Goal: Communication & Community: Share content

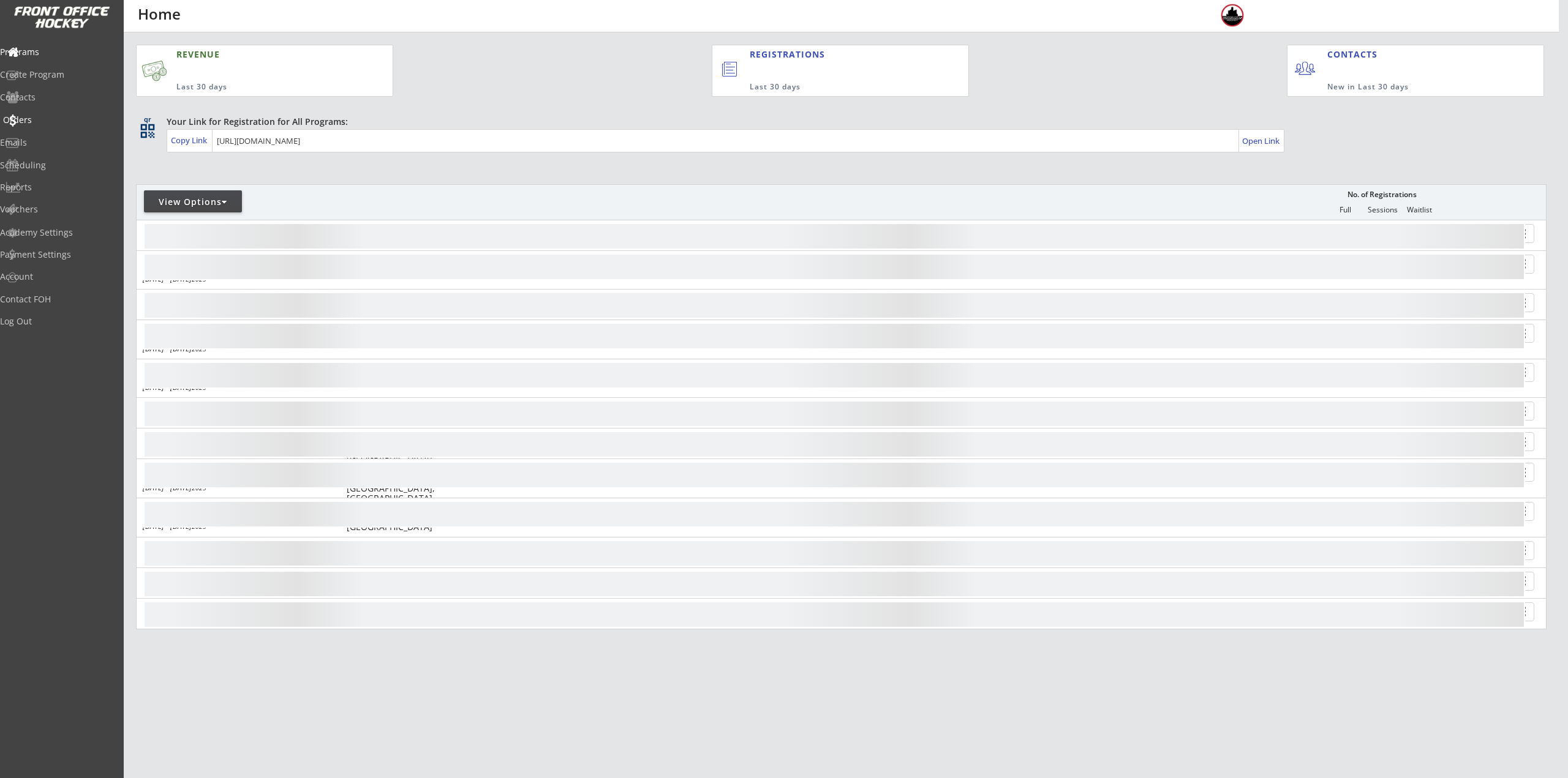
click at [33, 120] on div "Orders" at bounding box center [58, 120] width 110 height 9
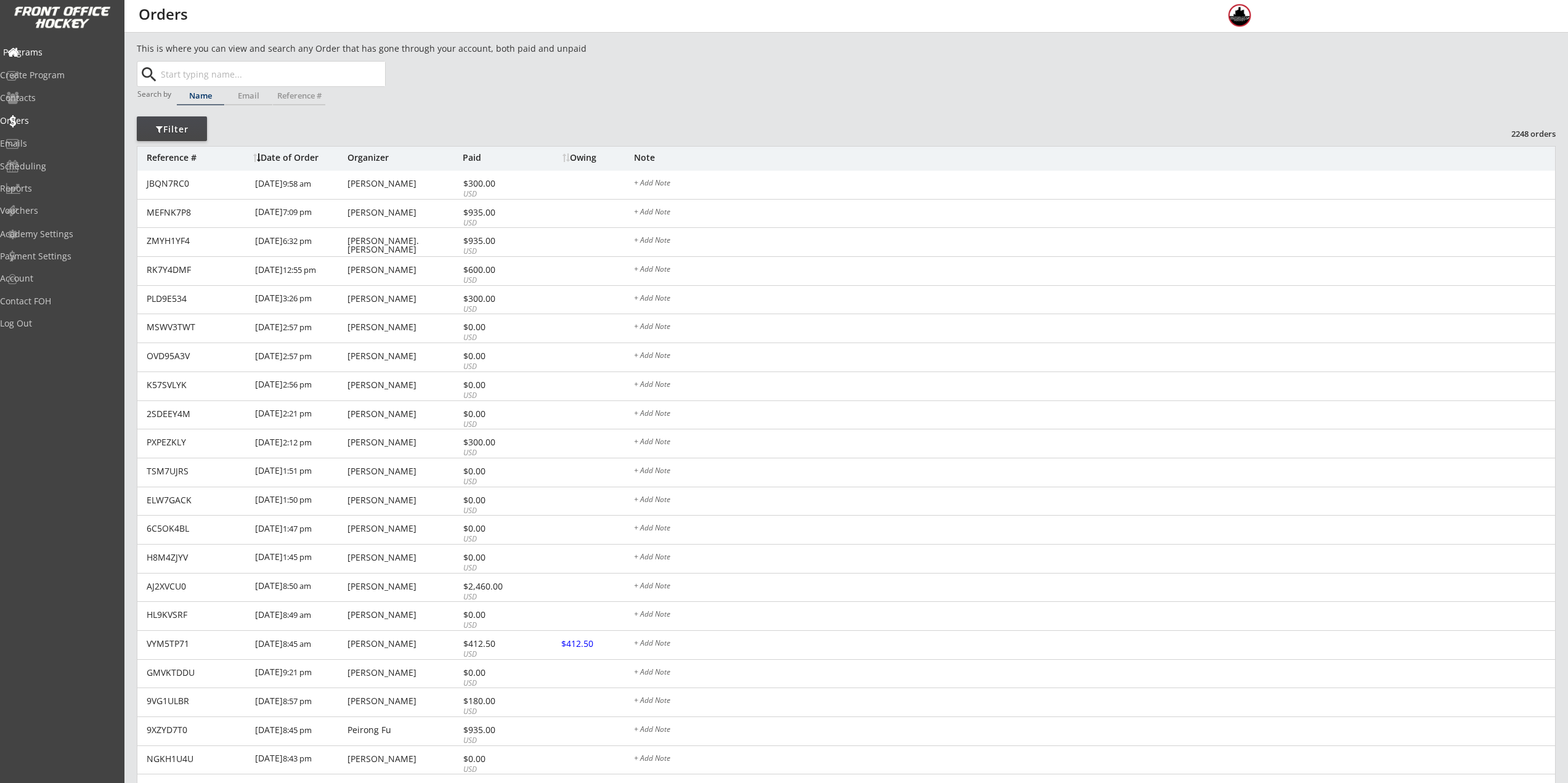
click at [40, 62] on div "Programs" at bounding box center [58, 53] width 117 height 21
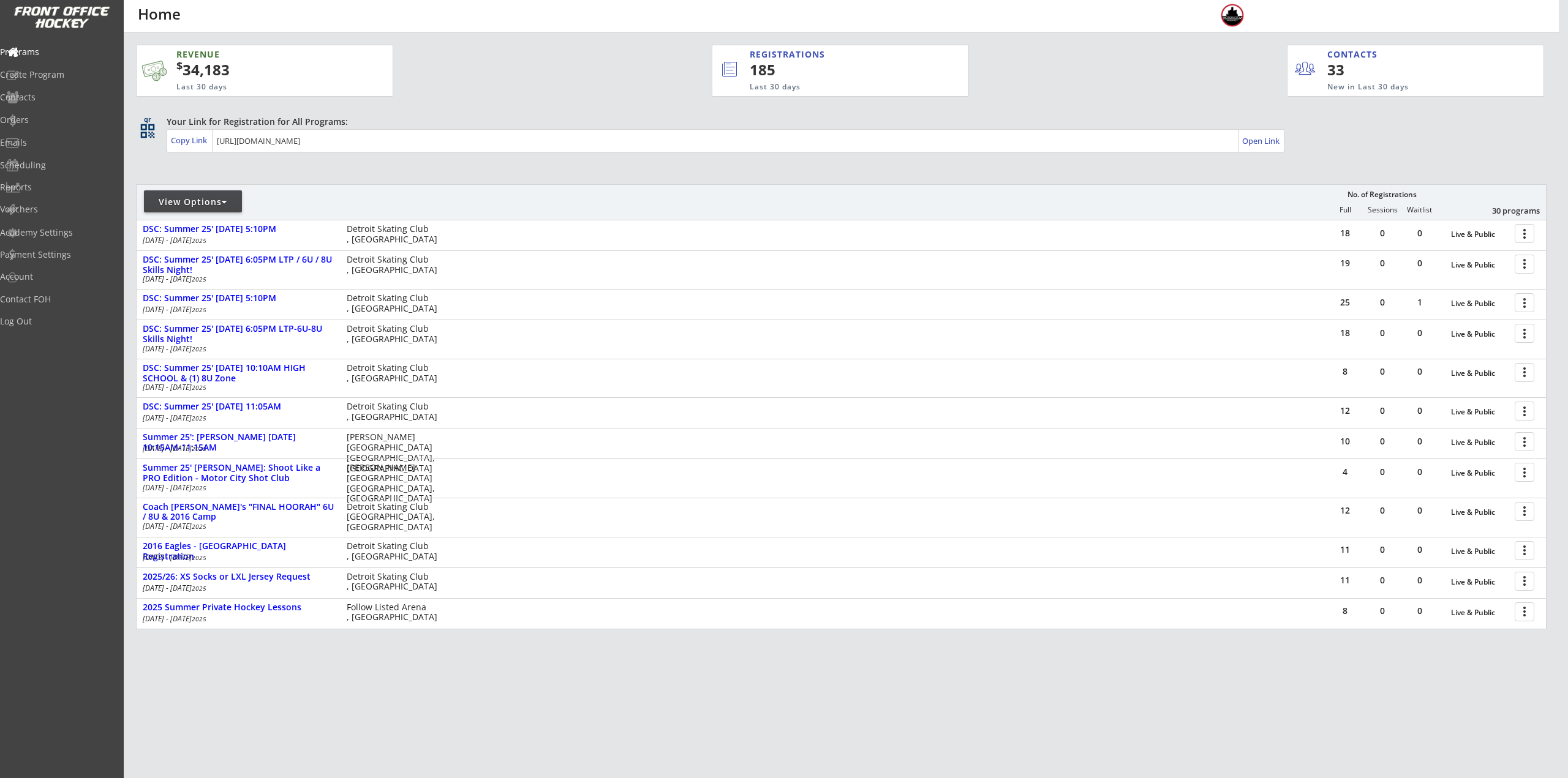
click at [211, 192] on div "View Options" at bounding box center [192, 201] width 98 height 22
select select ""Upcoming Programs""
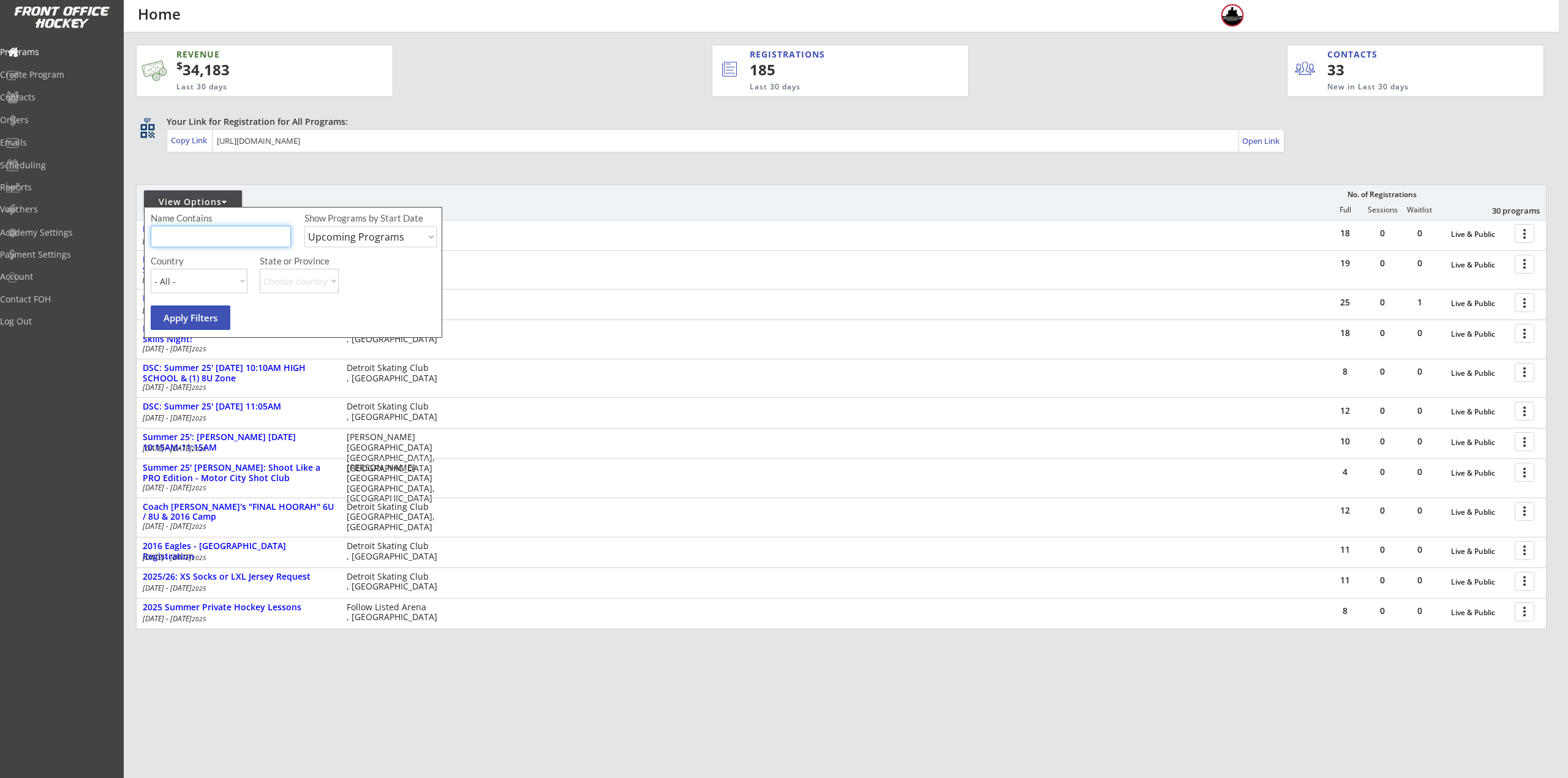
click at [233, 239] on input "input" at bounding box center [220, 236] width 140 height 21
type input "private"
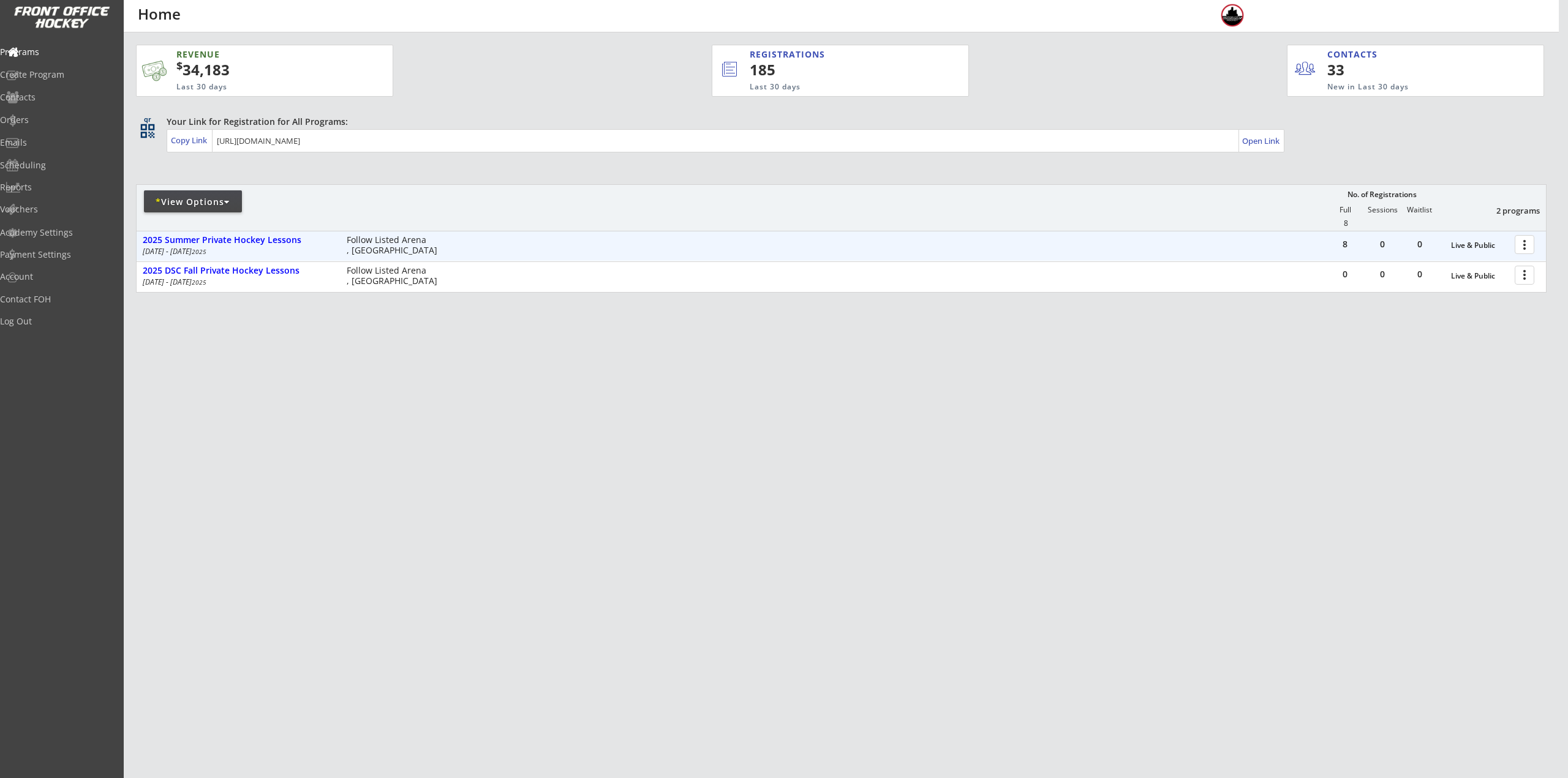
click at [1525, 251] on div at bounding box center [1526, 244] width 21 height 21
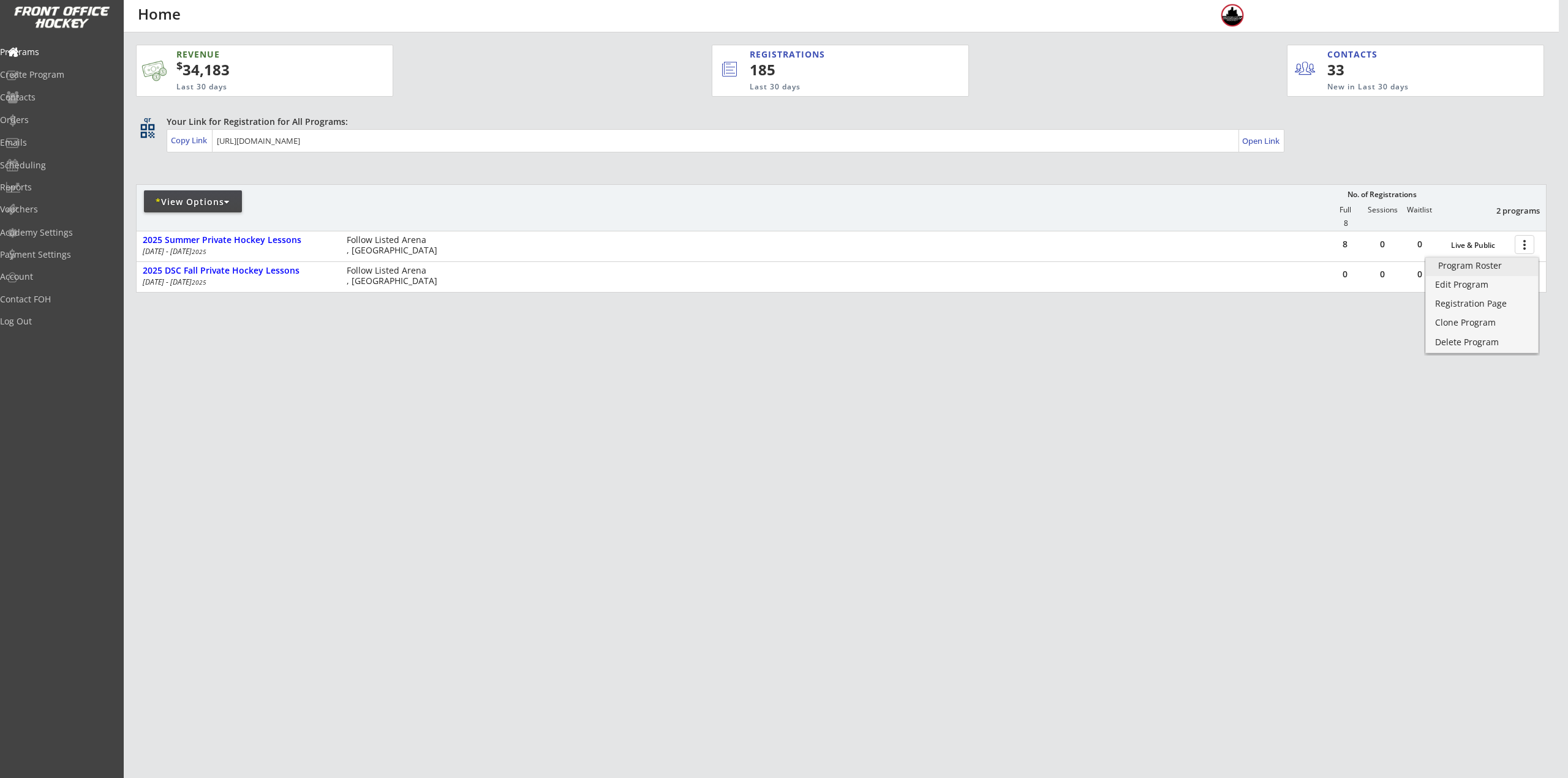
click at [1495, 269] on div "Program Roster" at bounding box center [1481, 266] width 87 height 9
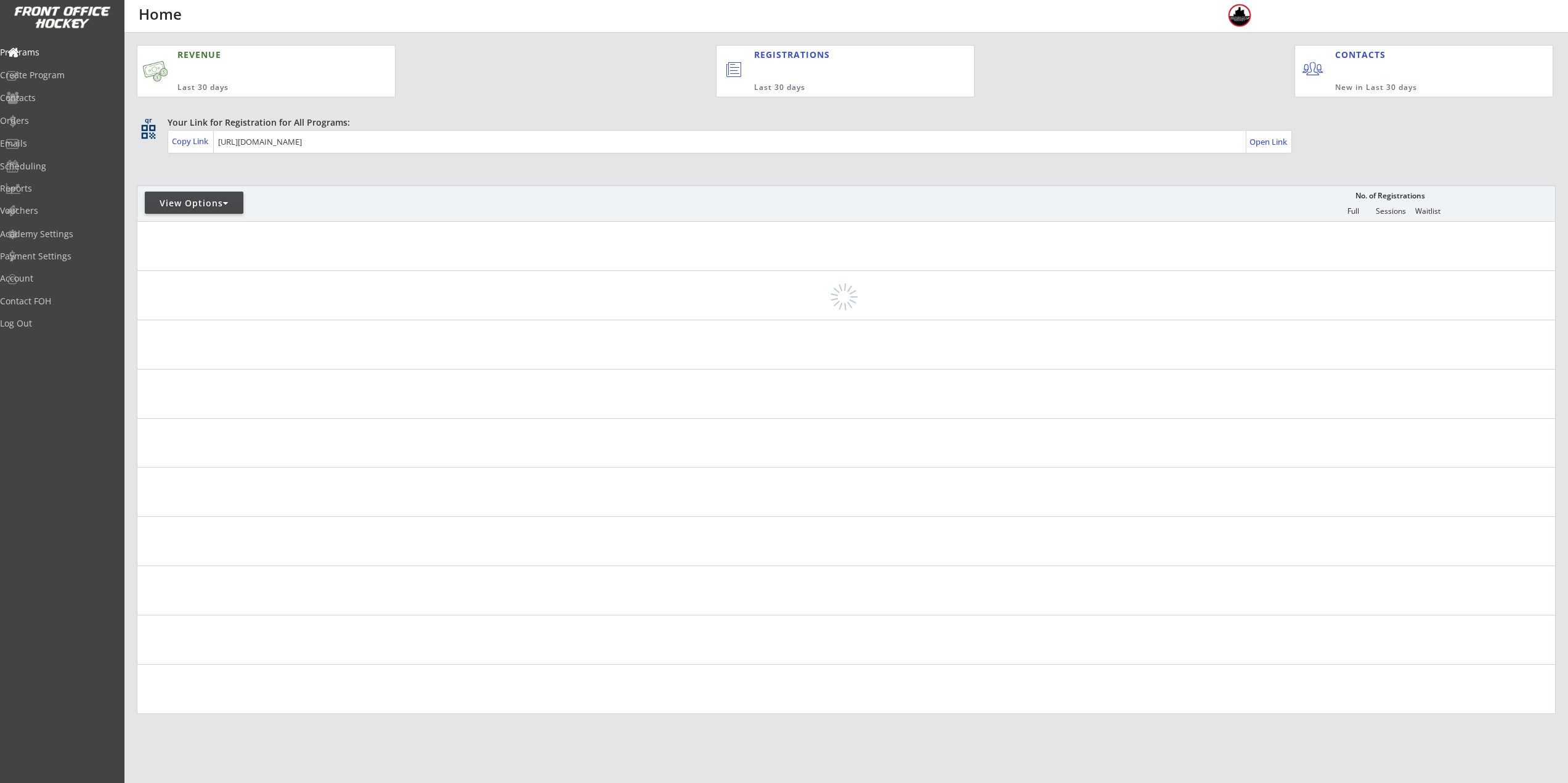
click at [215, 212] on div "View Options" at bounding box center [194, 202] width 98 height 22
select select ""Upcoming Programs""
click at [204, 240] on input "input" at bounding box center [222, 238] width 141 height 21
type input "6U"
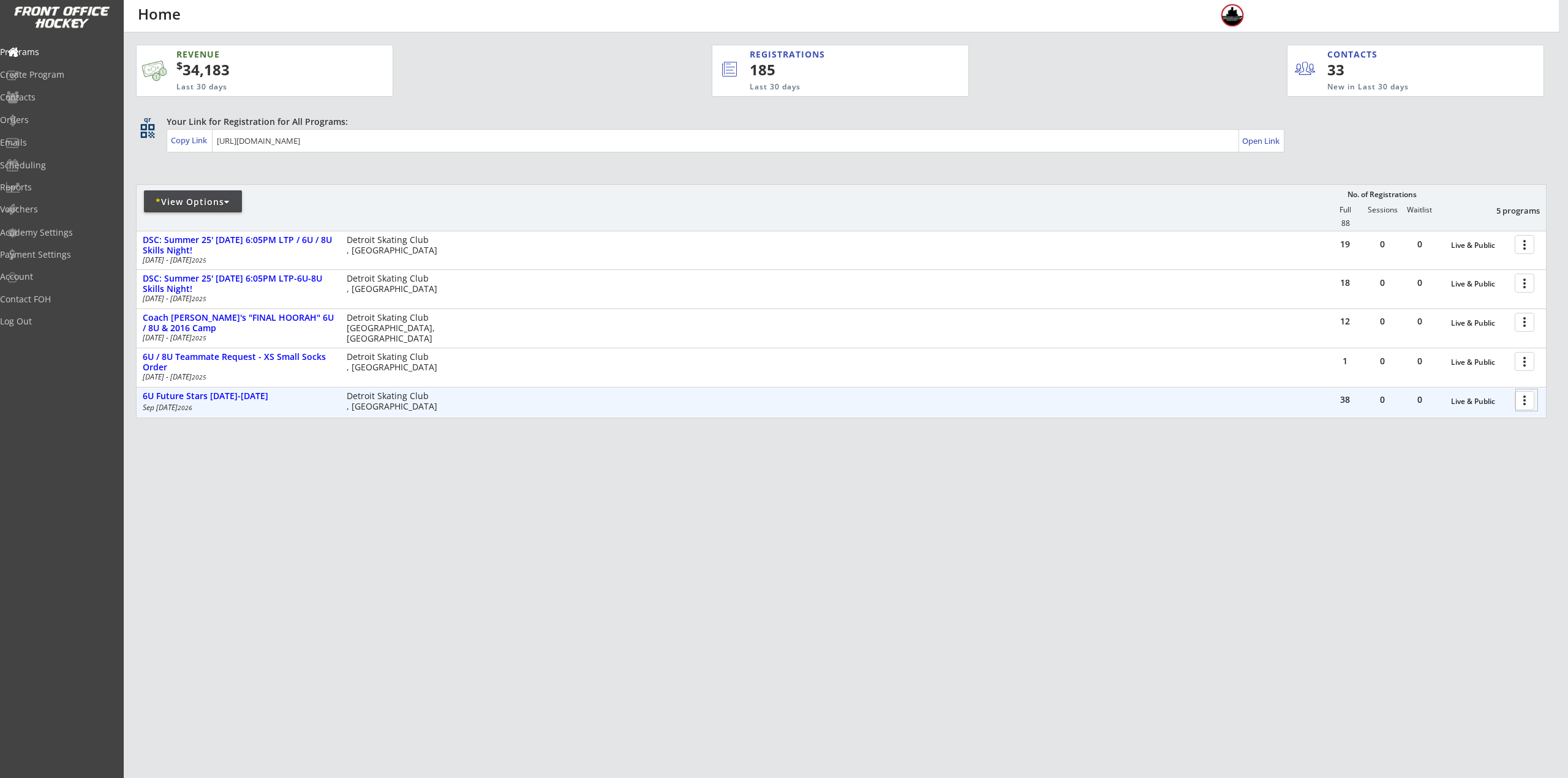
click at [1531, 399] on div at bounding box center [1526, 399] width 21 height 21
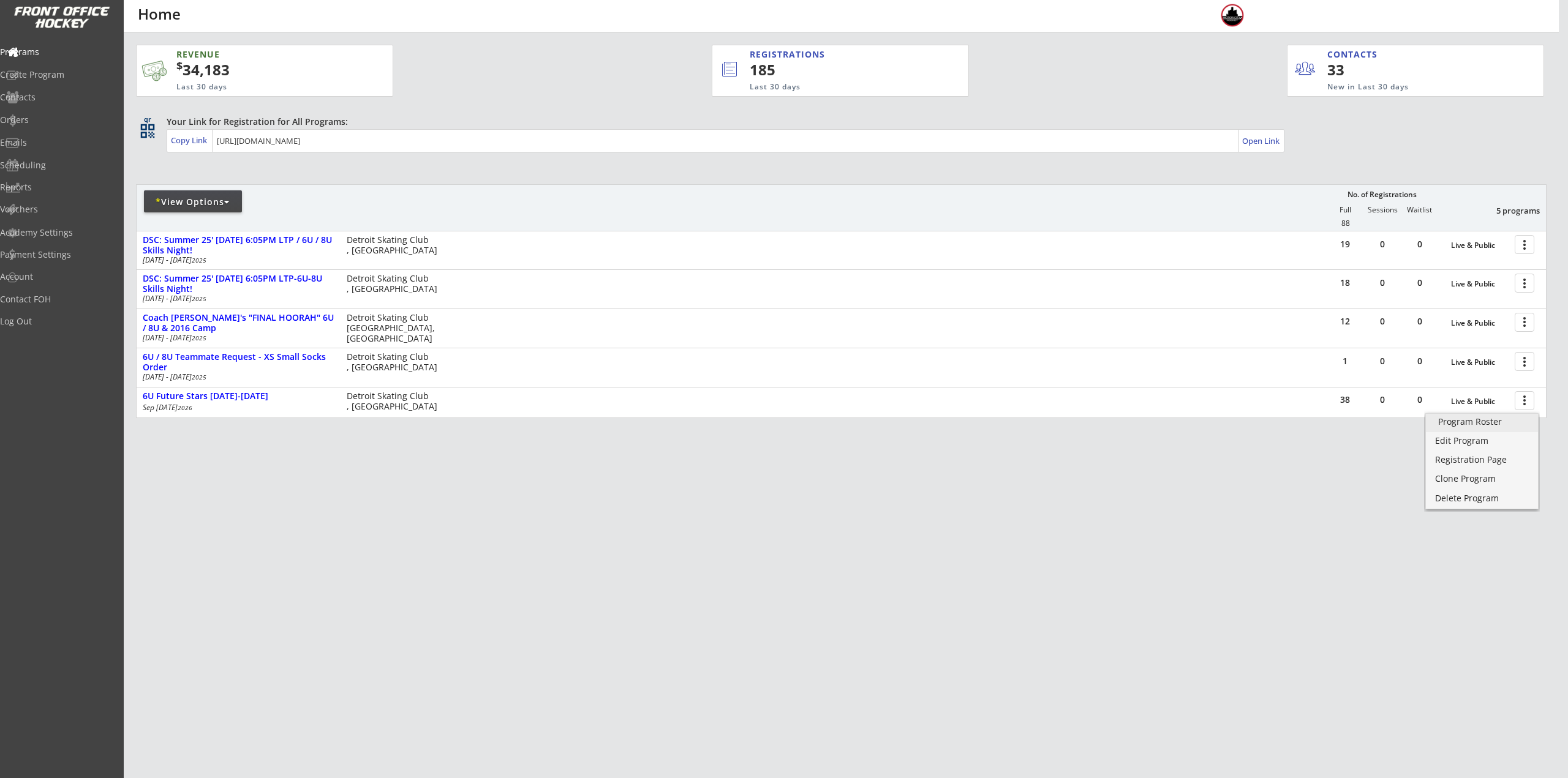
click at [1497, 426] on div "Program Roster" at bounding box center [1481, 422] width 87 height 9
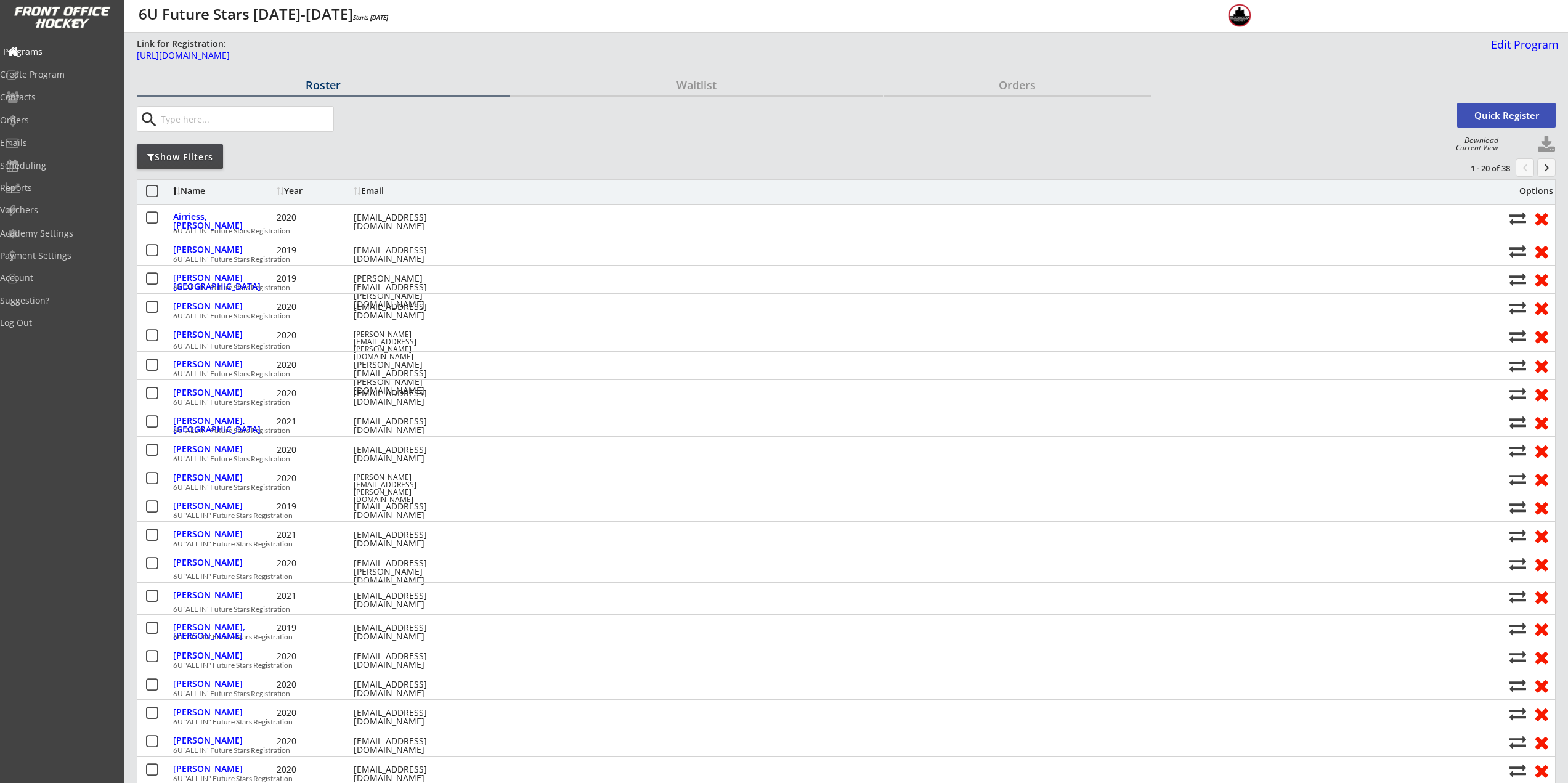
click at [62, 58] on div "Programs" at bounding box center [58, 52] width 117 height 21
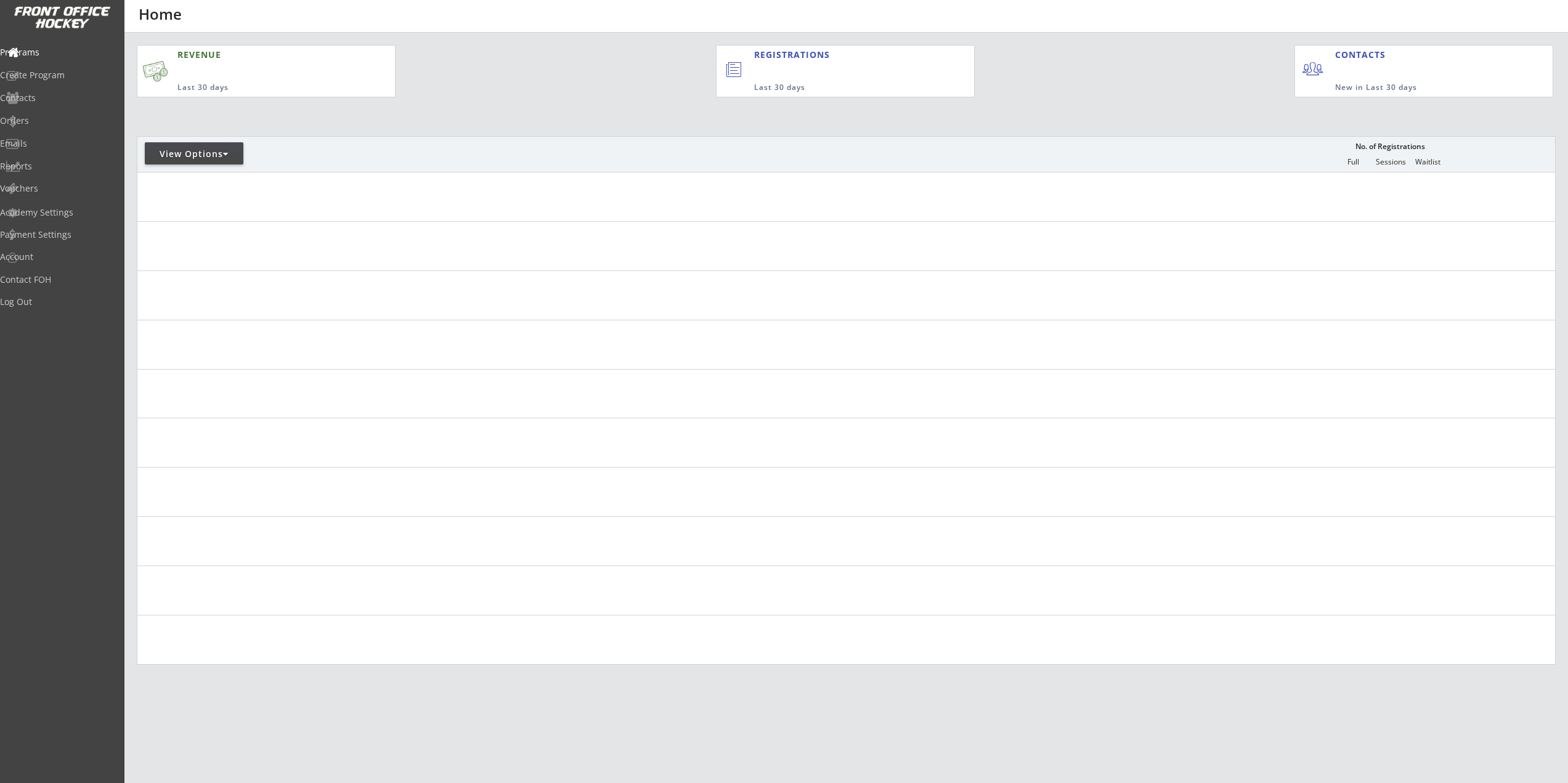
click at [205, 166] on div "REVENUE Last 30 days REGISTRATIONS Last 30 days CONTACTS New in Last 30 days Vi…" at bounding box center [846, 418] width 1419 height 771
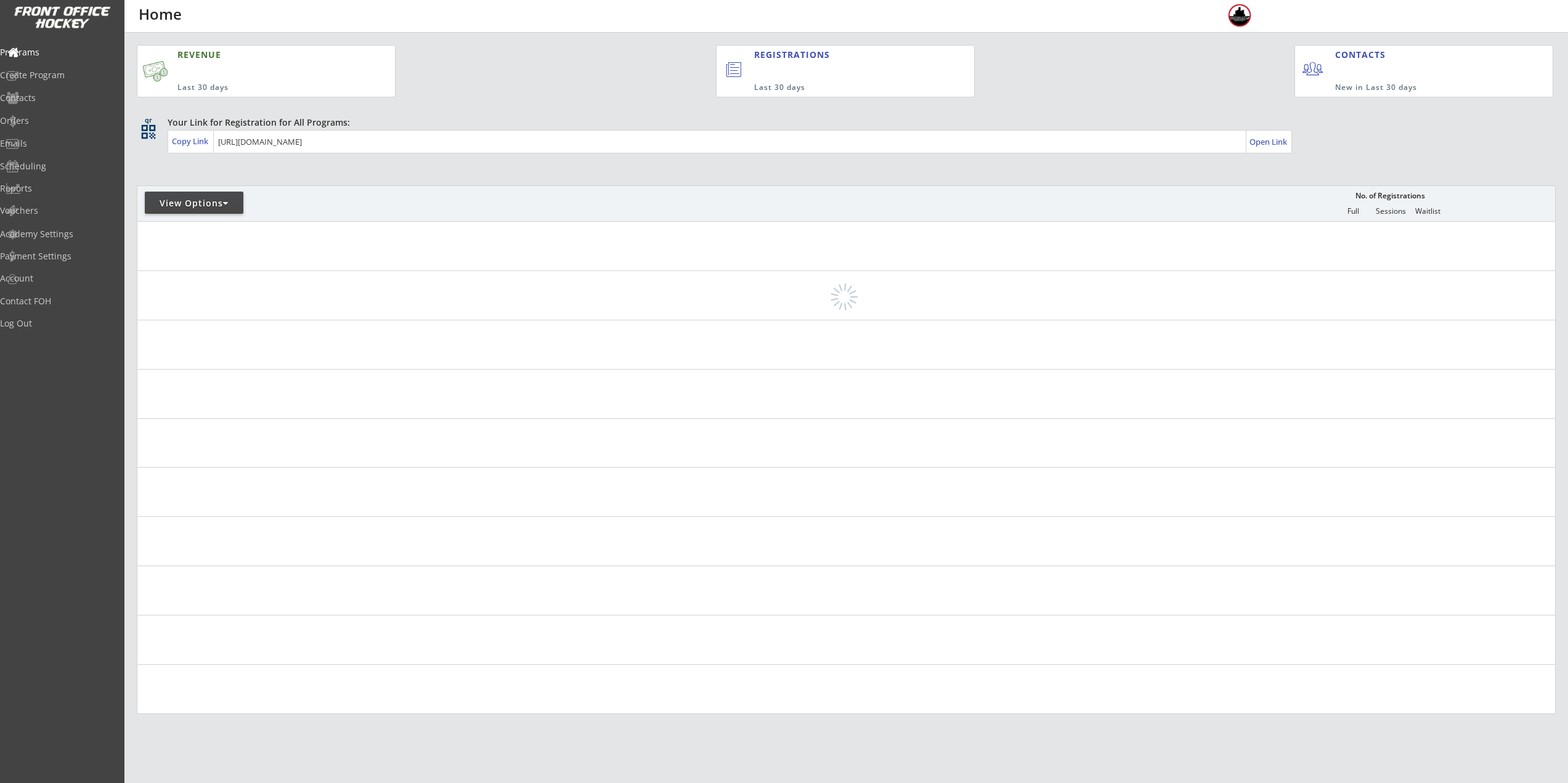
click at [202, 216] on div at bounding box center [282, 208] width 290 height 22
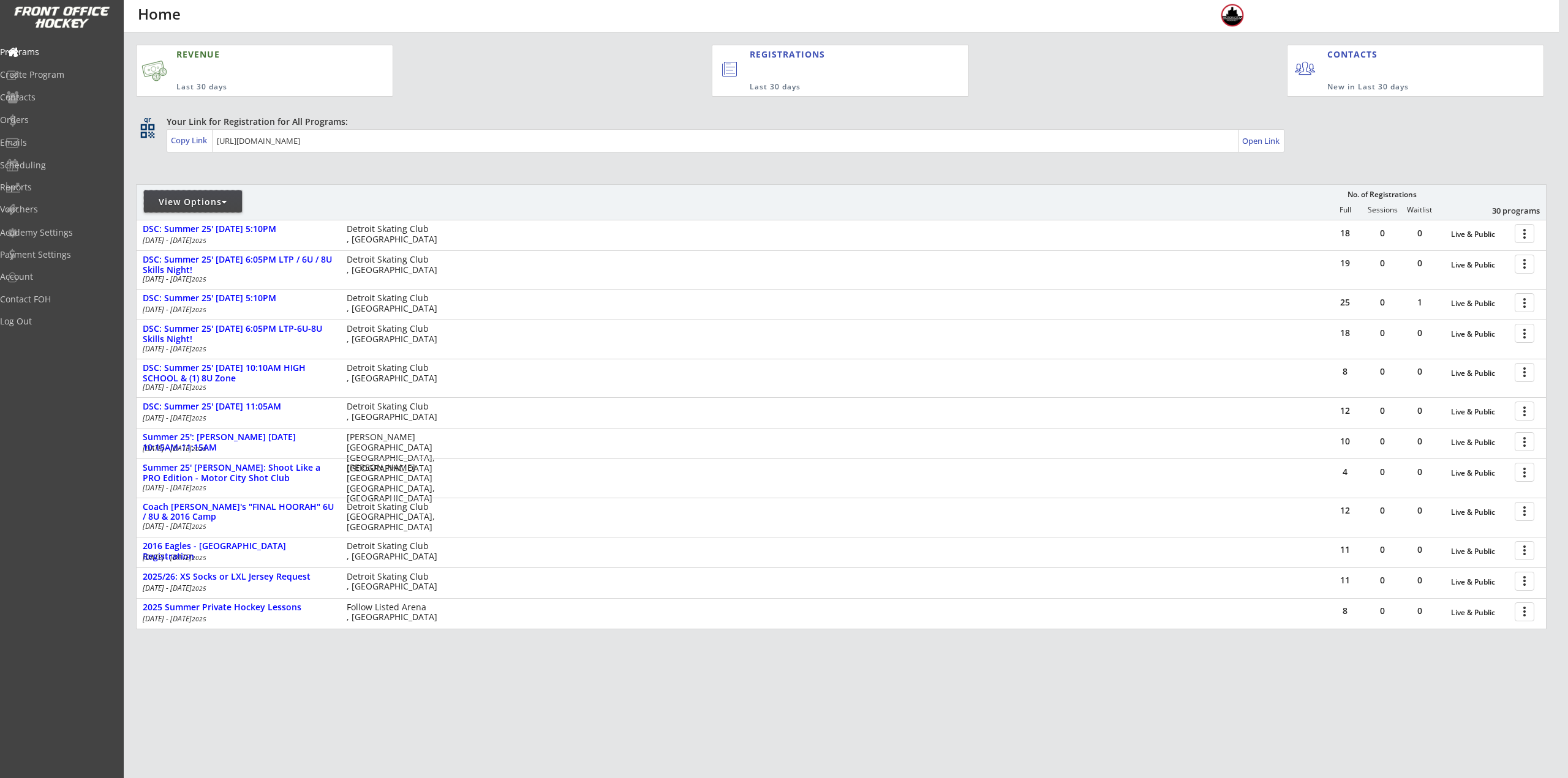
click at [200, 203] on div "View Options" at bounding box center [192, 202] width 98 height 12
select select ""Upcoming Programs""
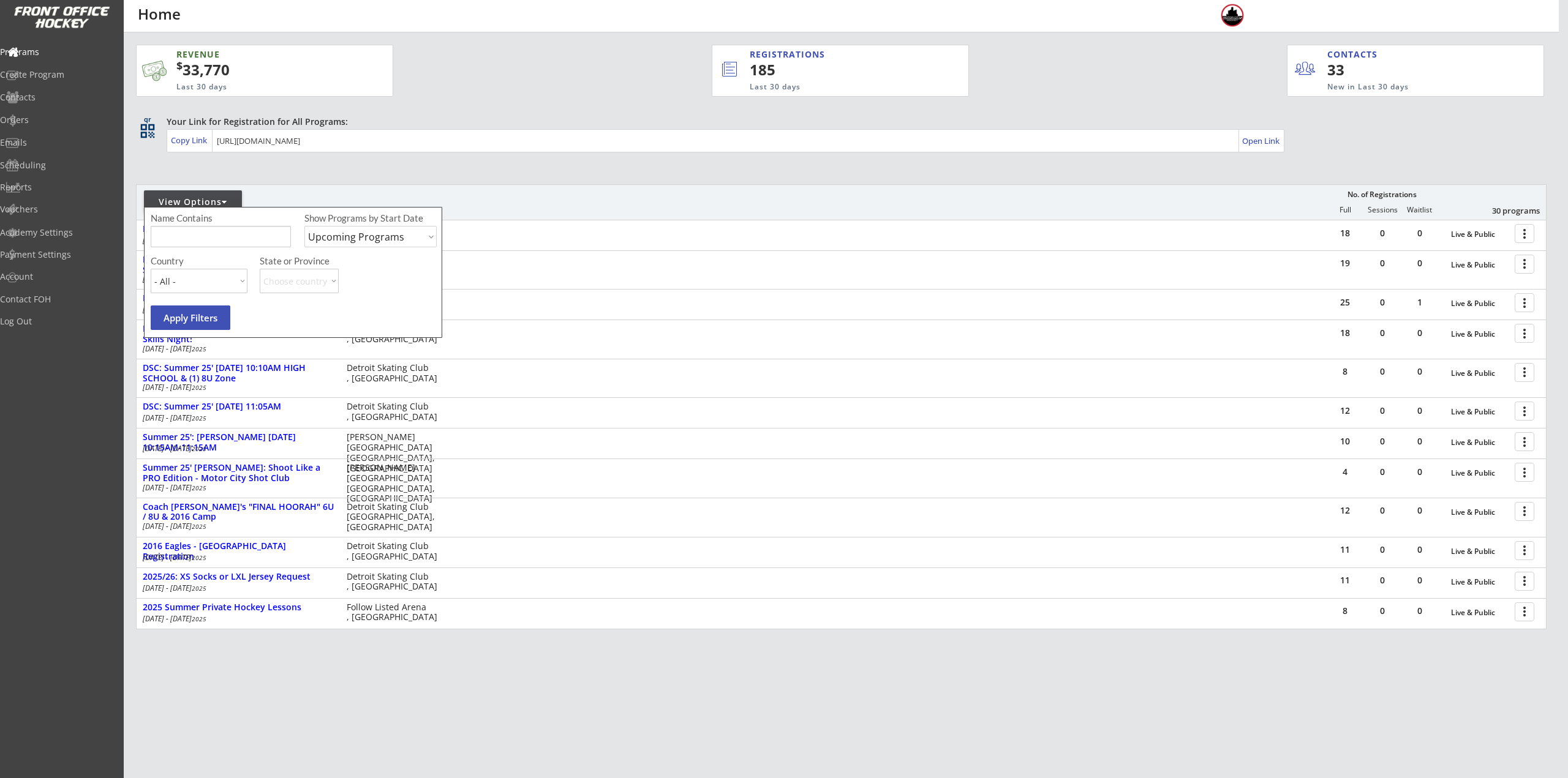
click at [204, 234] on input "input" at bounding box center [220, 236] width 140 height 21
type input "8U"
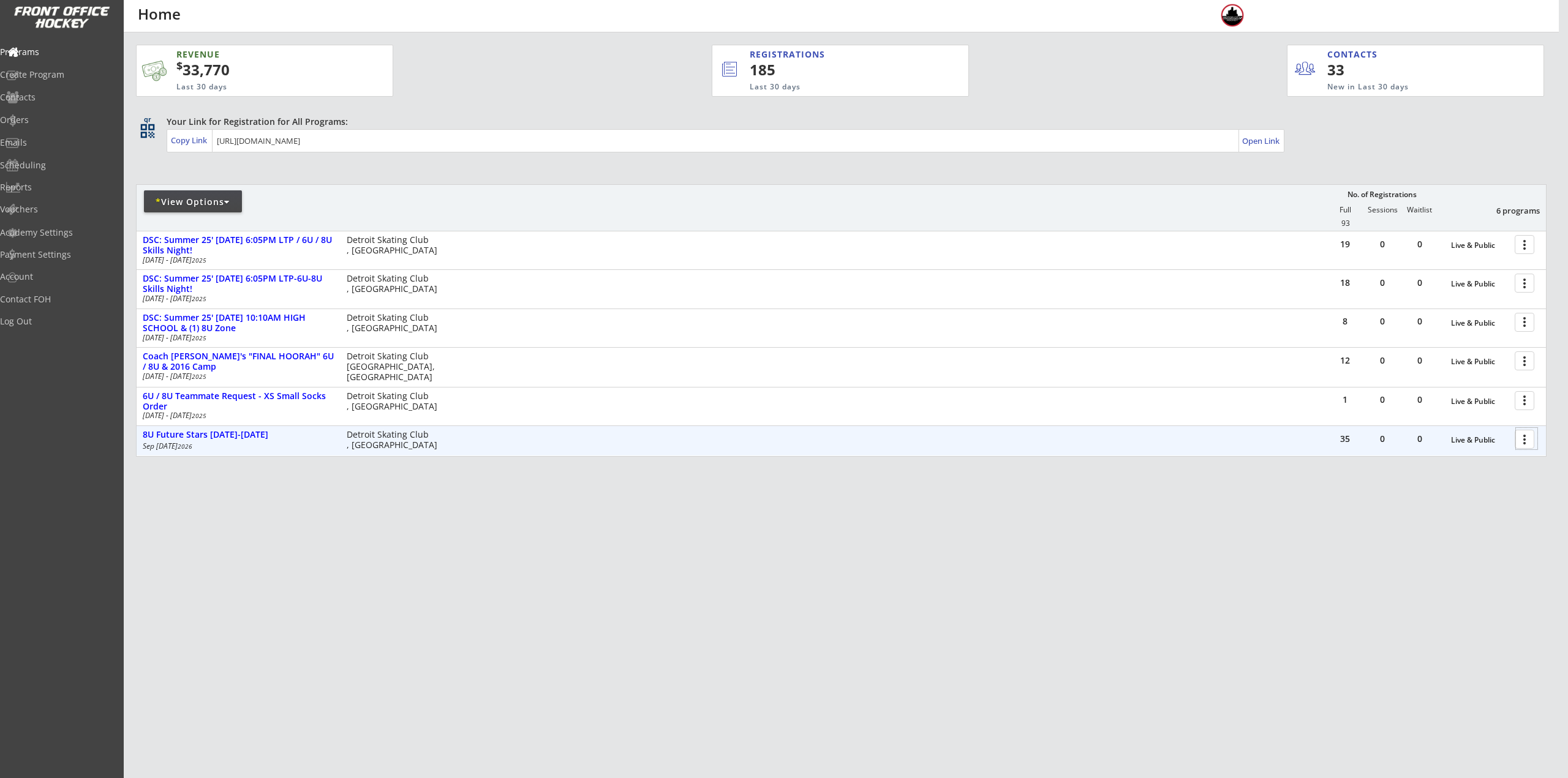
click at [1525, 443] on div at bounding box center [1526, 438] width 21 height 21
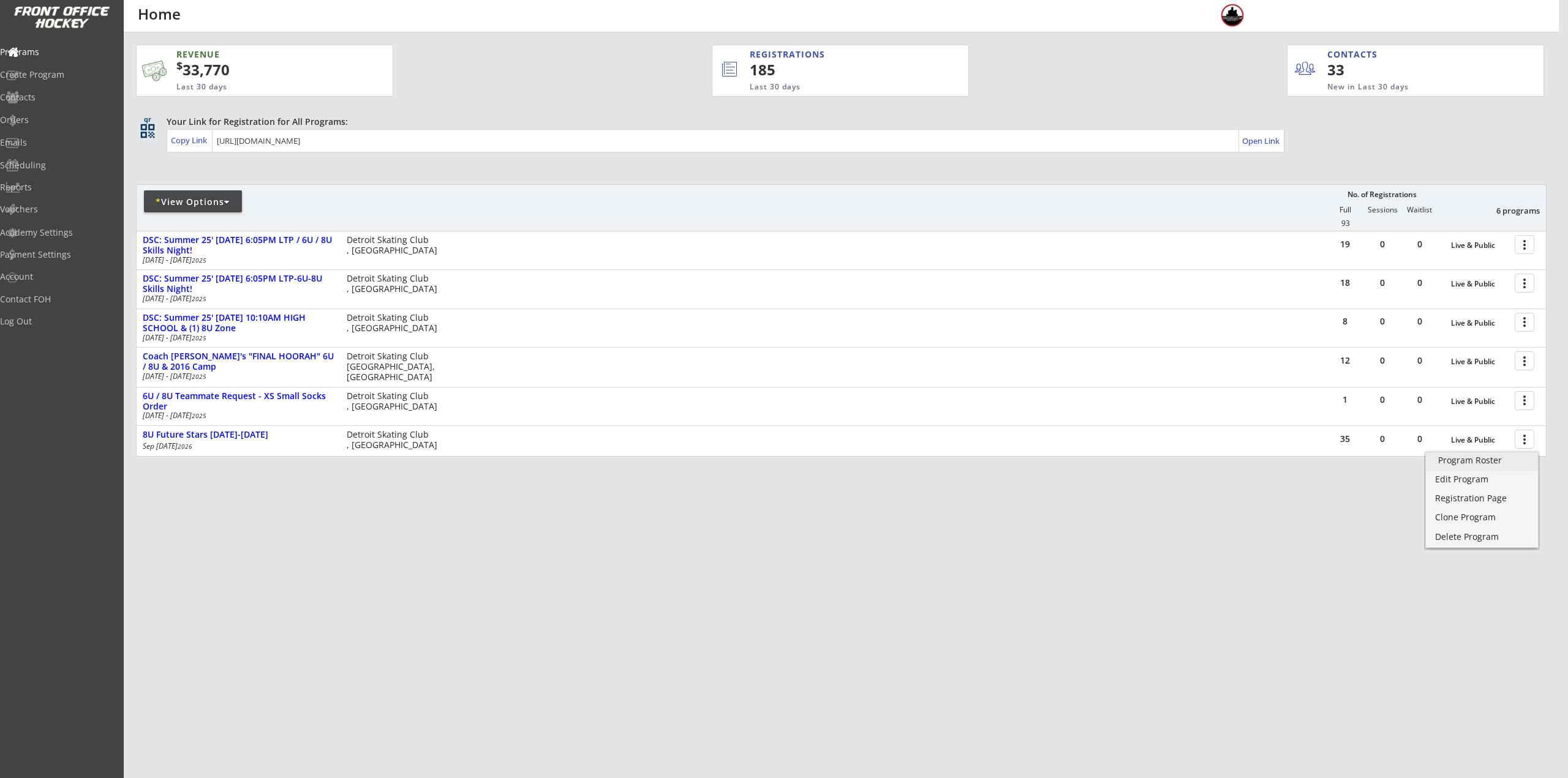
click at [1506, 461] on div "Program Roster" at bounding box center [1481, 460] width 87 height 9
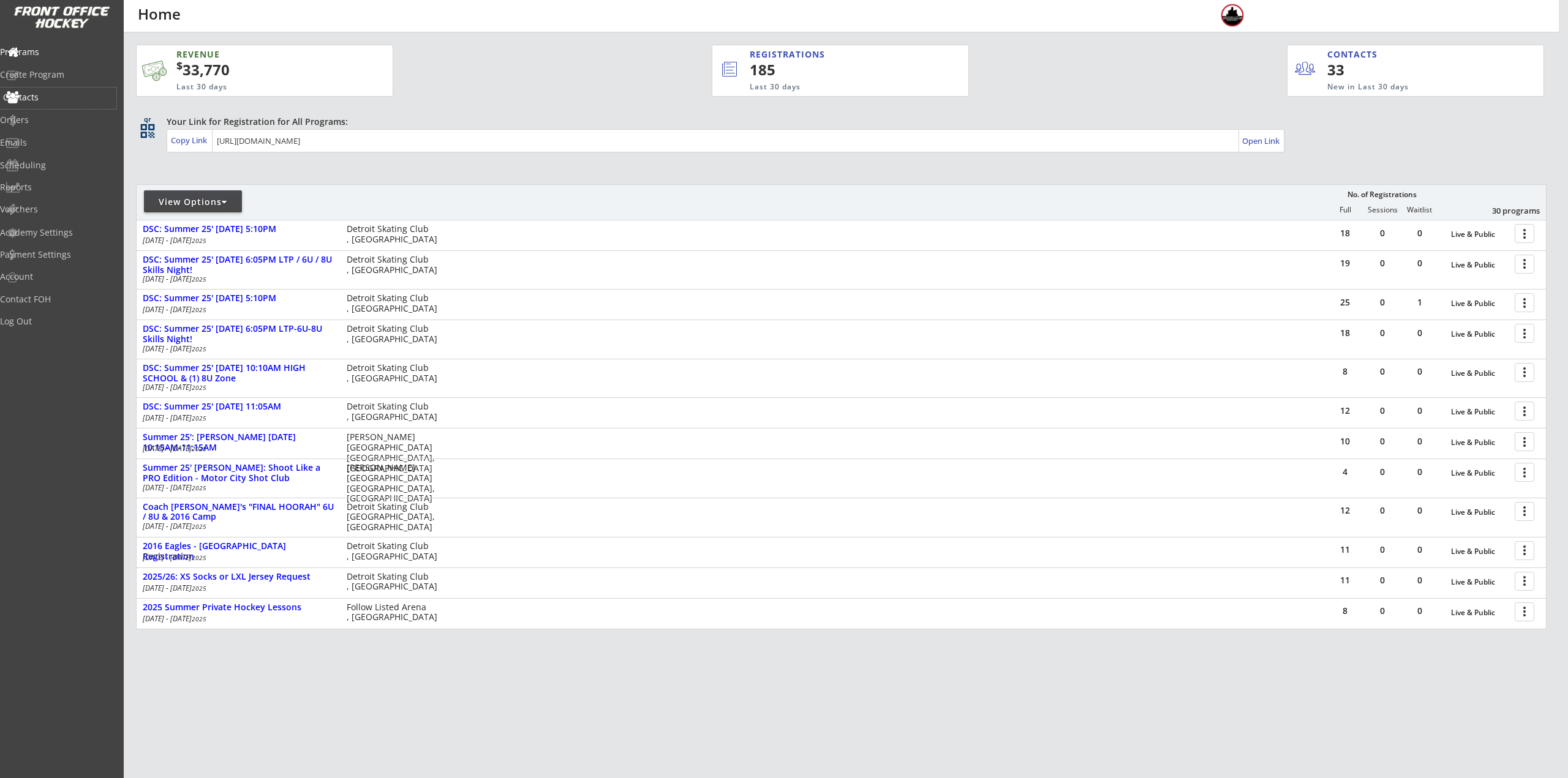
click at [52, 104] on div "Contacts" at bounding box center [58, 98] width 116 height 21
select select ""Players""
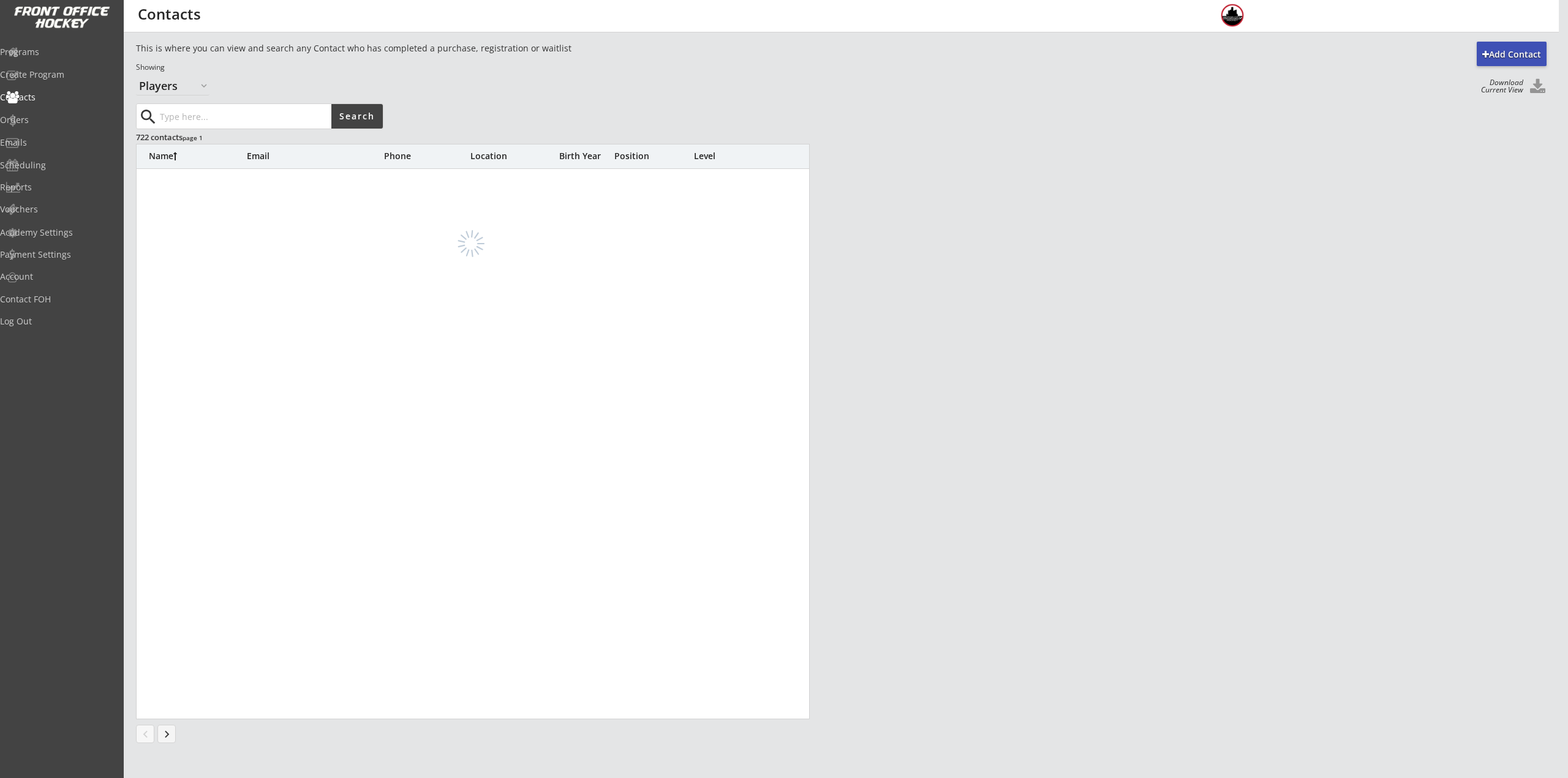
click at [201, 115] on input "input" at bounding box center [244, 116] width 174 height 24
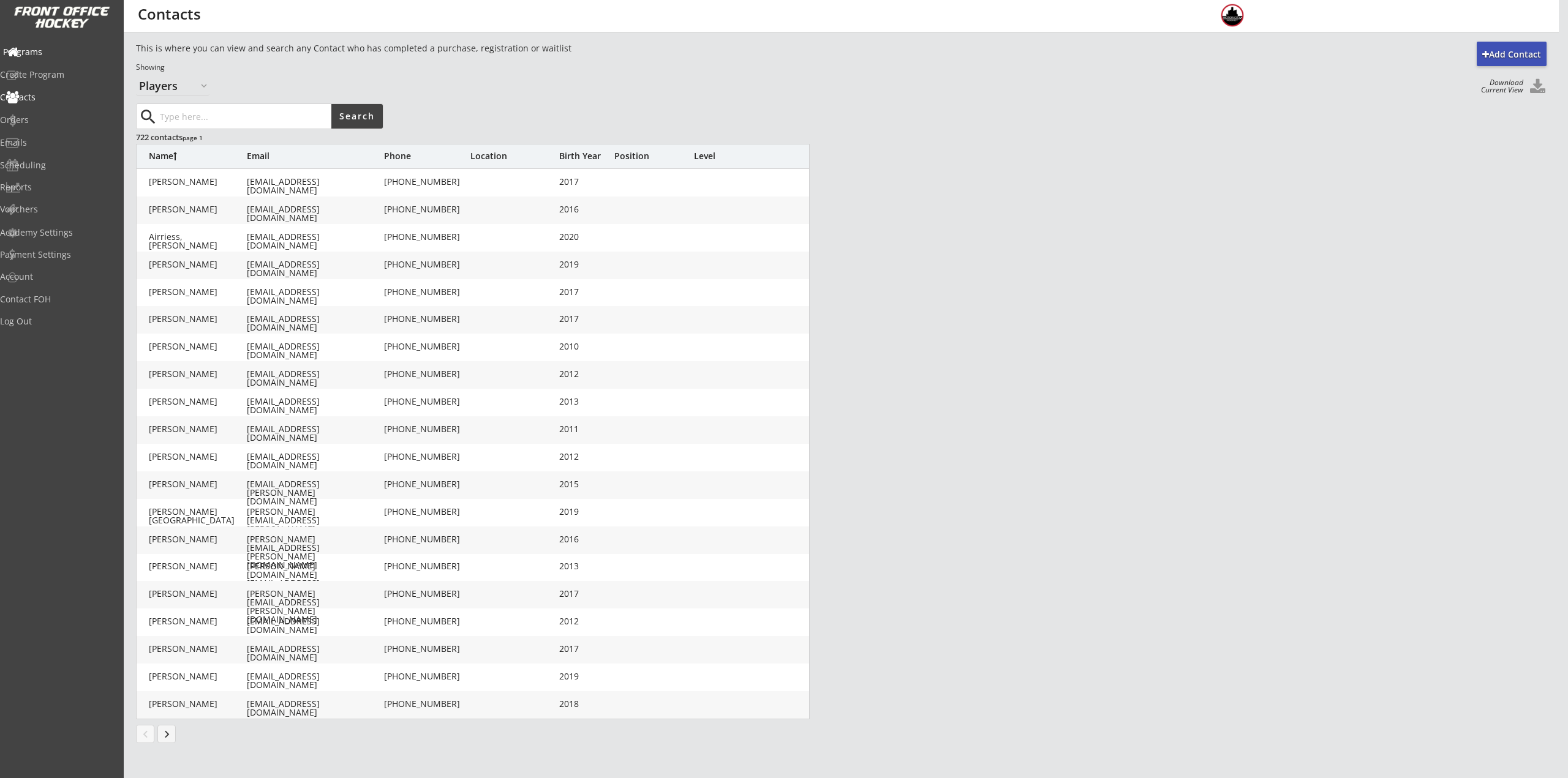
click at [55, 48] on div "Programs" at bounding box center [58, 52] width 110 height 9
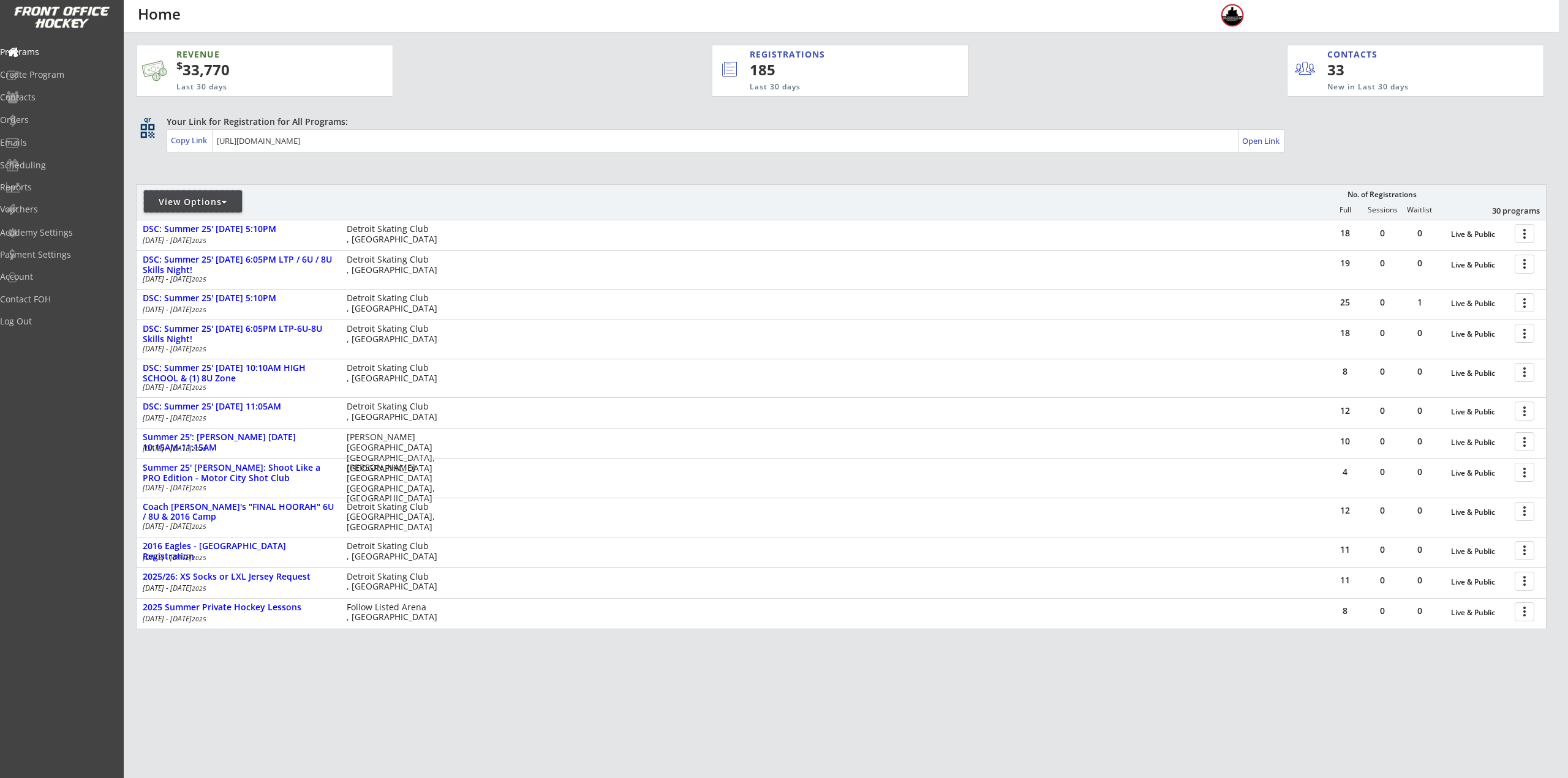
click at [231, 211] on div "View Options" at bounding box center [192, 201] width 98 height 22
select select ""Upcoming Programs""
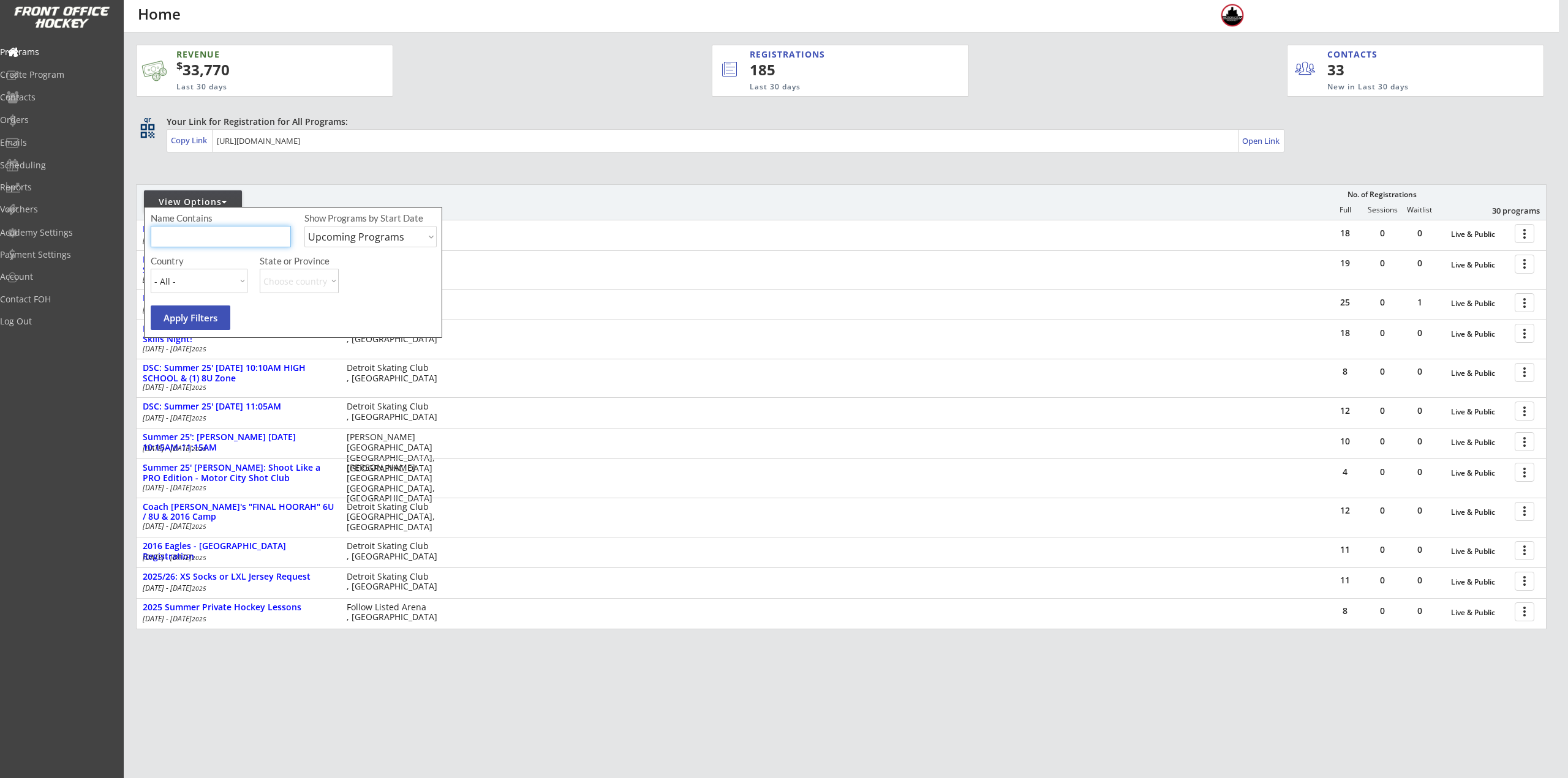
click at [233, 230] on input "input" at bounding box center [220, 236] width 140 height 21
type input "6U"
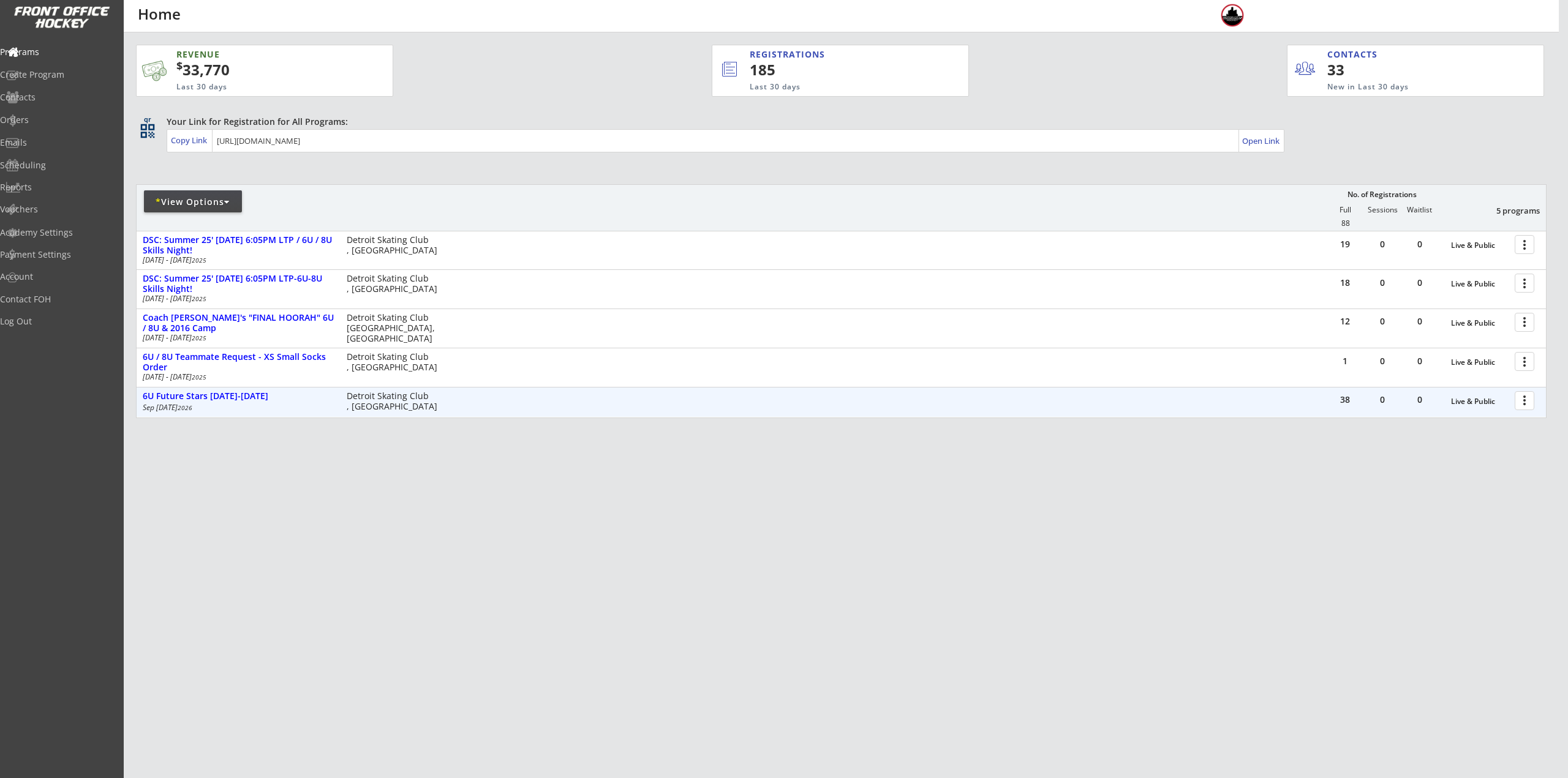
drag, startPoint x: 1522, startPoint y: 396, endPoint x: 1521, endPoint y: 402, distance: 6.1
click at [1522, 396] on div at bounding box center [1526, 399] width 21 height 21
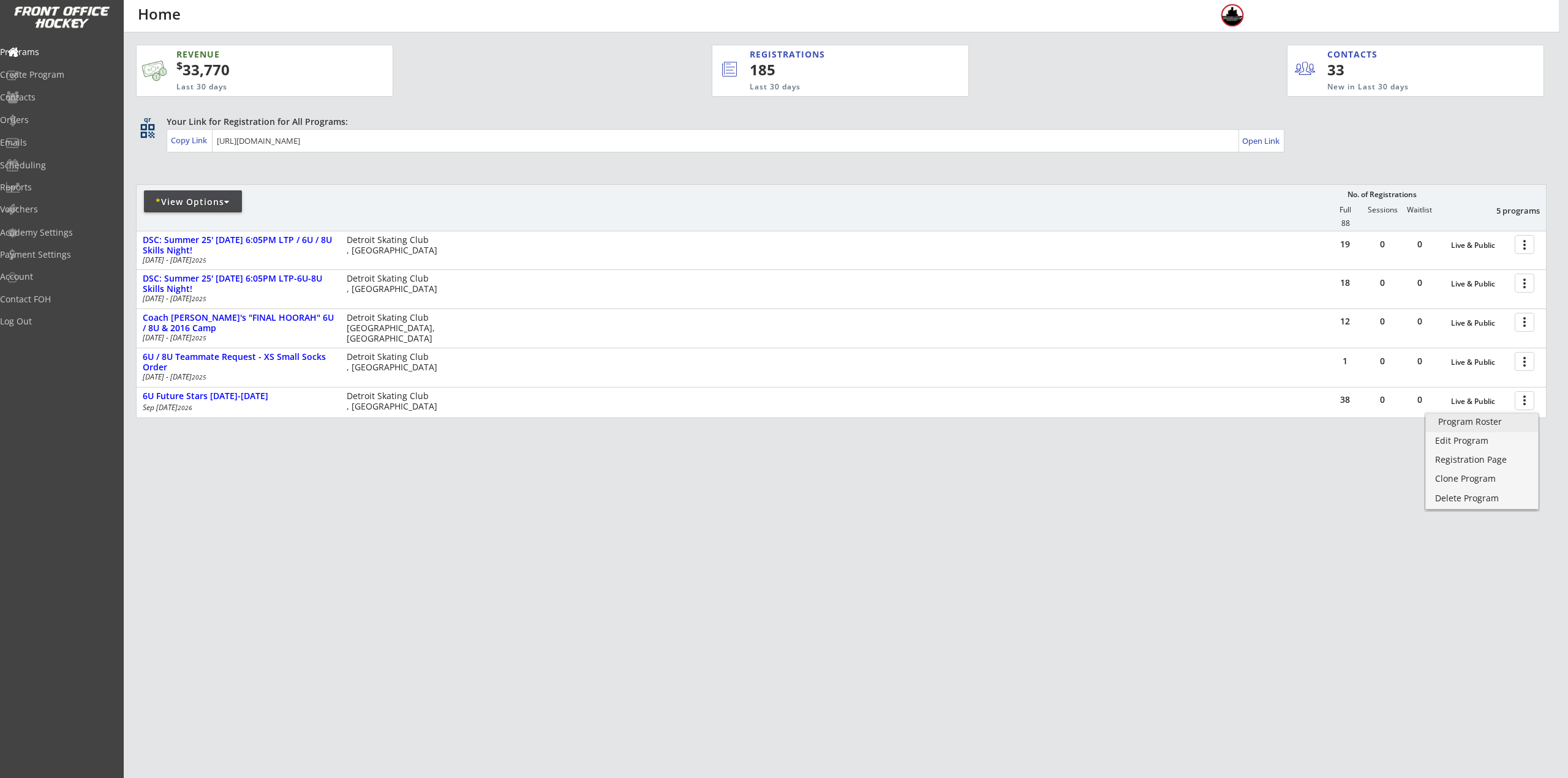
click at [1501, 421] on div "Program Roster" at bounding box center [1481, 422] width 87 height 9
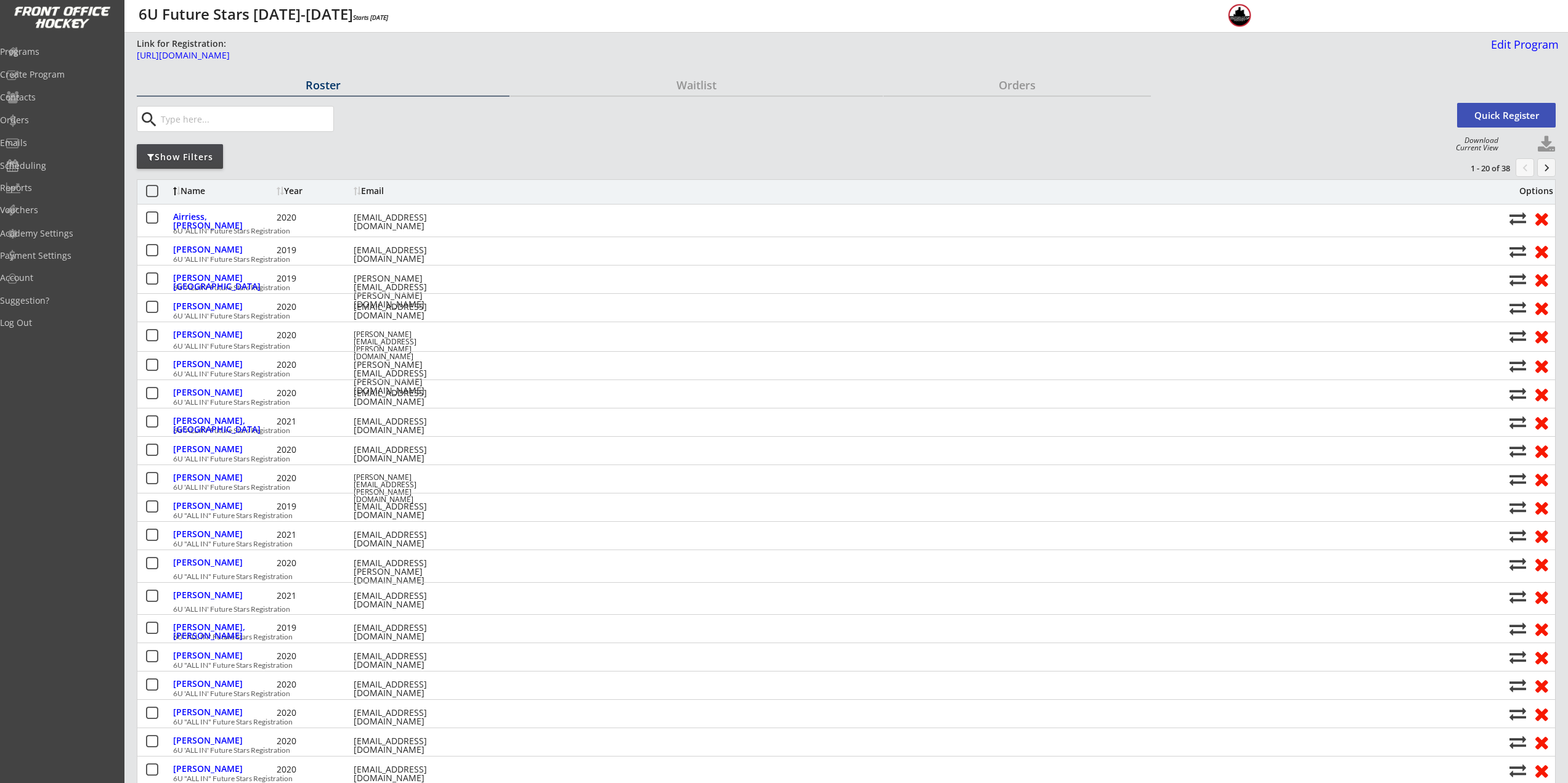
click at [187, 157] on div "Show Filters" at bounding box center [180, 157] width 86 height 13
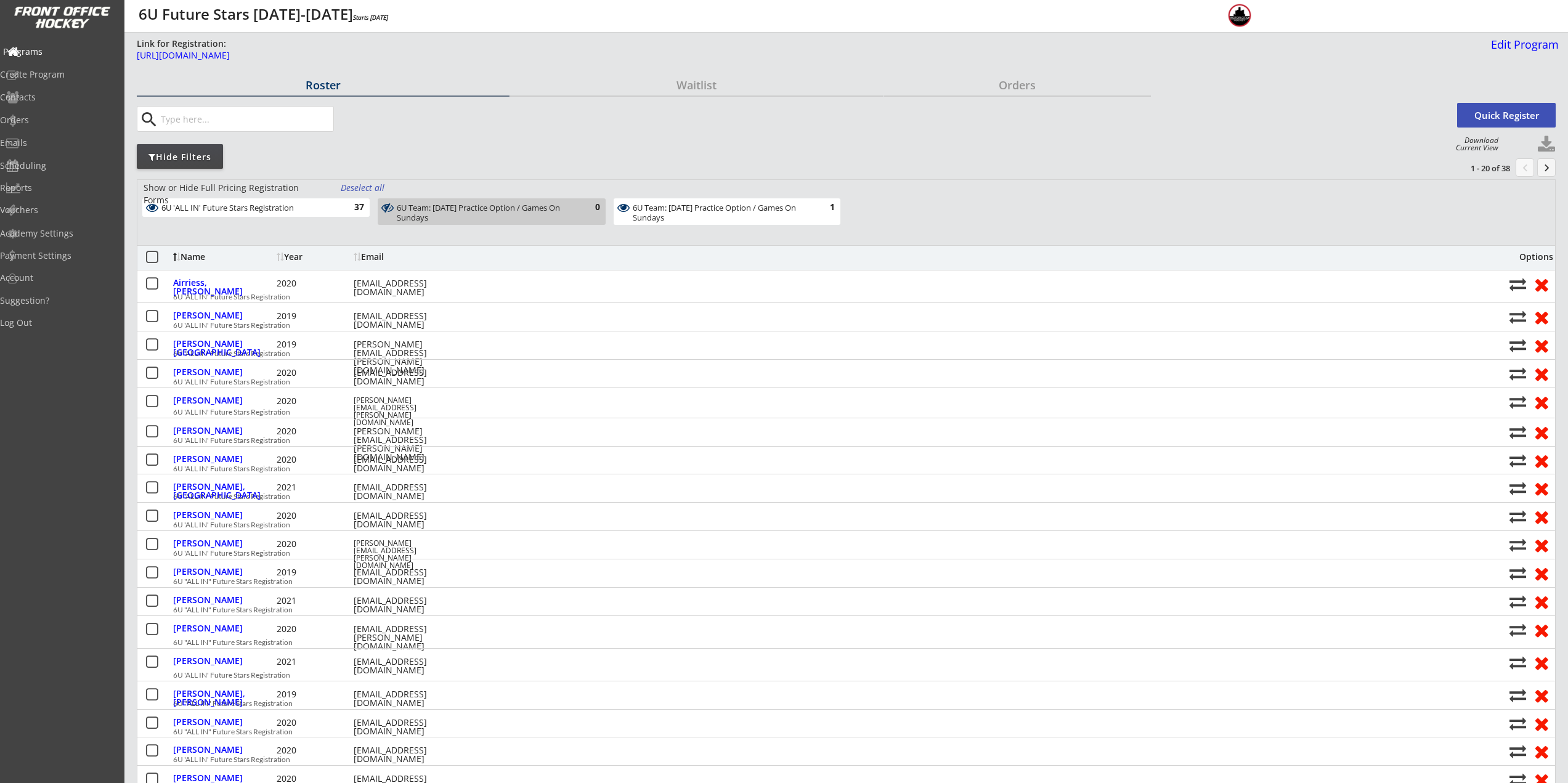
click at [38, 49] on div "Programs" at bounding box center [58, 52] width 111 height 9
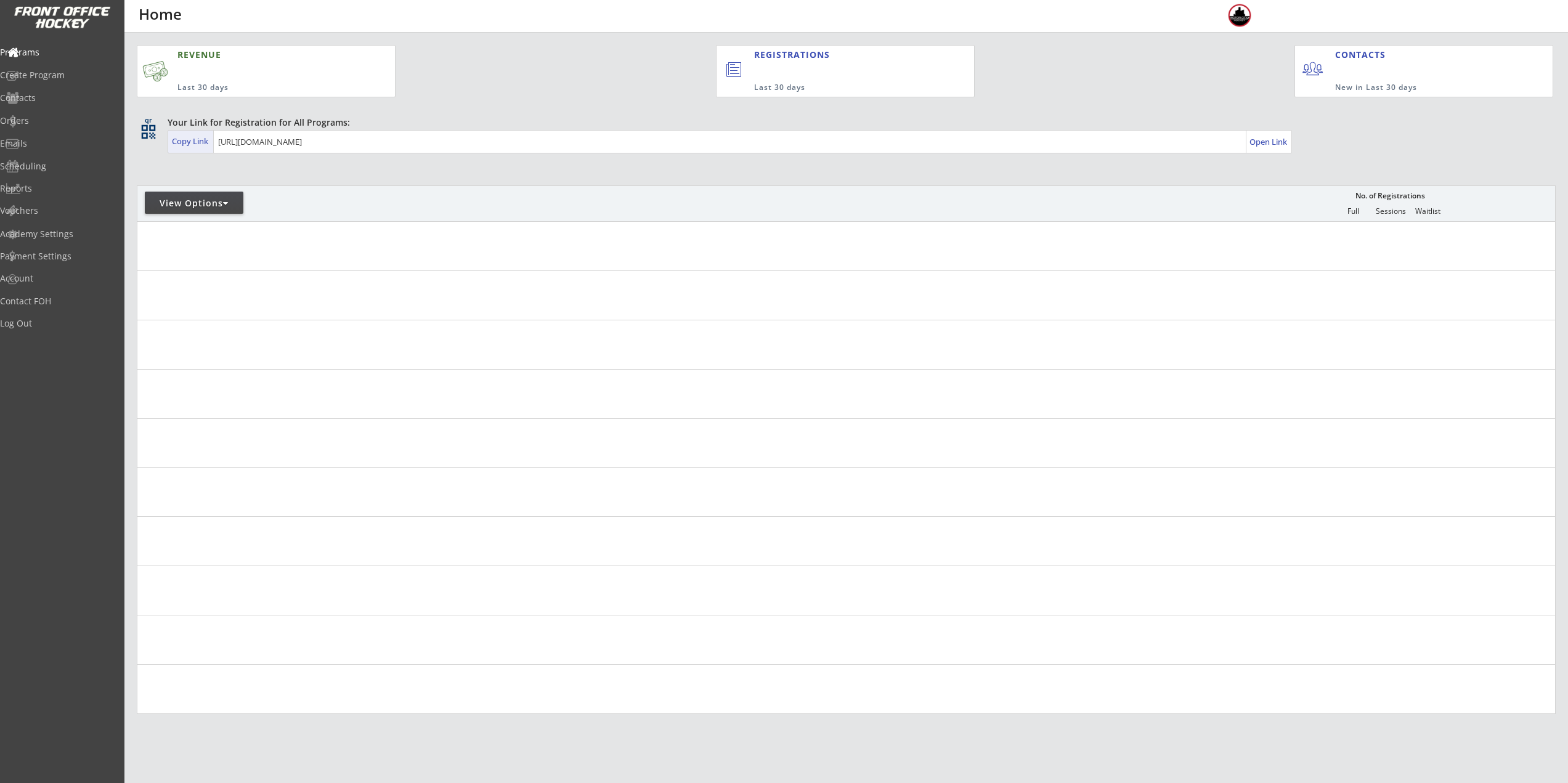
click at [180, 148] on div "Copy Link" at bounding box center [191, 142] width 46 height 22
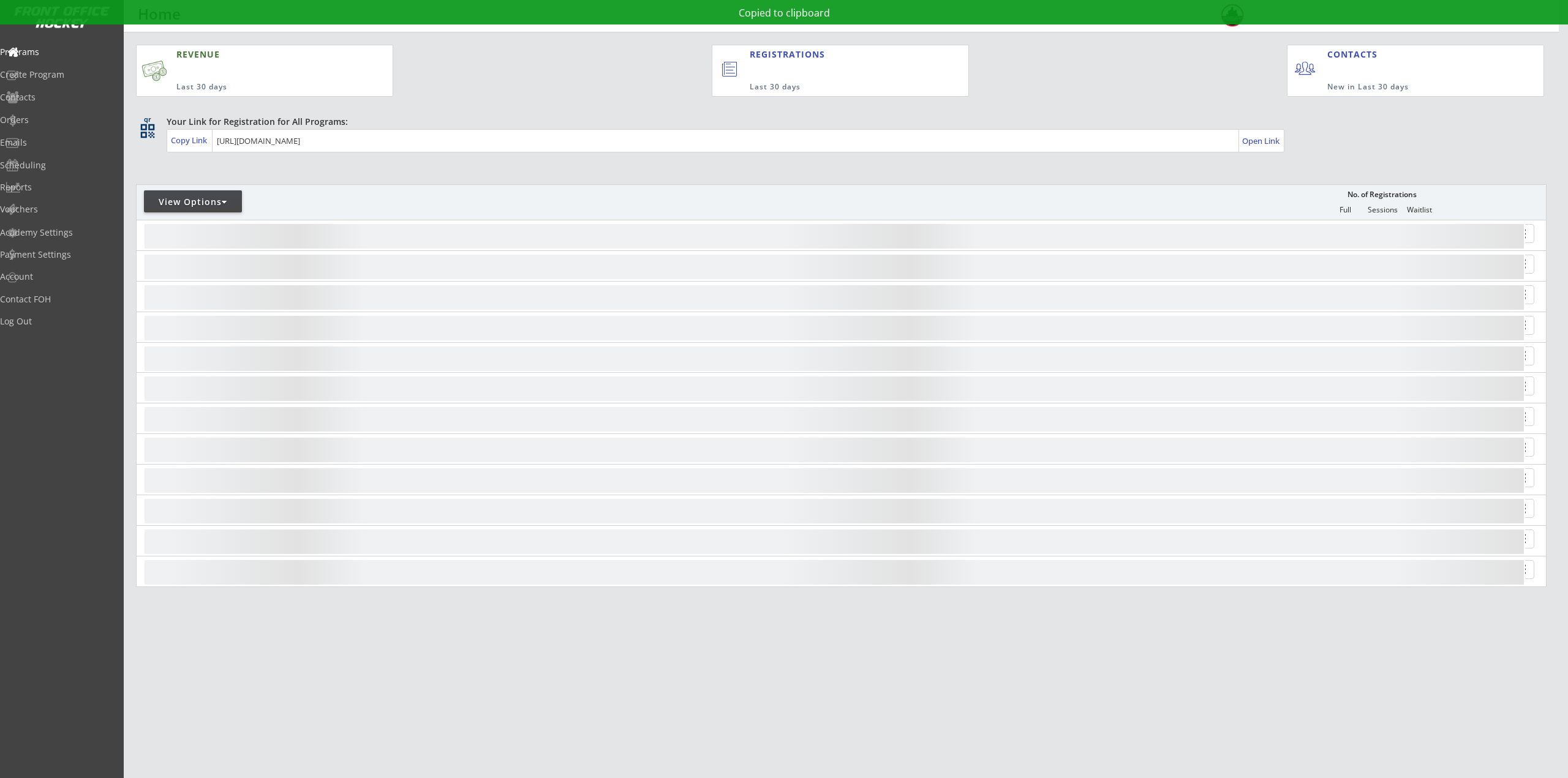
click at [189, 209] on div "View Options" at bounding box center [192, 201] width 98 height 22
select select ""Upcoming Programs""
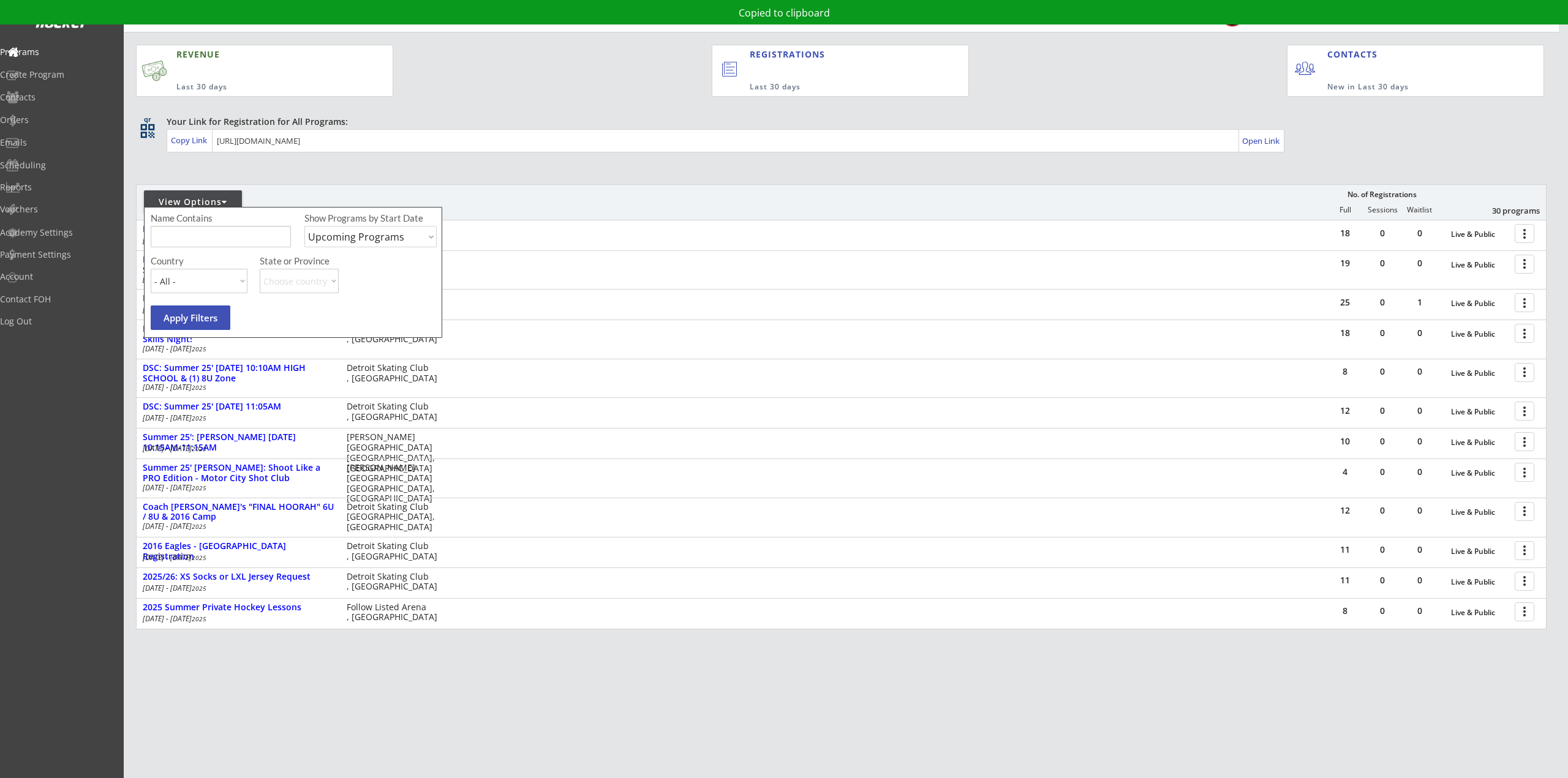
click at [194, 231] on input "input" at bounding box center [220, 236] width 140 height 21
type input "8U"
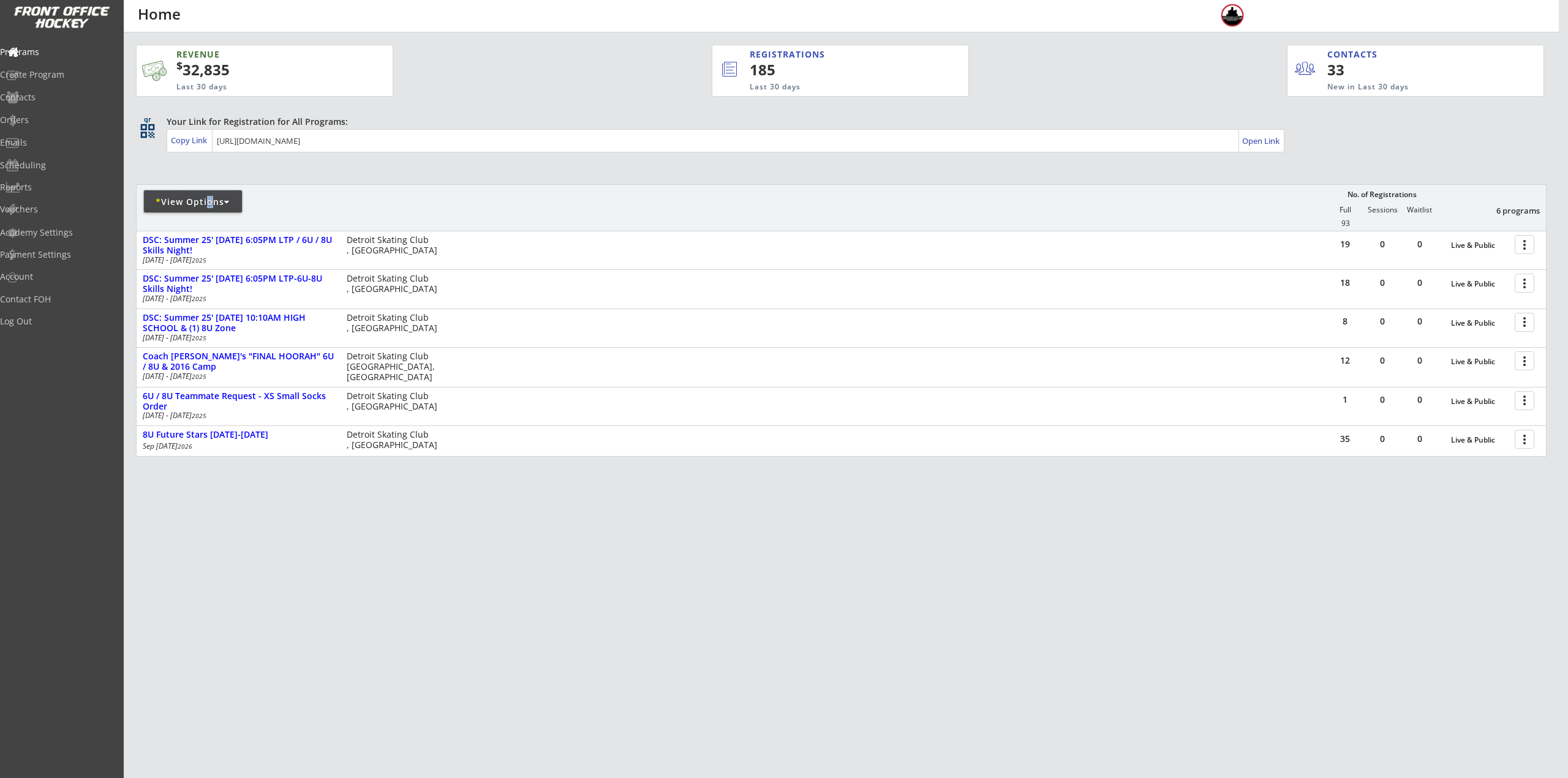
click at [203, 212] on div "* View Options" at bounding box center [192, 201] width 98 height 22
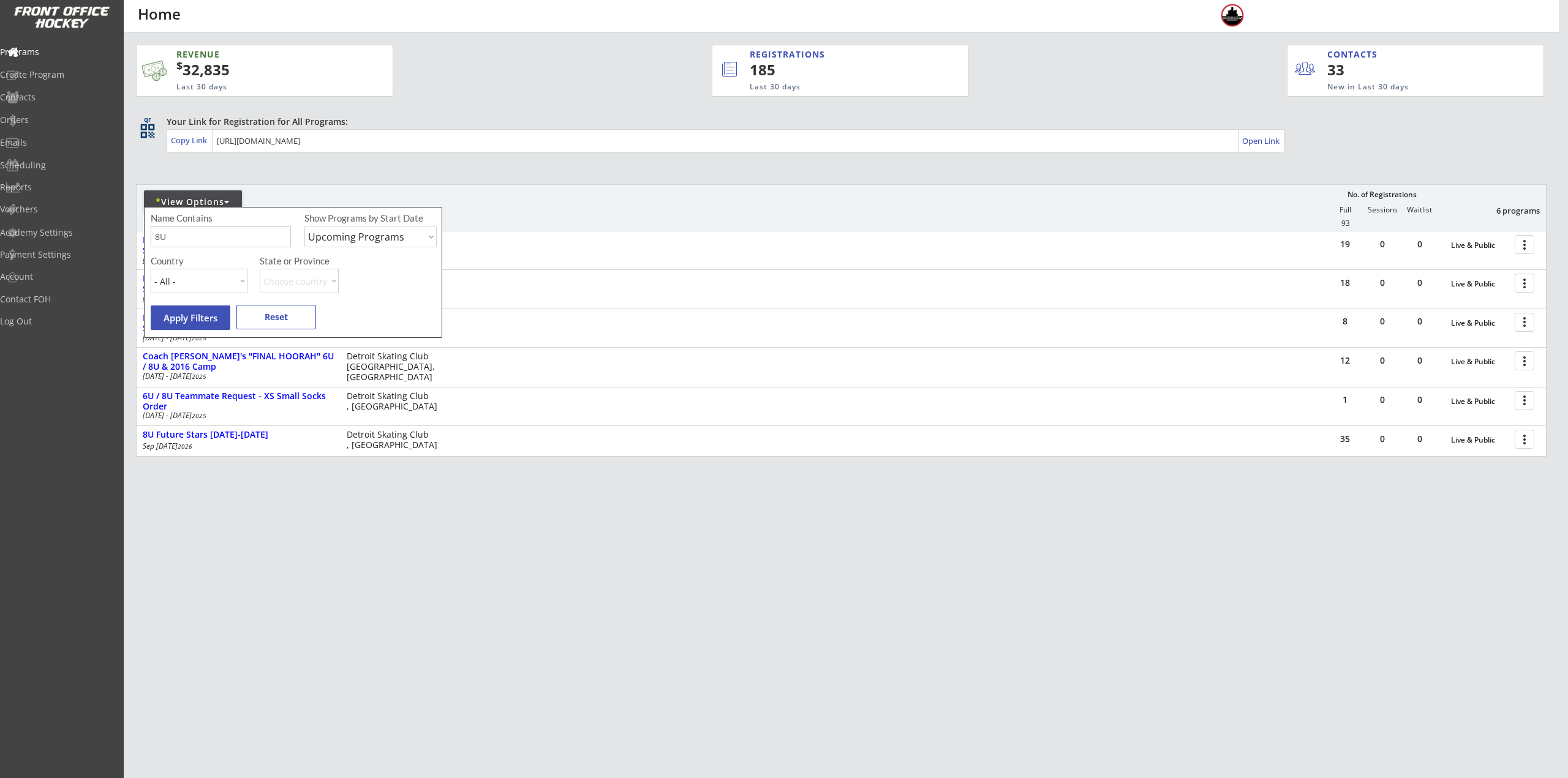
click at [568, 197] on div "* View Options No. of Registrations Full Sessions Waitlist 6 programs 93" at bounding box center [841, 207] width 1410 height 46
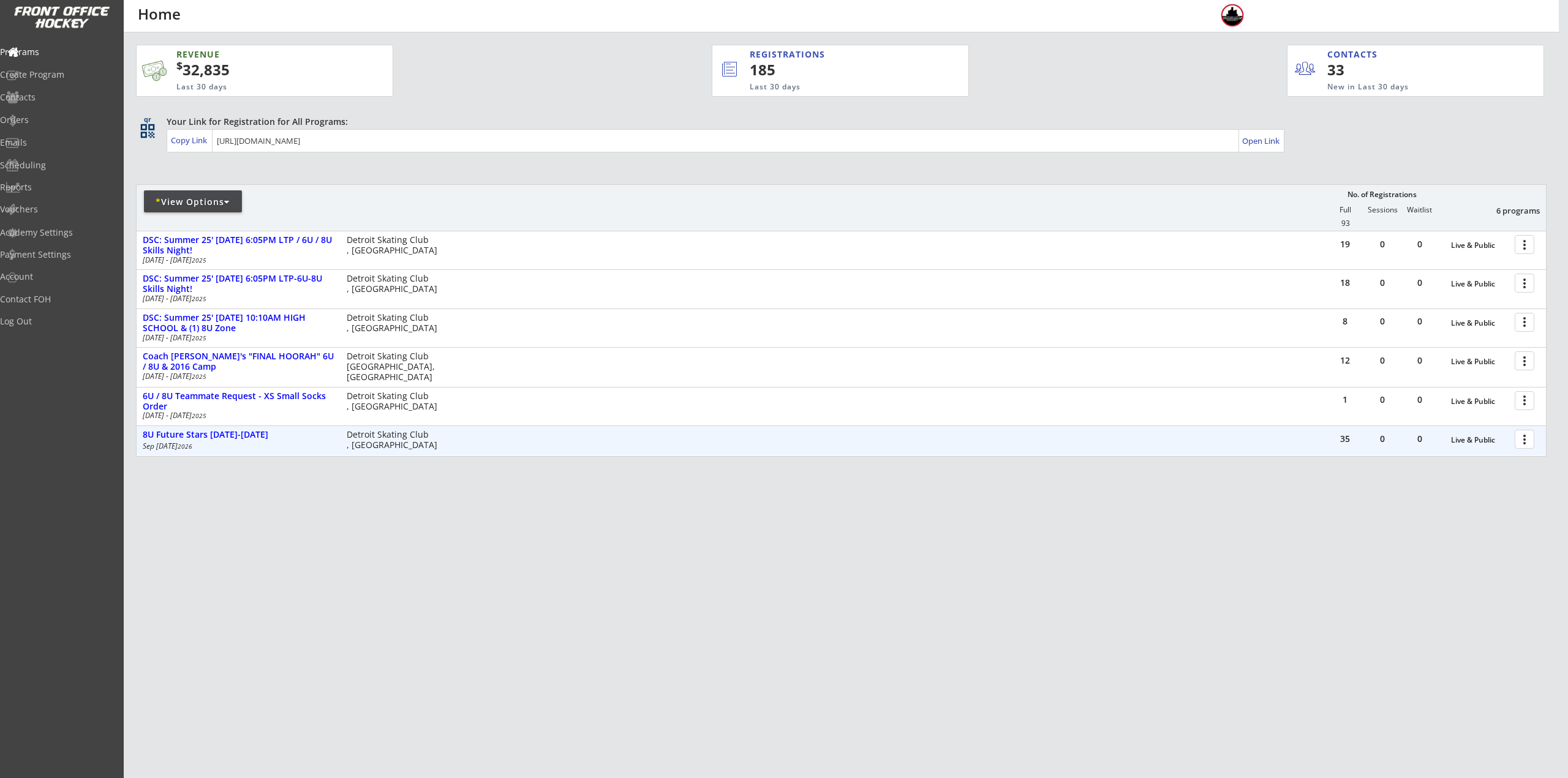
click at [1522, 439] on div at bounding box center [1526, 438] width 21 height 21
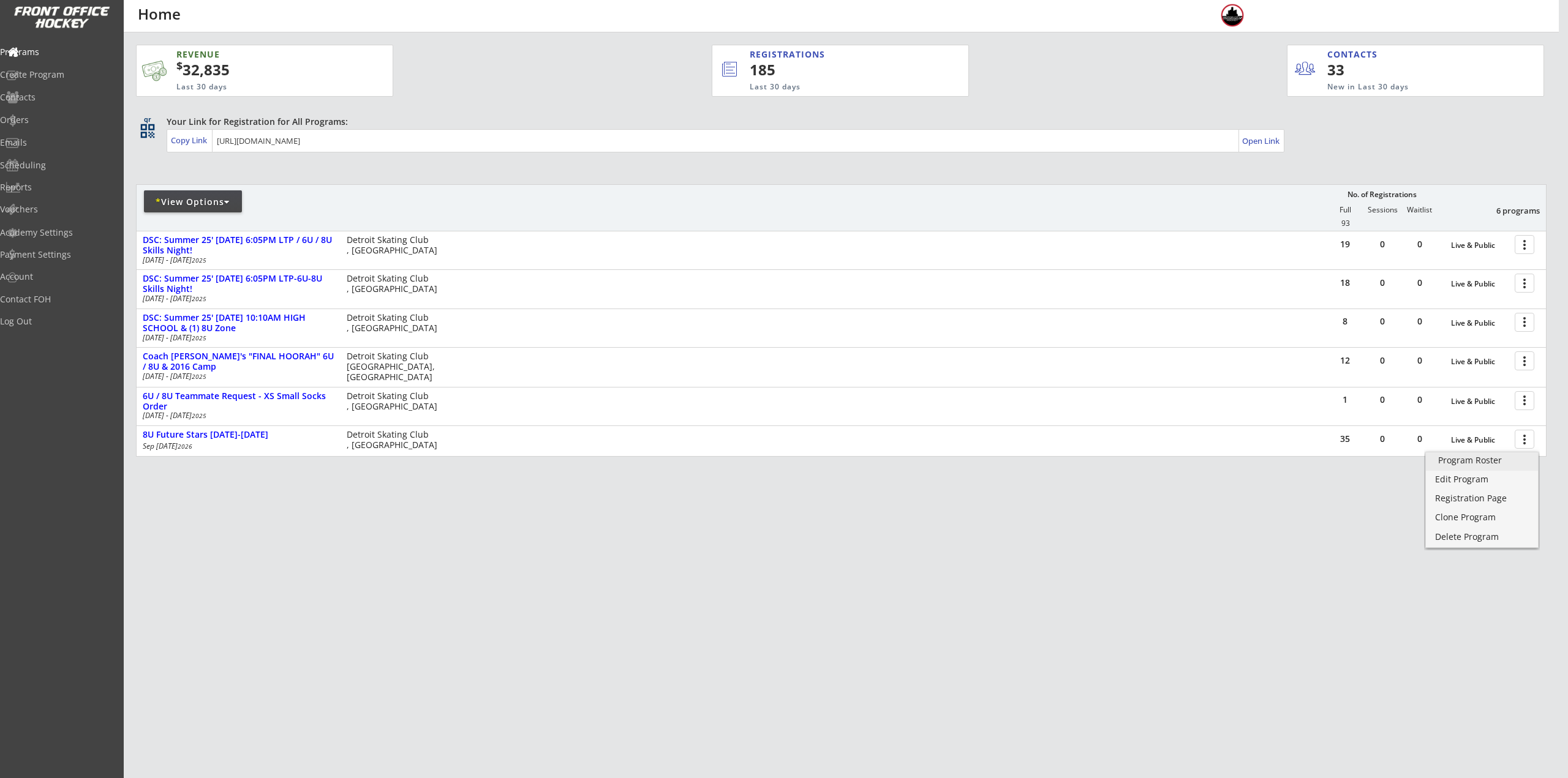
click at [1499, 459] on div "Program Roster" at bounding box center [1481, 460] width 87 height 9
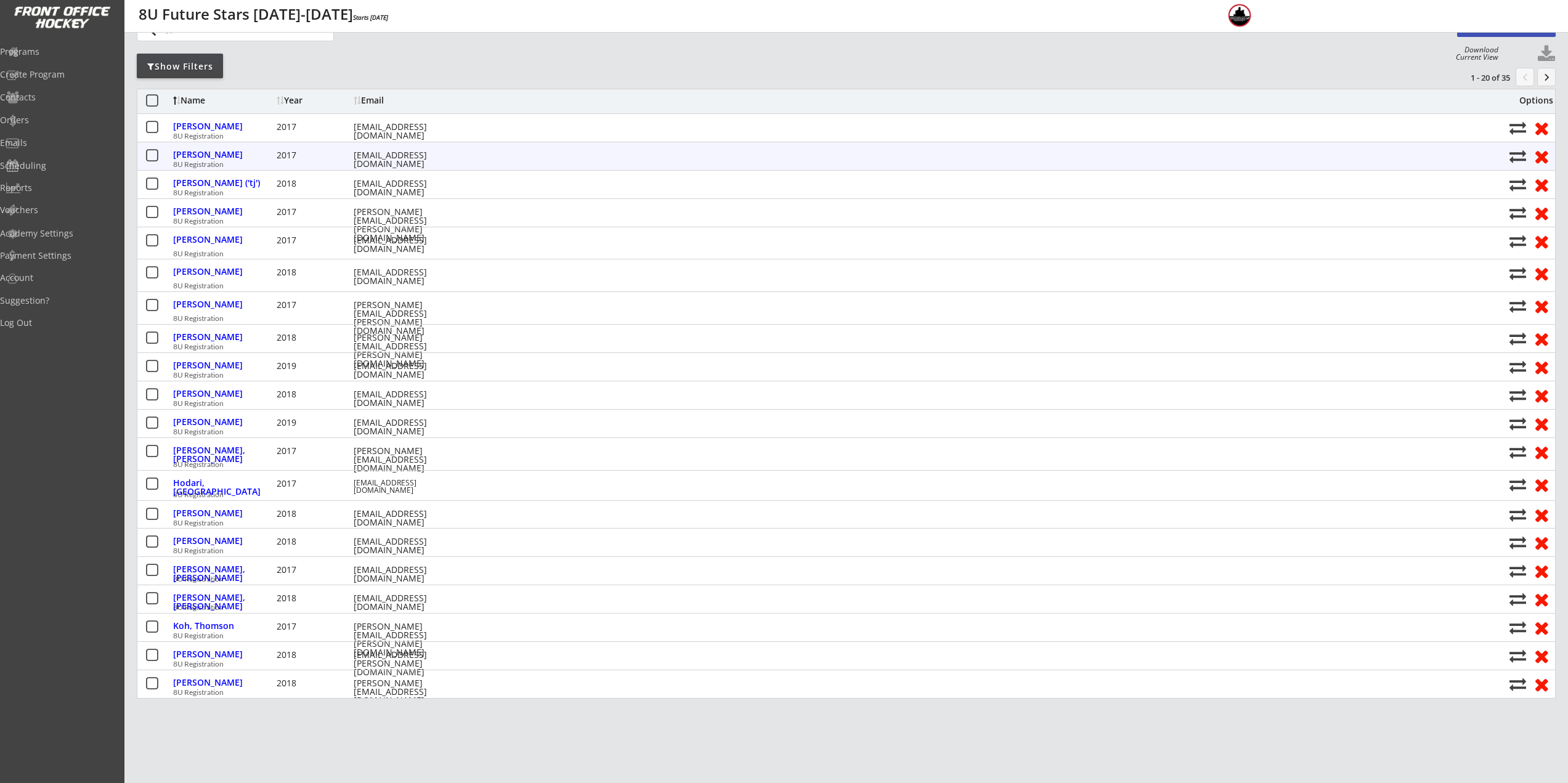
scroll to position [123, 0]
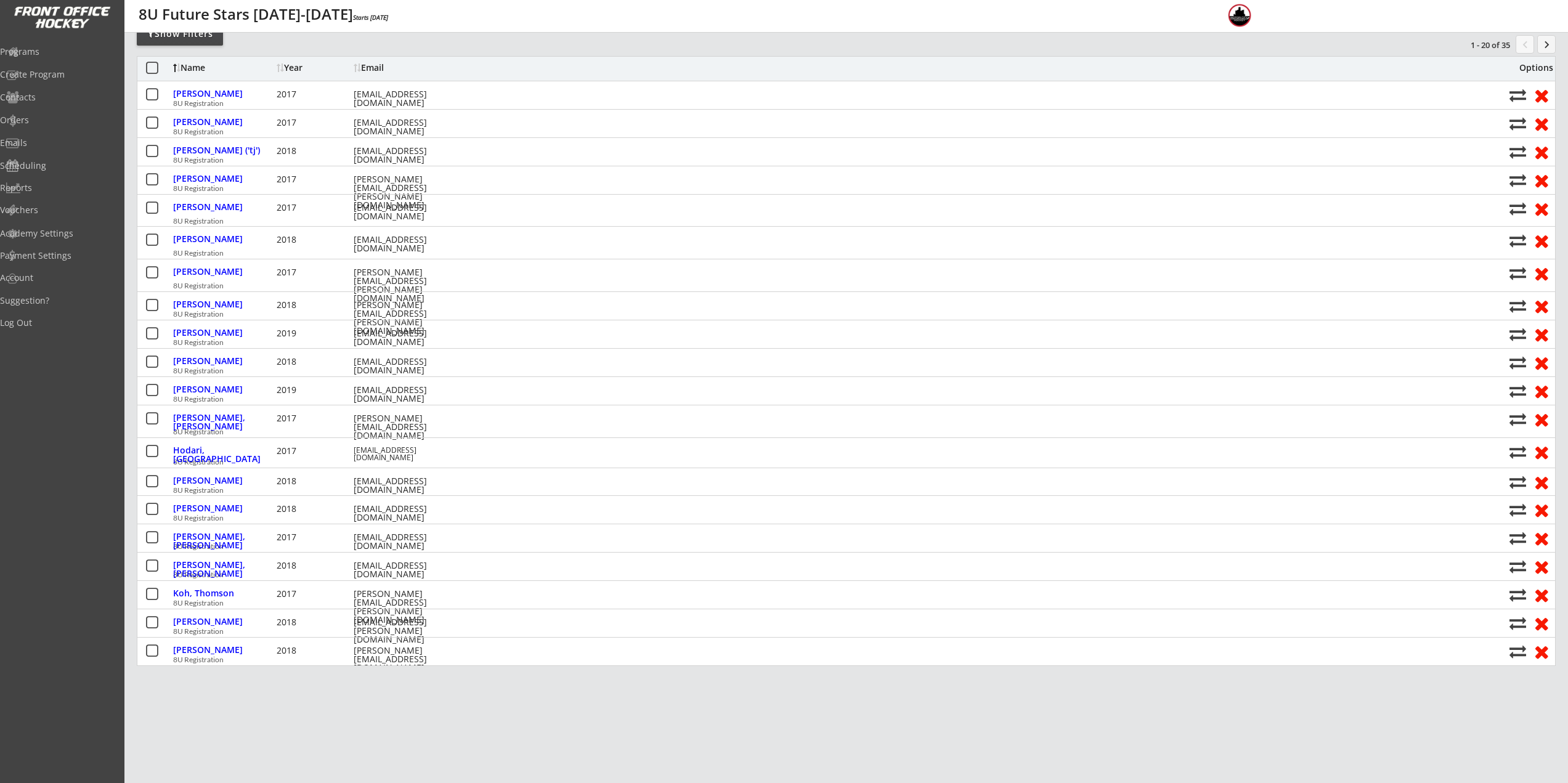
click at [1555, 51] on button "keyboard_arrow_right" at bounding box center [1547, 44] width 18 height 18
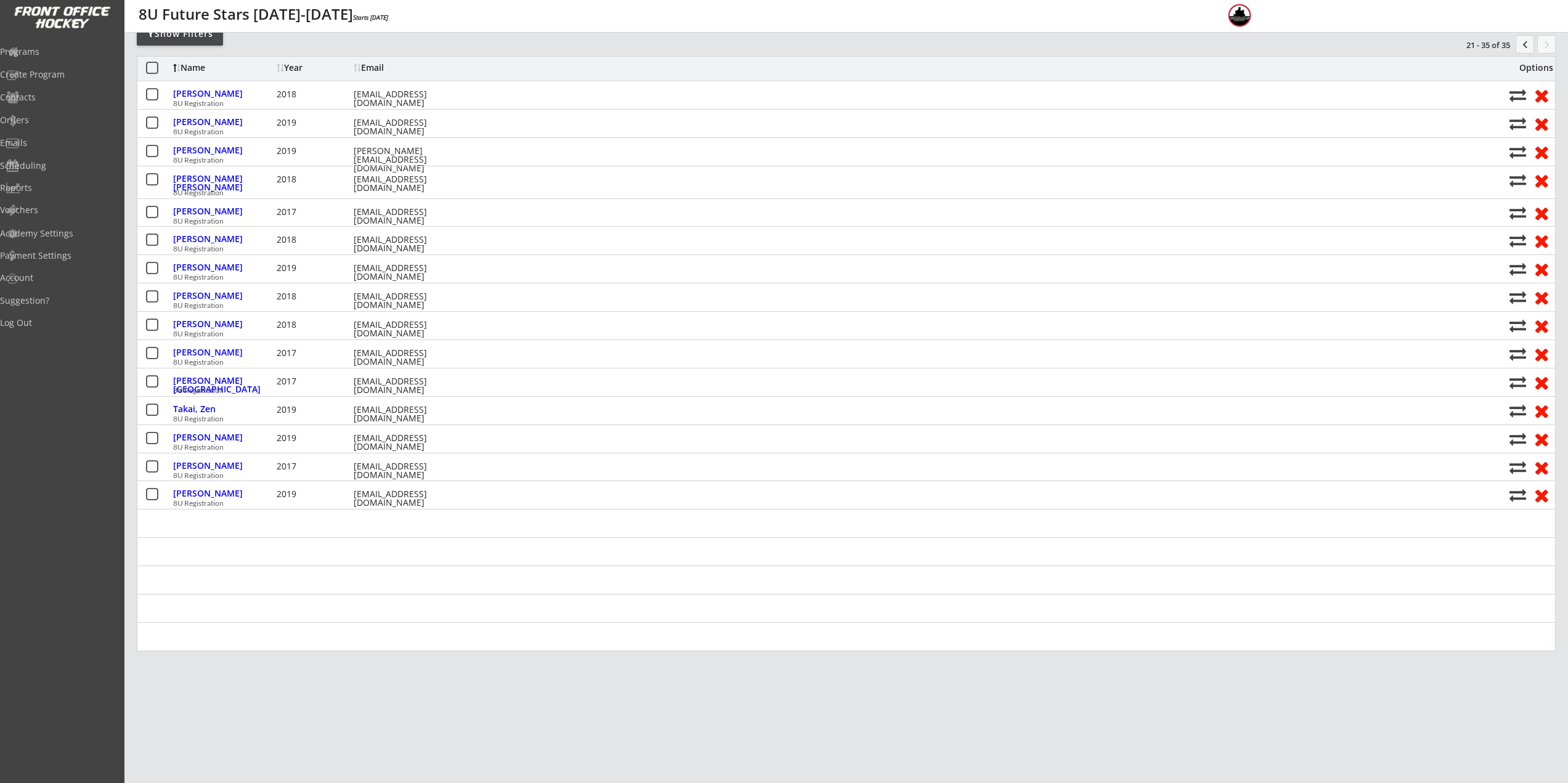
click at [1524, 42] on button "chevron_left" at bounding box center [1524, 44] width 18 height 18
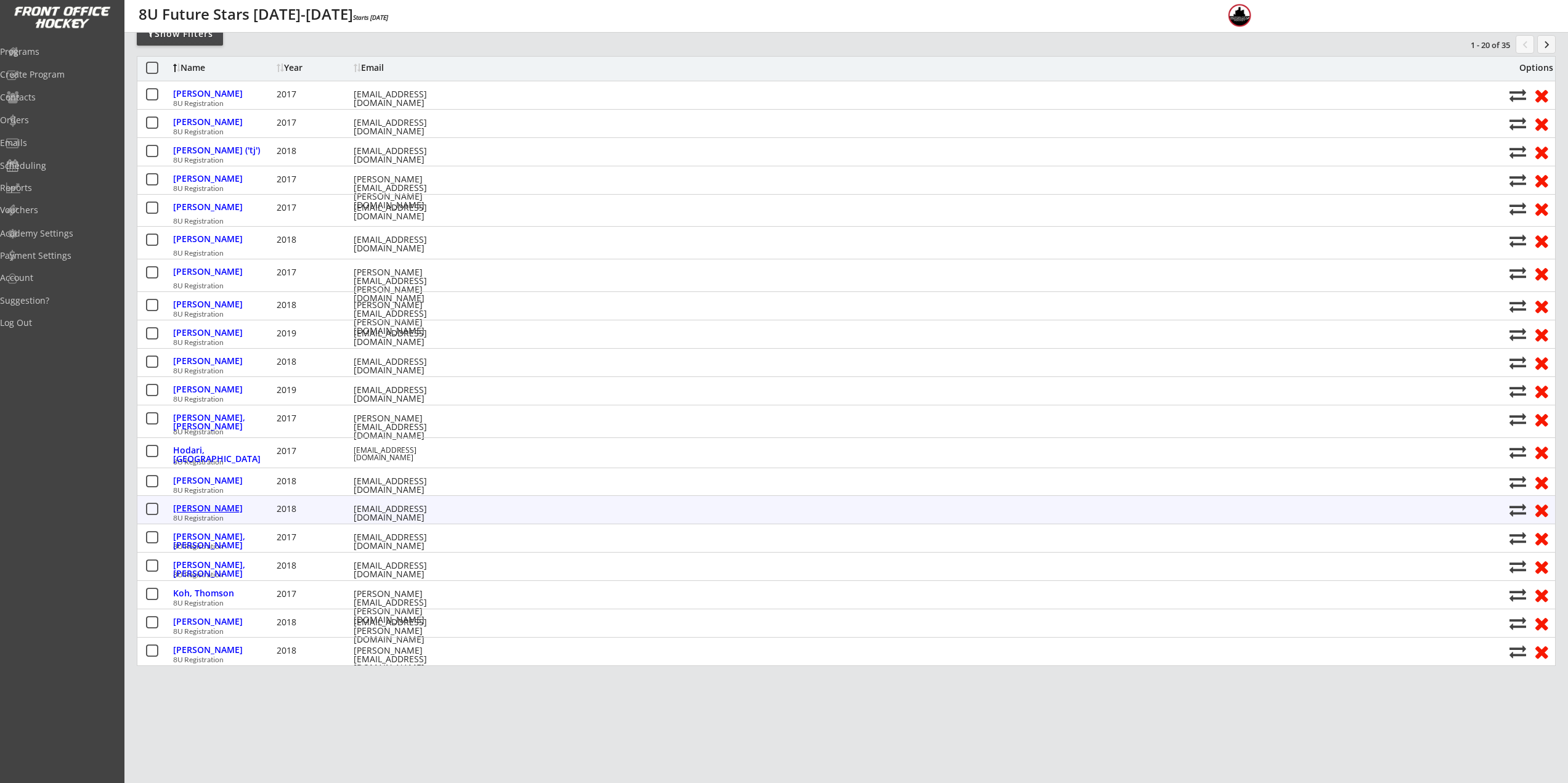
click at [214, 505] on div "[PERSON_NAME]" at bounding box center [223, 508] width 100 height 9
select select ""Youth S/M""
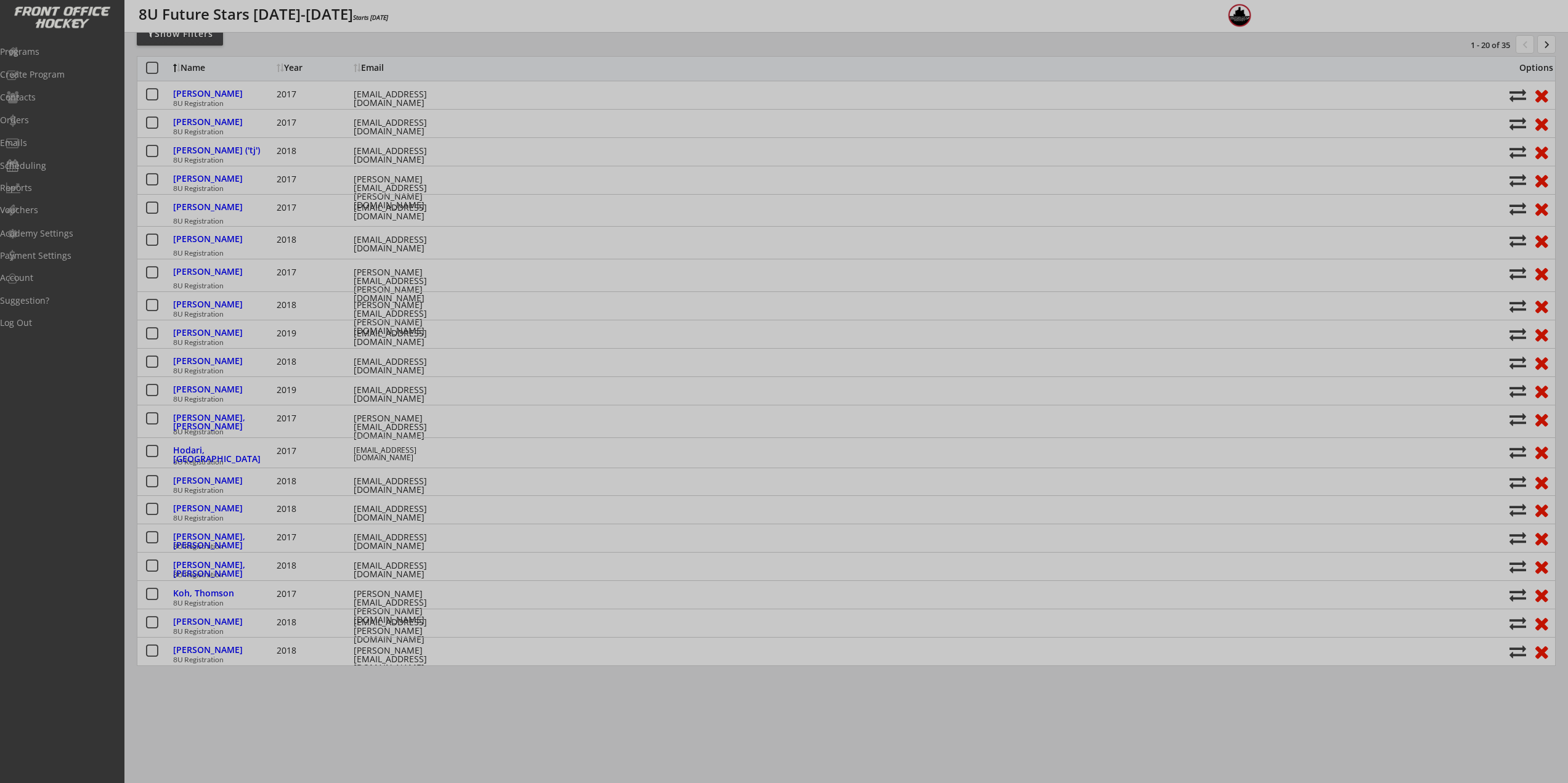
type input "2018"
type input "N/A"
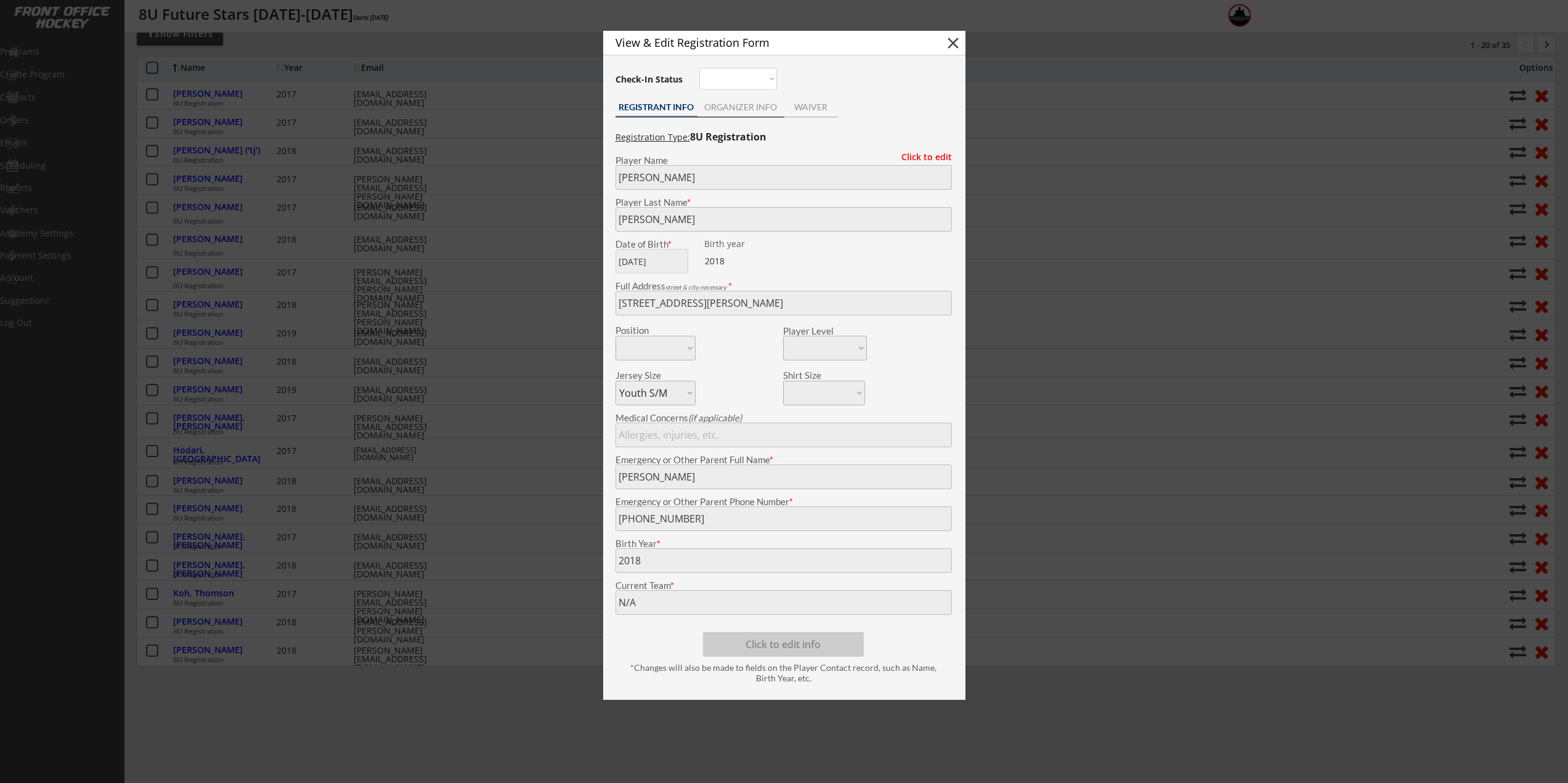
click at [743, 110] on div "ORGANIZER INFO" at bounding box center [741, 107] width 87 height 9
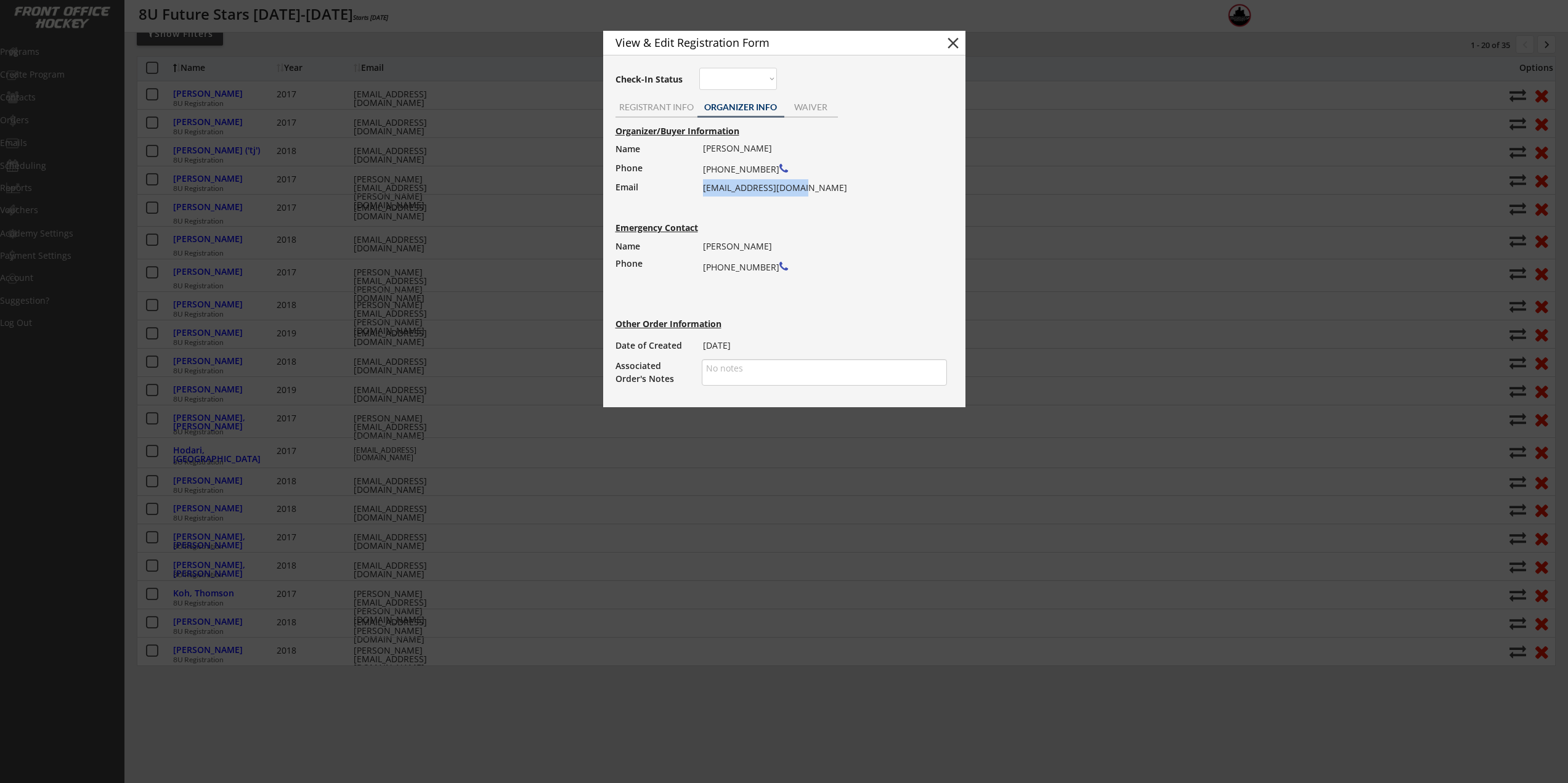
drag, startPoint x: 704, startPoint y: 190, endPoint x: 792, endPoint y: 191, distance: 88.0
click at [792, 191] on div "Craig Jablonski (248) 877-9433 crjablonski@gmail.com" at bounding box center [820, 168] width 236 height 57
copy div "crjablonski@gmail.com"
drag, startPoint x: 517, startPoint y: 168, endPoint x: 329, endPoint y: 2, distance: 250.8
click at [517, 168] on div at bounding box center [784, 392] width 1568 height 783
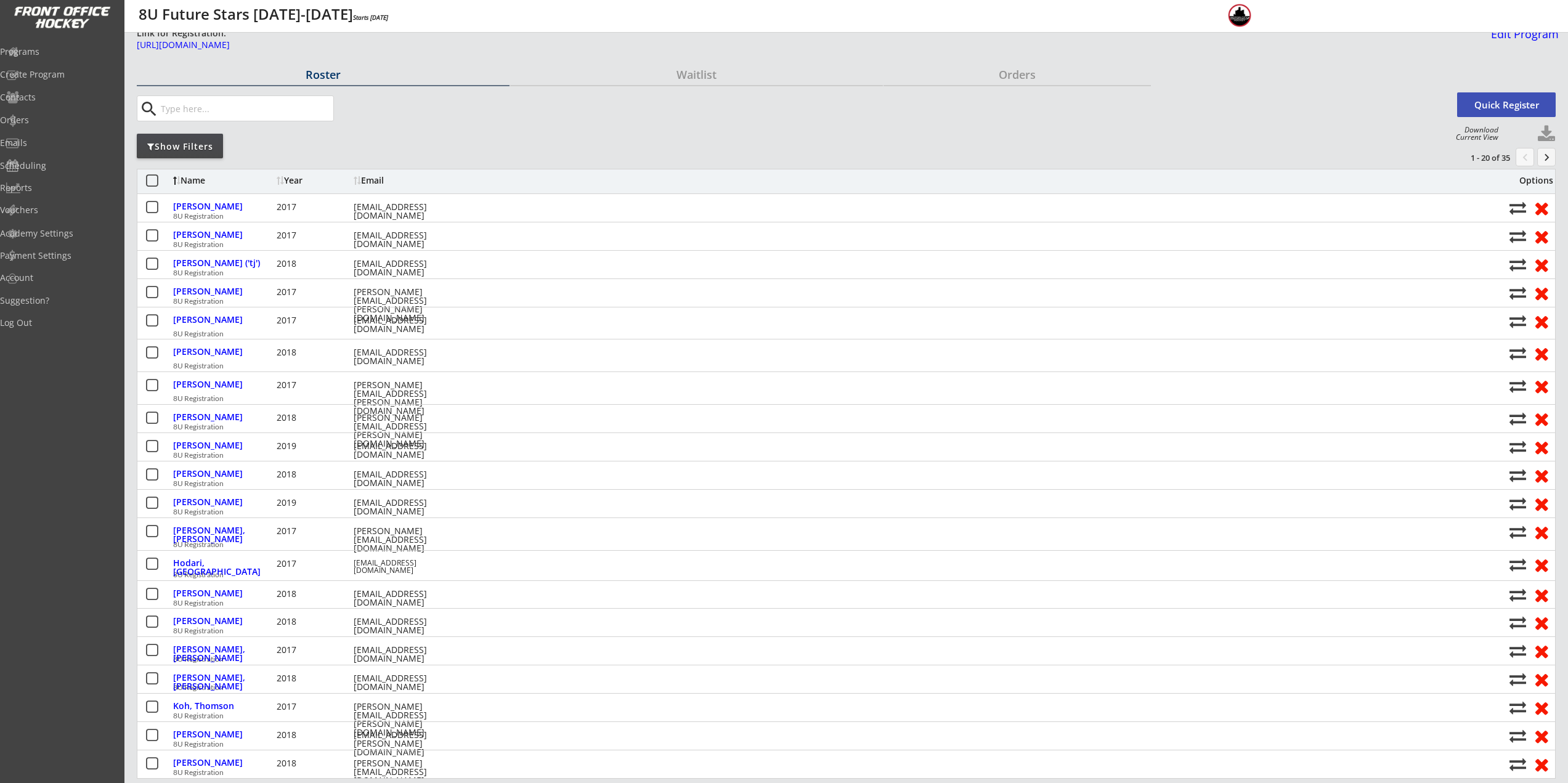
scroll to position [0, 0]
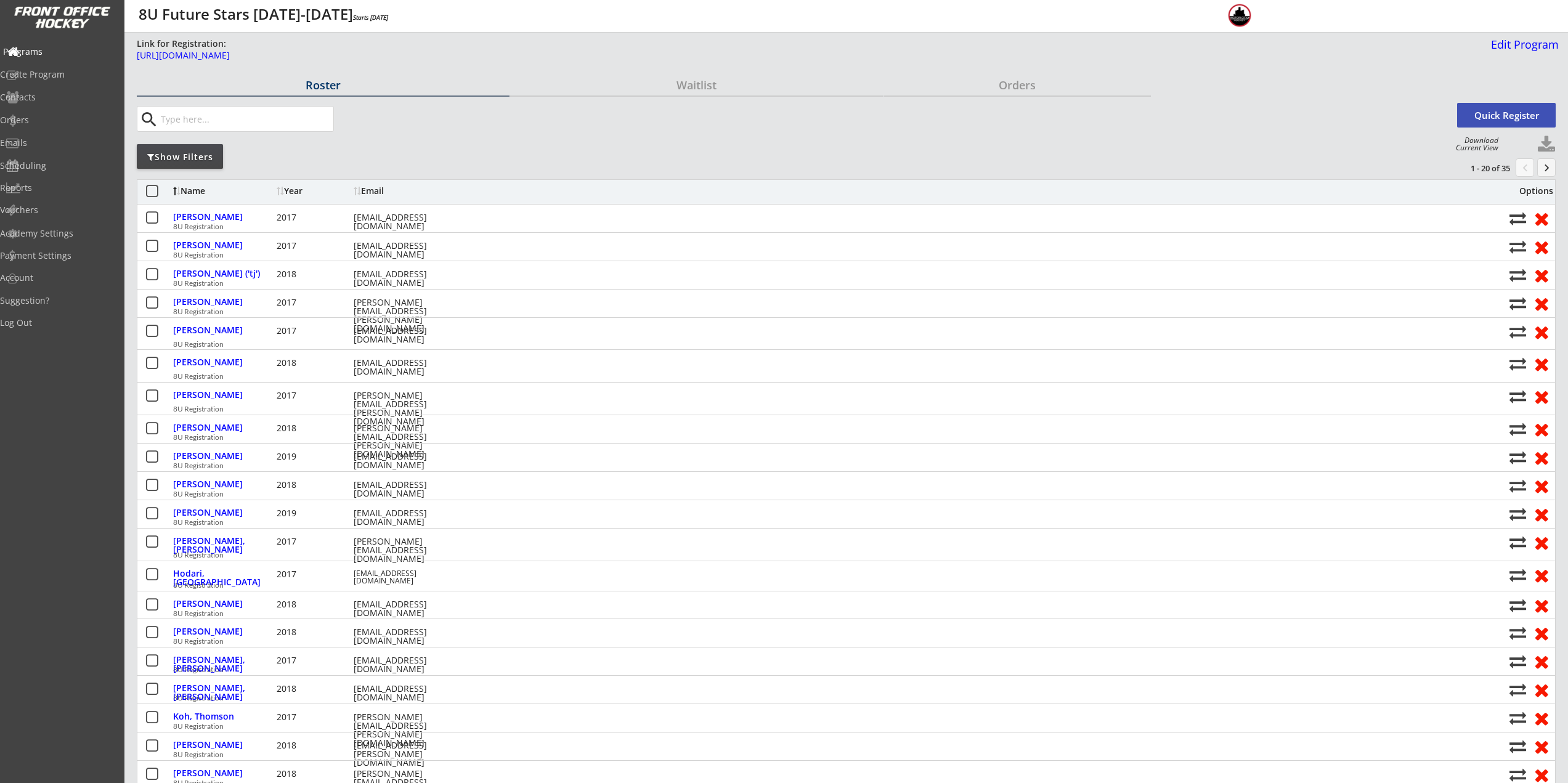
click at [64, 56] on div "Programs" at bounding box center [58, 52] width 111 height 9
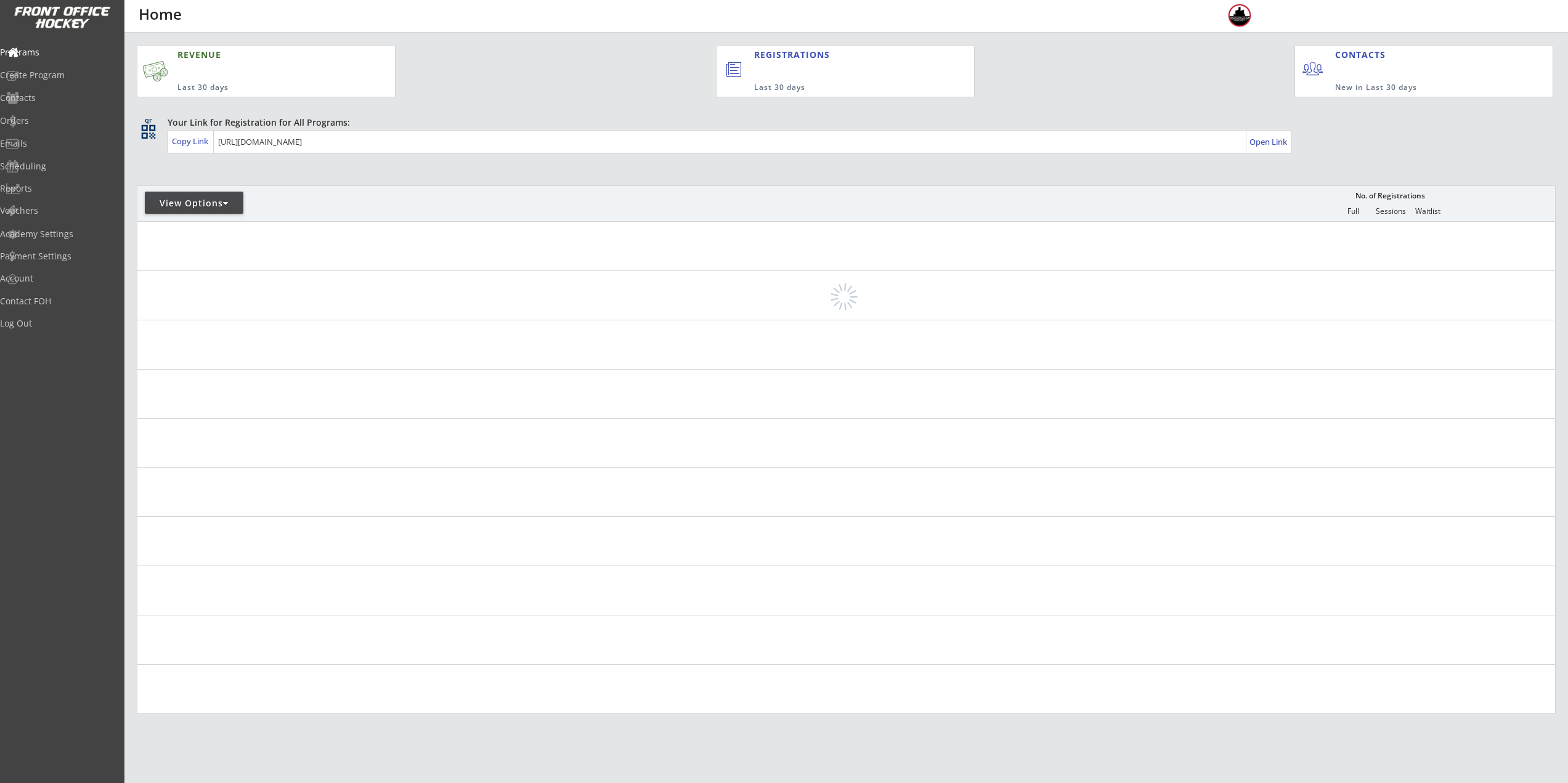
click at [194, 188] on div "View Options No. of Registrations Full Sessions Waitlist" at bounding box center [846, 203] width 1419 height 35
click at [195, 196] on div "View Options" at bounding box center [194, 202] width 98 height 22
select select ""Upcoming Programs""
click at [201, 243] on input "input" at bounding box center [222, 238] width 141 height 21
type input "6U"
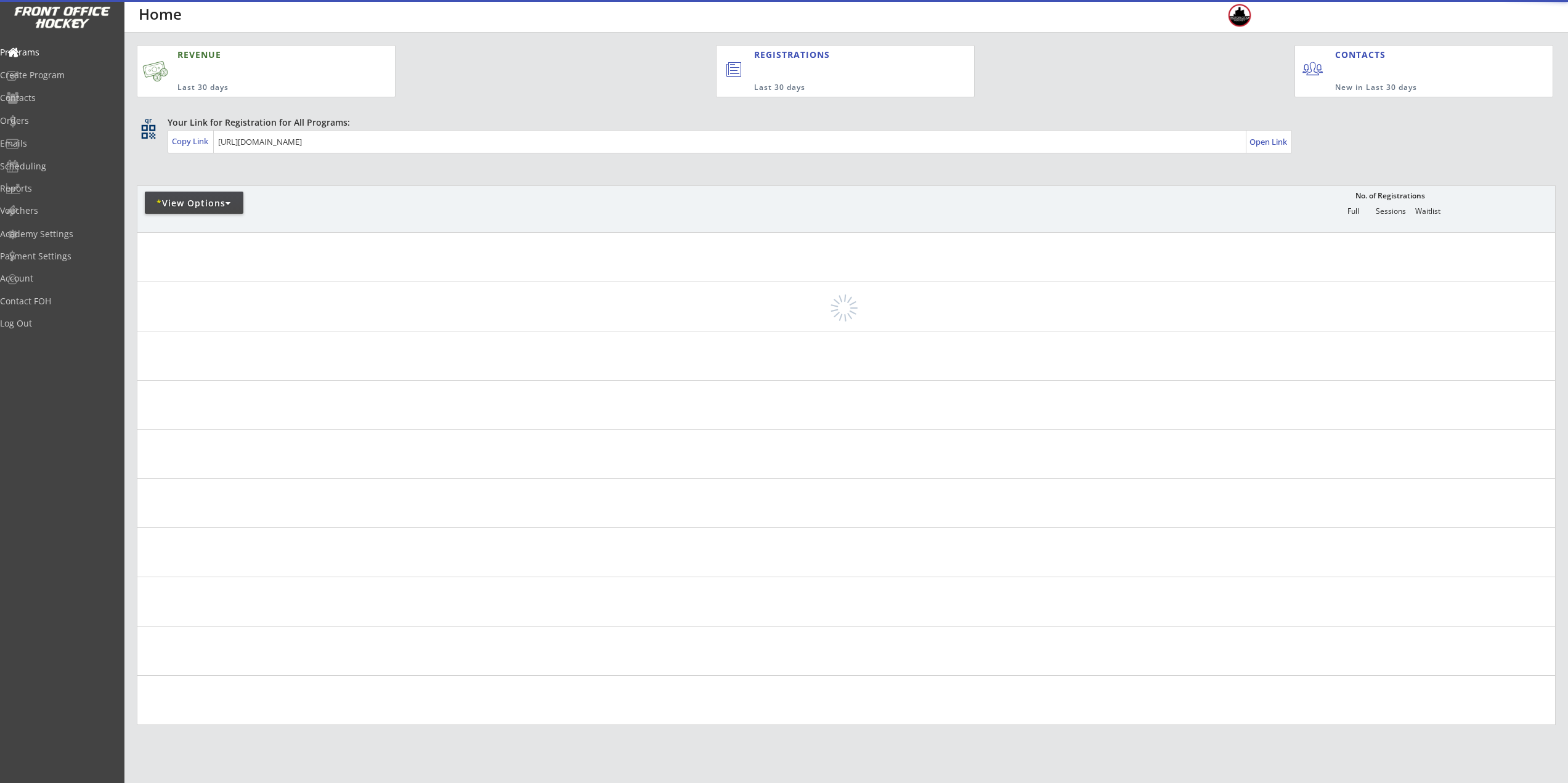
click at [706, 212] on div "* View Options No. of Registrations Full Sessions Waitlist" at bounding box center [846, 208] width 1419 height 47
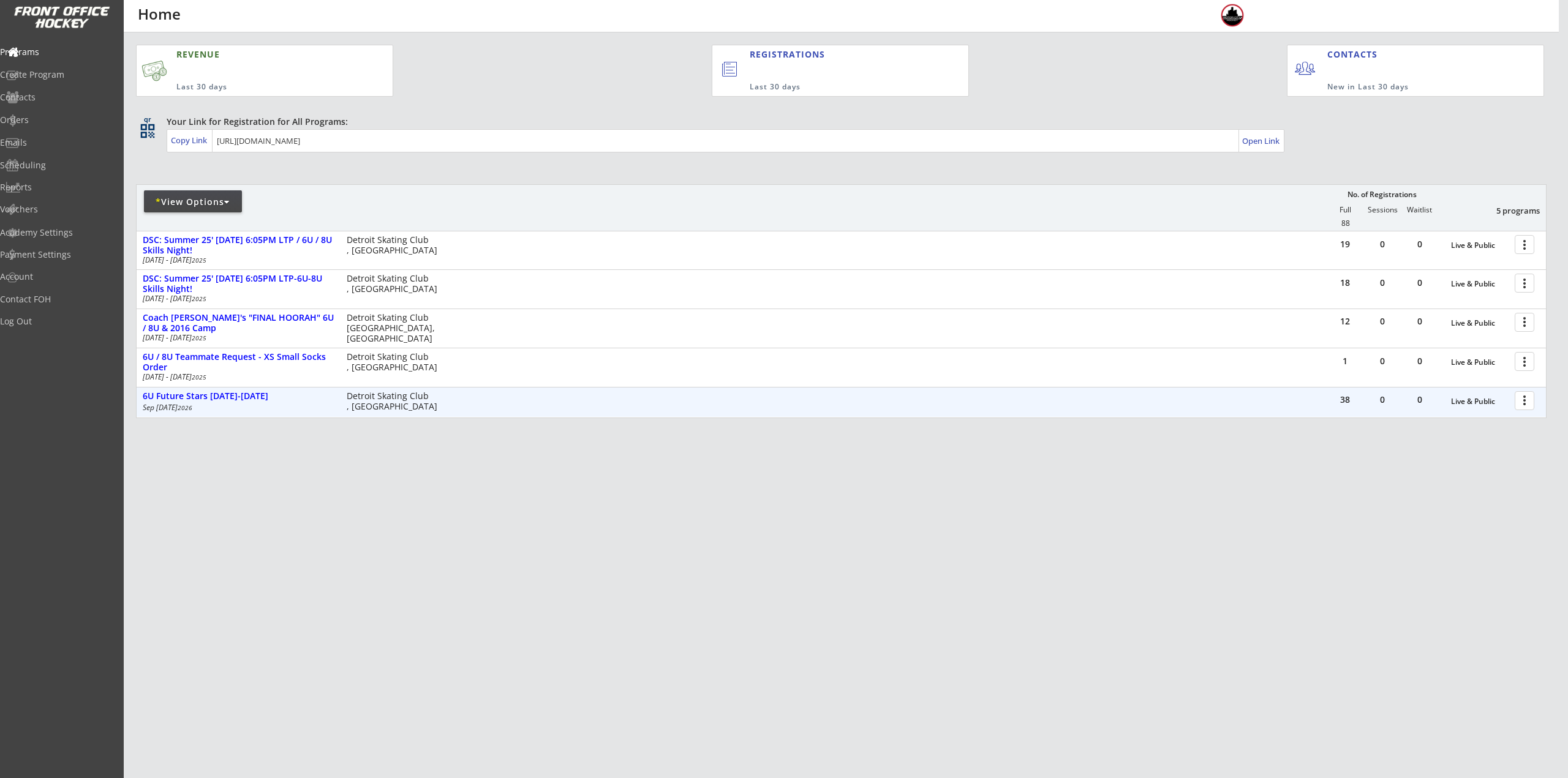
click at [1528, 405] on div at bounding box center [1526, 399] width 21 height 21
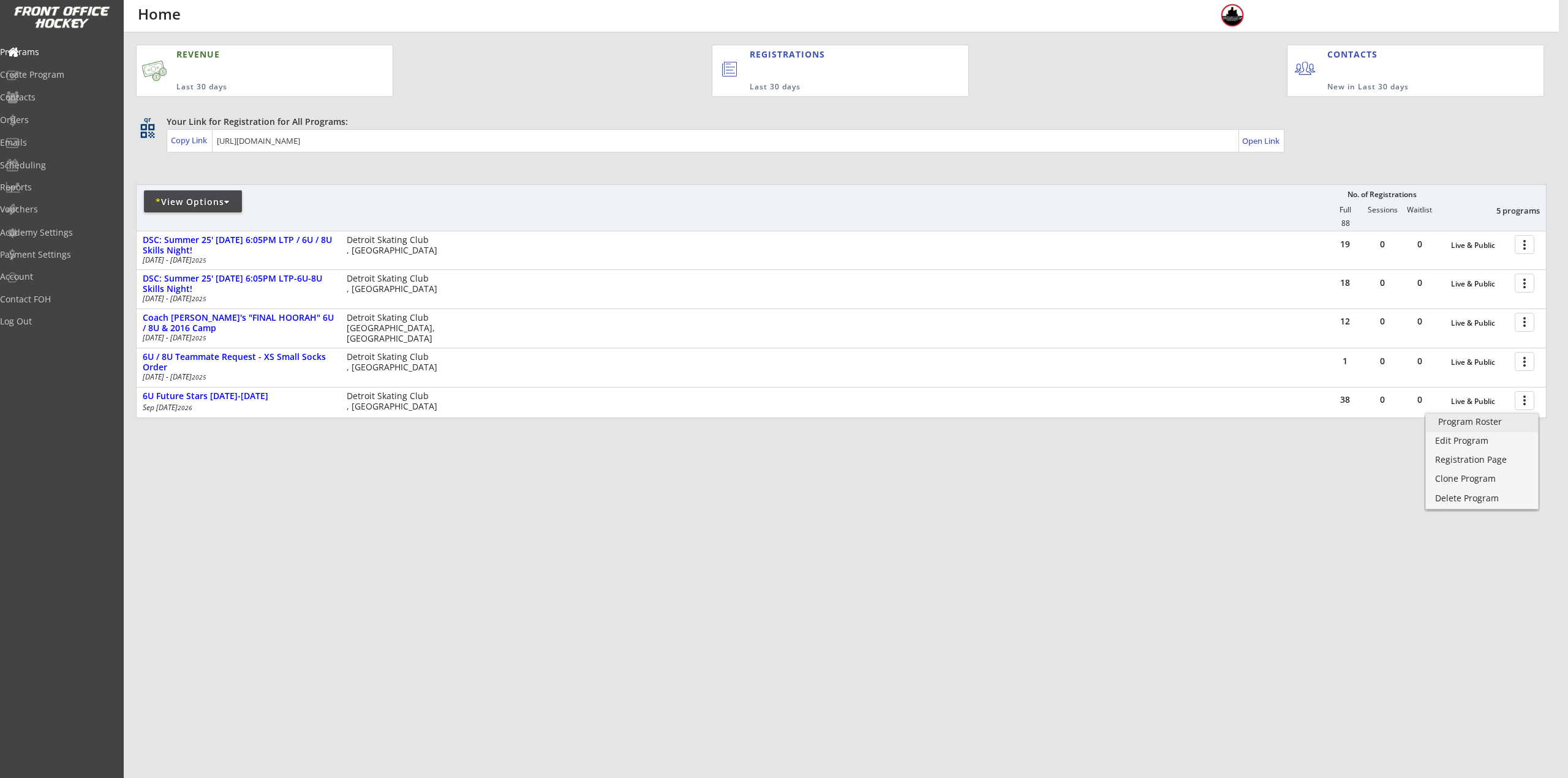
click at [1510, 420] on div "Program Roster" at bounding box center [1481, 422] width 87 height 9
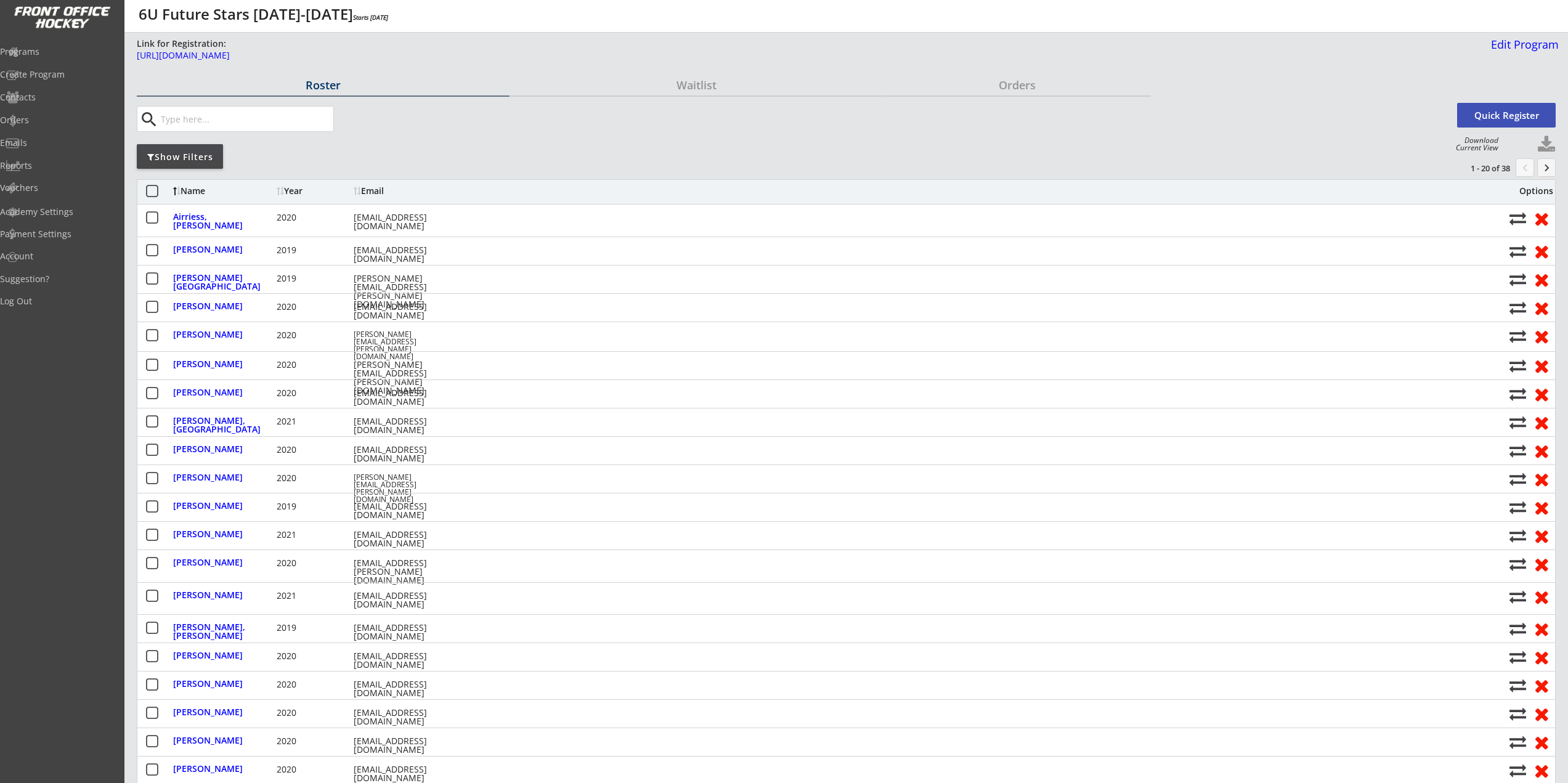
click at [160, 114] on input "input" at bounding box center [245, 118] width 175 height 24
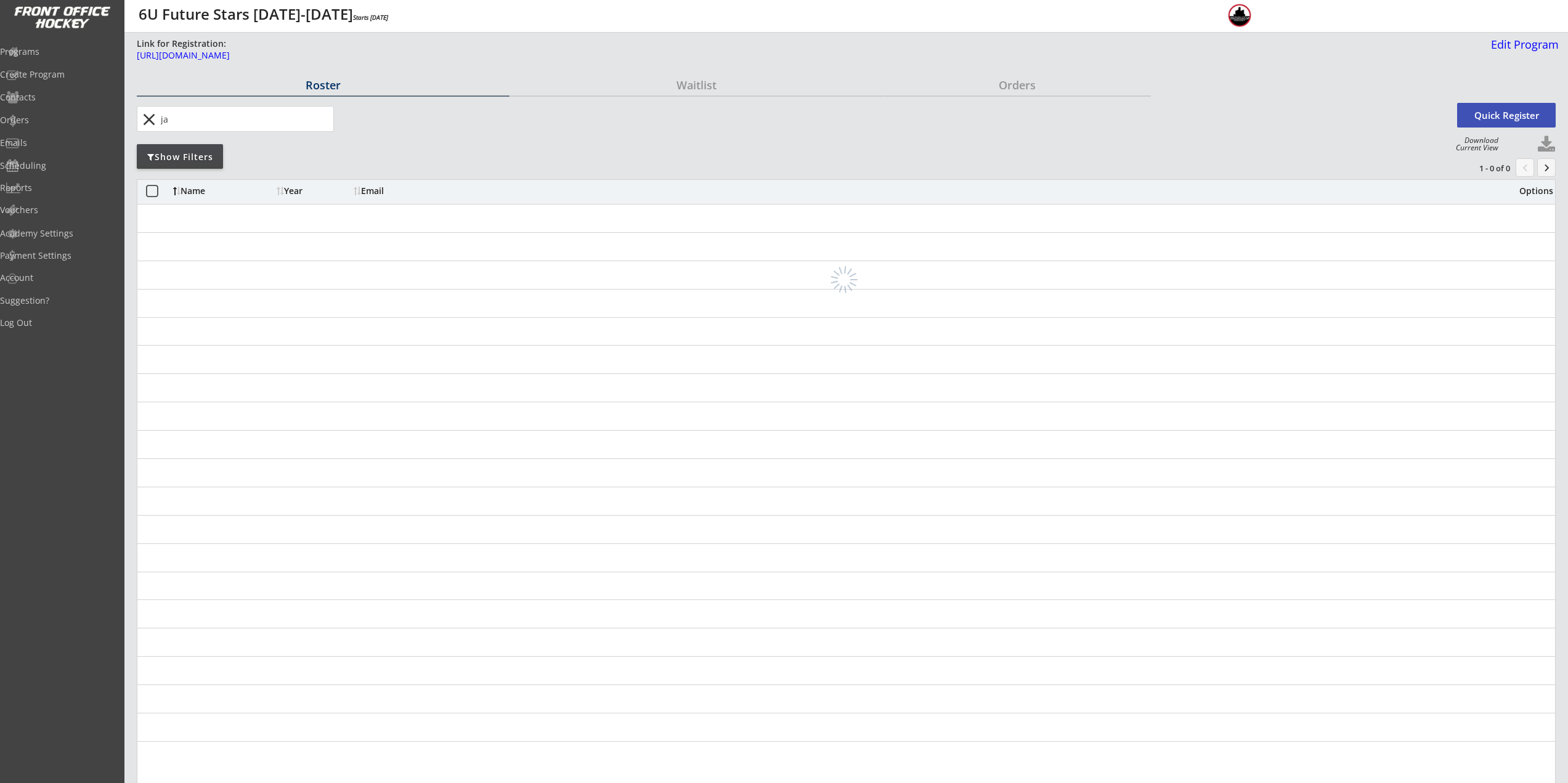
type input "j"
click at [243, 122] on input "input" at bounding box center [245, 118] width 175 height 24
type input "s"
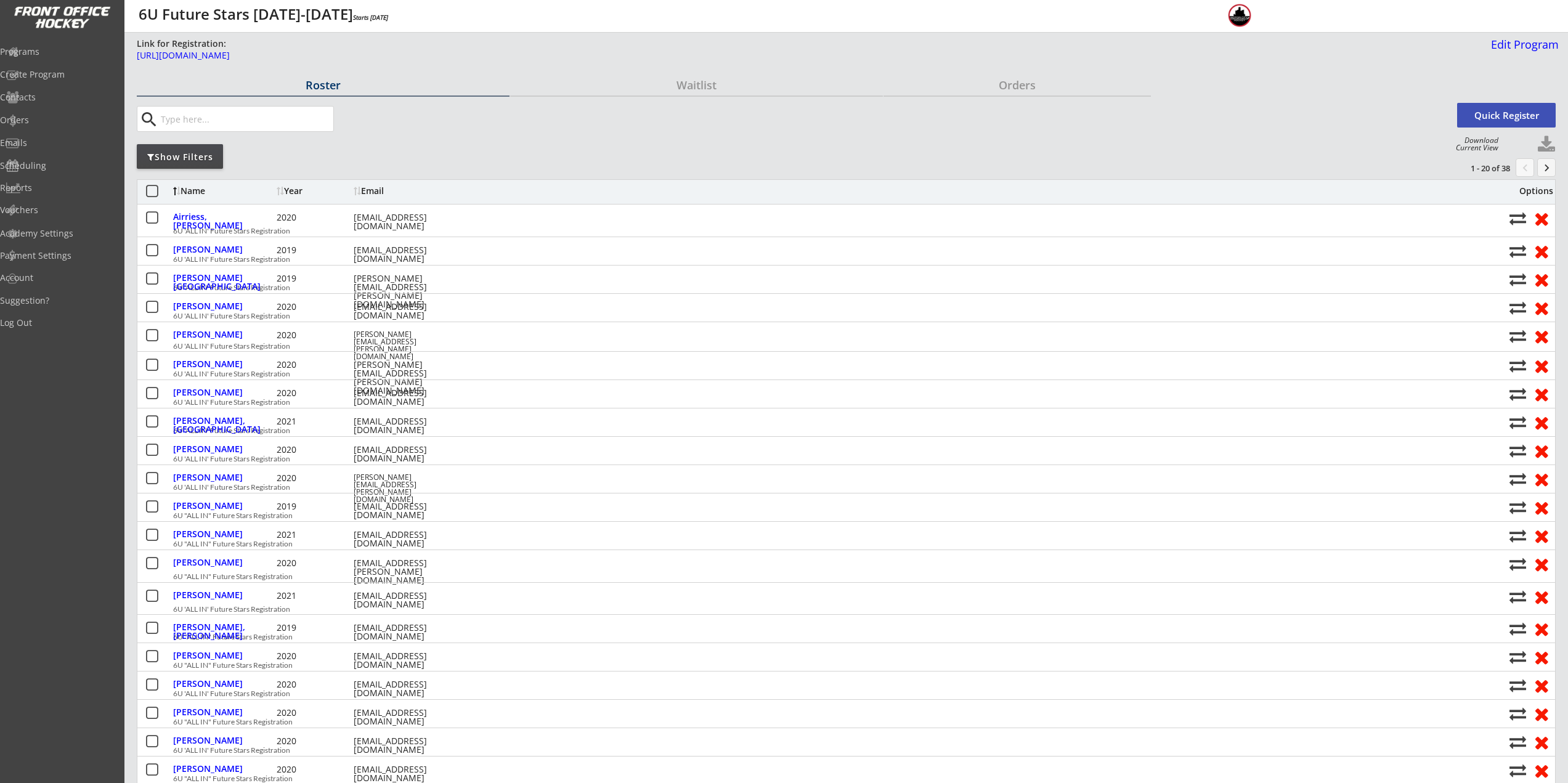
click at [208, 129] on input "input" at bounding box center [245, 118] width 175 height 24
type input "ruby"
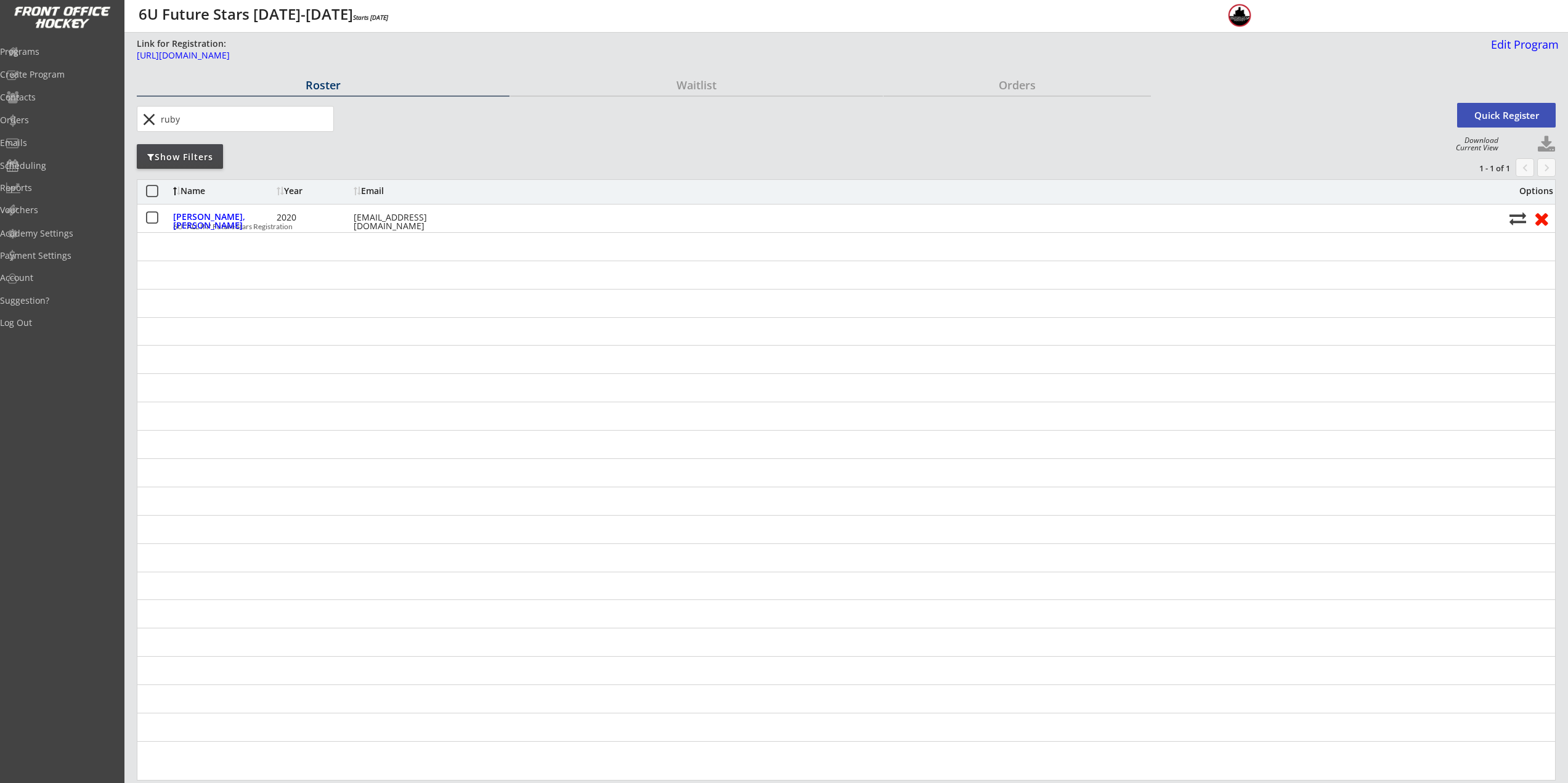
drag, startPoint x: 192, startPoint y: 115, endPoint x: 132, endPoint y: 98, distance: 62.4
click at [140, 104] on div "close Quick Register" at bounding box center [846, 118] width 1419 height 39
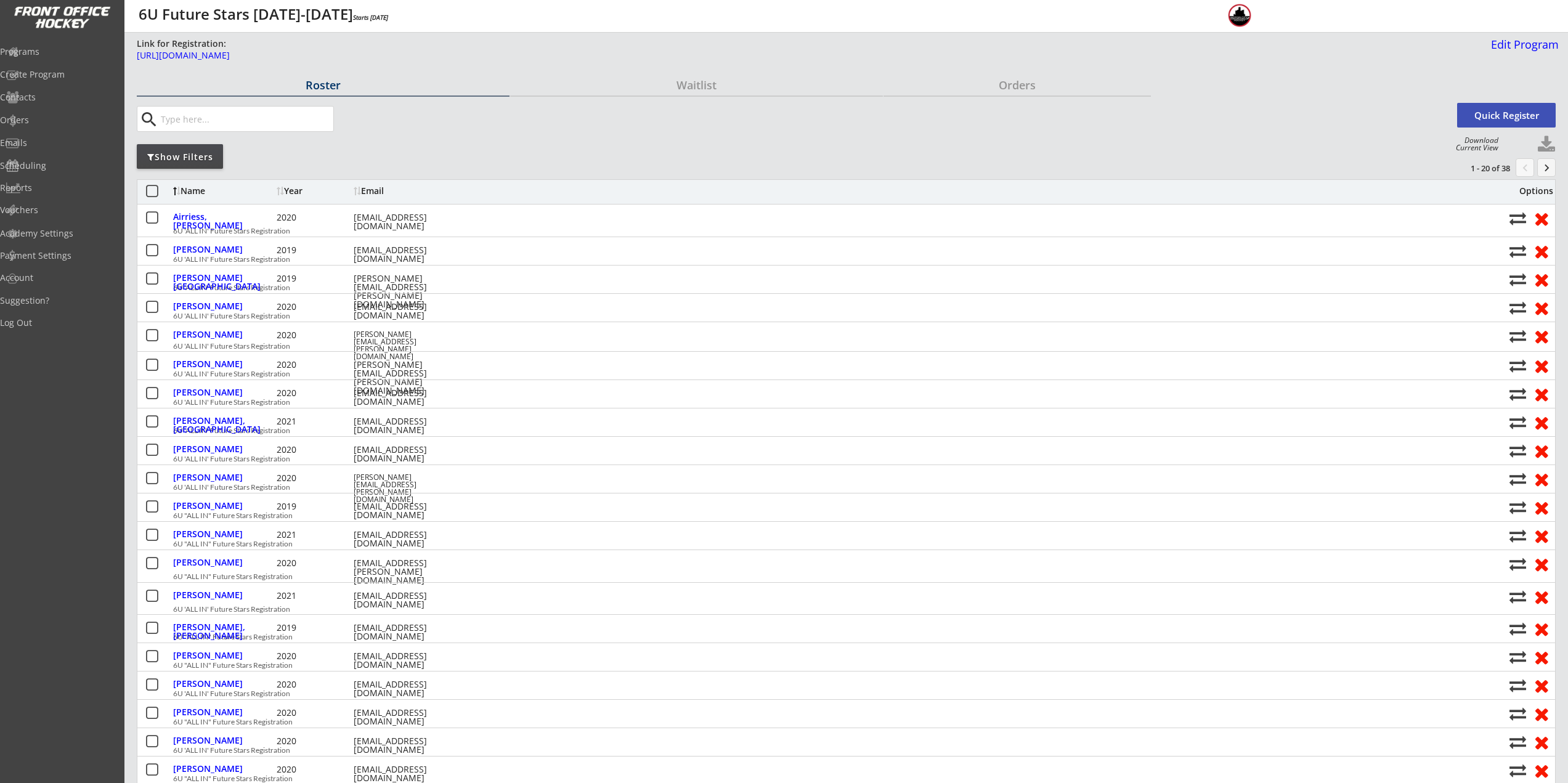
click at [1551, 173] on button "keyboard_arrow_right" at bounding box center [1547, 167] width 18 height 18
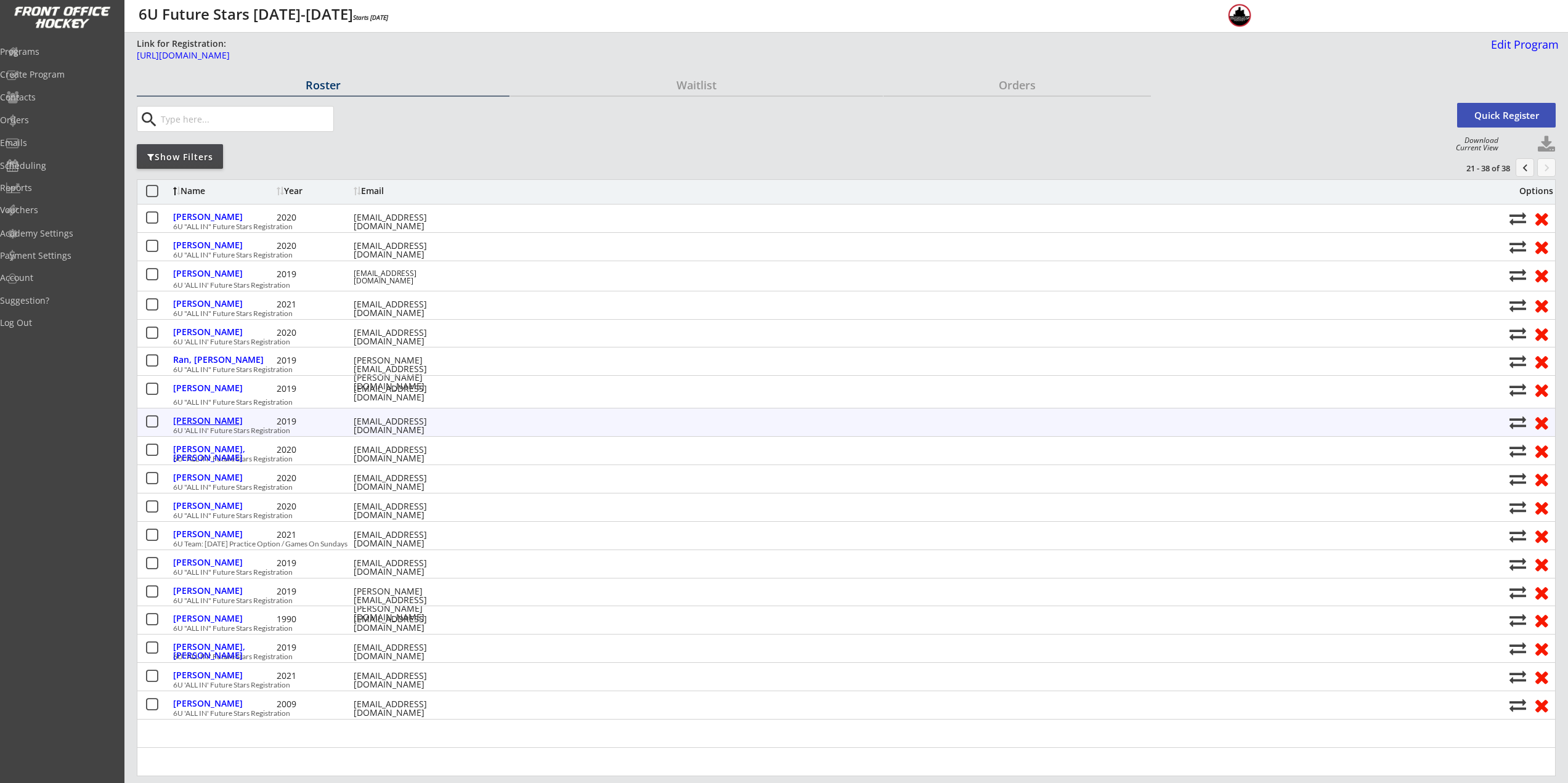
click at [208, 420] on div "Rubin, Abe" at bounding box center [223, 421] width 100 height 9
select select ""Youth S/M""
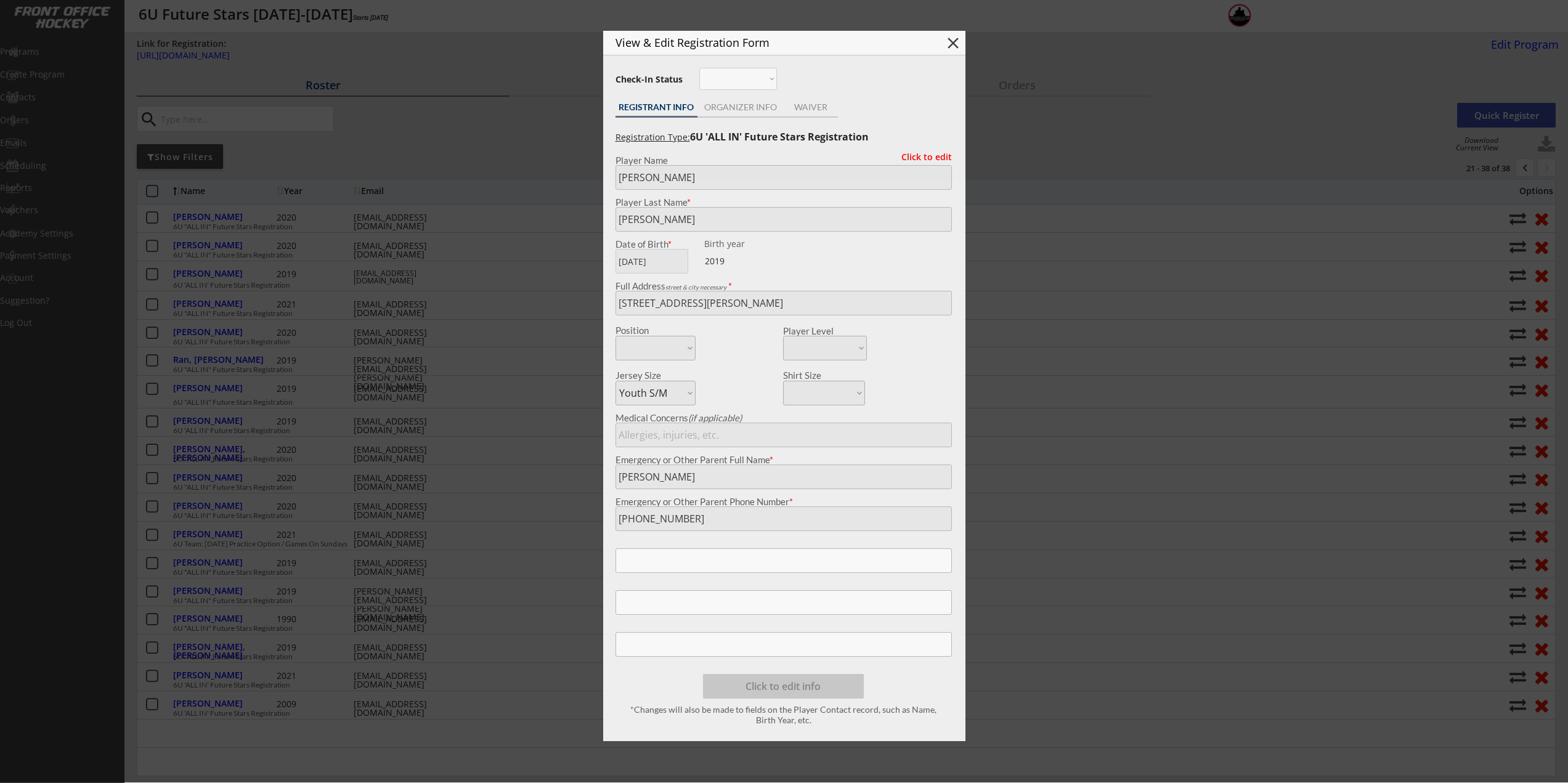
type input "2019"
type input "16, 71, 5"
type input "Rubin"
click at [717, 109] on div "ORGANIZER INFO" at bounding box center [741, 107] width 87 height 9
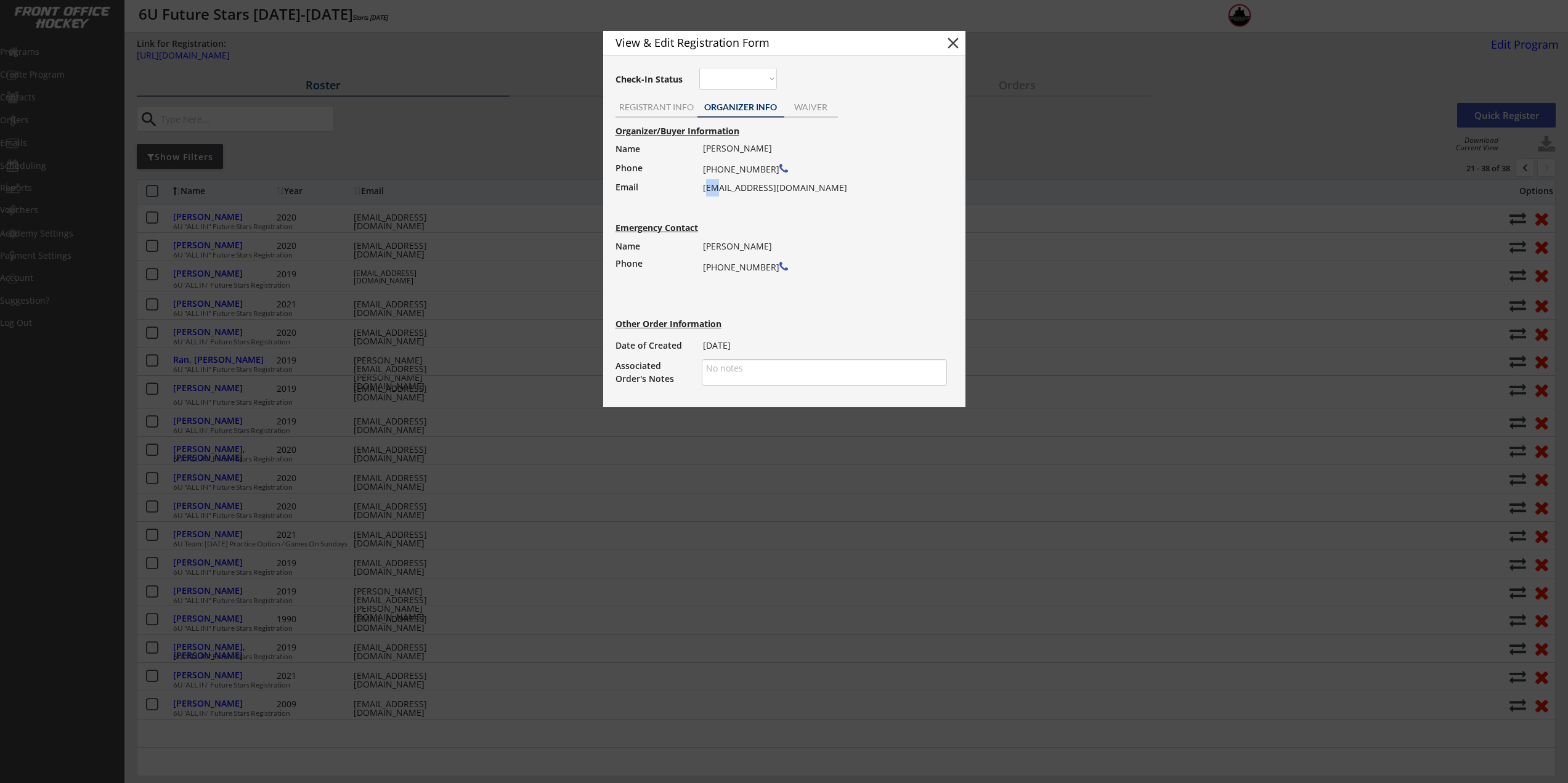
drag, startPoint x: 706, startPoint y: 191, endPoint x: 757, endPoint y: 191, distance: 51.0
click at [721, 191] on div "Adam Rubin (248) 935-6734 adamsrubin@gmail.com" at bounding box center [820, 168] width 236 height 57
drag, startPoint x: 800, startPoint y: 187, endPoint x: 702, endPoint y: 191, distance: 98.1
click at [702, 191] on div "Organizer/Buyer Information Name Phone Email Adam Rubin (248) 935-6734 adamsrub…" at bounding box center [785, 256] width 350 height 265
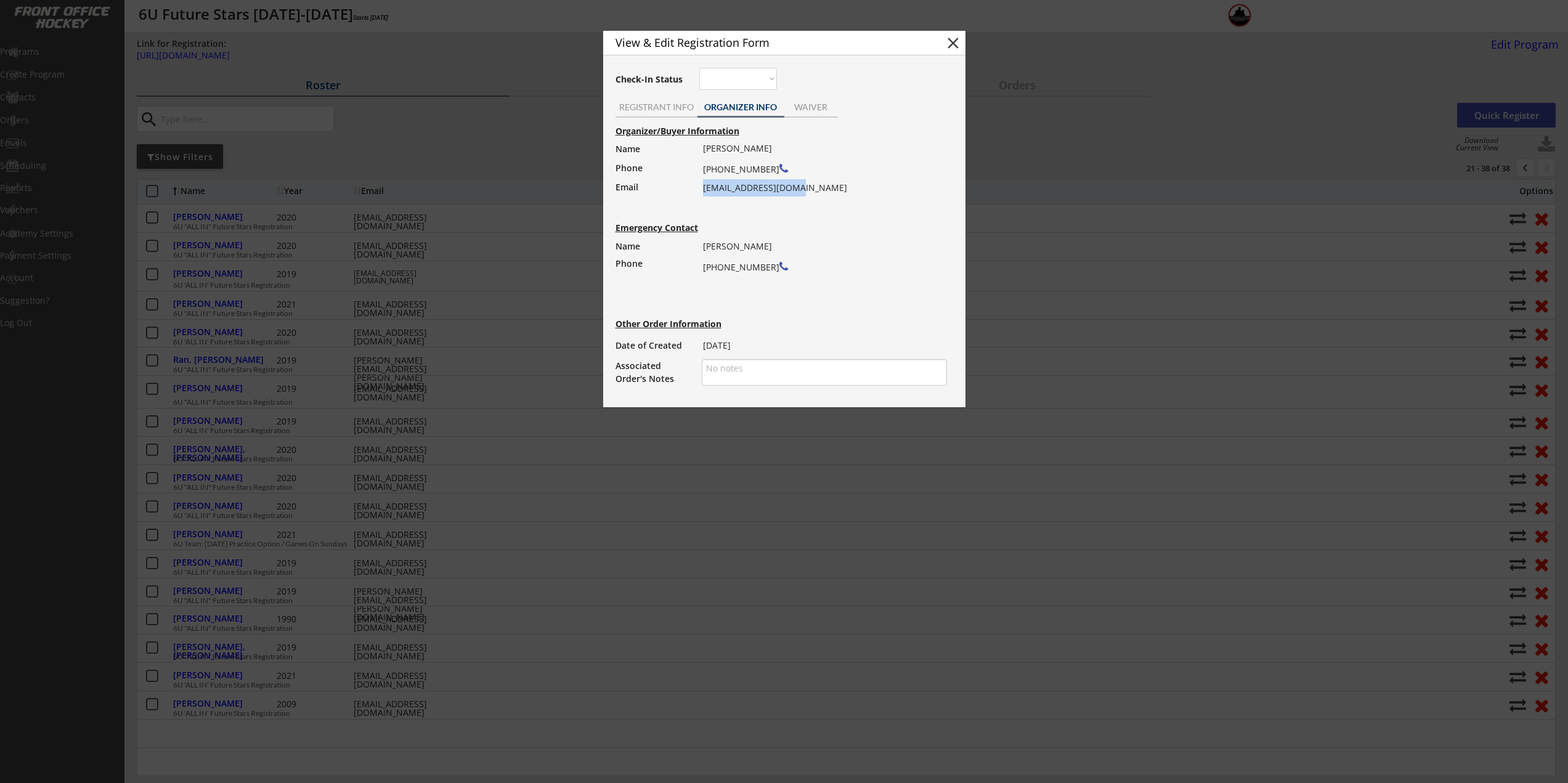
drag, startPoint x: 705, startPoint y: 191, endPoint x: 802, endPoint y: 191, distance: 97.0
click at [802, 191] on div "Adam Rubin (248) 935-6734 adamsrubin@gmail.com" at bounding box center [820, 168] width 236 height 57
copy div "adamsrubin@gmail.com"
click at [549, 258] on div at bounding box center [784, 392] width 1568 height 783
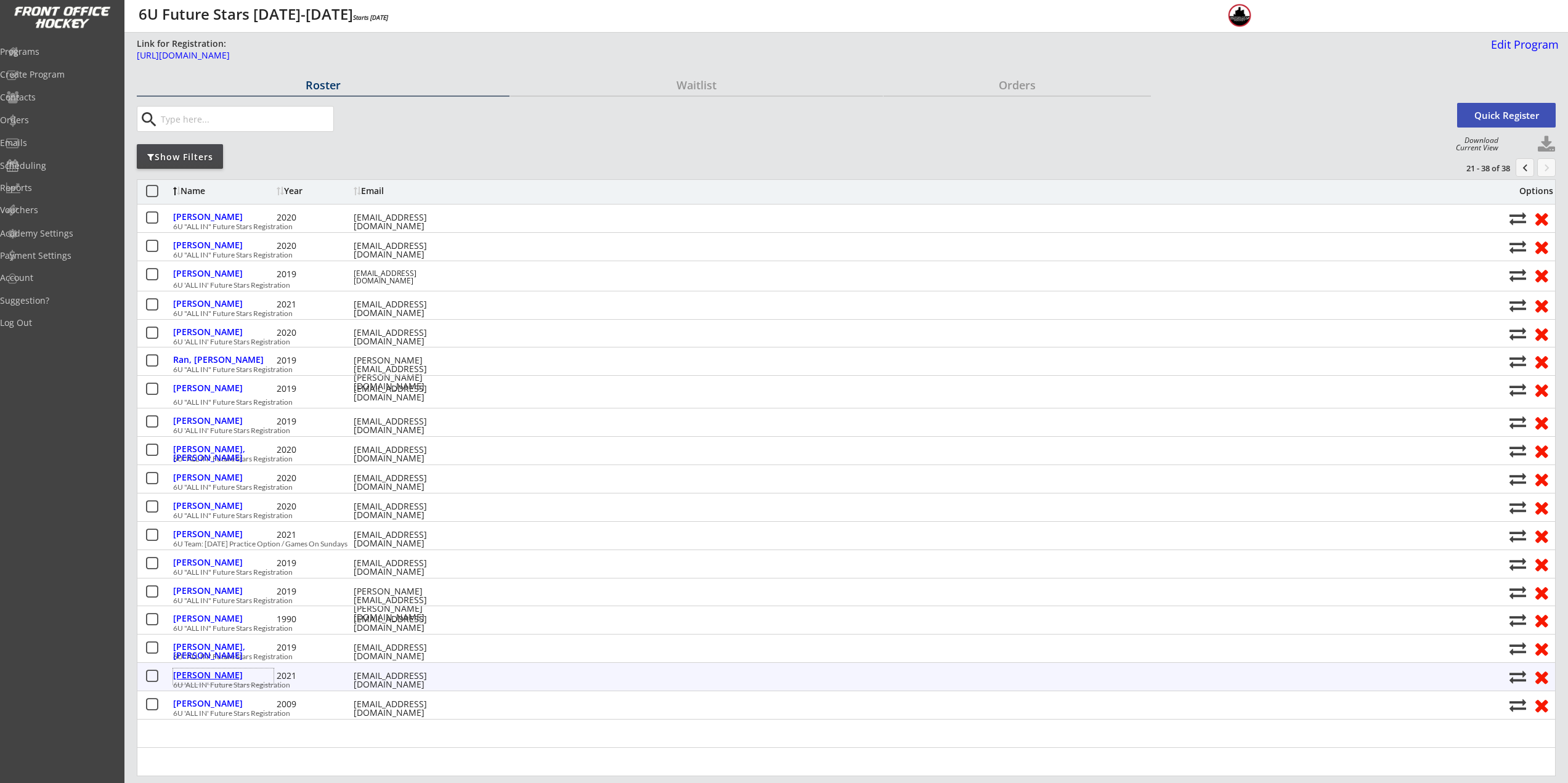
click at [216, 674] on div "Yellen, Brooks" at bounding box center [223, 675] width 100 height 9
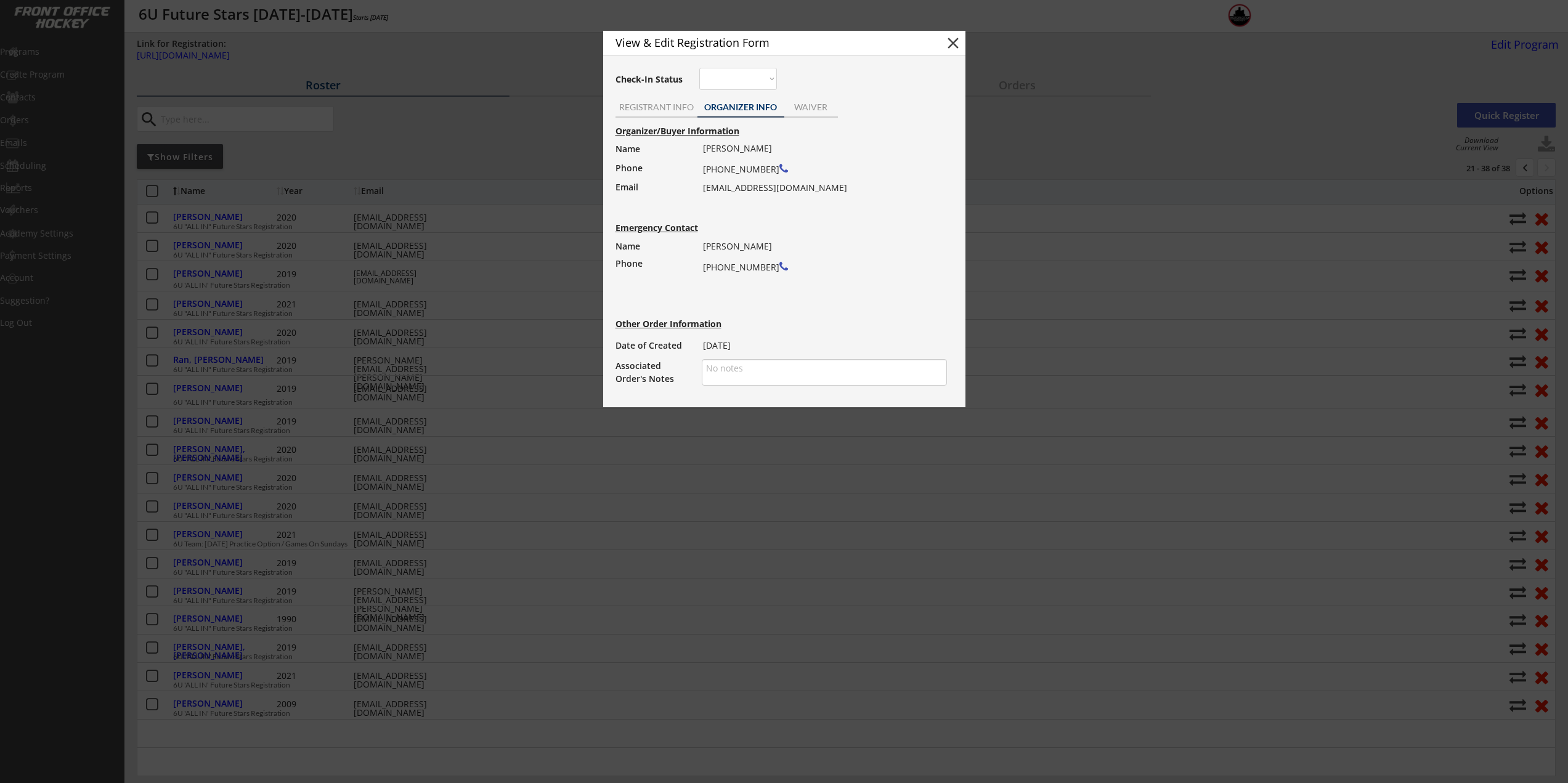
click at [702, 185] on div "Organizer/Buyer Information Name Phone Email Lauren Yellen (248) 931-3266 laure…" at bounding box center [785, 256] width 350 height 265
drag, startPoint x: 801, startPoint y: 187, endPoint x: 703, endPoint y: 191, distance: 98.1
click at [703, 191] on div "Lauren Yellen (248) 931-3266 laurenjyellen@gmail.com" at bounding box center [820, 168] width 236 height 57
copy div "laurenjyellen@gmail.com"
click at [490, 132] on div at bounding box center [784, 392] width 1568 height 783
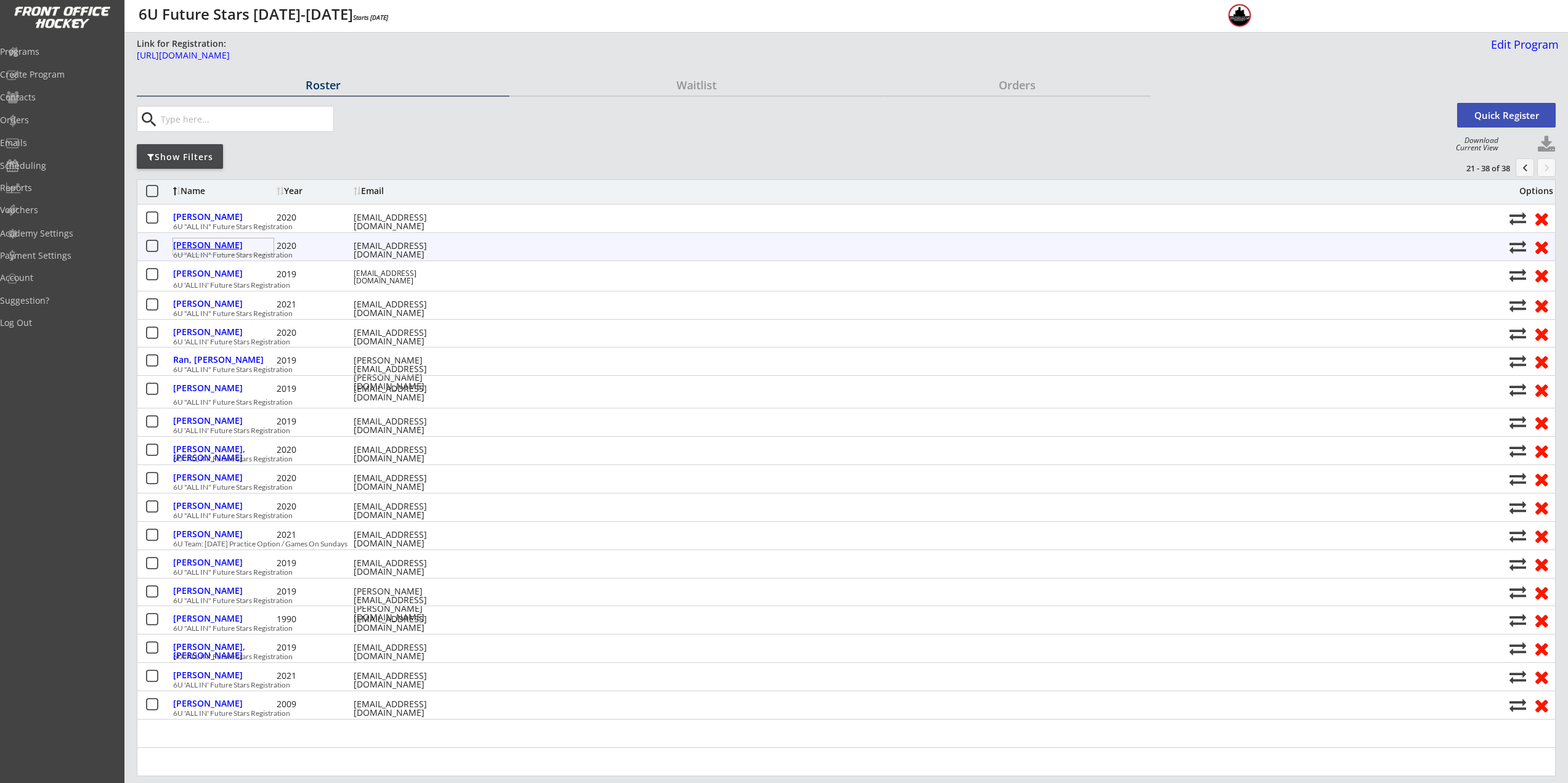
click at [228, 250] on div "Nannoshi, Alex" at bounding box center [223, 247] width 100 height 16
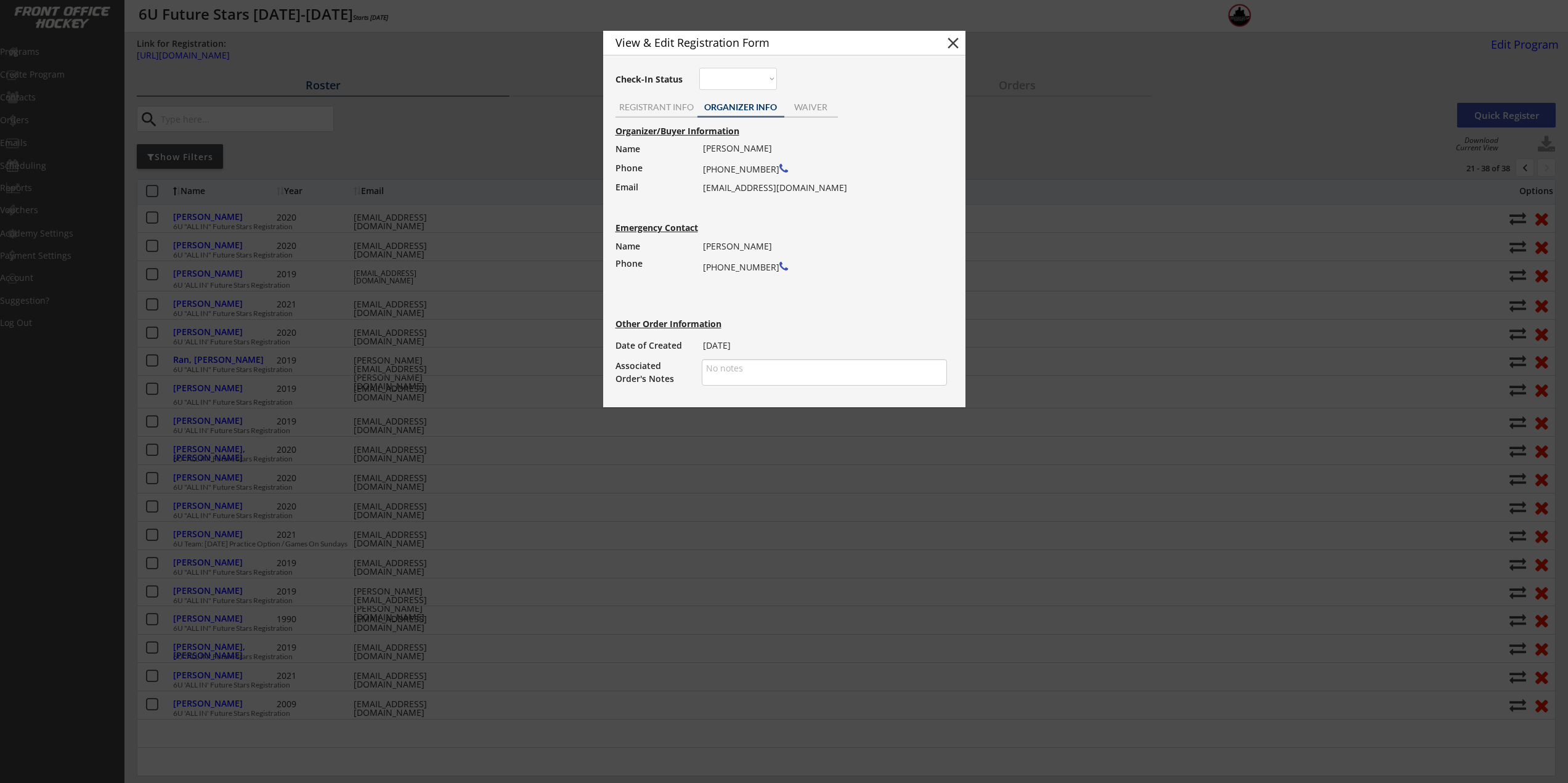
click at [299, 245] on div at bounding box center [784, 392] width 1568 height 783
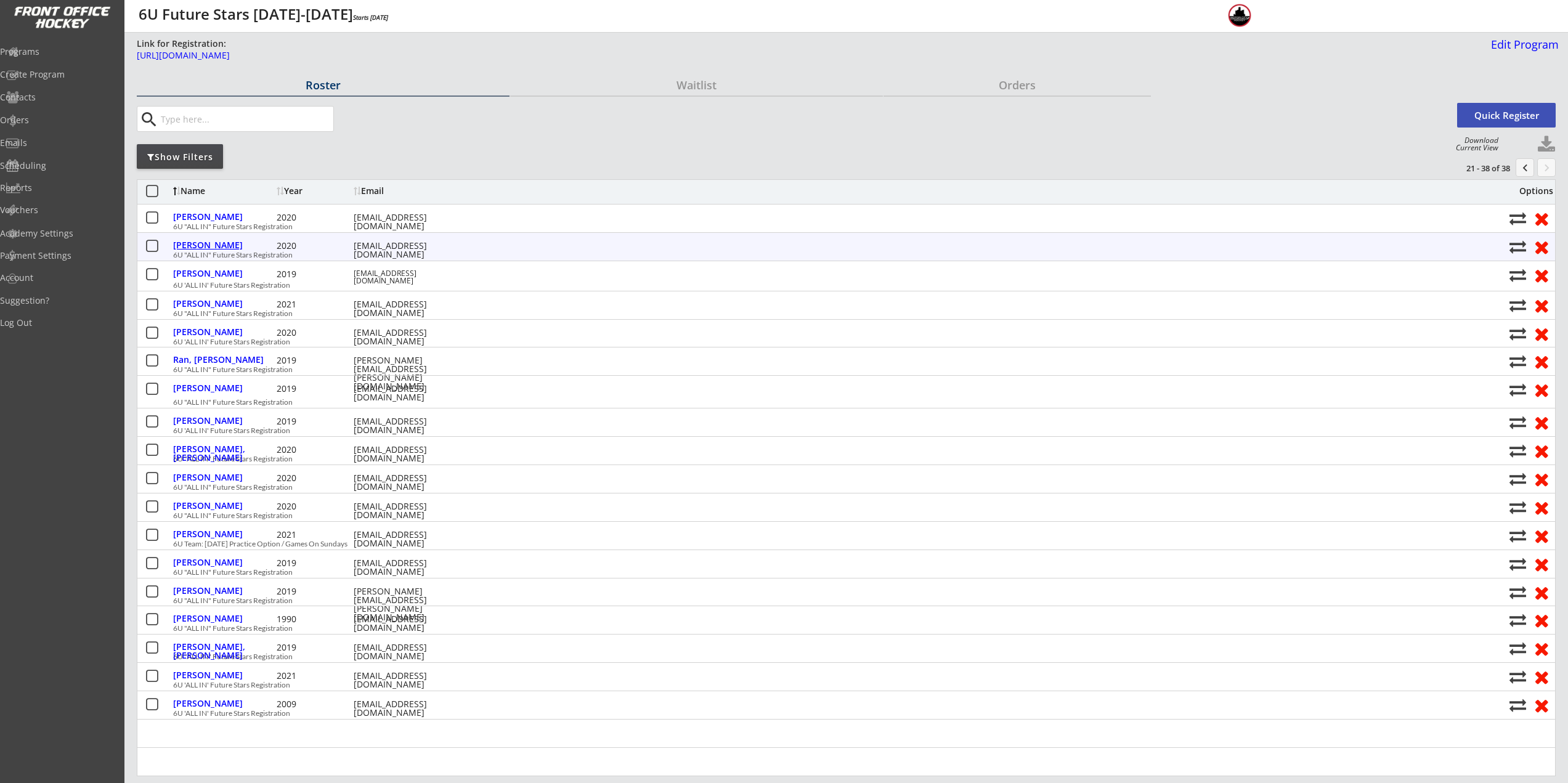
click at [215, 242] on div "Nannoshi, Alex" at bounding box center [223, 245] width 100 height 9
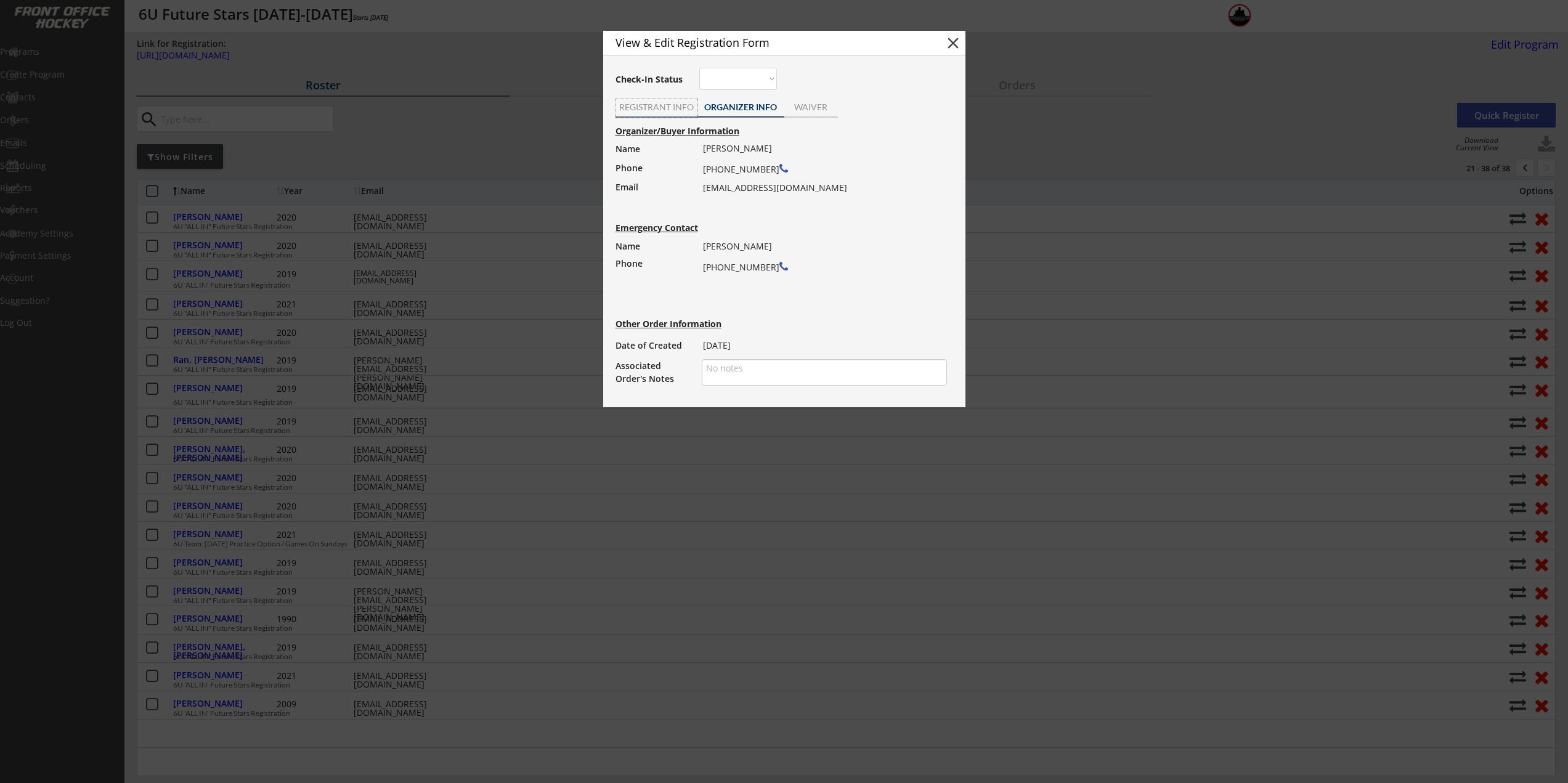
click at [678, 106] on div "REGISTRANT INFO" at bounding box center [656, 107] width 82 height 9
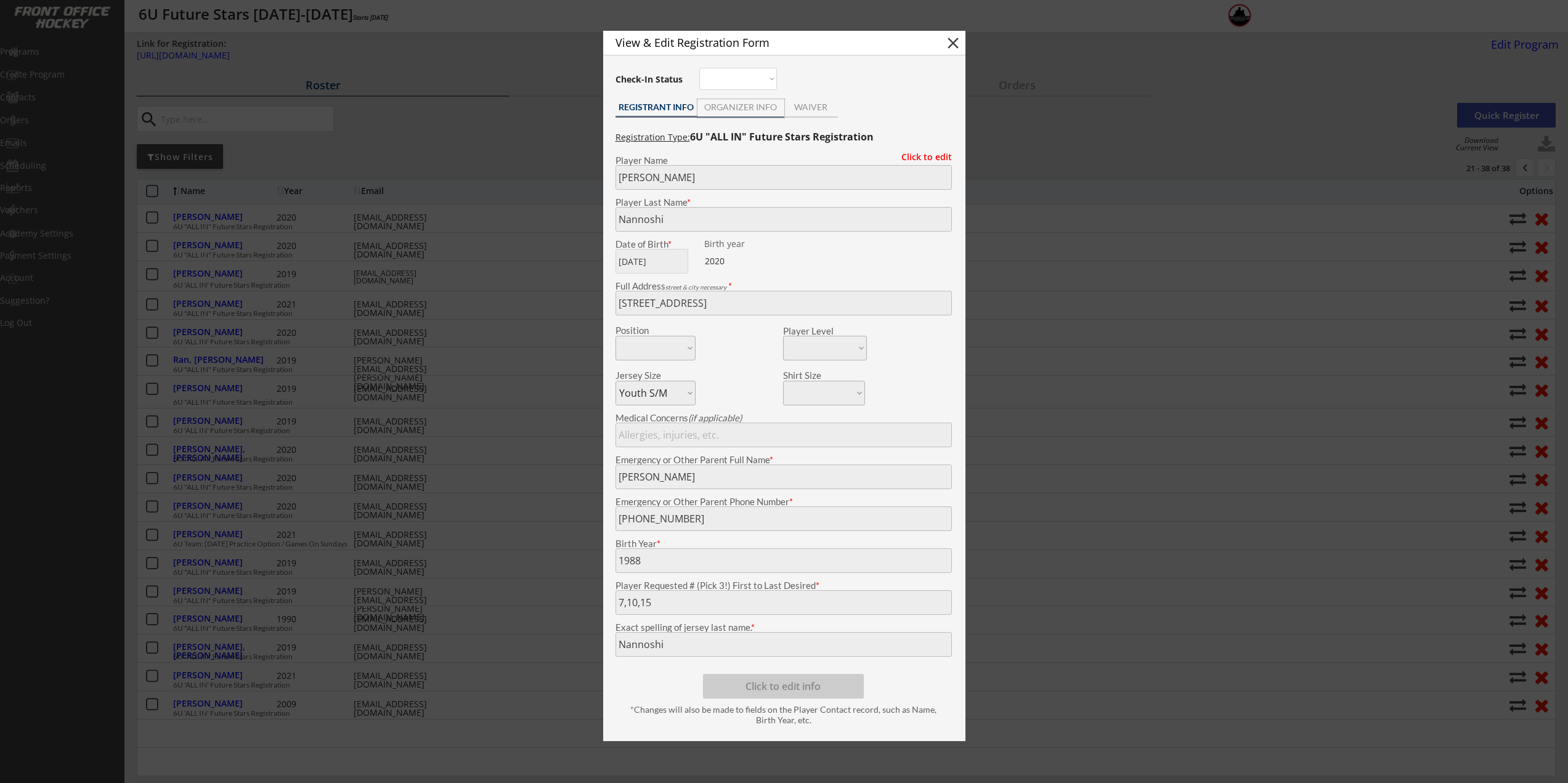
click at [736, 109] on div "ORGANIZER INFO" at bounding box center [741, 107] width 87 height 9
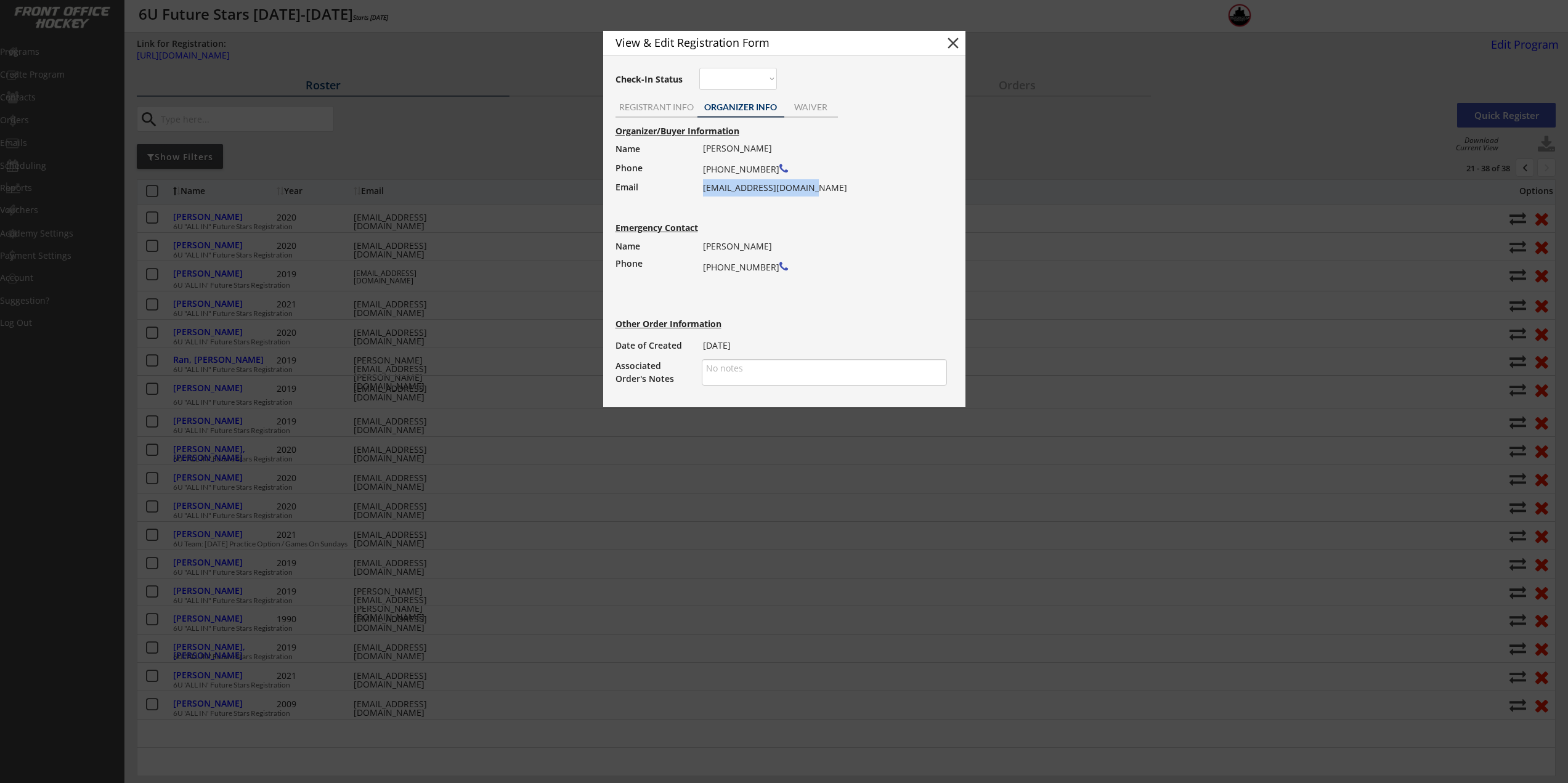
drag, startPoint x: 812, startPoint y: 188, endPoint x: 703, endPoint y: 189, distance: 109.0
click at [703, 189] on div "Lance Nannoshi (248) 933-2383 lancenannoshi@yahoo.com" at bounding box center [820, 168] width 236 height 57
copy div "lancenannoshi@yahoo.com"
click at [436, 242] on div at bounding box center [784, 392] width 1568 height 783
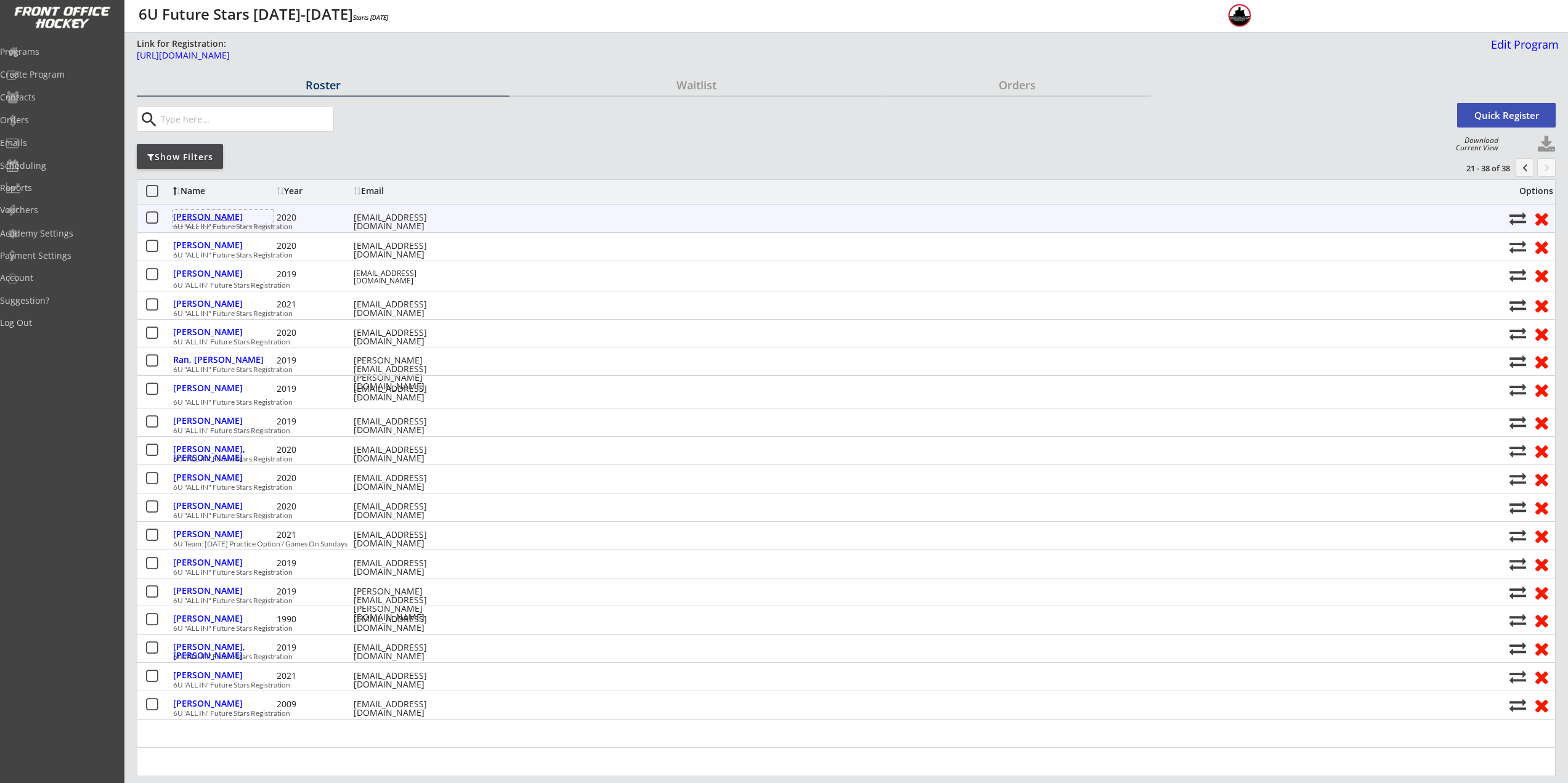
click at [231, 216] on div "Nannoshi, Nicholas" at bounding box center [223, 217] width 100 height 9
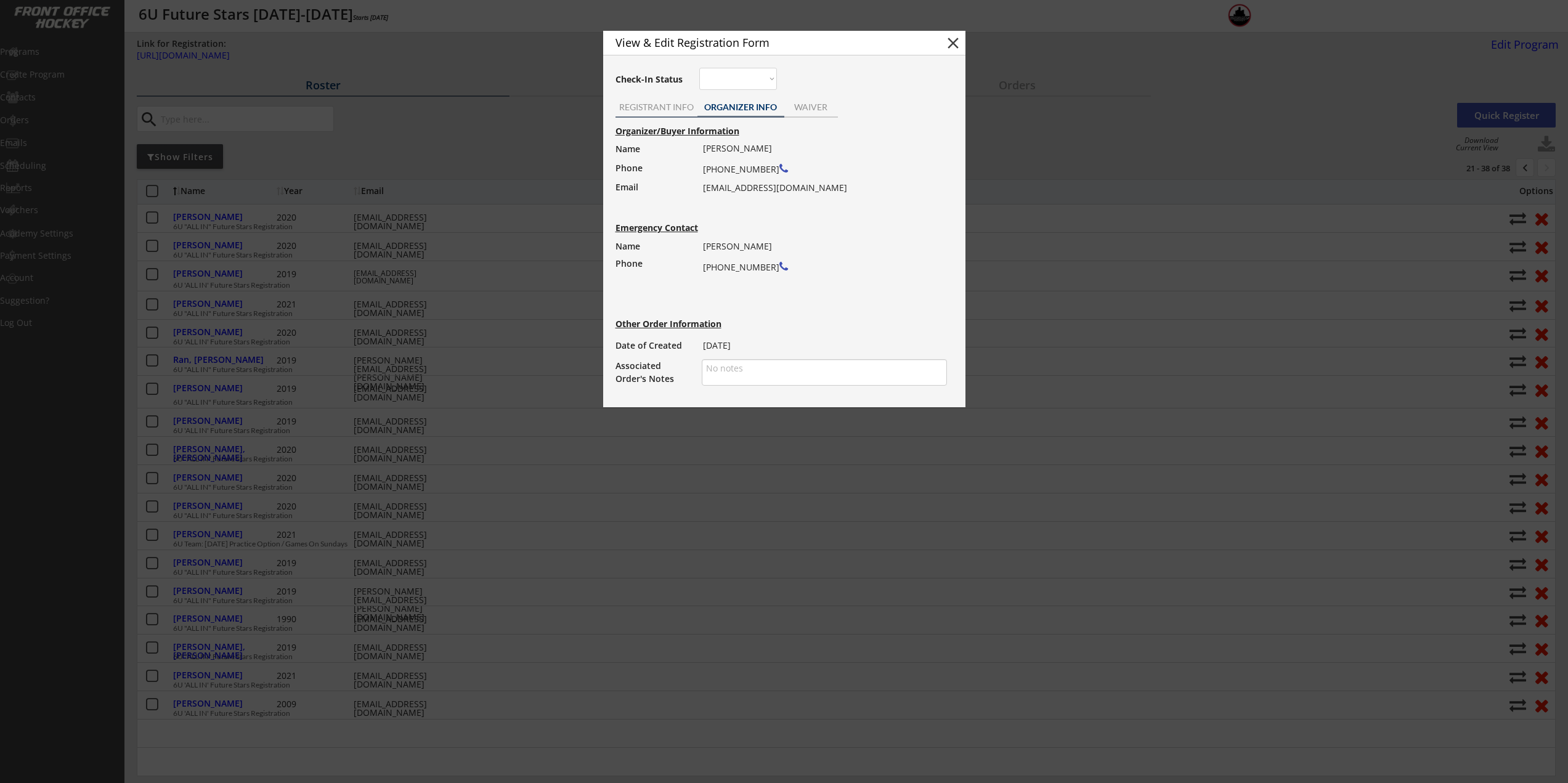
click at [675, 114] on div "REGISTRANT INFO" at bounding box center [656, 108] width 82 height 18
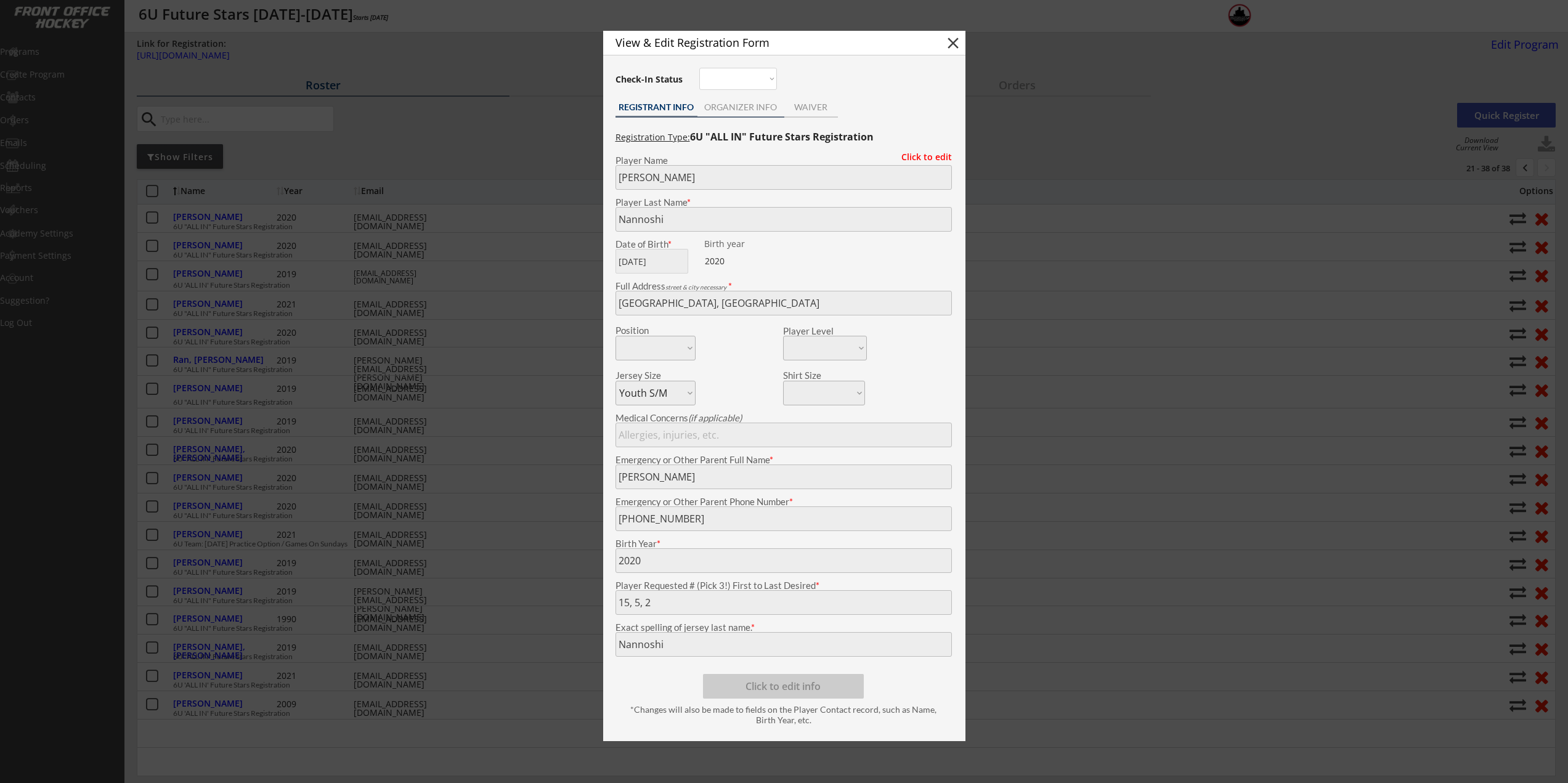
click at [746, 106] on div "ORGANIZER INFO" at bounding box center [741, 107] width 87 height 9
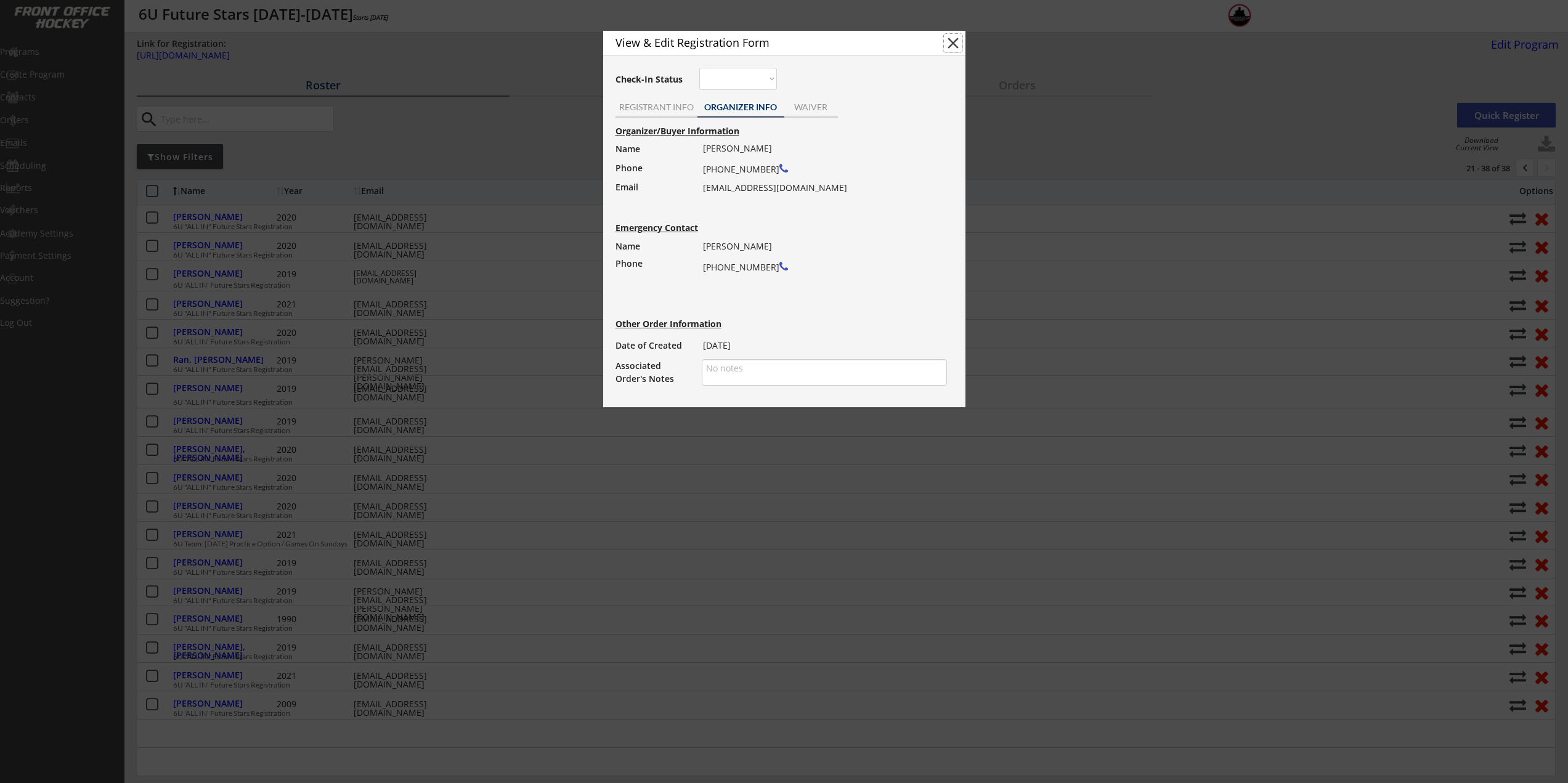
click at [951, 47] on button "close" at bounding box center [953, 43] width 18 height 18
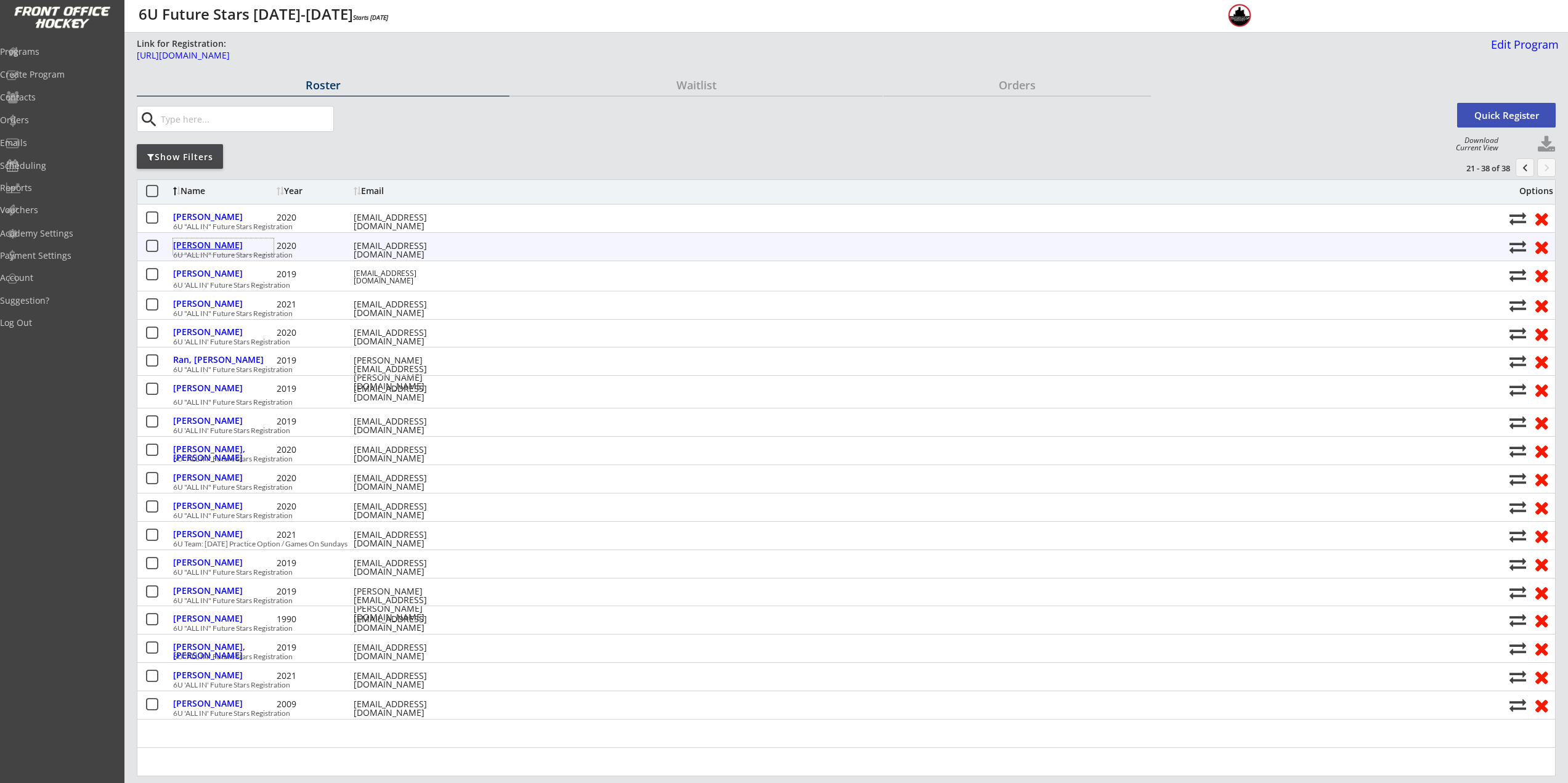
click at [235, 241] on div "Nannoshi, Alex" at bounding box center [223, 245] width 100 height 9
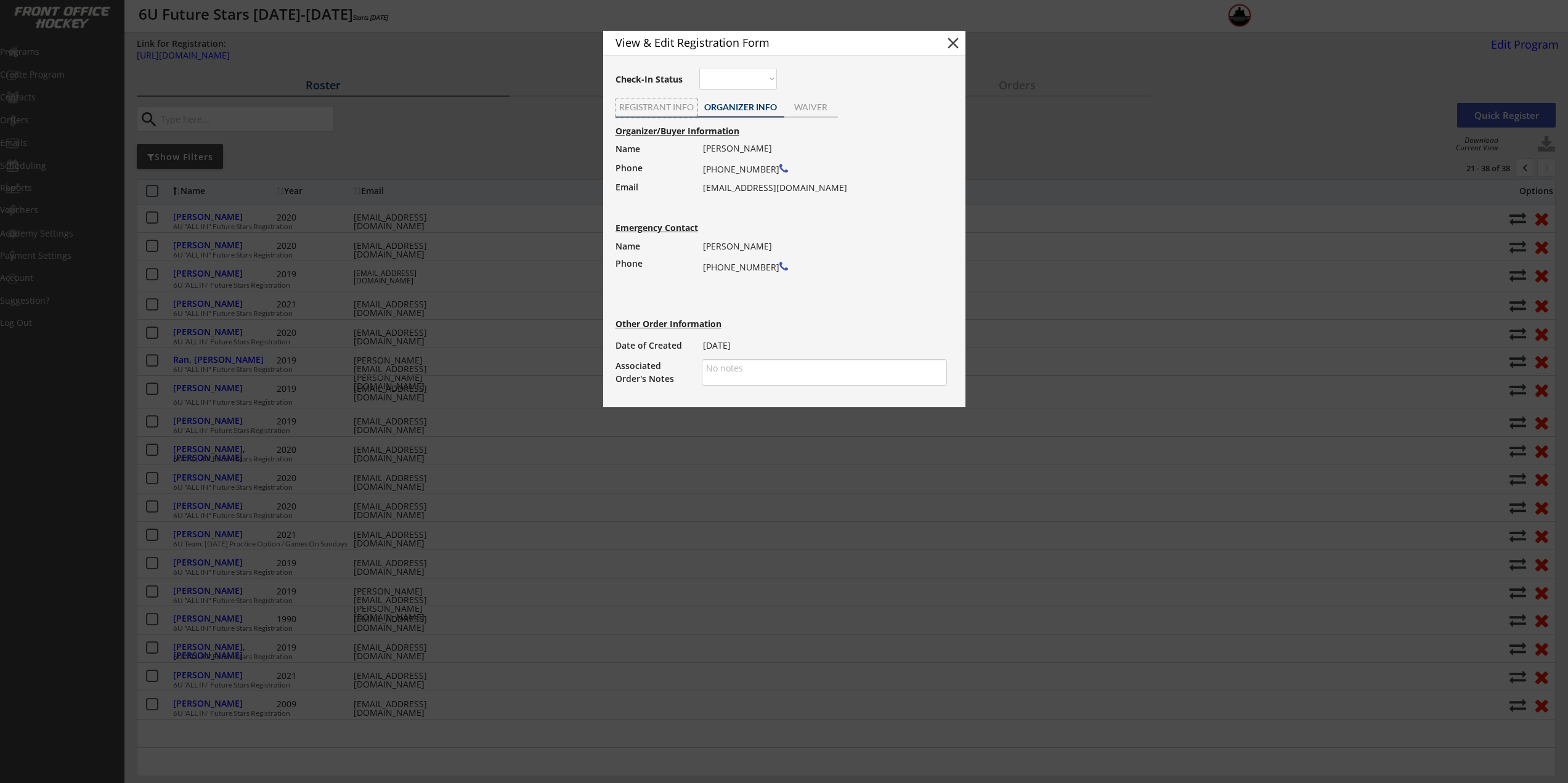
click at [673, 106] on div "REGISTRANT INFO" at bounding box center [656, 107] width 82 height 9
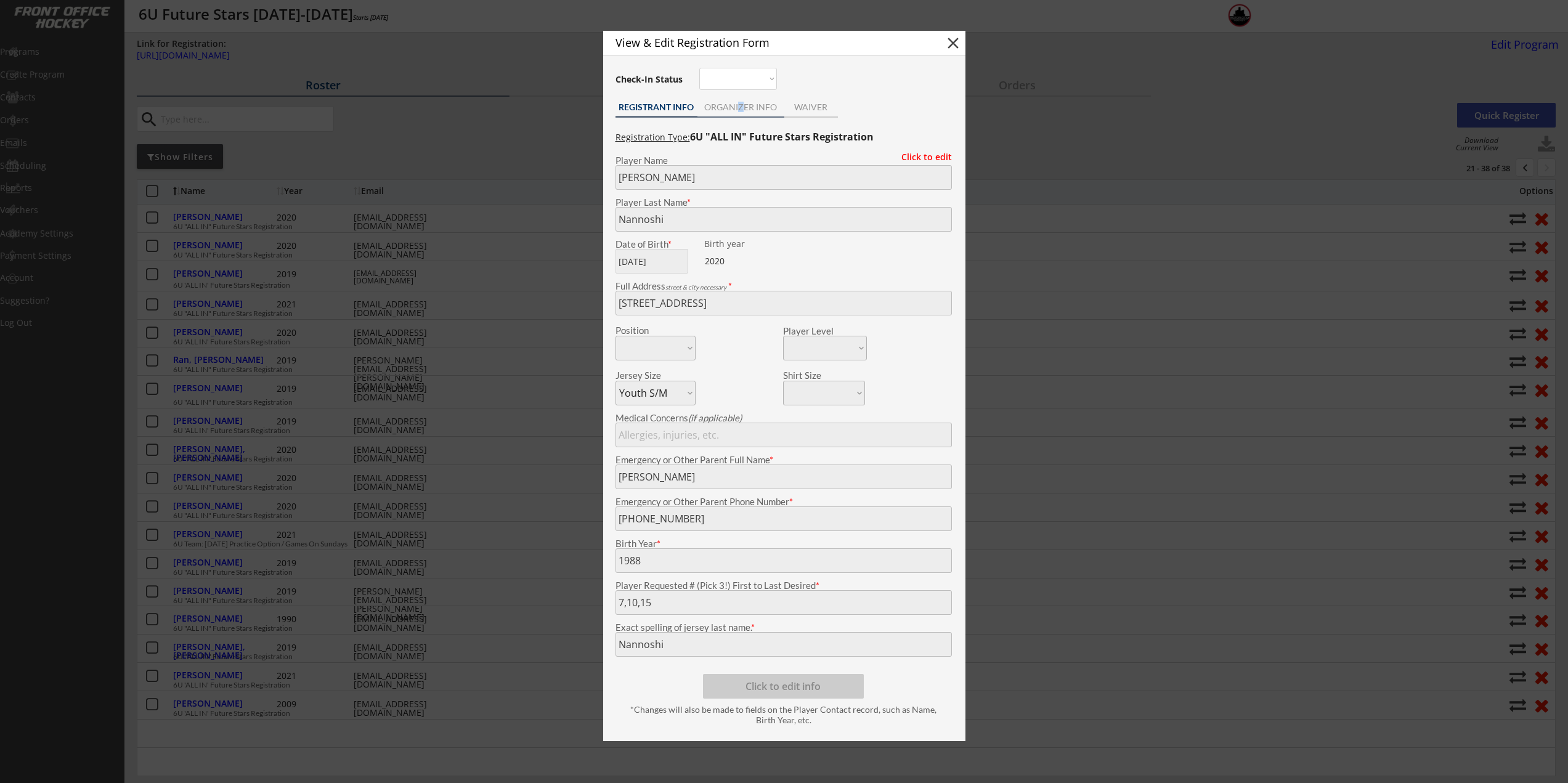
click at [741, 106] on div "ORGANIZER INFO" at bounding box center [741, 107] width 87 height 9
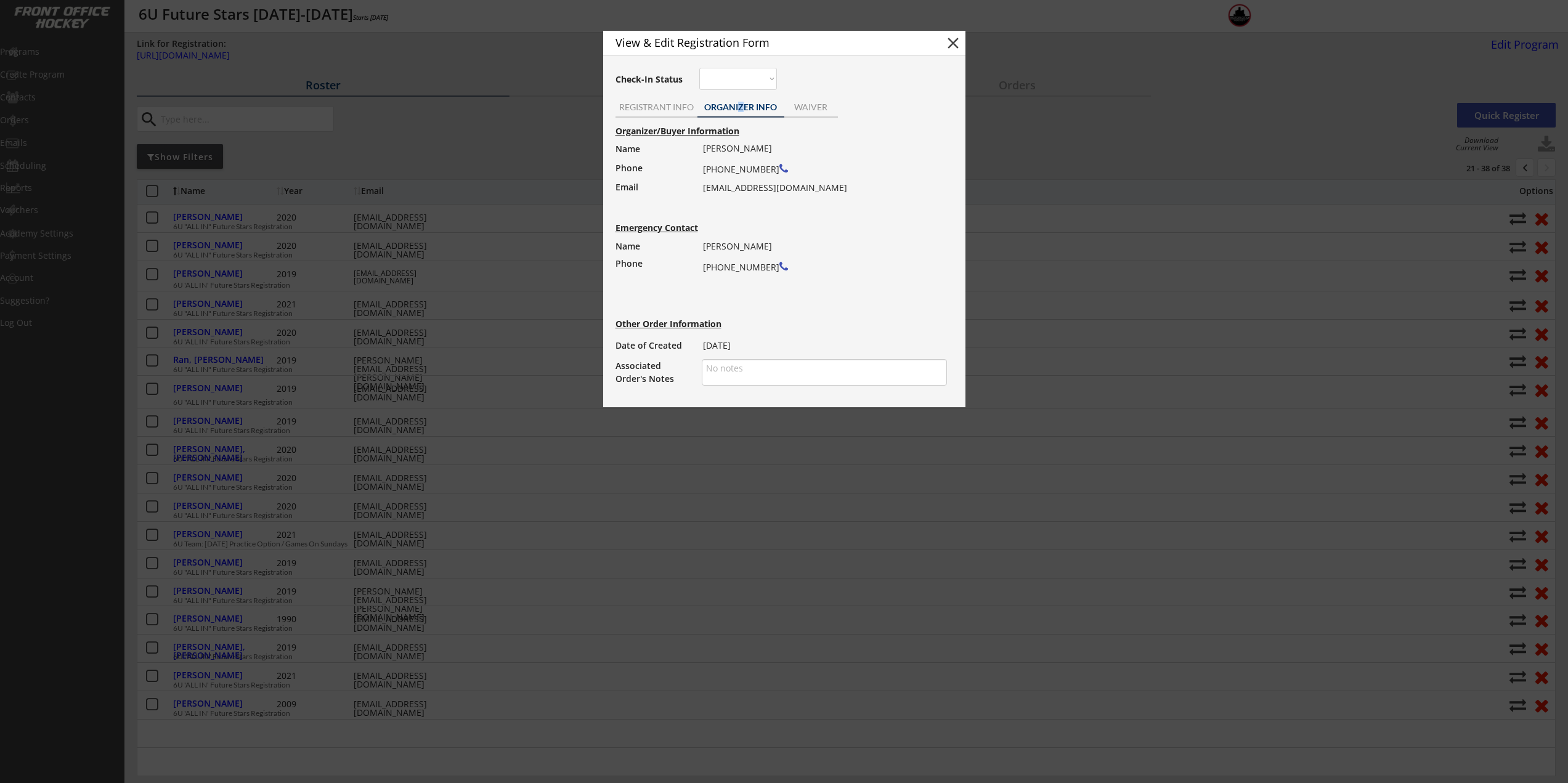
click at [956, 38] on button "close" at bounding box center [953, 43] width 18 height 18
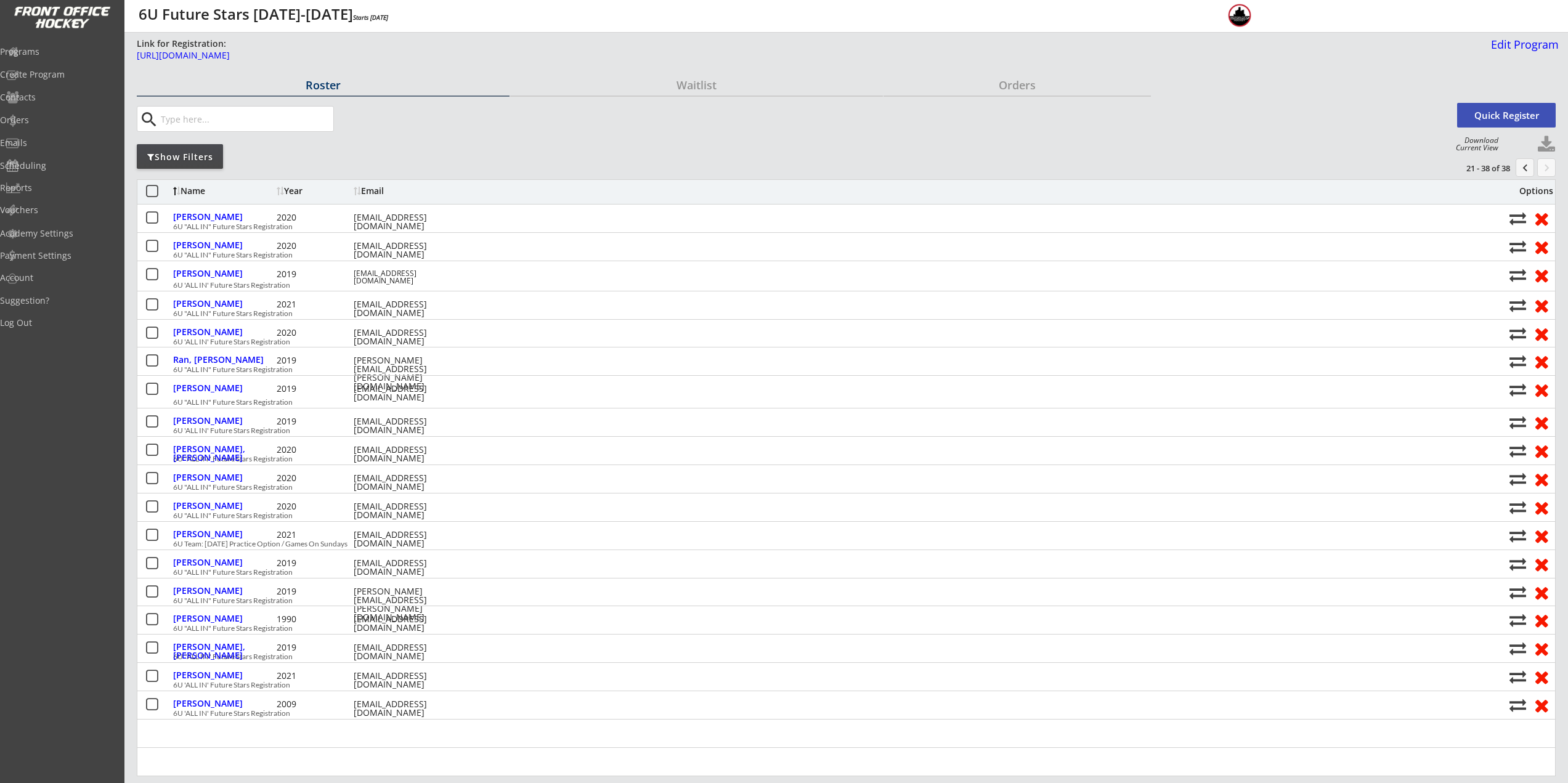
click at [1527, 170] on button "chevron_left" at bounding box center [1524, 167] width 18 height 18
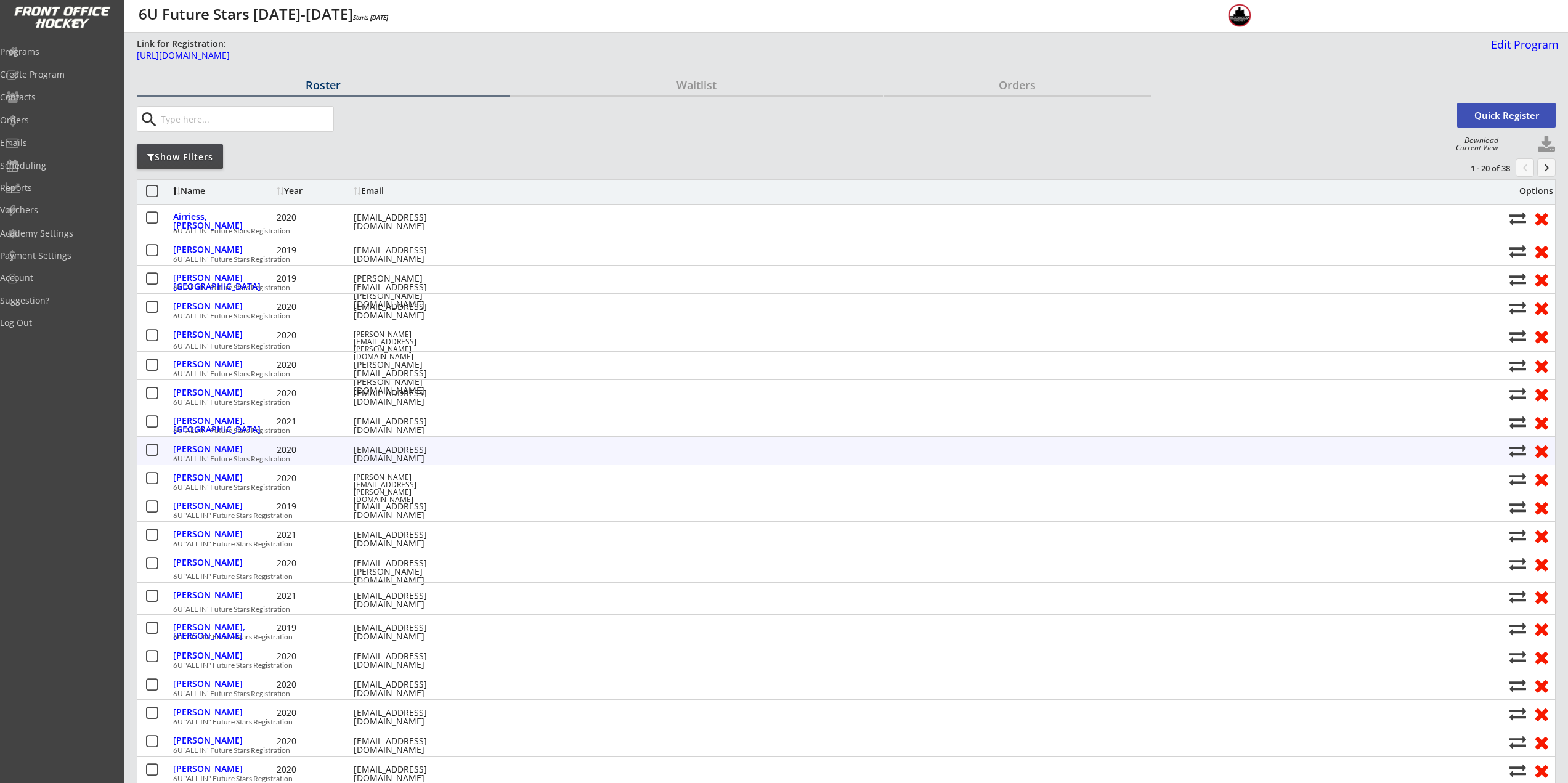
click at [222, 447] on div "Hickman, Jack" at bounding box center [223, 449] width 100 height 9
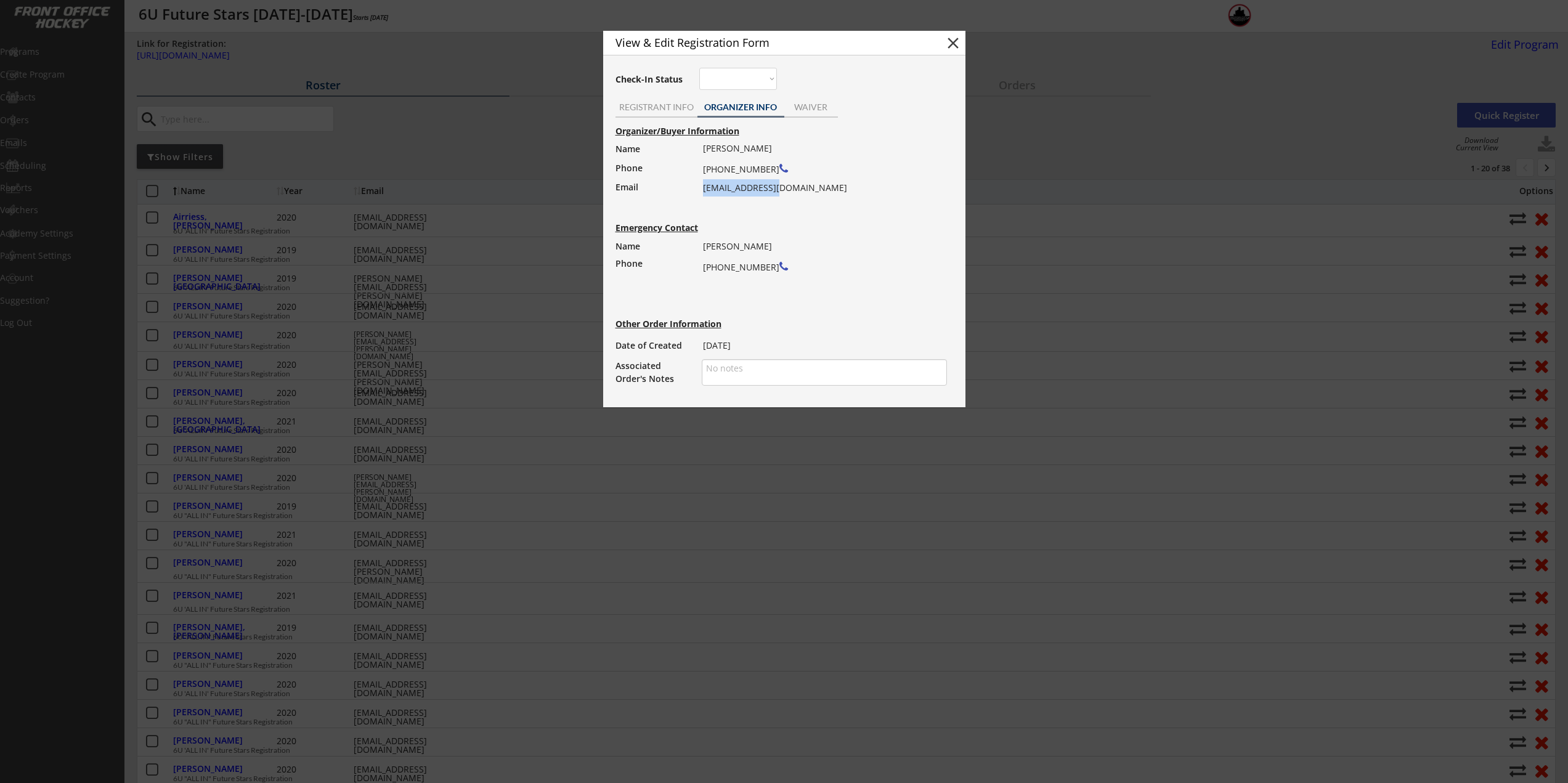
drag, startPoint x: 774, startPoint y: 186, endPoint x: 703, endPoint y: 191, distance: 71.2
click at [703, 191] on div "John Hickman (248) 302-5801 jhick4@gmail.com" at bounding box center [820, 168] width 236 height 57
copy div "jhick4@gmail.com"
click at [554, 419] on div at bounding box center [784, 392] width 1568 height 783
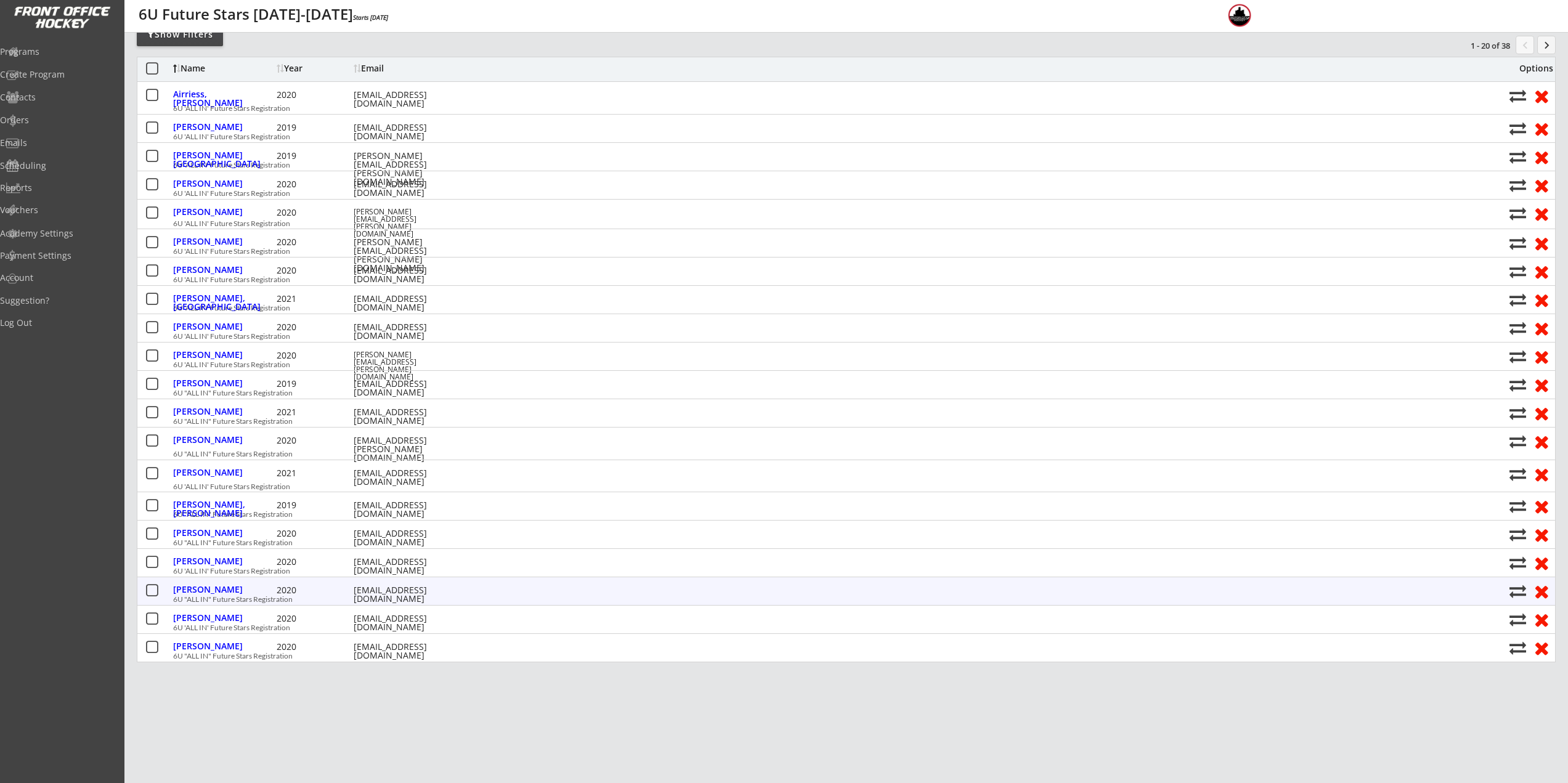
scroll to position [123, 0]
click at [212, 619] on div "Lites, James" at bounding box center [223, 618] width 100 height 9
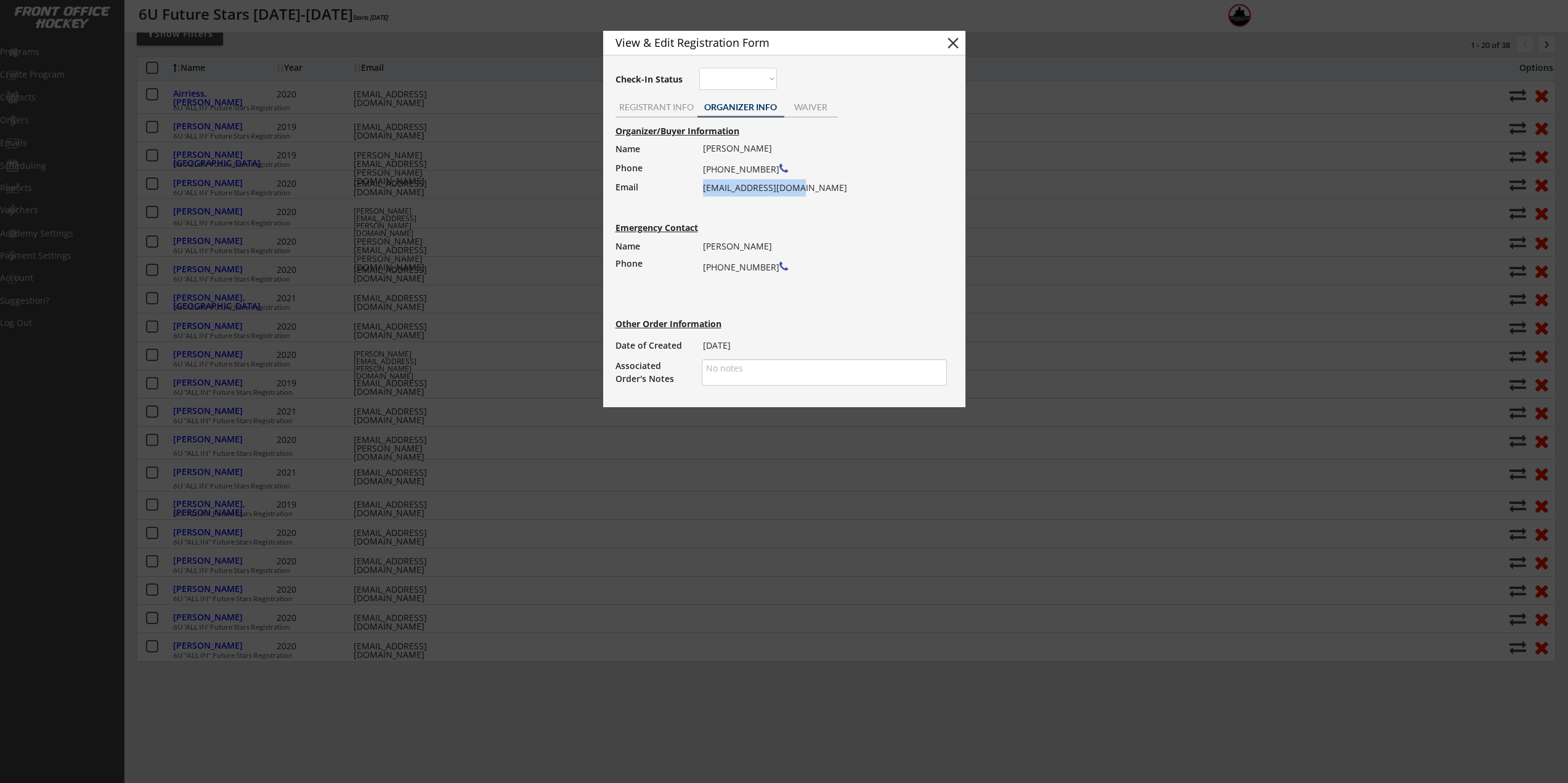
drag, startPoint x: 792, startPoint y: 185, endPoint x: 703, endPoint y: 193, distance: 89.4
click at [703, 193] on div "Isabella Lites (917) 861-1100 itobias823@gmail.com" at bounding box center [820, 168] width 236 height 57
copy div "itobias823@gmail.com"
click at [552, 276] on div at bounding box center [784, 392] width 1568 height 783
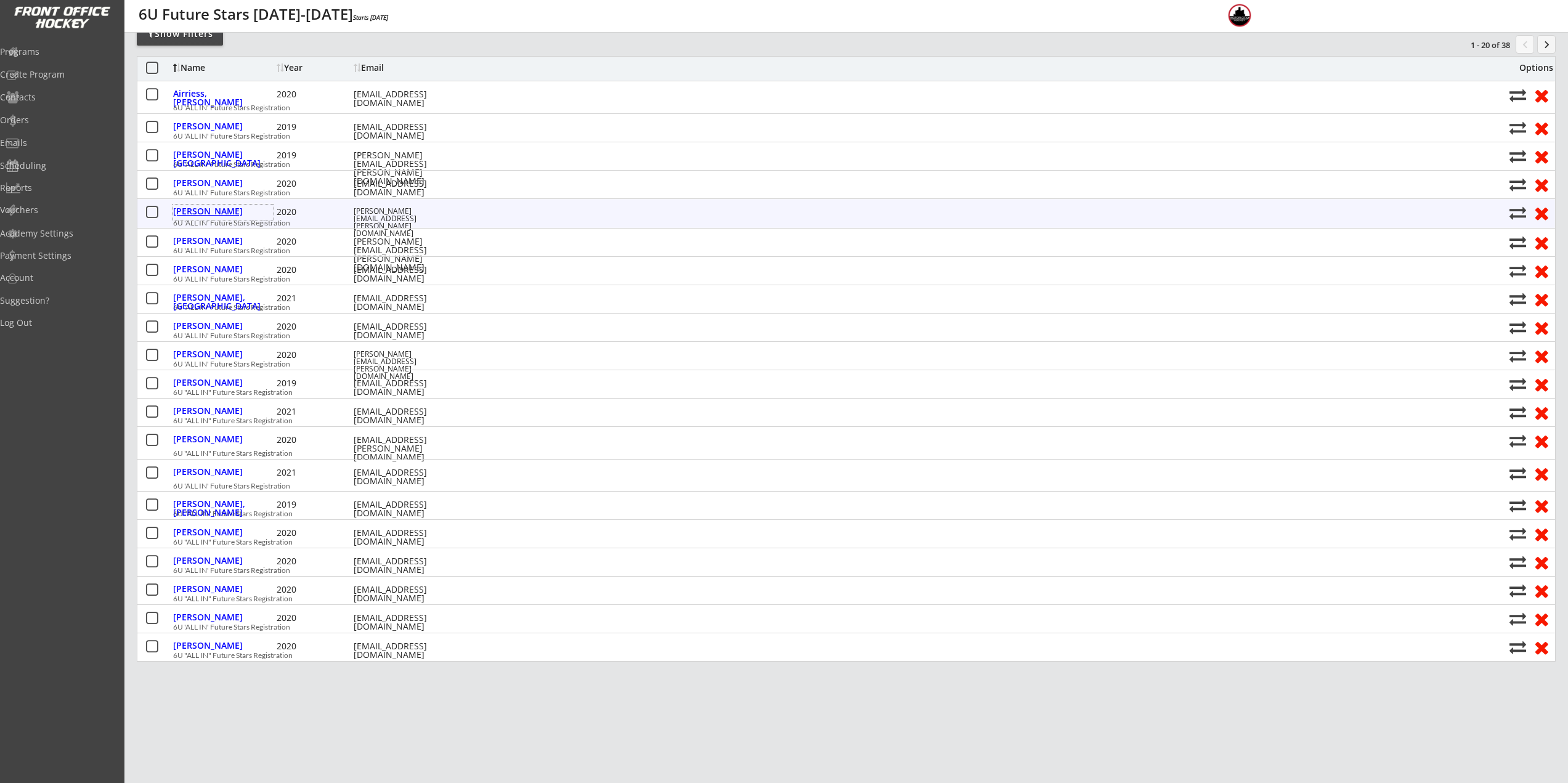
click at [219, 213] on div "Colletti, Leo" at bounding box center [223, 211] width 100 height 9
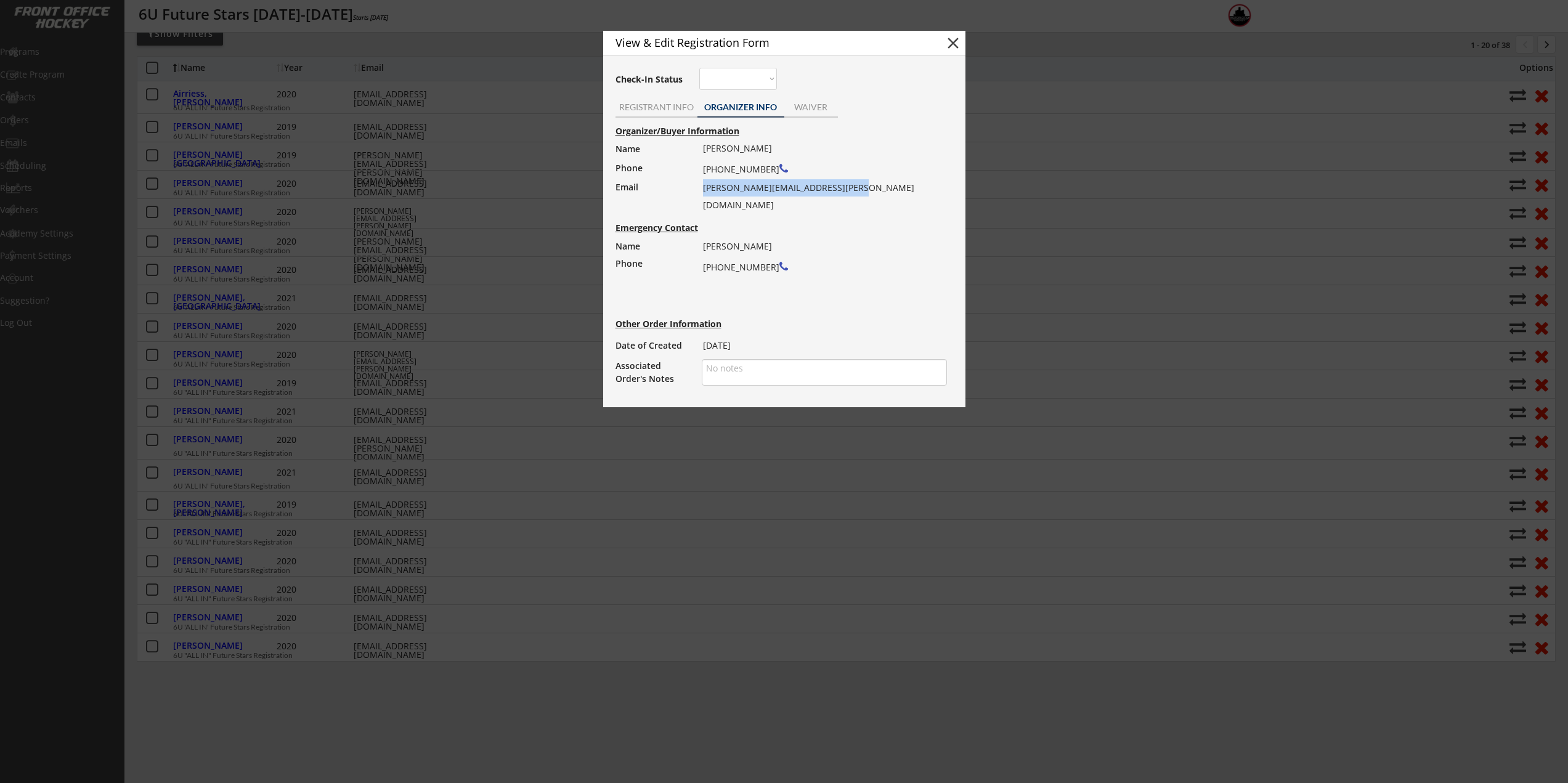
drag, startPoint x: 845, startPoint y: 185, endPoint x: 703, endPoint y: 187, distance: 142.0
click at [703, 187] on div "Joseph Colletti (248) 217-6060 joseph.colletti@morganstanley.com" at bounding box center [820, 177] width 236 height 74
copy div "joseph.colletti@morganstanley.com"
click at [377, 307] on div at bounding box center [784, 392] width 1568 height 783
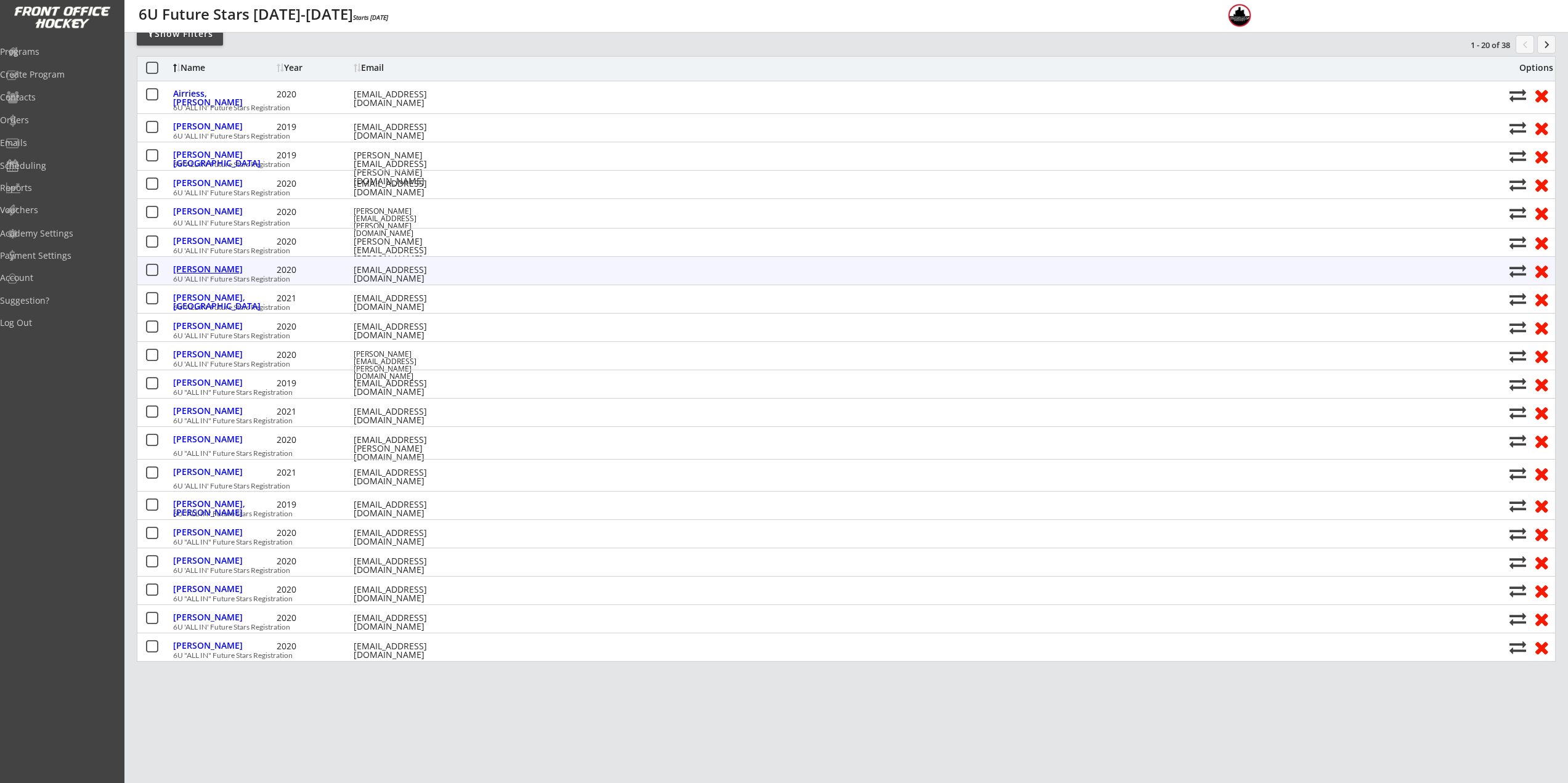
click at [233, 267] on div "Gerbe, Nico" at bounding box center [223, 270] width 100 height 9
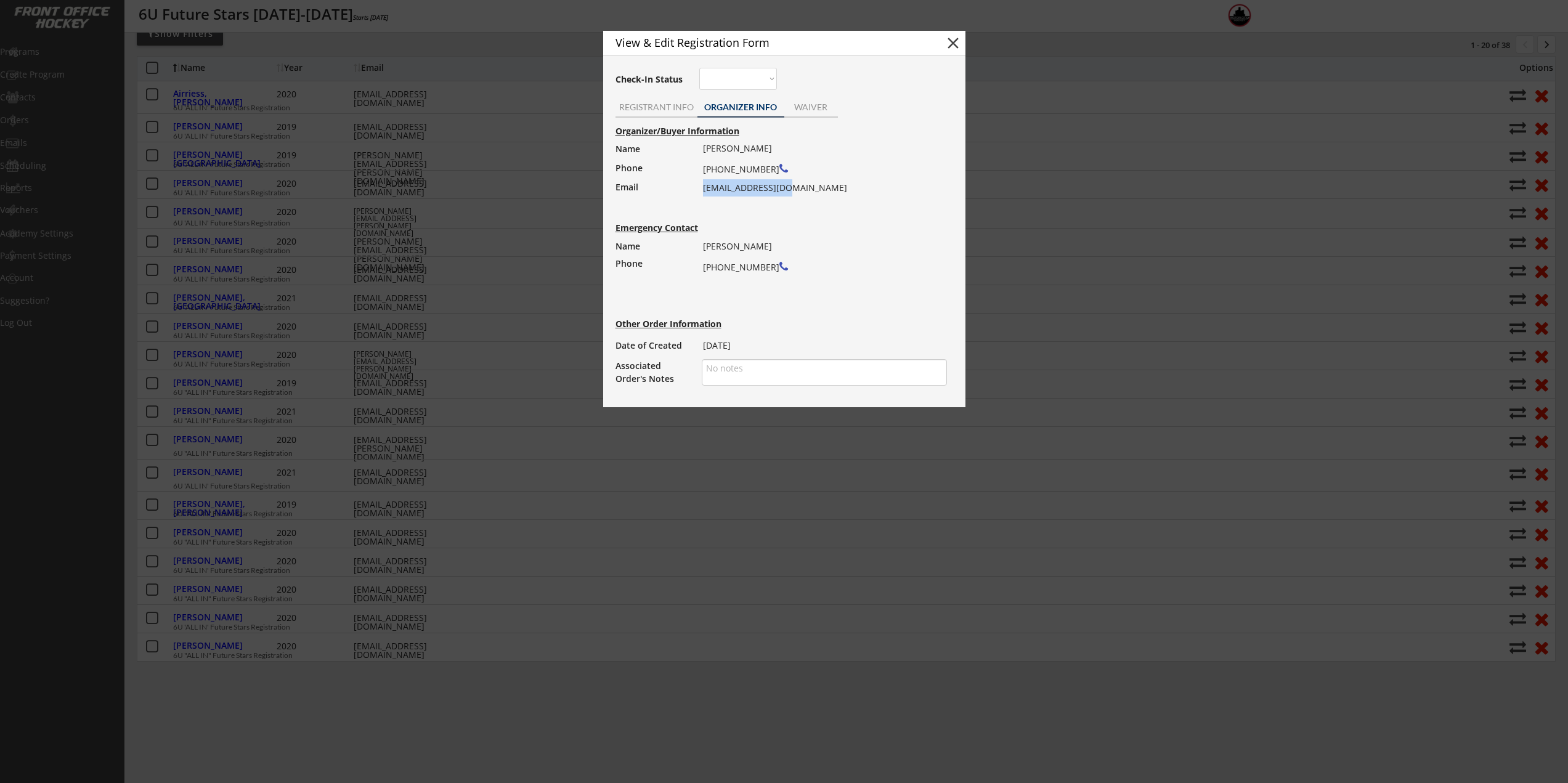
drag, startPoint x: 787, startPoint y: 188, endPoint x: 703, endPoint y: 187, distance: 84.0
click at [703, 187] on div "Brennan Gerbe (248) 303-2025 bgerbe11@gmail.com" at bounding box center [820, 168] width 236 height 57
copy div "bgerbe11@gmail.com"
click at [440, 106] on div at bounding box center [784, 392] width 1568 height 783
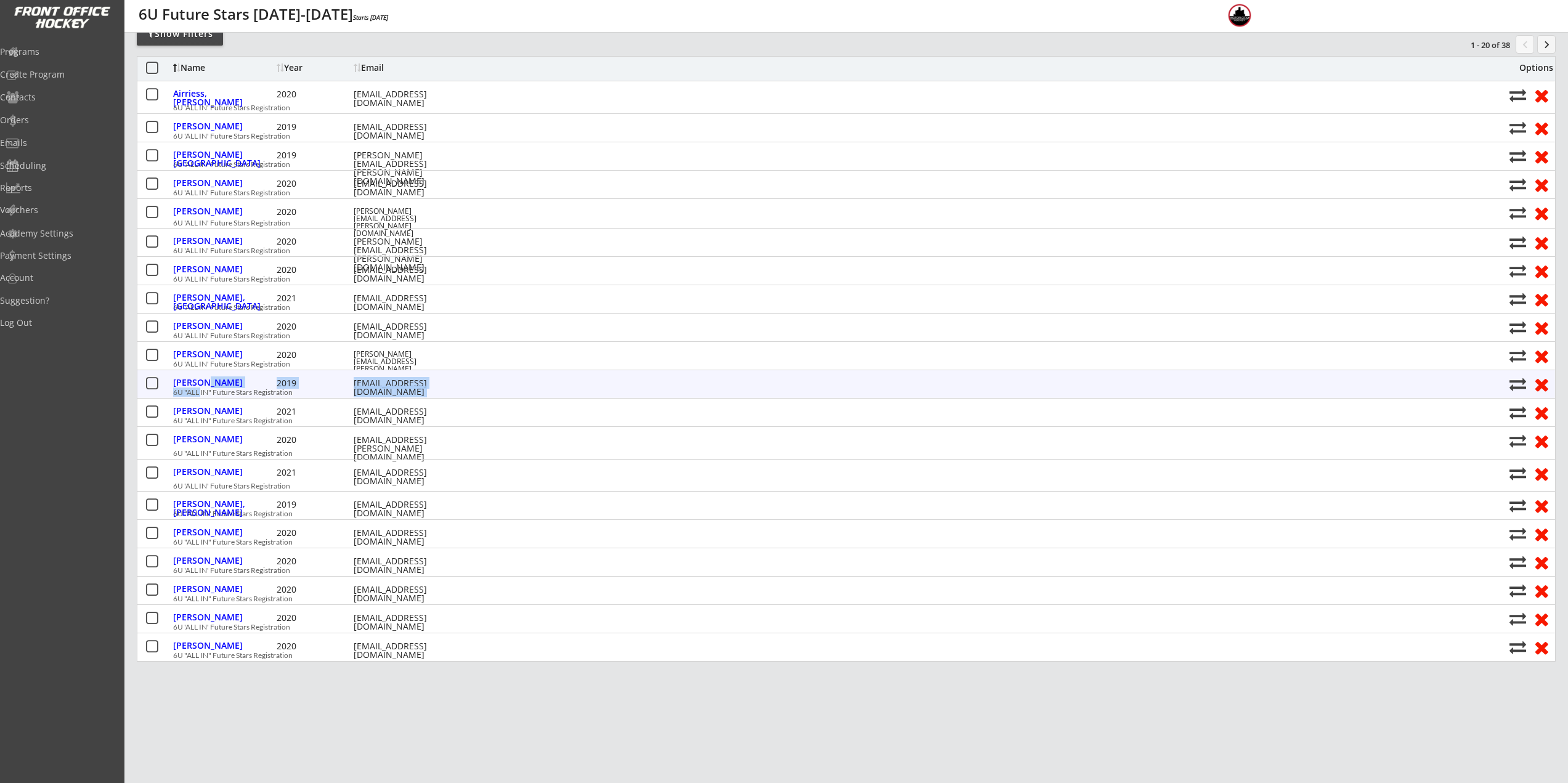
click at [202, 392] on div "Holzer, Tommy 2019 stholzer18@gmail.com 6U "ALL IN" Future Stars Registration" at bounding box center [838, 383] width 1330 height 27
click at [202, 380] on div "Holzer, Tommy" at bounding box center [223, 383] width 100 height 9
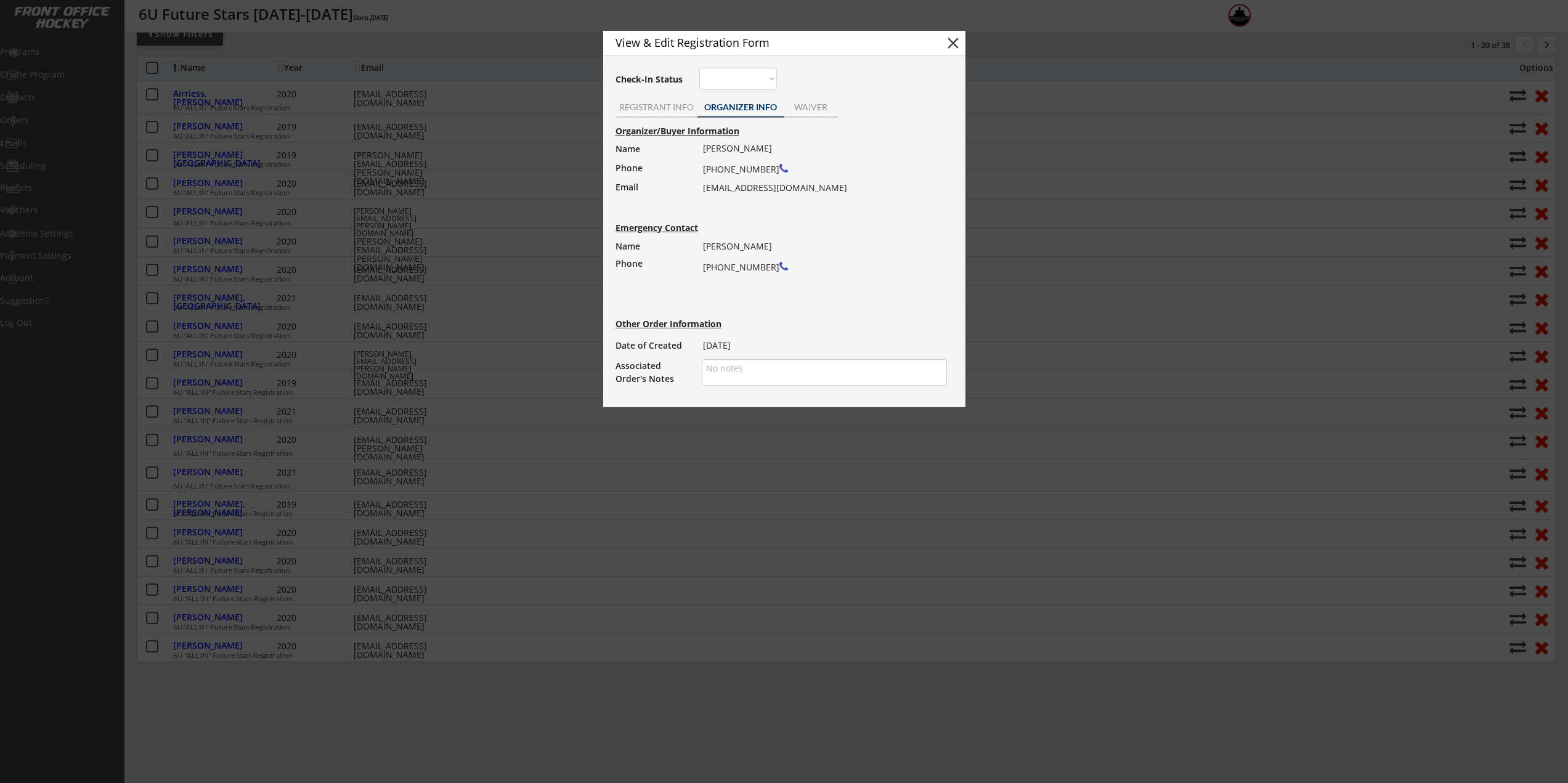
click at [792, 188] on div "Samantha Holzer (248) 535-3715 stholzer18@gmail.com" at bounding box center [820, 168] width 236 height 57
drag, startPoint x: 792, startPoint y: 190, endPoint x: 704, endPoint y: 190, distance: 88.0
click at [704, 190] on div "Samantha Holzer (248) 535-3715 stholzer18@gmail.com" at bounding box center [820, 168] width 236 height 57
copy div "stholzer18@gmail.com"
click at [653, 110] on div "REGISTRANT INFO" at bounding box center [656, 107] width 82 height 9
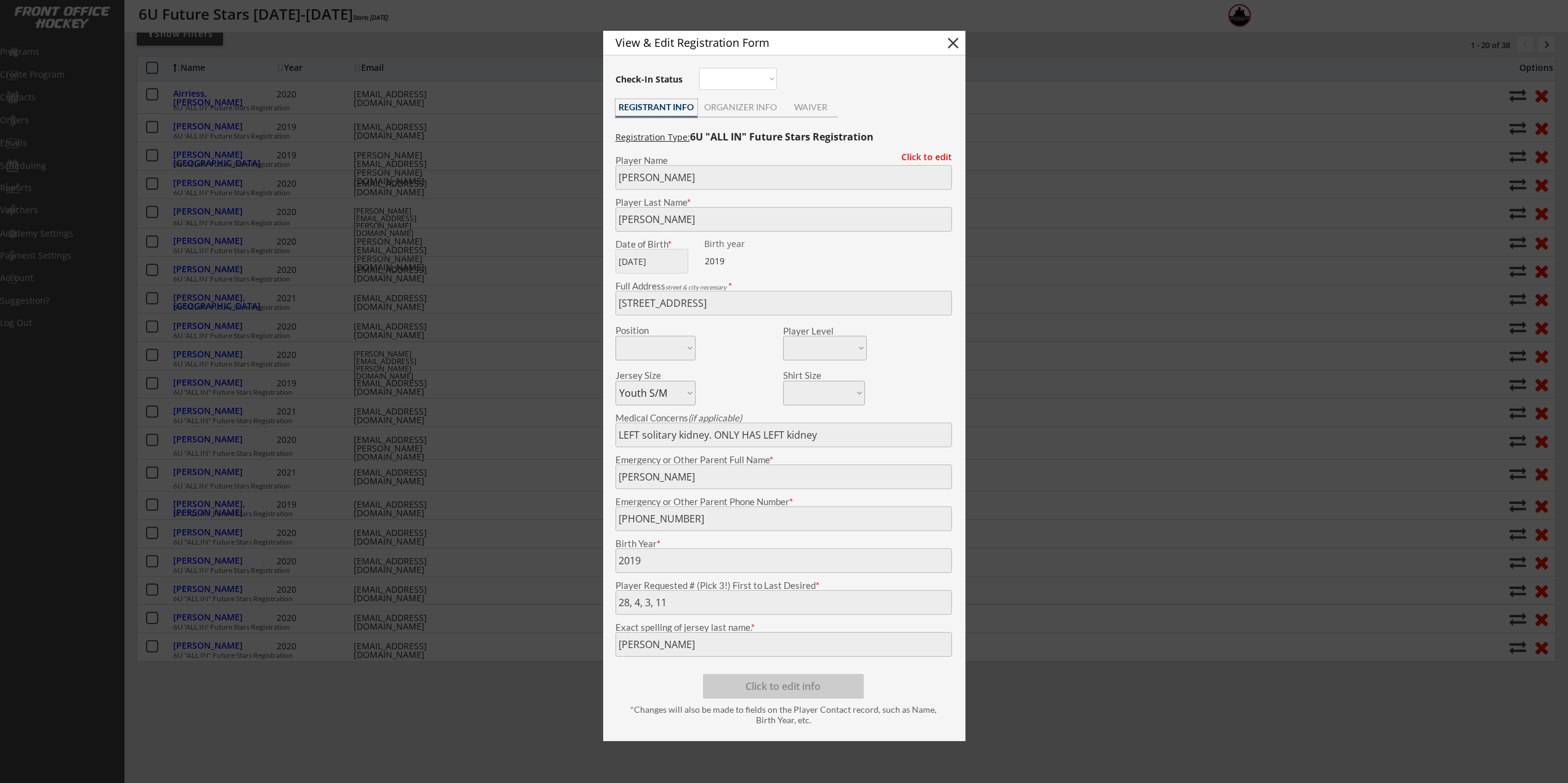
click at [417, 91] on div at bounding box center [784, 392] width 1568 height 783
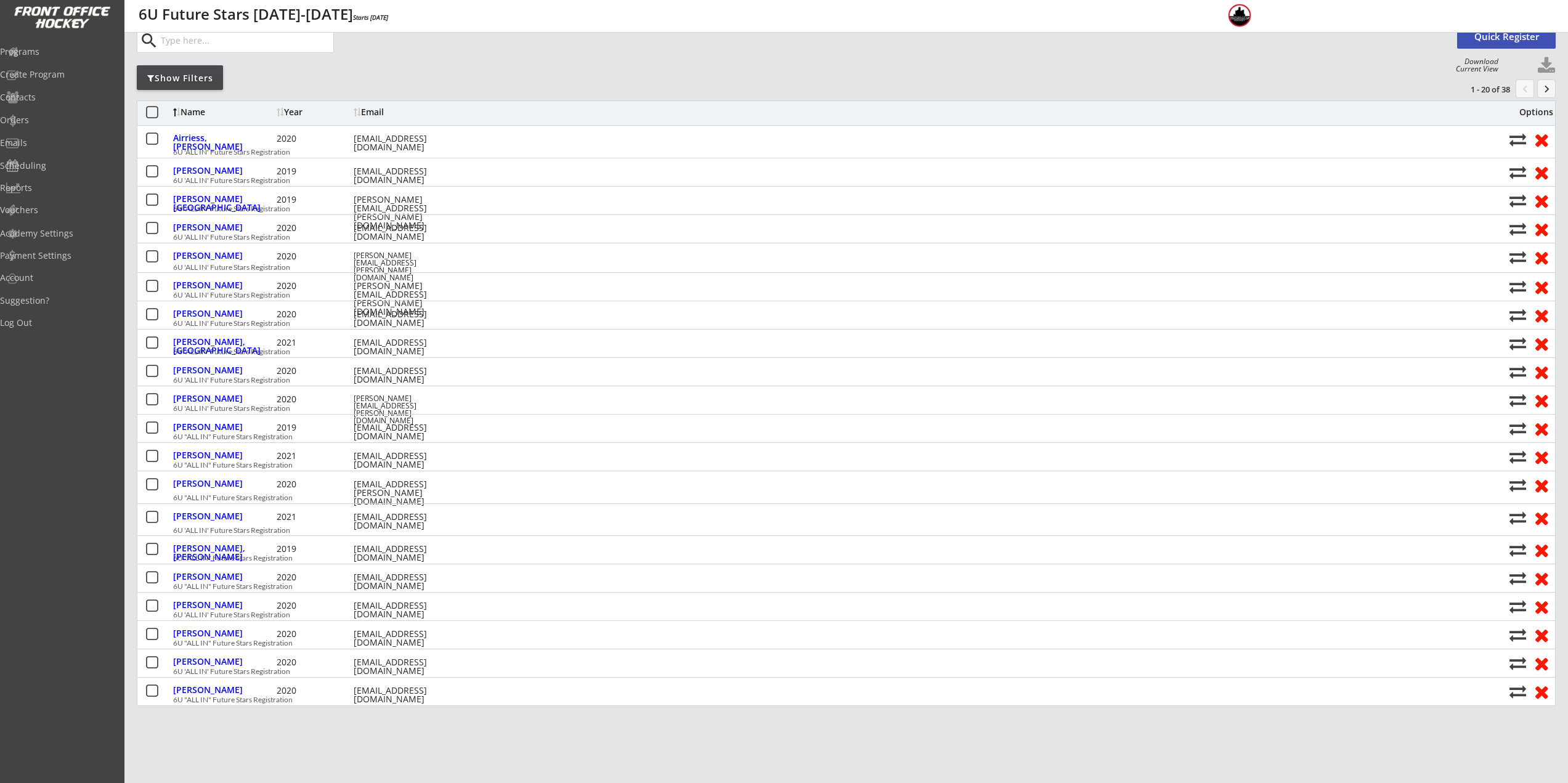
scroll to position [0, 0]
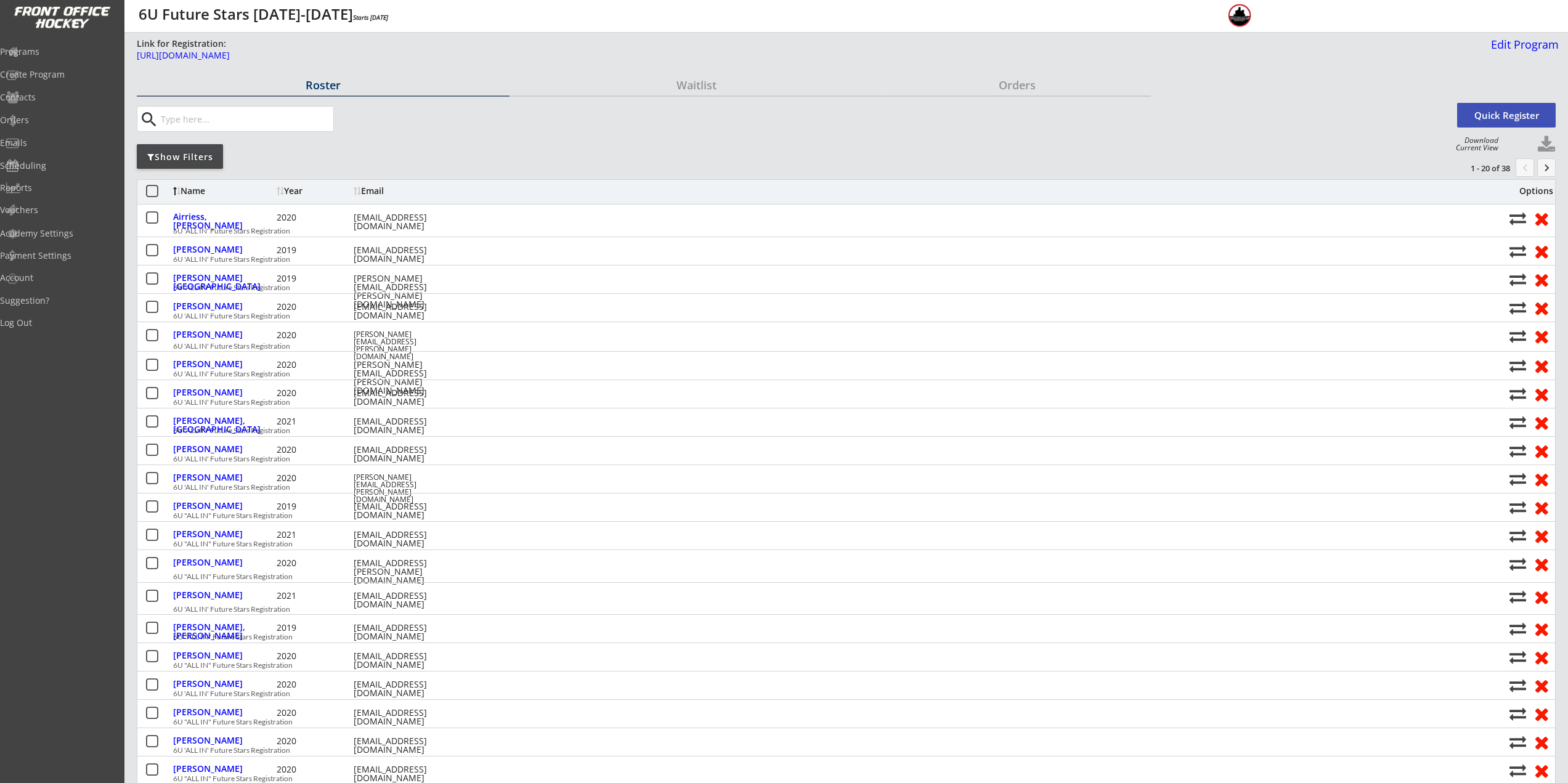
click at [185, 166] on div "Show Filters" at bounding box center [180, 156] width 86 height 24
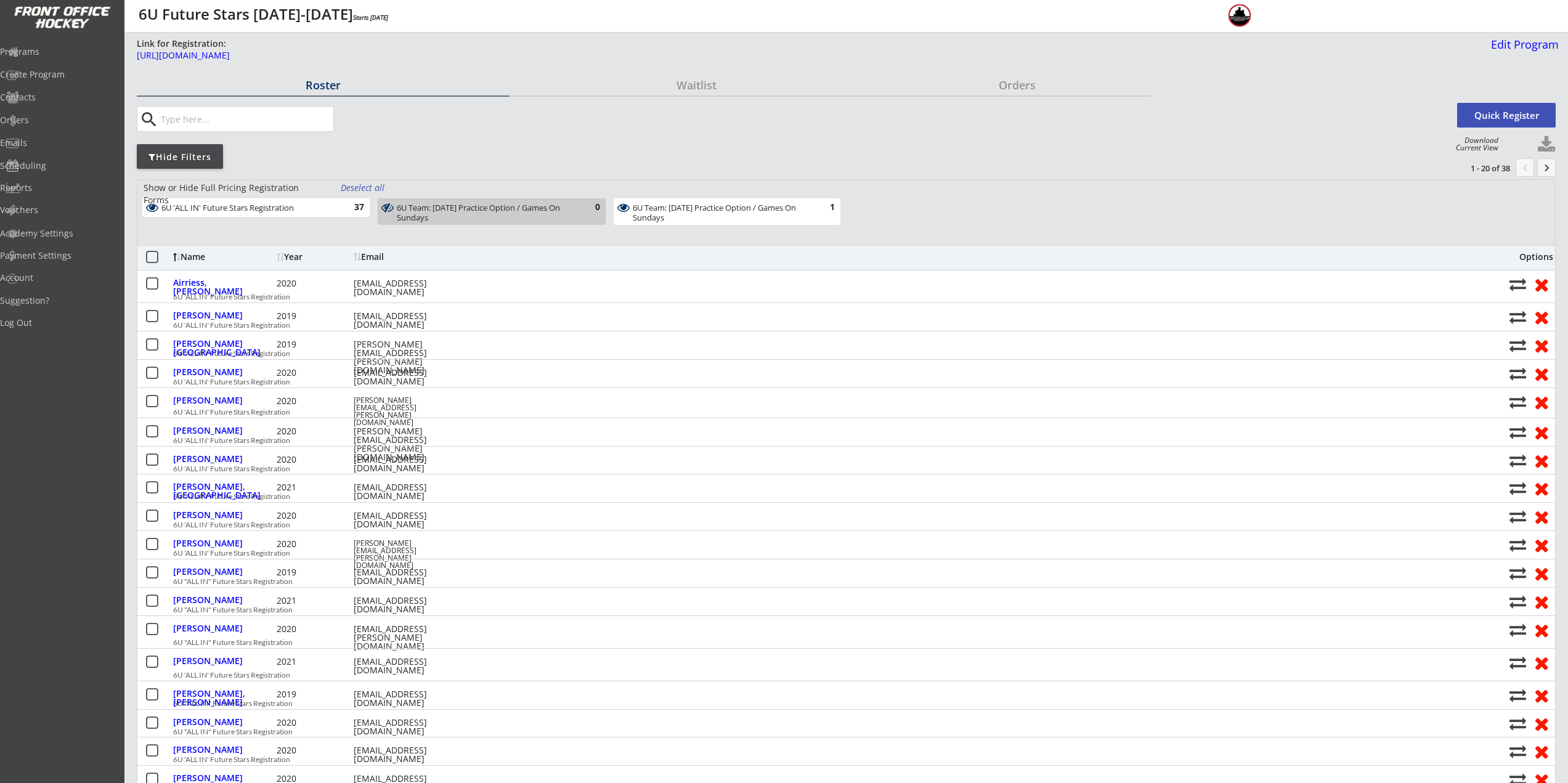
click at [644, 218] on div "6U Team: Thursday Practice Option / Games On Sundays" at bounding box center [720, 213] width 174 height 19
click at [573, 214] on div "6U Team: Friday Practice Option / Games On Sundays 0" at bounding box center [491, 212] width 228 height 27
click at [307, 216] on div "6U 'ALL IN' Future Stars Registration 37" at bounding box center [256, 208] width 228 height 18
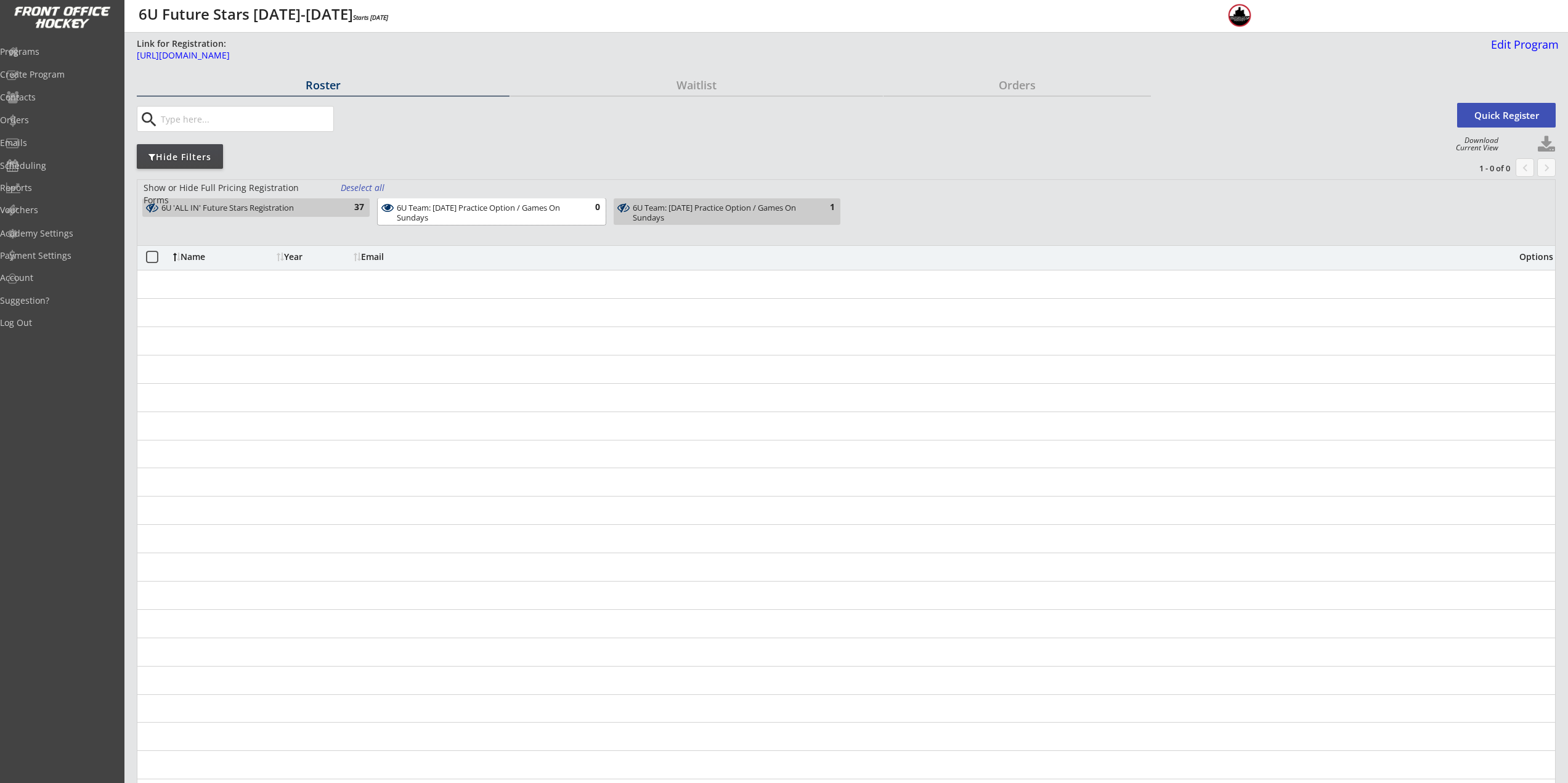
click at [466, 216] on div "6U Team: Friday Practice Option / Games On Sundays" at bounding box center [484, 213] width 175 height 19
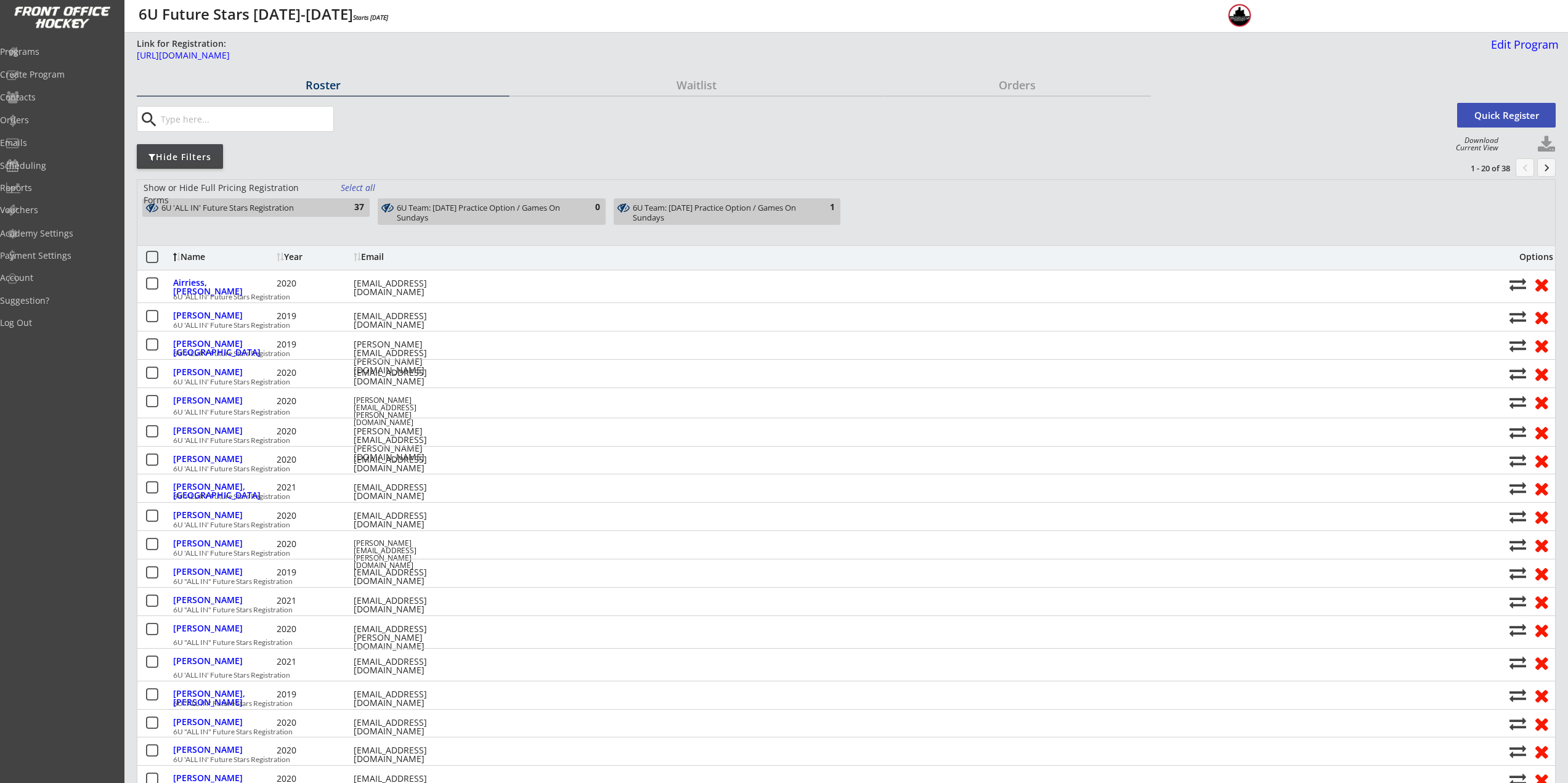
click at [646, 205] on div "6U Team: Thursday Practice Option / Games On Sundays" at bounding box center [720, 213] width 174 height 19
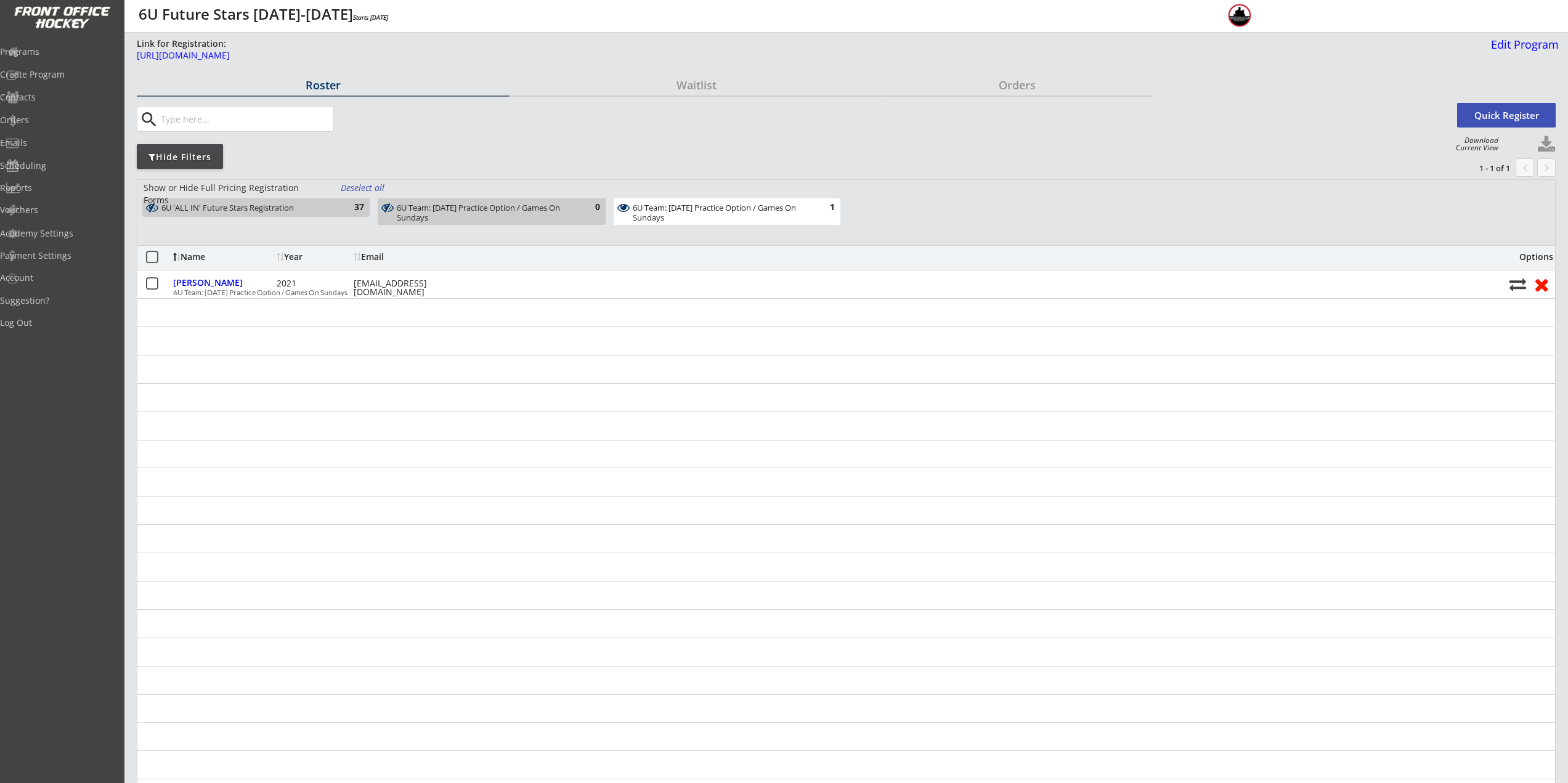
click at [638, 213] on div "6U Team: Thursday Practice Option / Games On Sundays" at bounding box center [720, 213] width 174 height 19
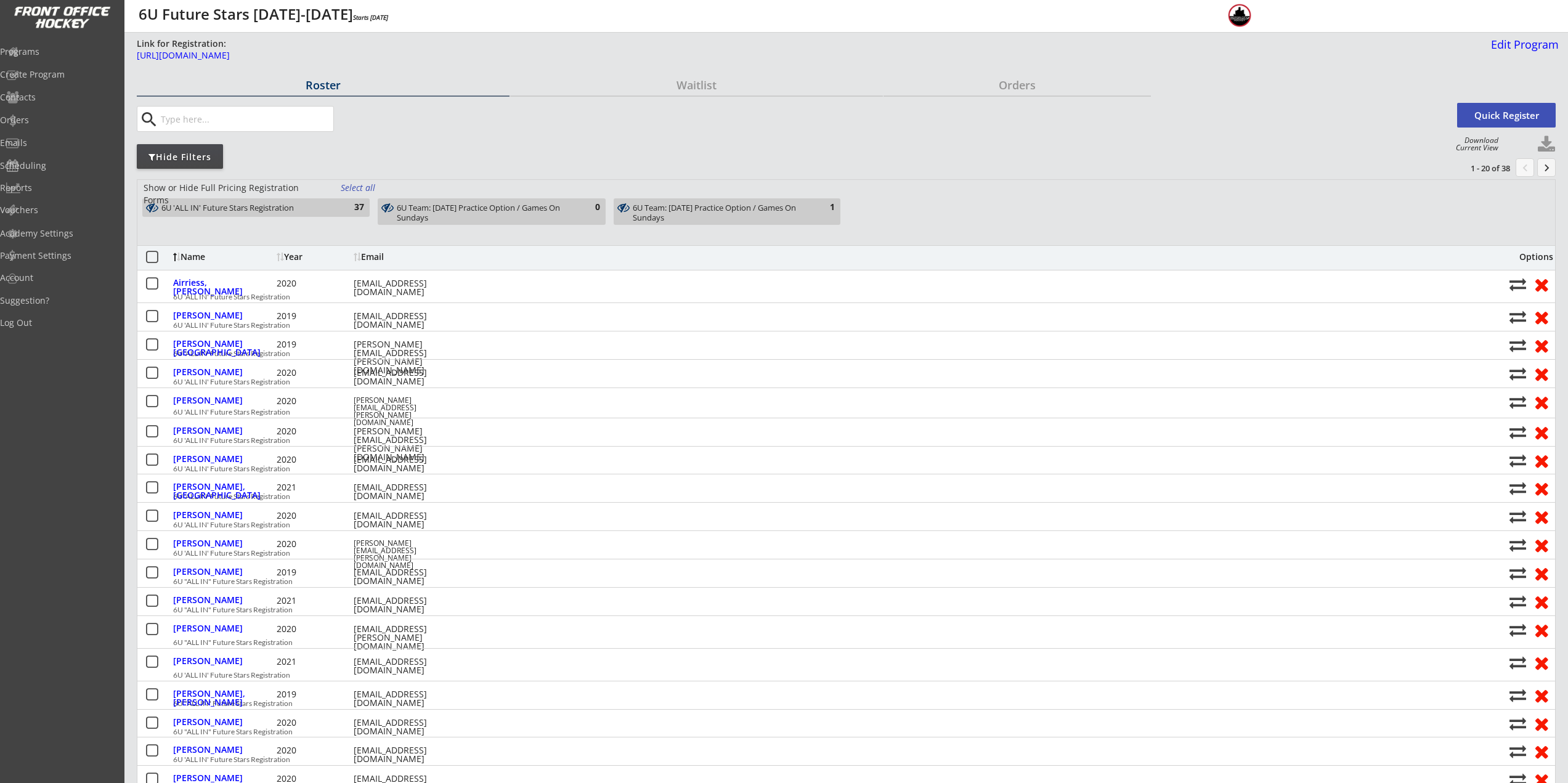
click at [268, 207] on div "6U 'ALL IN' Future Stars Registration" at bounding box center [248, 208] width 175 height 10
click at [32, 39] on div "Programs Create Program Contacts Orders Emails Scheduling Reports Vouchers" at bounding box center [62, 131] width 124 height 185
click at [47, 55] on div "Programs" at bounding box center [58, 52] width 111 height 9
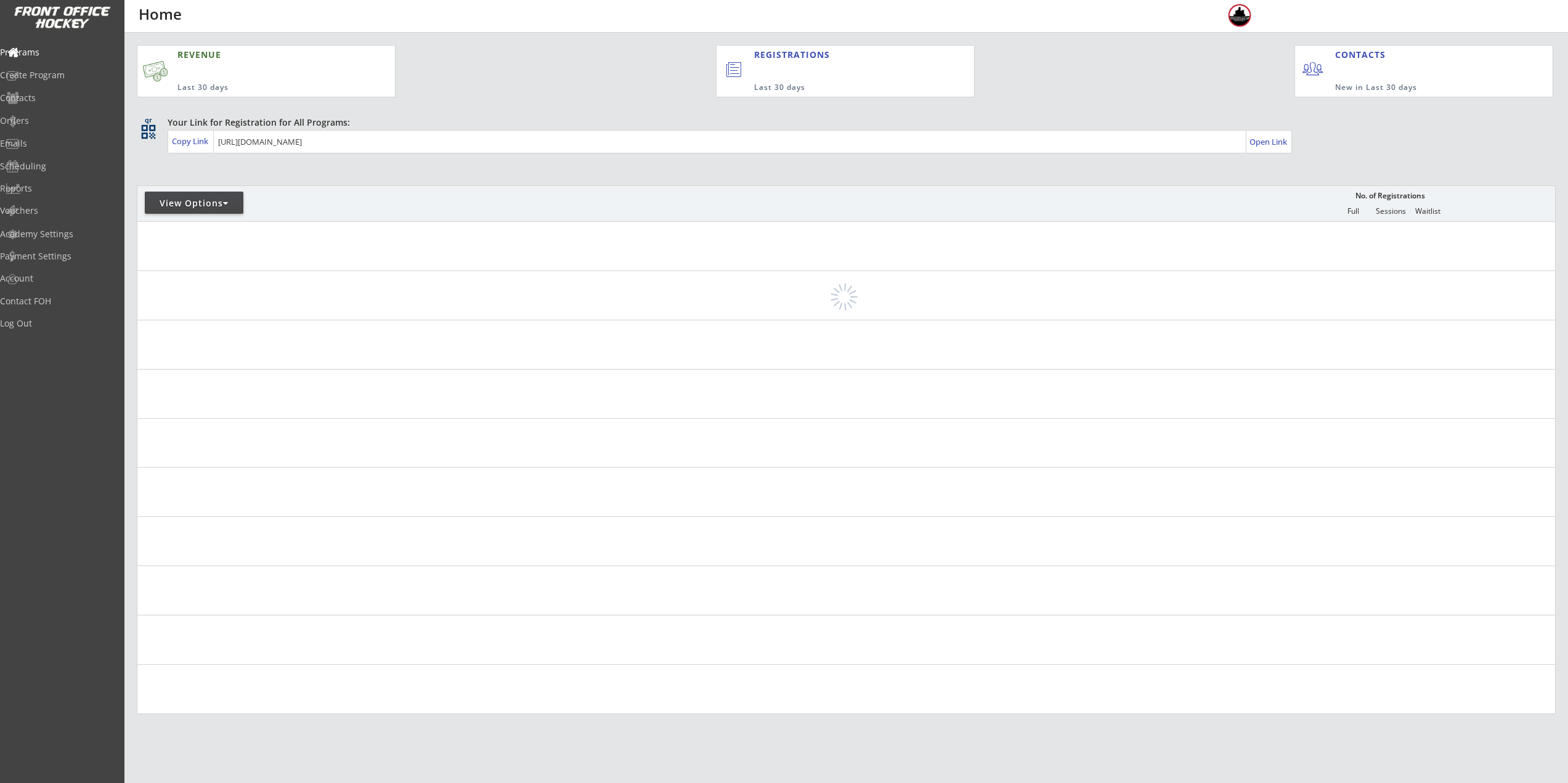
click at [208, 203] on div "View Options" at bounding box center [194, 203] width 98 height 13
select select ""Upcoming Programs""
click at [214, 233] on input "input" at bounding box center [222, 238] width 141 height 21
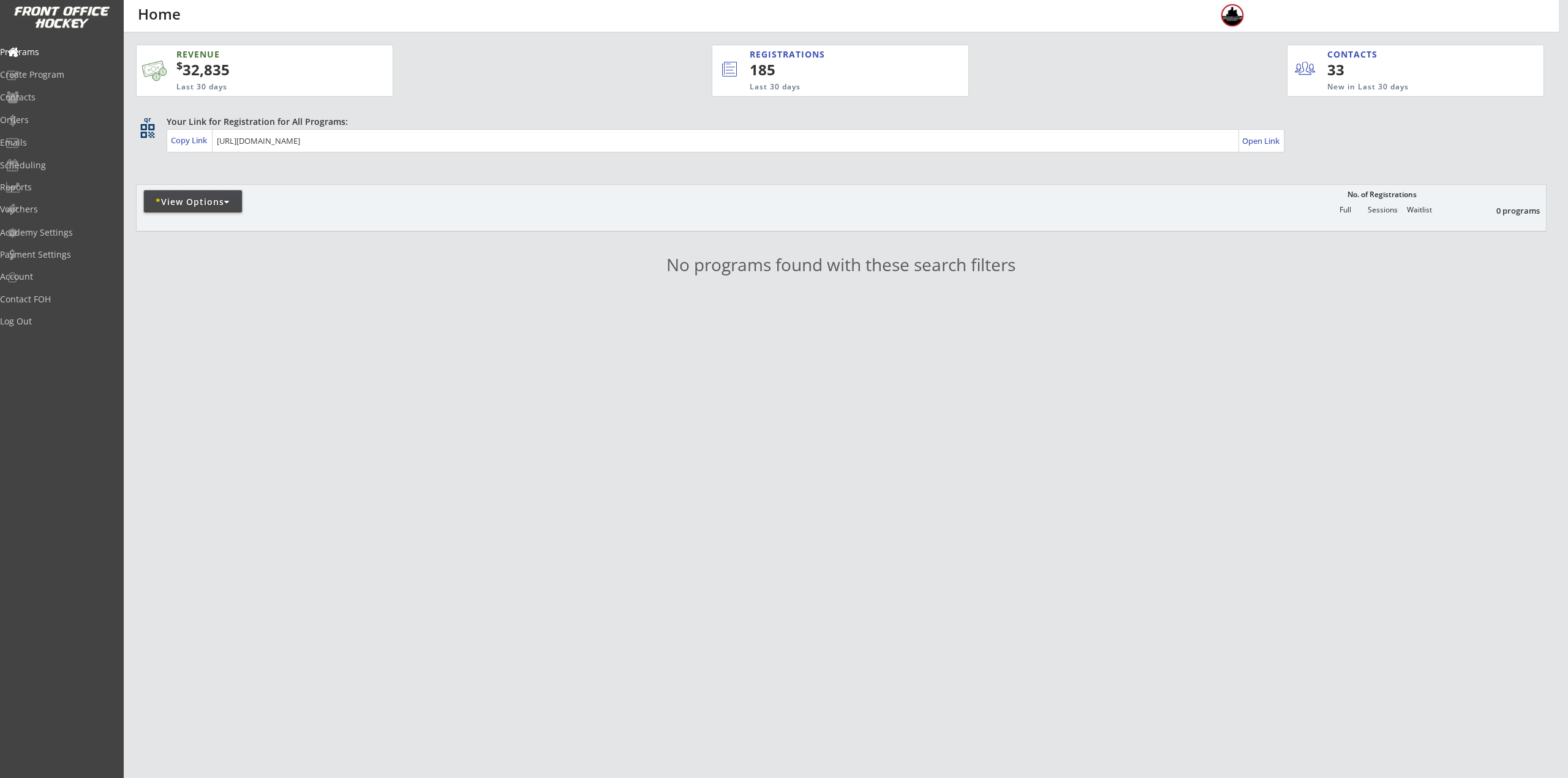
click at [233, 194] on div "* View Options" at bounding box center [192, 201] width 98 height 22
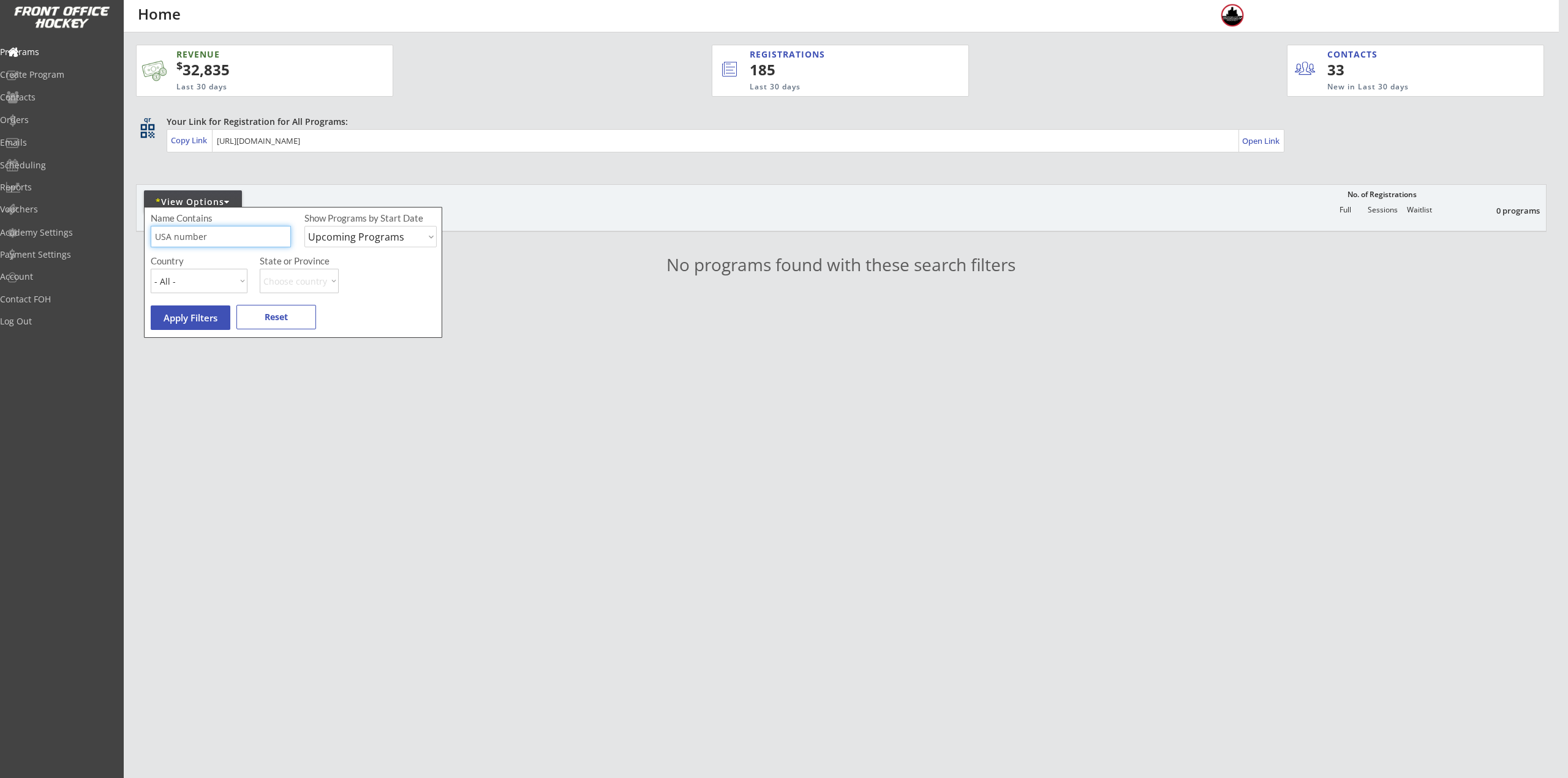
drag, startPoint x: 212, startPoint y: 241, endPoint x: 171, endPoint y: 242, distance: 41.0
click at [171, 242] on input "input" at bounding box center [220, 236] width 140 height 21
type input "USA"
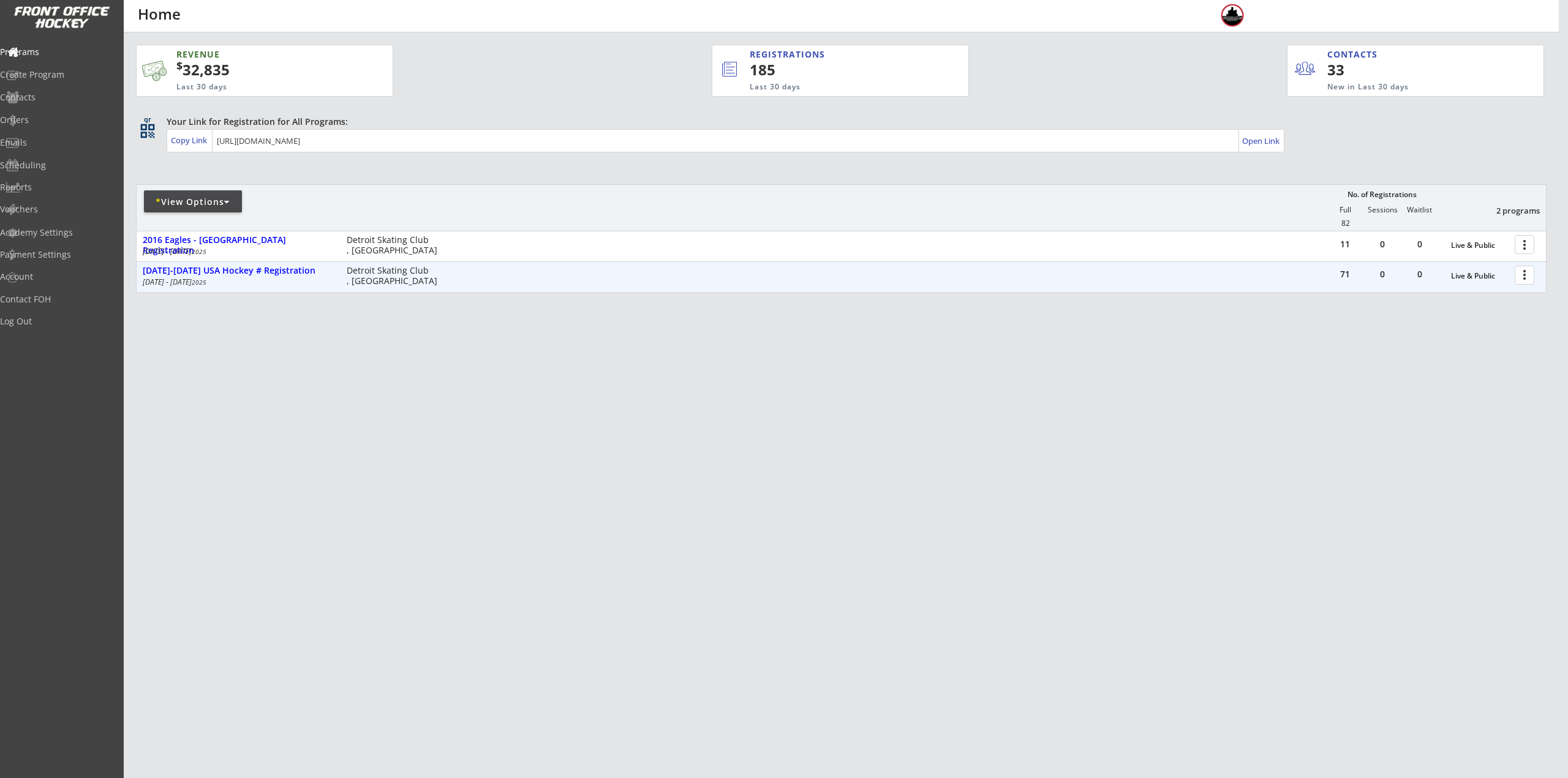
click at [1525, 276] on div at bounding box center [1526, 274] width 21 height 21
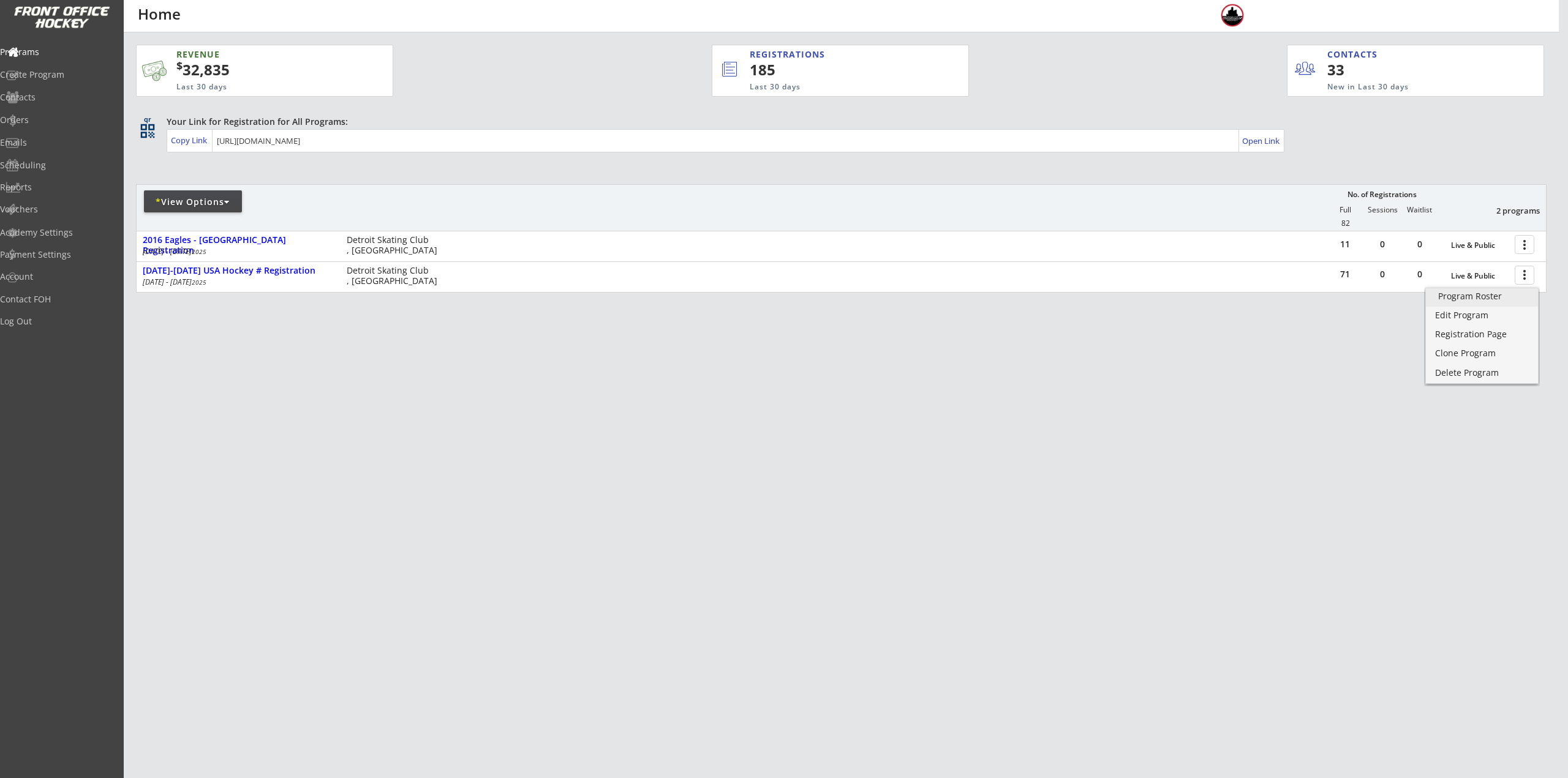
click at [1490, 302] on link "Program Roster" at bounding box center [1481, 297] width 112 height 18
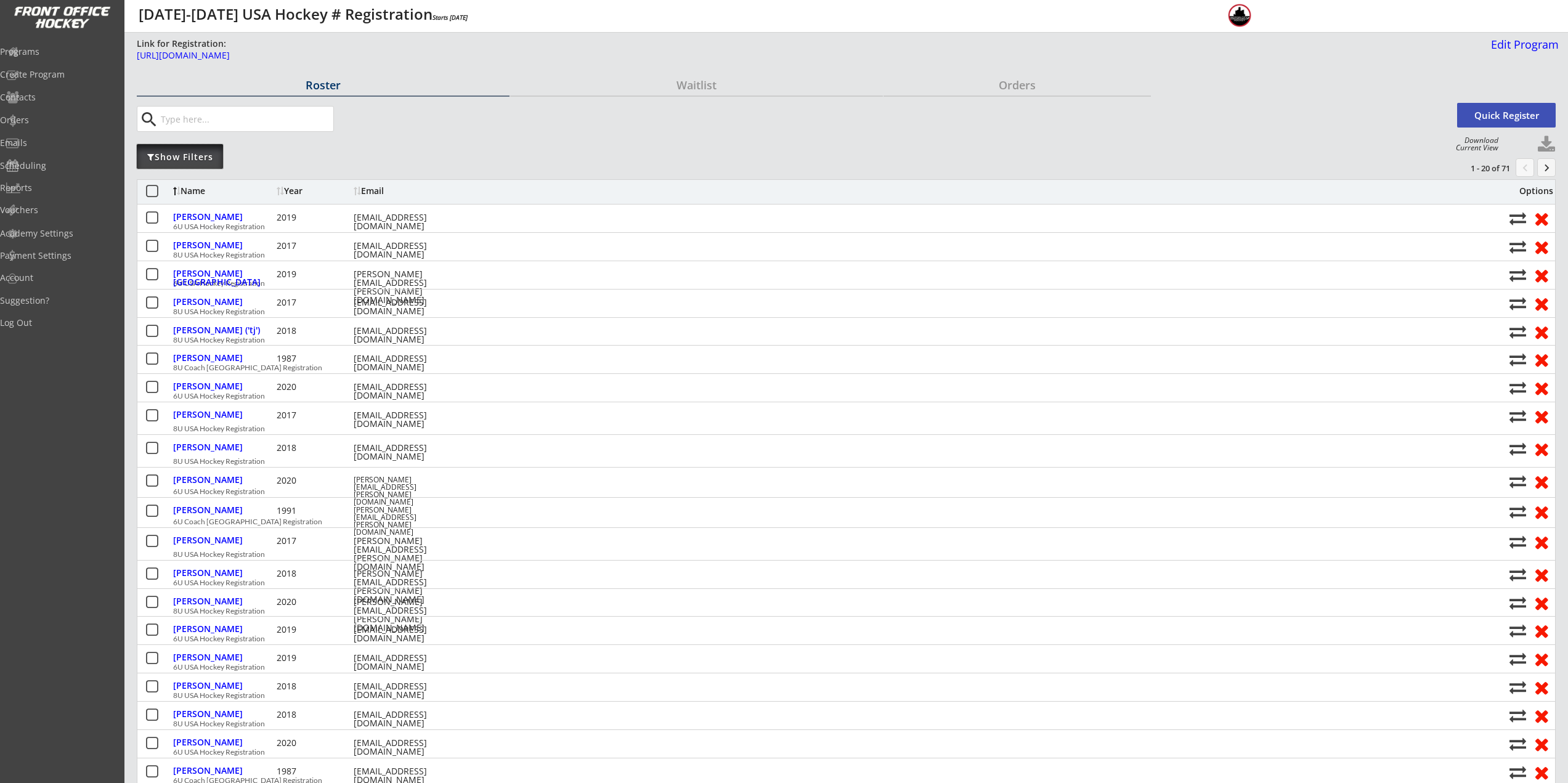
click at [183, 163] on div "Show Filters" at bounding box center [180, 156] width 86 height 24
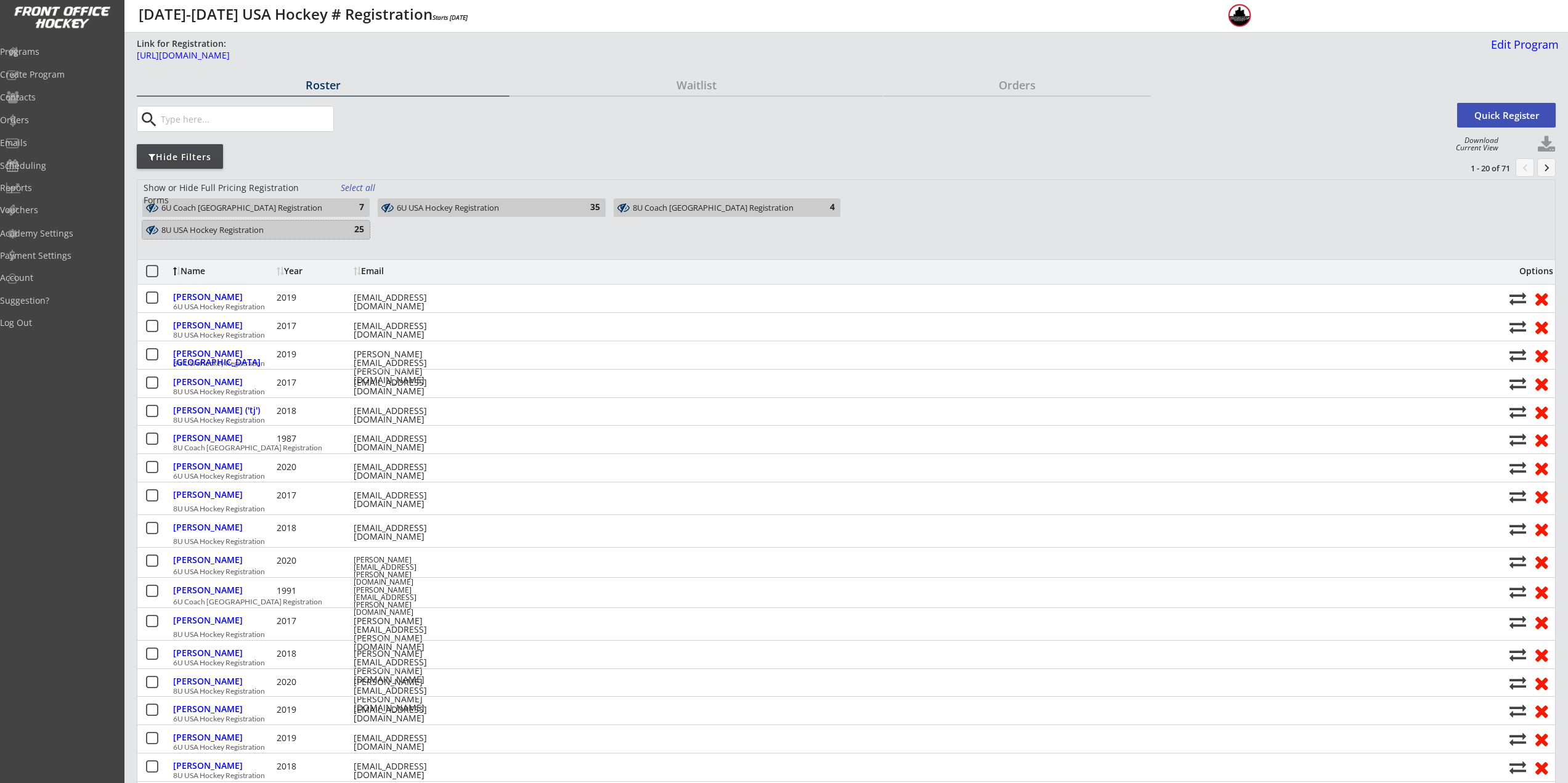
click at [323, 225] on div "8U USA Hockey Registration" at bounding box center [248, 230] width 175 height 12
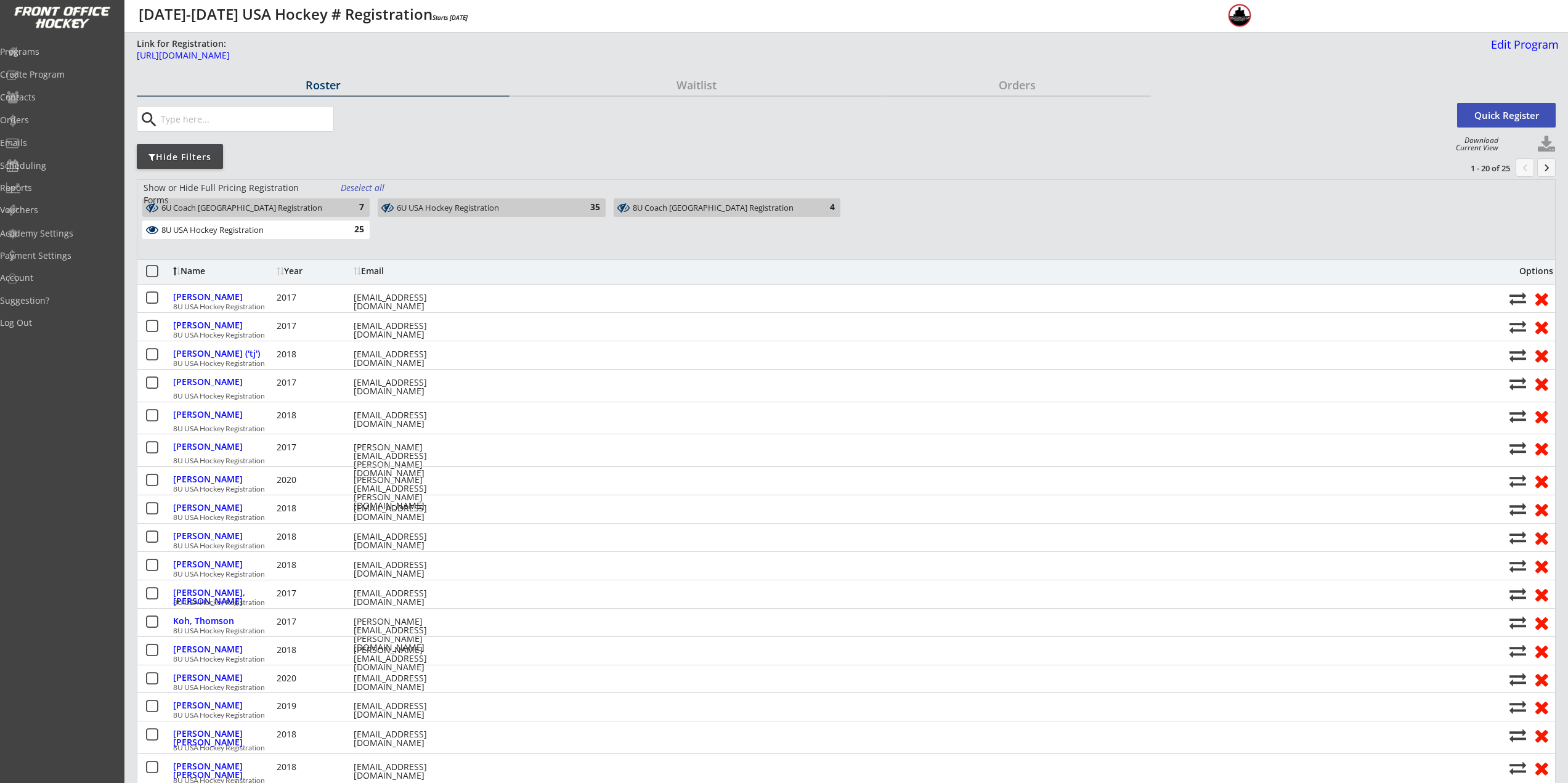
click at [644, 205] on div "8U Coach [GEOGRAPHIC_DATA] Registration" at bounding box center [720, 208] width 174 height 10
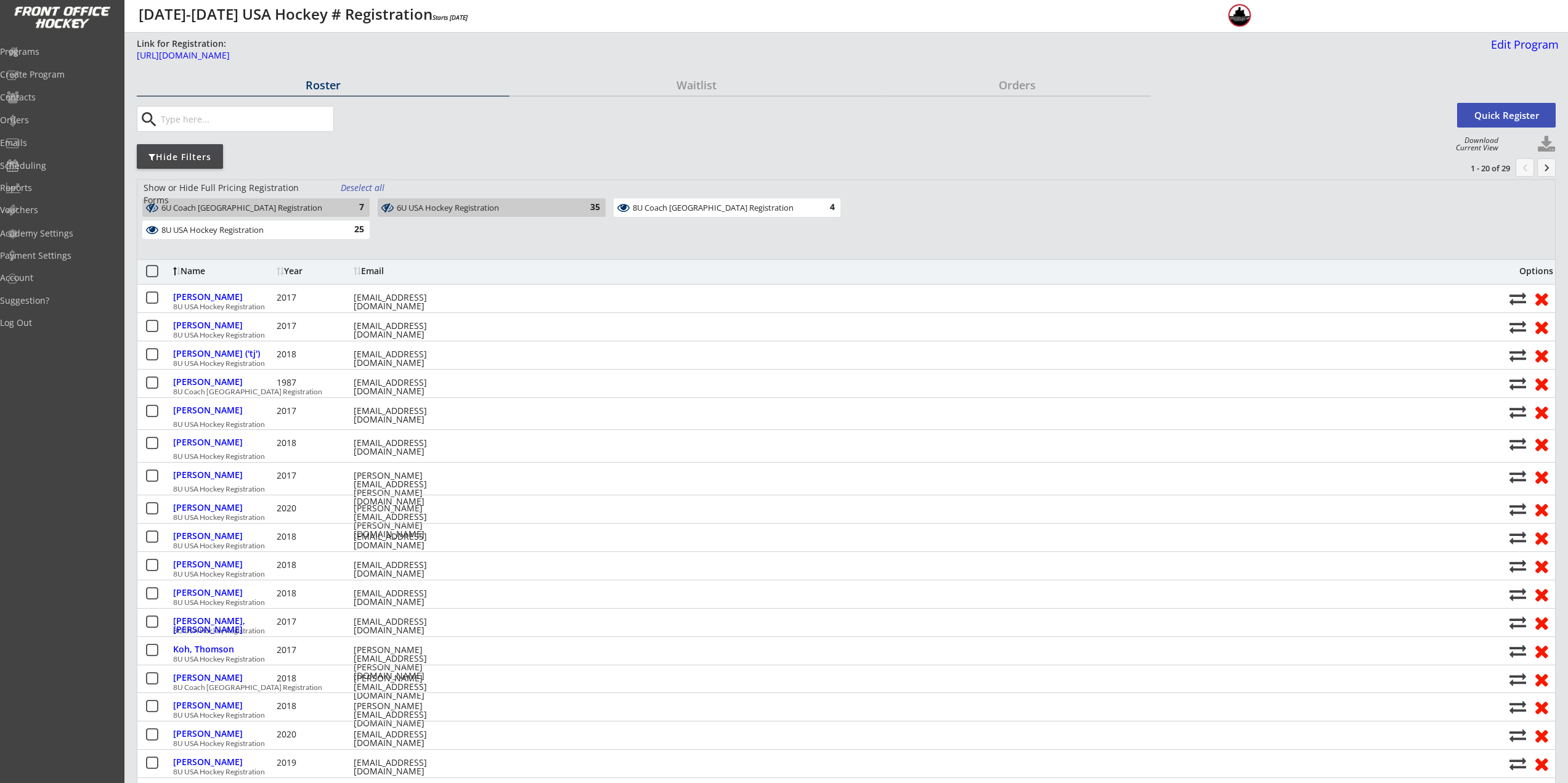
click at [558, 208] on div "6U USA Hockey Registration" at bounding box center [484, 208] width 175 height 10
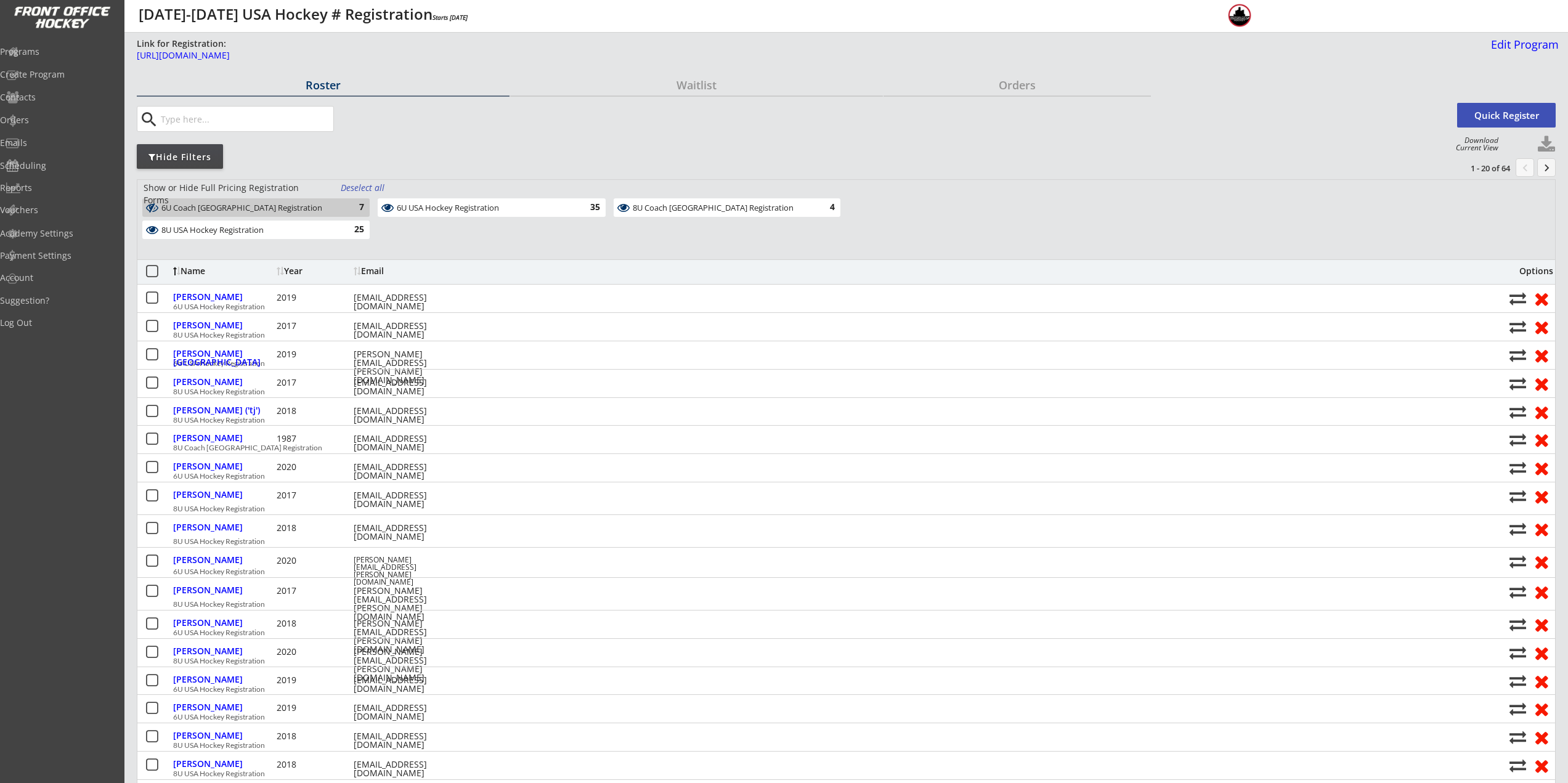
click at [666, 206] on div "8U Coach [GEOGRAPHIC_DATA] Registration" at bounding box center [720, 208] width 174 height 10
click at [549, 206] on div "6U USA Hockey Registration" at bounding box center [484, 208] width 175 height 10
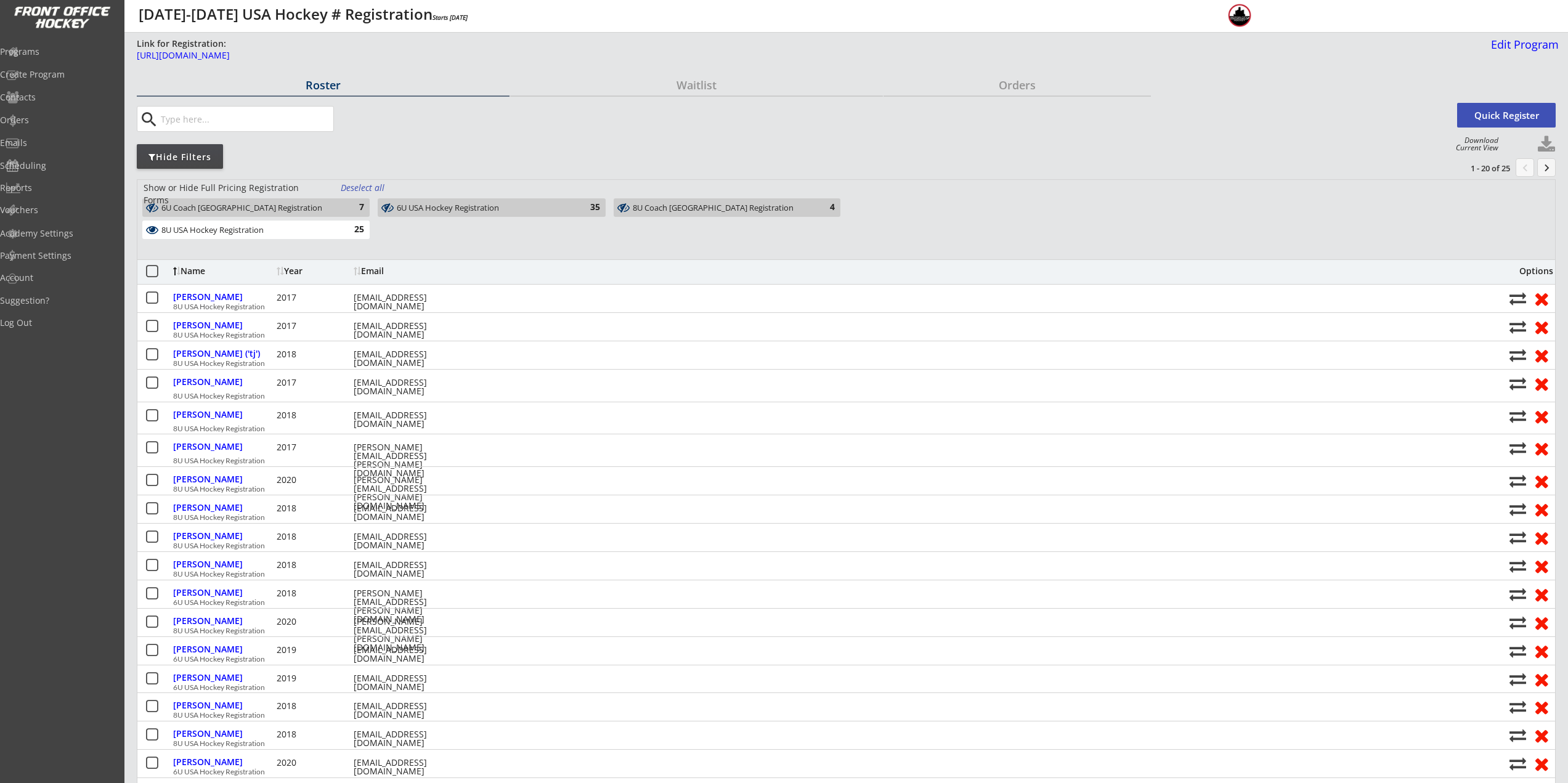
click at [311, 230] on div "8U USA Hockey Registration" at bounding box center [248, 230] width 175 height 10
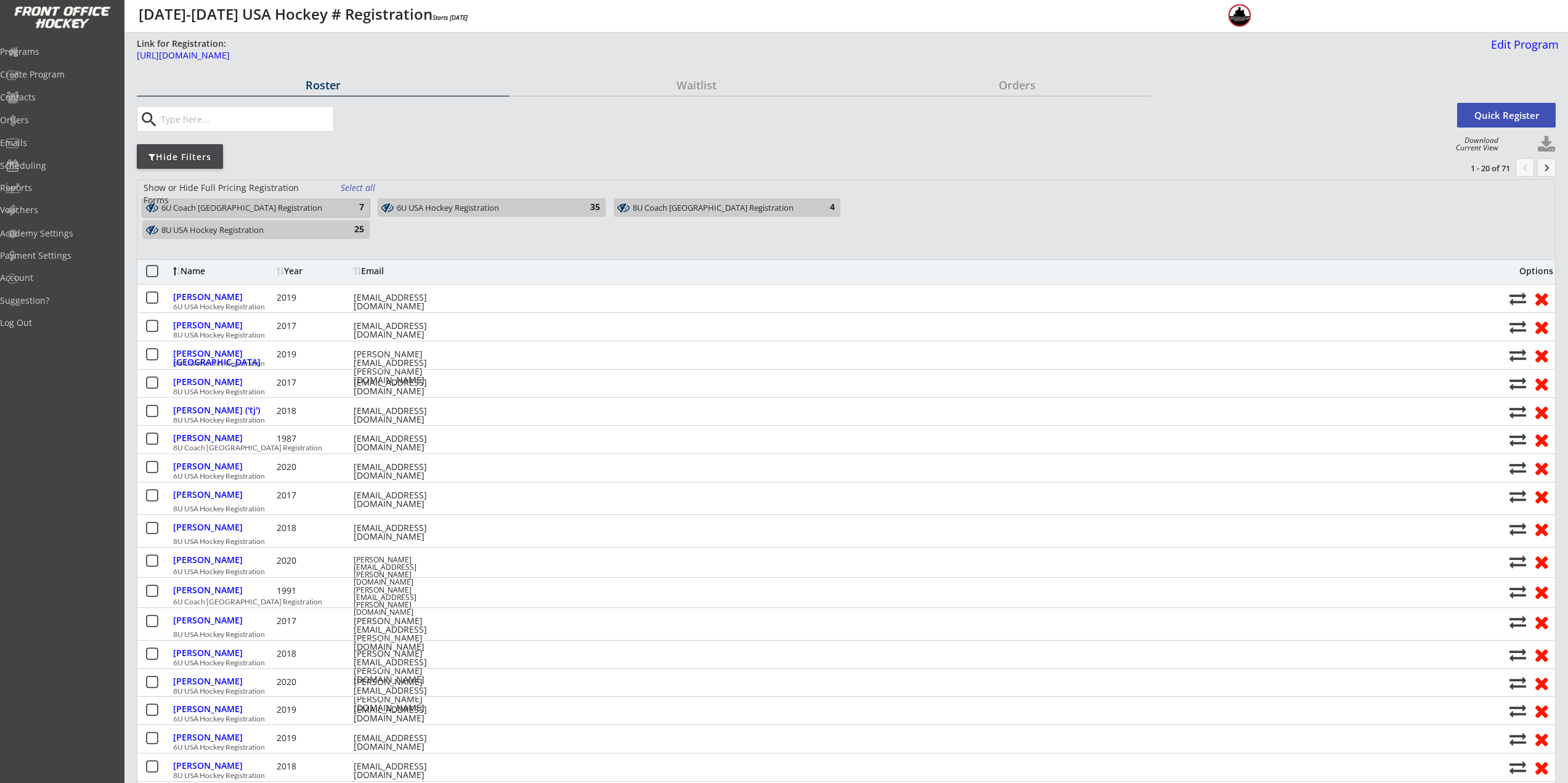
drag, startPoint x: 302, startPoint y: 208, endPoint x: 386, endPoint y: 236, distance: 88.5
click at [302, 208] on div "6U Coach [GEOGRAPHIC_DATA] Registration" at bounding box center [248, 208] width 175 height 10
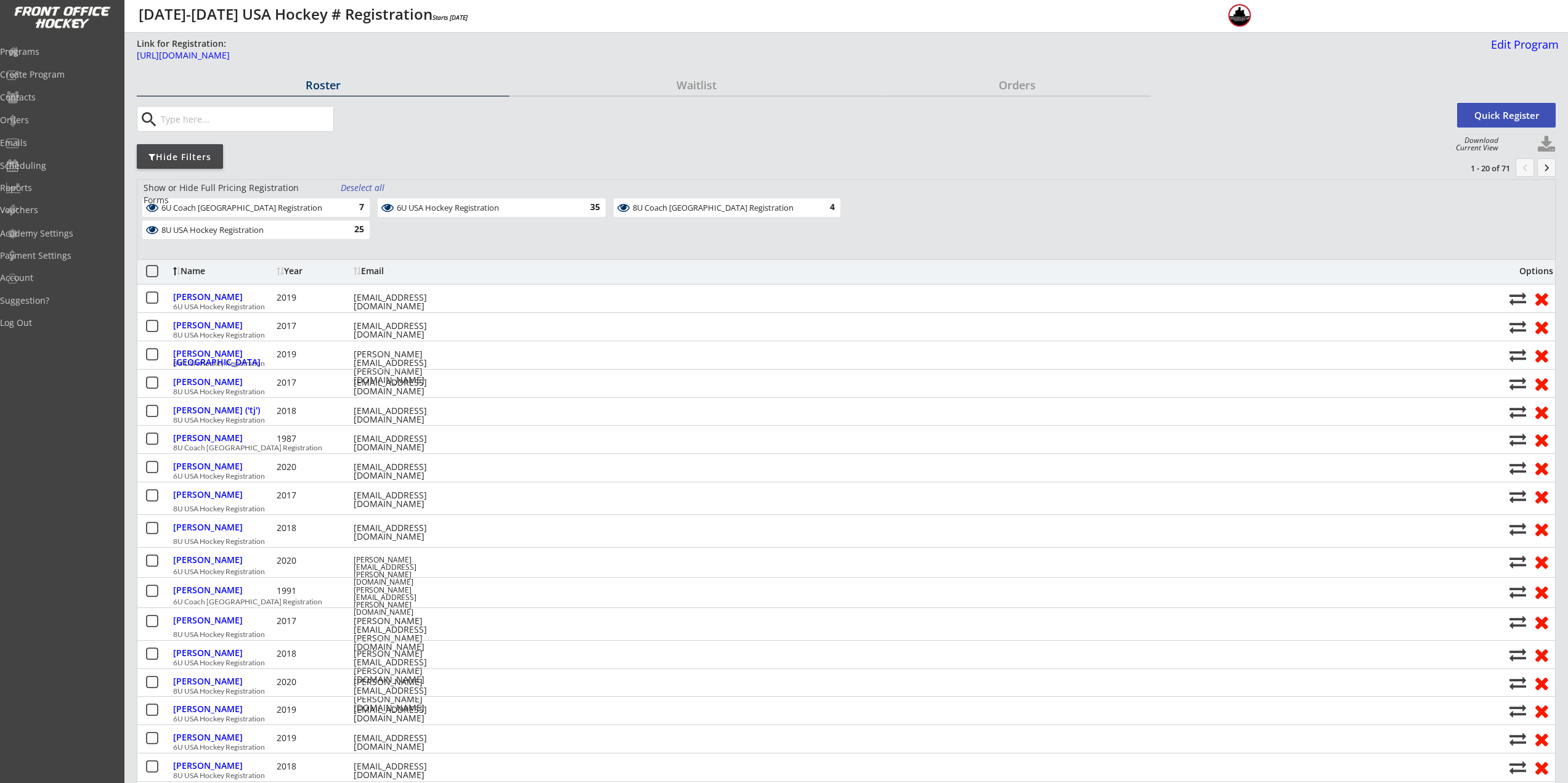
click at [373, 185] on div "Deselect all" at bounding box center [364, 188] width 46 height 13
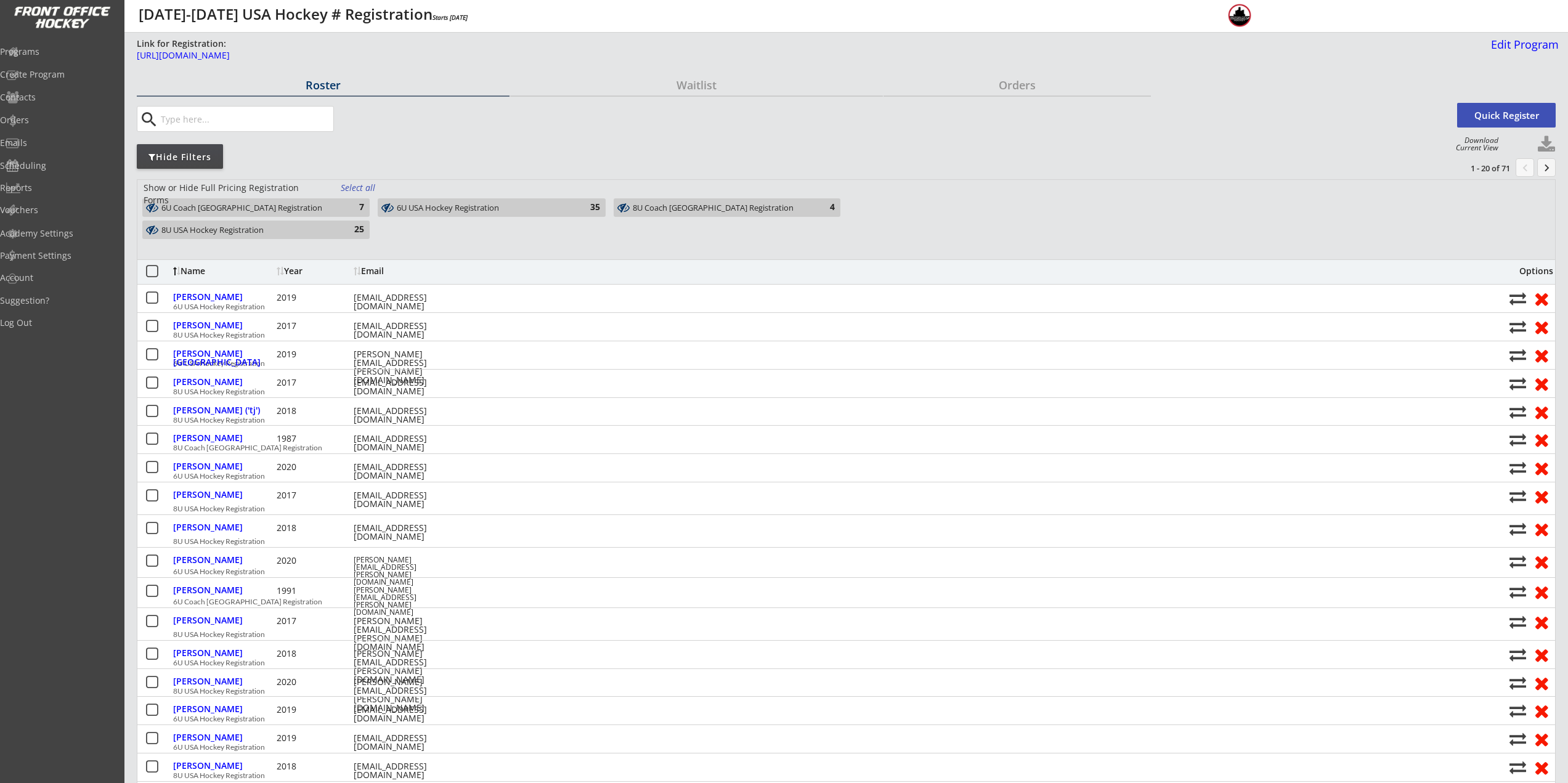
click at [338, 208] on div "6U Coach [GEOGRAPHIC_DATA] Registration 7" at bounding box center [256, 208] width 228 height 18
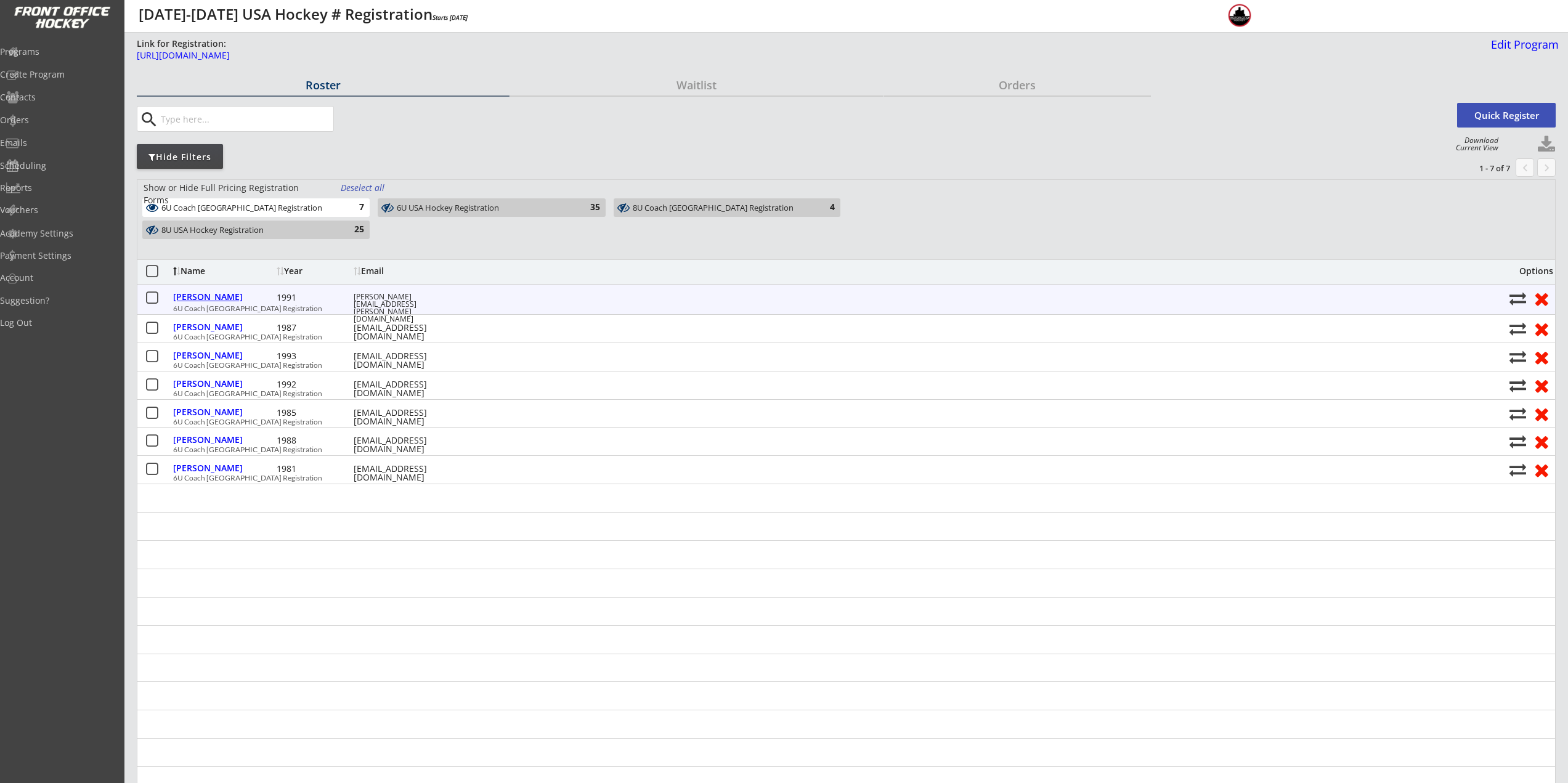
click at [250, 298] on div "Colletti, Joseph" at bounding box center [223, 297] width 100 height 9
select select ""Adult XL""
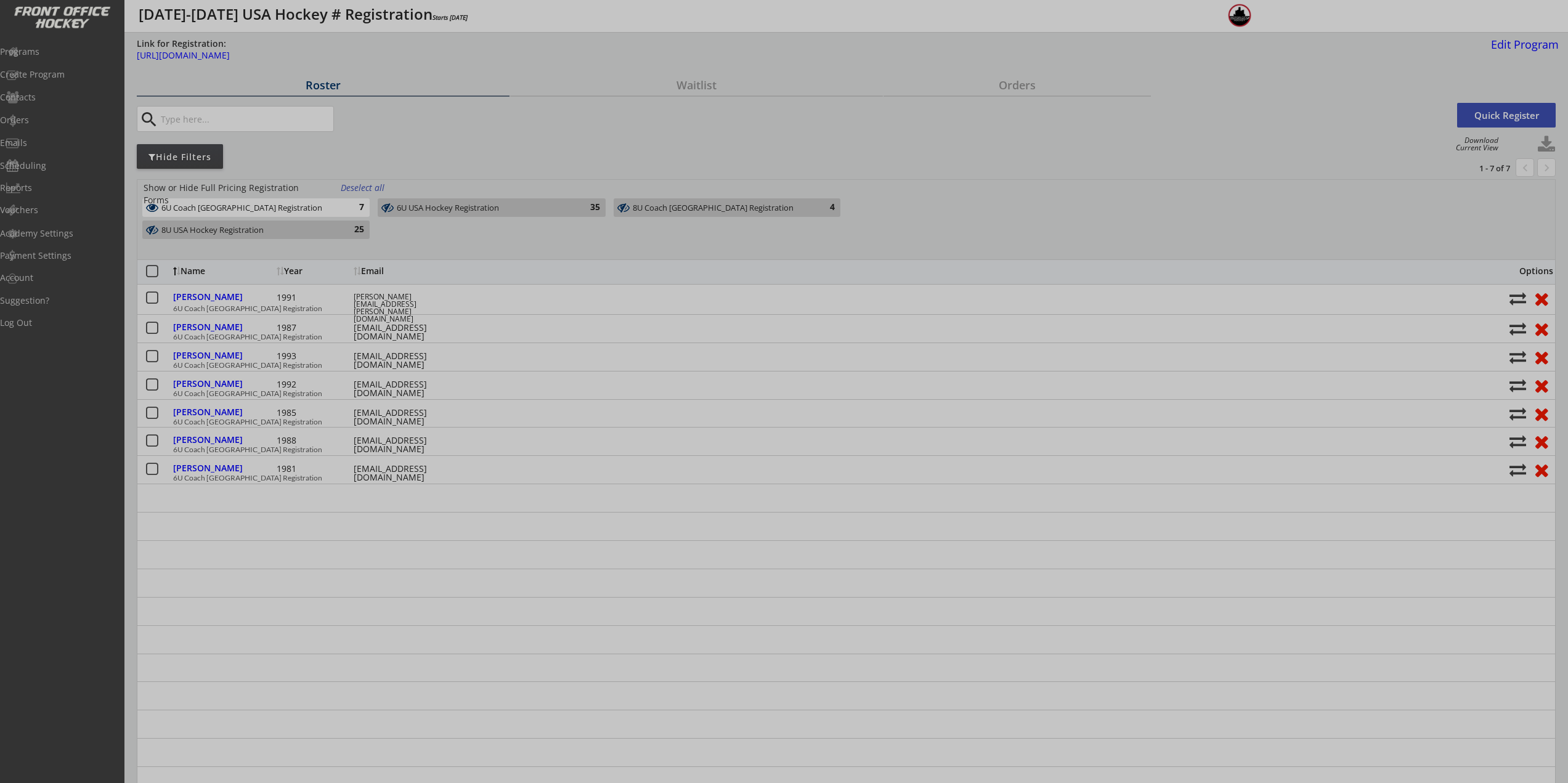
type input "05/15/1990"
type input "209601951COLLE"
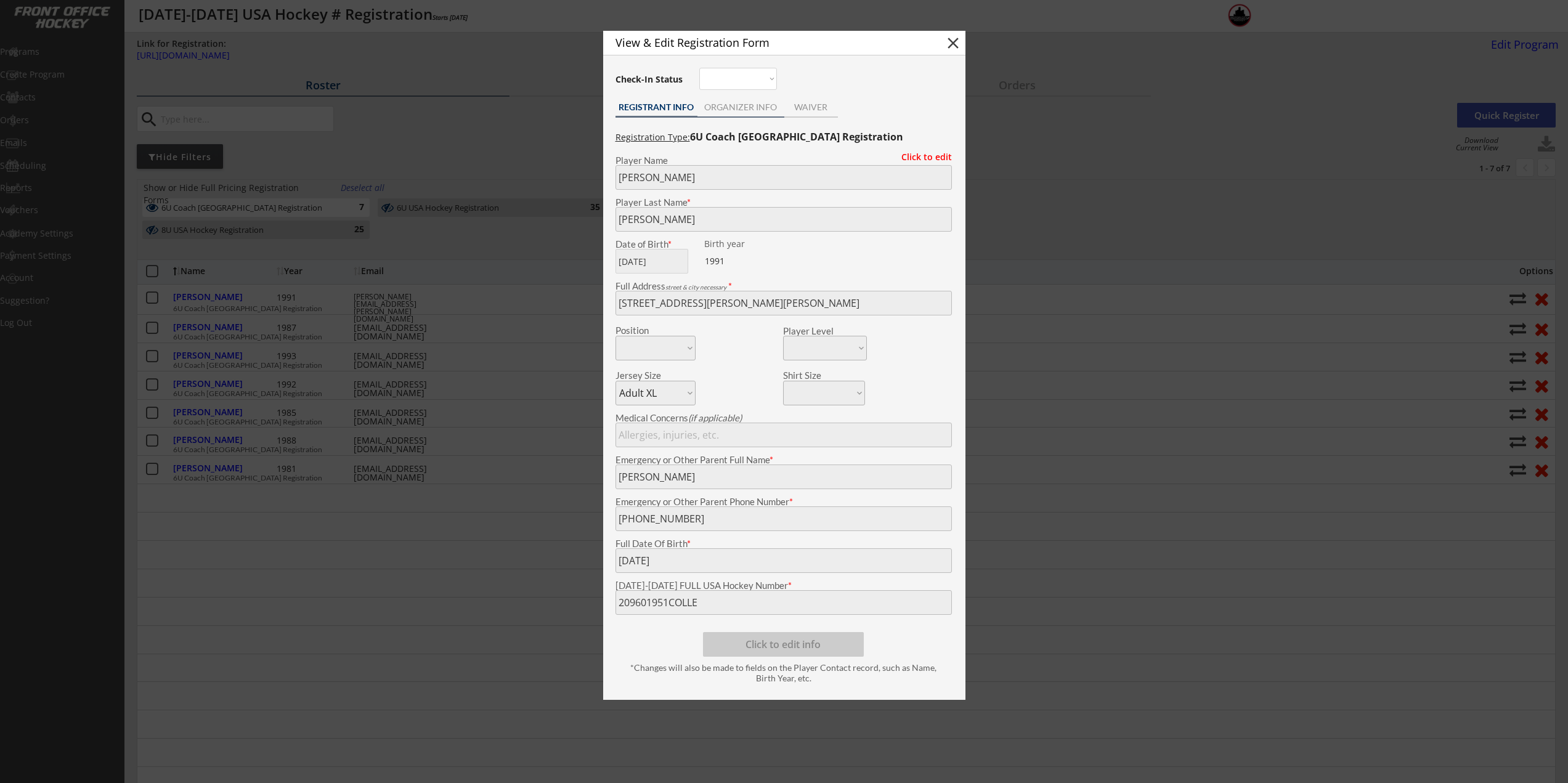
click at [734, 108] on div "ORGANIZER INFO" at bounding box center [741, 107] width 87 height 9
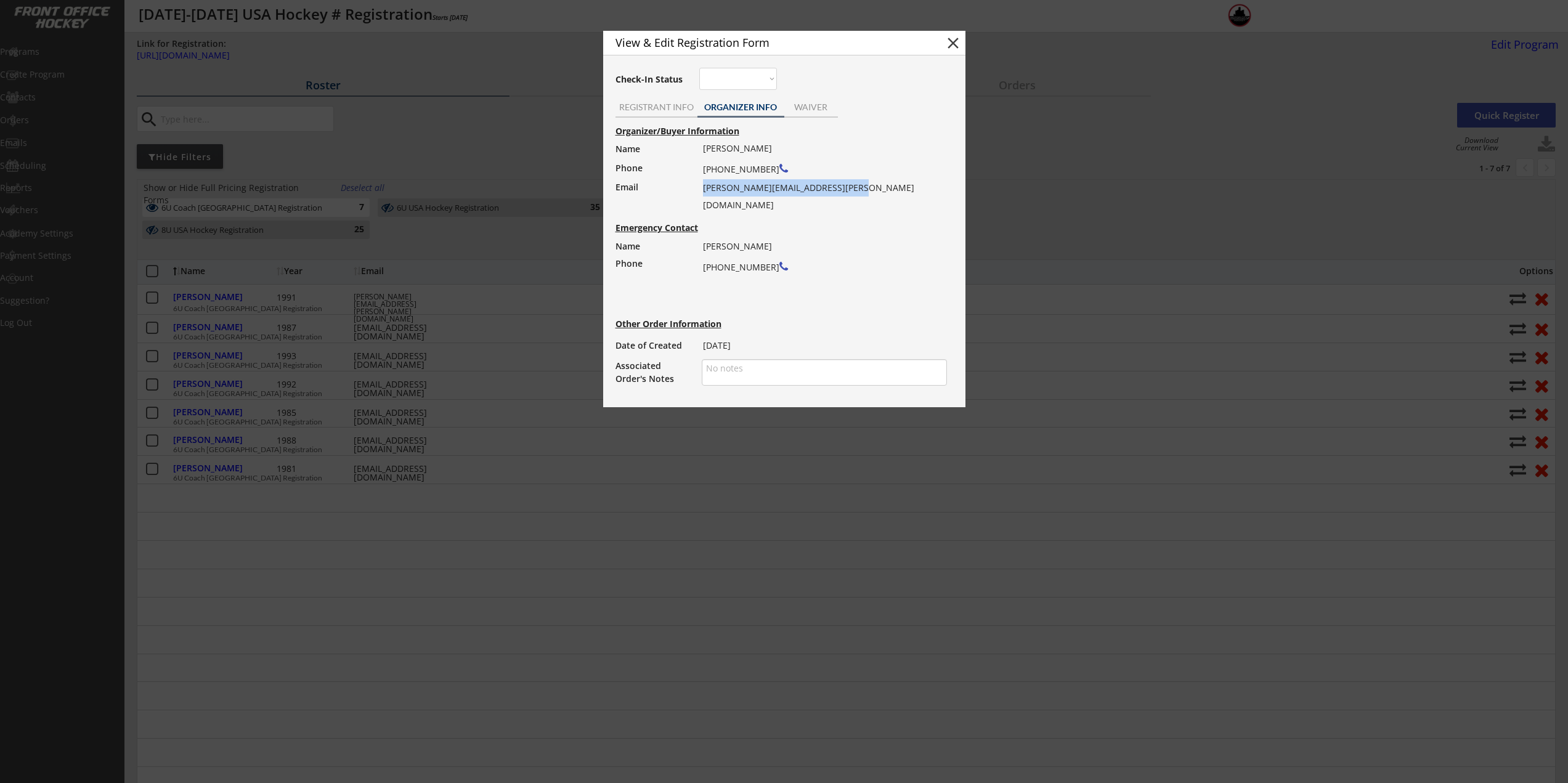
drag, startPoint x: 844, startPoint y: 188, endPoint x: 703, endPoint y: 189, distance: 141.0
click at [703, 189] on div "Joseph Colletti (248) 217-6060 joseph.colletti@morganstanley.com" at bounding box center [820, 177] width 236 height 74
copy div "joseph.colletti@morganstanley.com"
click at [363, 52] on div at bounding box center [784, 392] width 1568 height 783
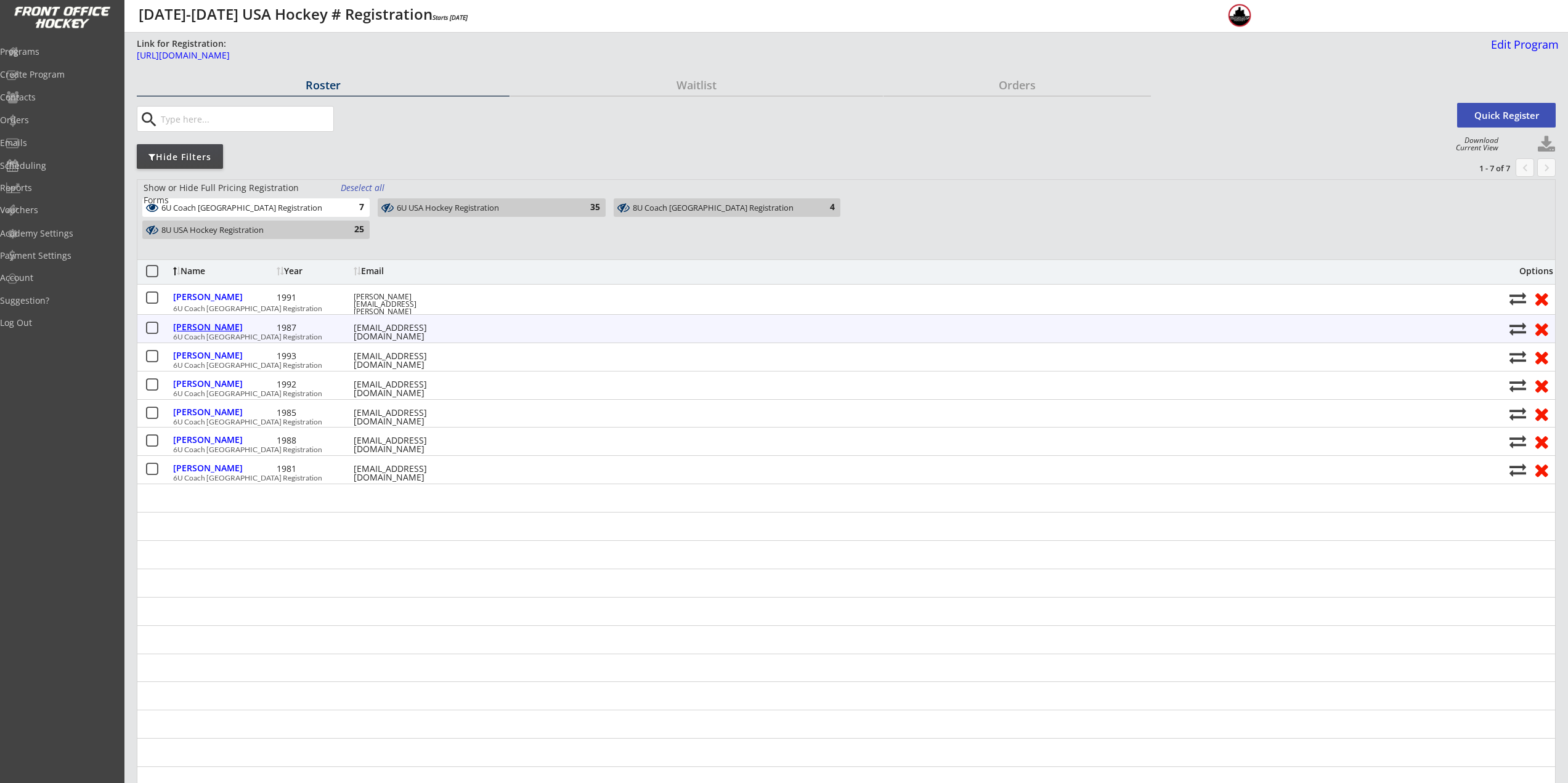
click at [230, 330] on div "Gerbe, Nathan" at bounding box center [223, 327] width 100 height 9
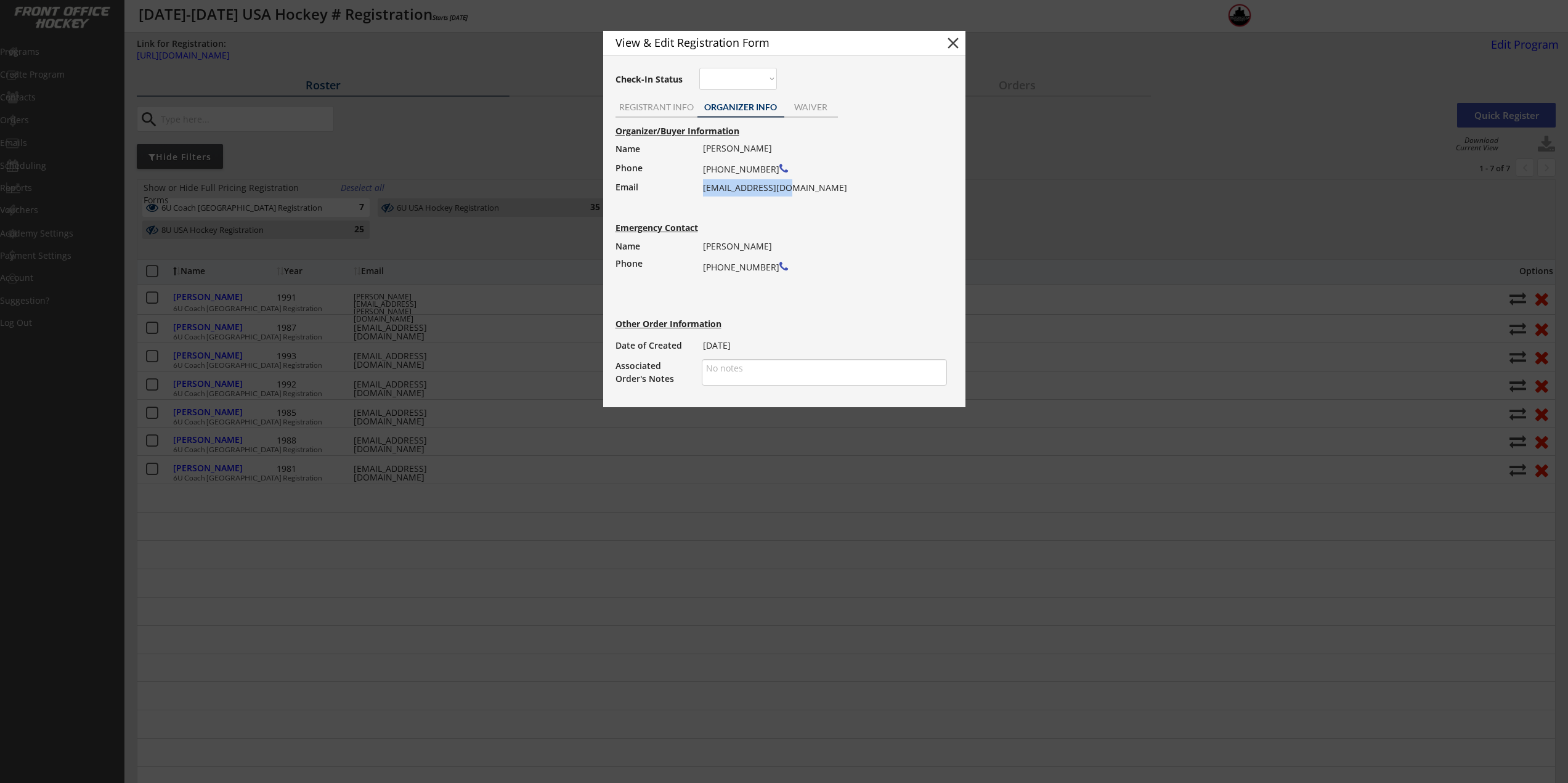
drag, startPoint x: 788, startPoint y: 189, endPoint x: 703, endPoint y: 189, distance: 85.0
click at [703, 189] on div "Brennan Gerbe (248) 303-2025 bgerbe11@gmail.com" at bounding box center [820, 168] width 236 height 57
copy div "bgerbe11@gmail.com"
click at [403, 499] on div at bounding box center [784, 392] width 1568 height 783
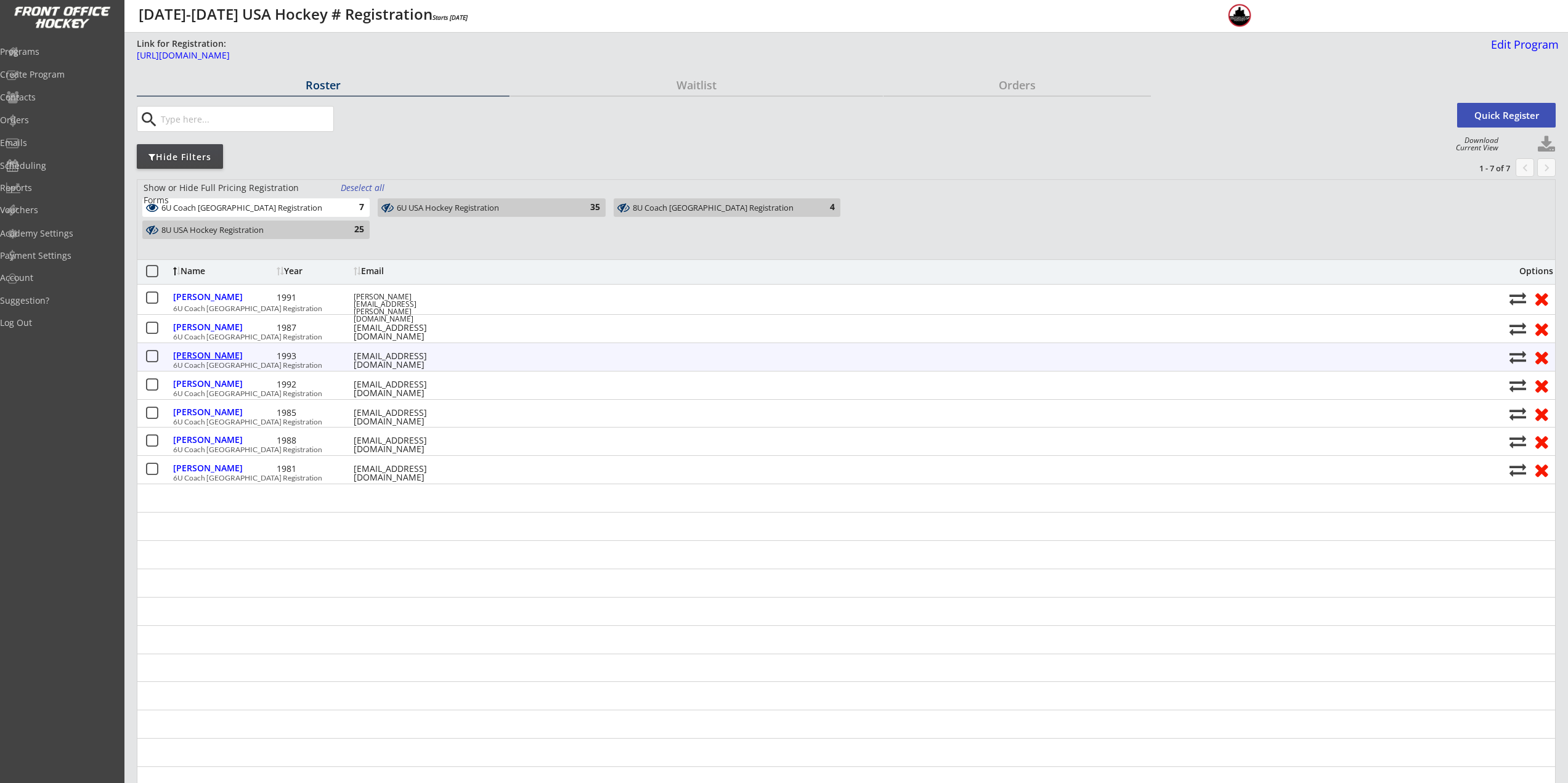
click at [209, 358] on div "Hickman, John" at bounding box center [223, 355] width 100 height 9
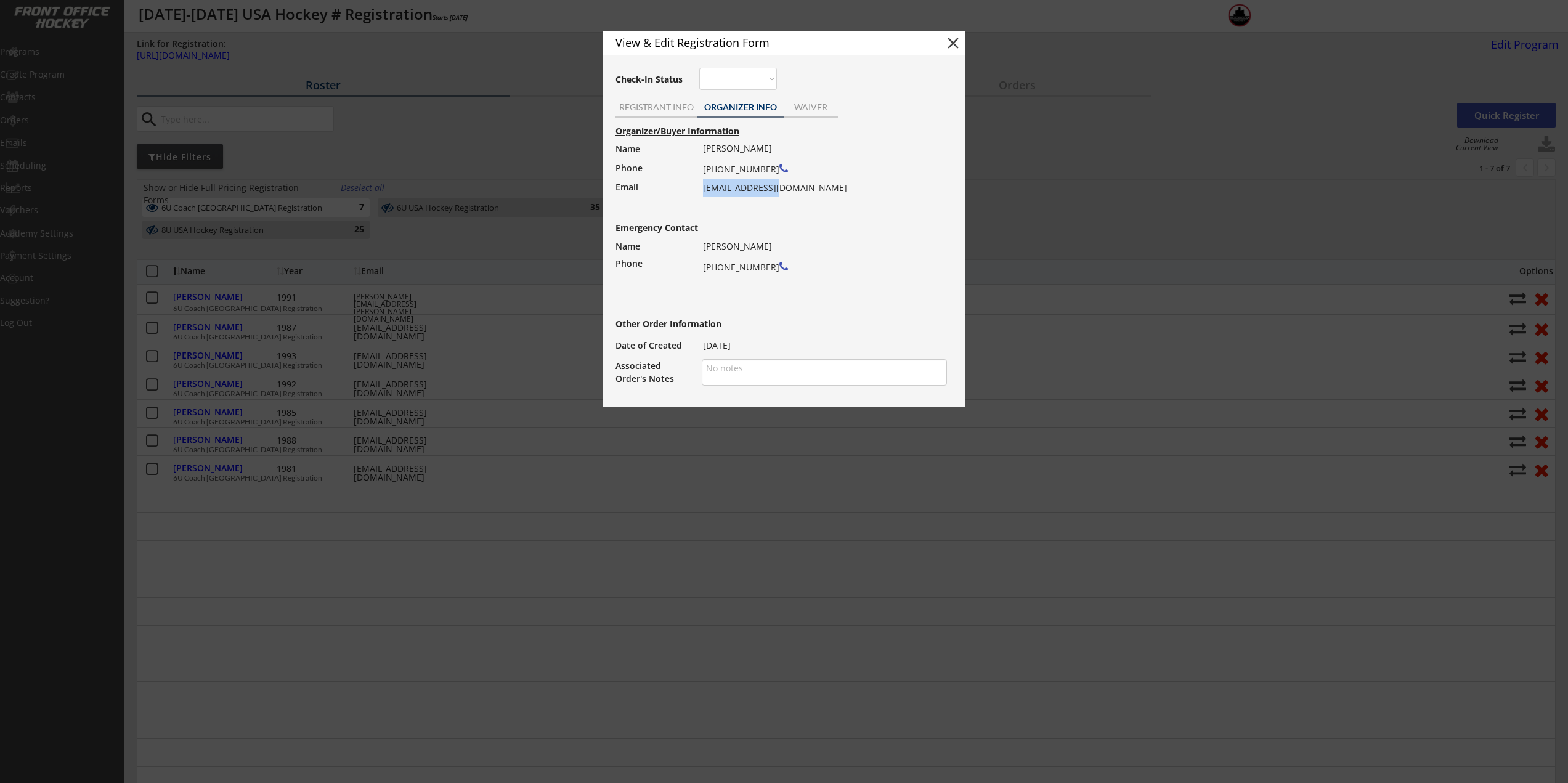
drag, startPoint x: 774, startPoint y: 183, endPoint x: 703, endPoint y: 191, distance: 71.4
click at [703, 191] on div "John Hickman (248) 302-5801 jhick4@gmail.com" at bounding box center [820, 168] width 236 height 57
copy div "jhick4@gmail.com"
click at [409, 488] on div at bounding box center [784, 392] width 1568 height 783
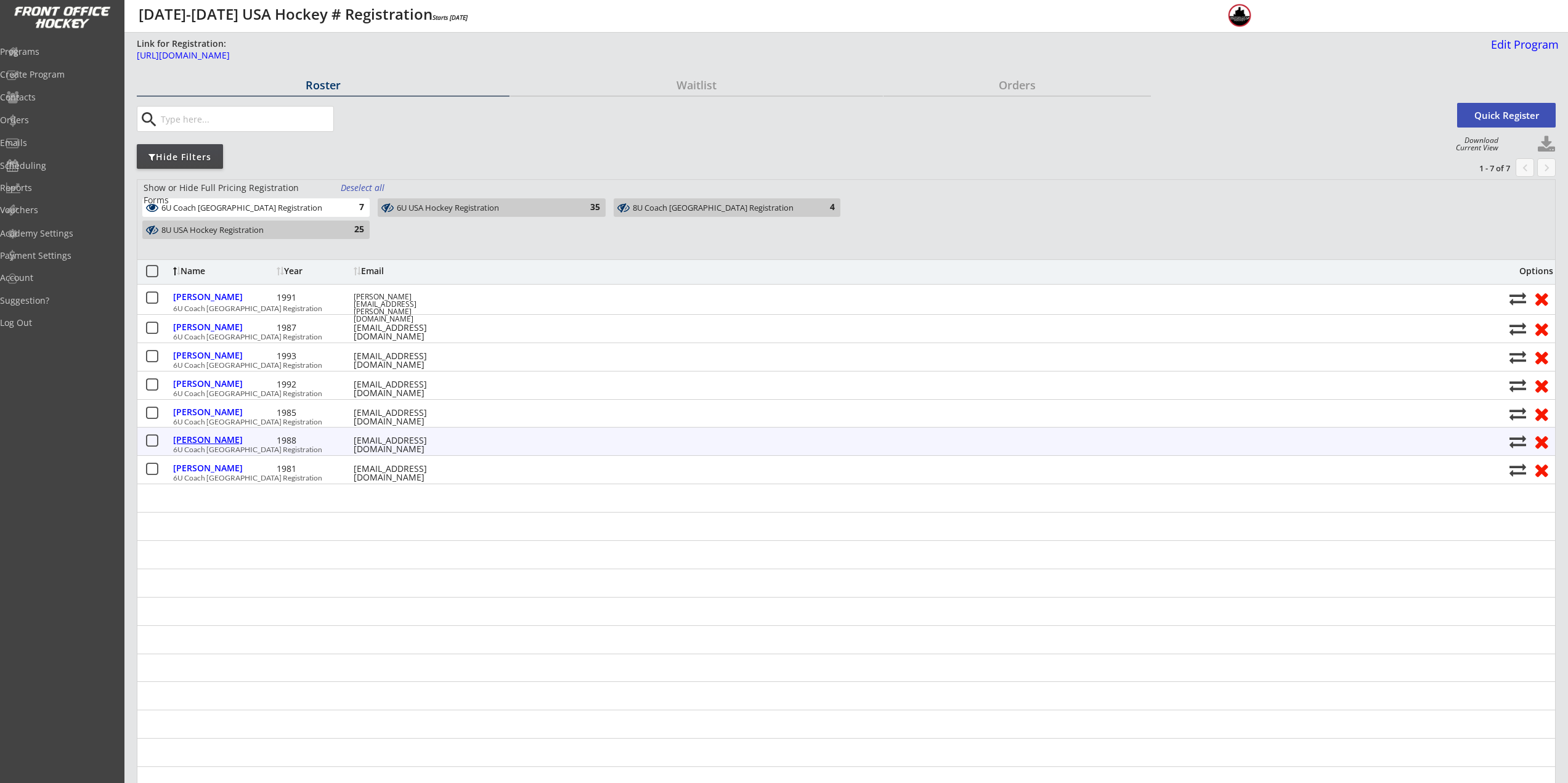
click at [199, 442] on div "Qiang, Yao" at bounding box center [223, 440] width 100 height 9
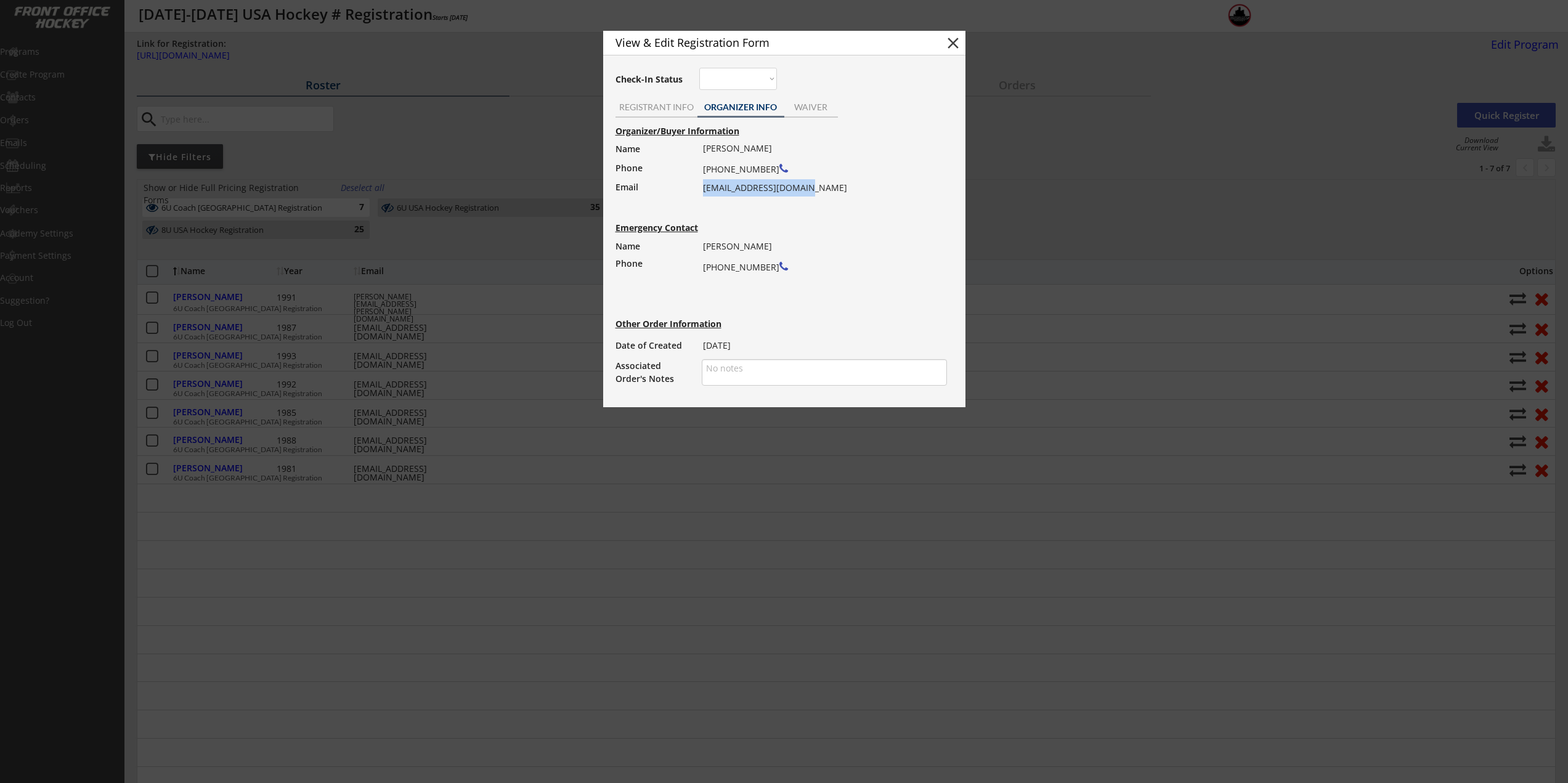
drag, startPoint x: 800, startPoint y: 188, endPoint x: 703, endPoint y: 188, distance: 97.0
click at [703, 188] on div "Jingwen Ji (248) 854-2498 jingwenji315@gmail.com" at bounding box center [820, 168] width 236 height 57
copy div "jingwenji315@gmail.com"
click at [431, 565] on div at bounding box center [784, 392] width 1568 height 783
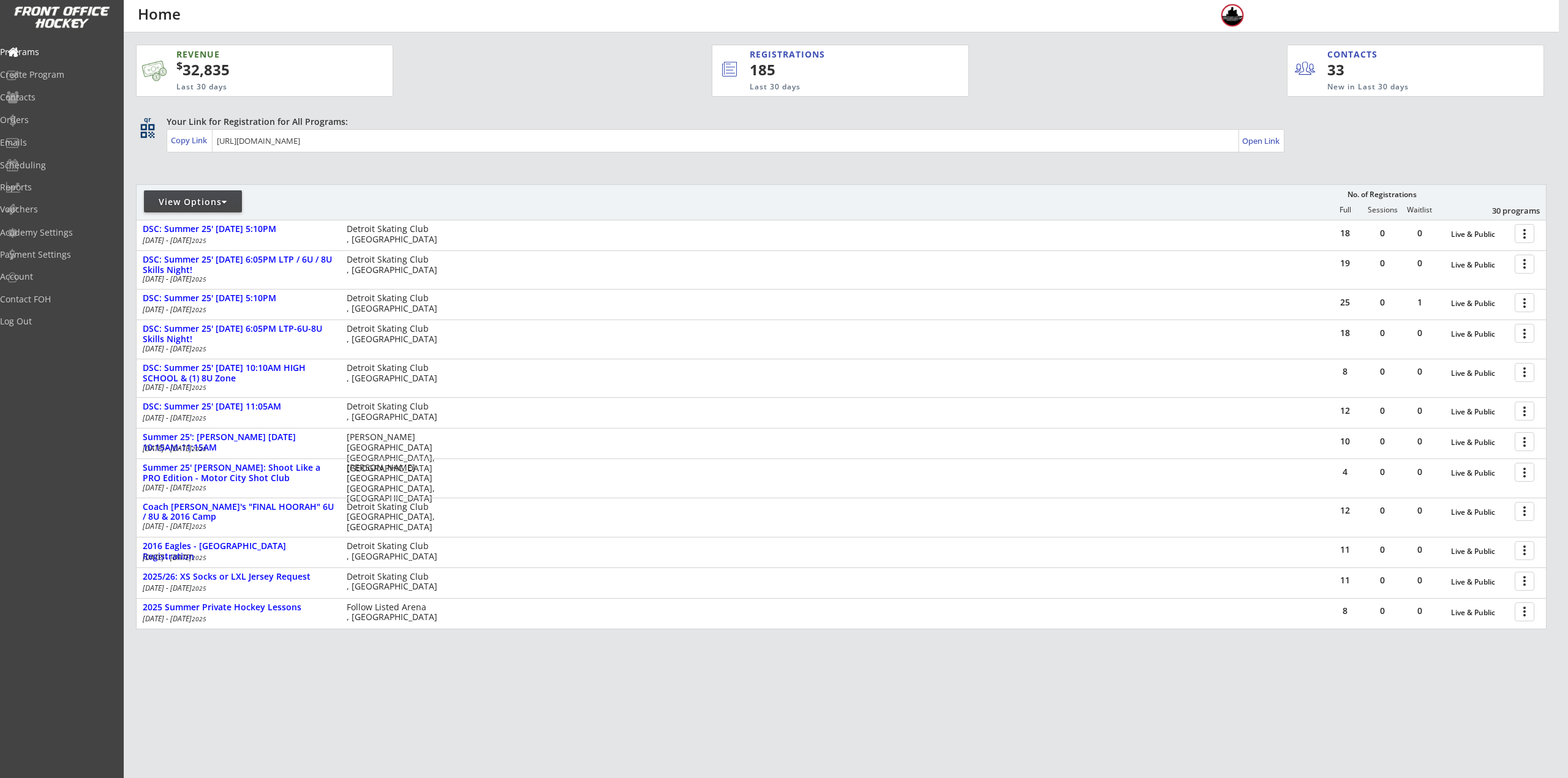
click at [206, 205] on div "View Options" at bounding box center [192, 202] width 98 height 12
select select ""Upcoming Programs""
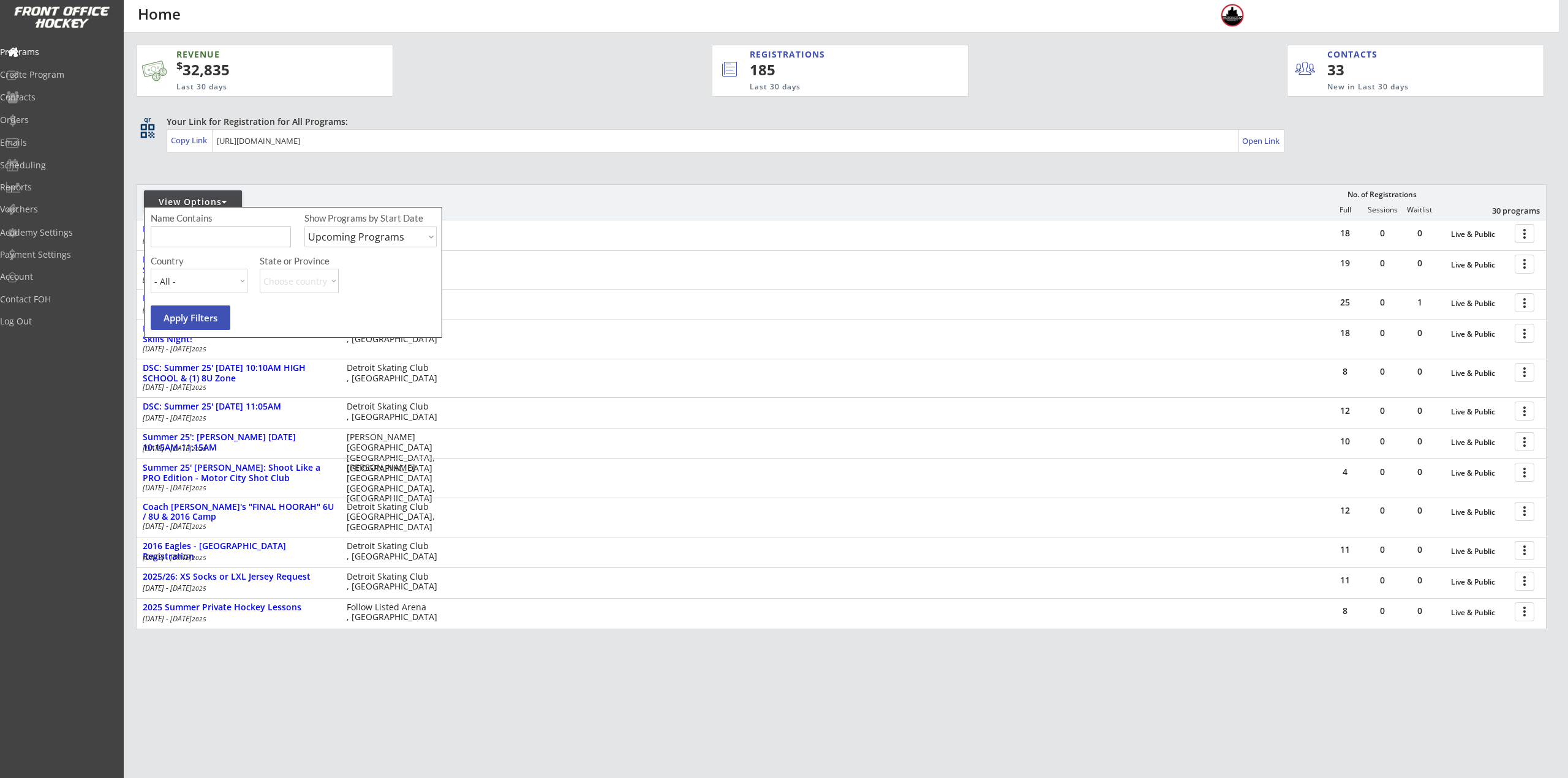
click at [214, 240] on input "input" at bounding box center [220, 236] width 140 height 21
click at [35, 143] on div "Emails" at bounding box center [58, 142] width 110 height 9
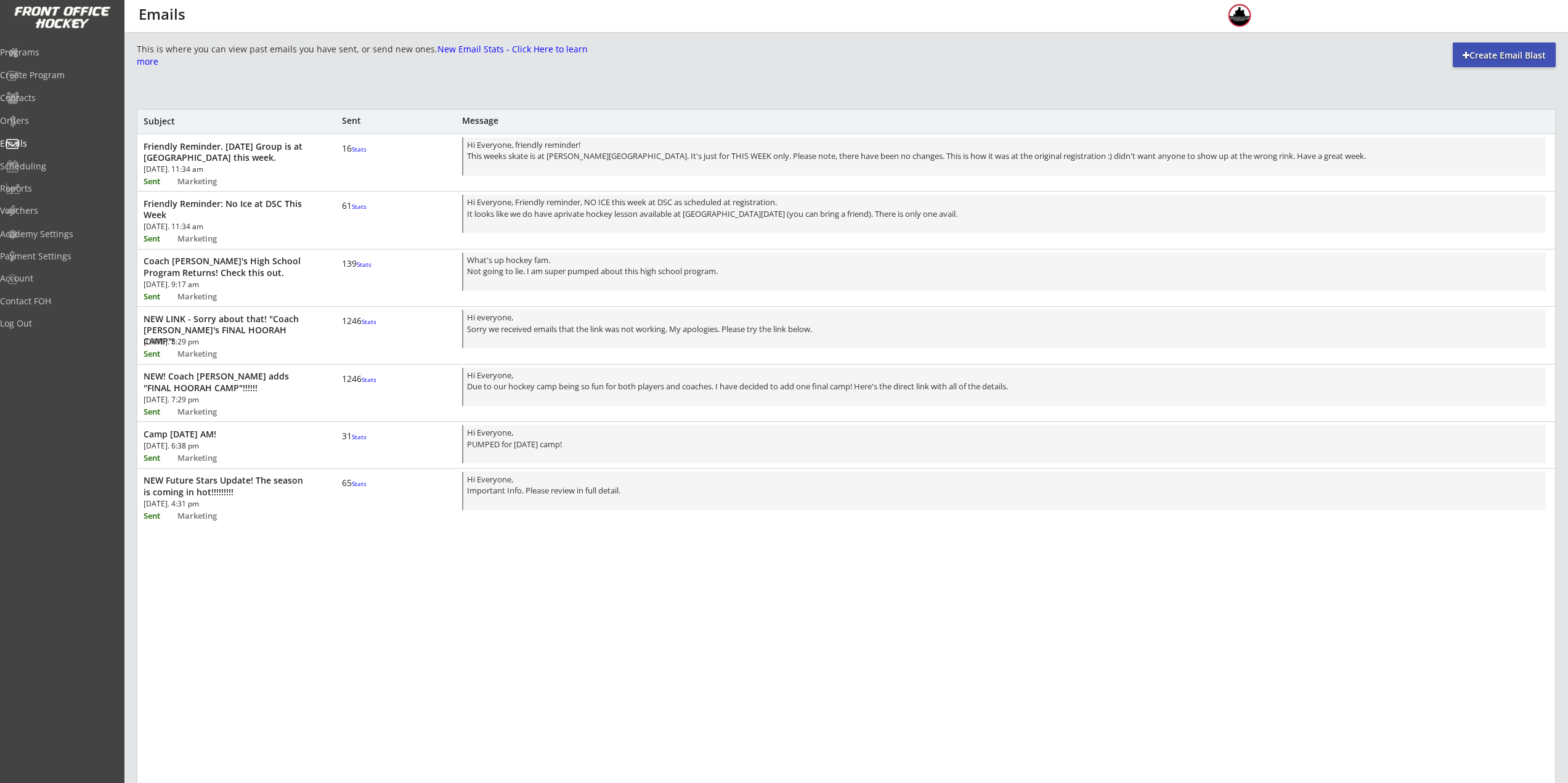
click at [301, 169] on div "Friendly Reminder. [DATE] Group is at [GEOGRAPHIC_DATA] this week. [DATE]. 11:3…" at bounding box center [846, 161] width 1418 height 54
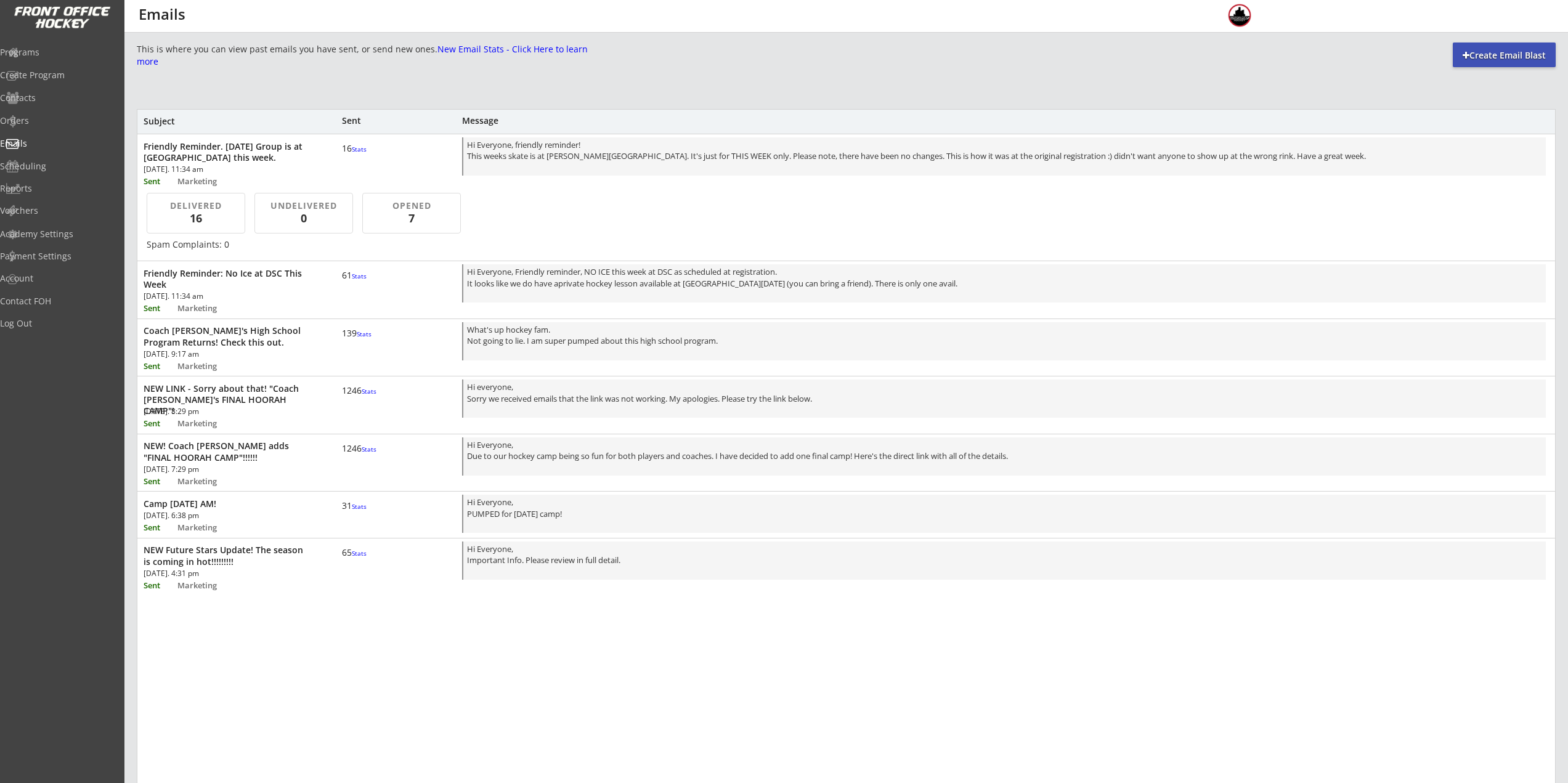
click at [201, 213] on div "16" at bounding box center [196, 218] width 71 height 16
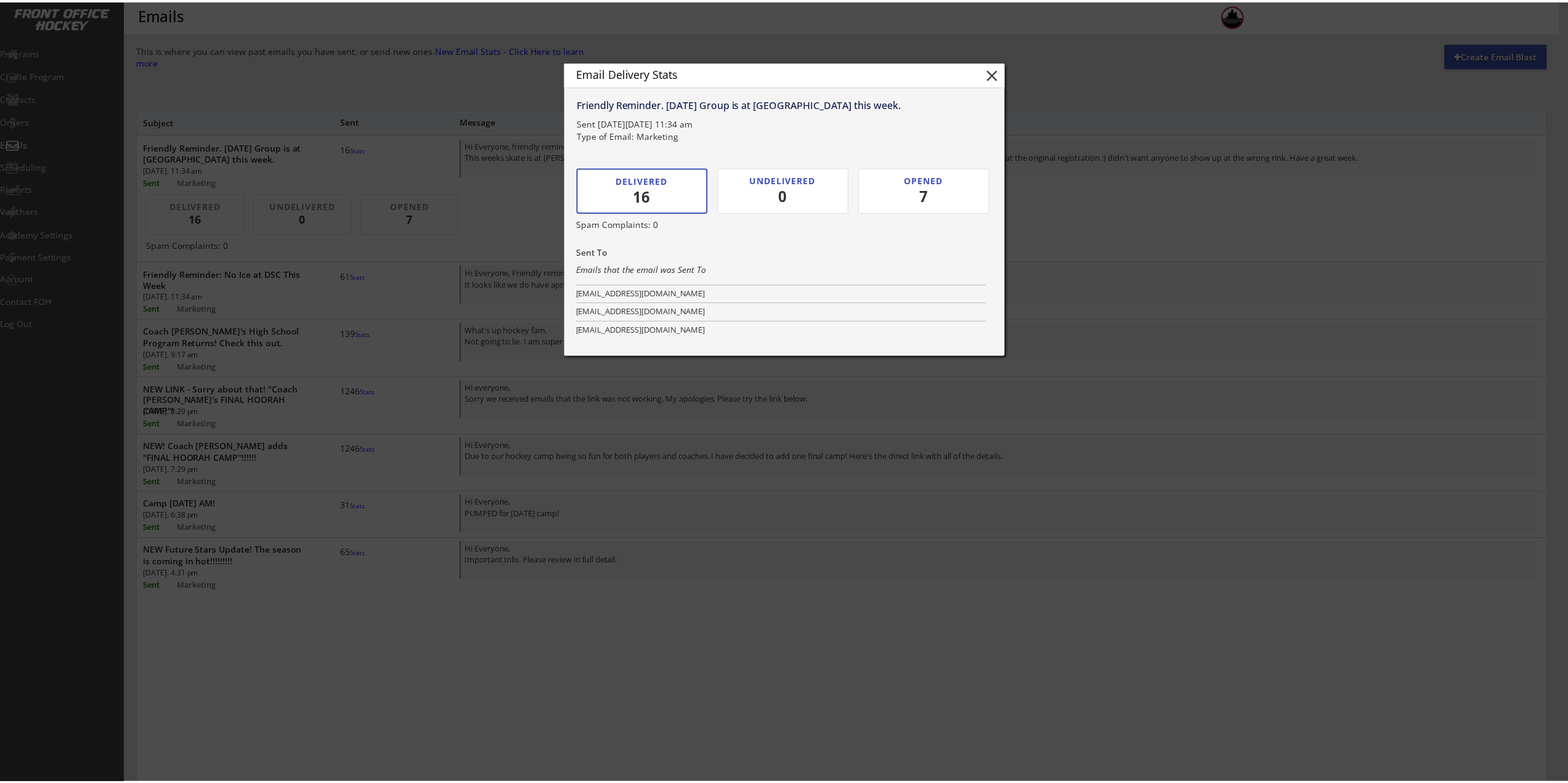
scroll to position [253, 0]
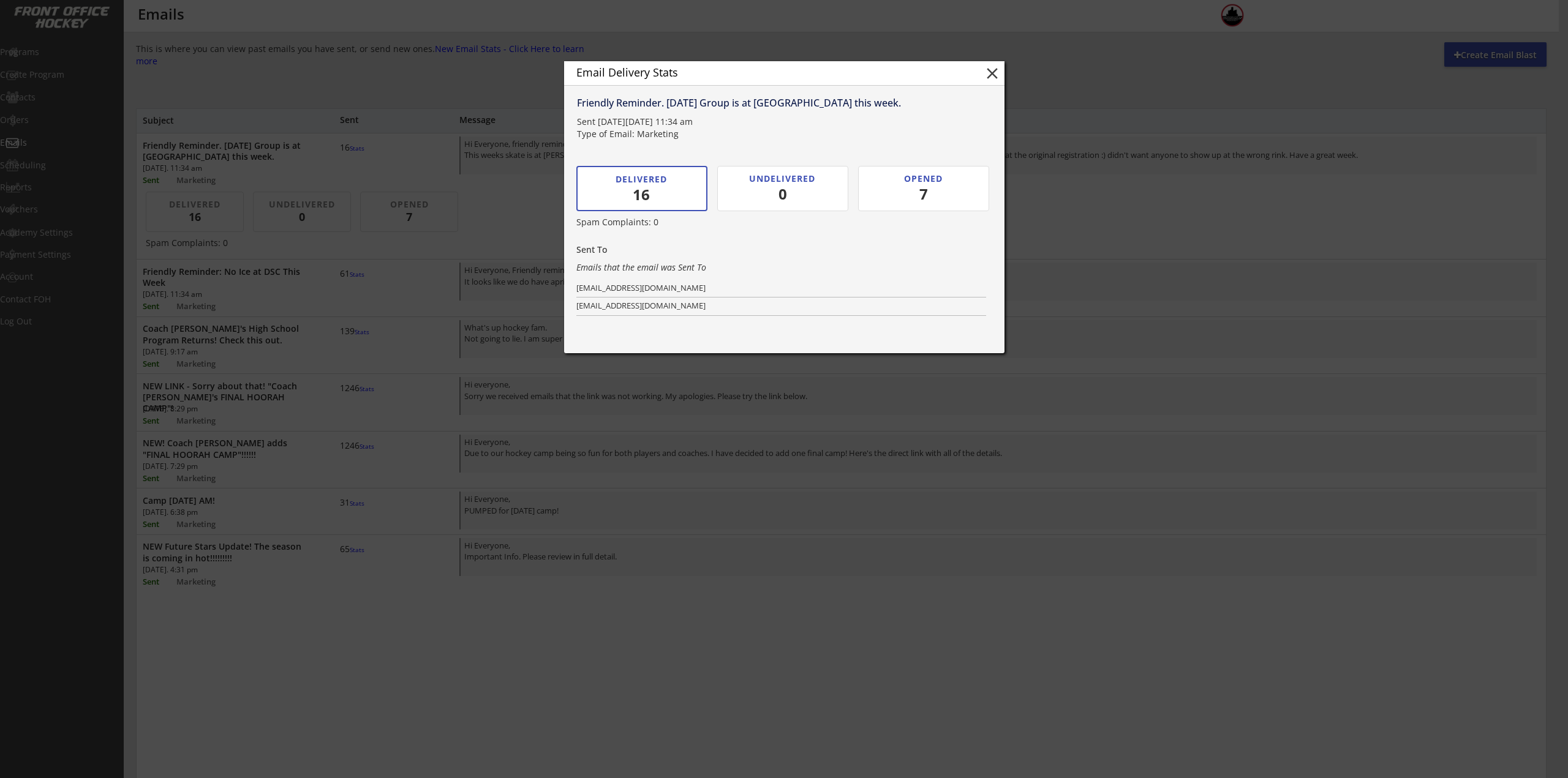
drag, startPoint x: 986, startPoint y: 79, endPoint x: 958, endPoint y: 98, distance: 33.8
click at [986, 79] on button "close" at bounding box center [991, 73] width 18 height 18
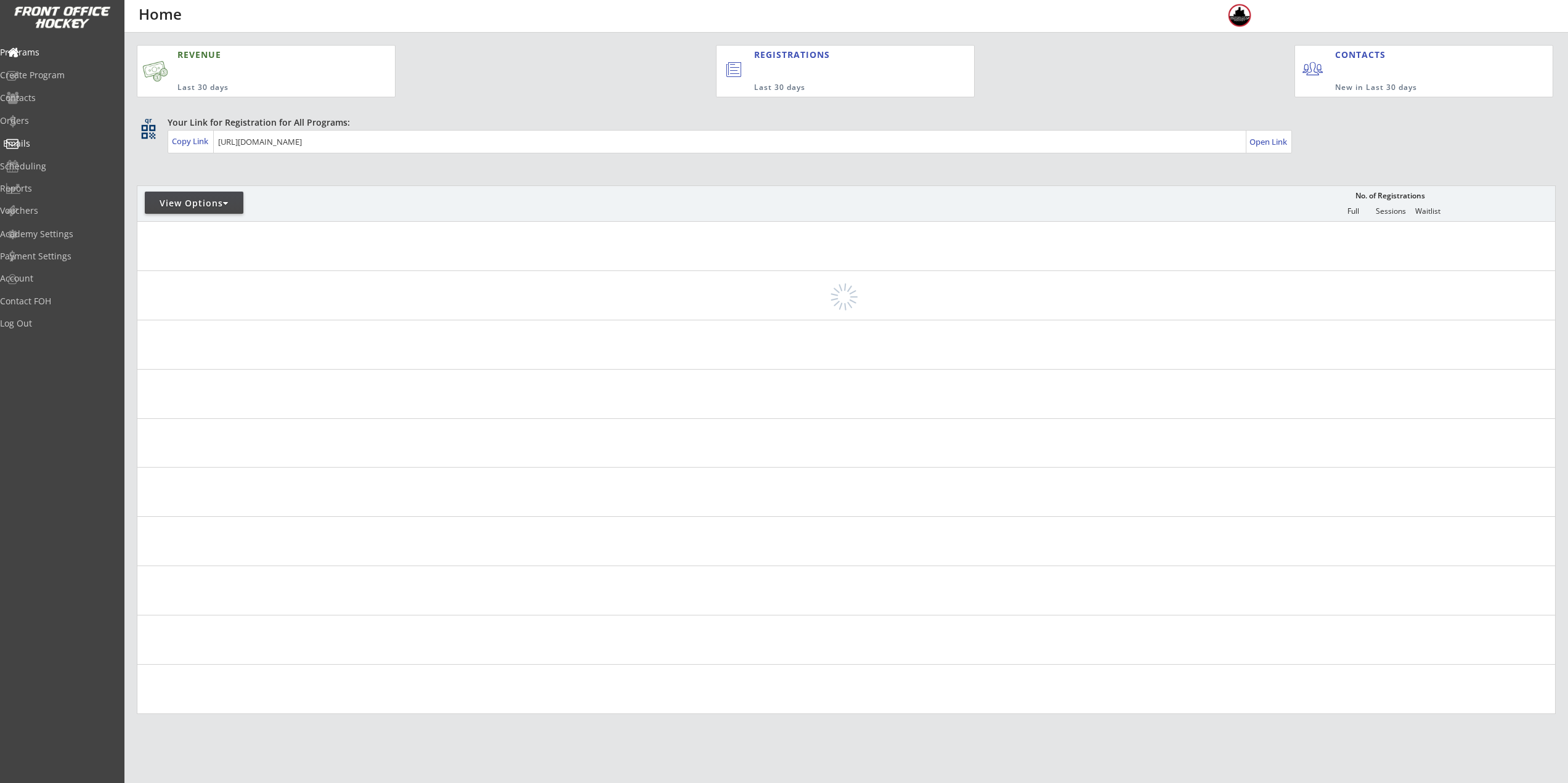
click at [50, 151] on div "Emails" at bounding box center [58, 144] width 117 height 21
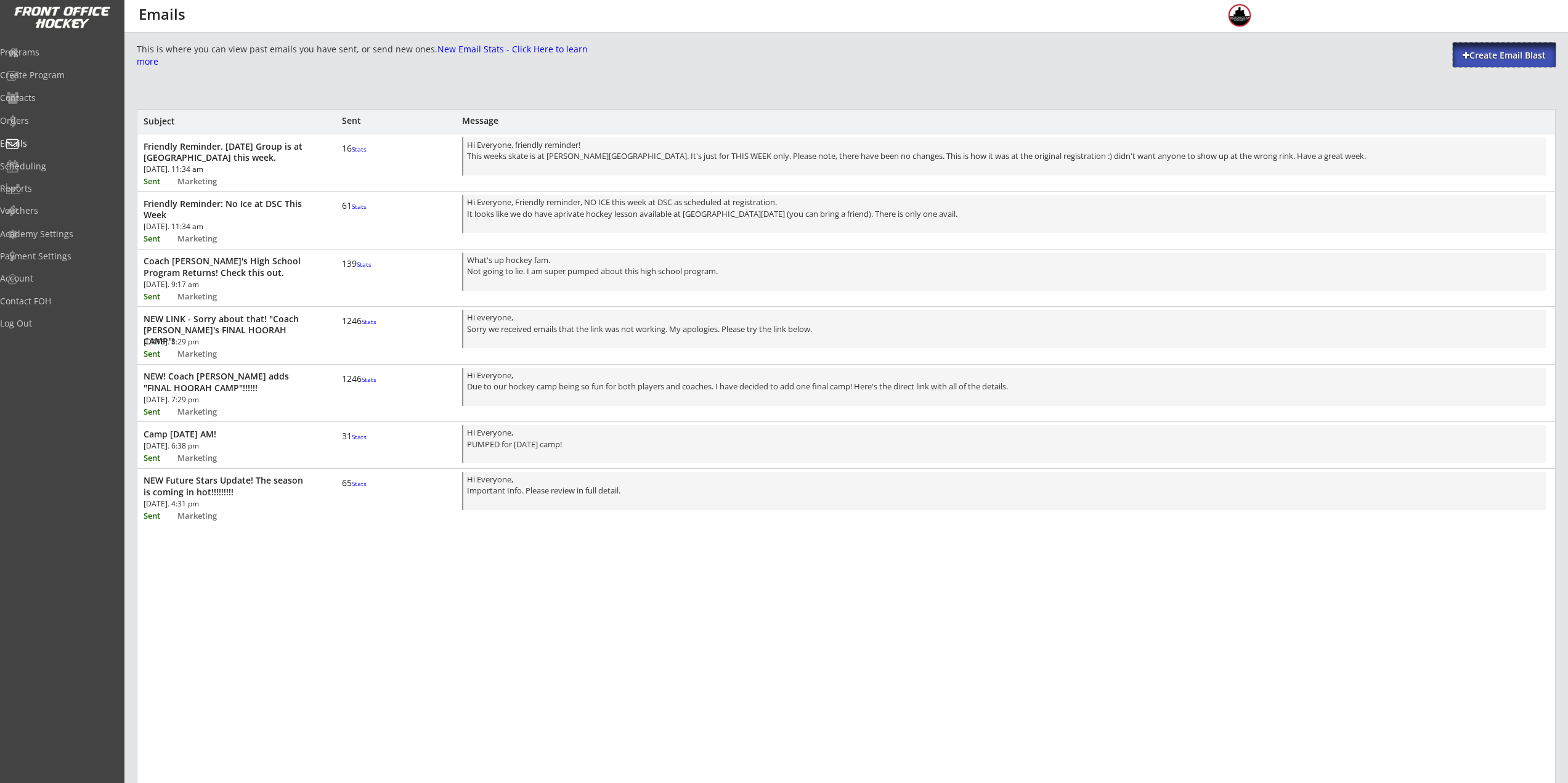
click at [1474, 54] on div "Create Email Blast" at bounding box center [1504, 55] width 103 height 13
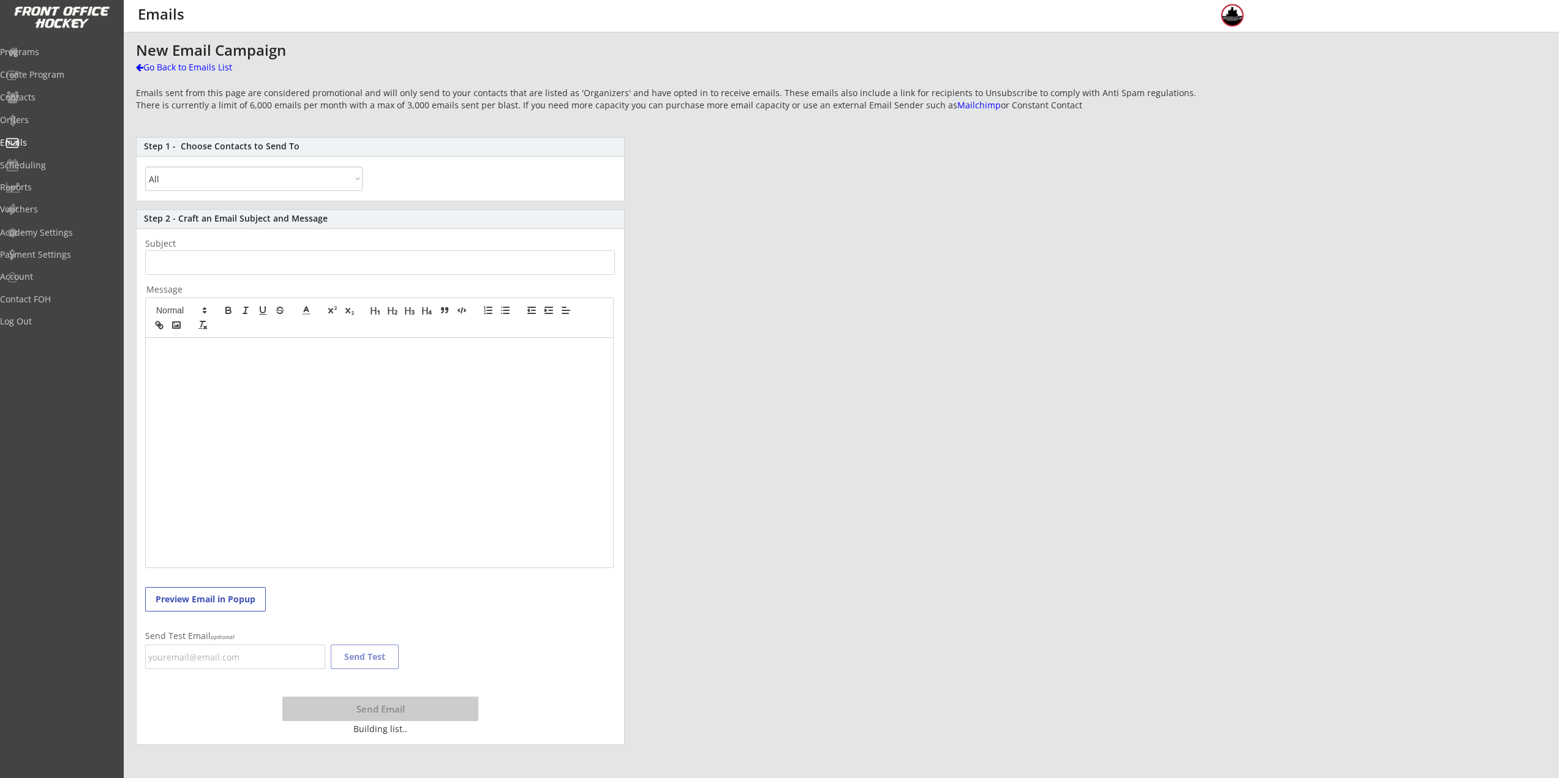
click at [245, 188] on select "All By Specific Programs Within Birth Year Range" at bounding box center [254, 178] width 217 height 24
click at [145, 167] on select "All By Specific Programs Within Birth Year Range" at bounding box center [254, 178] width 217 height 24
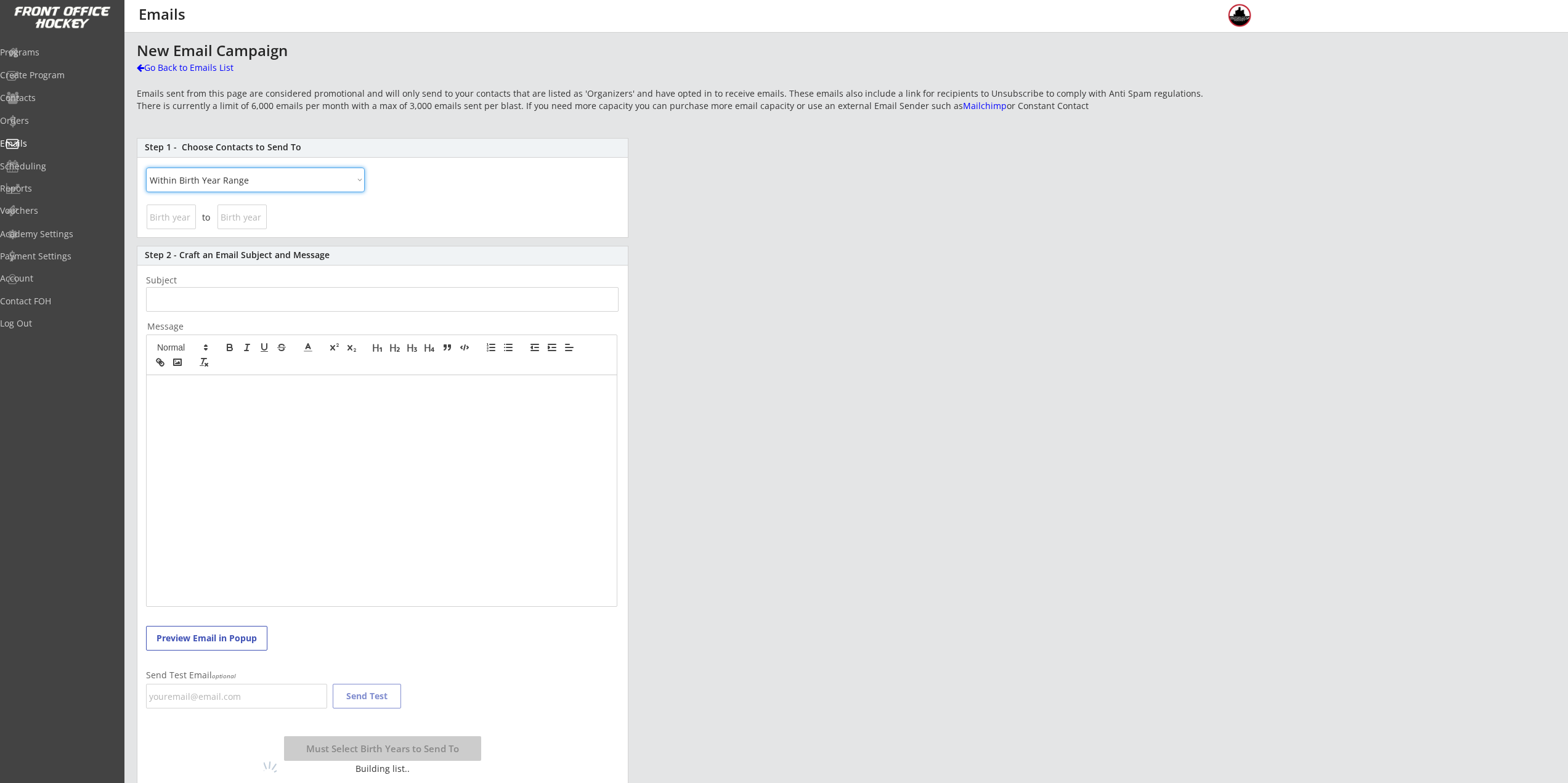
click at [252, 176] on select "All By Specific Programs Within Birth Year Range" at bounding box center [256, 179] width 219 height 24
select select ""By Specific Programs""
click at [146, 168] on select "All By Specific Programs Within Birth Year Range" at bounding box center [256, 179] width 219 height 24
click at [189, 224] on div at bounding box center [383, 216] width 473 height 24
click at [202, 221] on div at bounding box center [383, 216] width 473 height 24
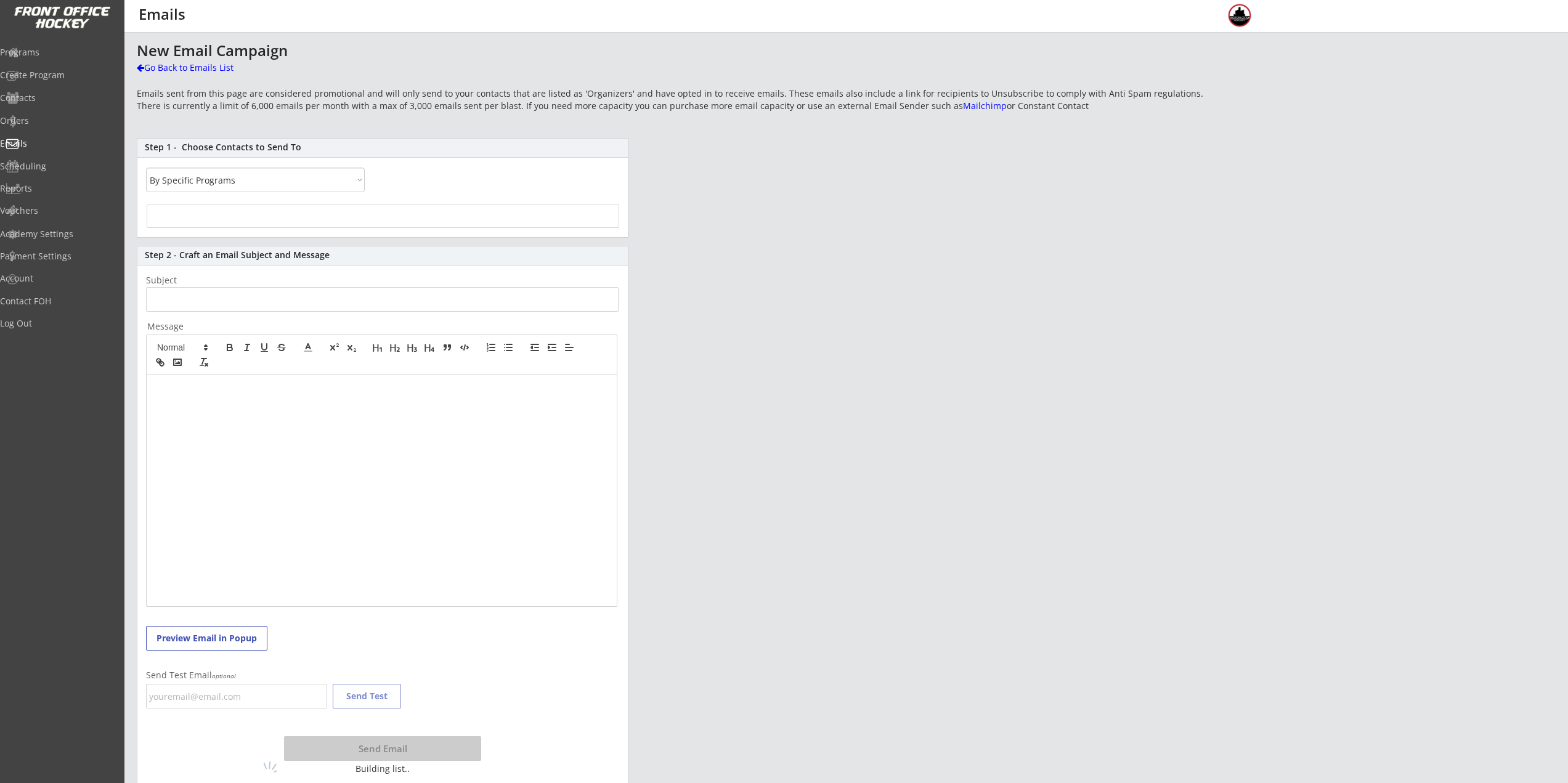
click at [515, 212] on div at bounding box center [383, 216] width 473 height 24
click at [300, 222] on div at bounding box center [383, 216] width 473 height 24
select select
click at [232, 216] on input "search" at bounding box center [383, 215] width 466 height 12
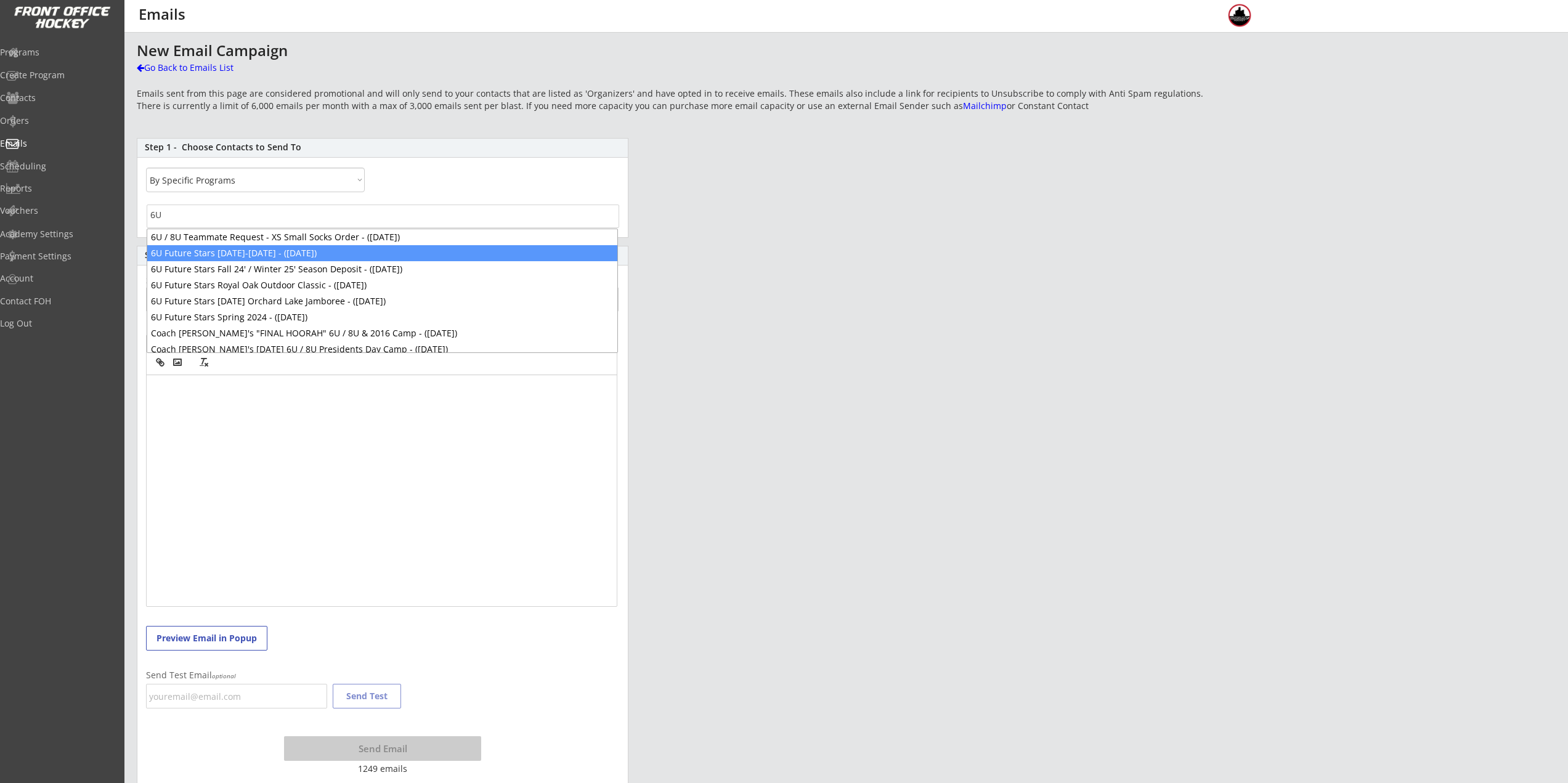
type input "6U"
select select "1348695171700984260__LOOKUP__1745430402505x155712579044376580"
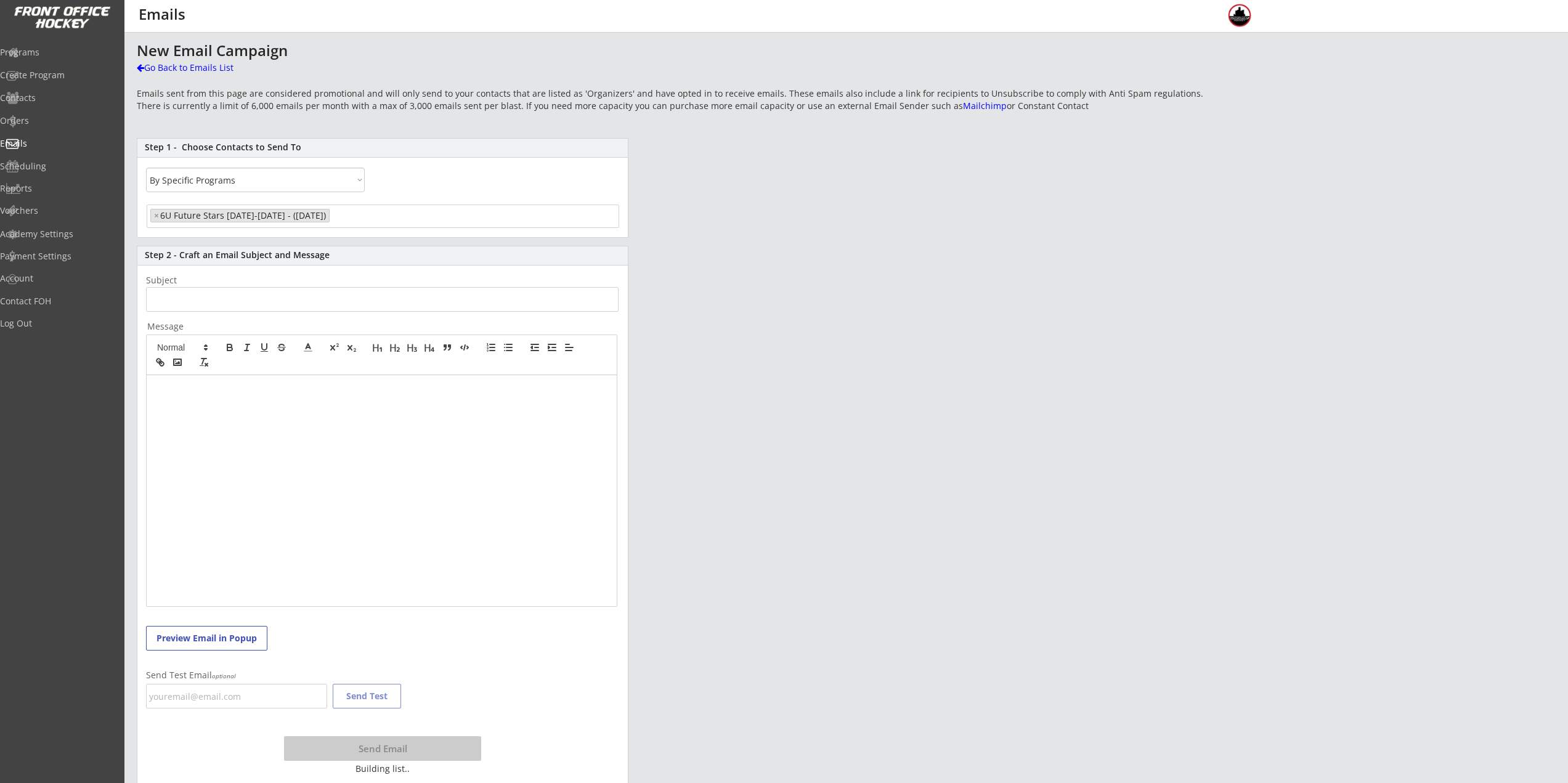
click at [339, 213] on input "search" at bounding box center [381, 215] width 97 height 12
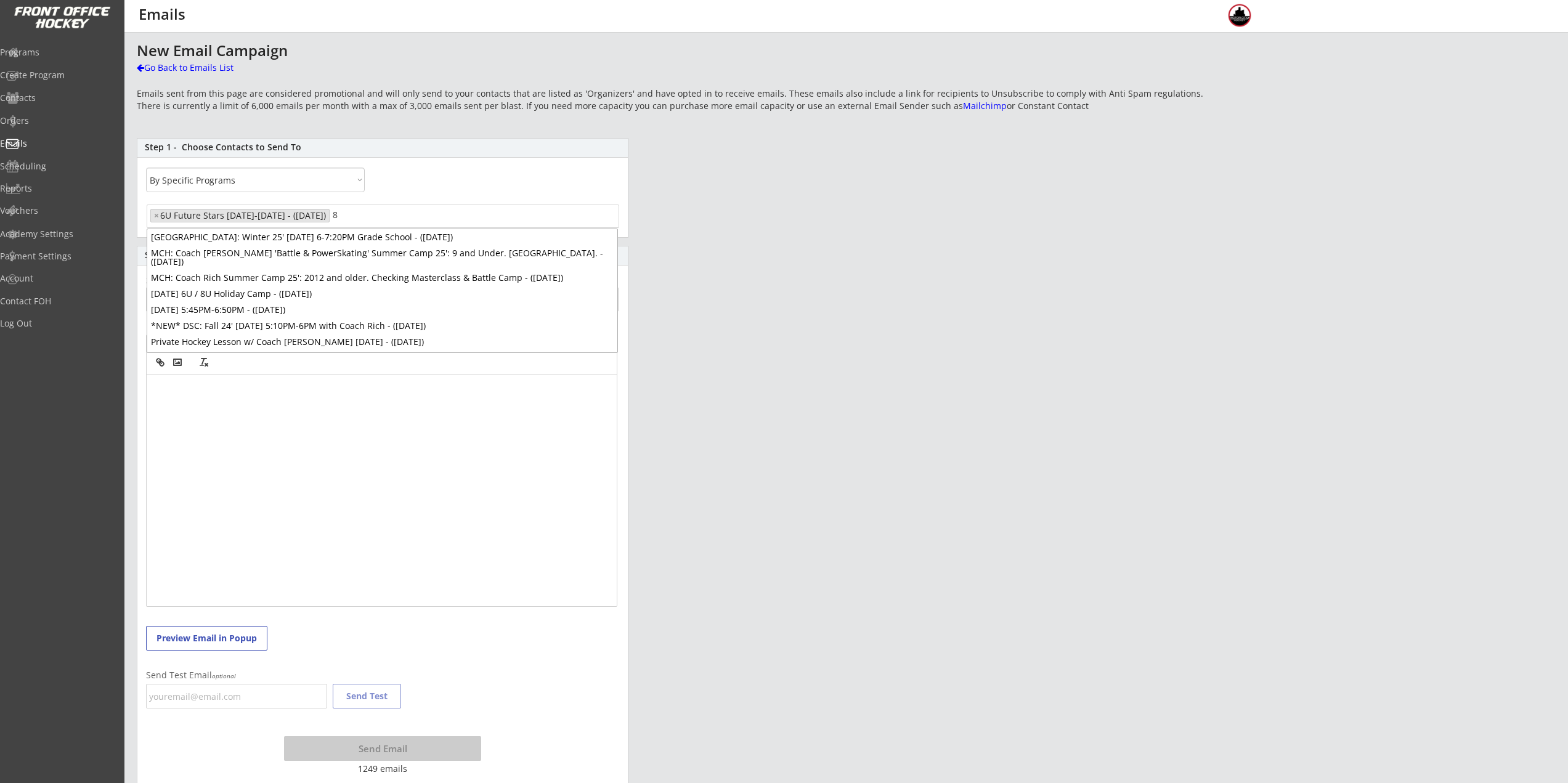
scroll to position [0, 0]
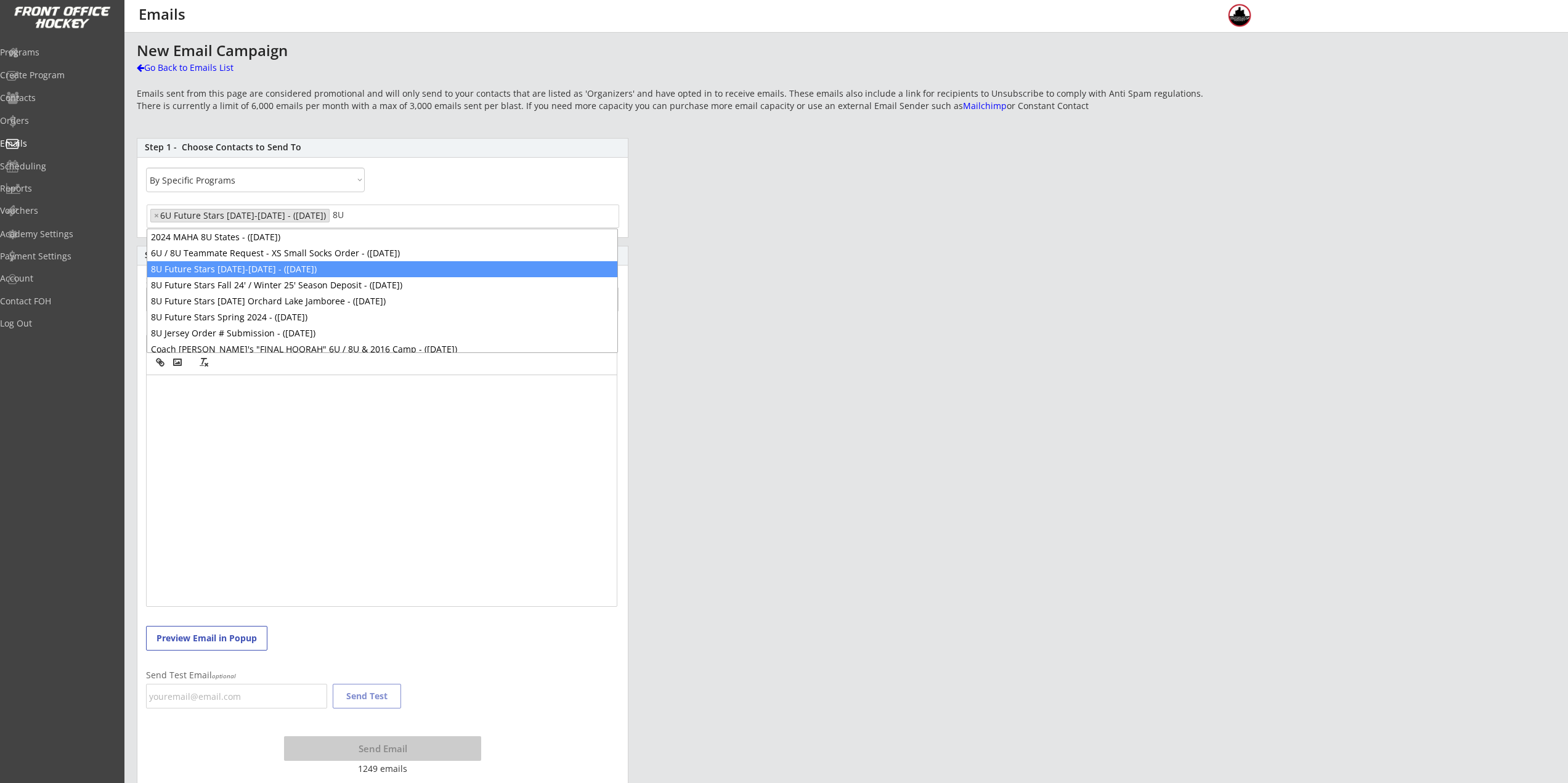
type input "8U"
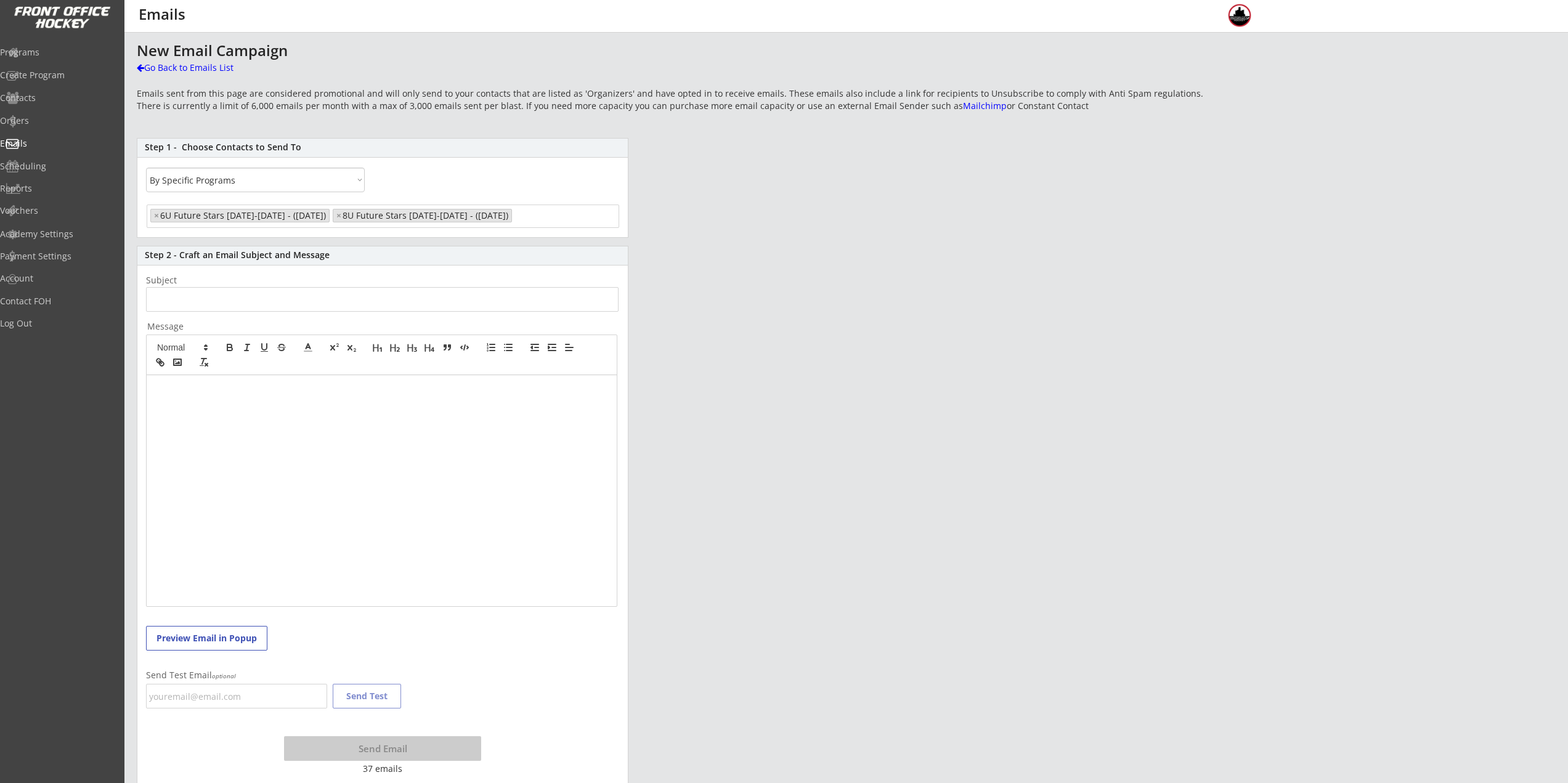
click at [245, 310] on input "input" at bounding box center [383, 299] width 473 height 24
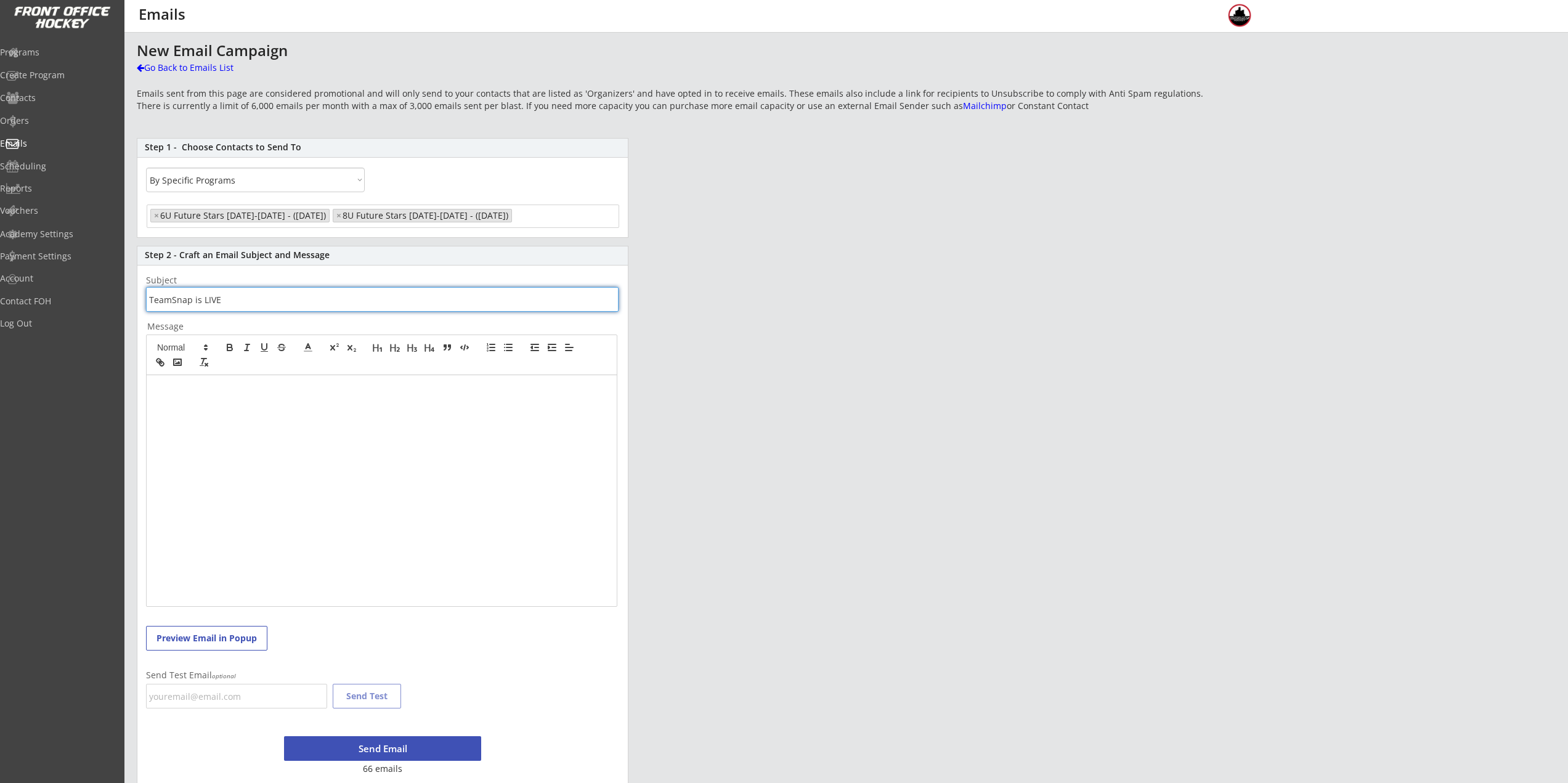
type input "TeamSnap is LIVE"
click at [316, 436] on div at bounding box center [381, 490] width 470 height 231
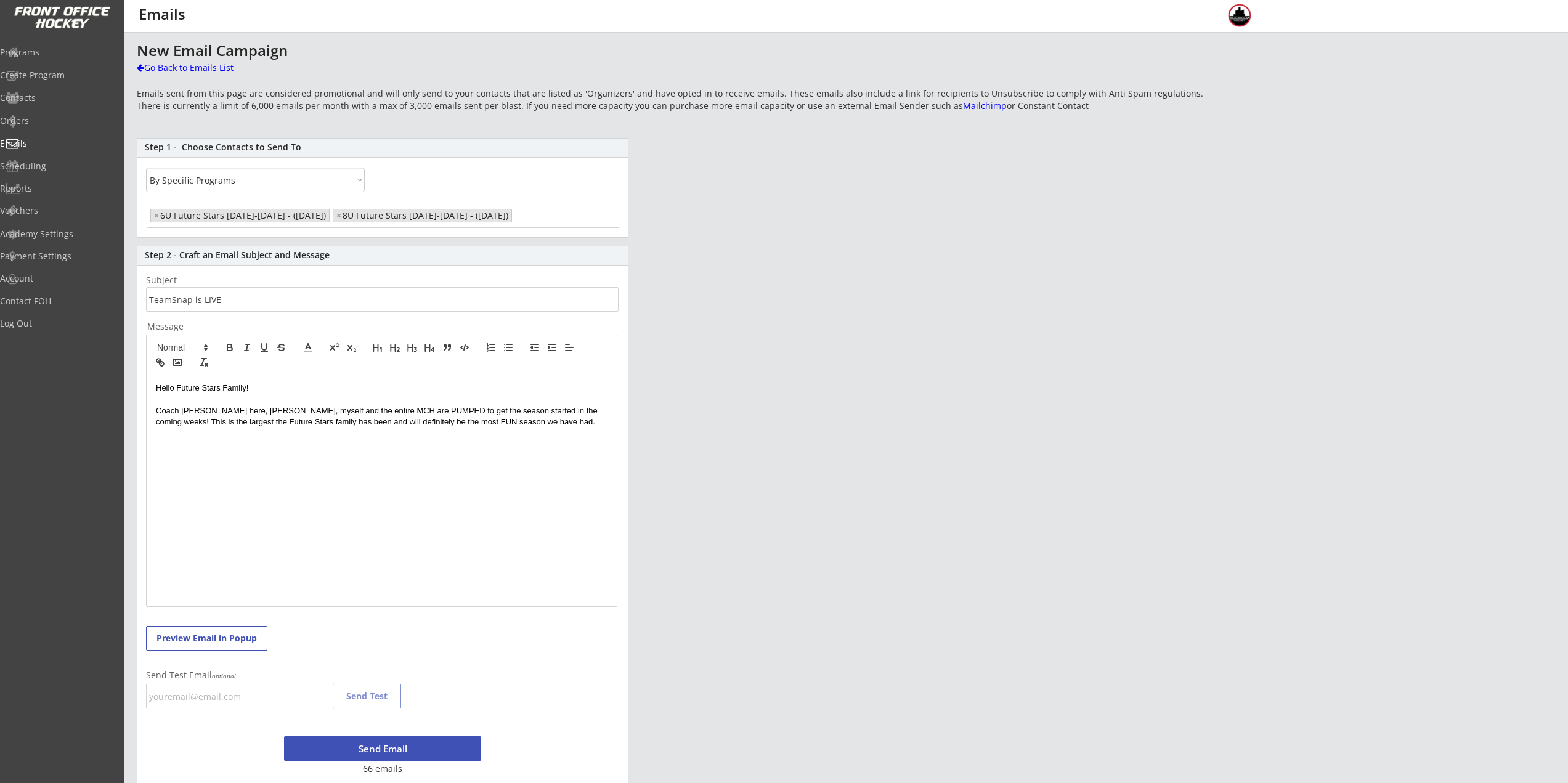
click at [539, 419] on p "Coach Nick here, Rich, myself and the entire MCH are PUMPED to get the season s…" at bounding box center [381, 417] width 451 height 23
click at [341, 406] on p "Coach Nick here, Rich, myself and the entire MCH are PUMPED to get the season s…" at bounding box center [381, 417] width 451 height 23
click at [512, 436] on div "Hello Future Stars Family! Coach Nick here, Rich, myself and the entire MCH tea…" at bounding box center [381, 490] width 470 height 231
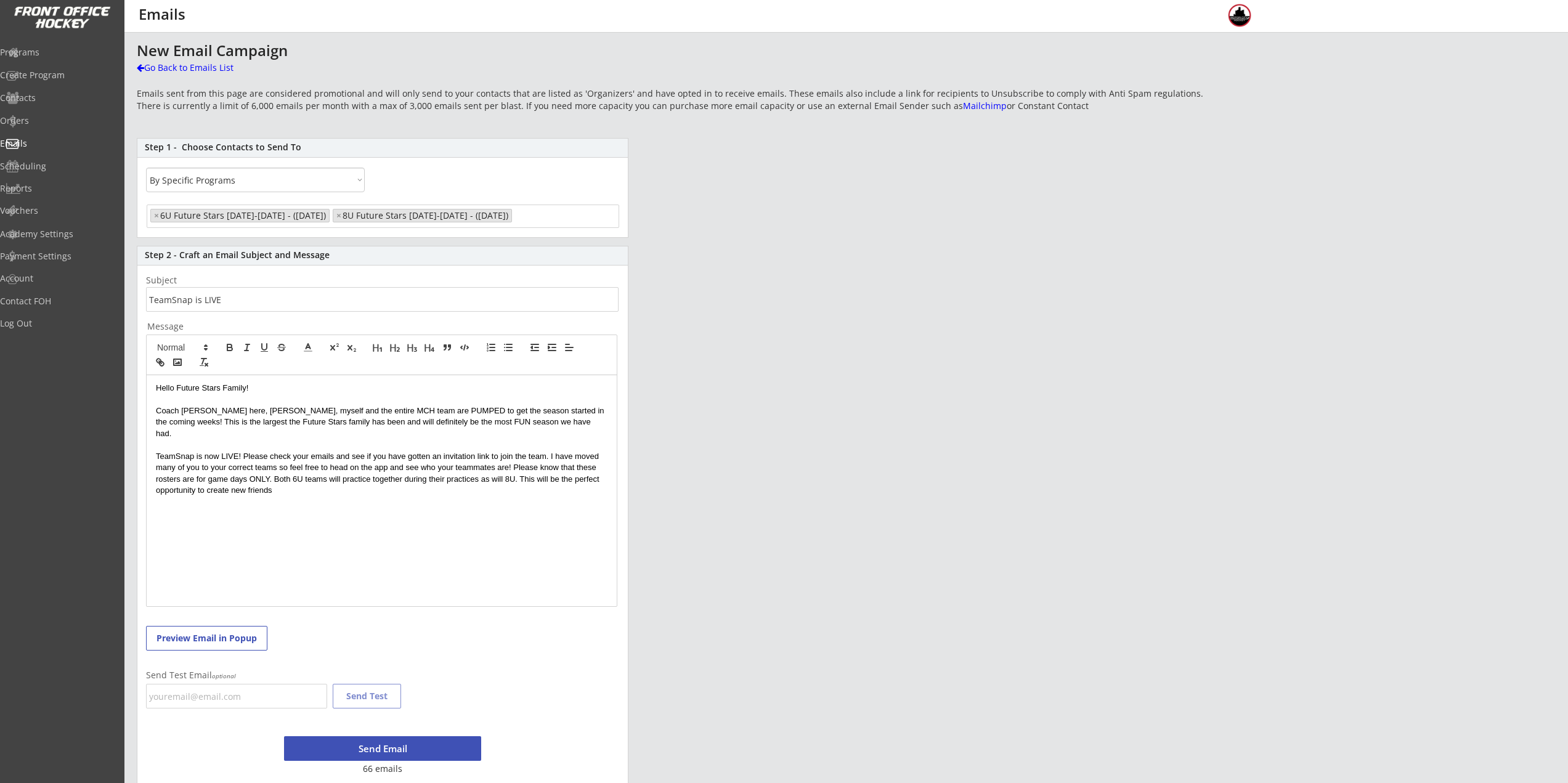
click at [316, 473] on p "TeamSnap is now LIVE! Please check your emails and see if you have gotten an in…" at bounding box center [381, 473] width 451 height 46
click at [322, 489] on div "Hello Future Stars Family! Coach Nick here, Rich, myself and the entire MCH tea…" at bounding box center [381, 490] width 470 height 231
drag, startPoint x: 369, startPoint y: 408, endPoint x: 392, endPoint y: 410, distance: 23.1
click at [392, 410] on p "Coach Nick here, Rich, myself and the entire MCH team are PUMPED to get the sea…" at bounding box center [381, 423] width 451 height 34
click at [408, 411] on p "Coach Nick here, Rich, myself and the entire MCH team are PUMPED to get the sea…" at bounding box center [381, 423] width 451 height 34
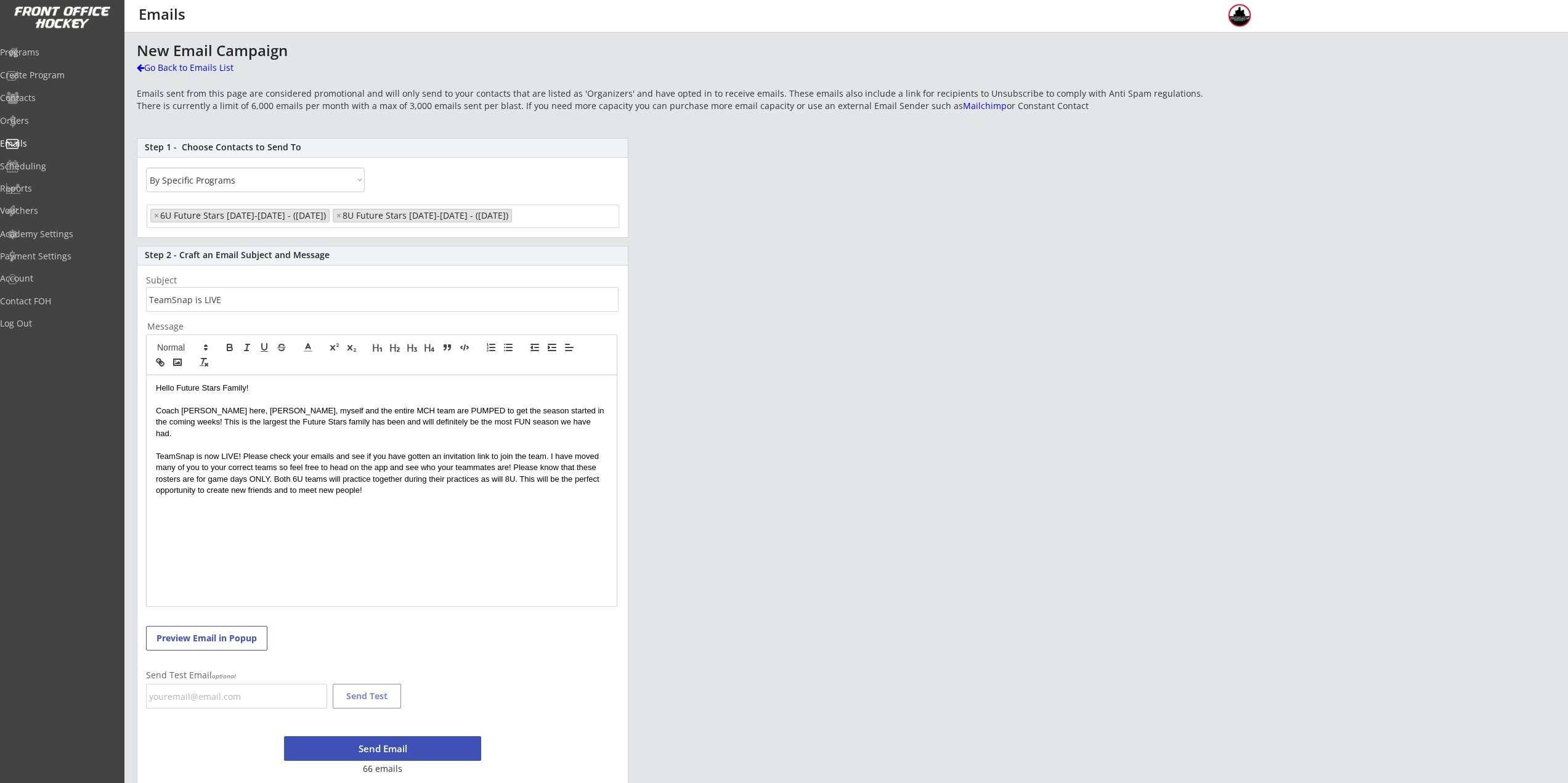
click at [402, 411] on p "Coach Nick here, Rich, myself and the entire MCH team are PUMPED to get the sea…" at bounding box center [381, 423] width 451 height 34
drag, startPoint x: 404, startPoint y: 411, endPoint x: 372, endPoint y: 411, distance: 32.0
click at [372, 411] on p "Coach Nick here, Rich, myself and the entire MCH team are PUMPED to get the sea…" at bounding box center [381, 423] width 451 height 34
click at [419, 422] on p "Coach Nick here, Rich, myself and the entire MCH team are PUMPED to get the sea…" at bounding box center [381, 423] width 451 height 34
click at [437, 424] on p "Coach Nick here, Rich, myself and the entire MCH team are PUMPED to get the sea…" at bounding box center [381, 423] width 451 height 34
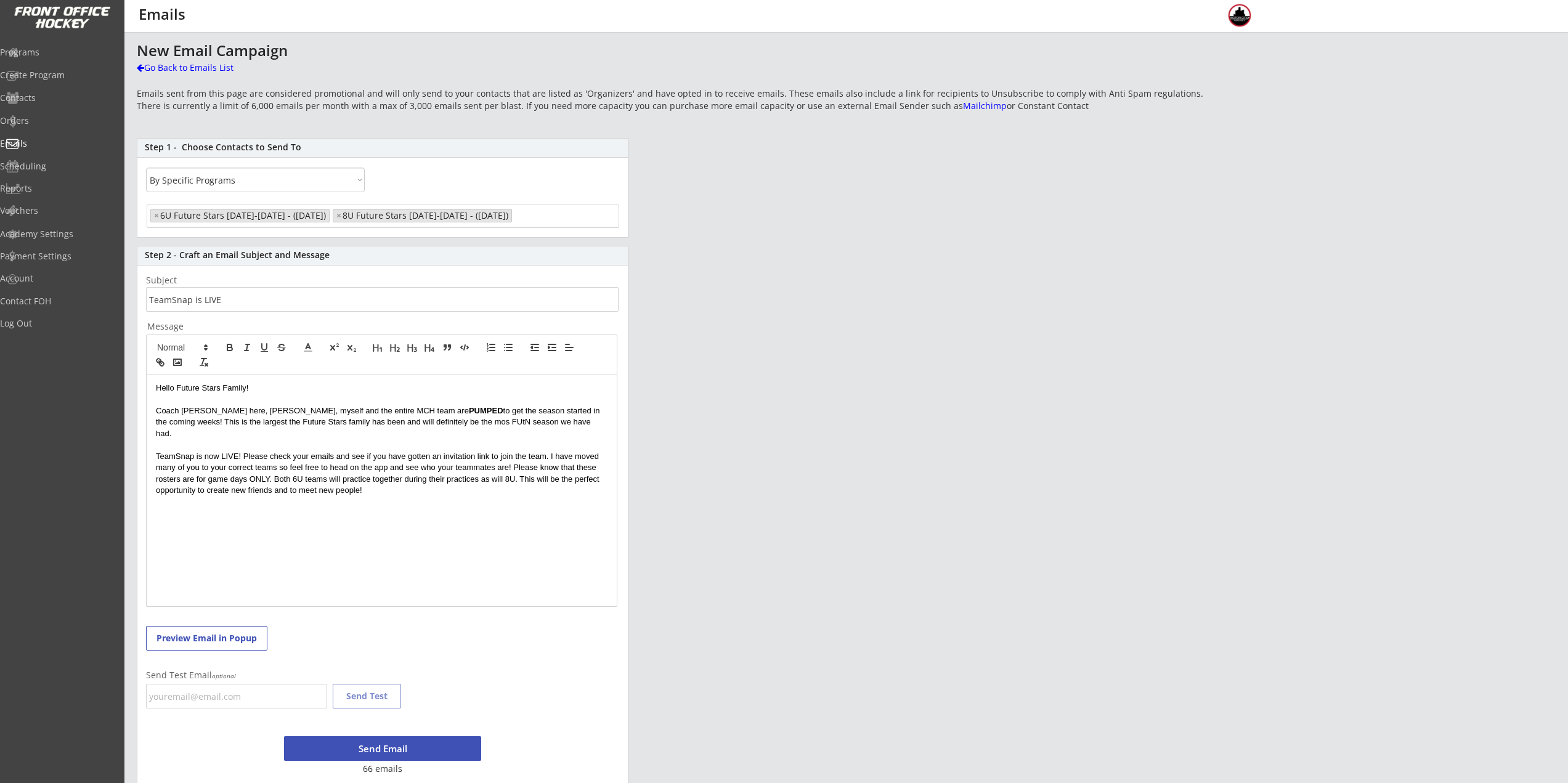
click at [429, 422] on p "Coach Nick here, Rich, myself and the entire MCH team are PUMPED to get the sea…" at bounding box center [381, 423] width 451 height 34
drag, startPoint x: 436, startPoint y: 423, endPoint x: 421, endPoint y: 425, distance: 15.1
click at [421, 425] on p "Coach Nick here, Rich, myself and the entire MCH team are PUMPED to get the sea…" at bounding box center [381, 423] width 451 height 34
click at [454, 462] on p "TeamSnap is now LIVE! Please check your emails and see if you have gotten an in…" at bounding box center [381, 462] width 451 height 46
click at [429, 486] on div "Hello Future Stars Family! Coach Nick here, Rich, myself and the entire MCH tea…" at bounding box center [381, 490] width 470 height 231
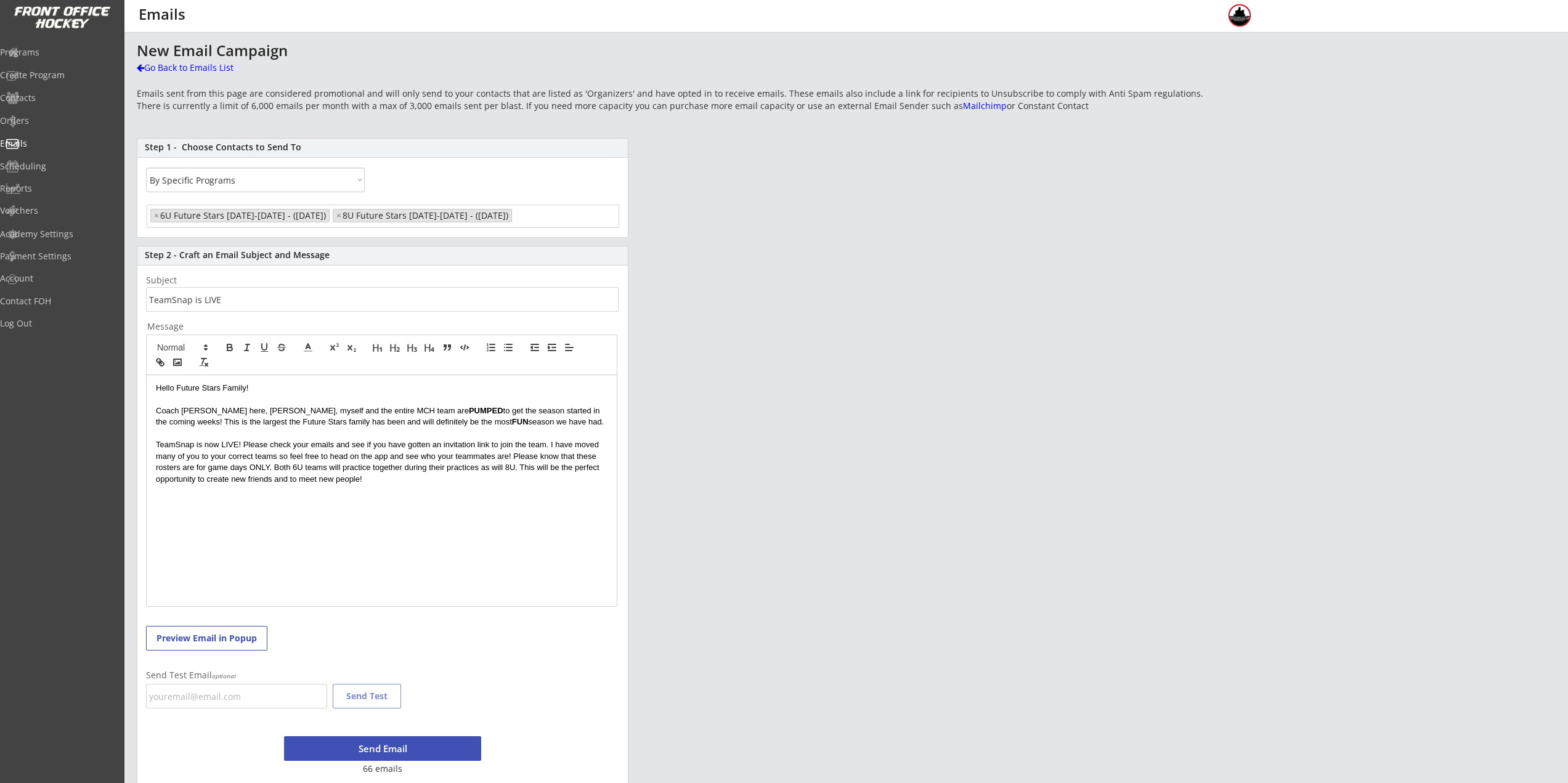
click at [253, 470] on p "TeamSnap is now LIVE! Please check your emails and see if you have gotten an in…" at bounding box center [381, 462] width 451 height 46
drag, startPoint x: 250, startPoint y: 470, endPoint x: 270, endPoint y: 470, distance: 20.0
click at [270, 470] on p "TeamSnap is now LIVE! Please check your emails and see if you have gotten an in…" at bounding box center [381, 462] width 451 height 46
drag, startPoint x: 221, startPoint y: 443, endPoint x: 238, endPoint y: 443, distance: 17.0
click at [238, 443] on p "TeamSnap is now LIVE! Please check your emails and see if you have gotten an in…" at bounding box center [381, 462] width 451 height 46
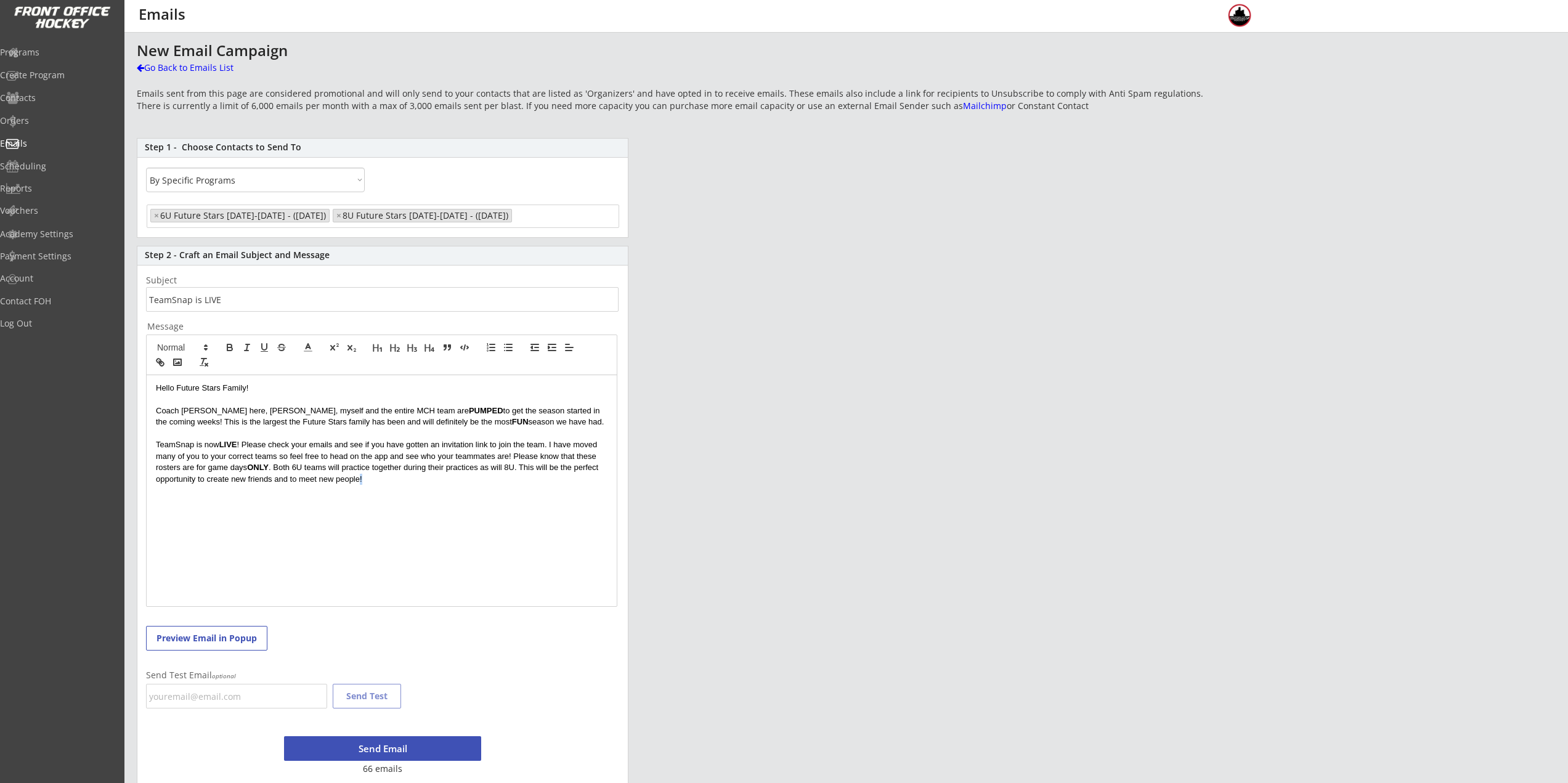
click at [361, 493] on div "Hello Future Stars Family! Coach Nick here, Rich, myself and the entire MCH tea…" at bounding box center [381, 490] width 470 height 231
click at [386, 488] on div "Hello Future Stars Family! Coach Nick here, Rich, myself and the entire MCH tea…" at bounding box center [381, 490] width 470 height 231
click at [395, 478] on p "TeamSnap is now LIVE ! Please check your emails and see if you have gotten an i…" at bounding box center [381, 462] width 451 height 46
click at [482, 479] on p "TeamSnap is now LIVE ! Please check your emails and see if you have gotten an i…" at bounding box center [381, 462] width 451 height 46
click at [502, 347] on icon "button" at bounding box center [508, 347] width 11 height 11
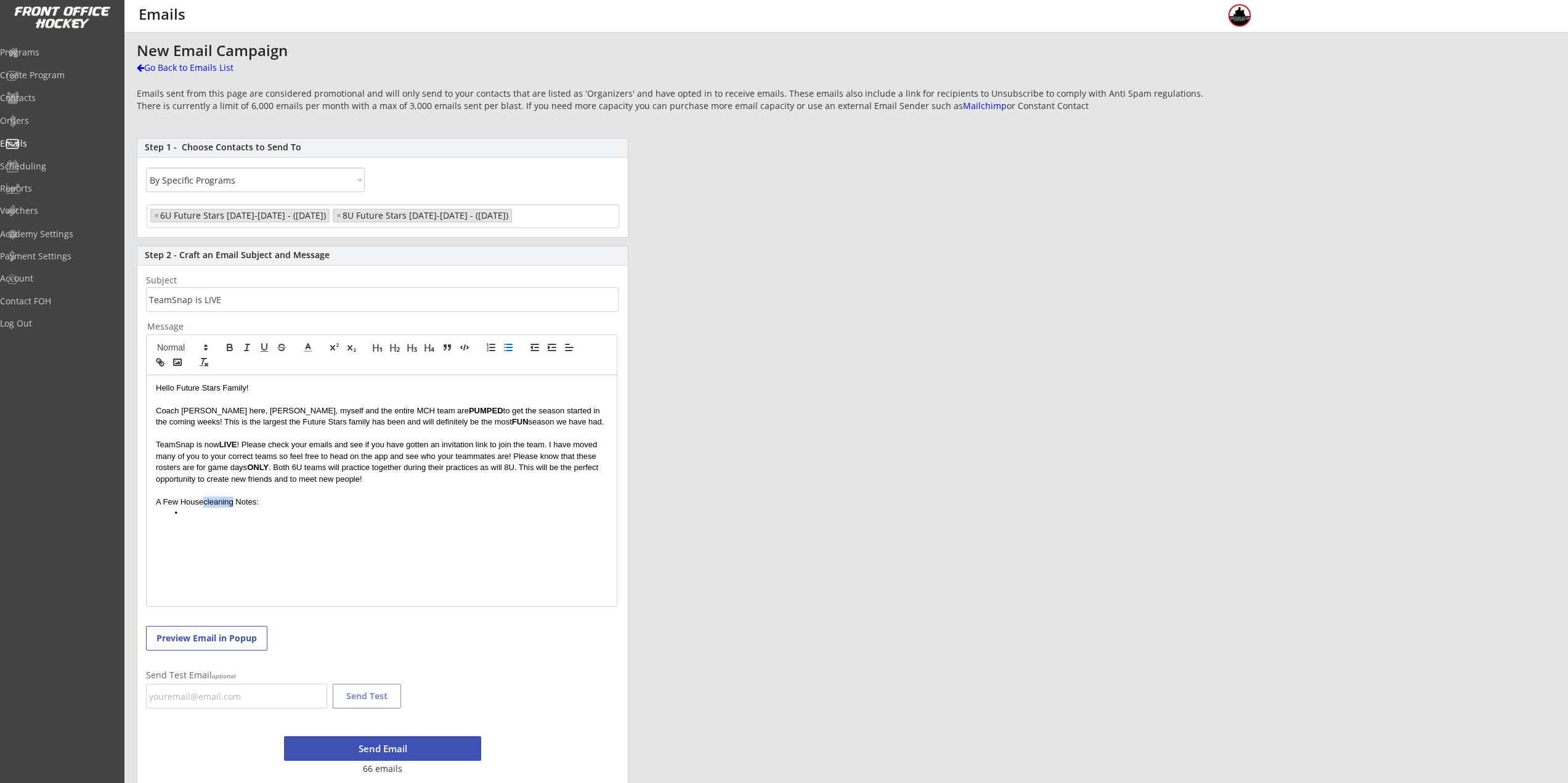
drag, startPoint x: 232, startPoint y: 502, endPoint x: 210, endPoint y: 501, distance: 22.0
click at [206, 503] on p "A Few Housecleaning Notes:" at bounding box center [381, 502] width 451 height 11
click at [231, 513] on li at bounding box center [388, 513] width 440 height 11
click at [202, 517] on li at bounding box center [388, 513] width 440 height 11
drag, startPoint x: 178, startPoint y: 548, endPoint x: 201, endPoint y: 549, distance: 23.0
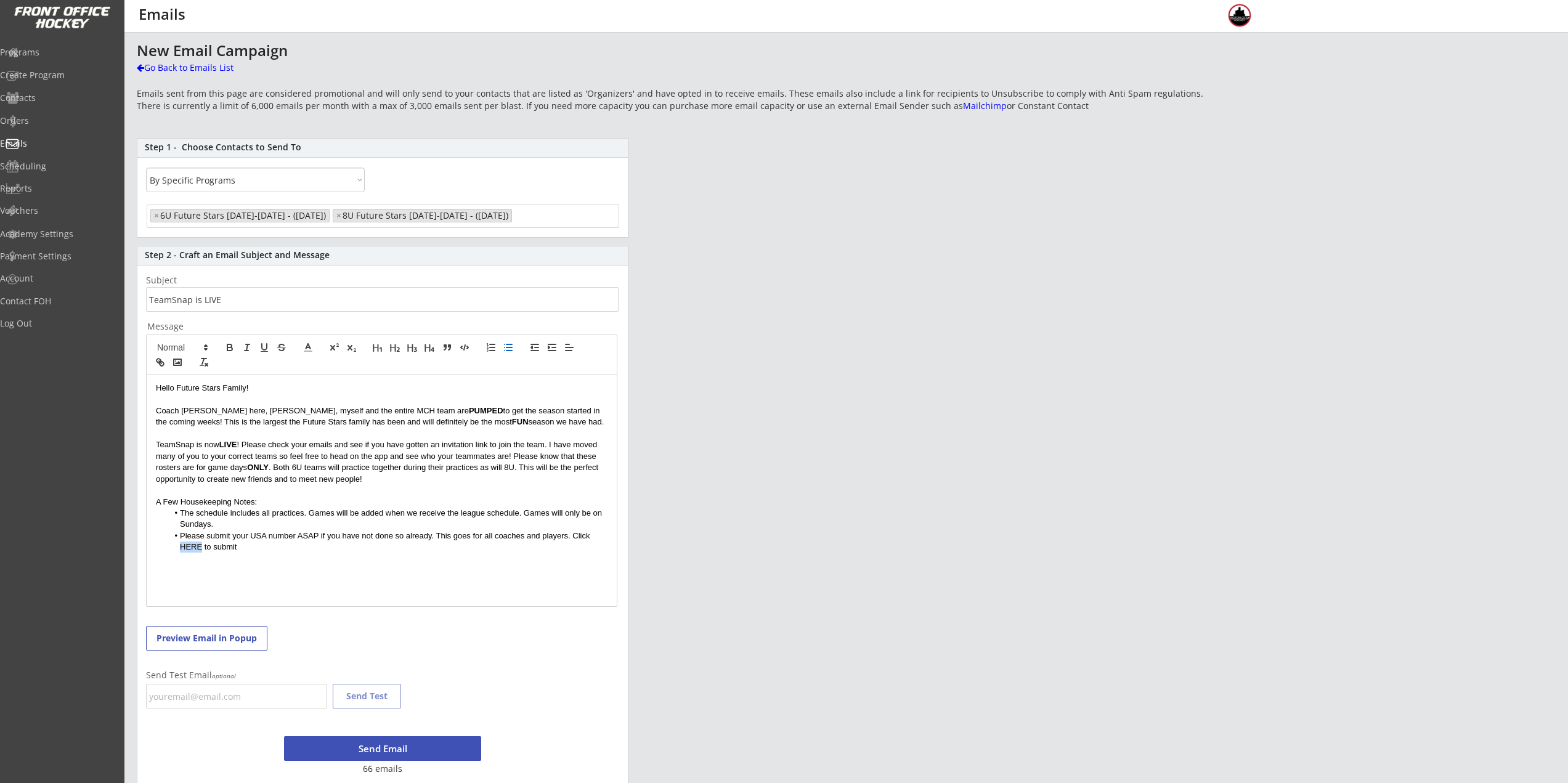
click at [201, 549] on li "Please submit your USA number ASAP if you have not done so already. This goes f…" at bounding box center [388, 541] width 440 height 23
paste input "https://frontofficehockey.com/mch-program/1753296001800x190251338963615740"
click at [322, 567] on link at bounding box center [314, 570] width 28 height 10
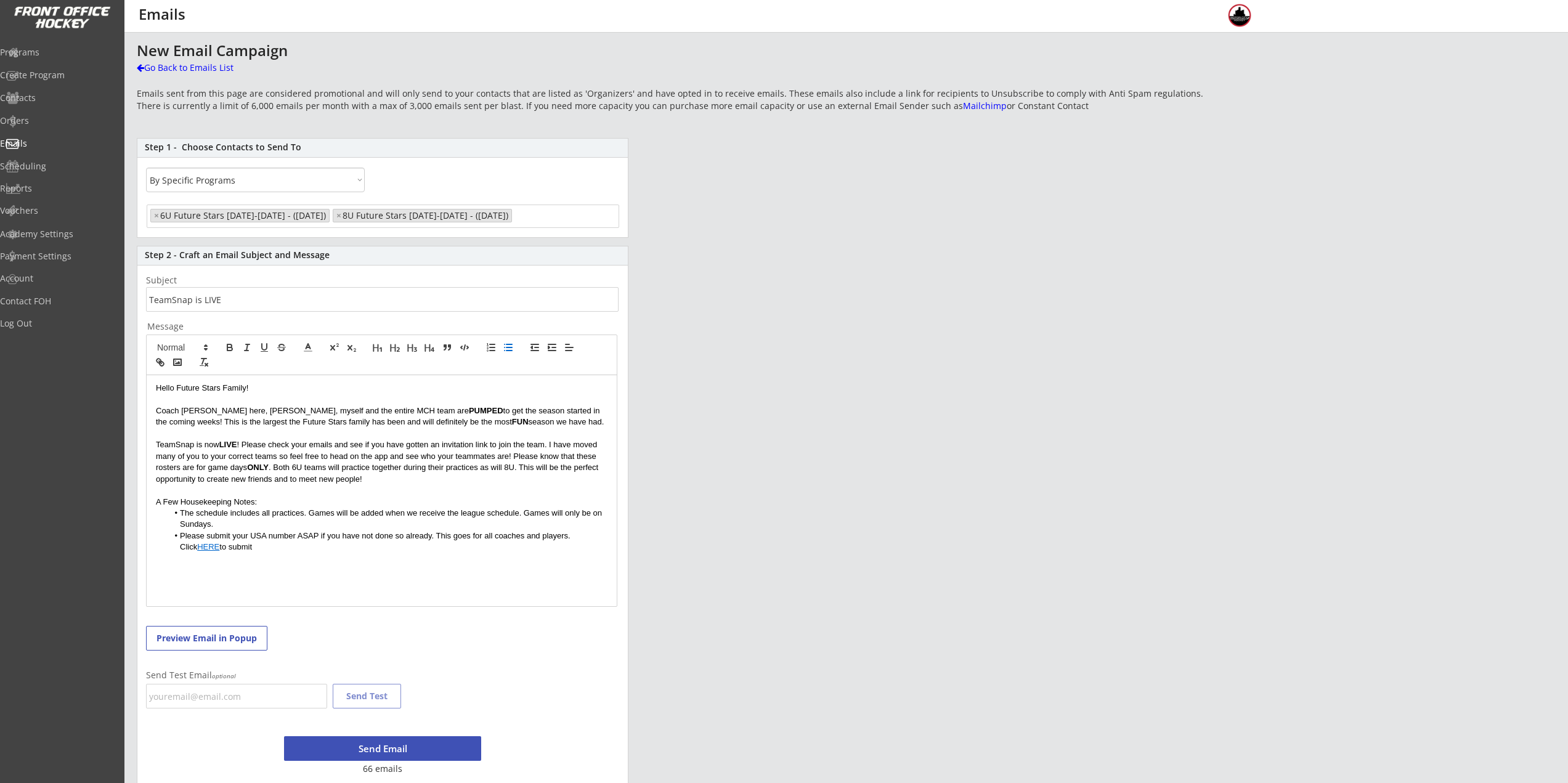
click at [197, 547] on link "HERE" at bounding box center [208, 547] width 22 height 10
click at [358, 572] on link "https://frontofficehockey.com/mch-program/1753296001800x190251338963615740" at bounding box center [355, 570] width 84 height 16
click at [291, 536] on li "Please submit your USA number ASAP if you have not done so already. This goes f…" at bounding box center [388, 541] width 440 height 23
click at [258, 547] on li "Please submit your USA number ASAP if you have not done so already. This goes f…" at bounding box center [388, 541] width 440 height 23
drag, startPoint x: 180, startPoint y: 536, endPoint x: 318, endPoint y: 539, distance: 138.0
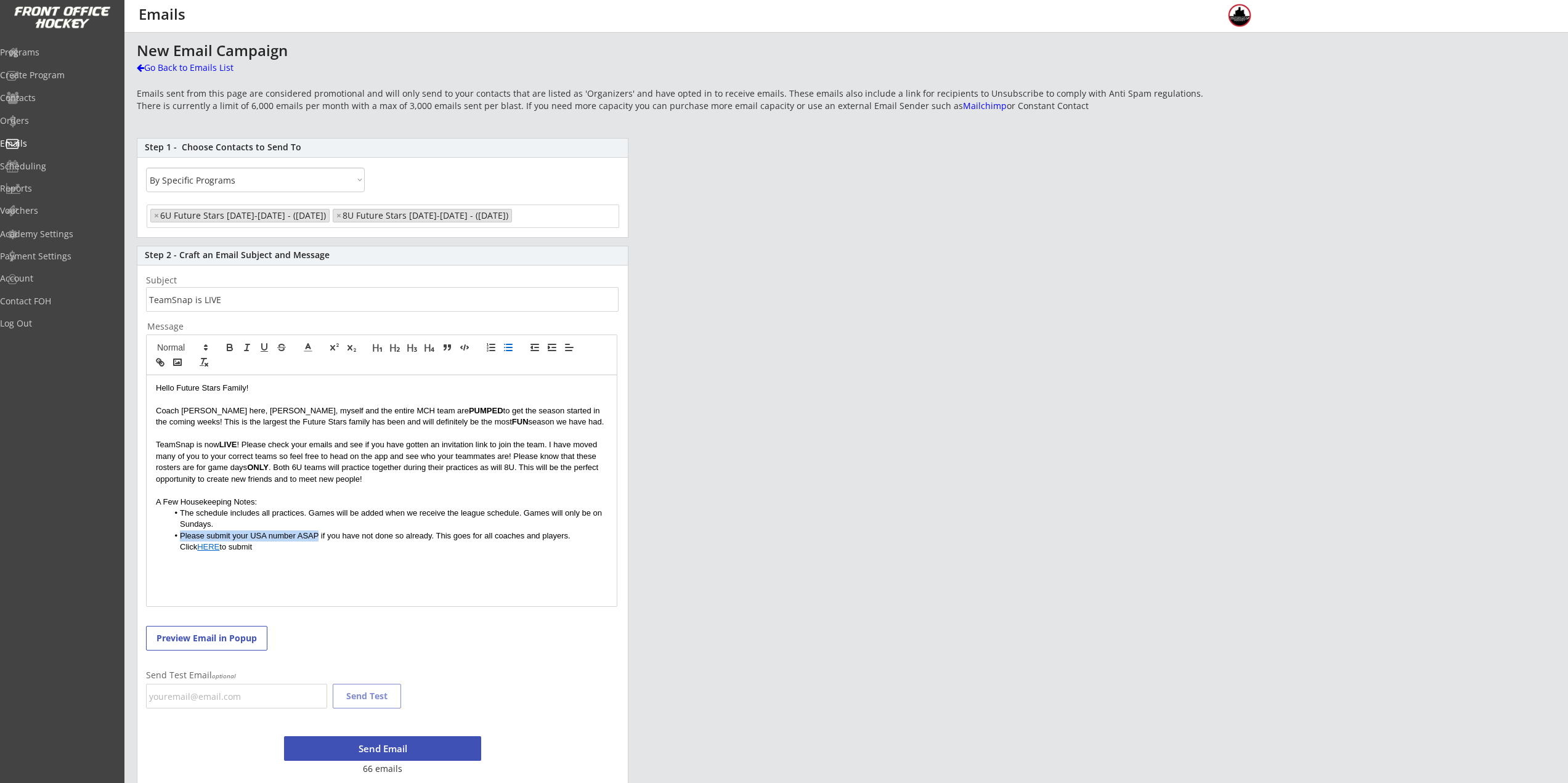
click at [318, 539] on li "Please submit your USA number ASAP if you have not done so already. This goes f…" at bounding box center [388, 541] width 440 height 23
click at [324, 553] on li "Please submit your USA number ASAP if you have not done so already. This goes f…" at bounding box center [388, 541] width 440 height 23
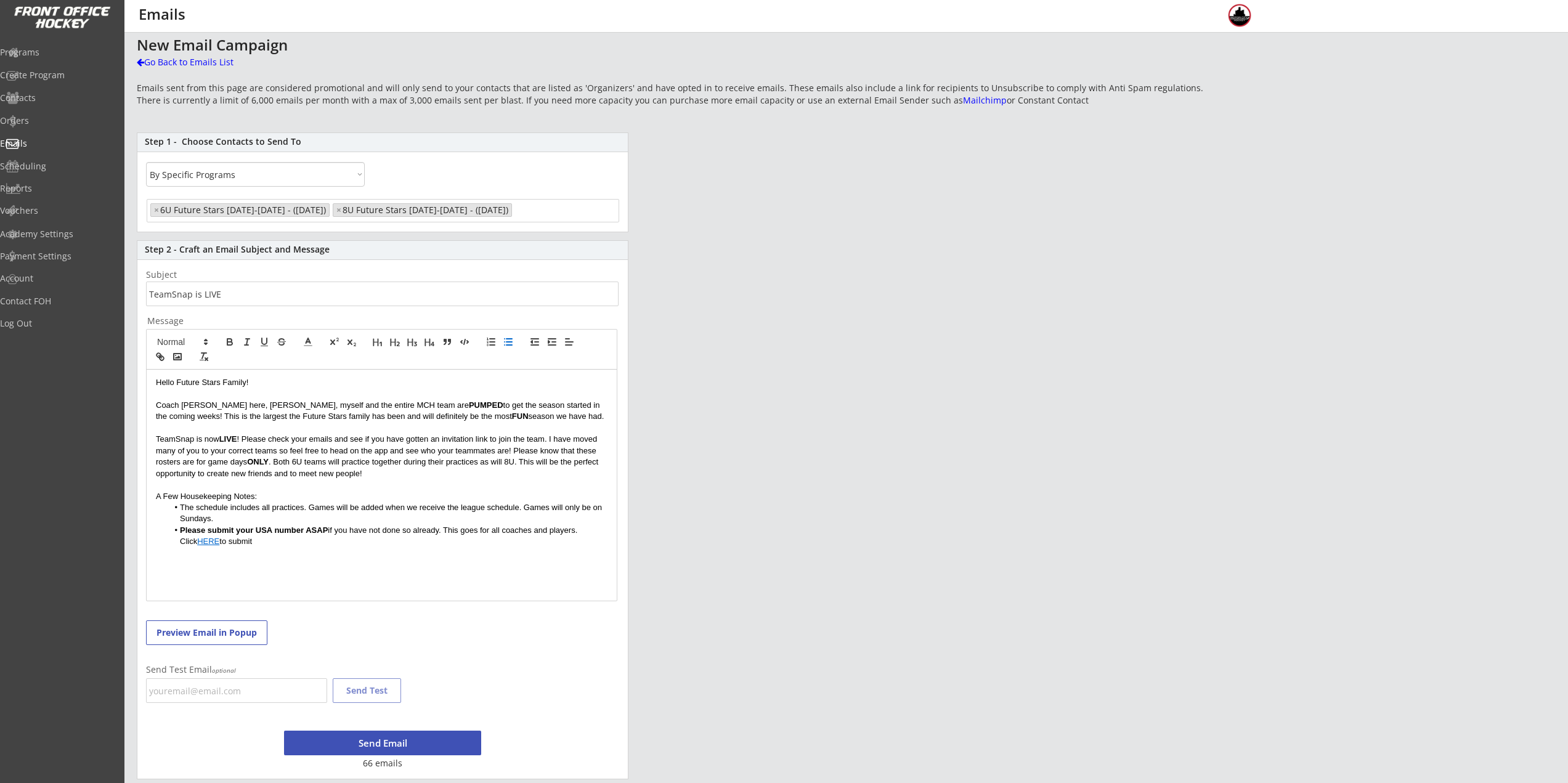
scroll to position [10, 0]
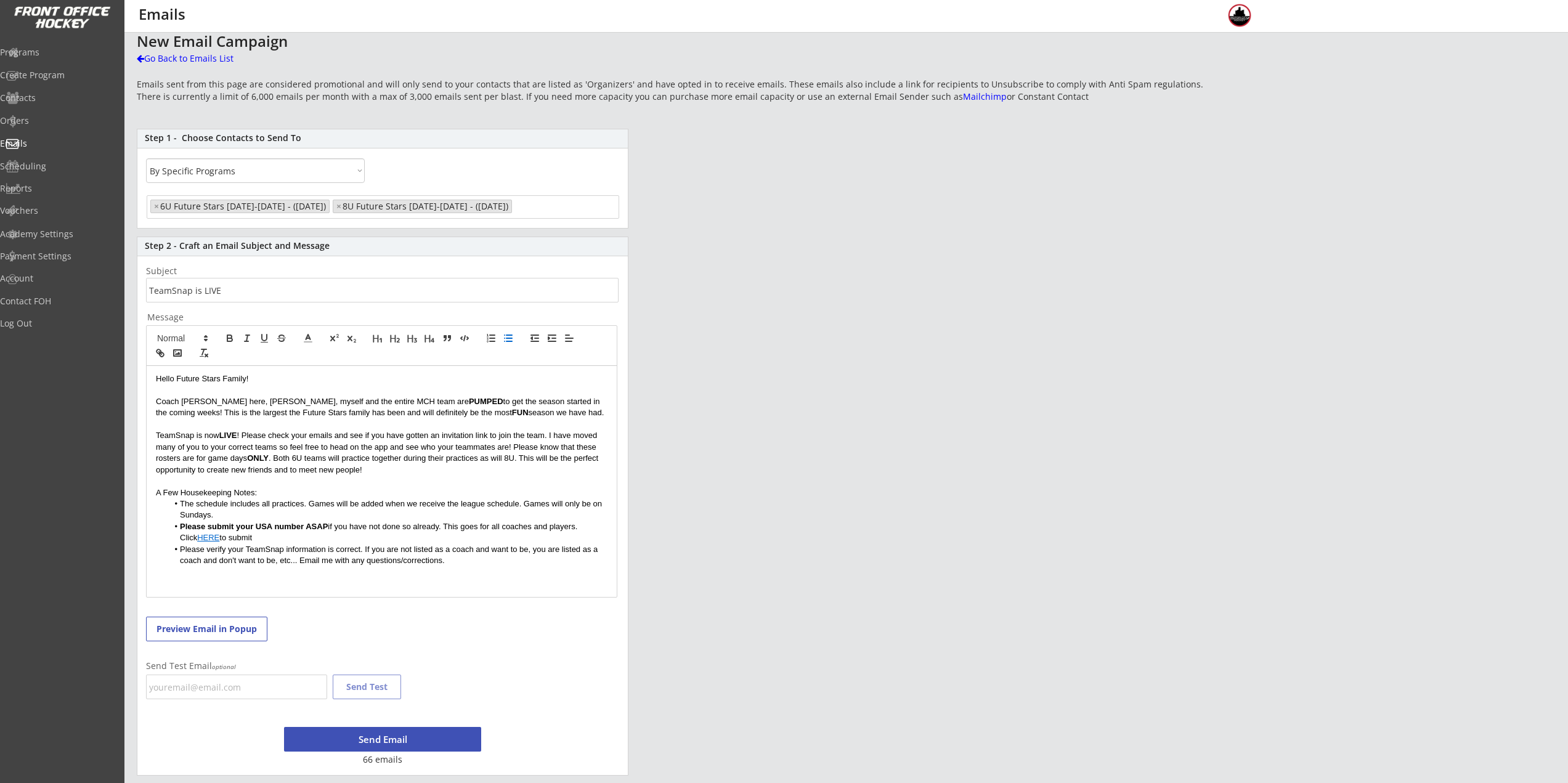
click at [210, 528] on strong "Please submit your USA number ASAP" at bounding box center [253, 526] width 148 height 10
click at [517, 561] on li "Please verify your TeamSnap information is correct. If you are not listed as a …" at bounding box center [388, 555] width 440 height 23
click at [224, 570] on li "Goalie Duty will be ASSIGNED this year as it was last year." at bounding box center [388, 572] width 440 height 11
click at [239, 571] on li "Goalie + snack Duty will be ASSIGNED this year as it was last year." at bounding box center [388, 572] width 440 height 11
drag, startPoint x: 317, startPoint y: 573, endPoint x: 278, endPoint y: 575, distance: 39.1
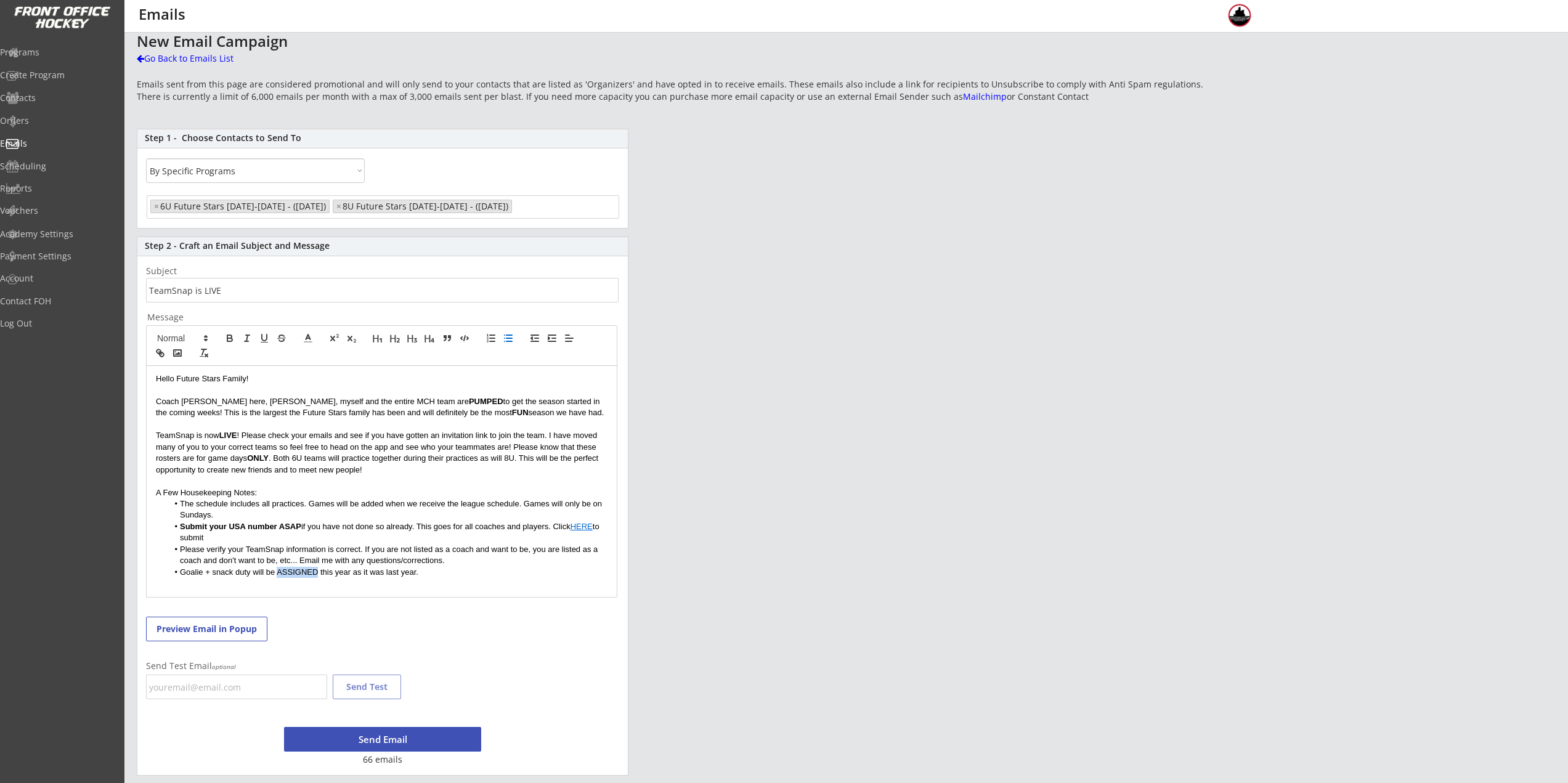
click at [278, 575] on li "Goalie + snack duty will be ASSIGNED this year as it was last year." at bounding box center [388, 572] width 440 height 11
click at [424, 571] on li "Goalie + snack duty will be ASSIGNED this year as it was last year." at bounding box center [388, 572] width 440 height 11
drag, startPoint x: 426, startPoint y: 571, endPoint x: 322, endPoint y: 572, distance: 104.0
click at [322, 572] on li "Goalie + snack duty will be ASSIGNED this year as it was last year." at bounding box center [388, 572] width 440 height 11
drag, startPoint x: 531, startPoint y: 570, endPoint x: 434, endPoint y: 577, distance: 97.3
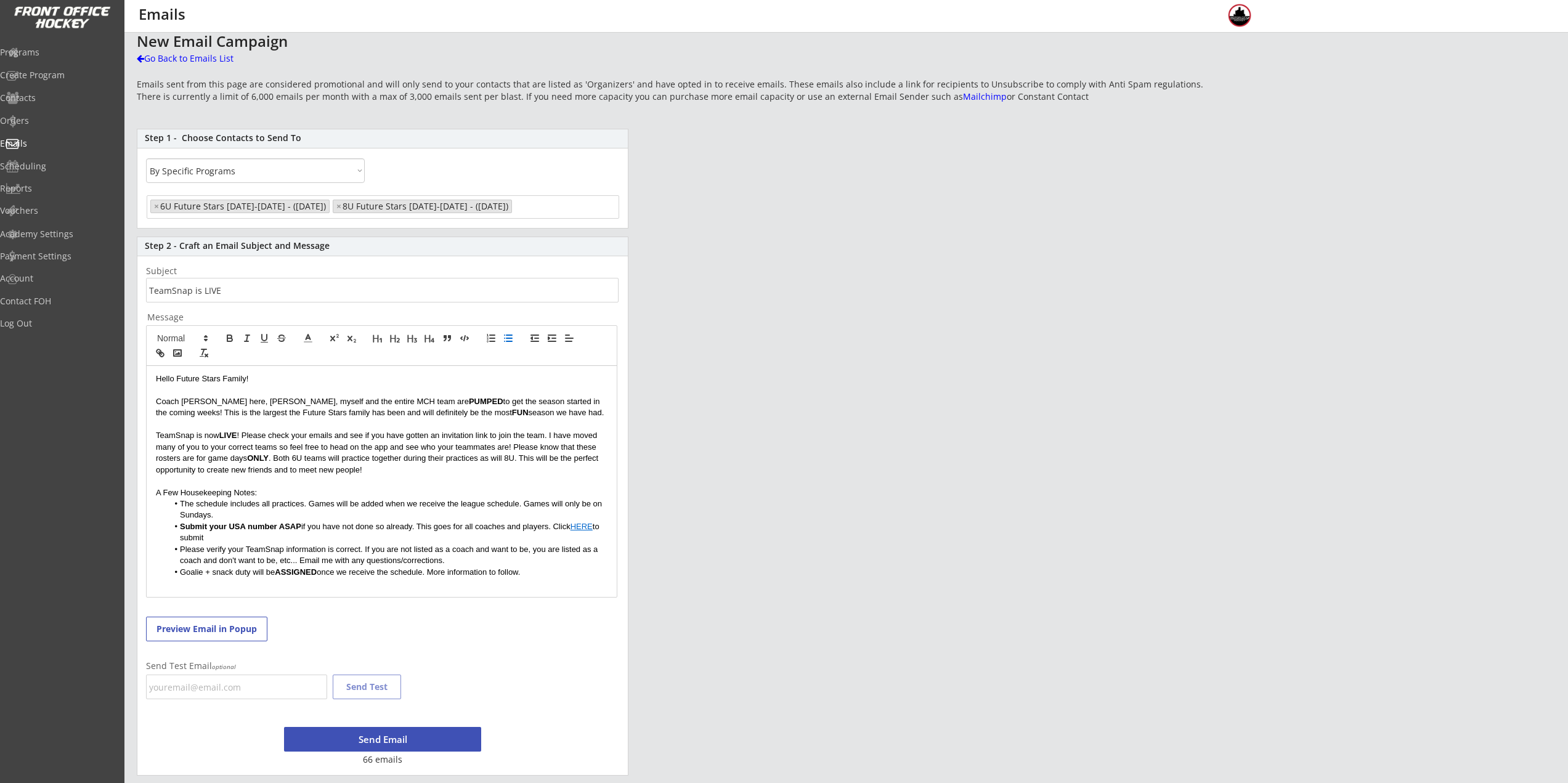
click at [434, 577] on li "Goalie + snack duty will be ASSIGNED once we receive the schedule. More informa…" at bounding box center [388, 572] width 440 height 11
click at [325, 584] on li "Goalie + snack duty will be ASSIGNED once we receive the schedule. Information …" at bounding box center [388, 578] width 440 height 23
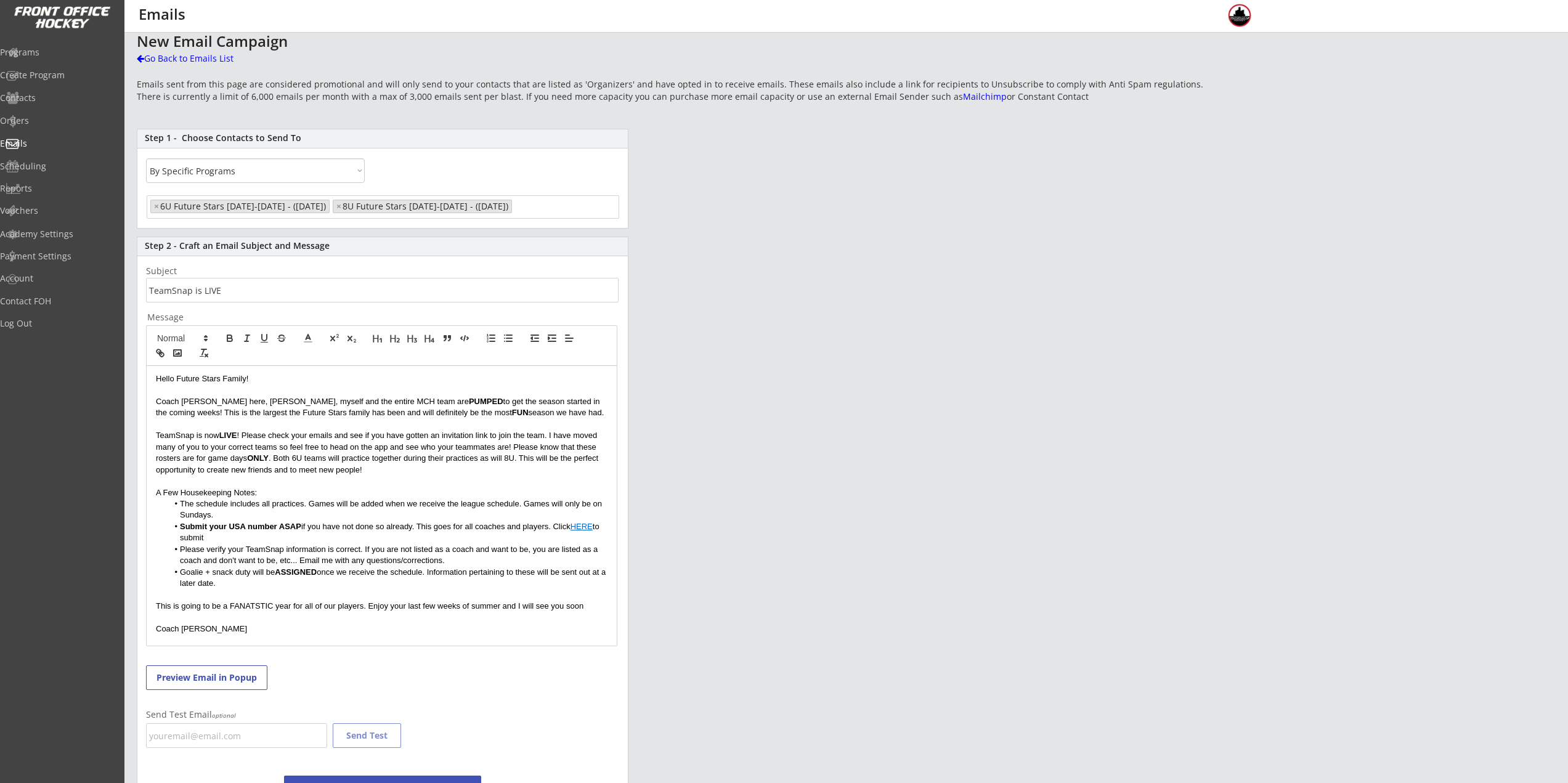
click at [228, 586] on li "Goalie + snack duty will be ASSIGNED once we receive the schedule. Information …" at bounding box center [388, 578] width 440 height 23
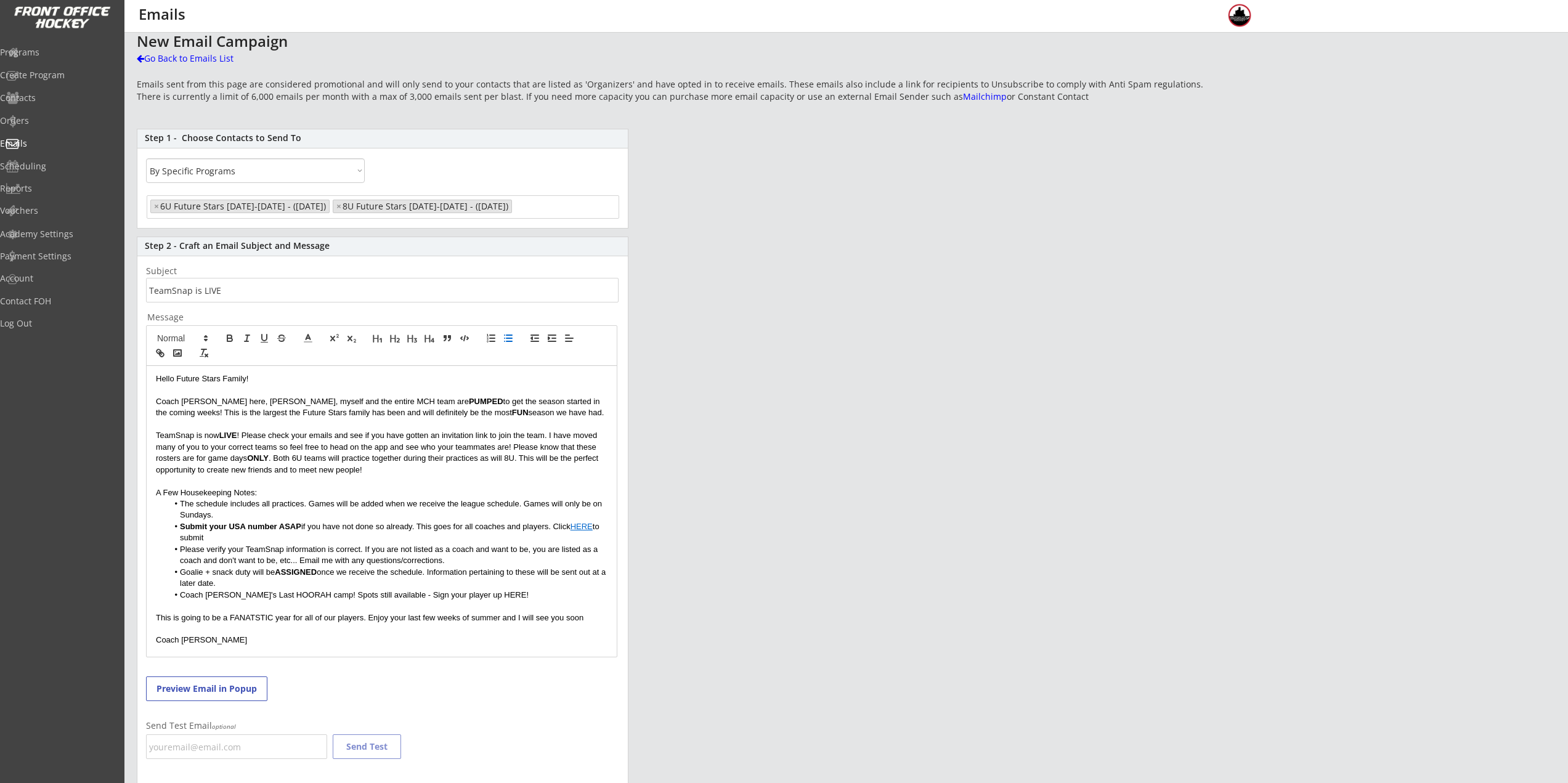
click at [454, 593] on li "Coach Rich's Last HOORAH camp! Spots still available - Sign your player up HERE!" at bounding box center [388, 595] width 440 height 11
drag, startPoint x: 457, startPoint y: 595, endPoint x: 477, endPoint y: 595, distance: 20.0
click at [477, 595] on li "Coach Rich's Last HOORAH camp! Spots still available - Sign your player up HERE!" at bounding box center [388, 595] width 440 height 11
paste input "https://frontofficehockey.com/mch-program/1755038641000x430069008600924200"
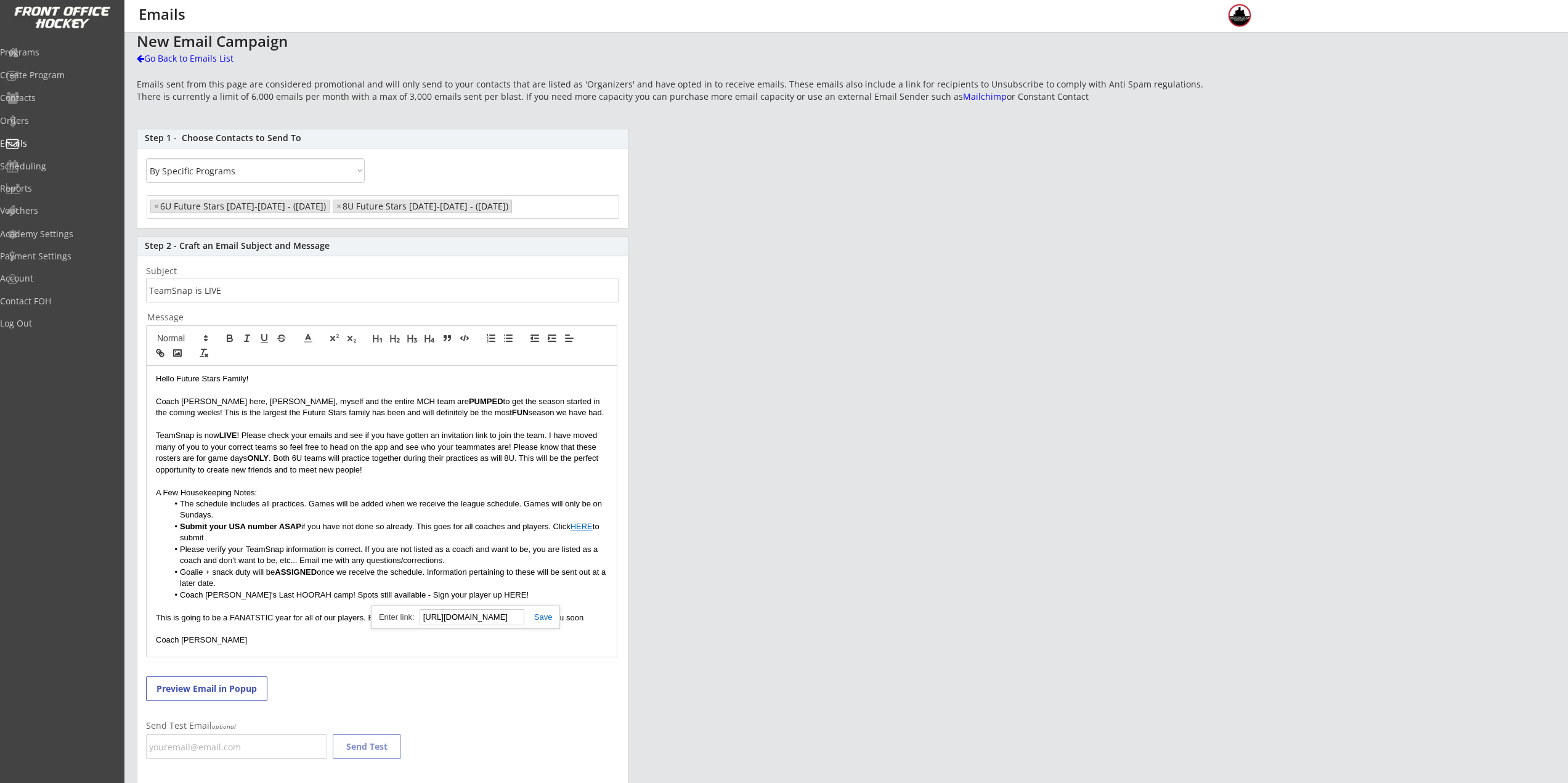
type input "https://frontofficehockey.com/mch-program/1755038641000x430069008600924200"
click at [538, 614] on link at bounding box center [539, 617] width 28 height 10
click at [502, 596] on link "HERE" at bounding box center [514, 595] width 22 height 10
click at [502, 594] on link "HERE" at bounding box center [514, 595] width 22 height 10
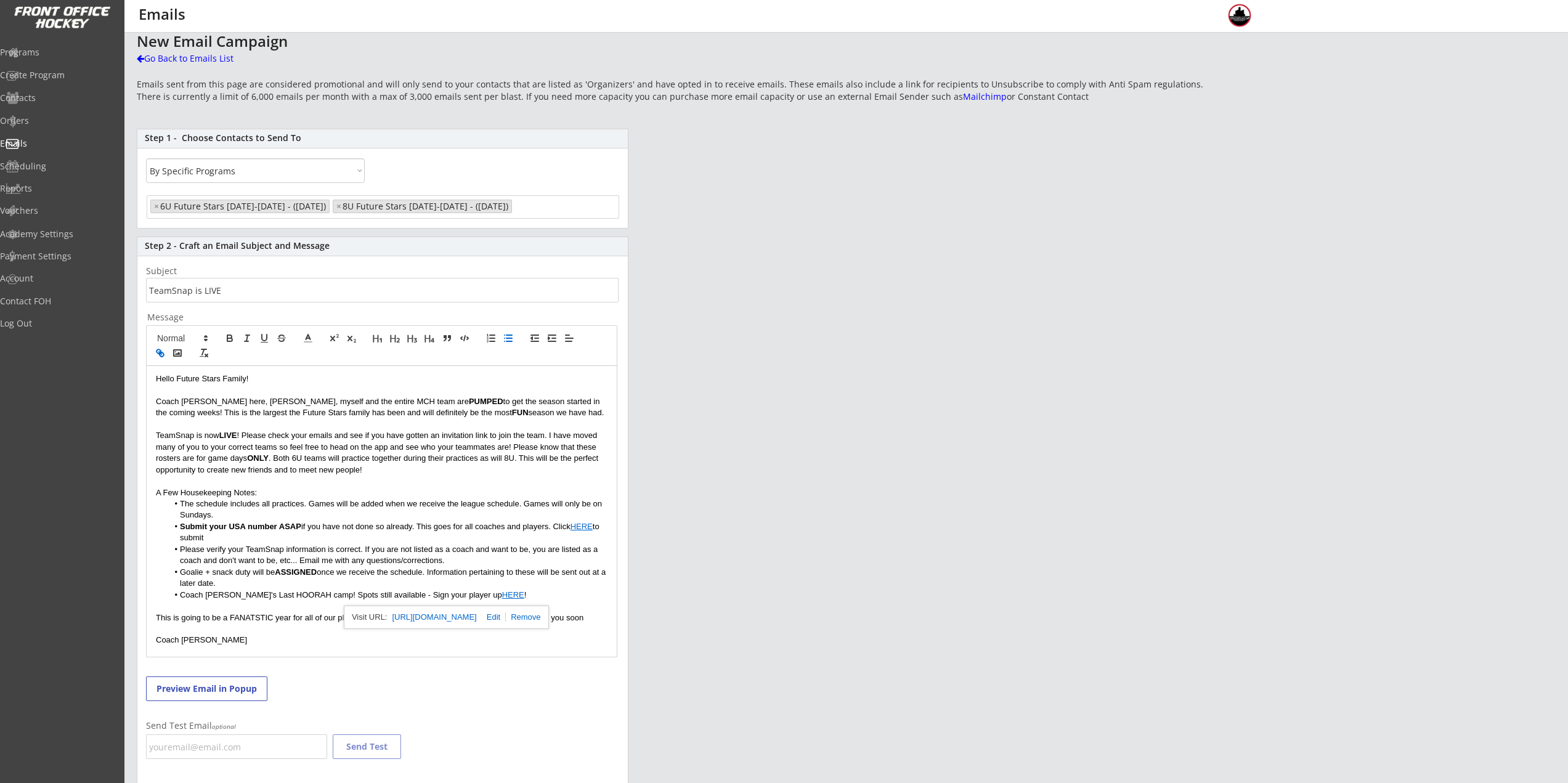
click at [474, 620] on link "https://frontofficehockey.com/mch-program/1755038641000x430069008600924200" at bounding box center [434, 618] width 84 height 16
click at [356, 577] on li "Goalie + snack duty will be ASSIGNED once we receive the schedule. Information …" at bounding box center [388, 578] width 440 height 23
drag, startPoint x: 225, startPoint y: 517, endPoint x: 174, endPoint y: 507, distance: 52.0
click at [174, 507] on li "The schedule includes all practices. Games will be added when we receive the le…" at bounding box center [388, 510] width 440 height 23
click at [208, 544] on li "Please verify your TeamSnap information is correct. If you are not listed as a …" at bounding box center [388, 555] width 440 height 23
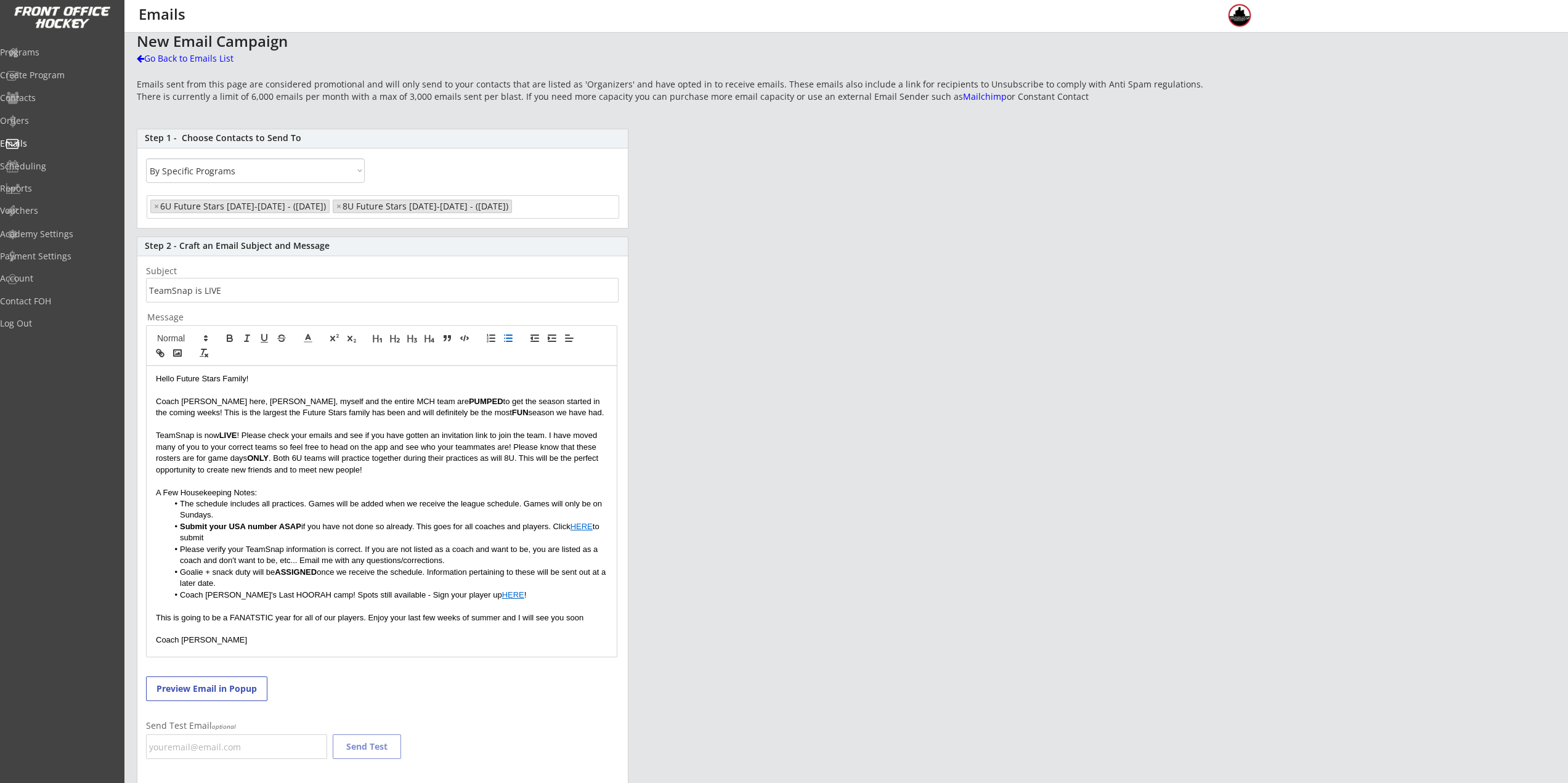
click at [251, 585] on li "Goalie + snack duty will be ASSIGNED once we receive the schedule. Information …" at bounding box center [388, 578] width 440 height 23
drag, startPoint x: 243, startPoint y: 584, endPoint x: 182, endPoint y: 572, distance: 62.2
click at [182, 572] on li "Goalie + snack duty will be ASSIGNED once we receive the schedule. Information …" at bounding box center [388, 578] width 440 height 23
click at [269, 584] on li "Goalie + snack duty will be ASSIGNED once we receive the schedule. Information …" at bounding box center [388, 578] width 440 height 23
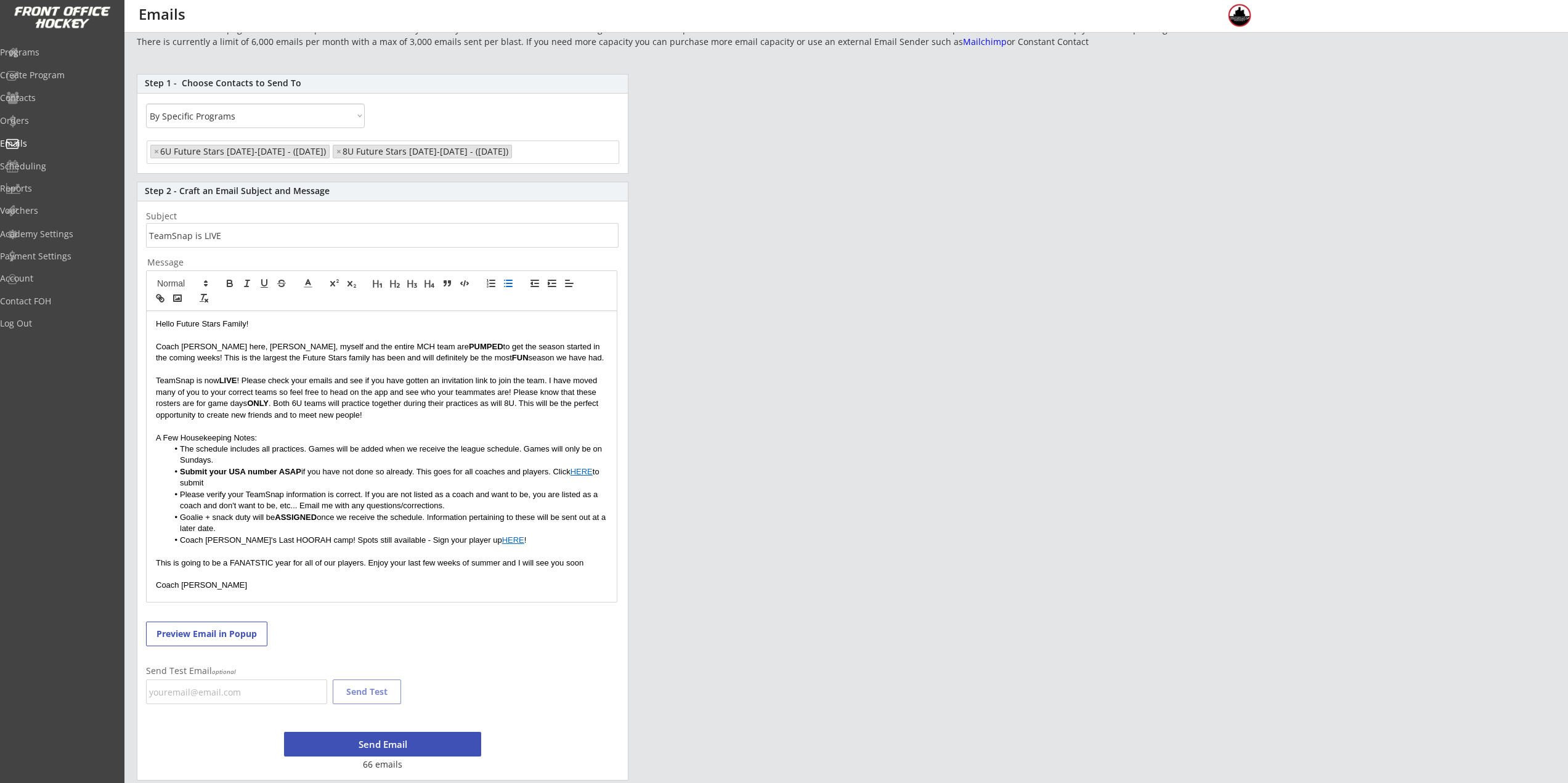
scroll to position [69, 0]
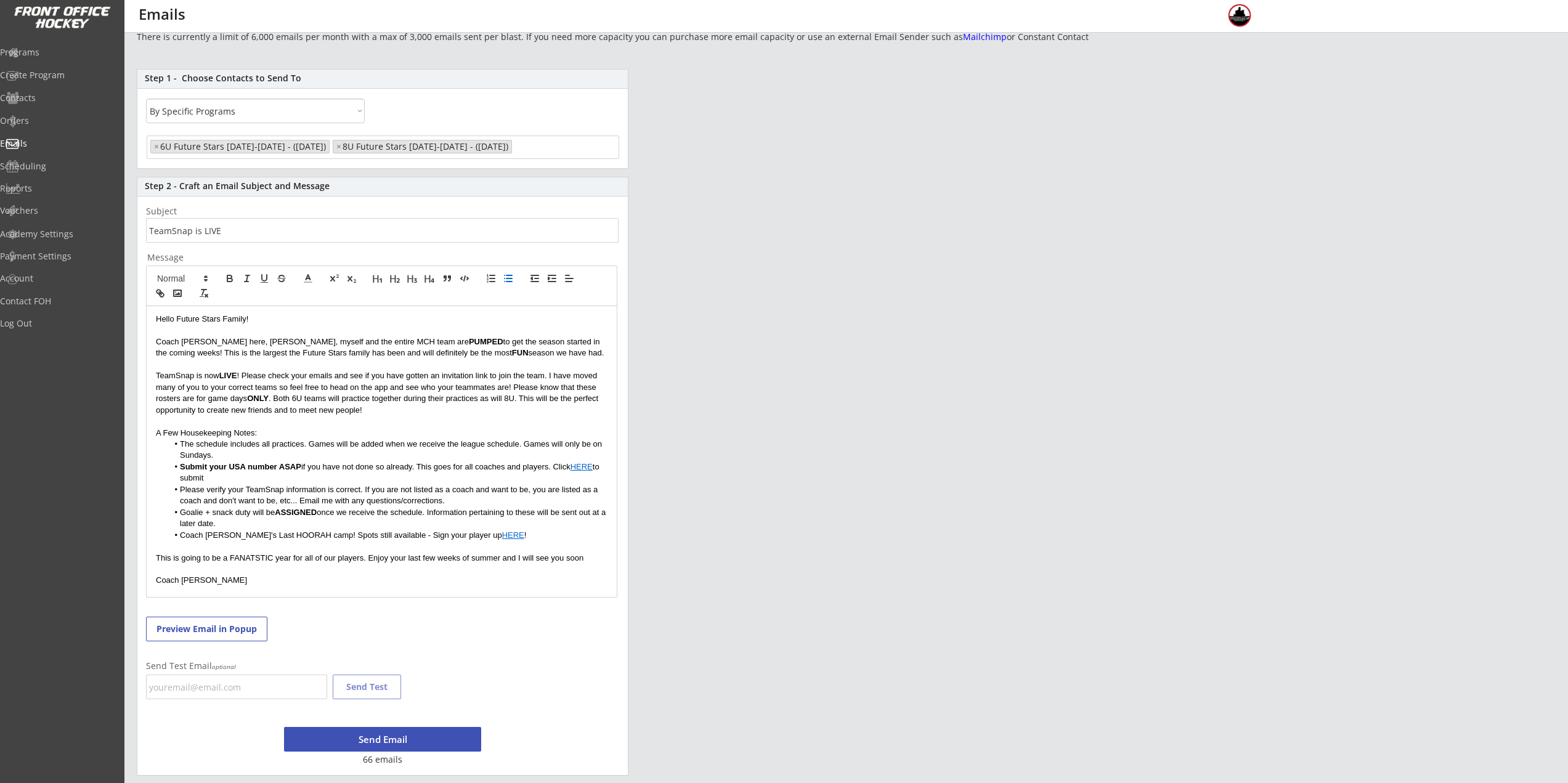
click at [362, 563] on p "This is going to be a FANATSTIC year for all of our players. Enjoy your last fe…" at bounding box center [381, 558] width 451 height 11
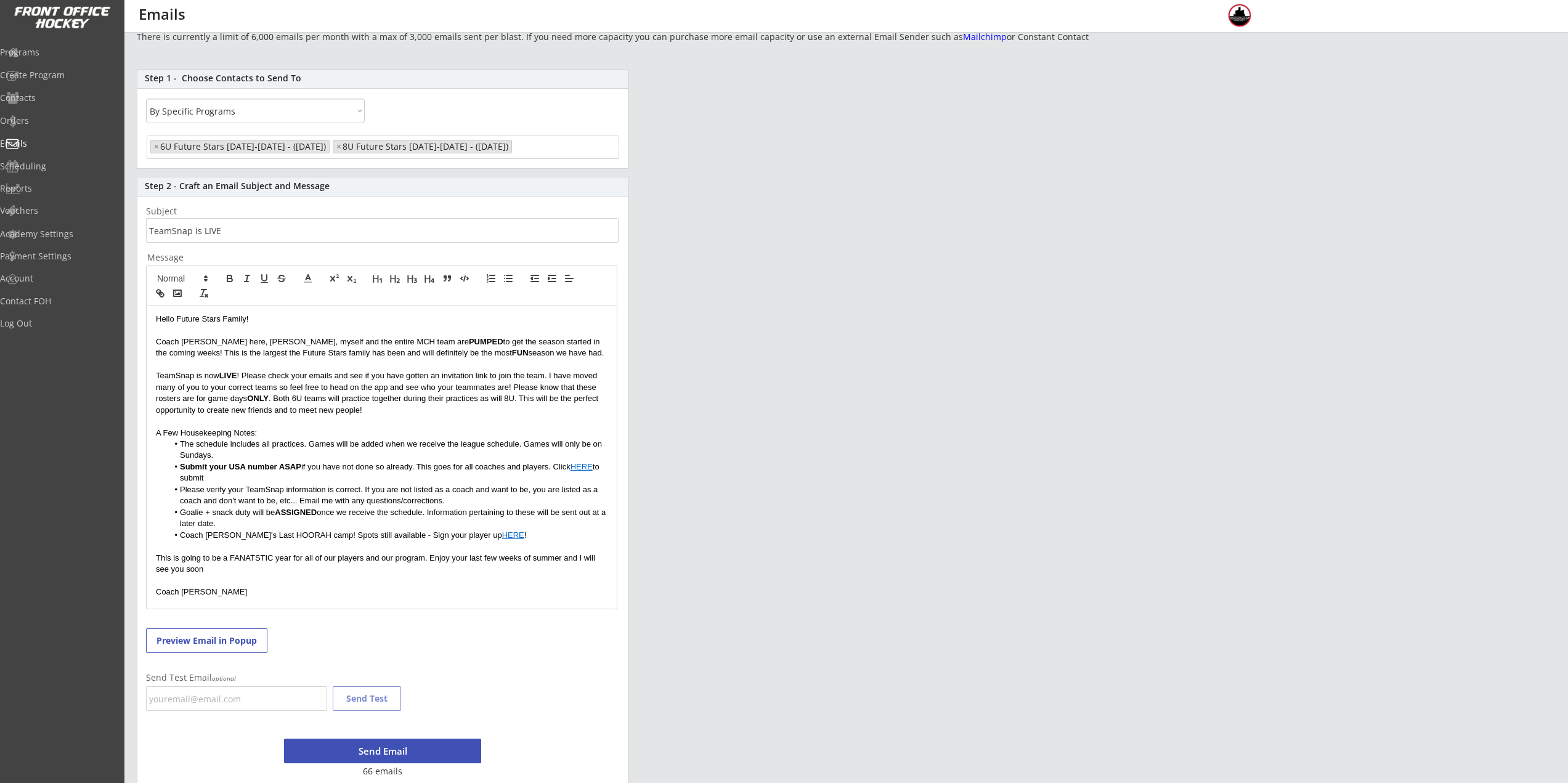
click at [364, 563] on p "This is going to be a FANATSTIC year for all of our players and our program. En…" at bounding box center [381, 564] width 451 height 23
click at [316, 572] on p "This is going to be a FANATSTIC year for all of our players and our program. En…" at bounding box center [381, 564] width 451 height 23
click at [273, 558] on p "This is going to be a FANATSTIC year for all of our players and our program. En…" at bounding box center [381, 564] width 451 height 23
drag, startPoint x: 269, startPoint y: 555, endPoint x: 228, endPoint y: 555, distance: 41.0
click at [228, 555] on p "This is going to be a FANATSTIC year for all of our players and our program. En…" at bounding box center [381, 564] width 451 height 23
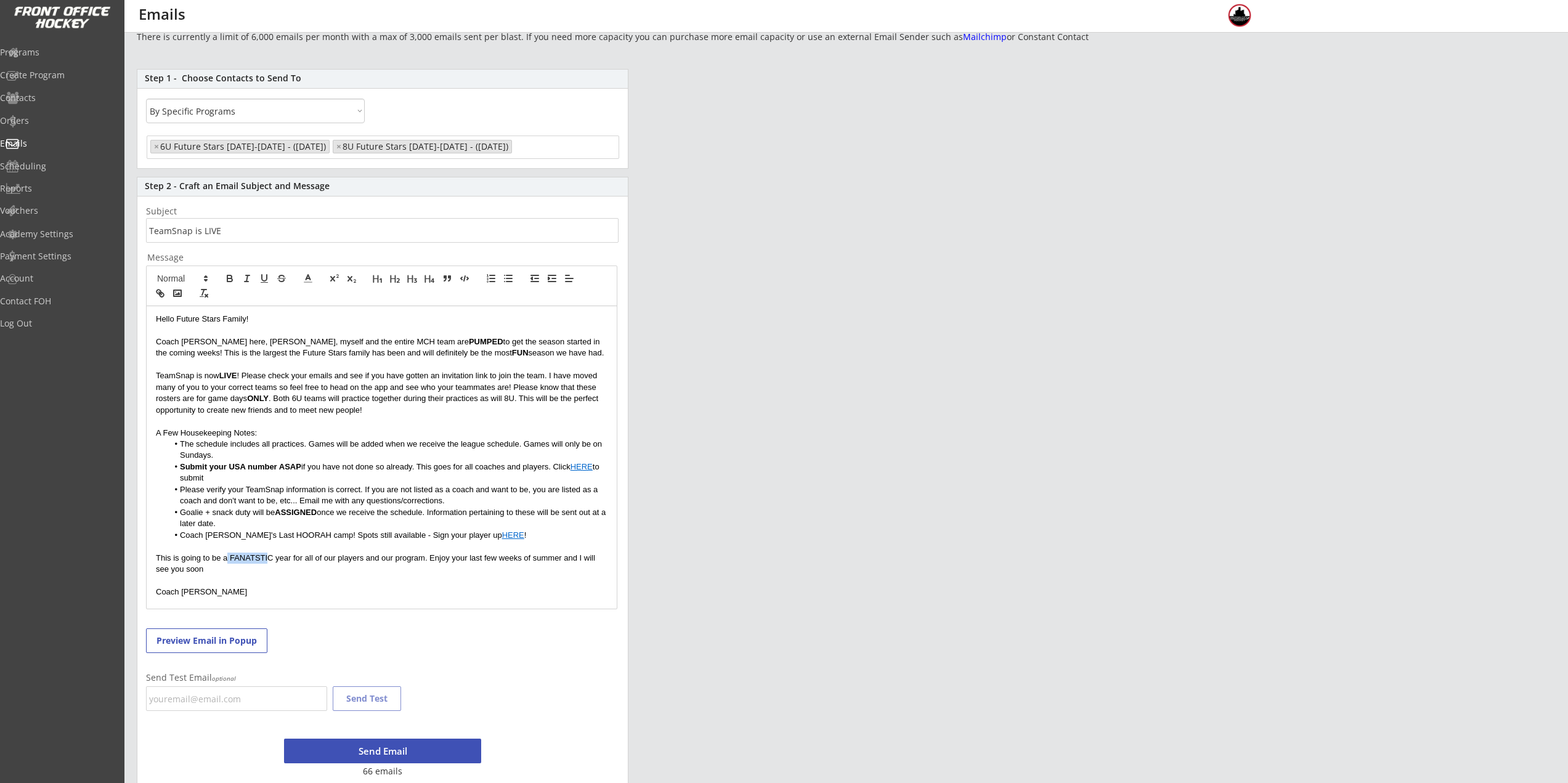
click at [231, 557] on p "This is going to be a FANATSTIC year for all of our players and our program. En…" at bounding box center [381, 564] width 451 height 23
click at [281, 558] on p "This is going to be a FANATSTIC year for all of our players and our program. En…" at bounding box center [381, 564] width 451 height 23
click at [270, 558] on p "This is going to be a FANATSTIC year for all of our players and our program. En…" at bounding box center [381, 564] width 451 height 23
drag, startPoint x: 274, startPoint y: 558, endPoint x: 231, endPoint y: 558, distance: 43.0
click at [231, 558] on p "This is going to be a FANATSTIC year for all of our players and our program. En…" at bounding box center [381, 564] width 451 height 23
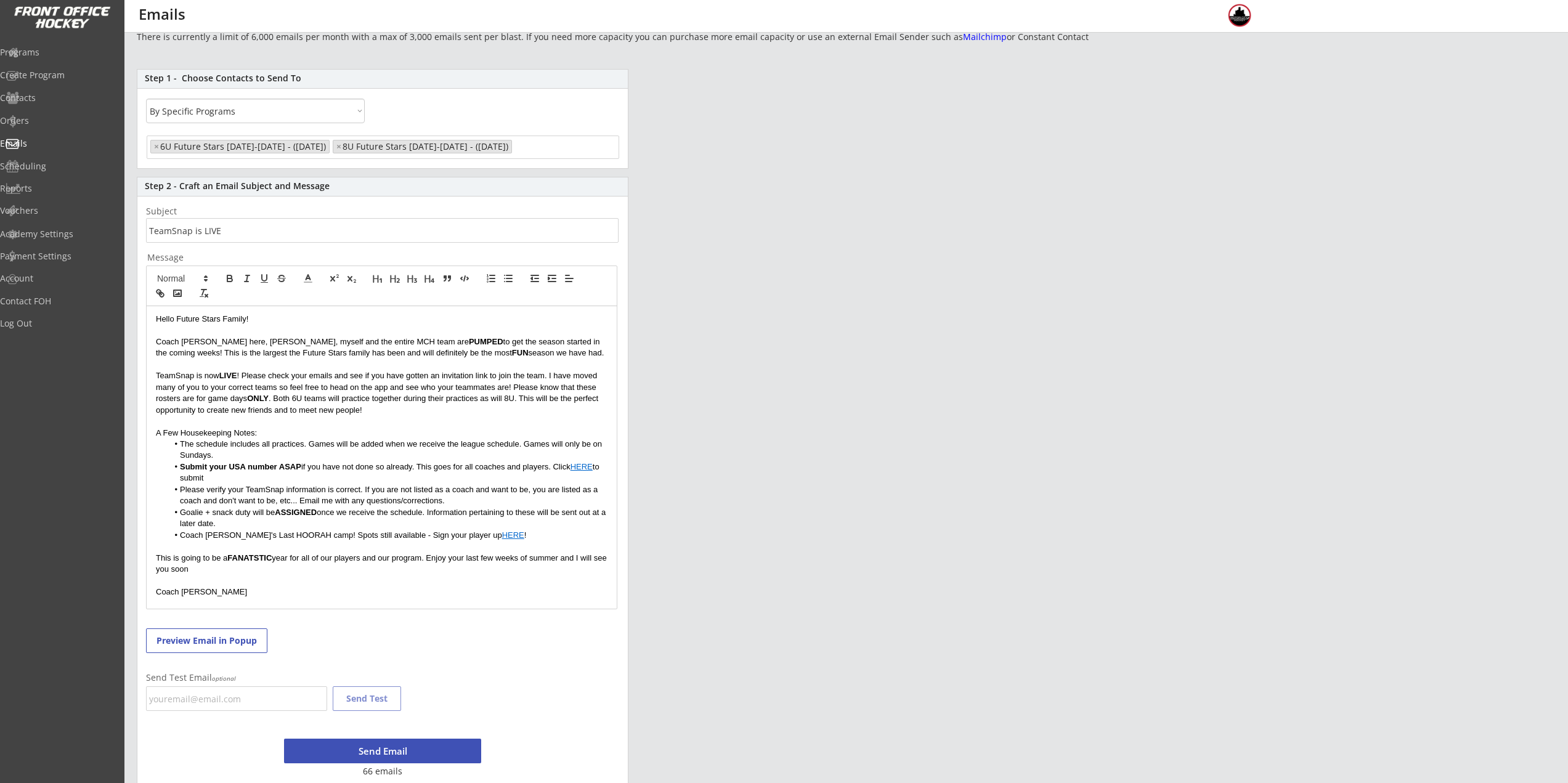
click at [376, 575] on p at bounding box center [381, 580] width 451 height 11
drag, startPoint x: 227, startPoint y: 558, endPoint x: 273, endPoint y: 554, distance: 46.2
click at [273, 554] on p "This is going to be a FANATSTIC year for all of our players and our program. En…" at bounding box center [381, 564] width 451 height 23
click at [355, 396] on p "TeamSnap is now LIVE ! Please check your emails and see if you have gotten an i…" at bounding box center [381, 393] width 451 height 46
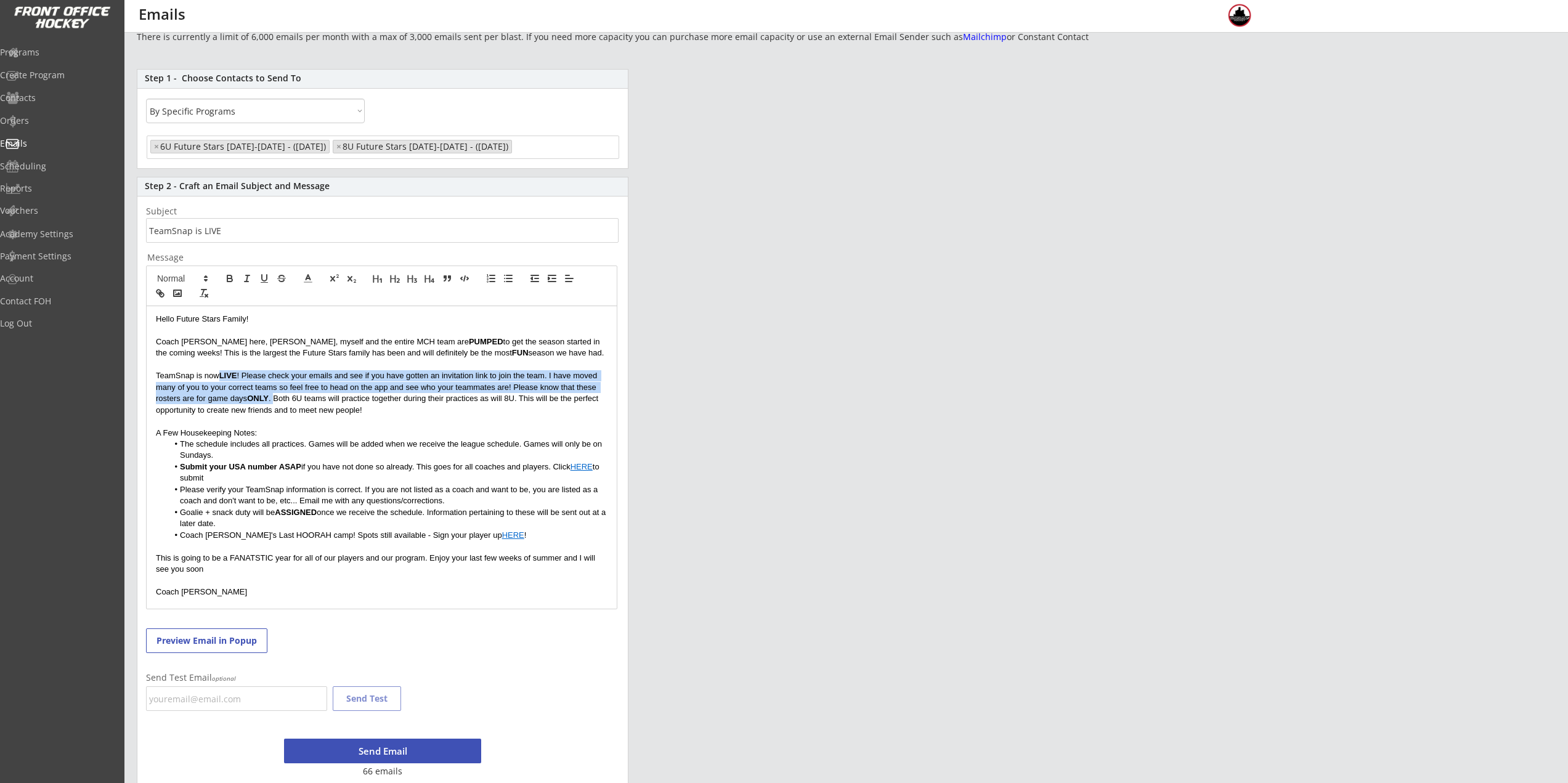
drag, startPoint x: 221, startPoint y: 377, endPoint x: 276, endPoint y: 400, distance: 59.6
click at [276, 400] on p "TeamSnap is now LIVE ! Please check your emails and see if you have gotten an i…" at bounding box center [381, 393] width 451 height 46
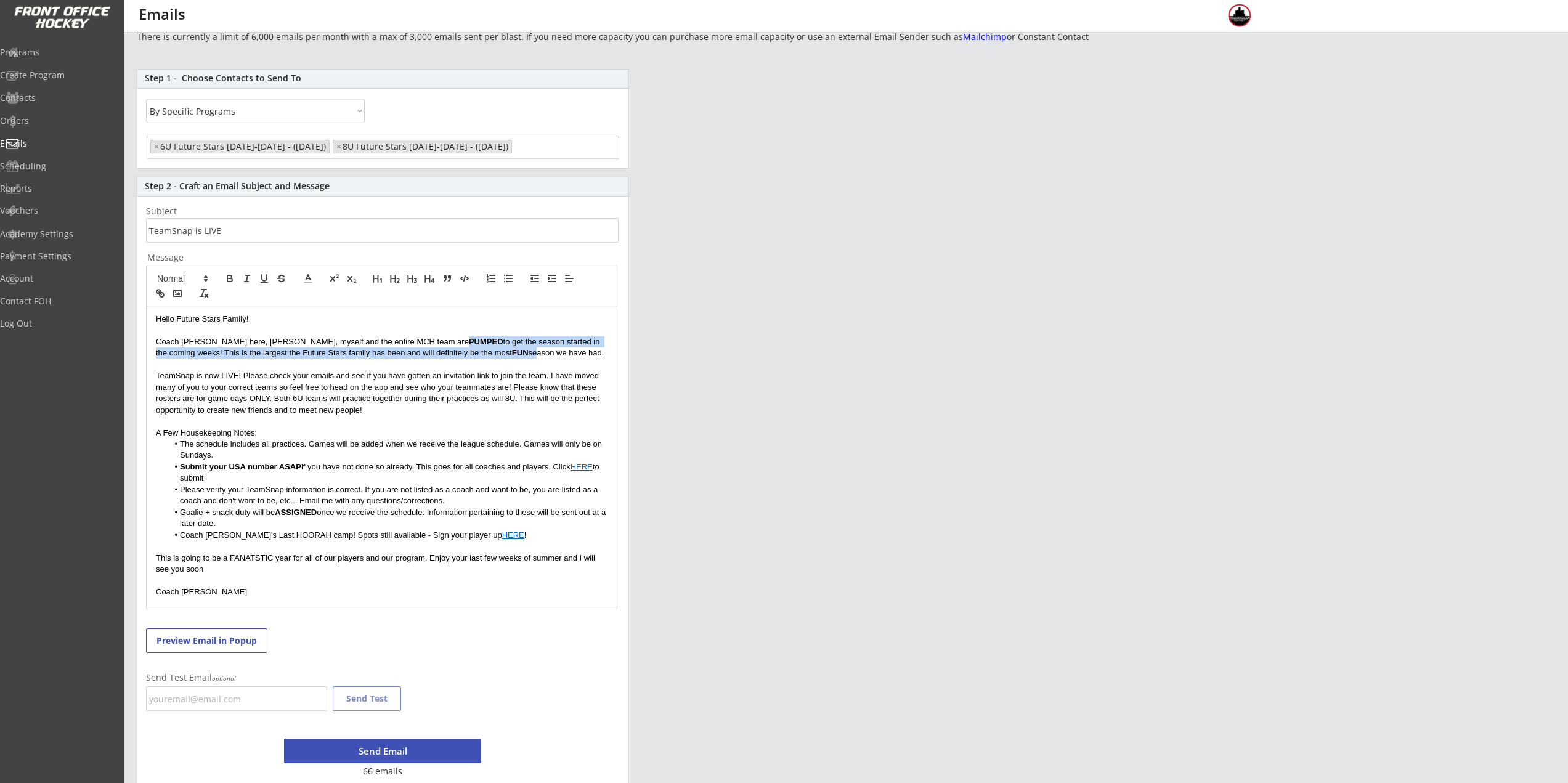
drag, startPoint x: 370, startPoint y: 339, endPoint x: 441, endPoint y: 353, distance: 72.4
click at [441, 353] on p "Coach Nick here, Rich, myself and the entire MCH team are PUMPED to get the sea…" at bounding box center [381, 347] width 451 height 23
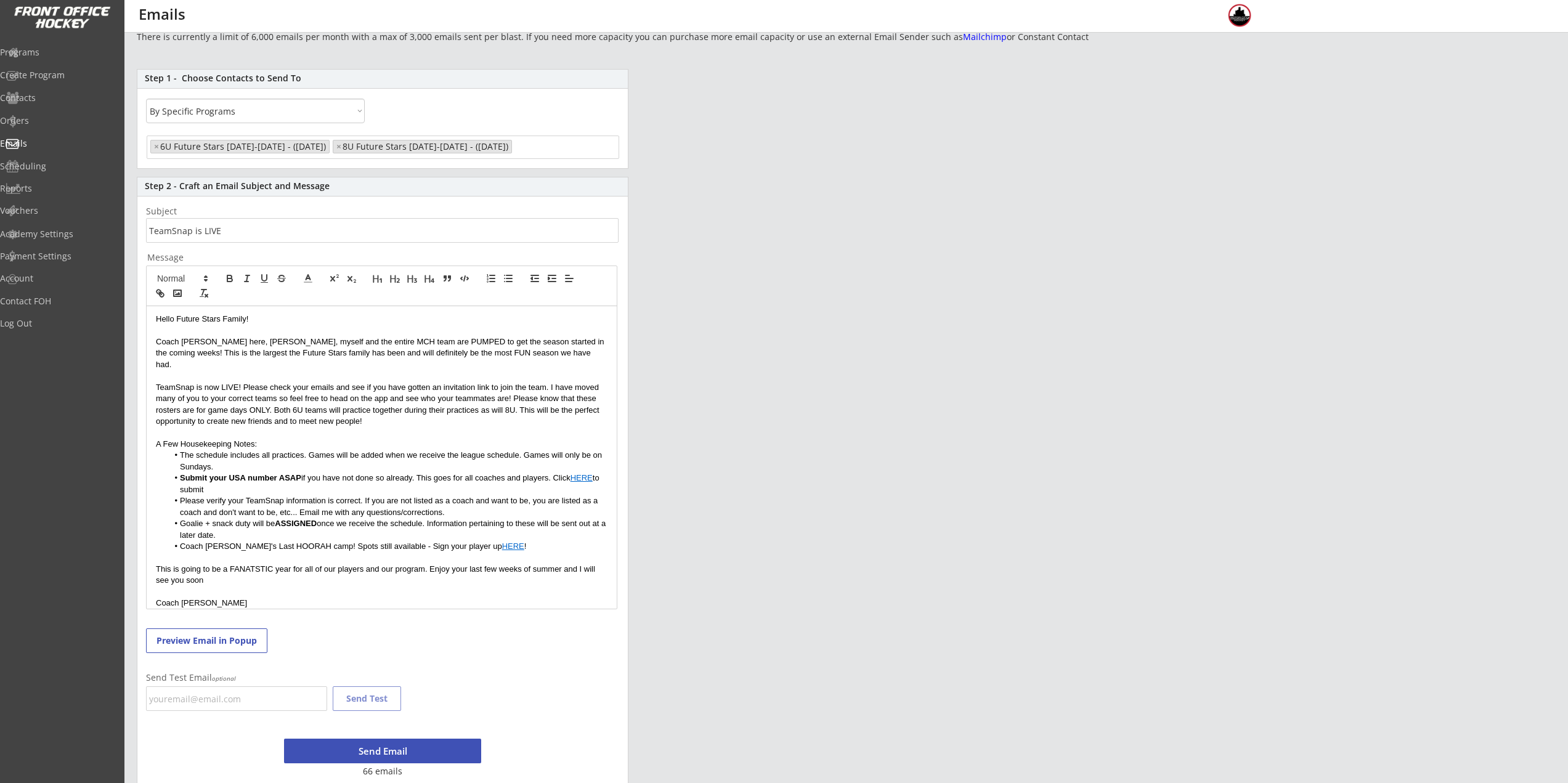
click at [468, 388] on p "TeamSnap is now LIVE! Please check your emails and see if you have gotten an in…" at bounding box center [381, 405] width 451 height 46
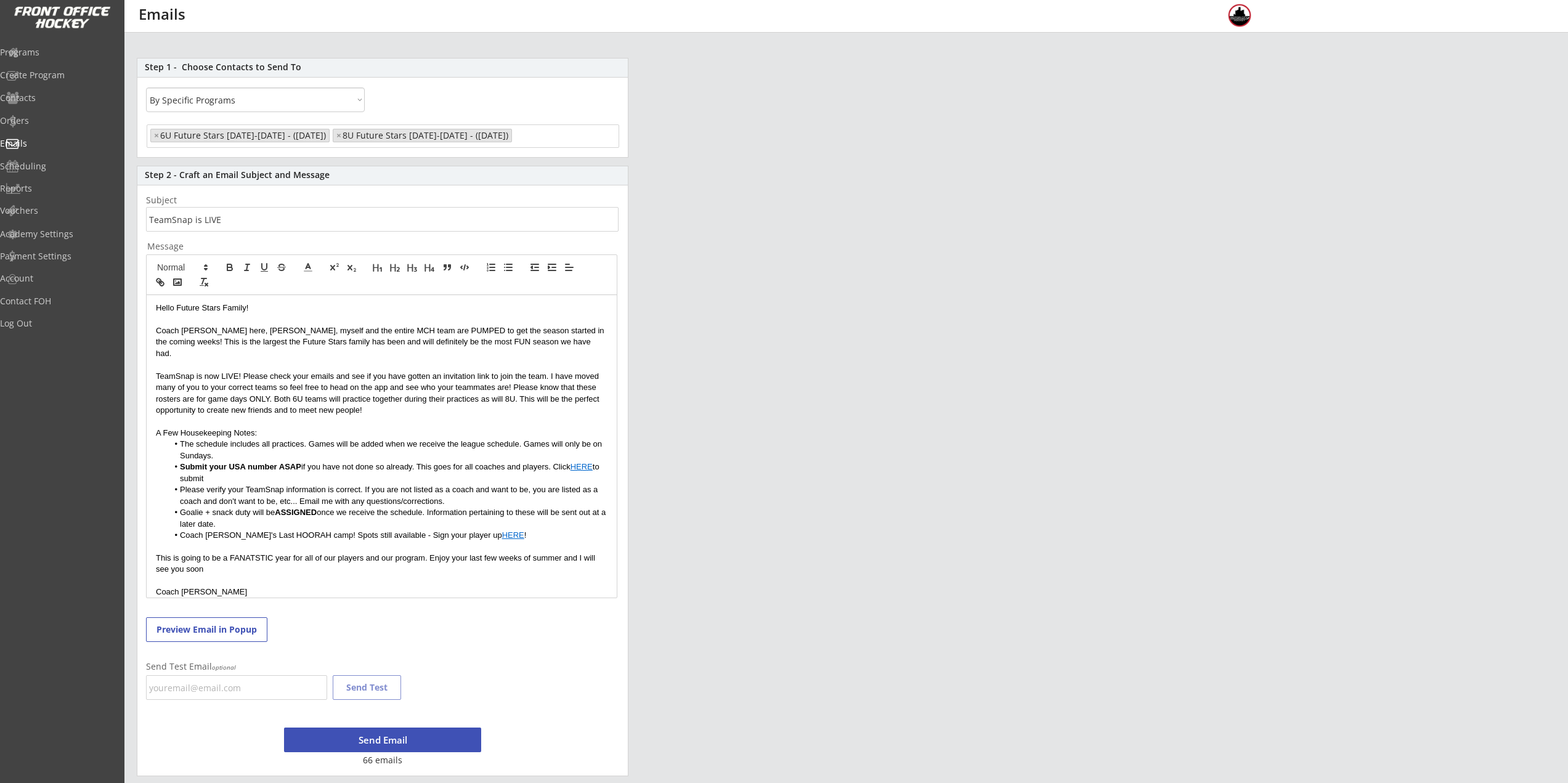
scroll to position [81, 0]
drag, startPoint x: 514, startPoint y: 371, endPoint x: 270, endPoint y: 386, distance: 244.5
click at [270, 386] on p "TeamSnap is now LIVE! Please check your emails and see if you have gotten an in…" at bounding box center [381, 393] width 451 height 46
click at [377, 438] on li "The schedule includes all practices. Games will be added when we receive the le…" at bounding box center [388, 449] width 440 height 23
drag, startPoint x: 151, startPoint y: 417, endPoint x: 261, endPoint y: 420, distance: 110.0
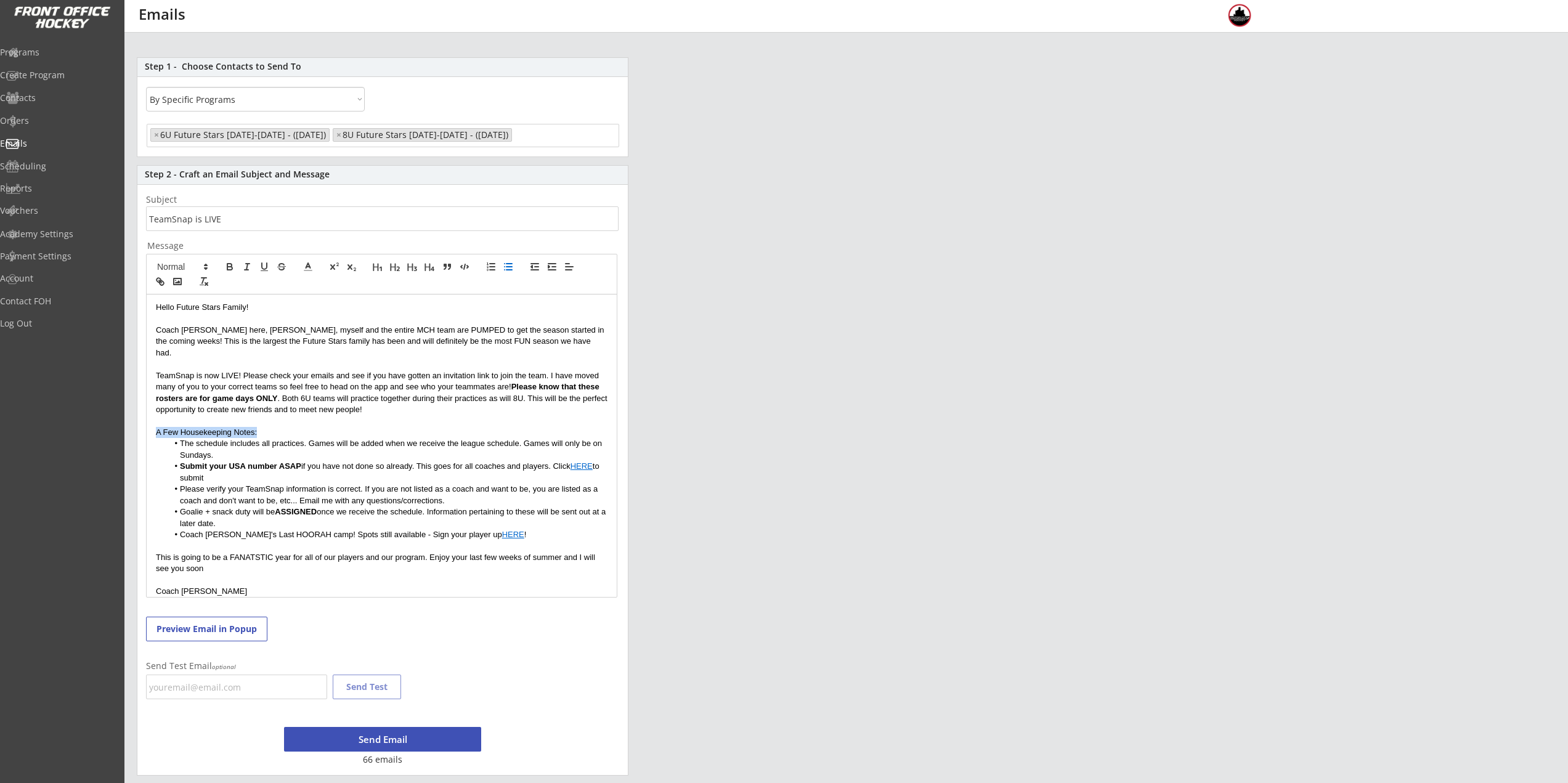
click at [261, 420] on div "Hello Future Stars Family! Coach Nick here, Rich, myself and the entire MCH tea…" at bounding box center [381, 445] width 470 height 302
click at [318, 461] on li "Submit your USA number ASAP if you have not done so already. This goes for all …" at bounding box center [388, 472] width 440 height 23
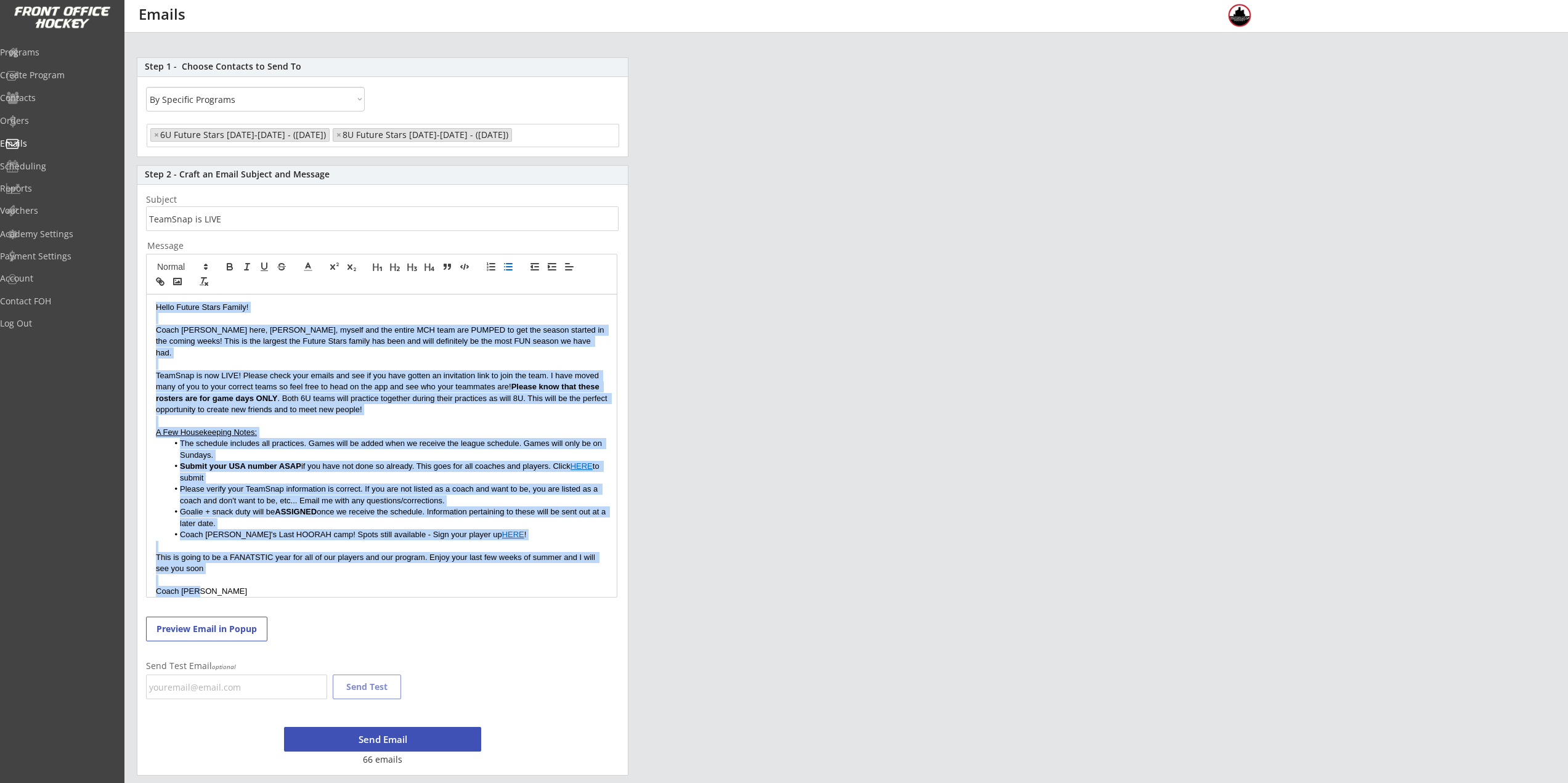
drag, startPoint x: 154, startPoint y: 306, endPoint x: 235, endPoint y: 581, distance: 286.7
click at [235, 581] on div "Hello Future Stars Family! Coach Nick here, Rich, myself and the entire MCH tea…" at bounding box center [381, 445] width 470 height 302
copy div "Hello Future Stars Family! Coach Nick here, Rich, myself and the entire MCH tea…"
click at [313, 438] on li "The schedule includes all practices. Games will be added when we receive the le…" at bounding box center [388, 449] width 440 height 23
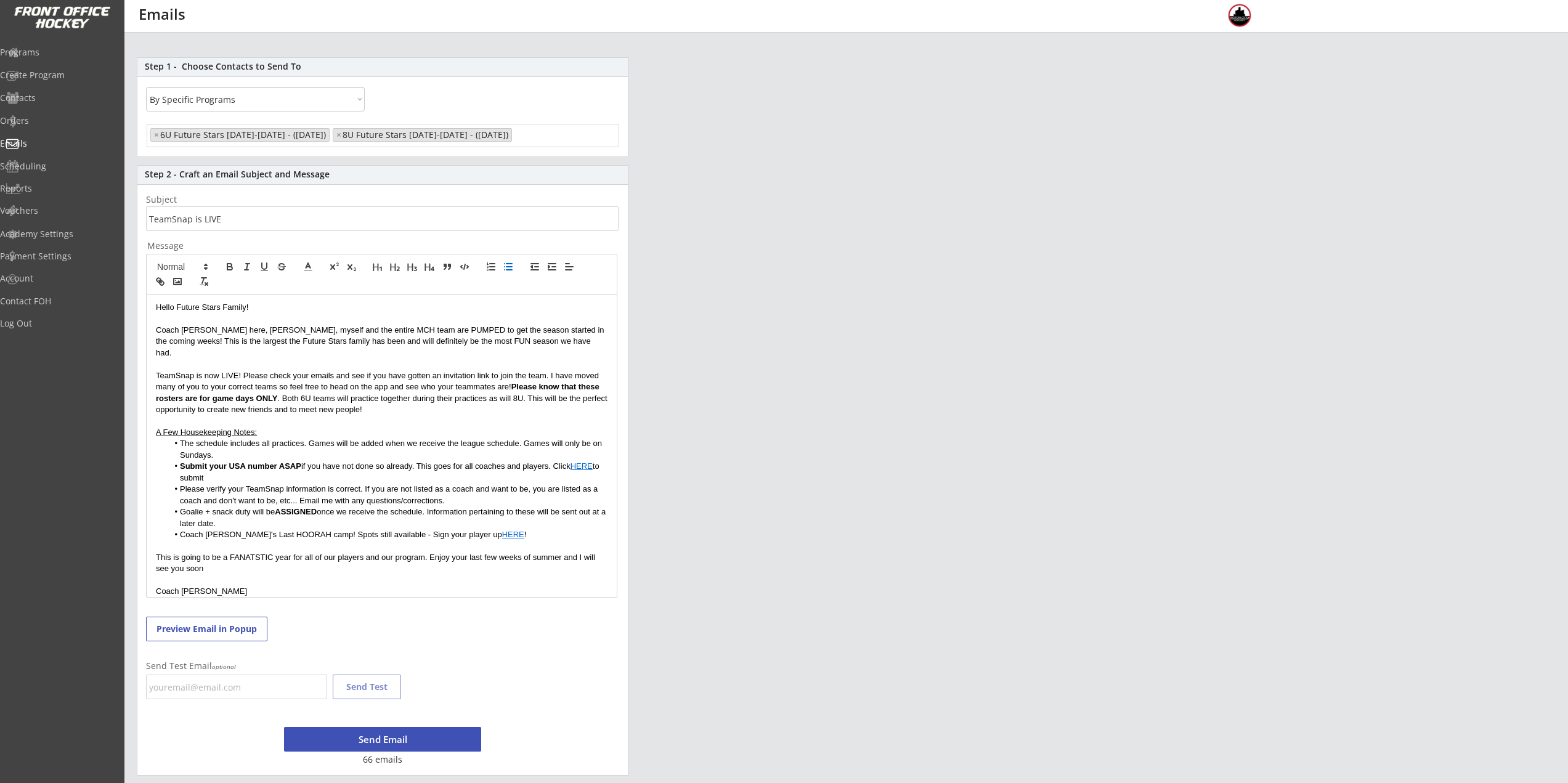
click at [282, 466] on li "Submit your USA number ASAP if you have not done so already. This goes for all …" at bounding box center [388, 472] width 440 height 23
click at [352, 416] on p at bounding box center [381, 421] width 451 height 11
click at [299, 397] on p "TeamSnap is now LIVE! Please check your emails and see if you have gotten an in…" at bounding box center [381, 393] width 451 height 46
click at [299, 462] on strong "Submit your USA number ASAP" at bounding box center [240, 466] width 121 height 10
click at [386, 469] on li "Submit your USA number ASAP if you have not done so already. This goes for all …" at bounding box center [388, 472] width 440 height 23
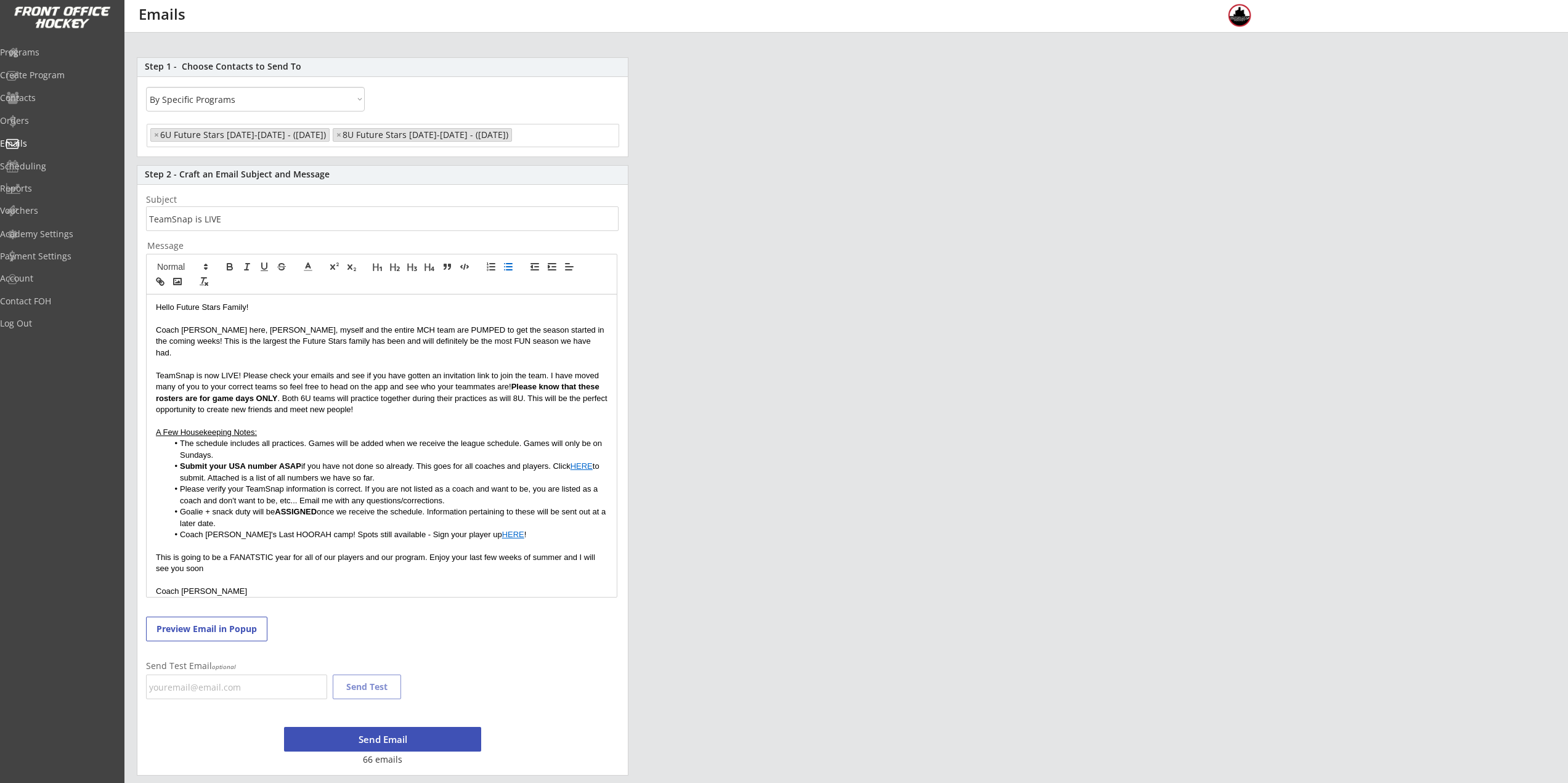
select select "1348695171700984260__LOOKUP__1745430402505x155712579044376580"
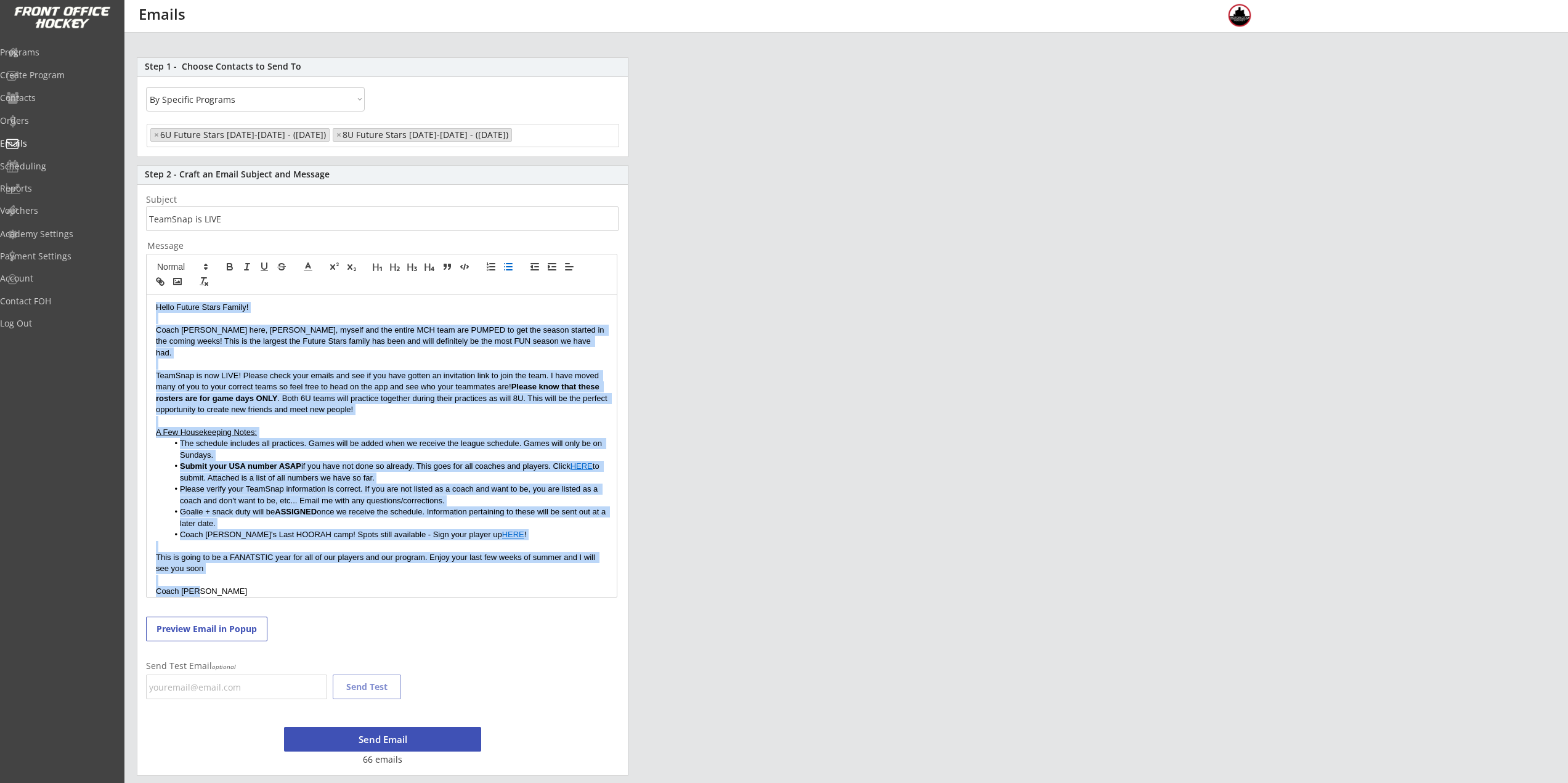
drag, startPoint x: 183, startPoint y: 537, endPoint x: 144, endPoint y: 302, distance: 238.2
click at [144, 302] on div "Step 2 - Craft an Email Subject and Message Subject Message Hello Future Stars …" at bounding box center [382, 470] width 491 height 610
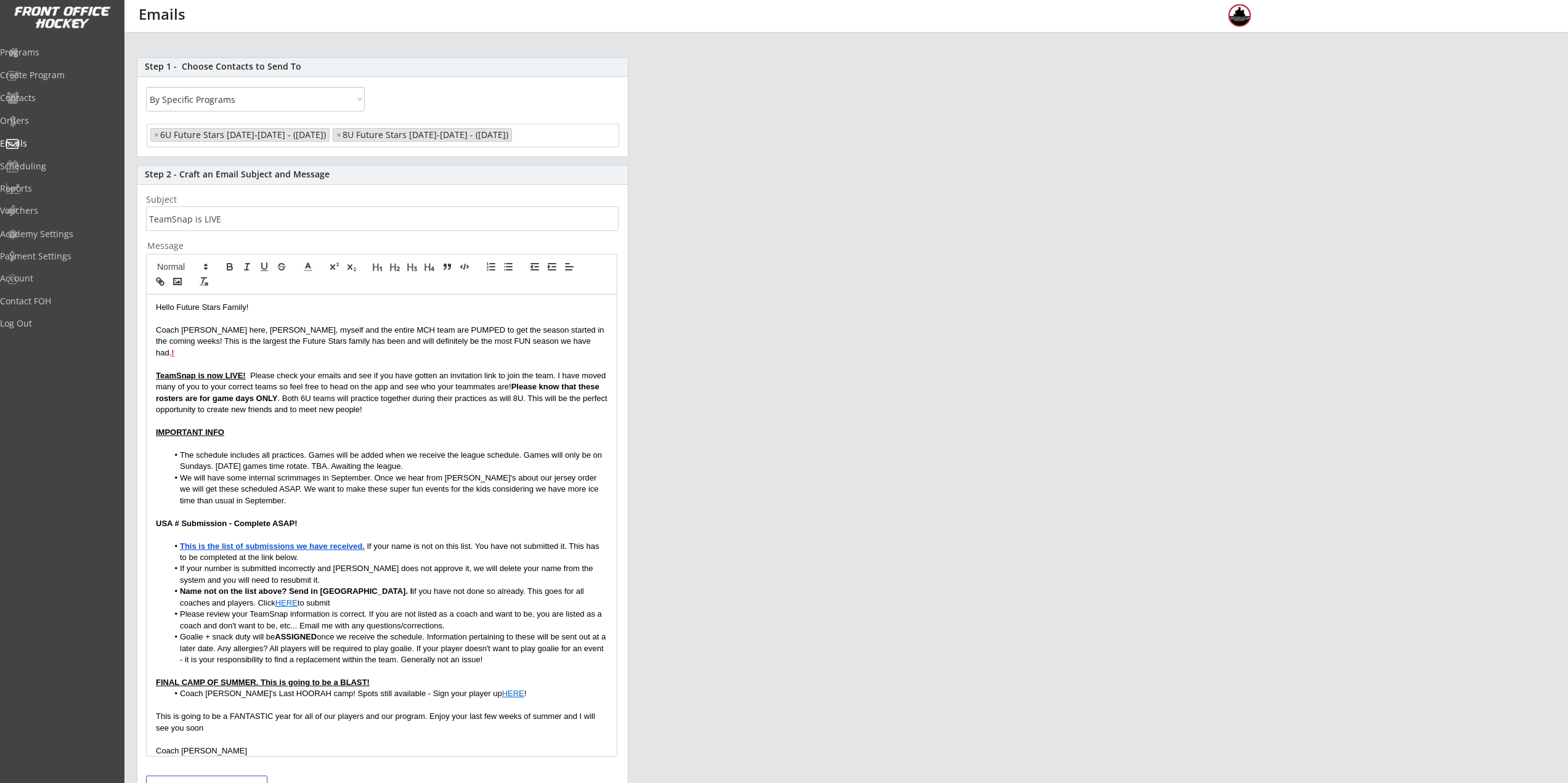
scroll to position [0, 0]
click at [174, 348] on u "!" at bounding box center [172, 352] width 2 height 10
click at [542, 389] on p "TeamSnap is now LIVE! Please check your emails and see if you have gotten an in…" at bounding box center [381, 393] width 451 height 46
click at [511, 343] on p "Coach Nick here, Rich, myself and the entire MCH team are PUMPED to get the sea…" at bounding box center [381, 341] width 451 height 34
click at [228, 267] on icon "button" at bounding box center [230, 268] width 5 height 3
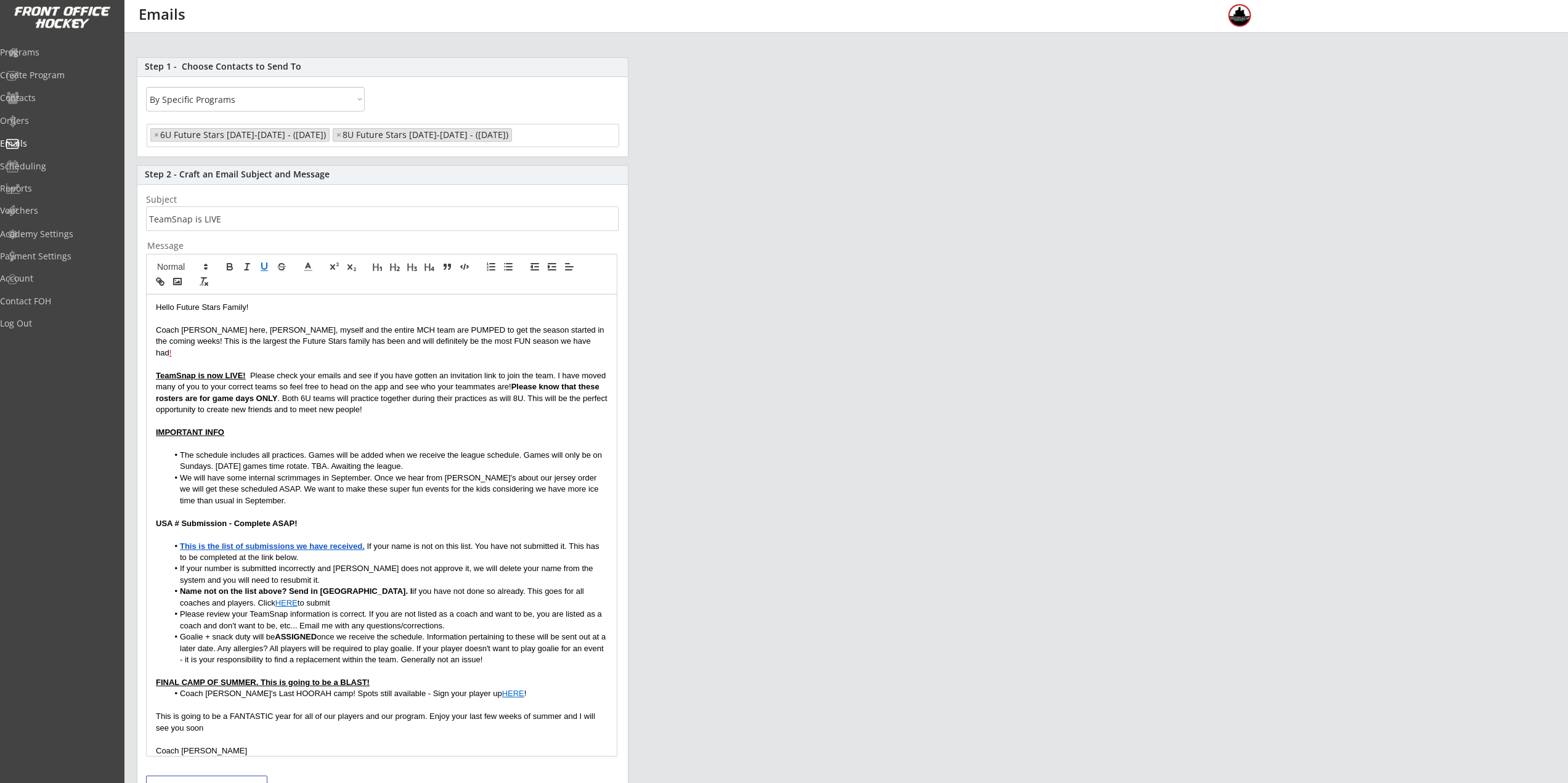
click at [402, 370] on p "TeamSnap is now LIVE! Please check your emails and see if you have gotten an in…" at bounding box center [381, 393] width 451 height 46
click at [513, 341] on p "Coach Nick here, Rich, myself and the entire MCH team are PUMPED to get the sea…" at bounding box center [381, 341] width 451 height 34
click at [263, 265] on icon "button" at bounding box center [264, 267] width 11 height 11
click at [304, 267] on icon at bounding box center [307, 267] width 11 height 11
click at [310, 284] on span at bounding box center [309, 281] width 10 height 10
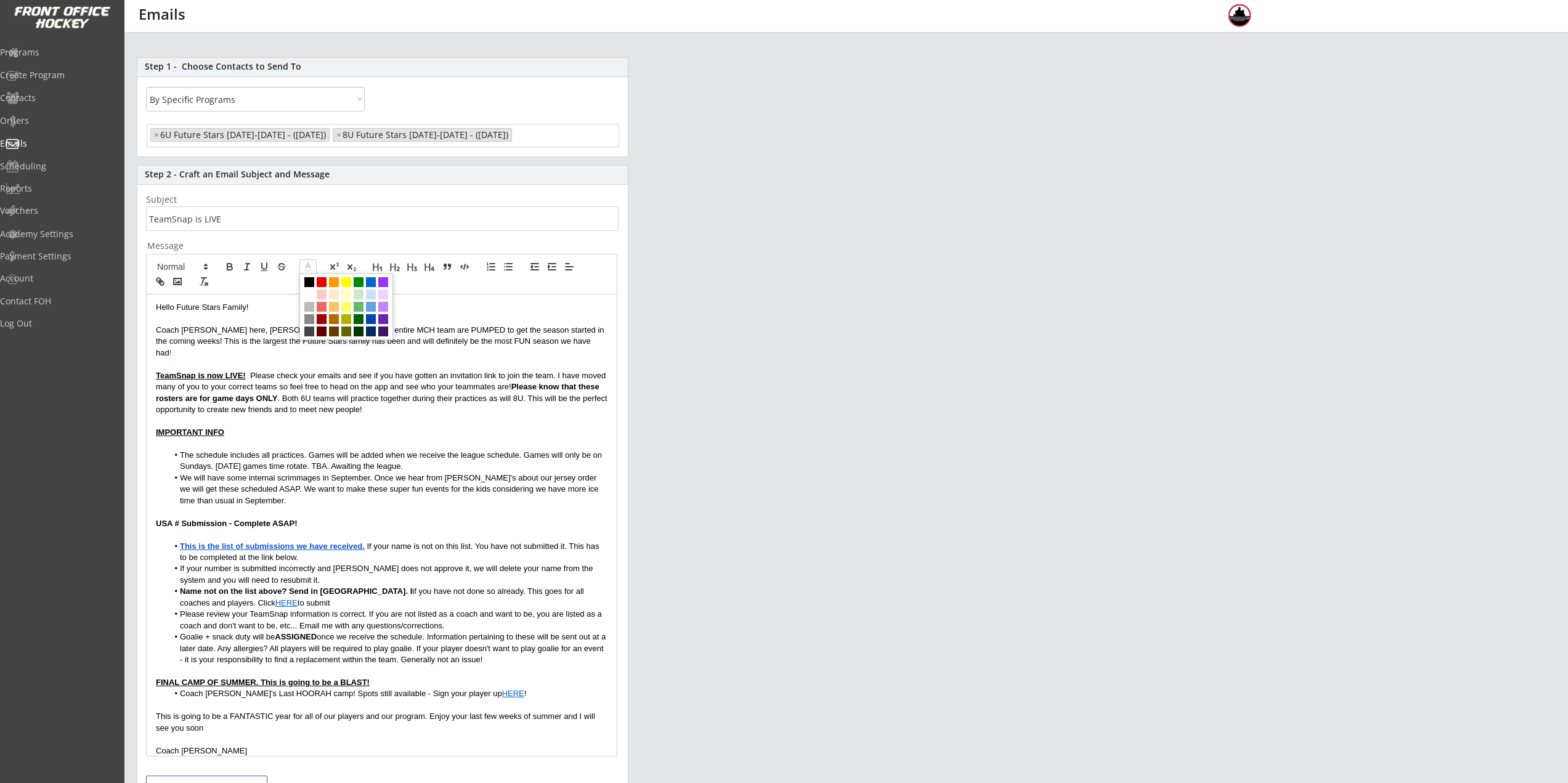
click at [376, 346] on p "Coach Nick here, Rich, myself and the entire MCH team are PUMPED to get the sea…" at bounding box center [381, 341] width 451 height 34
drag, startPoint x: 518, startPoint y: 341, endPoint x: 510, endPoint y: 339, distance: 8.2
click at [512, 341] on p "Coach Nick here, Rich, myself and the entire MCH team are PUMPED to get the sea…" at bounding box center [381, 341] width 451 height 34
click at [311, 261] on icon at bounding box center [307, 267] width 11 height 11
click at [310, 284] on span at bounding box center [309, 281] width 10 height 10
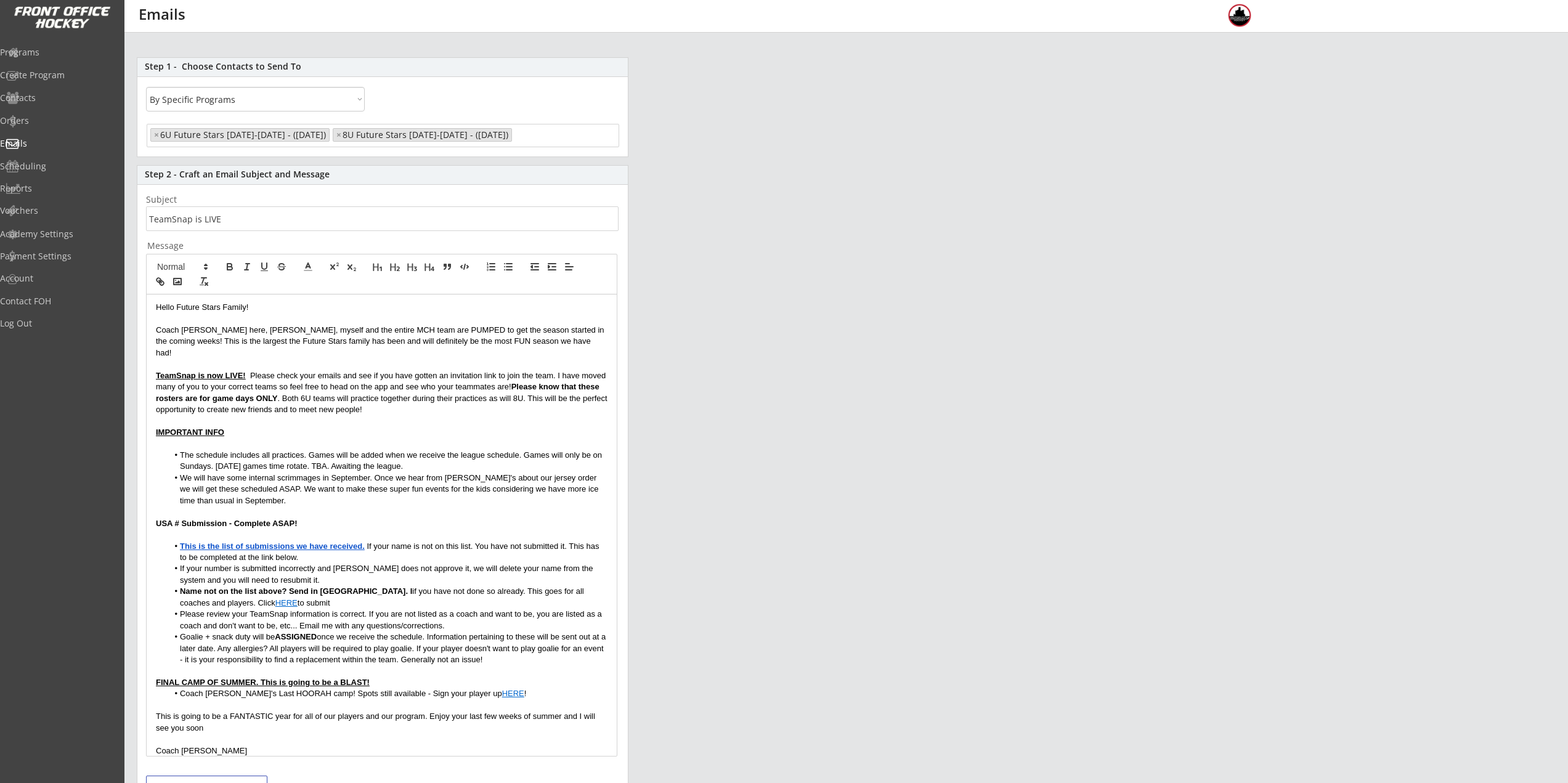
click at [525, 358] on p at bounding box center [381, 363] width 451 height 11
drag, startPoint x: 155, startPoint y: 362, endPoint x: 245, endPoint y: 362, distance: 90.0
click at [245, 362] on div "Hello Future Stars Family! Coach Nick here, Rich, myself and the entire MCH tea…" at bounding box center [381, 525] width 470 height 462
click at [308, 269] on icon at bounding box center [307, 267] width 11 height 11
click at [325, 284] on span at bounding box center [321, 281] width 10 height 10
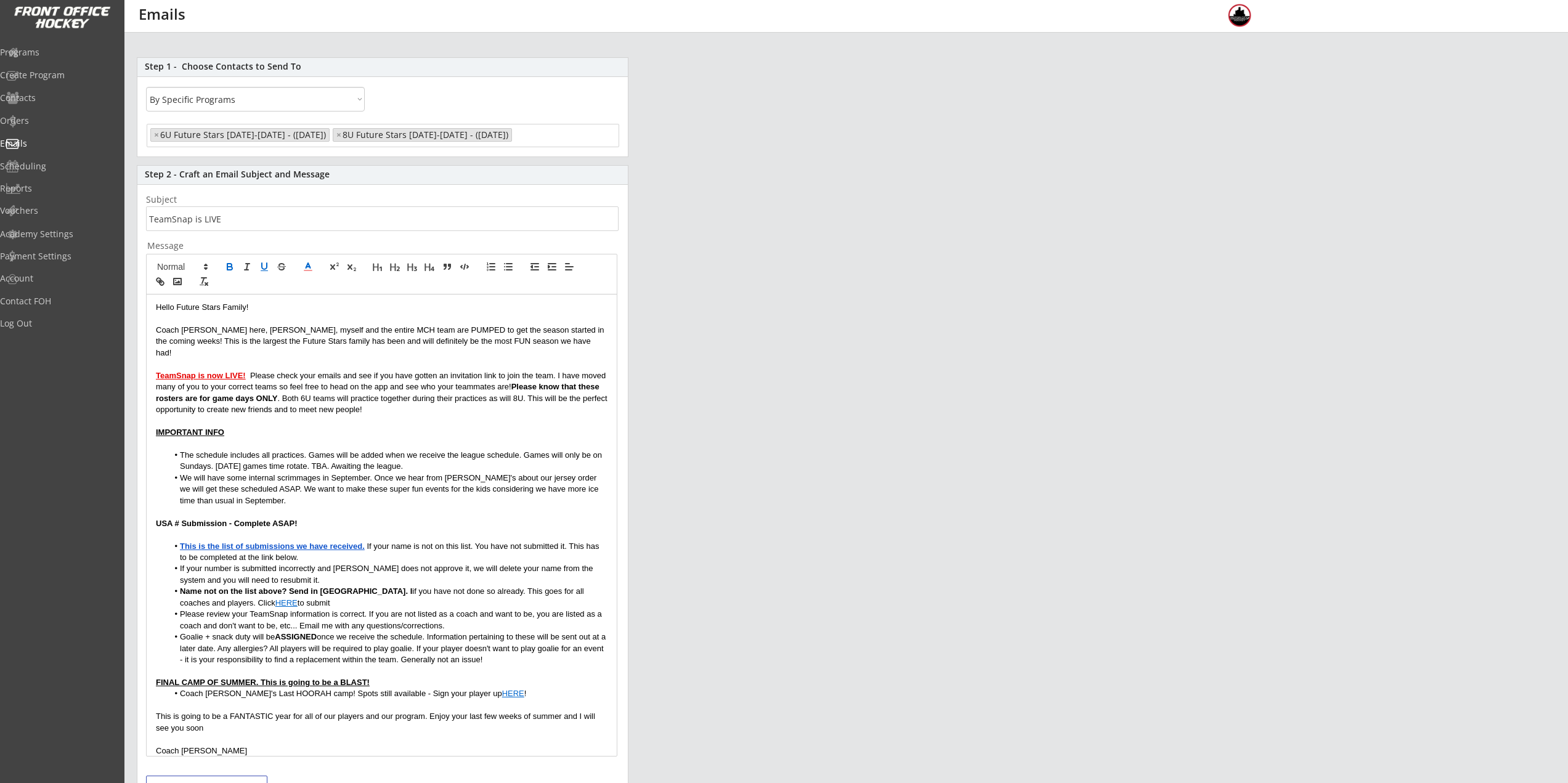
click at [335, 379] on p "TeamSnap is now LIVE! Please check your emails and see if you have gotten an in…" at bounding box center [381, 393] width 451 height 46
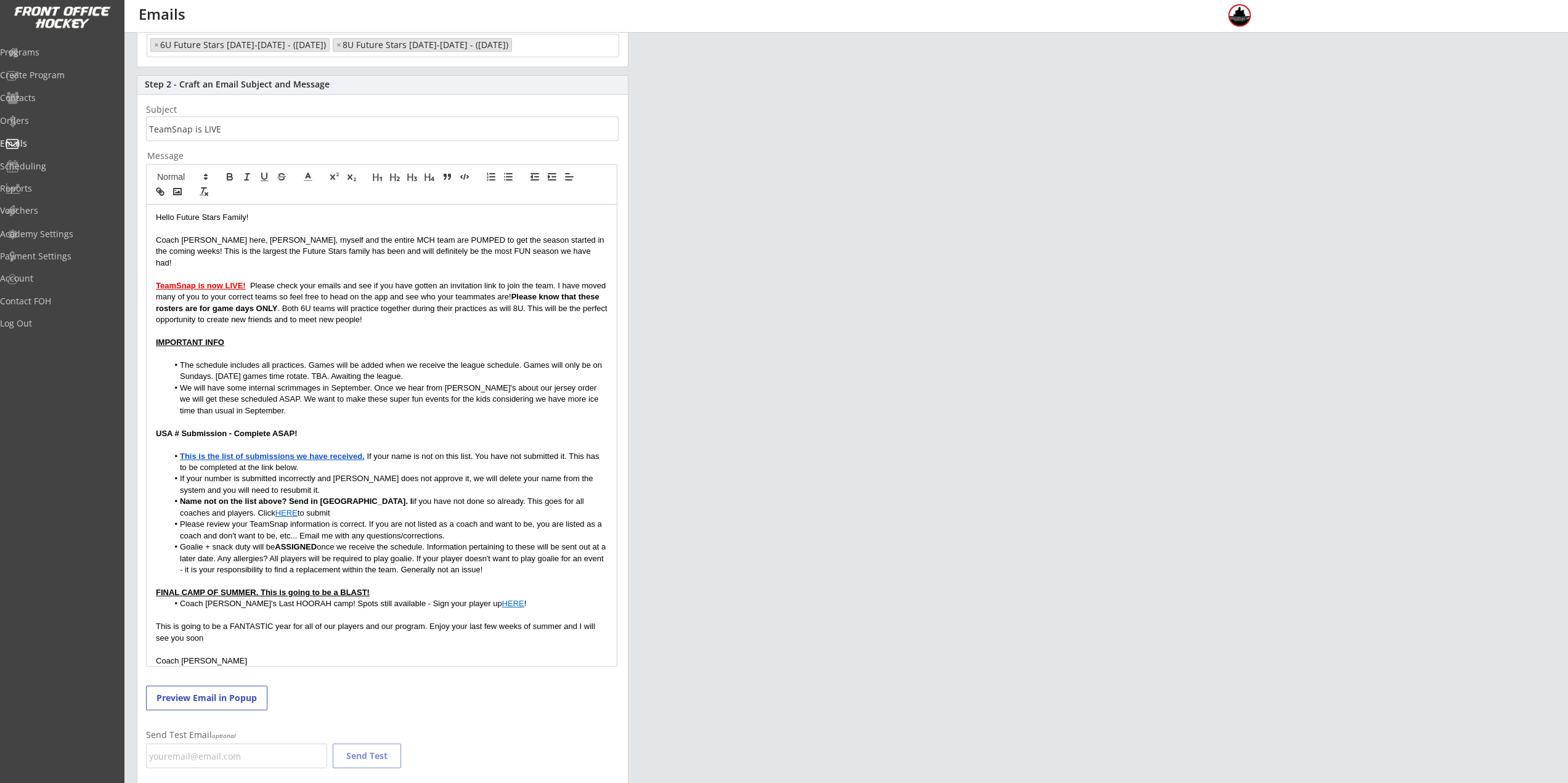
scroll to position [204, 0]
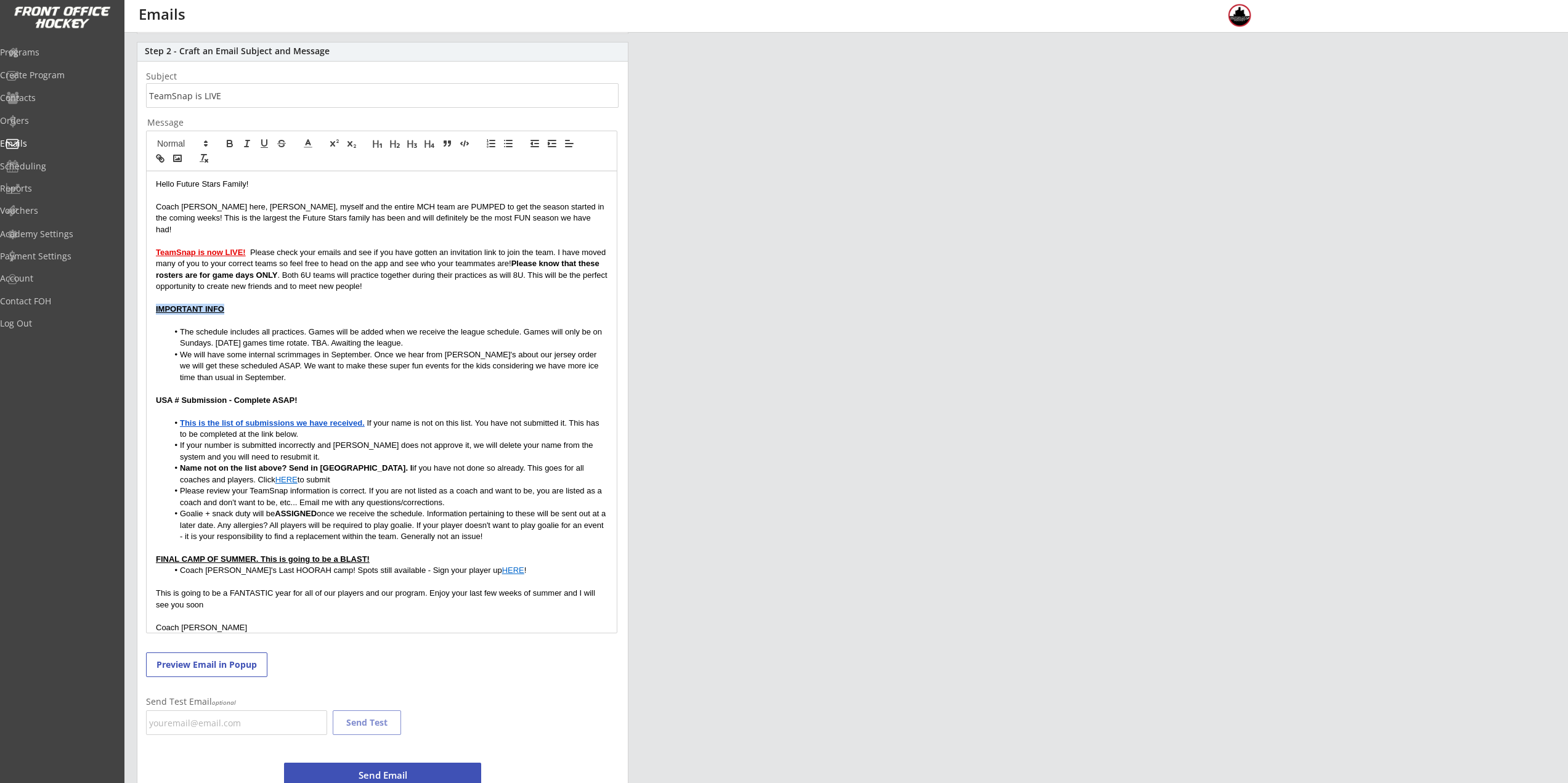
drag, startPoint x: 154, startPoint y: 298, endPoint x: 237, endPoint y: 298, distance: 83.0
click at [237, 298] on div "Hello Future Stars Family! Coach Nick here, Rich, myself and the entire MCH tea…" at bounding box center [381, 402] width 470 height 462
click at [310, 143] on icon at bounding box center [307, 143] width 11 height 11
click at [323, 159] on span at bounding box center [321, 158] width 10 height 10
click at [307, 326] on li "The schedule includes all practices. Games will be added when we receive the le…" at bounding box center [388, 338] width 440 height 23
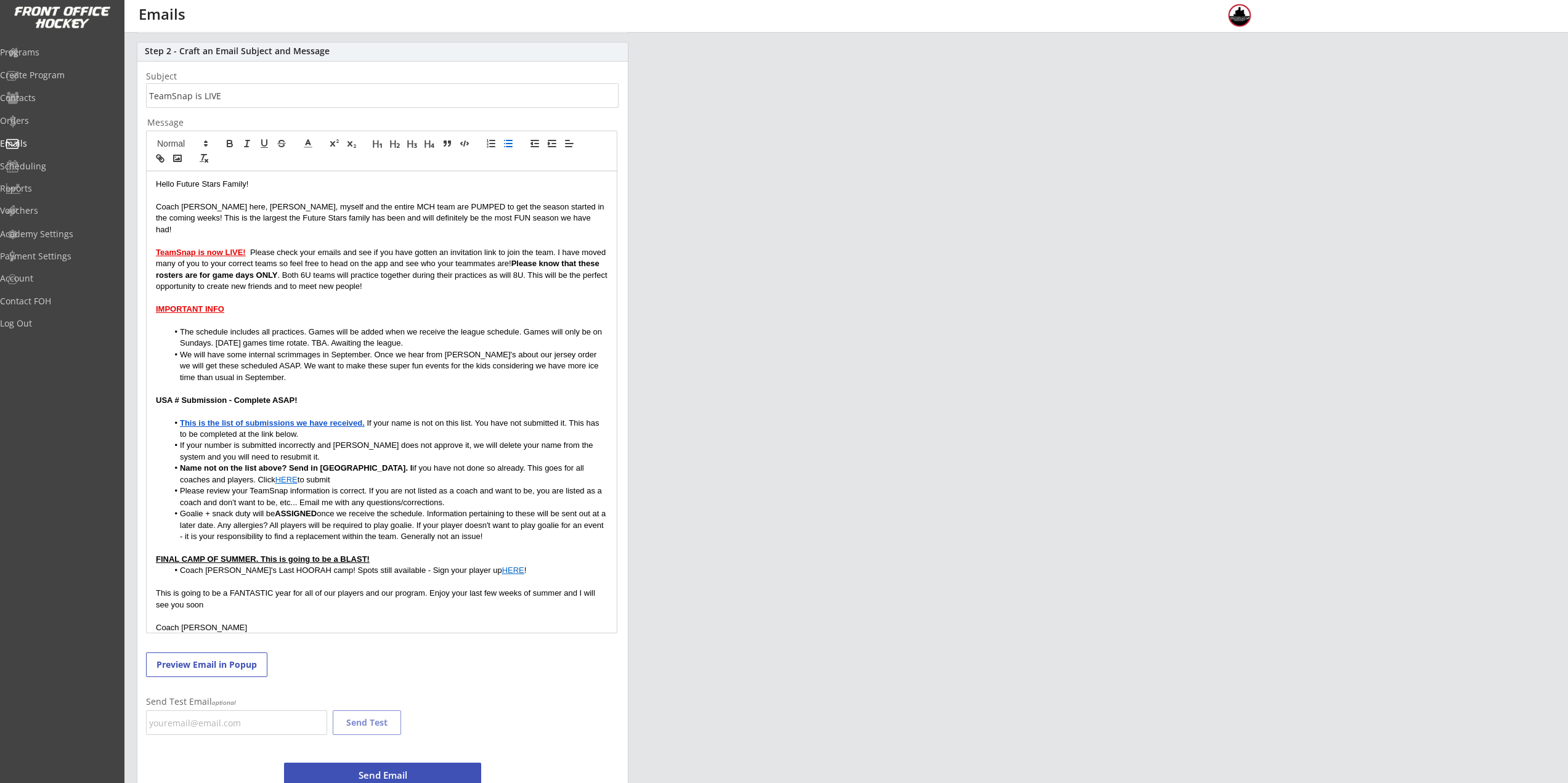
click at [266, 330] on li "The schedule includes all practices. Games will be added when we receive the le…" at bounding box center [388, 338] width 440 height 23
click at [267, 332] on li "The schedule includes all practices. Games will be added when we receive the le…" at bounding box center [388, 338] width 440 height 23
click at [283, 331] on li "The schedule includes all practices. Games will be added when we receive the le…" at bounding box center [388, 338] width 440 height 23
click at [294, 359] on li "We will have some internal scrimmages in September. Once we hear from Perani's …" at bounding box center [388, 366] width 440 height 34
click at [269, 366] on li "We will have some internal scrimmages in September. Once we hear from Perani's …" at bounding box center [388, 366] width 440 height 34
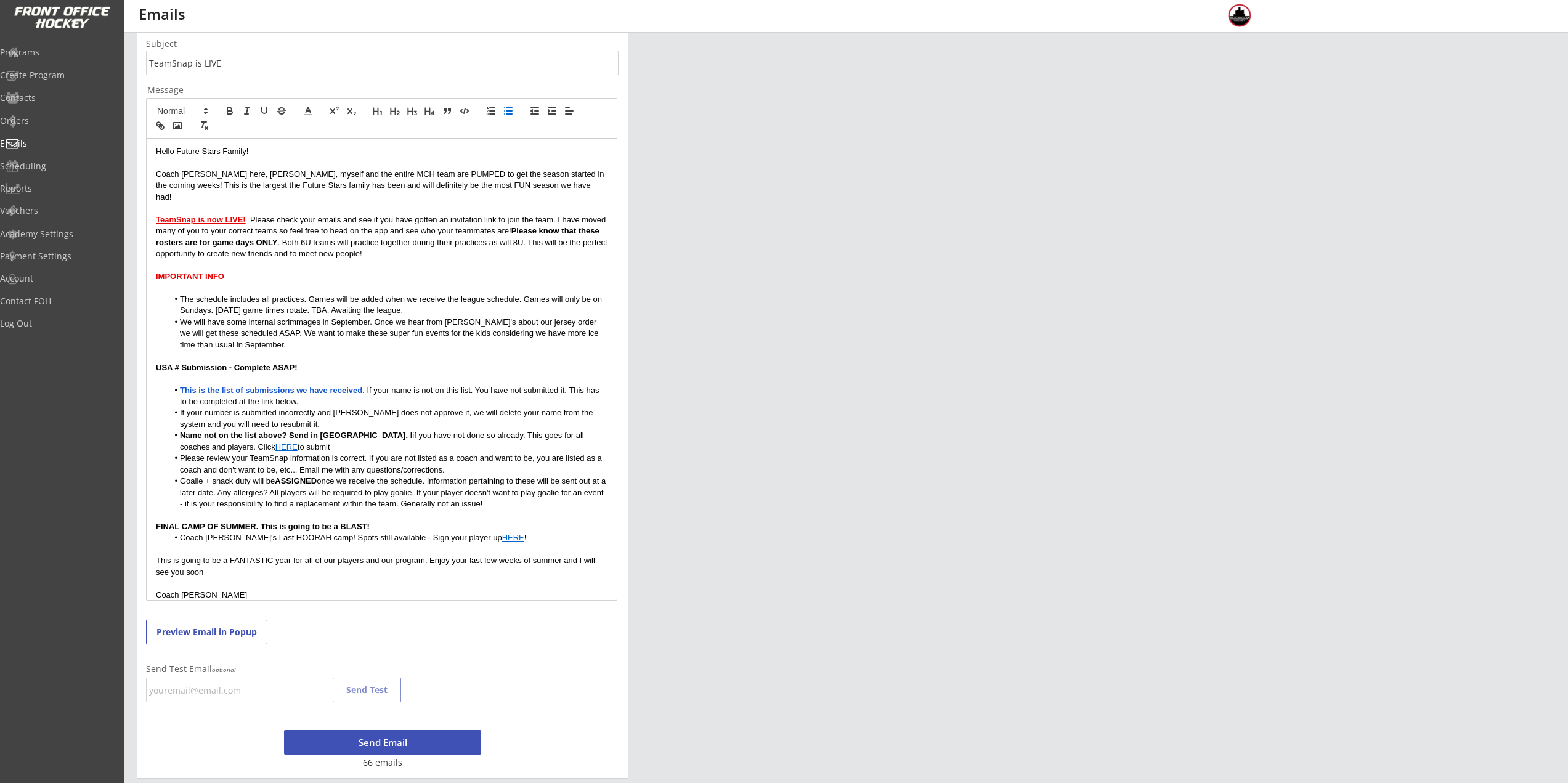
scroll to position [239, 0]
drag, startPoint x: 155, startPoint y: 355, endPoint x: 301, endPoint y: 355, distance: 146.0
click at [301, 355] on div "Hello Future Stars Family! Coach Nick here, Rich, myself and the entire MCH tea…" at bounding box center [381, 366] width 470 height 462
click at [305, 109] on icon at bounding box center [307, 107] width 11 height 11
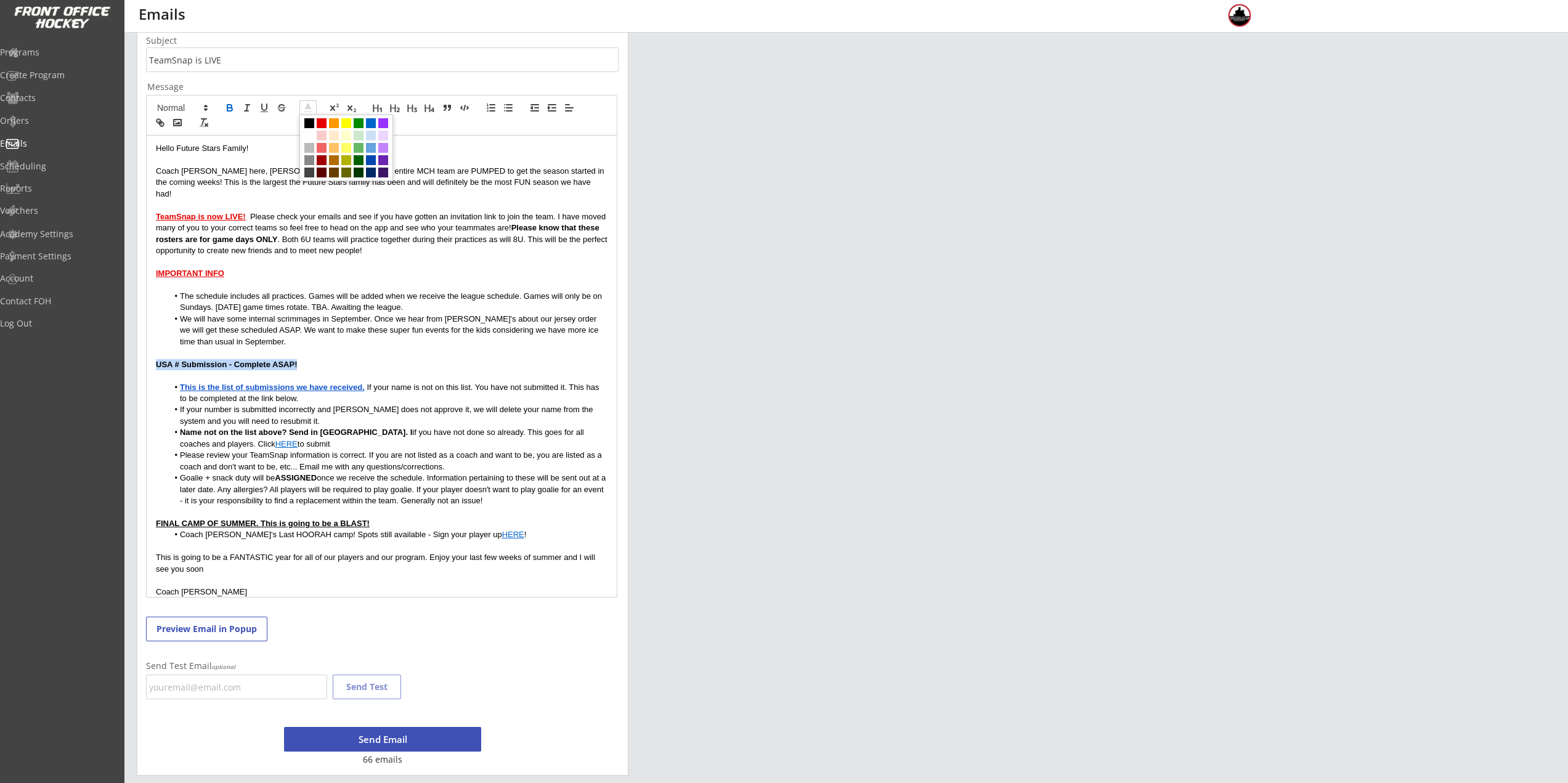
click at [321, 121] on span at bounding box center [321, 123] width 10 height 10
click at [321, 414] on li "If your number is submitted incorrectly and Tracy does not approve it, we will …" at bounding box center [388, 415] width 440 height 23
click at [315, 383] on strong "This is the list of submissions we have received." at bounding box center [272, 387] width 185 height 10
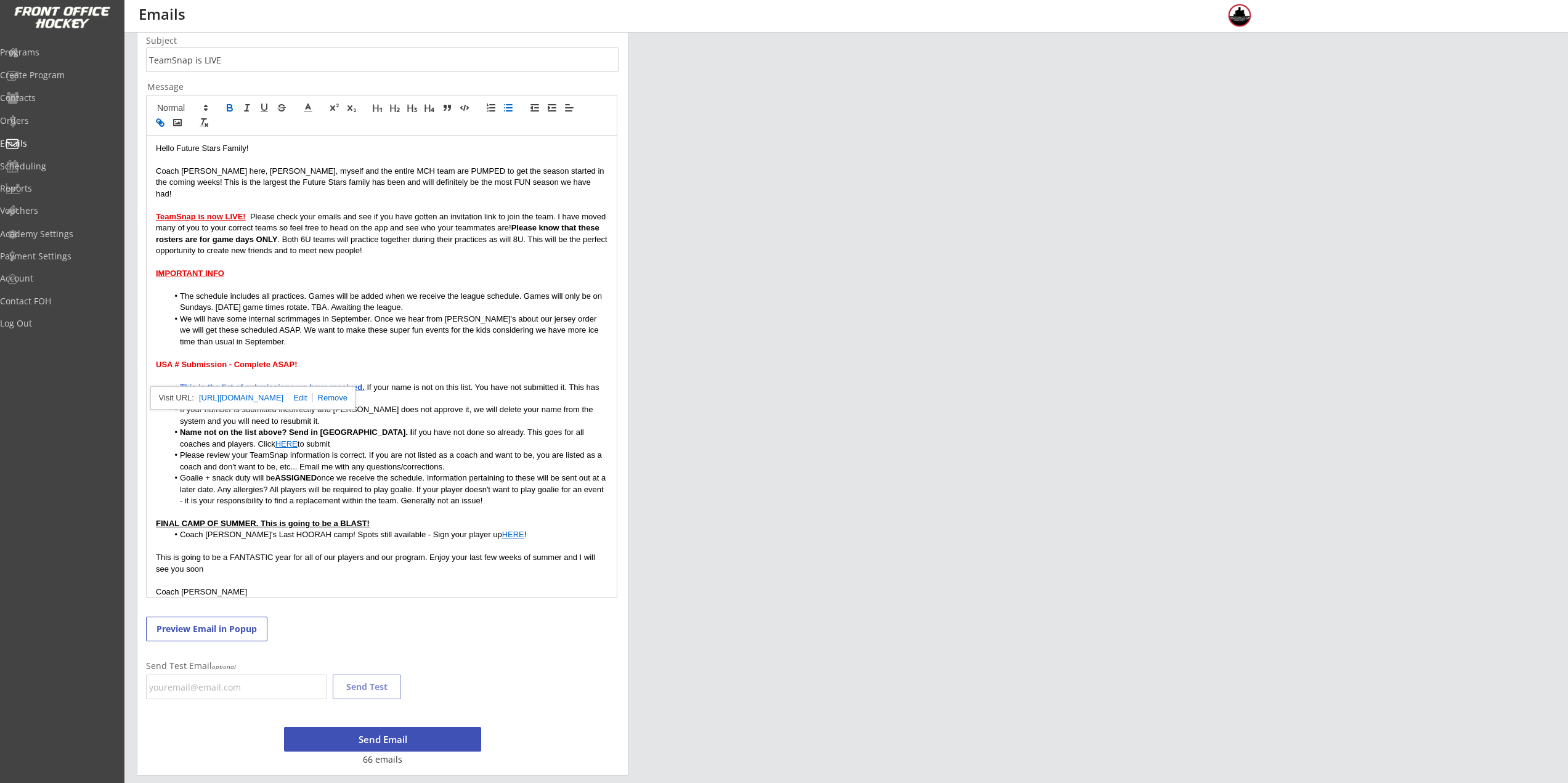
click at [284, 395] on link "https://docs.google.com/spreadsheets/d/e/2PACX-1vRatMeJw3ogkCBY2XtCYRH_PLNhtyyC…" at bounding box center [241, 398] width 84 height 16
click at [315, 347] on p at bounding box center [381, 352] width 451 height 11
click at [386, 405] on li "If your number is submitted incorrectly and Tracy does not approve it, we will …" at bounding box center [388, 415] width 440 height 23
click at [279, 410] on li "If your number is submitted incorrectly and Tracy does not approve it, we will …" at bounding box center [388, 415] width 440 height 23
click at [343, 428] on li "Name not on the list above? Send in ASAP. I if you have not done so already. Th…" at bounding box center [388, 438] width 440 height 23
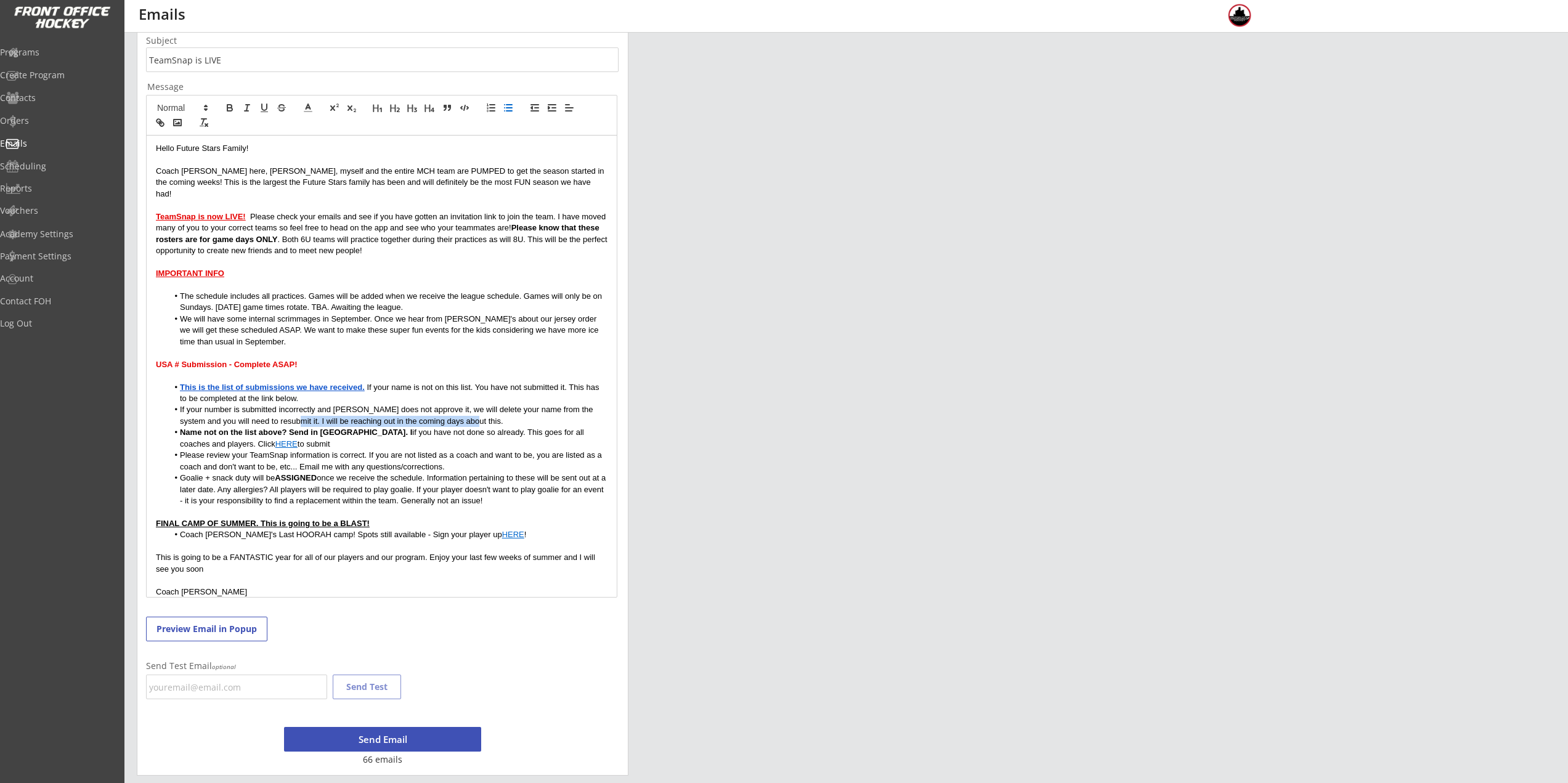
drag, startPoint x: 458, startPoint y: 408, endPoint x: 263, endPoint y: 410, distance: 195.0
click at [263, 410] on li "If your number is submitted incorrectly and Tracy does not approve it, we will …" at bounding box center [388, 415] width 440 height 23
click at [290, 434] on li "Name not on the list above? Send in ASAP. I if you have not done so already. Th…" at bounding box center [388, 438] width 440 height 23
click at [349, 427] on li "Name not on the list above? Send in ASAP. I if you have not done so already. Th…" at bounding box center [388, 438] width 440 height 23
click at [347, 428] on strong "Name not on the list above? Send in ASAP. I" at bounding box center [296, 432] width 232 height 10
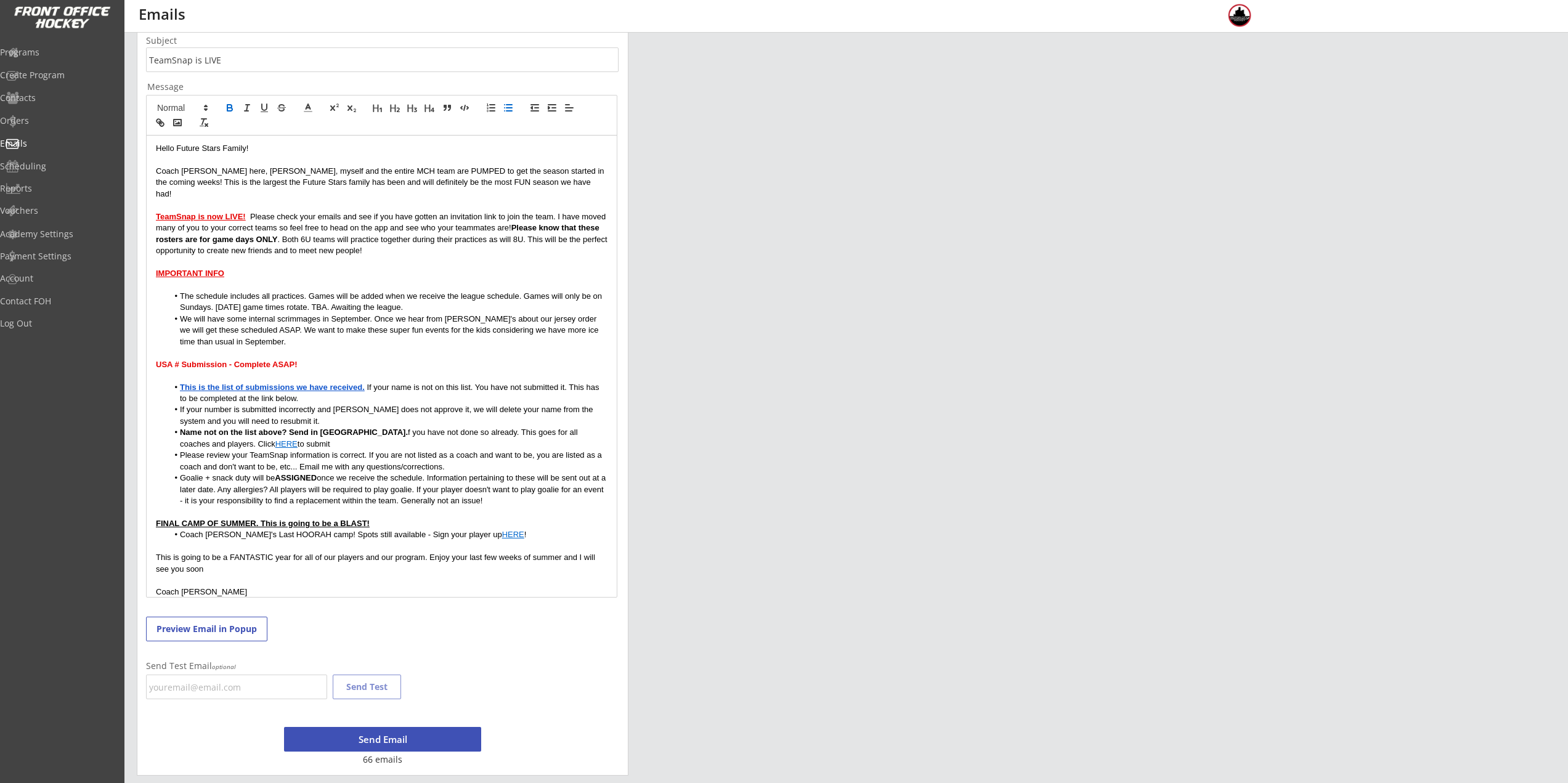
click at [234, 106] on icon "button" at bounding box center [230, 107] width 11 height 11
click at [443, 450] on li "Please review your TeamSnap information is correct. If you are not listed as a …" at bounding box center [388, 461] width 440 height 23
click at [293, 383] on strong "This is the list of submissions we have received." at bounding box center [272, 387] width 185 height 10
drag, startPoint x: 270, startPoint y: 456, endPoint x: 253, endPoint y: 464, distance: 18.8
click at [270, 456] on li "Please review your TeamSnap information is correct. If you are not listed as a …" at bounding box center [388, 461] width 440 height 23
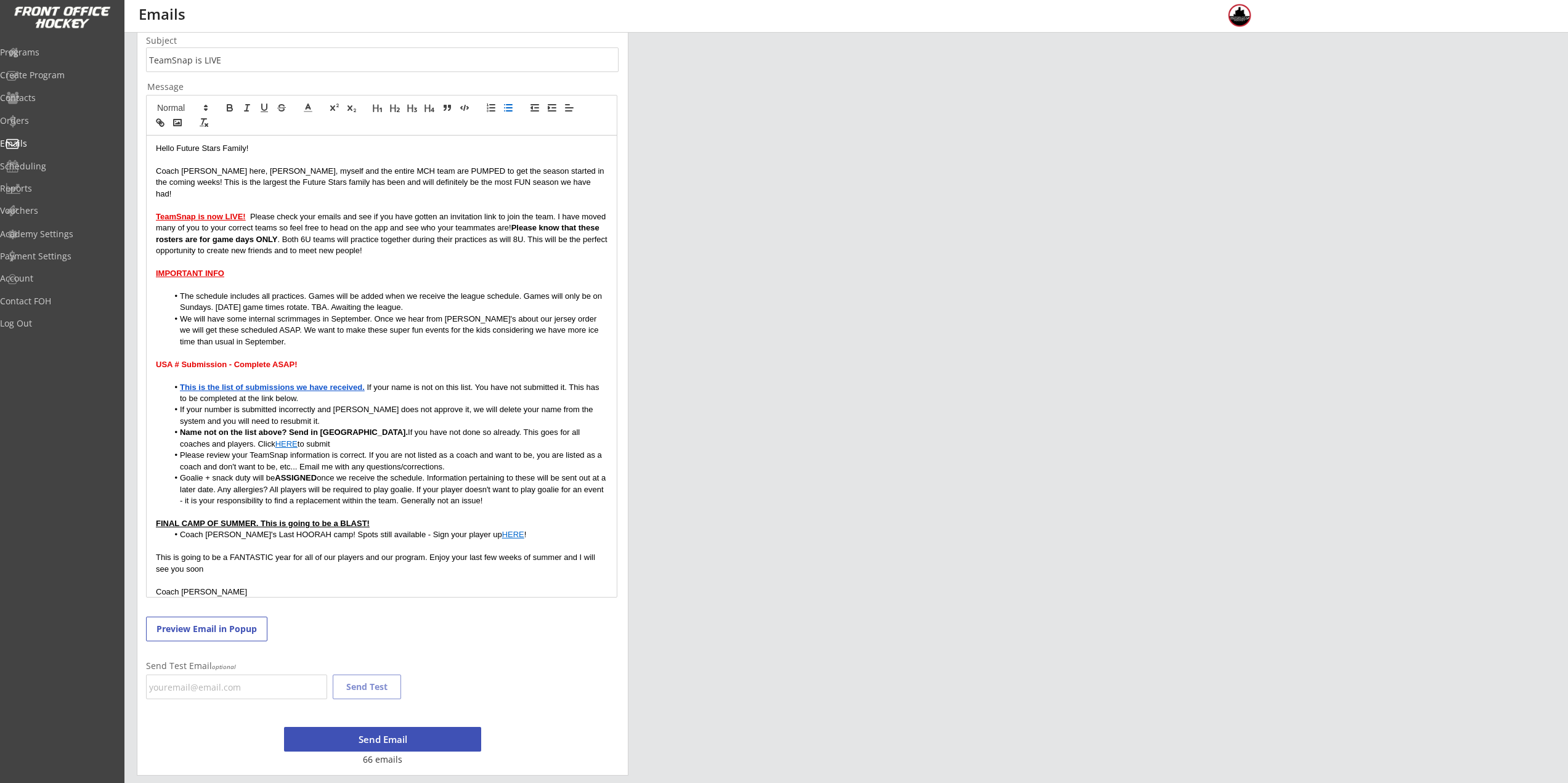
click at [446, 454] on li "Please review your TeamSnap information is correct. If you are not listed as a …" at bounding box center [388, 461] width 440 height 23
click at [190, 473] on li "Goalie + snack duty will be ASSIGNED once we receive the schedule. Information …" at bounding box center [388, 490] width 440 height 34
click at [244, 473] on li "Goalie + snack duty will be ASSIGNED once we receive the schedule. Information …" at bounding box center [388, 490] width 440 height 34
drag, startPoint x: 154, startPoint y: 516, endPoint x: 374, endPoint y: 513, distance: 220.0
click at [374, 513] on div "Hello Future Stars Family! Coach Nick here, Rich, myself and the entire MCH tea…" at bounding box center [381, 366] width 470 height 462
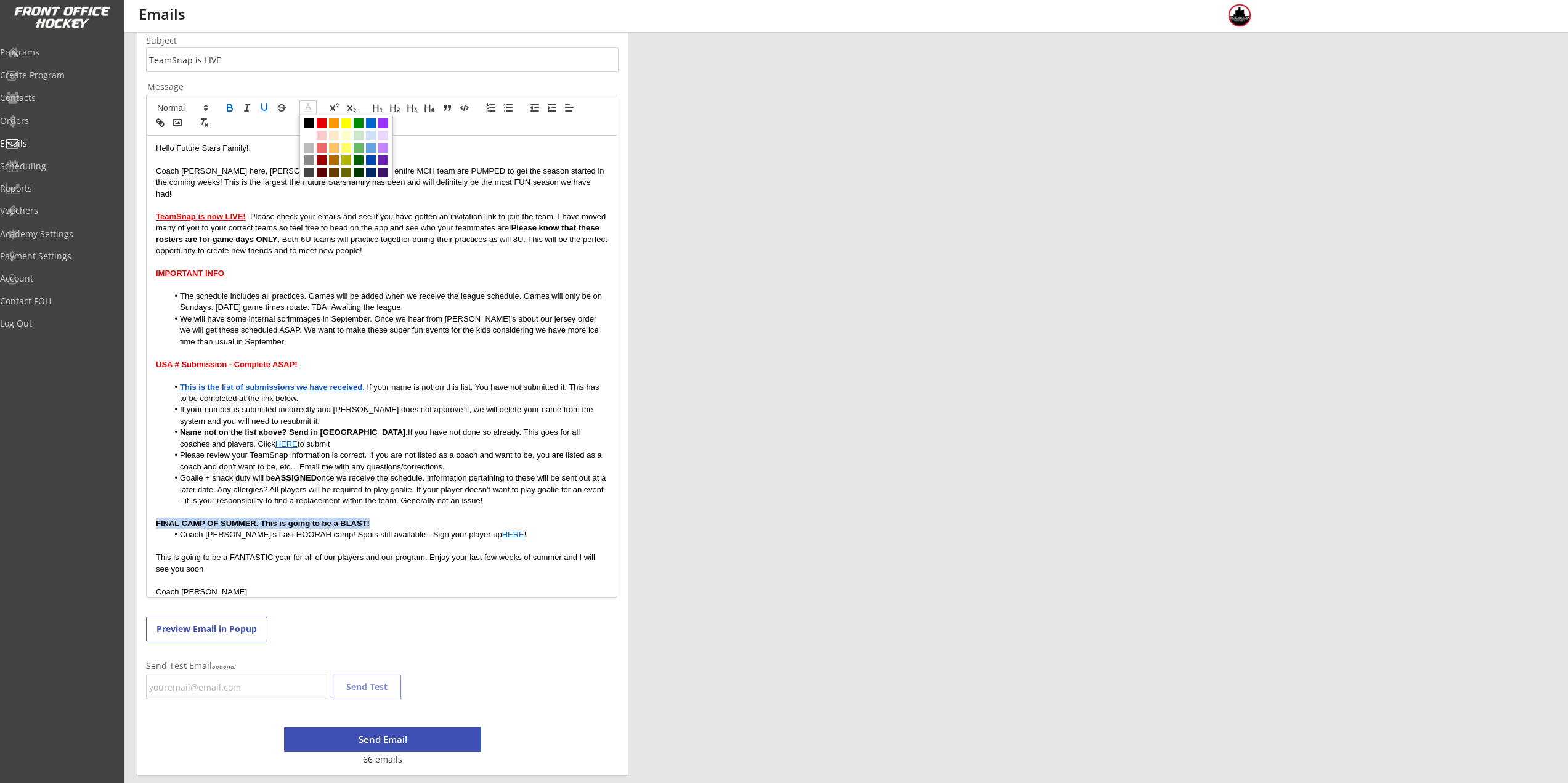
click at [310, 101] on span at bounding box center [307, 108] width 17 height 15
click at [321, 123] on span at bounding box center [321, 123] width 10 height 10
click at [273, 552] on p "This is going to be a FANTASTIC year for all of our players and our program. En…" at bounding box center [381, 563] width 451 height 23
click at [327, 541] on p at bounding box center [381, 546] width 451 height 11
click at [502, 530] on link "HERE" at bounding box center [514, 534] width 22 height 10
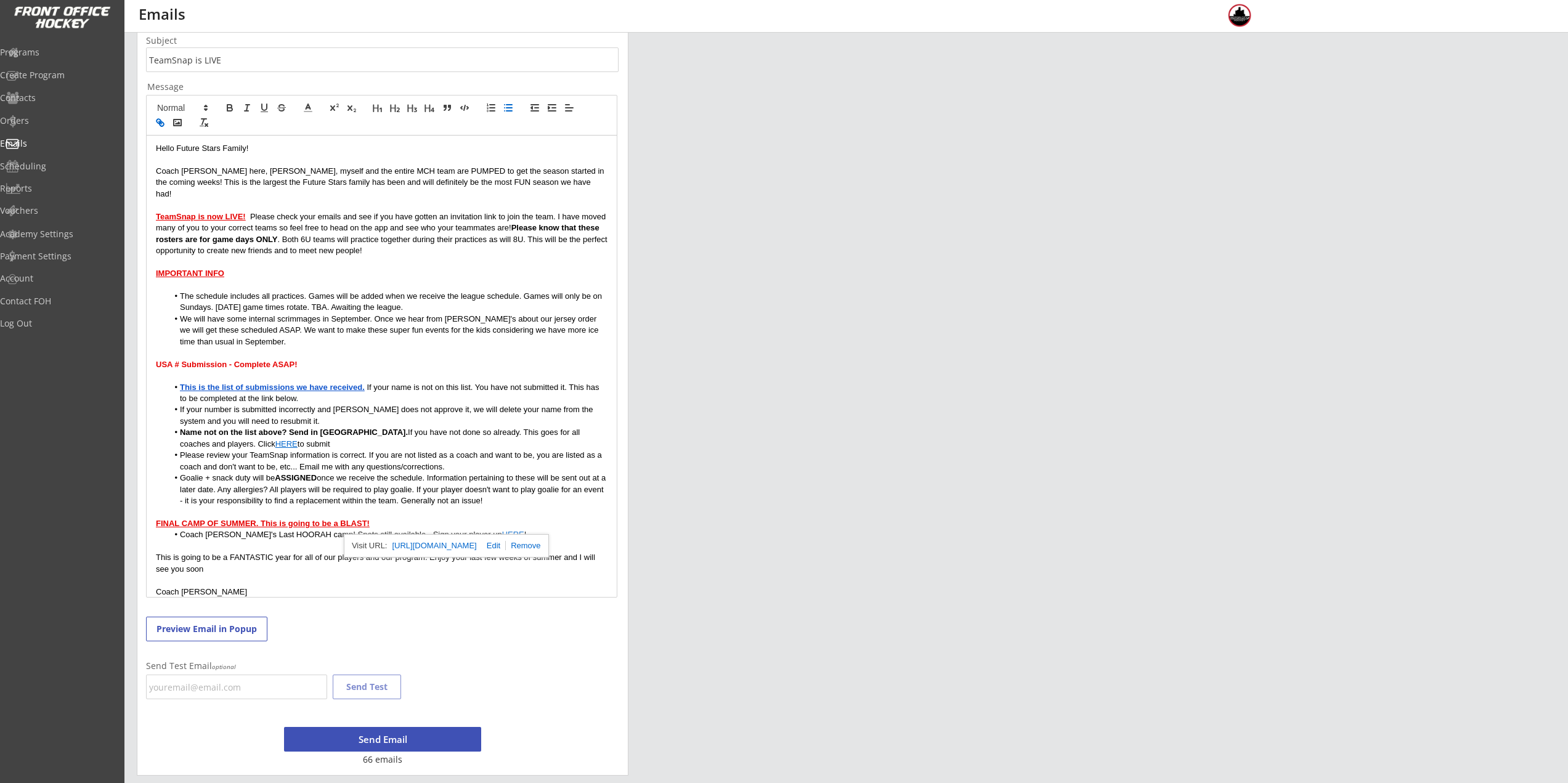
click at [266, 552] on p "This is going to be a FANTASTIC year for all of our players and our program. En…" at bounding box center [381, 563] width 451 height 23
click at [232, 561] on p "This is going to be a FANTASTIC year for all of our players and our program. En…" at bounding box center [381, 563] width 451 height 23
click at [233, 587] on p "Coach Nick" at bounding box center [381, 592] width 451 height 11
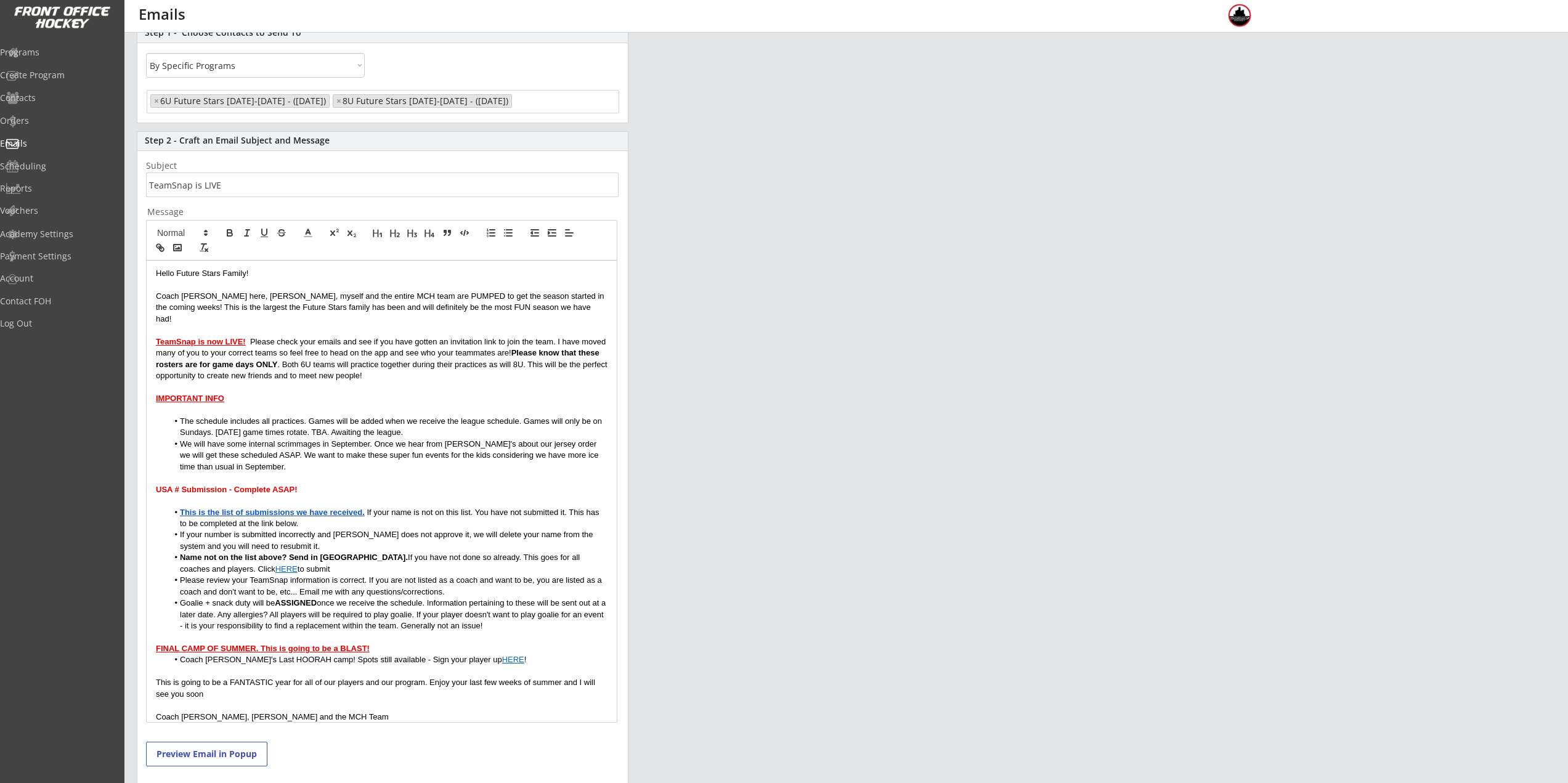
scroll to position [123, 0]
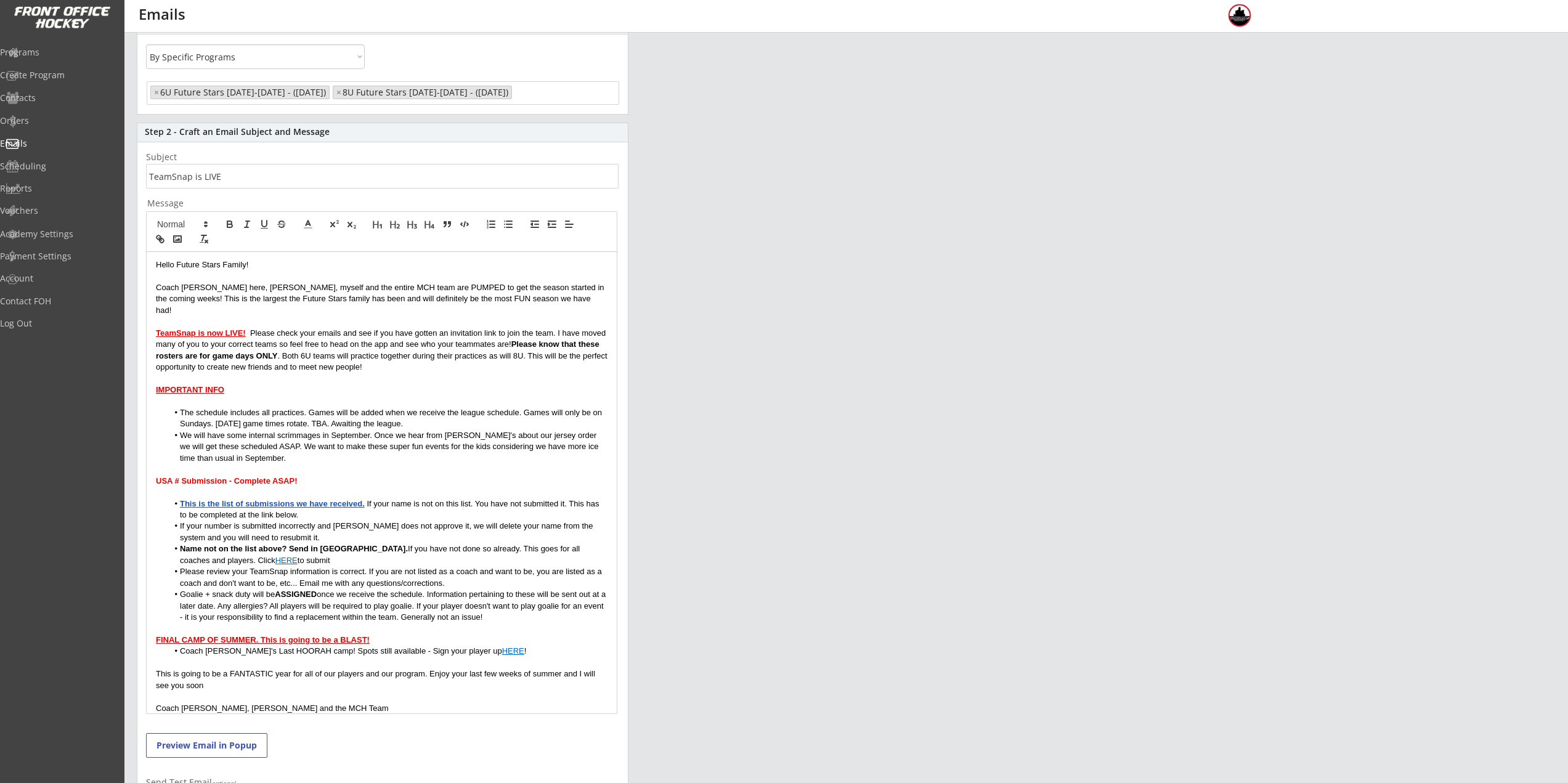
click at [217, 291] on p "Coach Nick here, Rich, myself and the entire MCH team are PUMPED to get the sea…" at bounding box center [381, 299] width 451 height 34
click at [328, 295] on p "Coach Nick here. Rich, myself and the entire MCH team are PUMPED to get the sea…" at bounding box center [381, 299] width 451 height 34
click at [221, 286] on p "Coach Nick here. Rich, myself and the entire MCH team are PUMPED to get the sea…" at bounding box center [381, 299] width 451 height 34
click at [318, 316] on p at bounding box center [381, 321] width 451 height 11
click at [392, 356] on p "TeamSnap is now LIVE! Please check your emails and see if you have gotten an in…" at bounding box center [381, 351] width 451 height 46
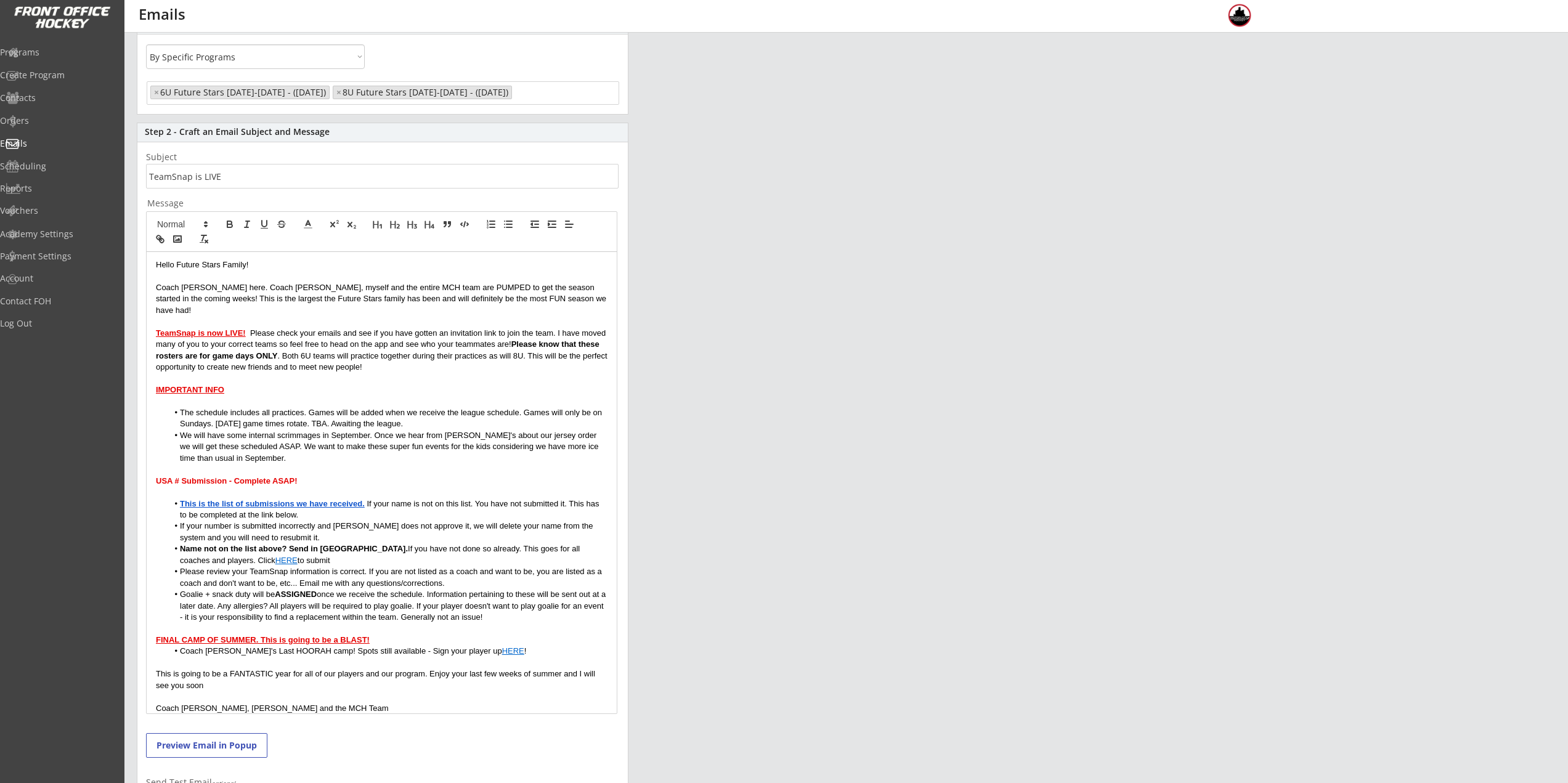
click at [332, 430] on li "We will have some internal scrimmages in September. Once we hear from Perani's …" at bounding box center [388, 447] width 440 height 34
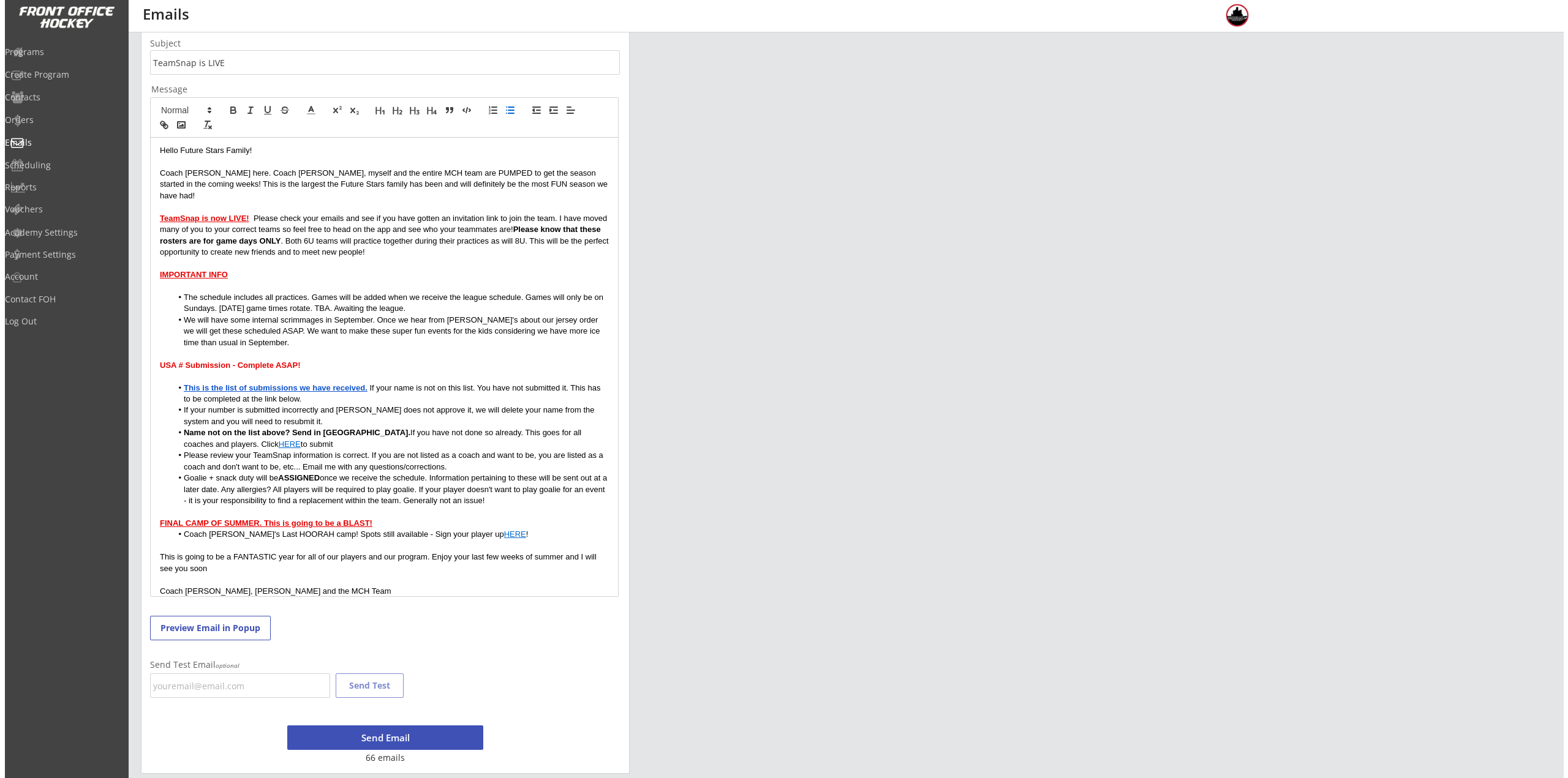
scroll to position [238, 0]
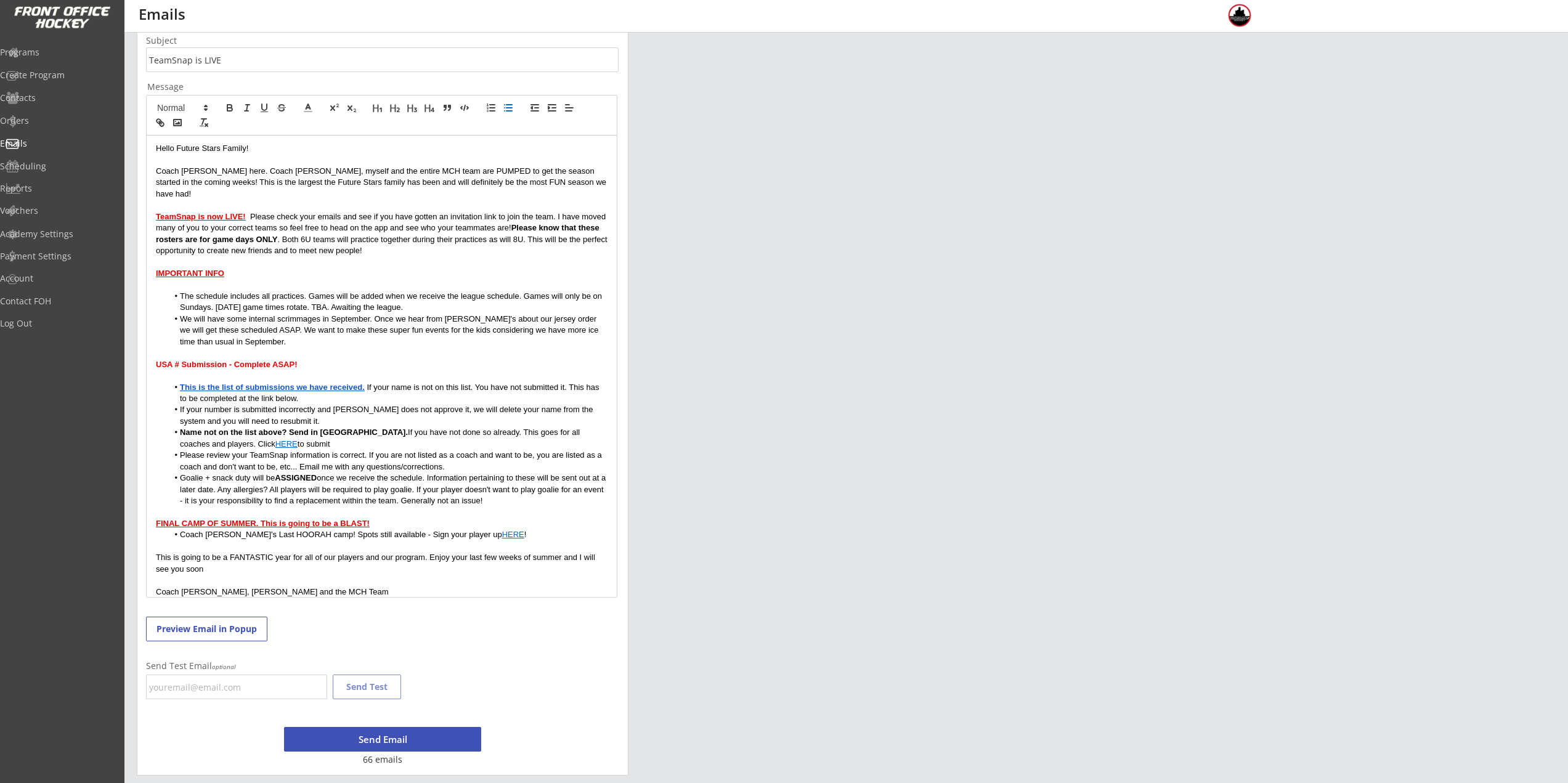
click at [318, 330] on li "We will have some internal scrimmages in September. Once we hear from Perani's …" at bounding box center [388, 330] width 440 height 34
drag, startPoint x: 517, startPoint y: 489, endPoint x: 172, endPoint y: 468, distance: 345.6
click at [172, 473] on li "Goalie + snack duty will be ASSIGNED once we receive the schedule. Information …" at bounding box center [388, 490] width 440 height 34
copy li "Goalie + snack duty will be ASSIGNED once we receive the schedule. Information …"
click at [379, 334] on li "We will have some internal scrimmages in September. Once we hear from Perani's …" at bounding box center [388, 330] width 440 height 34
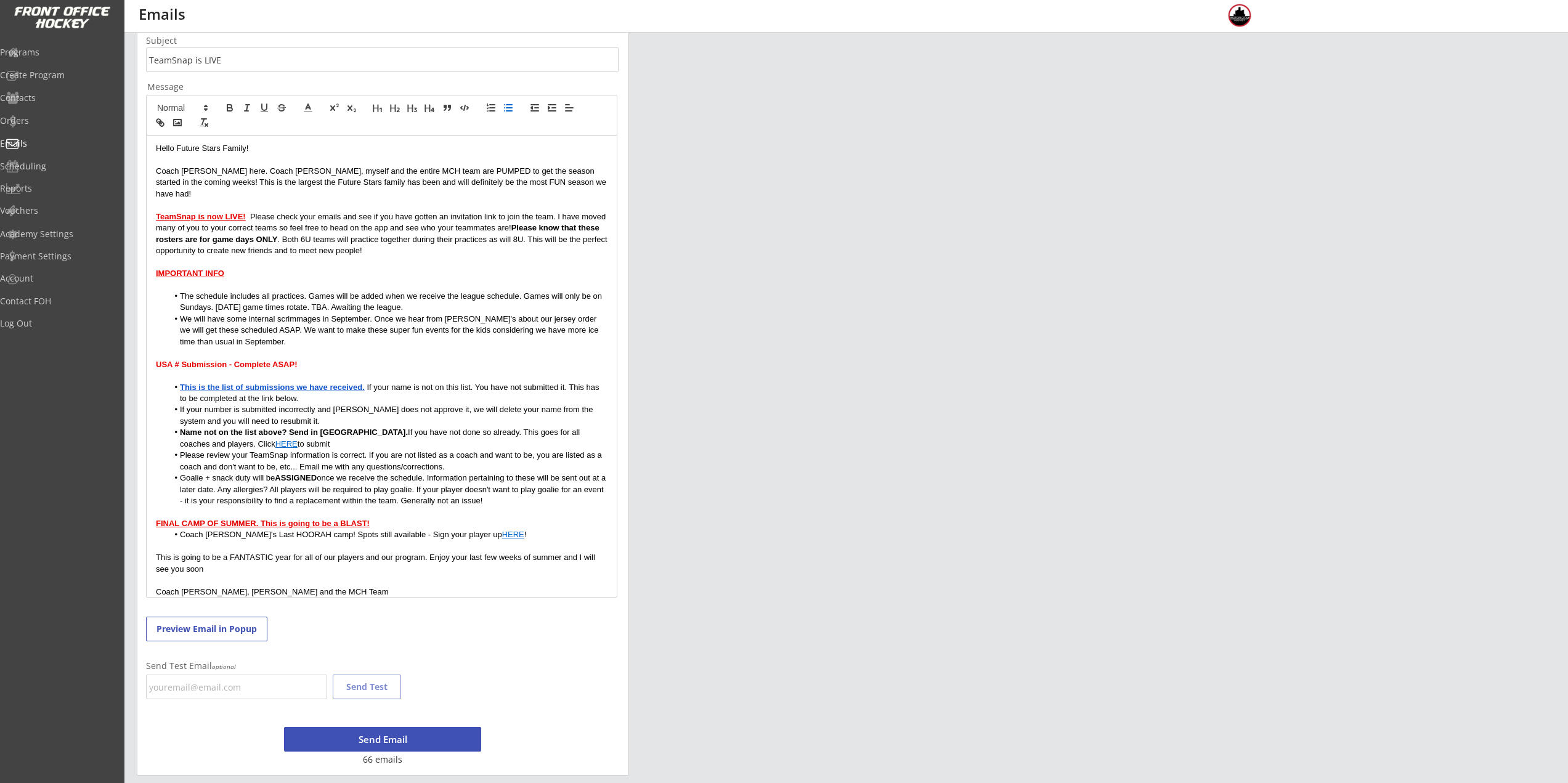
click at [428, 297] on li "The schedule includes all practices. Games will be added when we receive the le…" at bounding box center [388, 302] width 440 height 23
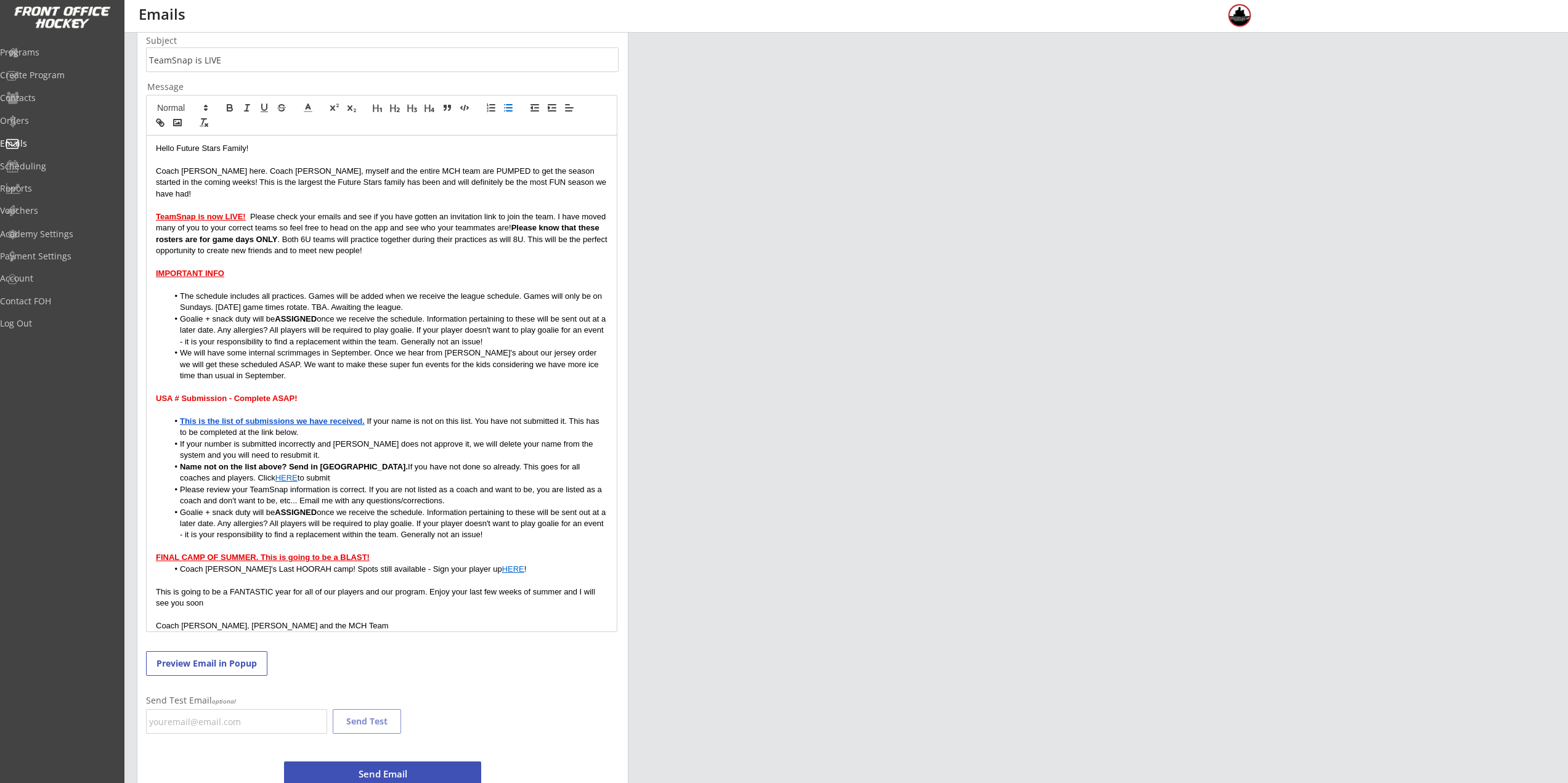
drag, startPoint x: 518, startPoint y: 520, endPoint x: 173, endPoint y: 502, distance: 345.5
click at [173, 507] on li "Goalie + snack duty will be ASSIGNED once we receive the schedule. Information …" at bounding box center [388, 524] width 440 height 34
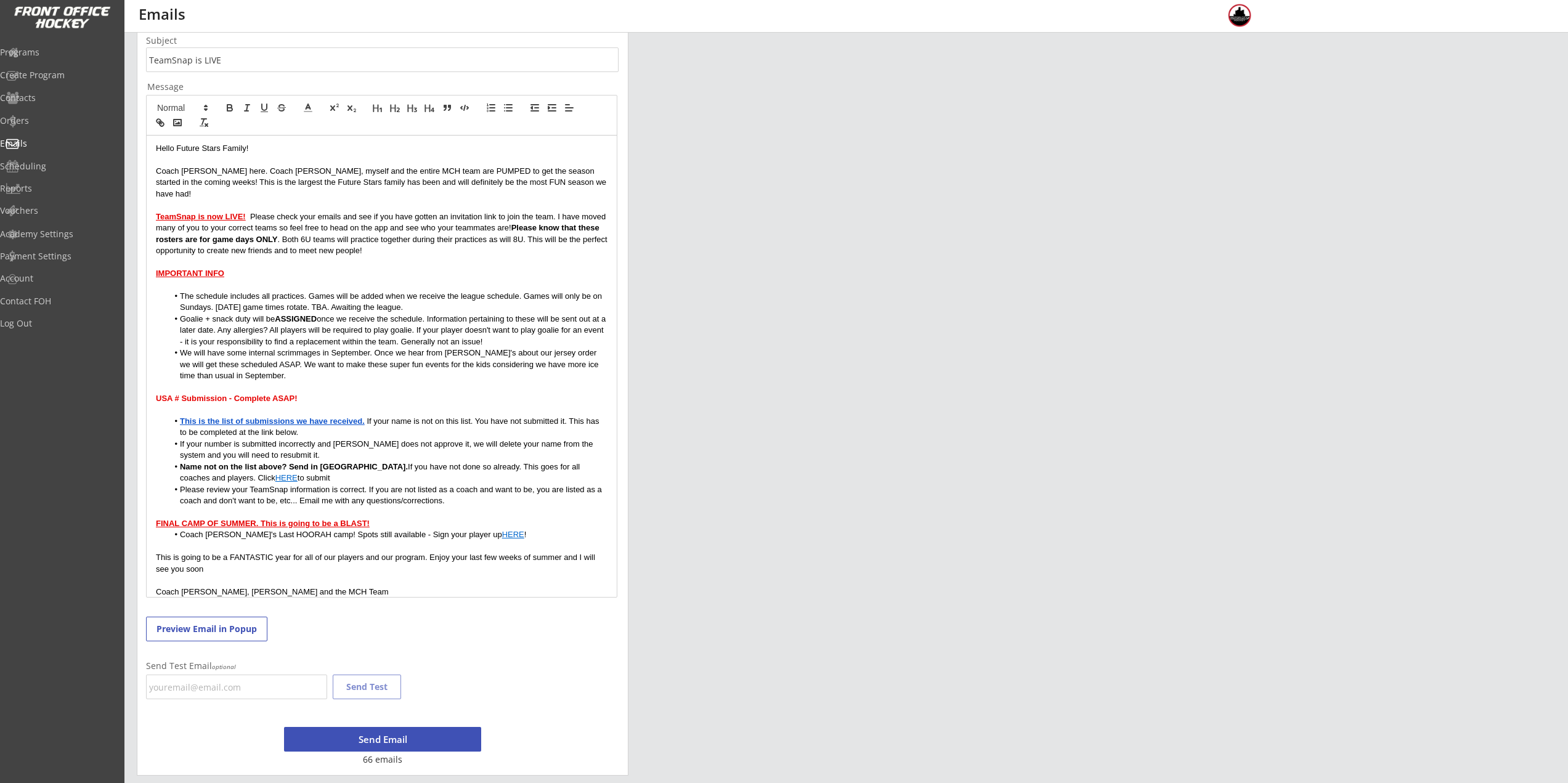
click at [272, 318] on li "Goalie + snack duty will be ASSIGNED once we receive the schedule. Information …" at bounding box center [388, 330] width 440 height 34
click at [282, 317] on li "Goalie + snack duty will be ASSIGNED once we receive the schedule. Information …" at bounding box center [388, 330] width 440 height 34
click at [297, 334] on li "Goalie + snack duty will be ASSIGNED once we receive the schedule. Information …" at bounding box center [388, 330] width 440 height 34
click at [269, 317] on li "Goalie + snack duty will be ASSIGNED once we receive the schedule. Information …" at bounding box center [388, 330] width 440 height 34
click at [364, 347] on li "We will have some internal scrimmages in September. Once we hear from Perani's …" at bounding box center [388, 364] width 440 height 34
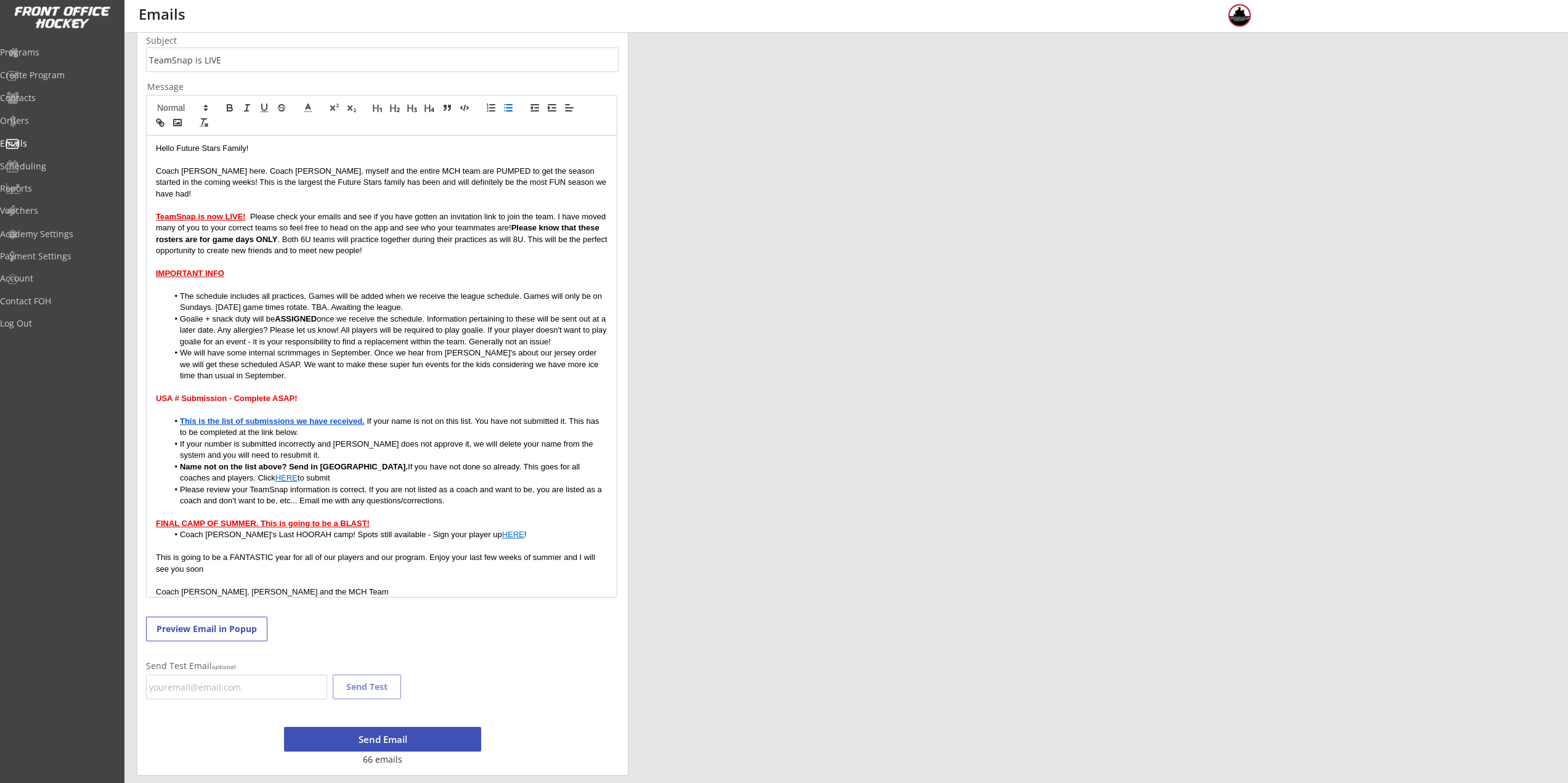
click at [269, 365] on li "We will have some internal scrimmages in September. Once we hear from Perani's …" at bounding box center [388, 364] width 440 height 34
click at [473, 490] on li "Please review your TeamSnap information is correct. If you are not listed as a …" at bounding box center [388, 495] width 440 height 23
click at [470, 507] on p at bounding box center [381, 512] width 451 height 11
click at [232, 553] on p "This is going to be a FANTASTIC year for all of our players and our program. En…" at bounding box center [381, 563] width 451 height 23
click at [228, 635] on button "Preview Email in Popup" at bounding box center [207, 629] width 121 height 24
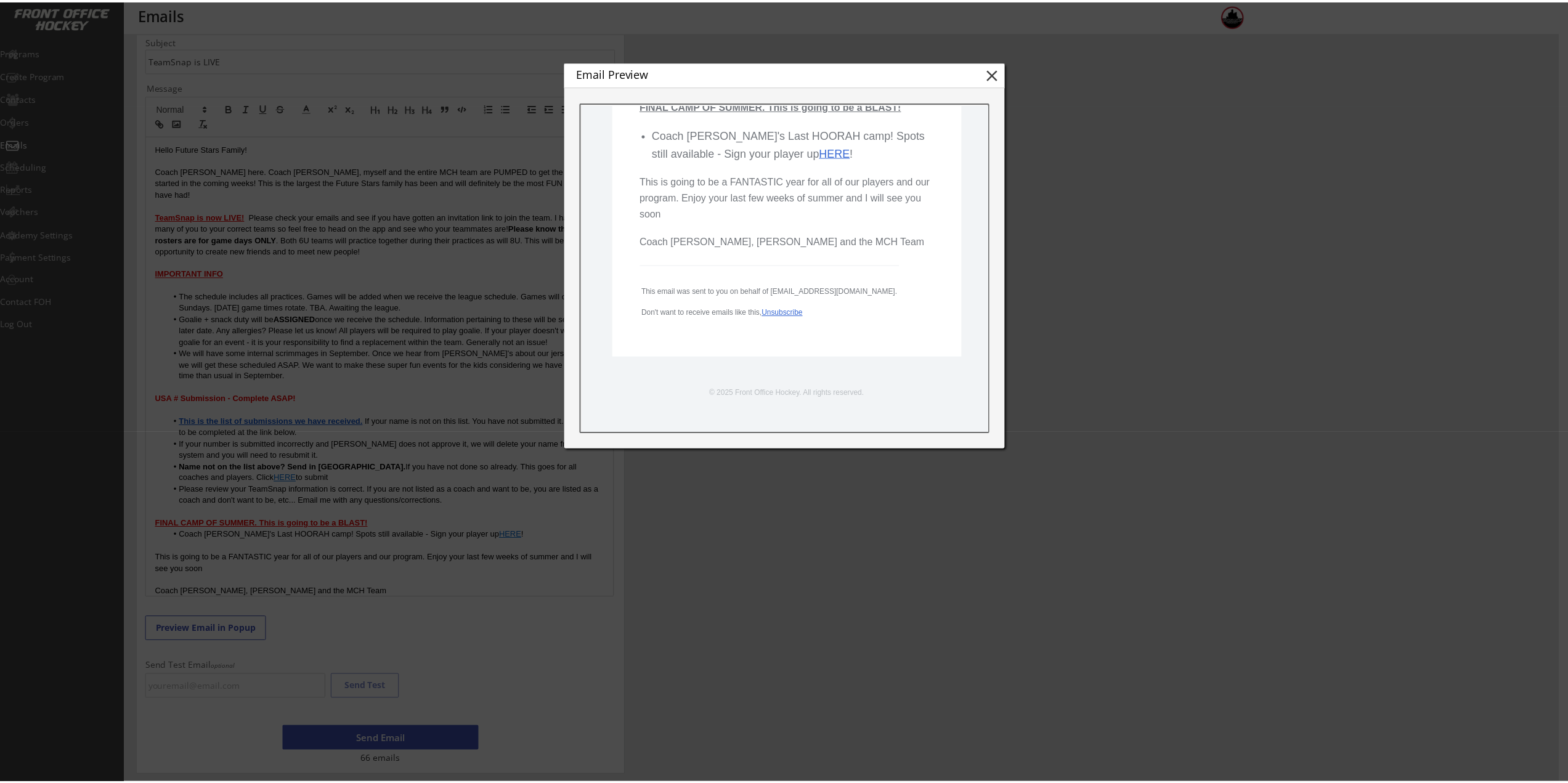
scroll to position [1170, 0]
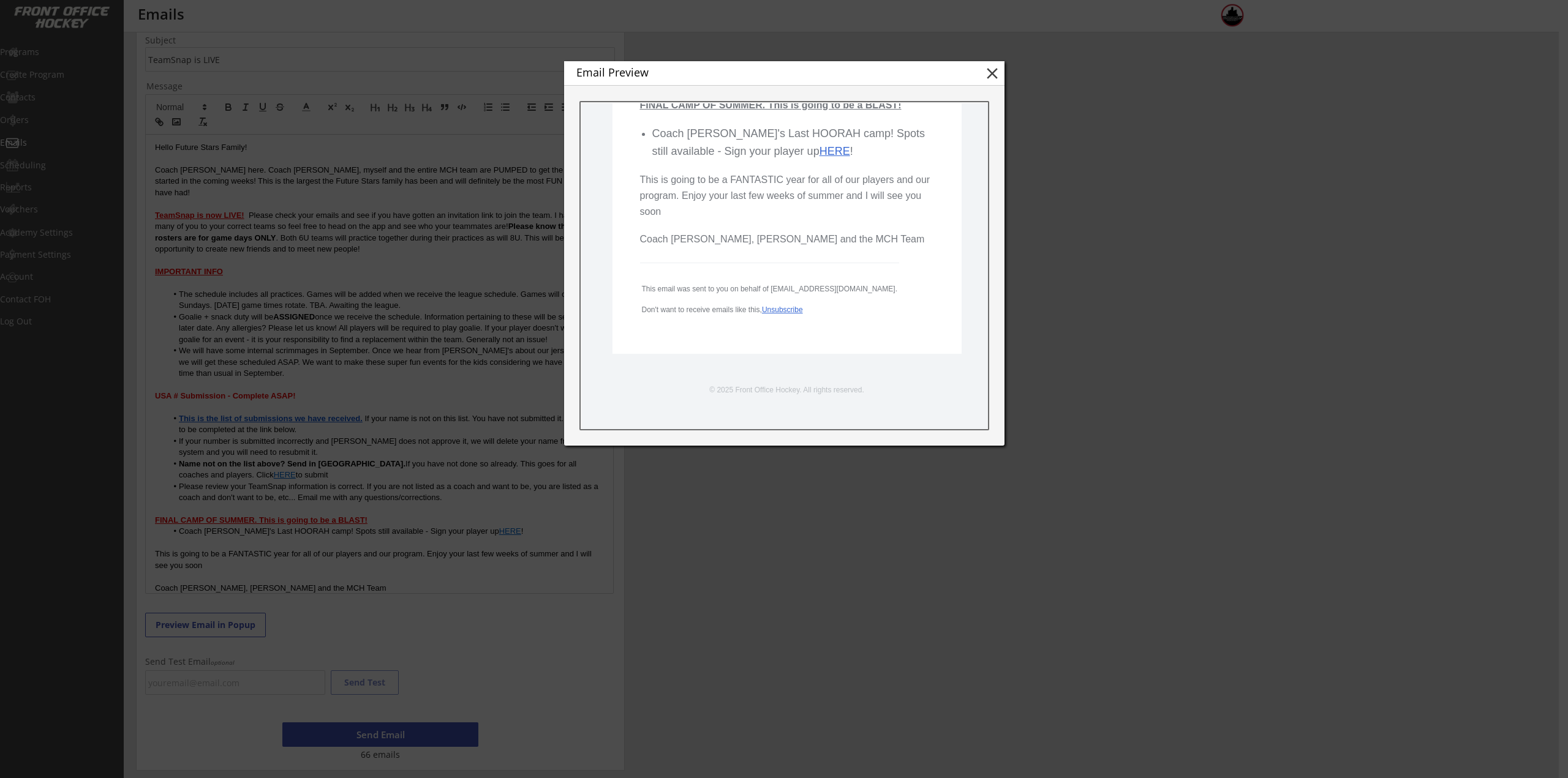
click at [990, 72] on button "close" at bounding box center [991, 73] width 18 height 18
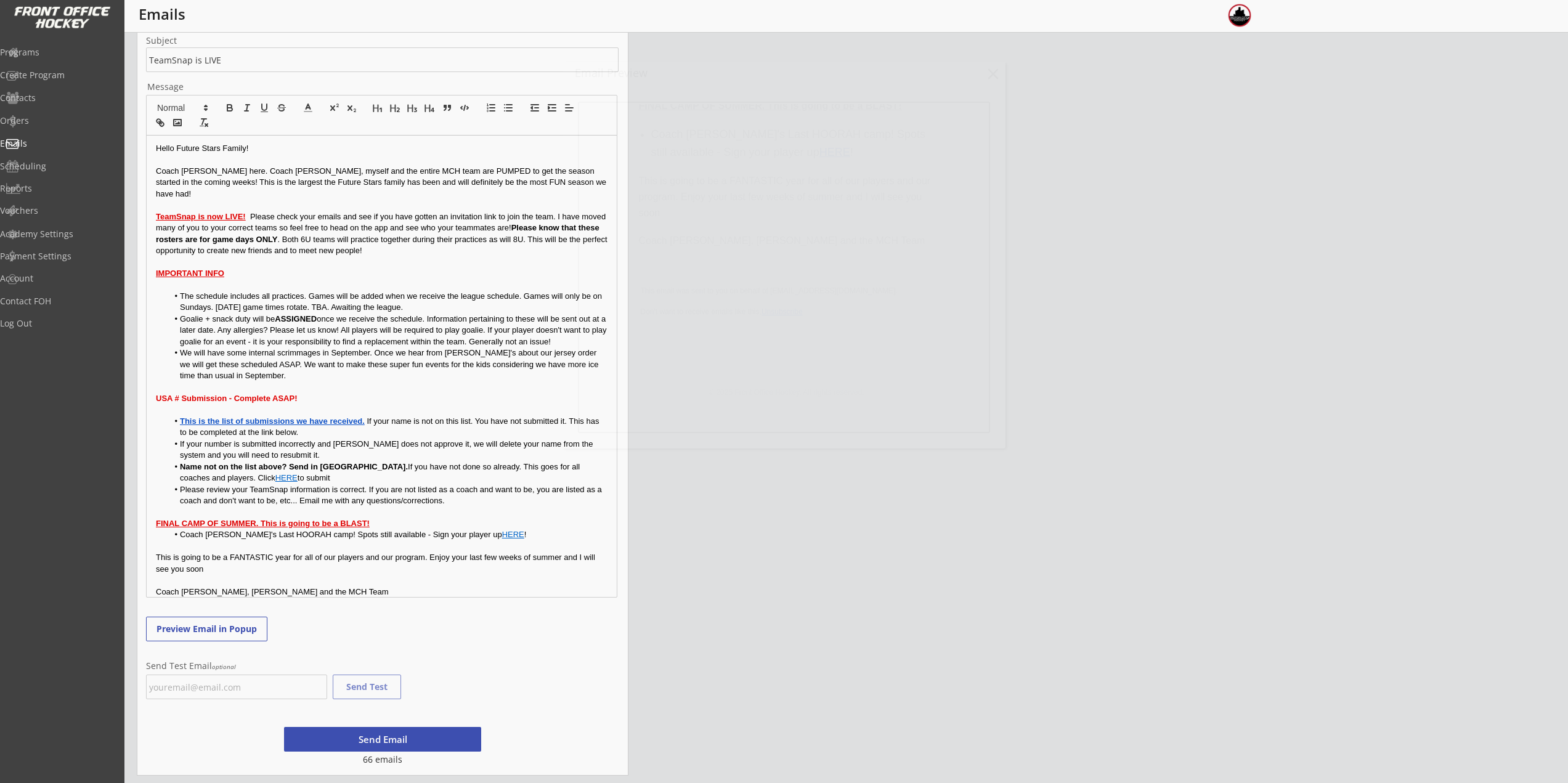
scroll to position [0, 0]
click at [335, 298] on li "The schedule includes all practices. Games will be added when we receive the le…" at bounding box center [388, 302] width 440 height 23
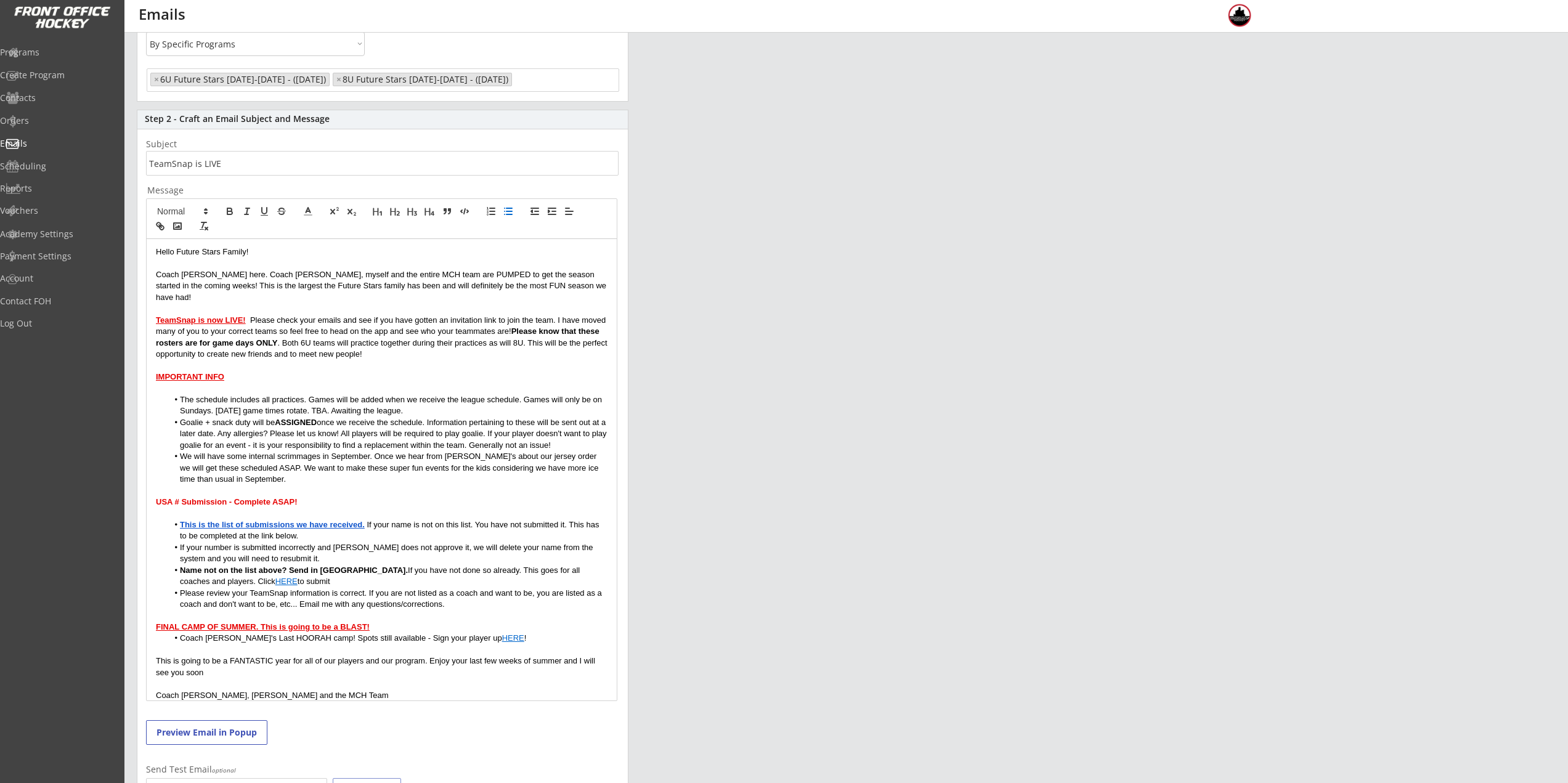
scroll to position [117, 0]
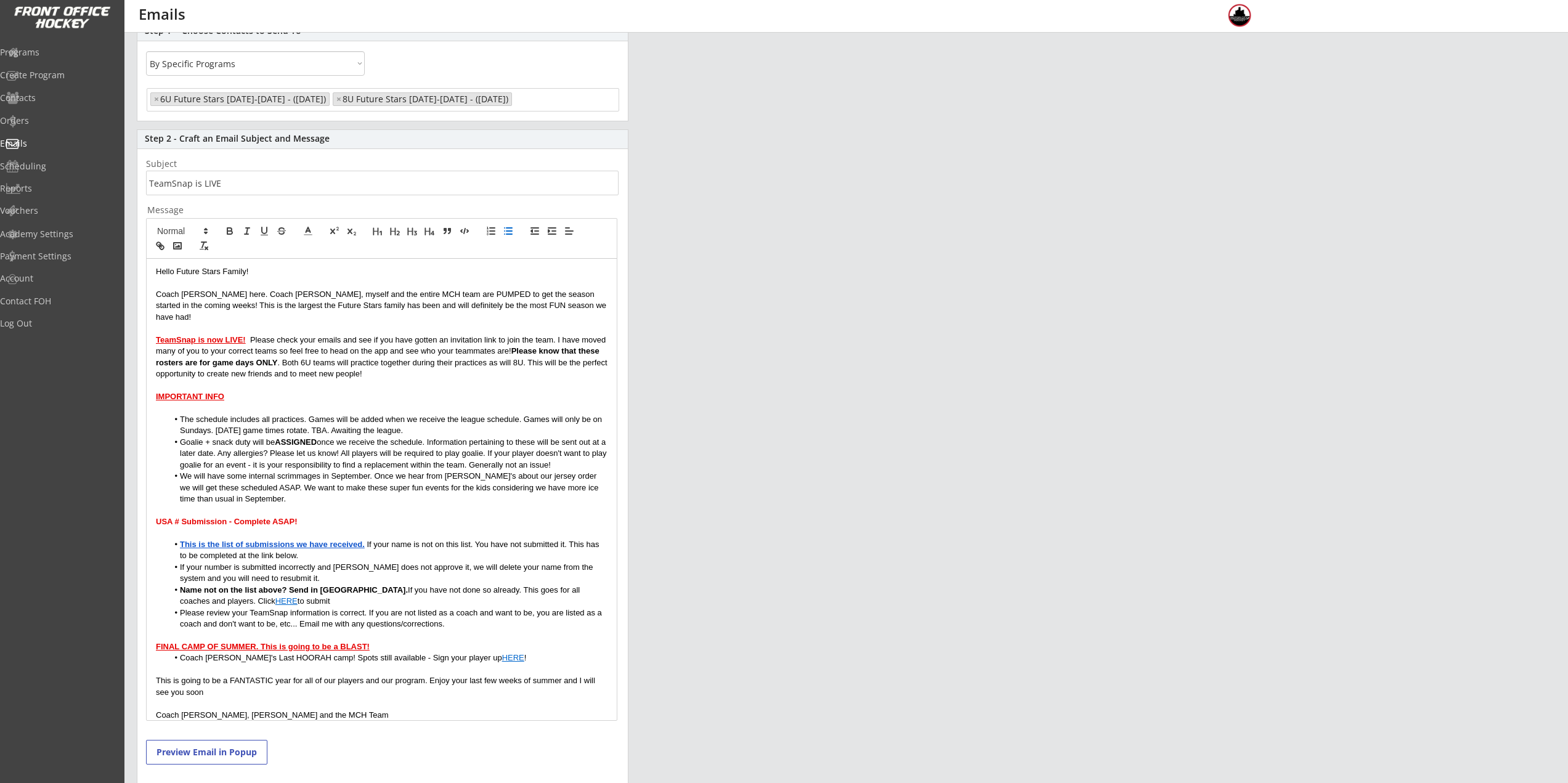
click at [203, 335] on u "TeamSnap is now LIVE!" at bounding box center [201, 340] width 90 height 10
click at [303, 232] on icon at bounding box center [307, 230] width 11 height 11
click at [319, 247] on span at bounding box center [321, 246] width 10 height 10
click at [266, 335] on p "TeamSnap is now LIVE! Please check your emails and see if you have gotten an in…" at bounding box center [381, 358] width 451 height 46
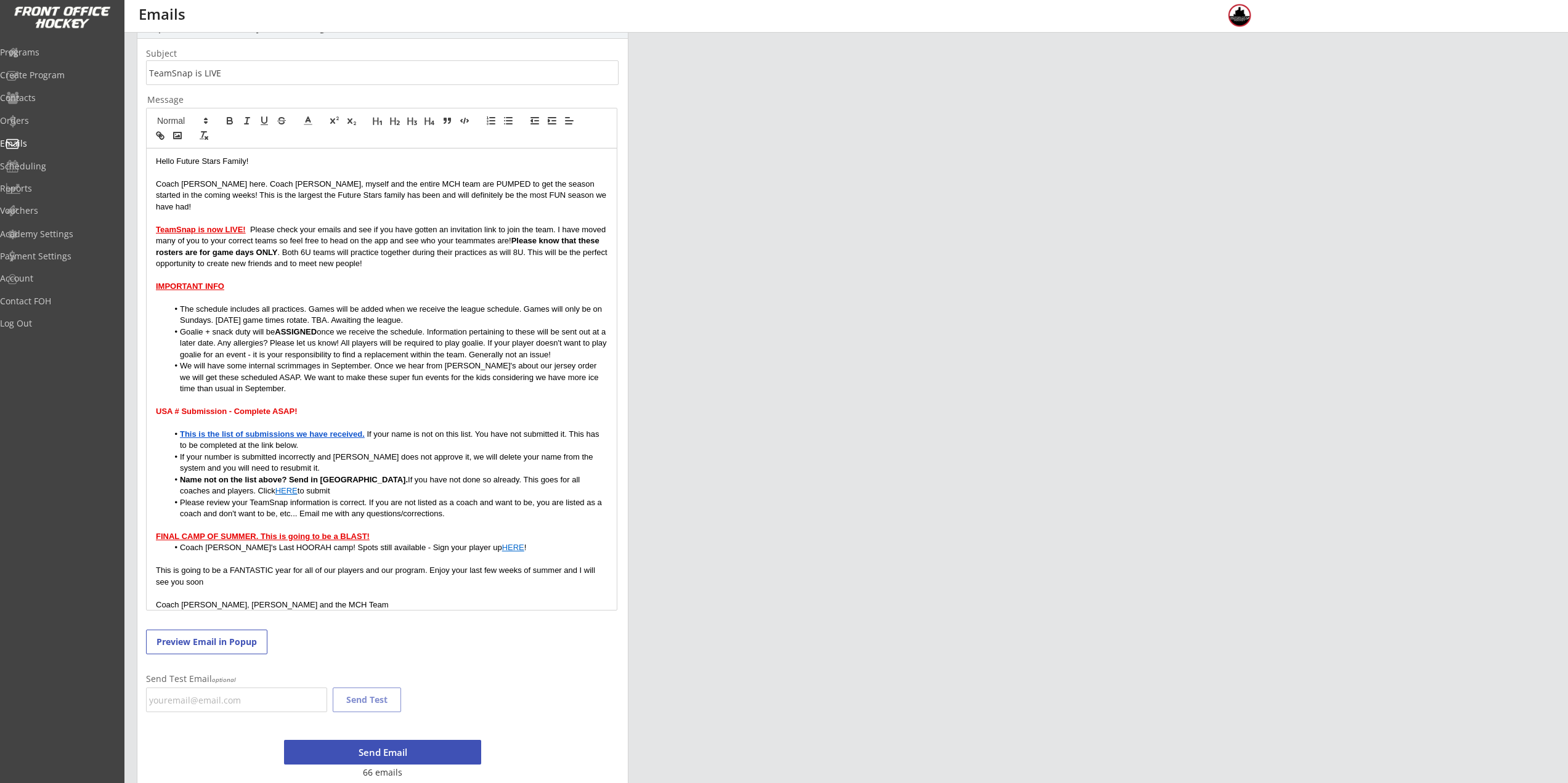
scroll to position [239, 0]
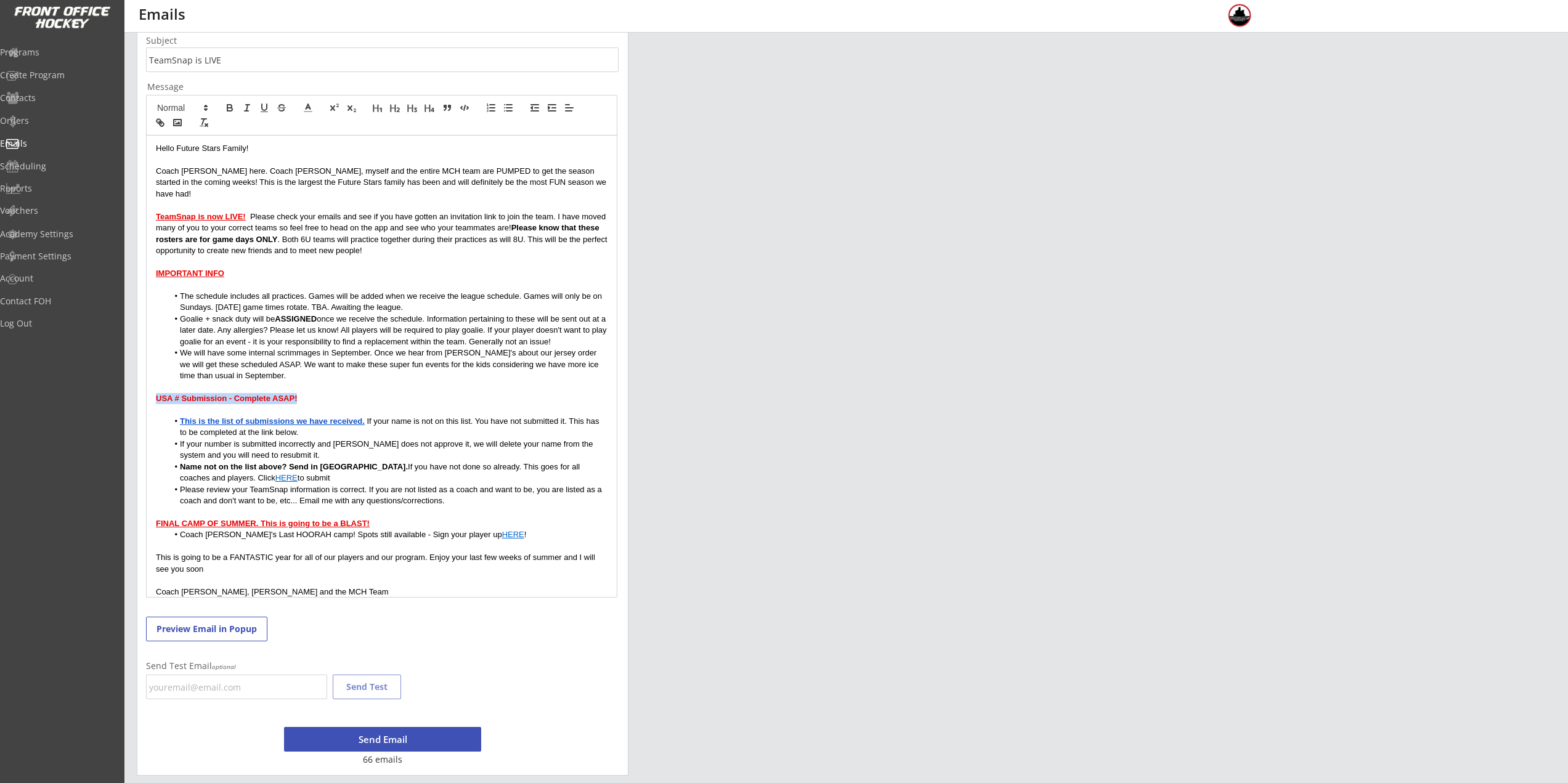
drag, startPoint x: 154, startPoint y: 389, endPoint x: 303, endPoint y: 388, distance: 149.0
click at [303, 388] on div "Hello Future Stars Family! Coach Nick here. Coach Rich, myself and the entire M…" at bounding box center [381, 366] width 470 height 462
click at [435, 439] on li "If your number is submitted incorrectly and Tracy does not approve it, we will …" at bounding box center [388, 450] width 440 height 23
click at [392, 735] on button "Send Email" at bounding box center [382, 739] width 197 height 24
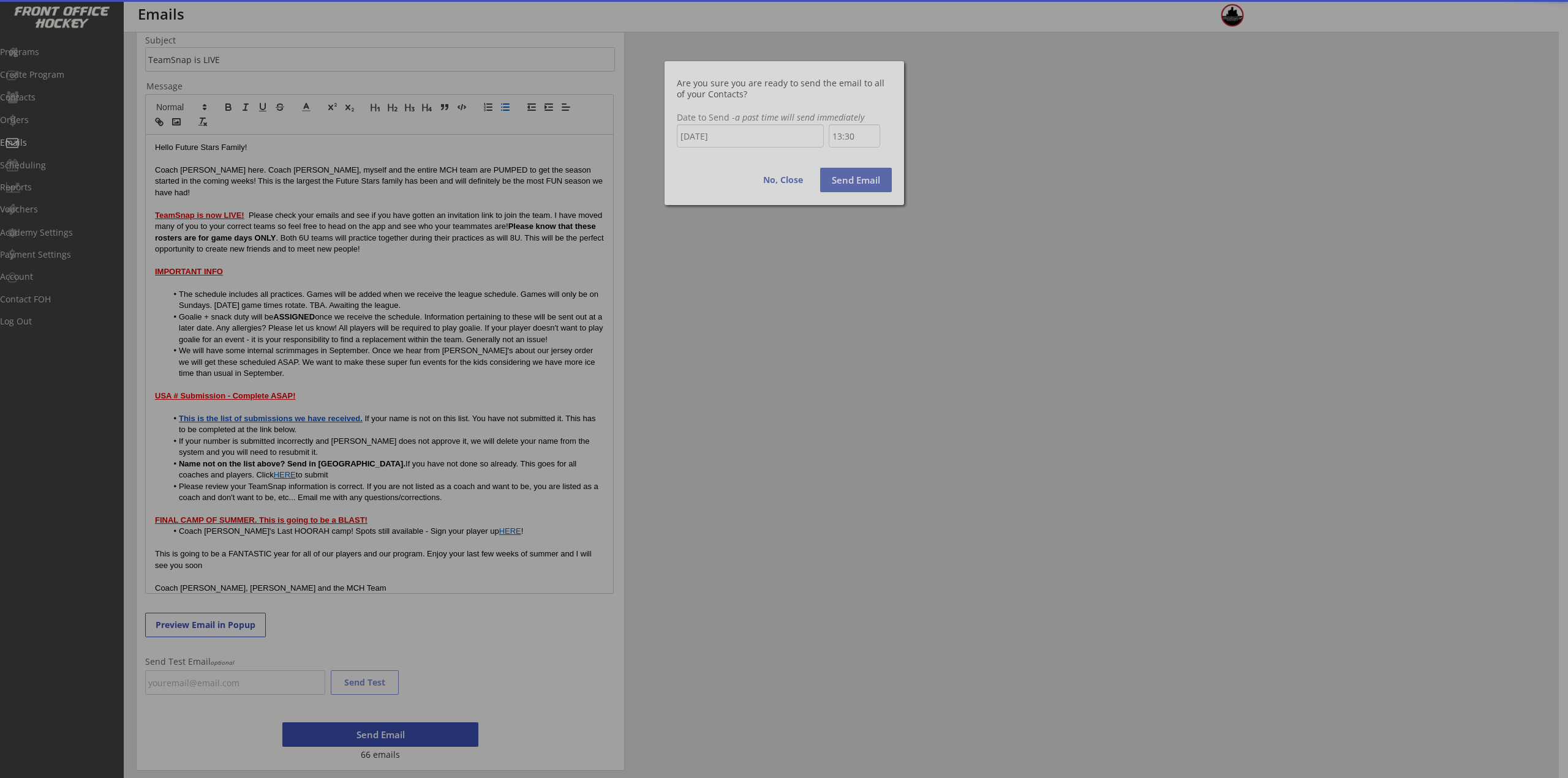
scroll to position [494, 0]
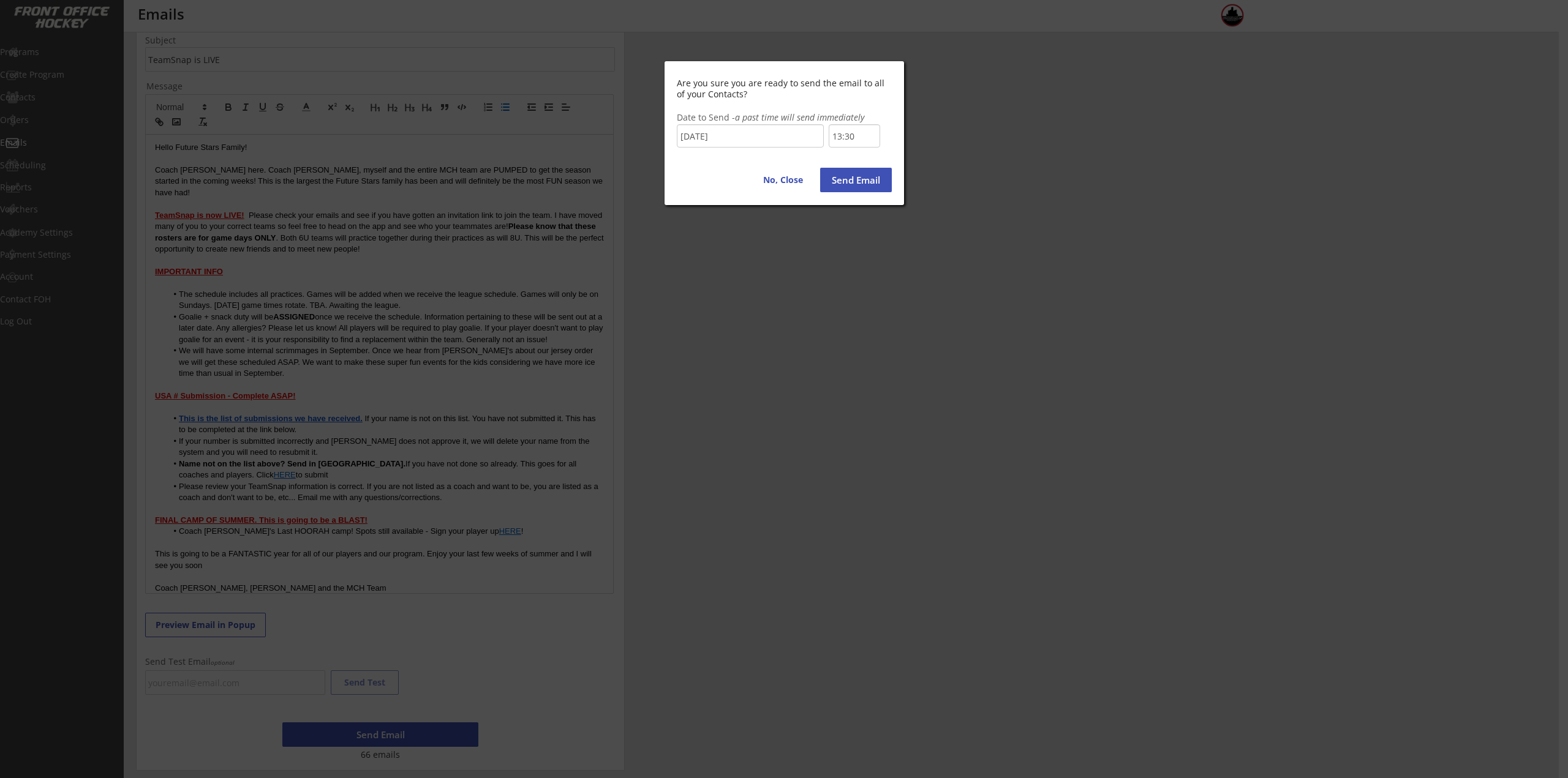
click at [832, 134] on input "13:30" at bounding box center [854, 136] width 51 height 23
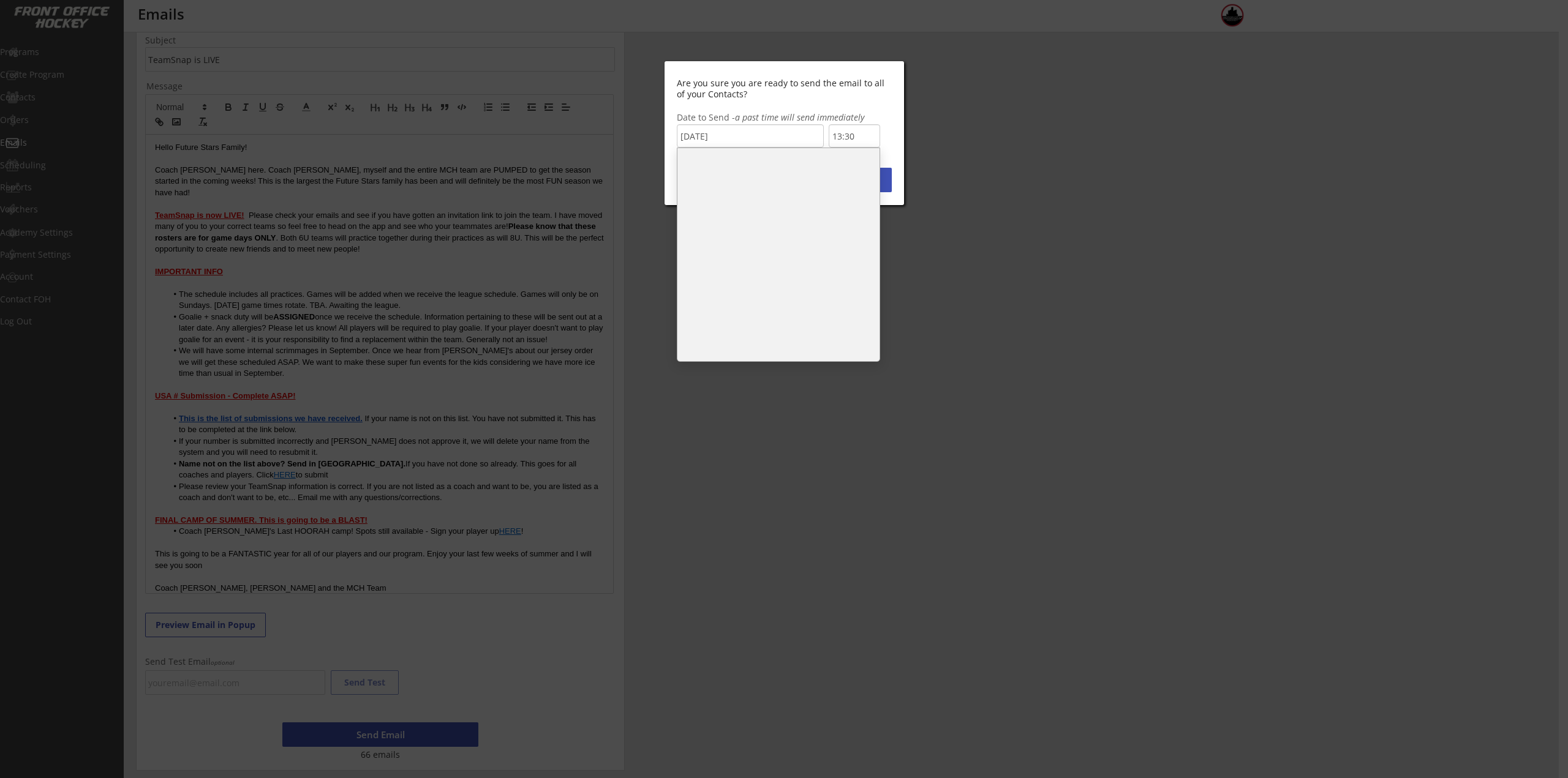
scroll to position [371, 0]
click at [748, 218] on li "11:00" at bounding box center [778, 222] width 202 height 21
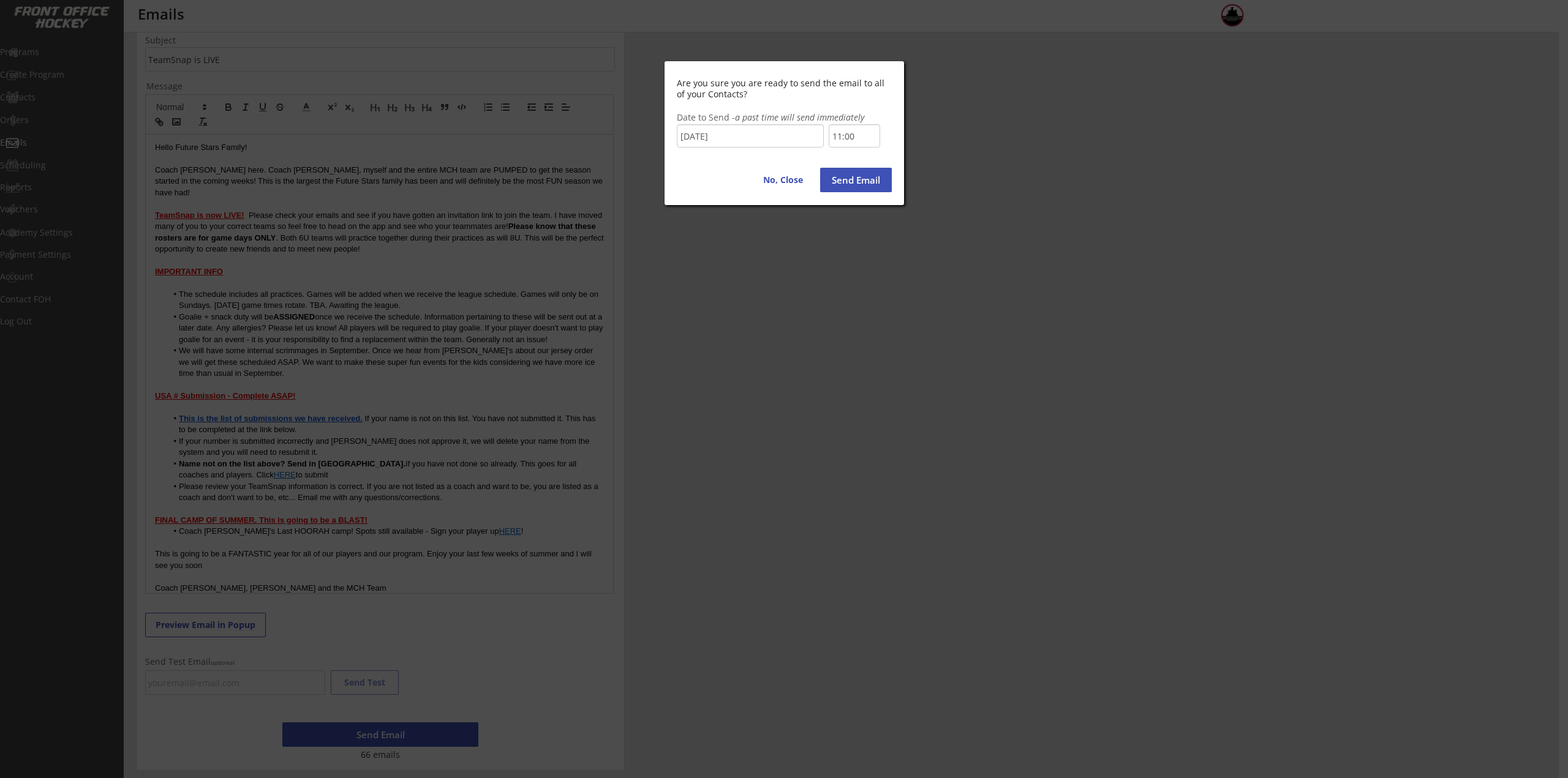
scroll to position [396, 0]
click at [833, 175] on button "Send Email" at bounding box center [856, 179] width 72 height 24
type input "13:30"
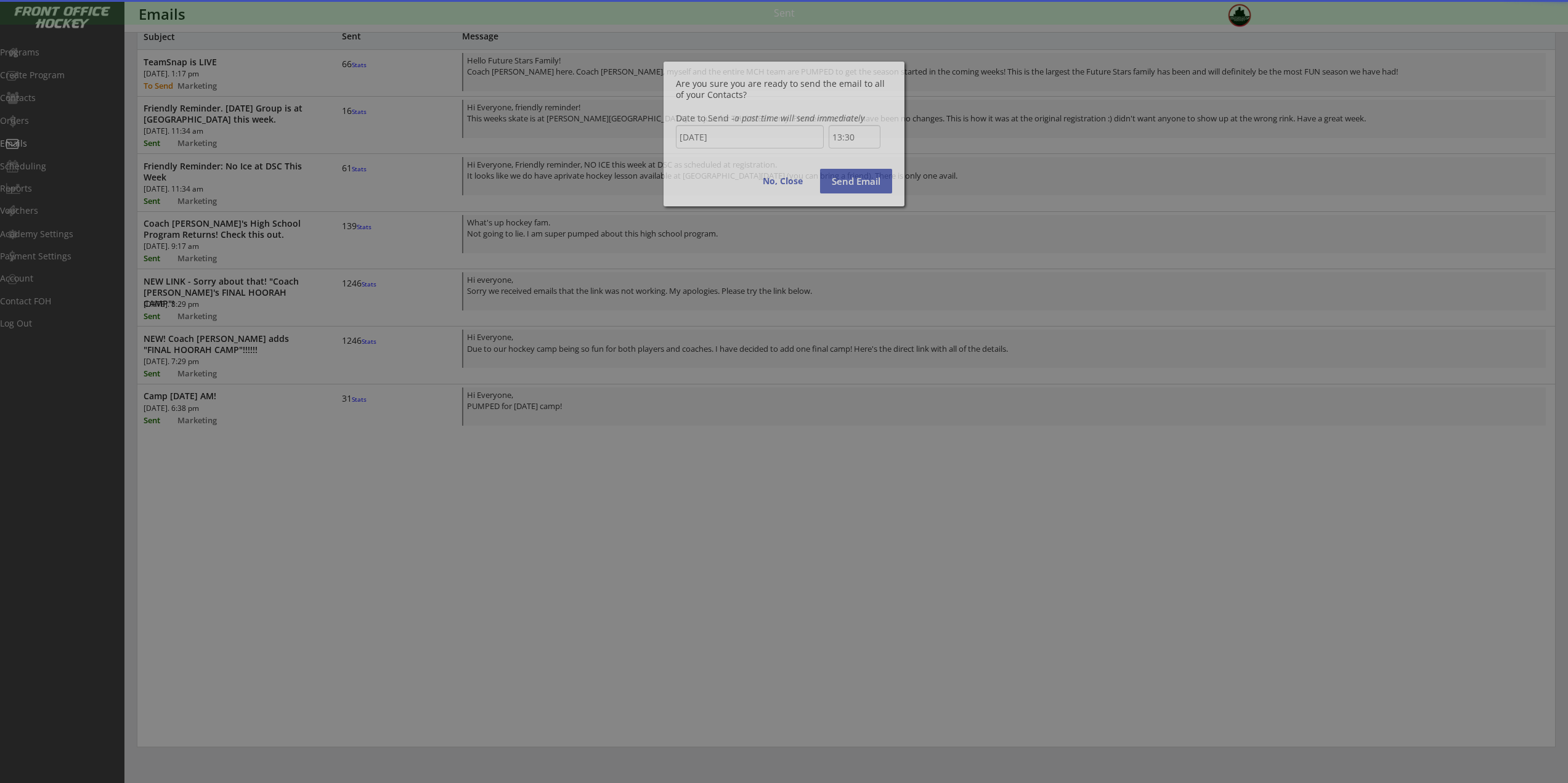
scroll to position [0, 0]
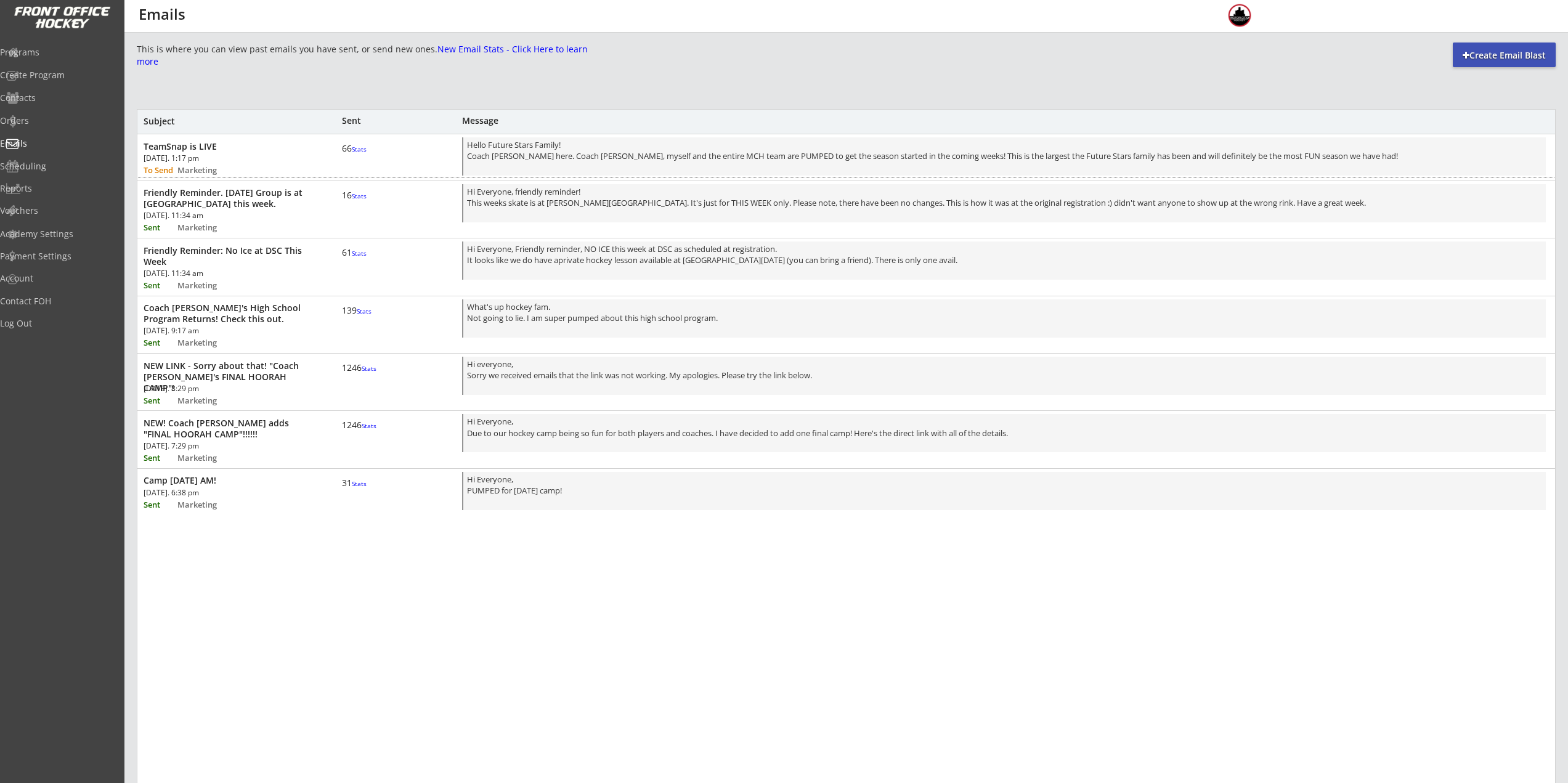
click at [412, 152] on div "TeamSnap is LIVE Mon, Aug 18th, 2025. 1:17 pm To Send Marketing 66 Stats Hello …" at bounding box center [846, 156] width 1418 height 43
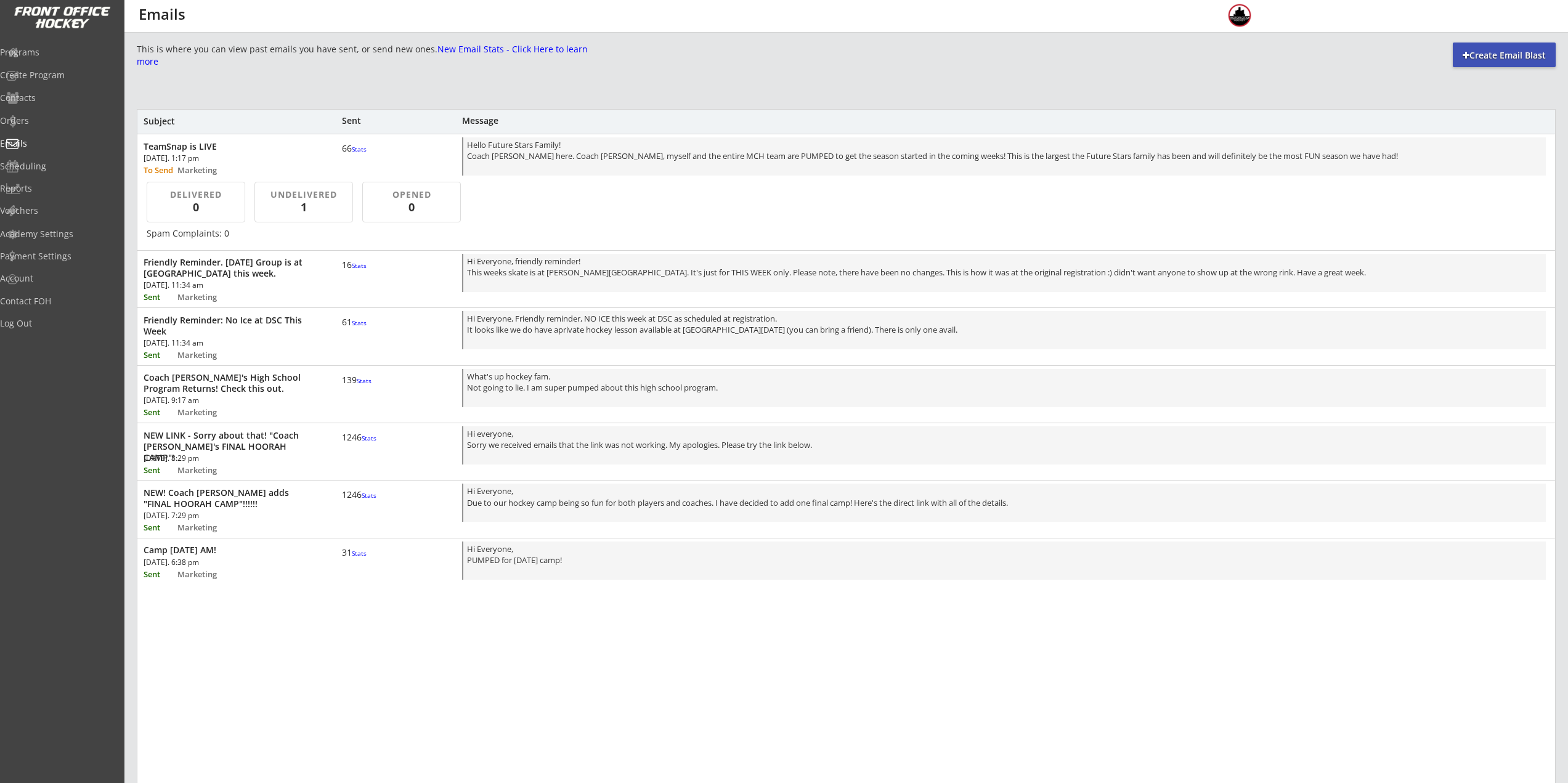
click at [409, 163] on div "TeamSnap is LIVE Mon, Aug 18th, 2025. 1:17 pm To Send Marketing 66 Stats Hello …" at bounding box center [846, 156] width 1418 height 43
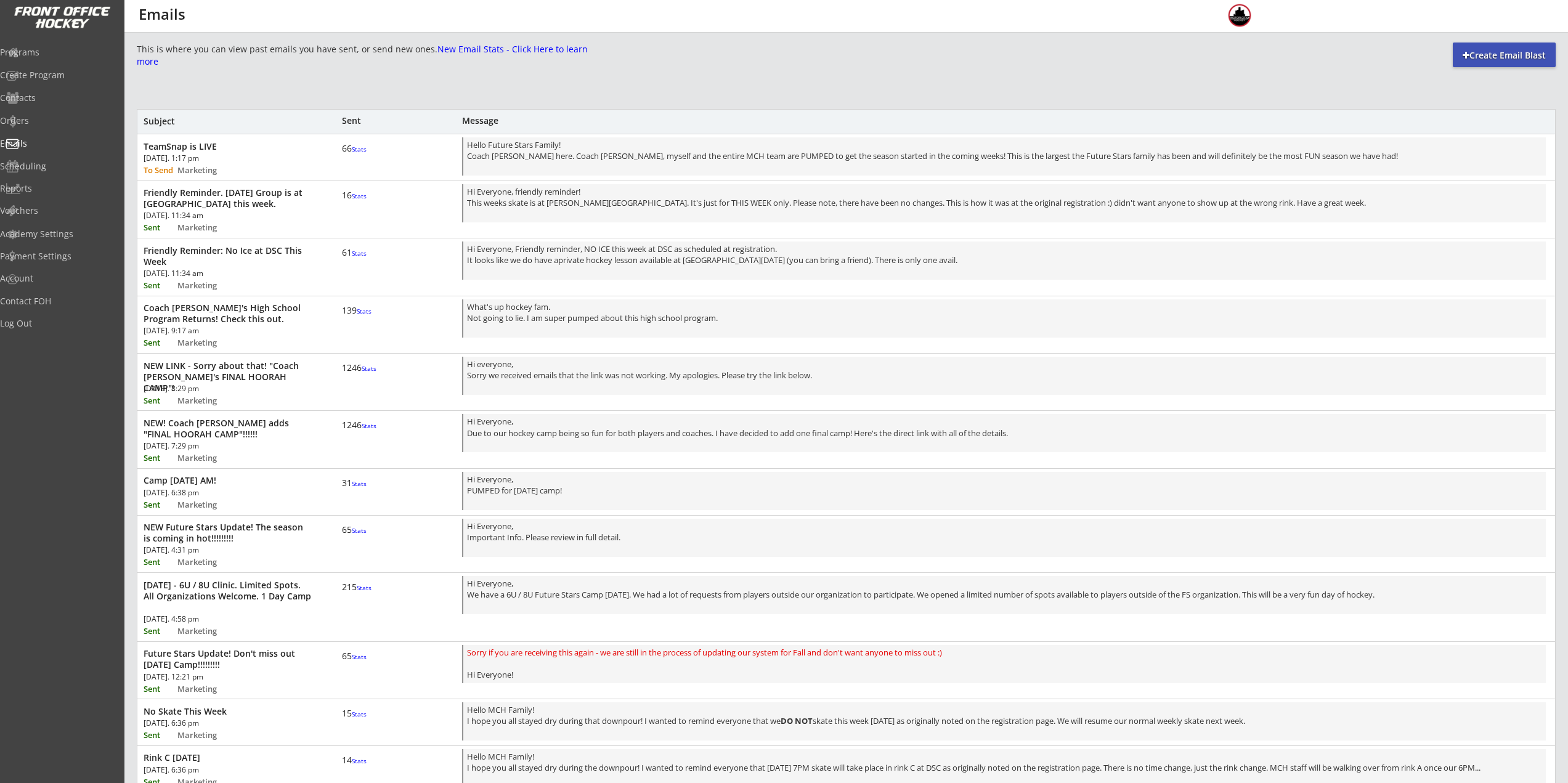
click at [410, 146] on div "TeamSnap is LIVE Mon, Aug 18th, 2025. 1:17 pm To Send Marketing 66 Stats Hello …" at bounding box center [846, 156] width 1418 height 43
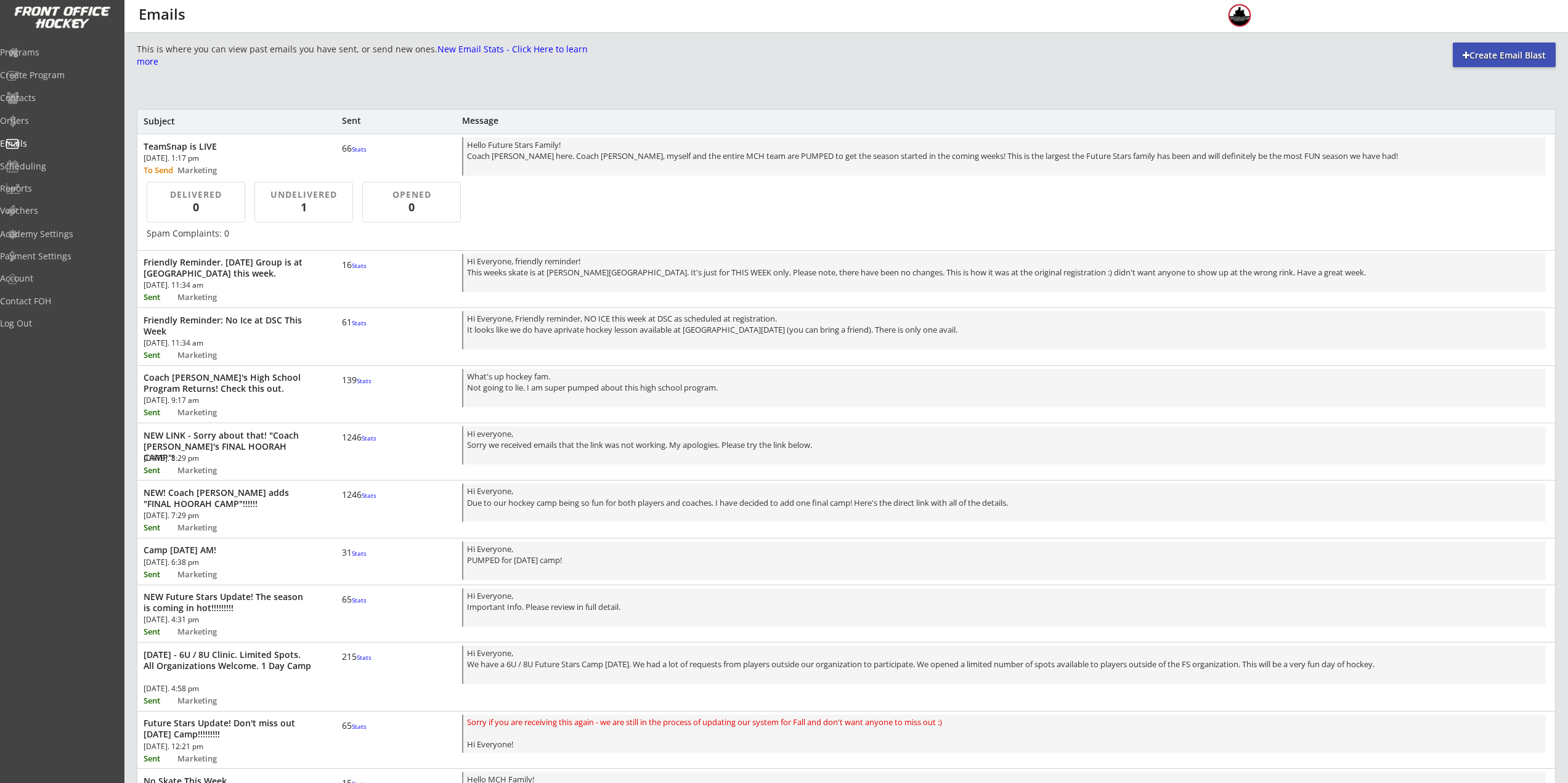
click at [307, 194] on div "UNDELIVERED" at bounding box center [304, 194] width 80 height 13
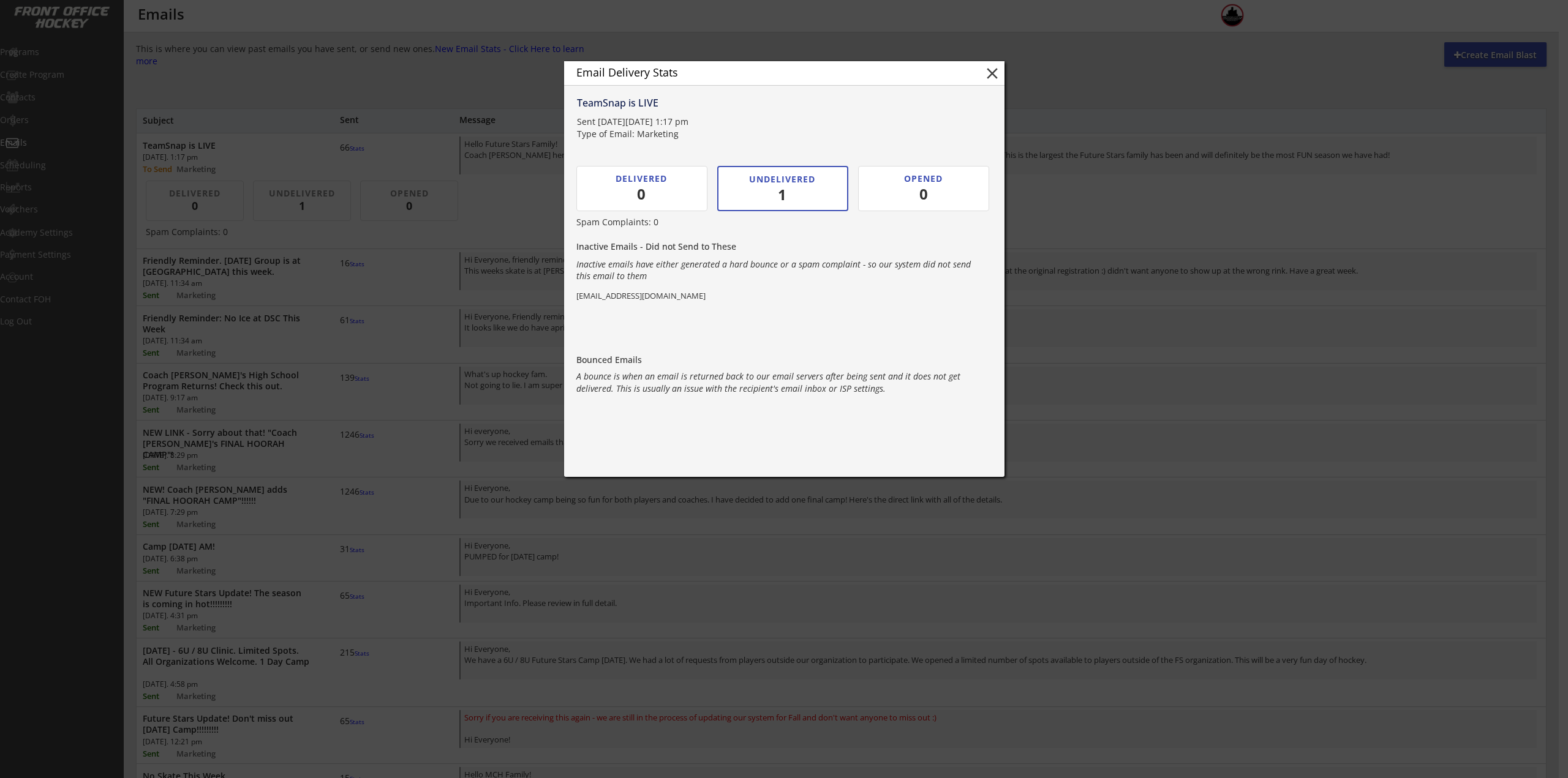
click at [991, 76] on button "close" at bounding box center [991, 73] width 18 height 18
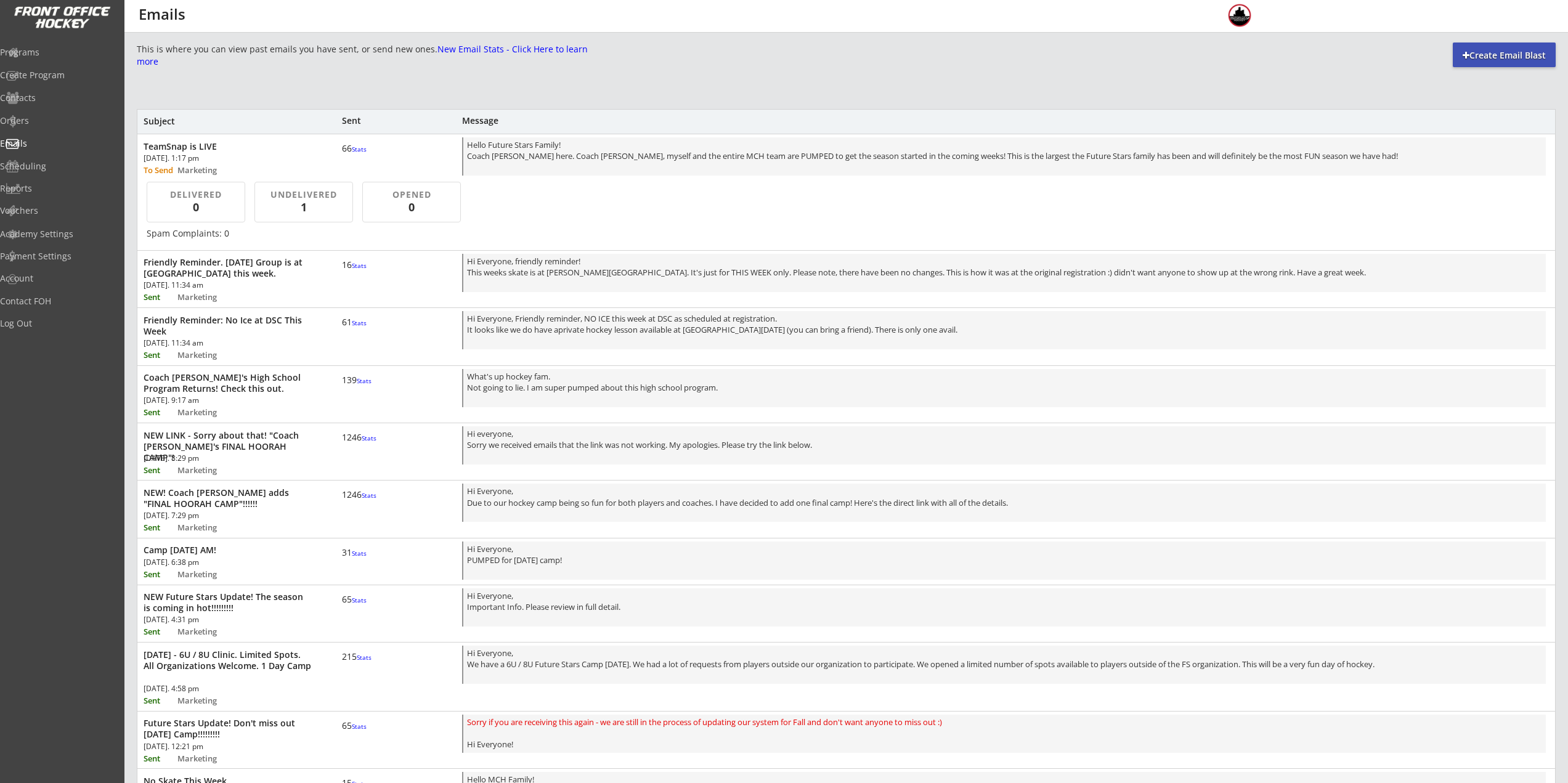
click at [427, 155] on div "TeamSnap is LIVE Mon, Aug 18th, 2025. 1:17 pm To Send Marketing 66 Stats Hello …" at bounding box center [846, 156] width 1418 height 43
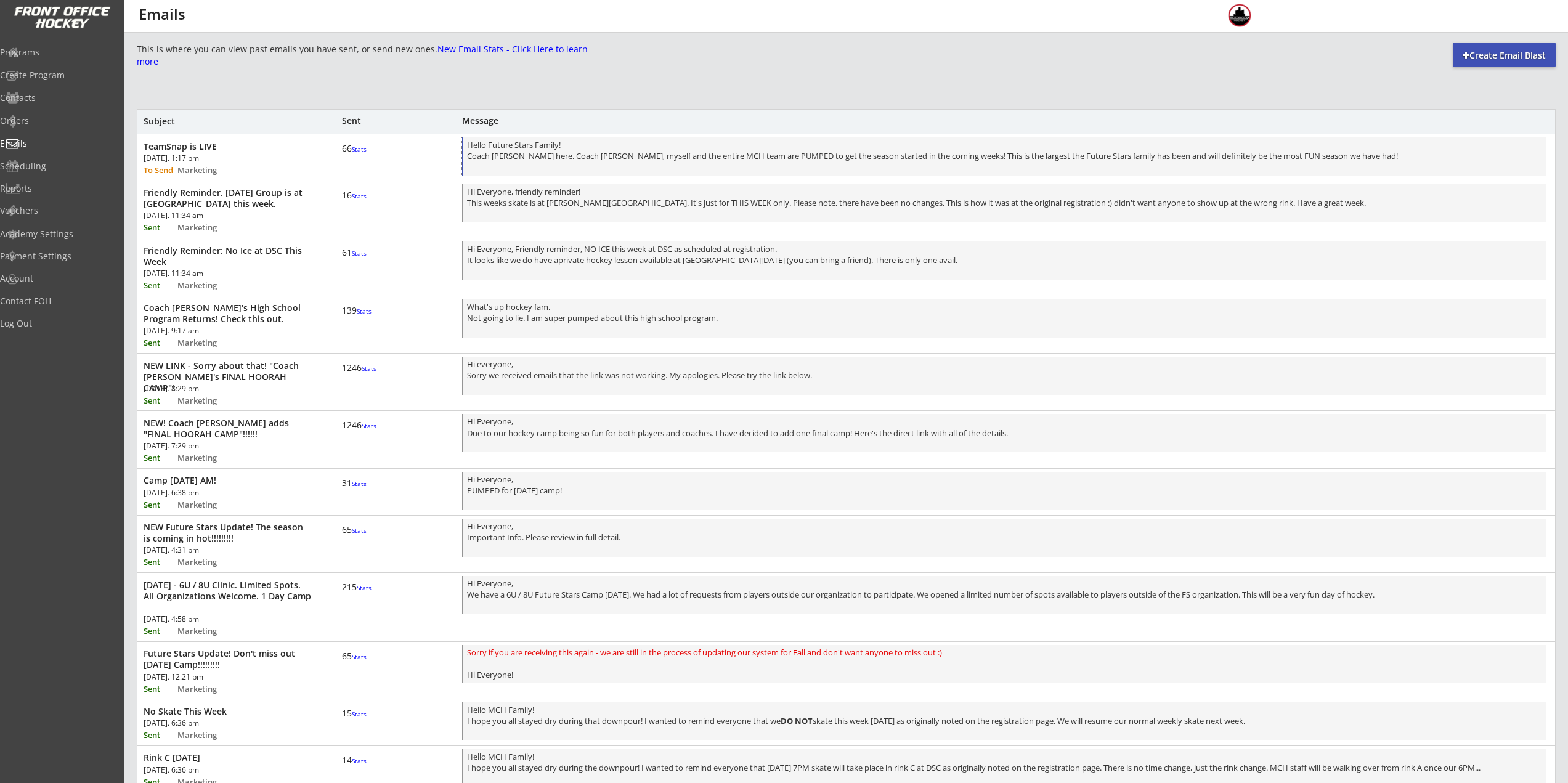
click at [503, 146] on div "Hello Future Stars Family! Coach Nick here. Coach Rich, myself and the entire M…" at bounding box center [1004, 157] width 1075 height 36
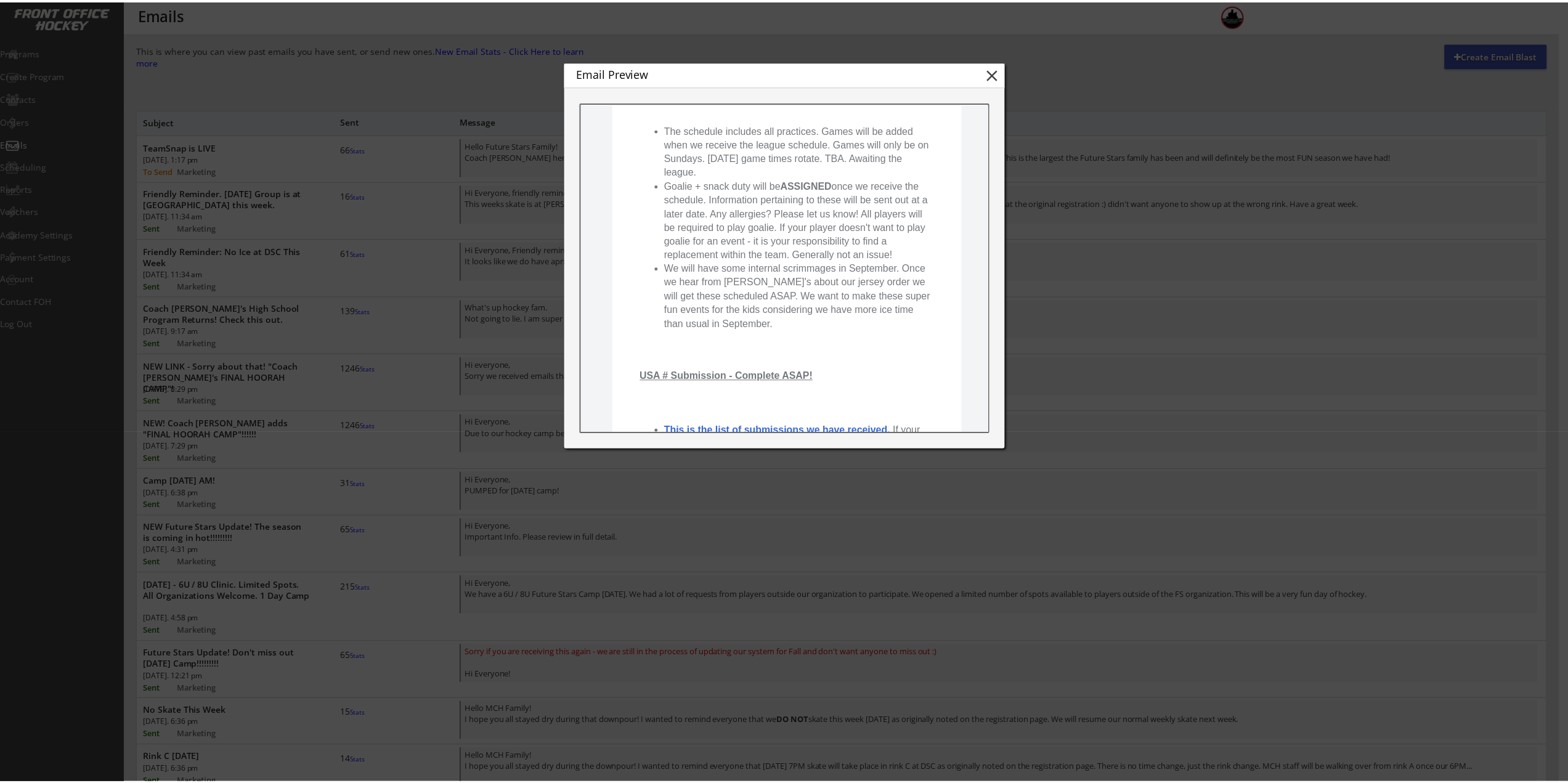
scroll to position [739, 0]
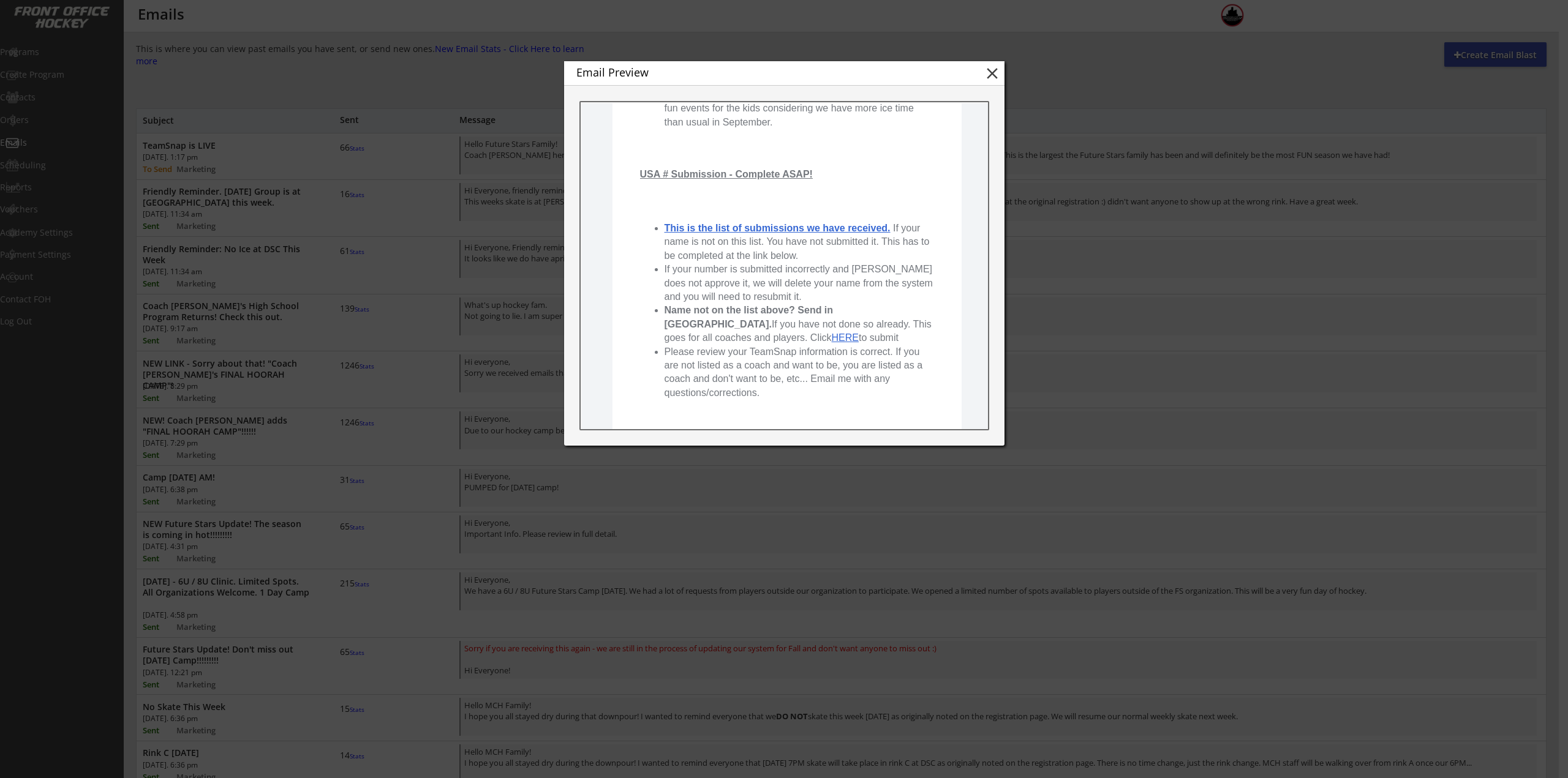
drag, startPoint x: 990, startPoint y: 69, endPoint x: 674, endPoint y: 38, distance: 317.5
click at [990, 68] on button "close" at bounding box center [991, 73] width 18 height 18
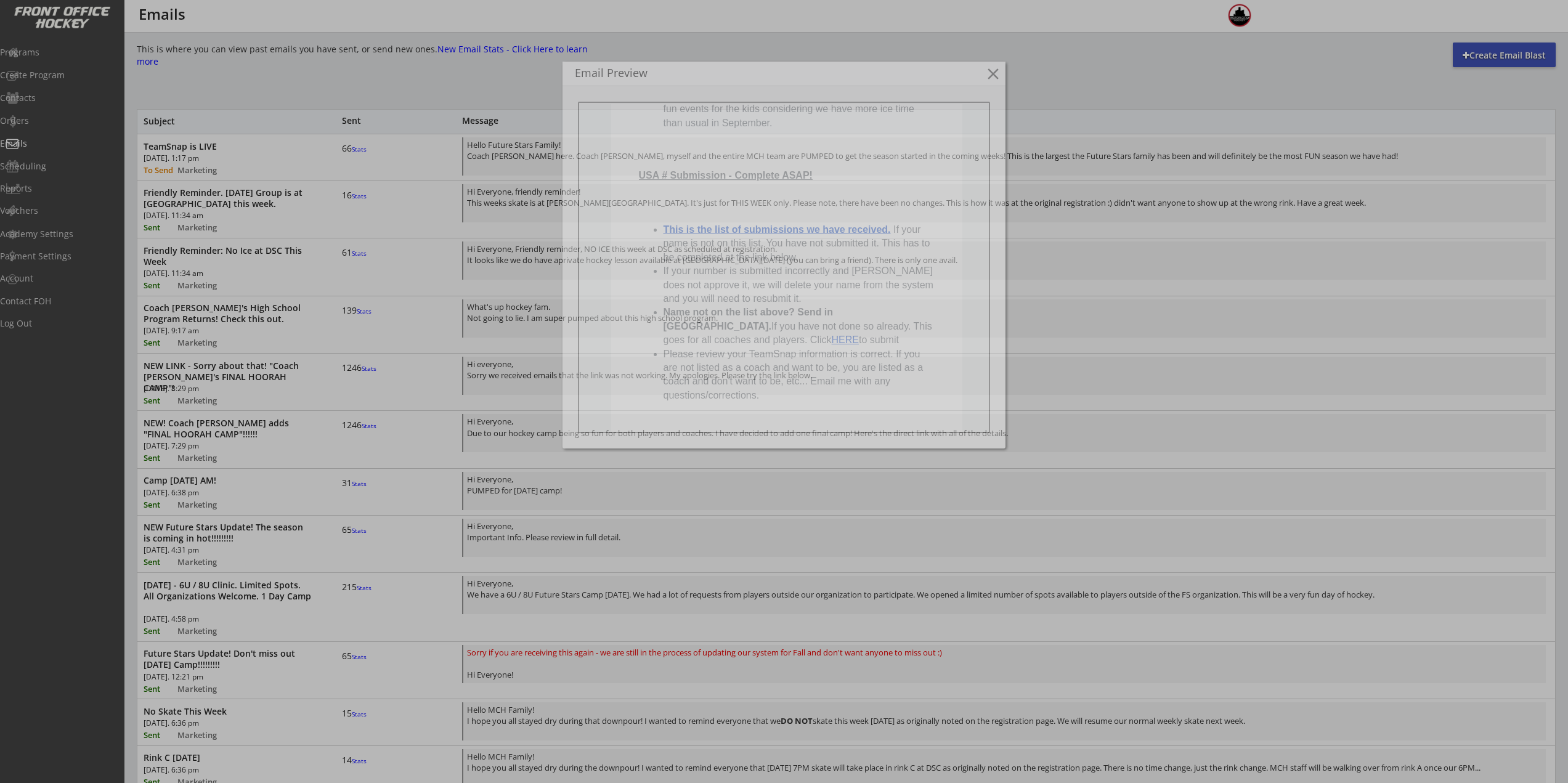
scroll to position [0, 0]
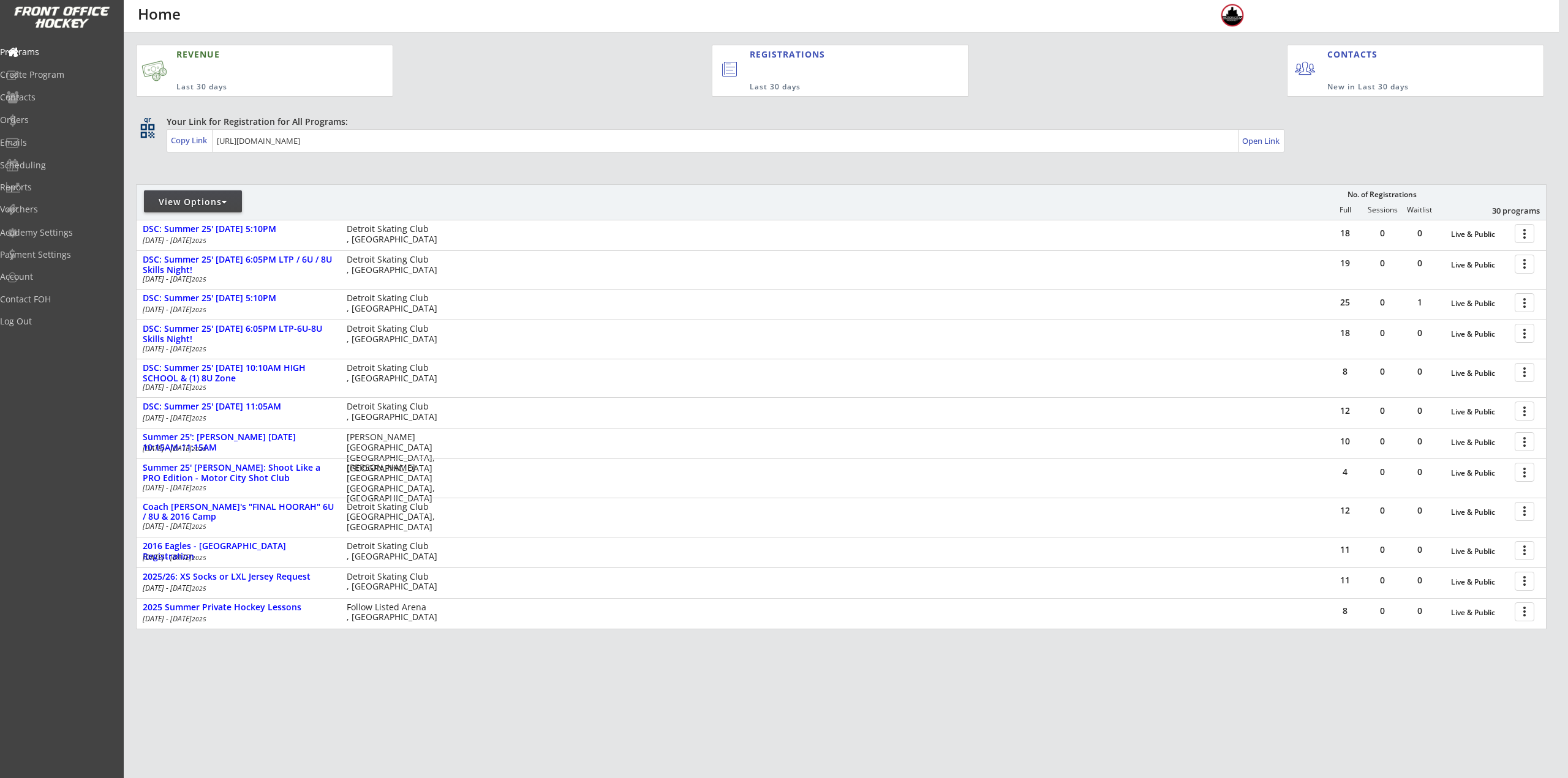
click at [170, 200] on div "View Options" at bounding box center [192, 202] width 98 height 12
select select ""Upcoming Programs""
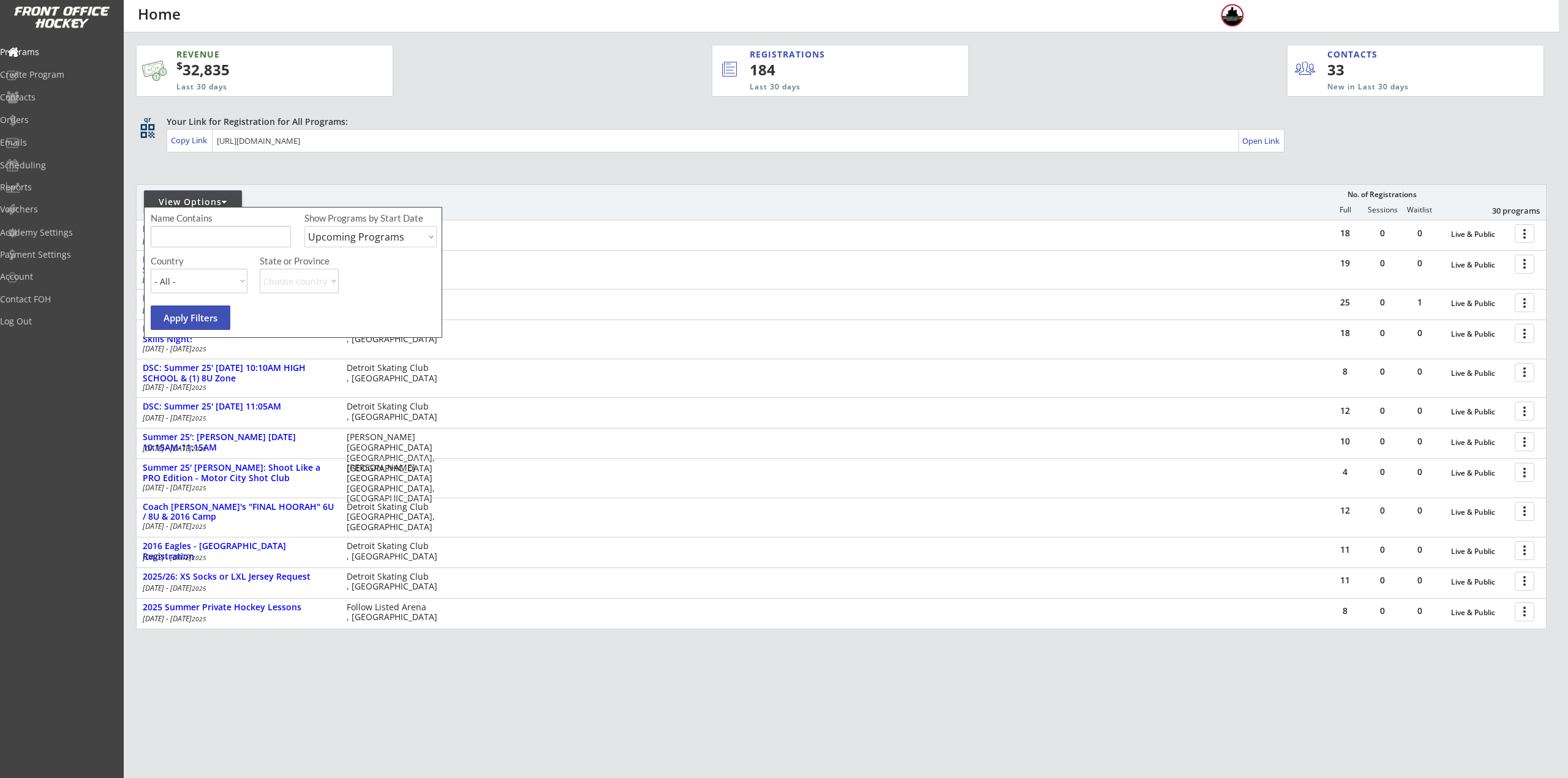
click at [202, 231] on input "input" at bounding box center [220, 236] width 140 height 21
type input "USA"
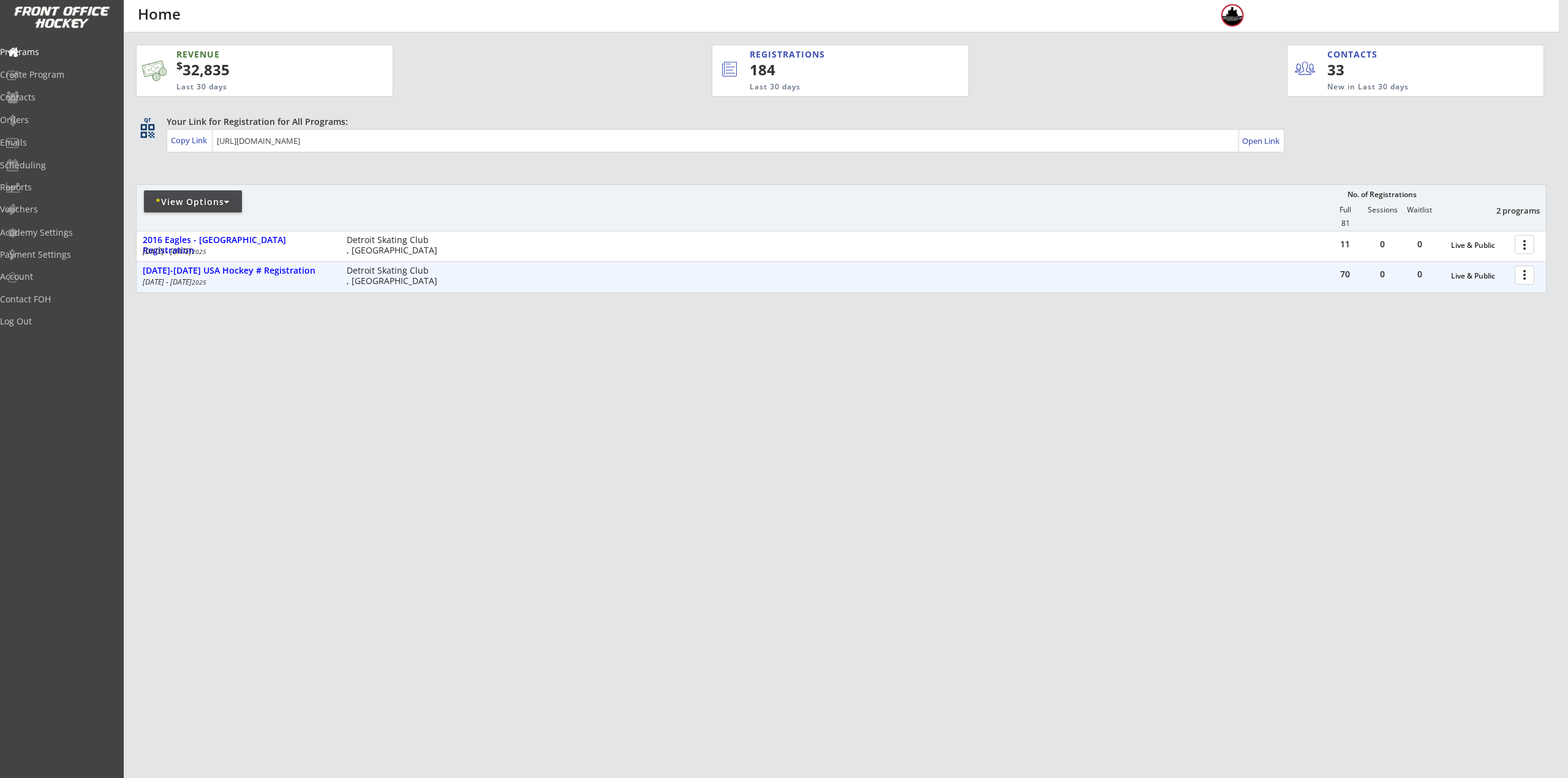
drag, startPoint x: 1539, startPoint y: 275, endPoint x: 1537, endPoint y: 282, distance: 7.3
click at [1539, 275] on div "70 0 0 Live & Public more_vert" at bounding box center [1436, 277] width 220 height 29
click at [1536, 282] on div at bounding box center [1526, 274] width 21 height 21
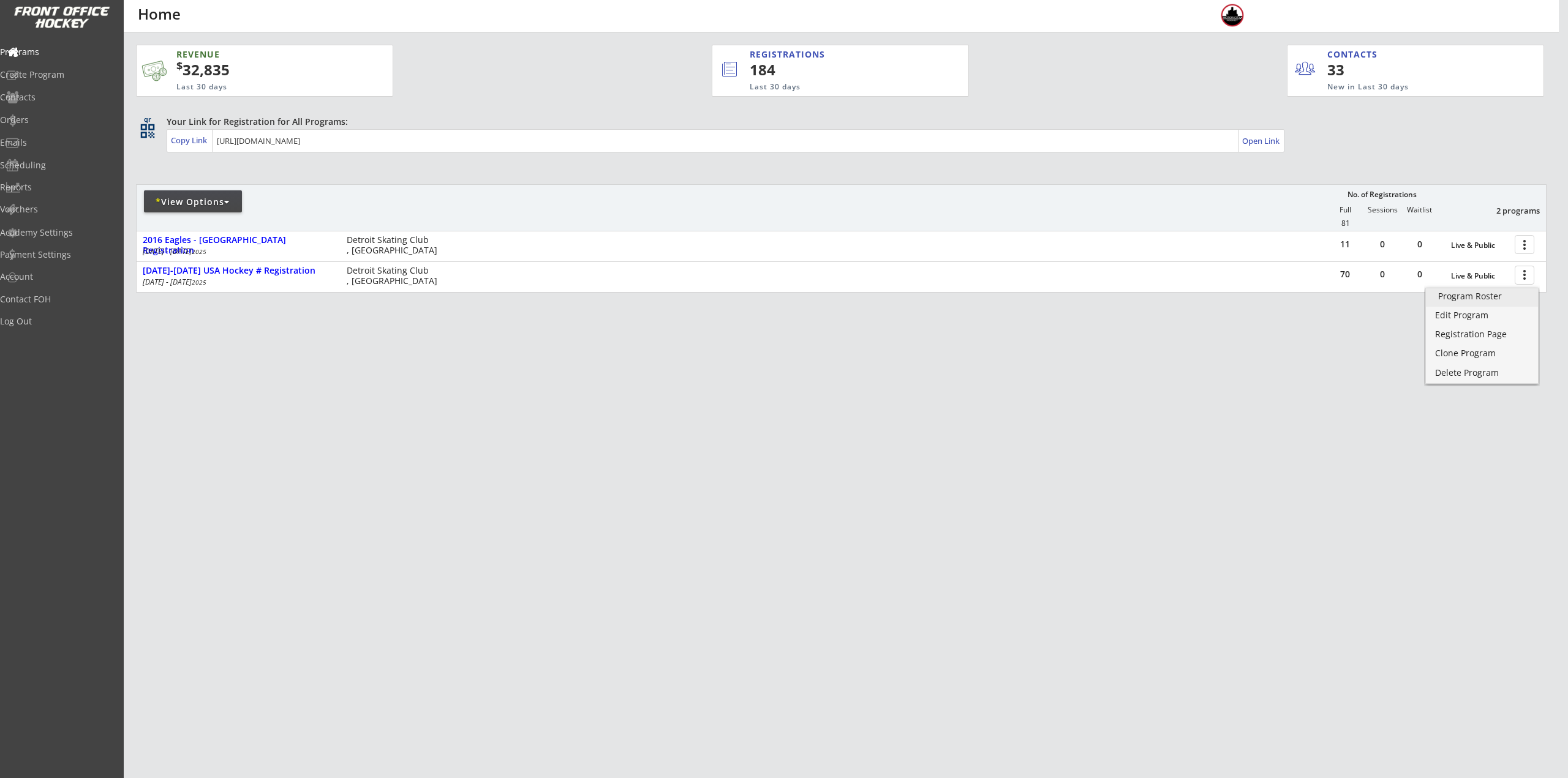
click at [1492, 293] on div "Program Roster" at bounding box center [1481, 297] width 87 height 9
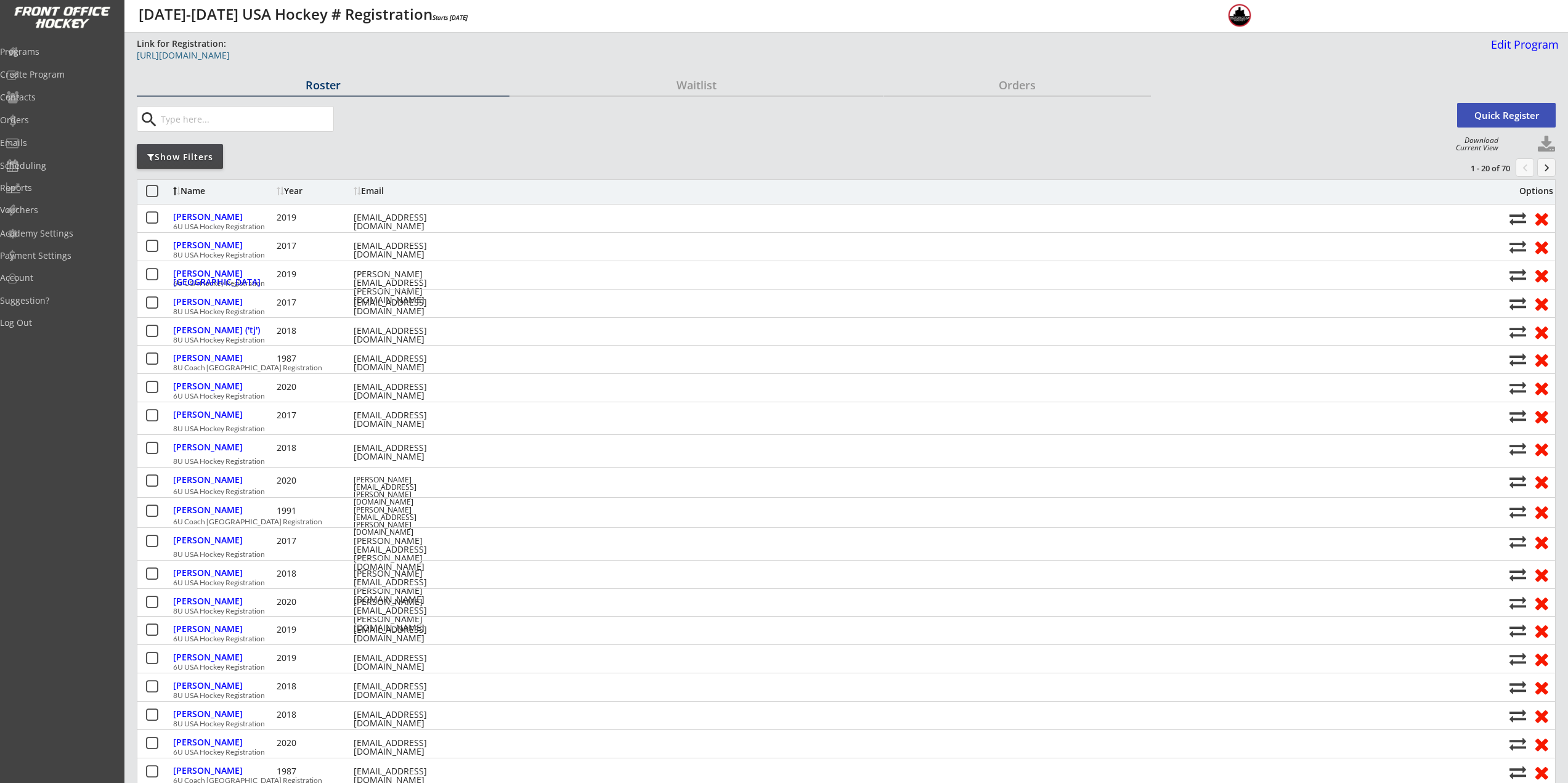
click at [276, 58] on div "[URL][DOMAIN_NAME]" at bounding box center [447, 55] width 621 height 9
click at [47, 55] on div "Programs" at bounding box center [58, 52] width 111 height 9
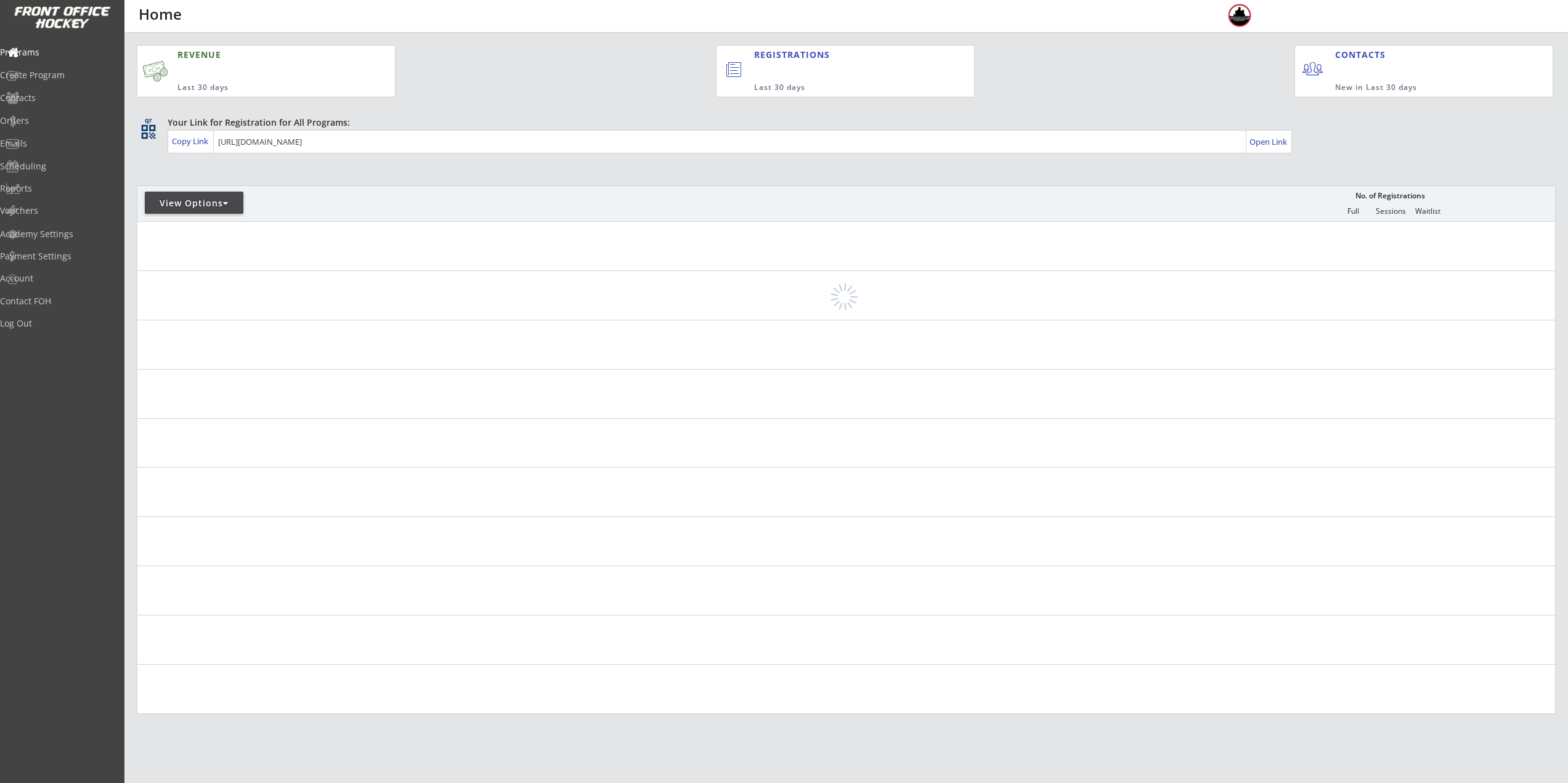
click at [202, 200] on div "View Options" at bounding box center [194, 203] width 98 height 13
select select ""Upcoming Programs""
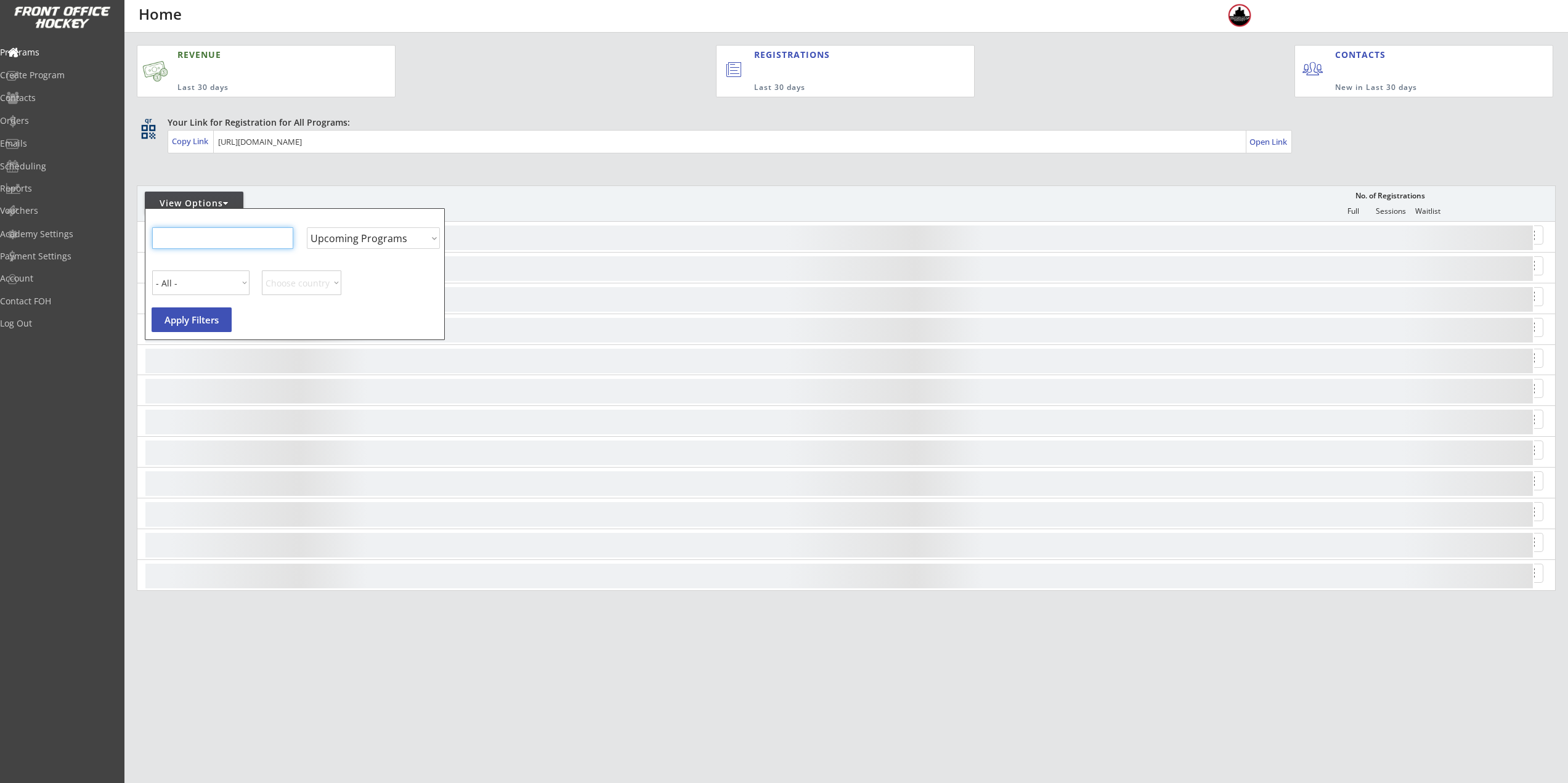
click at [207, 242] on input "input" at bounding box center [222, 238] width 141 height 21
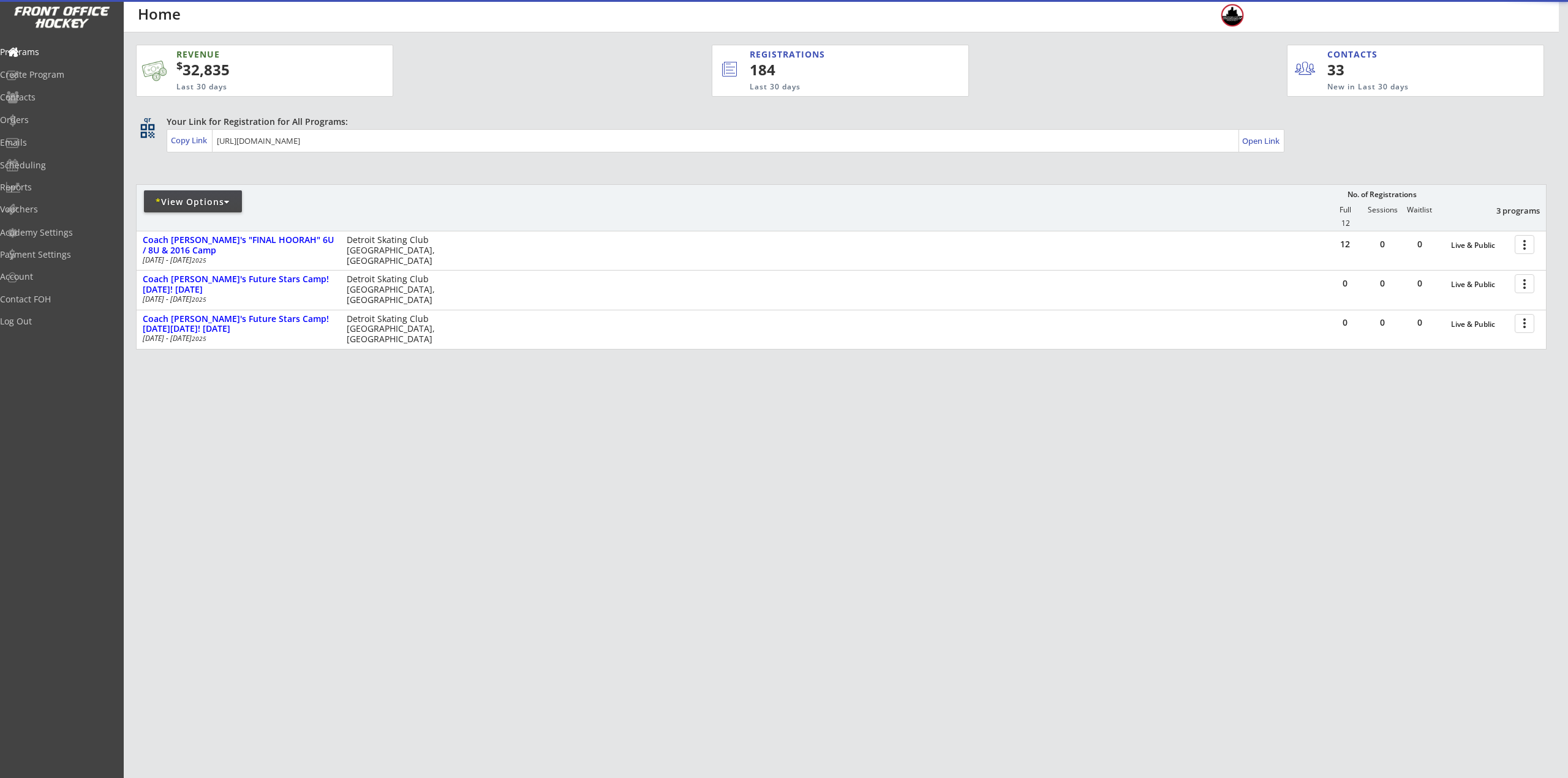
click at [1030, 460] on div "REVENUE $ 32,835 Last 30 days REGISTRATIONS 184 Last 30 days CONTACTS 33 New in…" at bounding box center [841, 255] width 1410 height 445
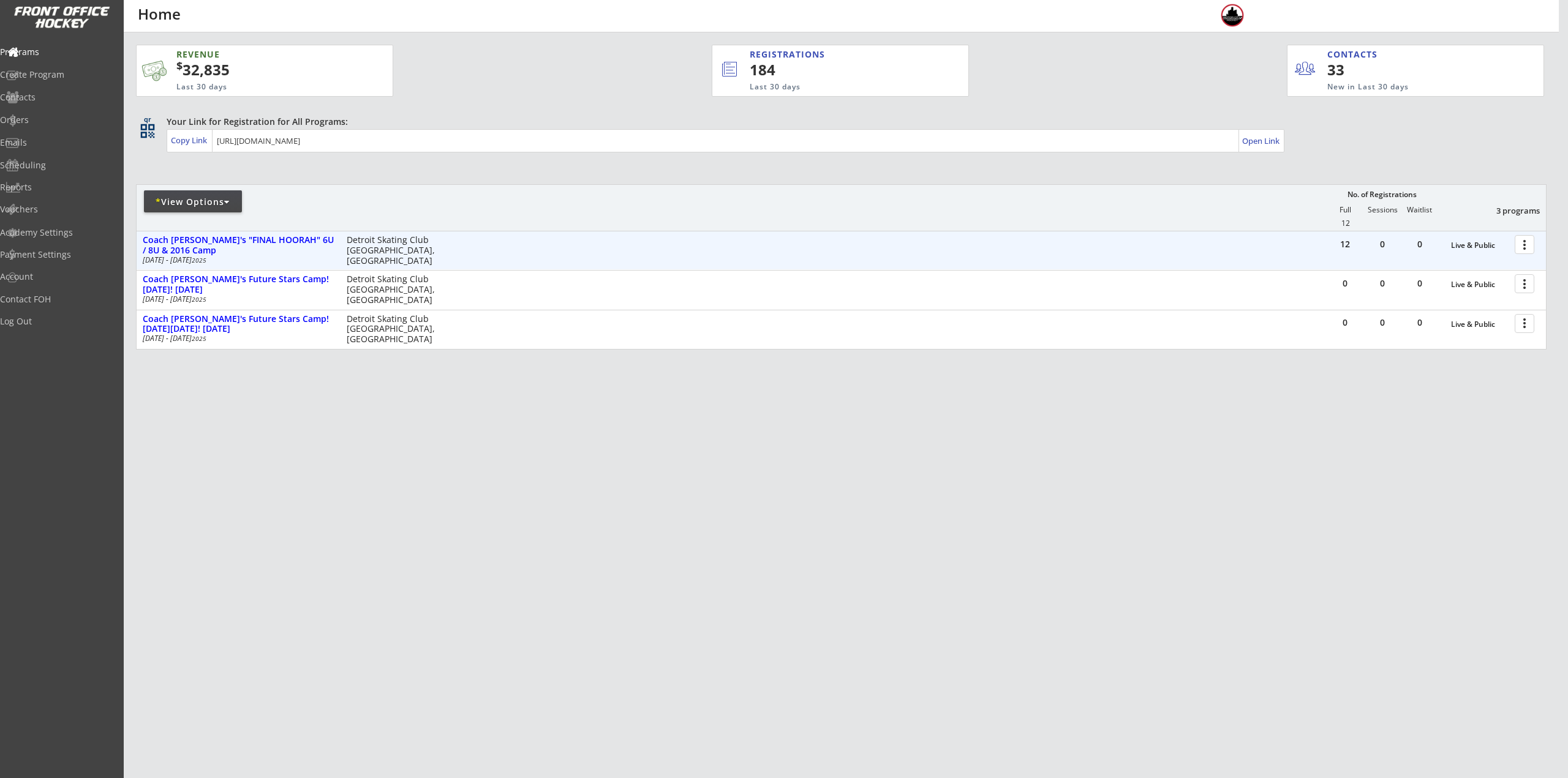
click at [1525, 249] on div at bounding box center [1526, 244] width 21 height 21
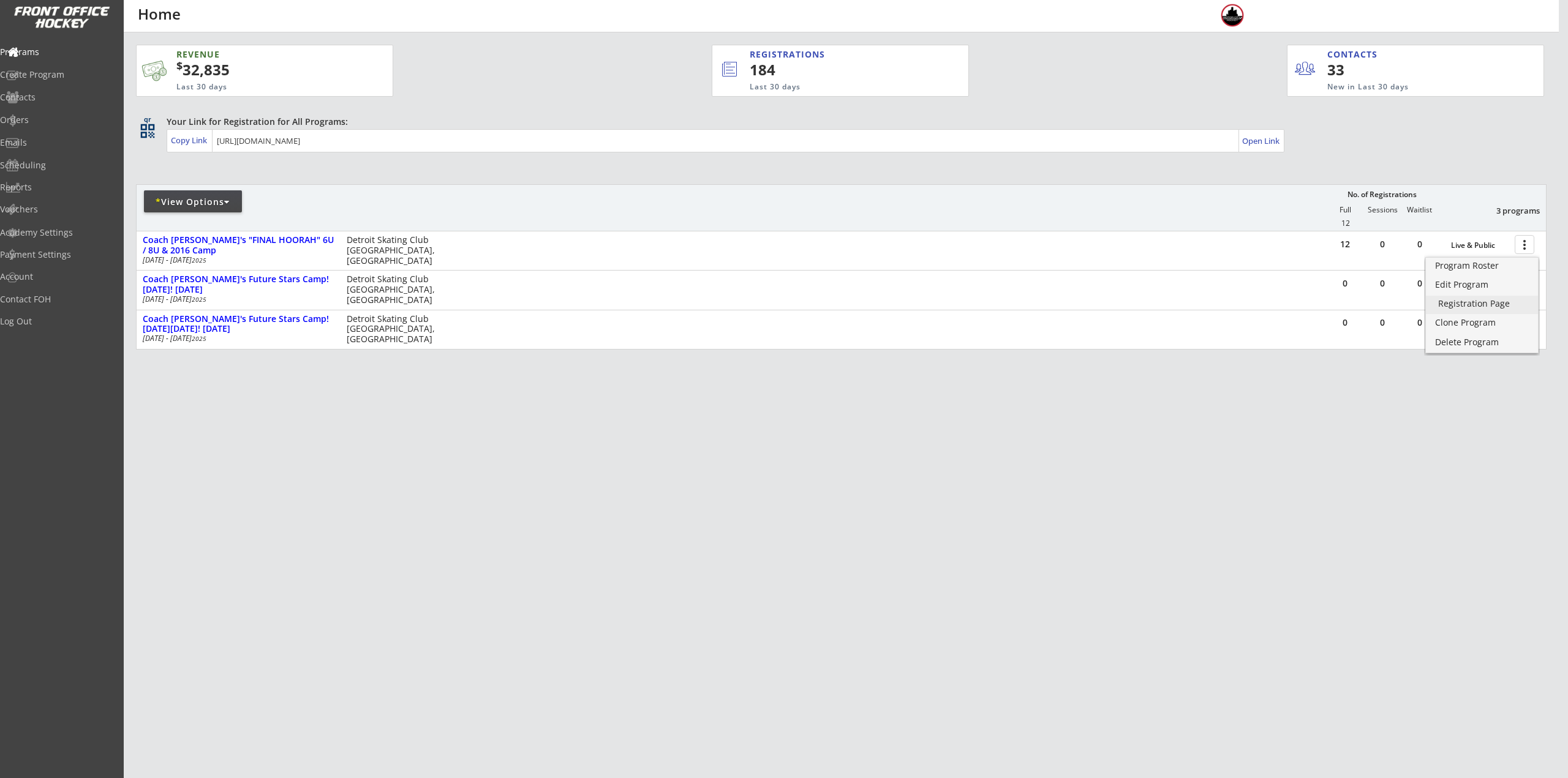
click at [1490, 306] on div "Registration Page" at bounding box center [1481, 304] width 87 height 9
click at [202, 213] on div at bounding box center [281, 207] width 288 height 22
drag, startPoint x: 198, startPoint y: 187, endPoint x: 209, endPoint y: 208, distance: 23.7
click at [198, 186] on div "* View Options No. of Registrations Full Sessions Waitlist 3 programs 12" at bounding box center [845, 207] width 1420 height 46
drag, startPoint x: 207, startPoint y: 206, endPoint x: 212, endPoint y: 226, distance: 20.6
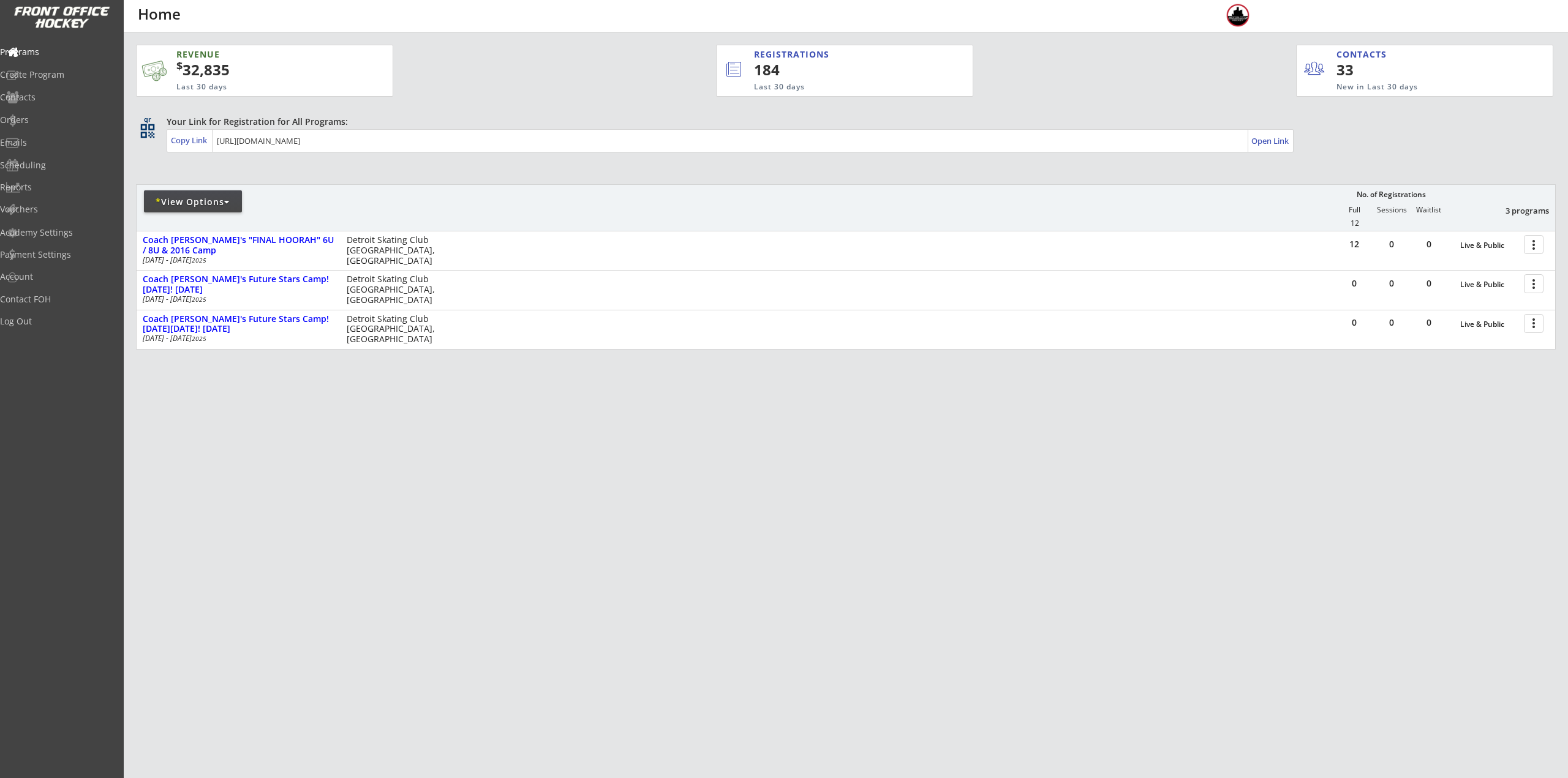
click at [208, 206] on div "* View Options" at bounding box center [192, 202] width 98 height 12
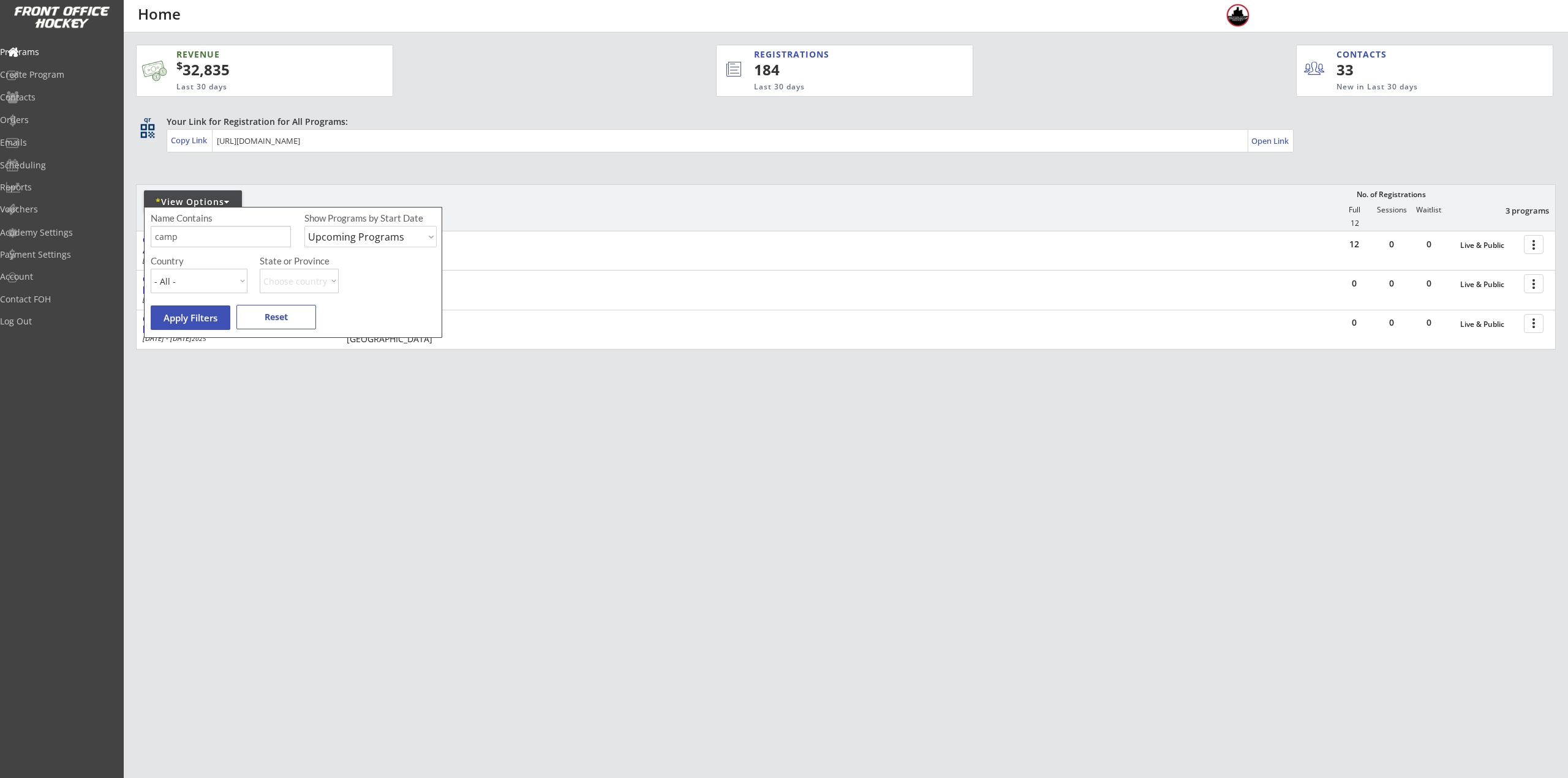
click at [216, 227] on input "input" at bounding box center [220, 236] width 140 height 21
type input "c"
type input "USA"
click at [206, 327] on button "Apply Filters" at bounding box center [190, 317] width 79 height 24
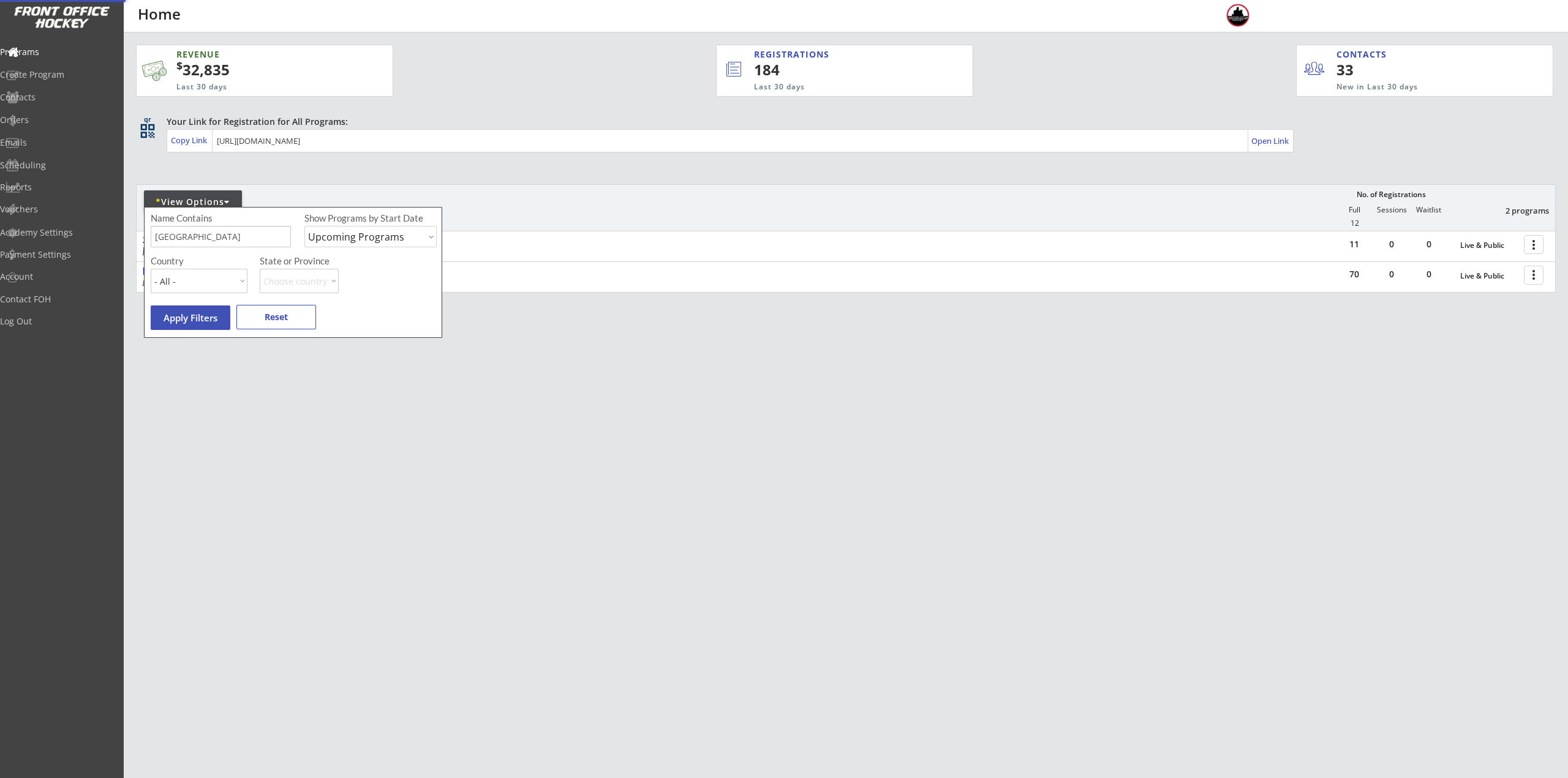
click at [646, 411] on div "REVENUE $ 32,835 Last 30 days REGISTRATIONS 184 Last 30 days CONTACTS 33 New in…" at bounding box center [845, 226] width 1420 height 388
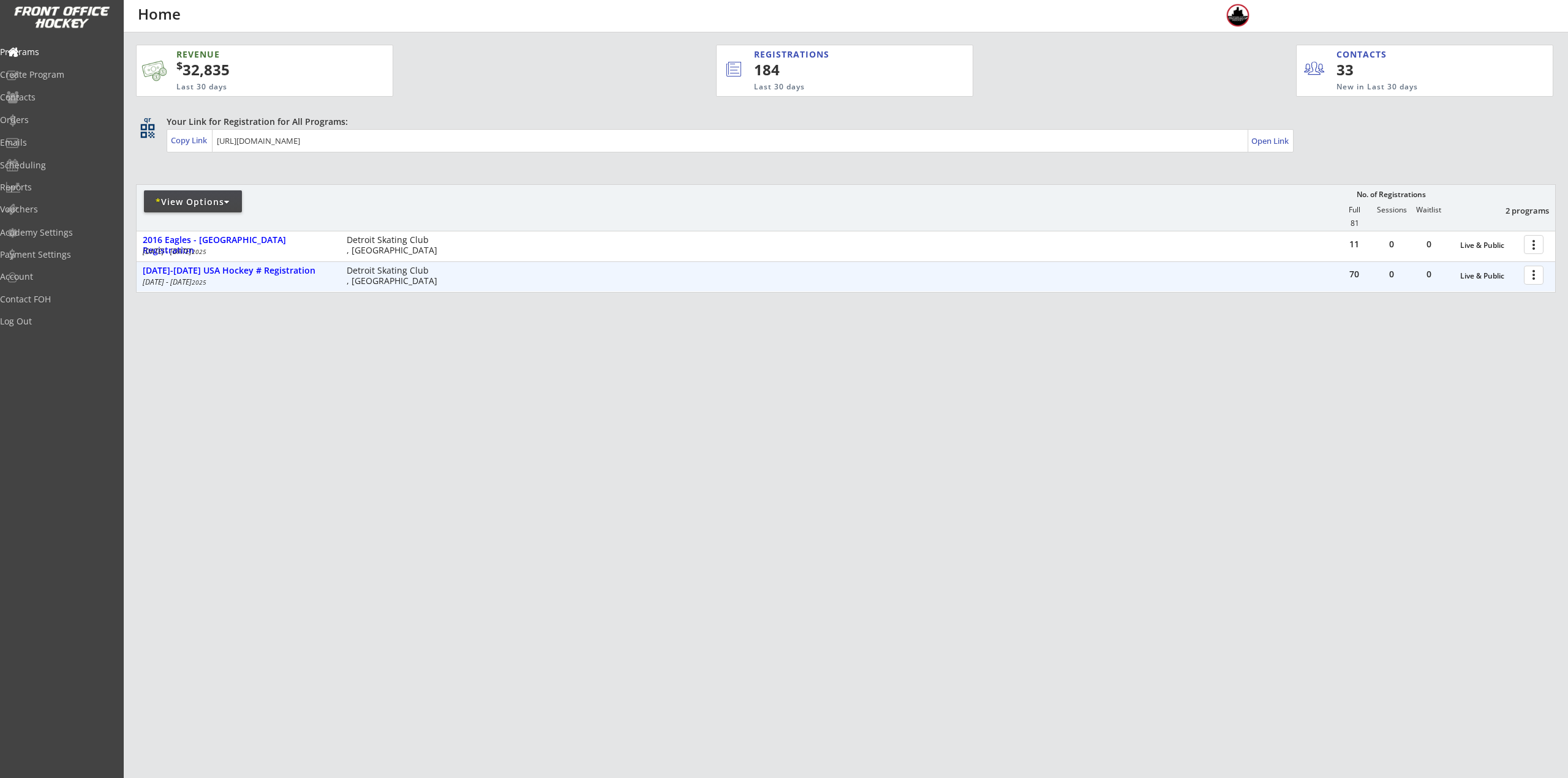
click at [1536, 278] on div at bounding box center [1535, 274] width 21 height 21
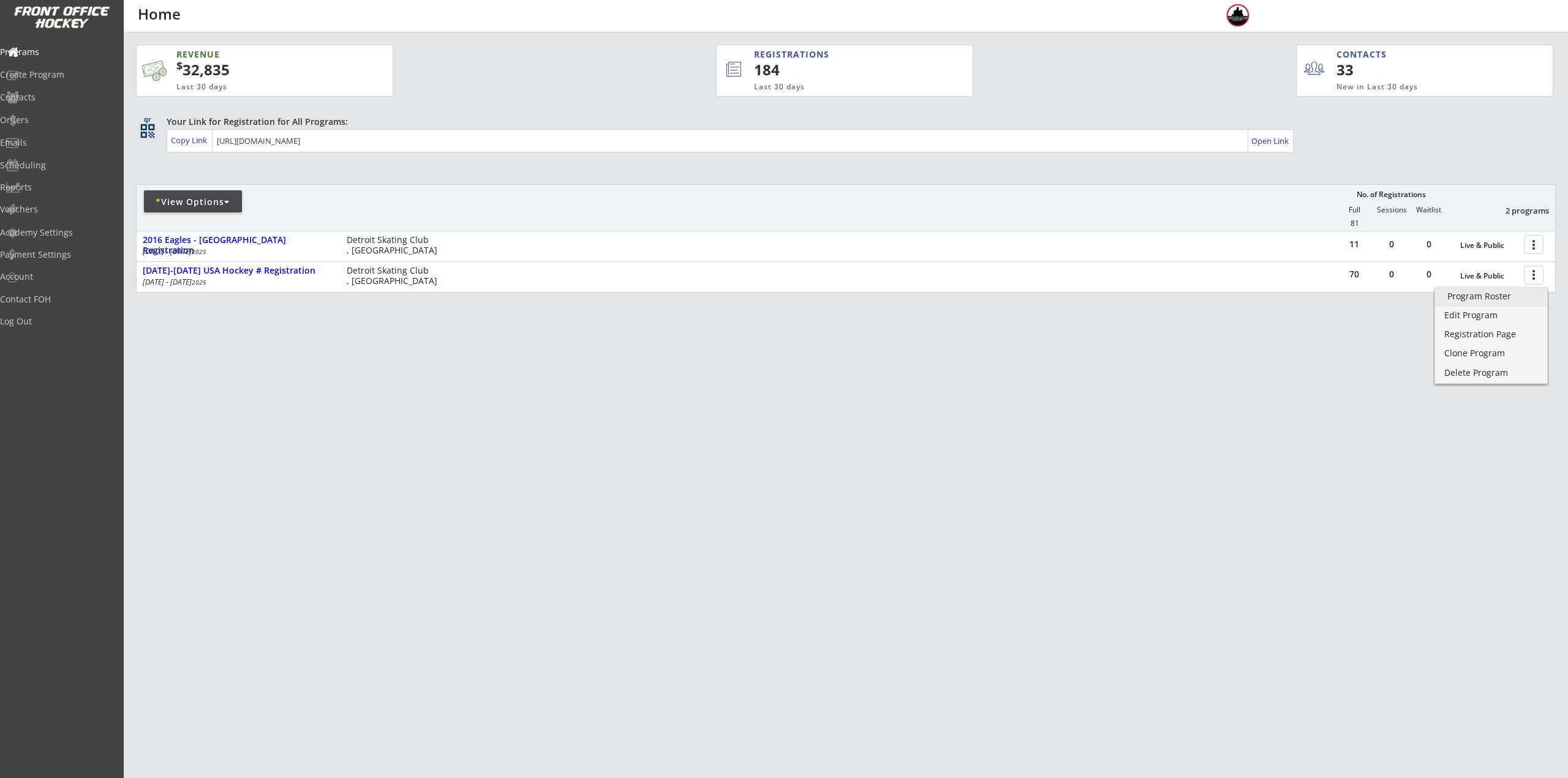
click at [1505, 298] on div "Program Roster" at bounding box center [1490, 297] width 87 height 9
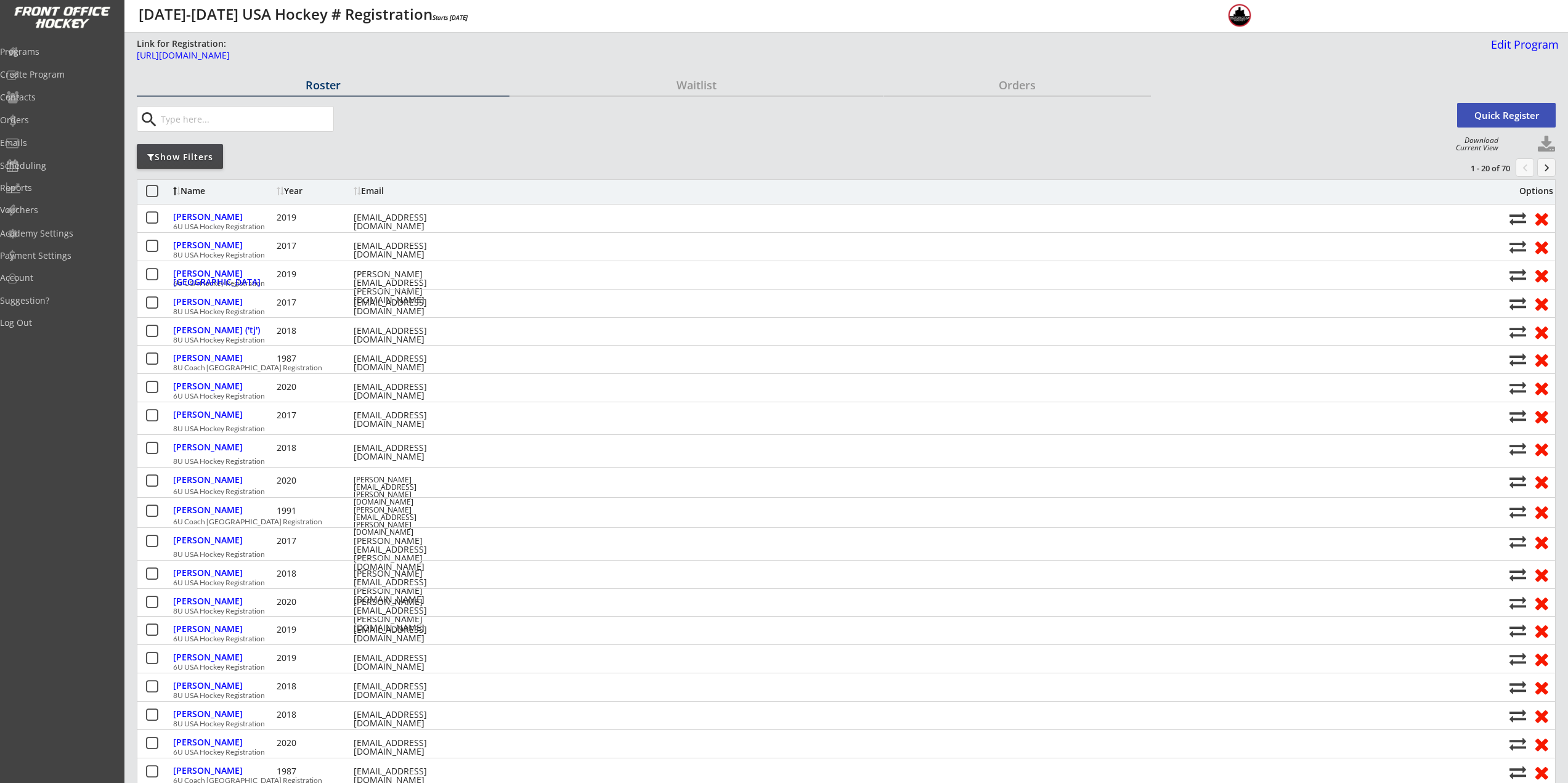
click at [1541, 169] on button "keyboard_arrow_right" at bounding box center [1547, 167] width 18 height 18
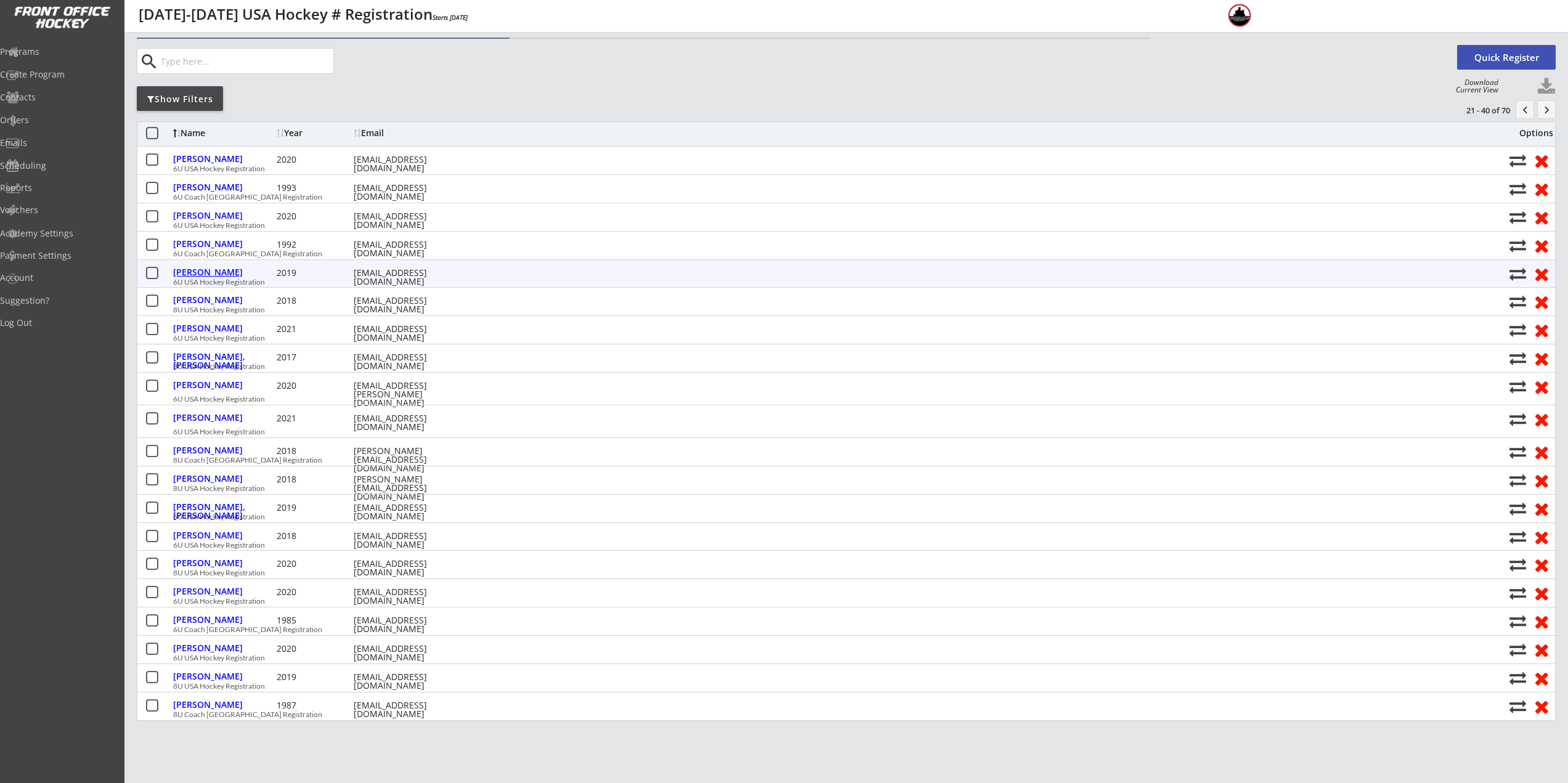
scroll to position [61, 0]
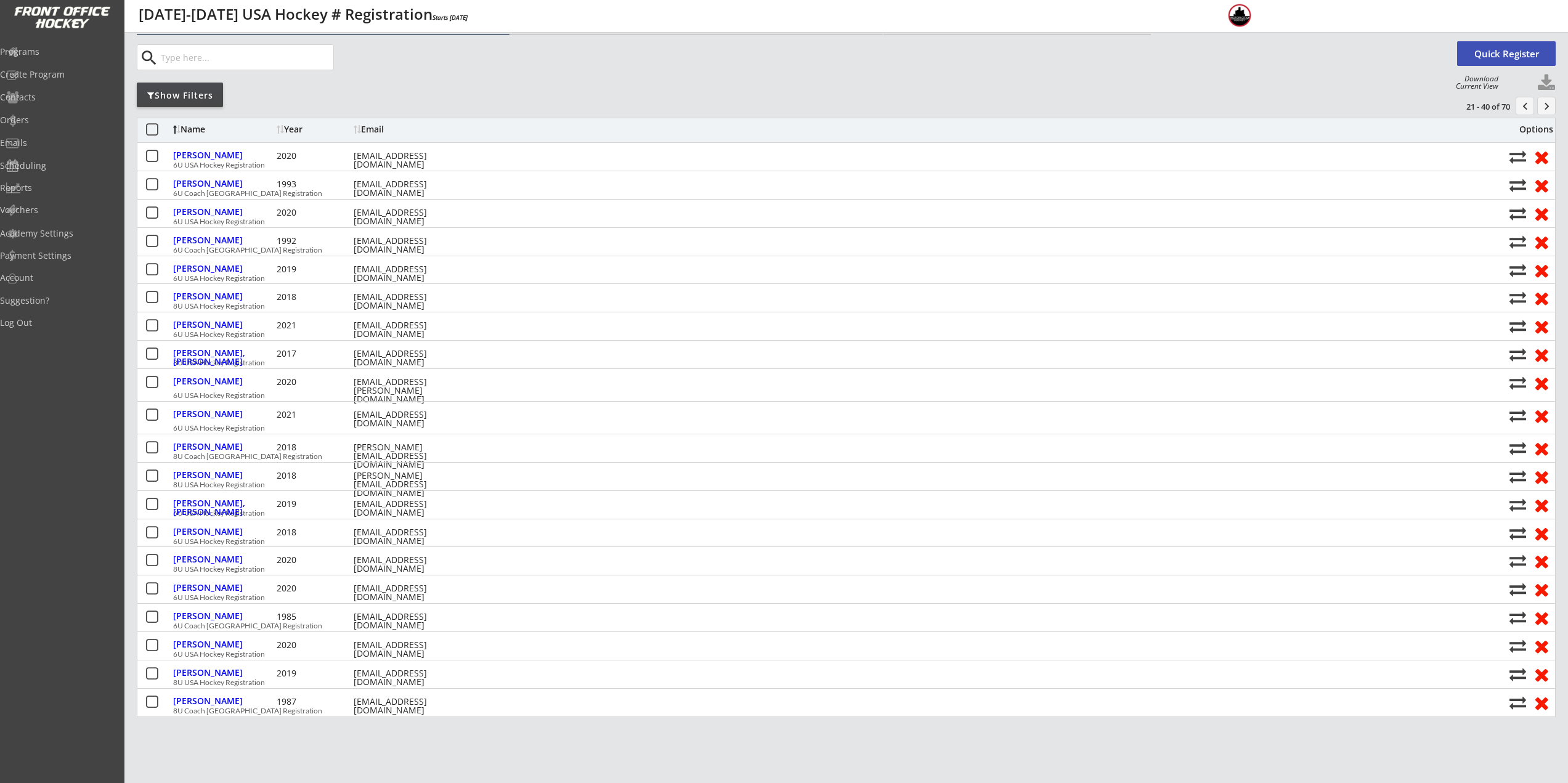
click at [1545, 103] on button "keyboard_arrow_right" at bounding box center [1547, 106] width 18 height 18
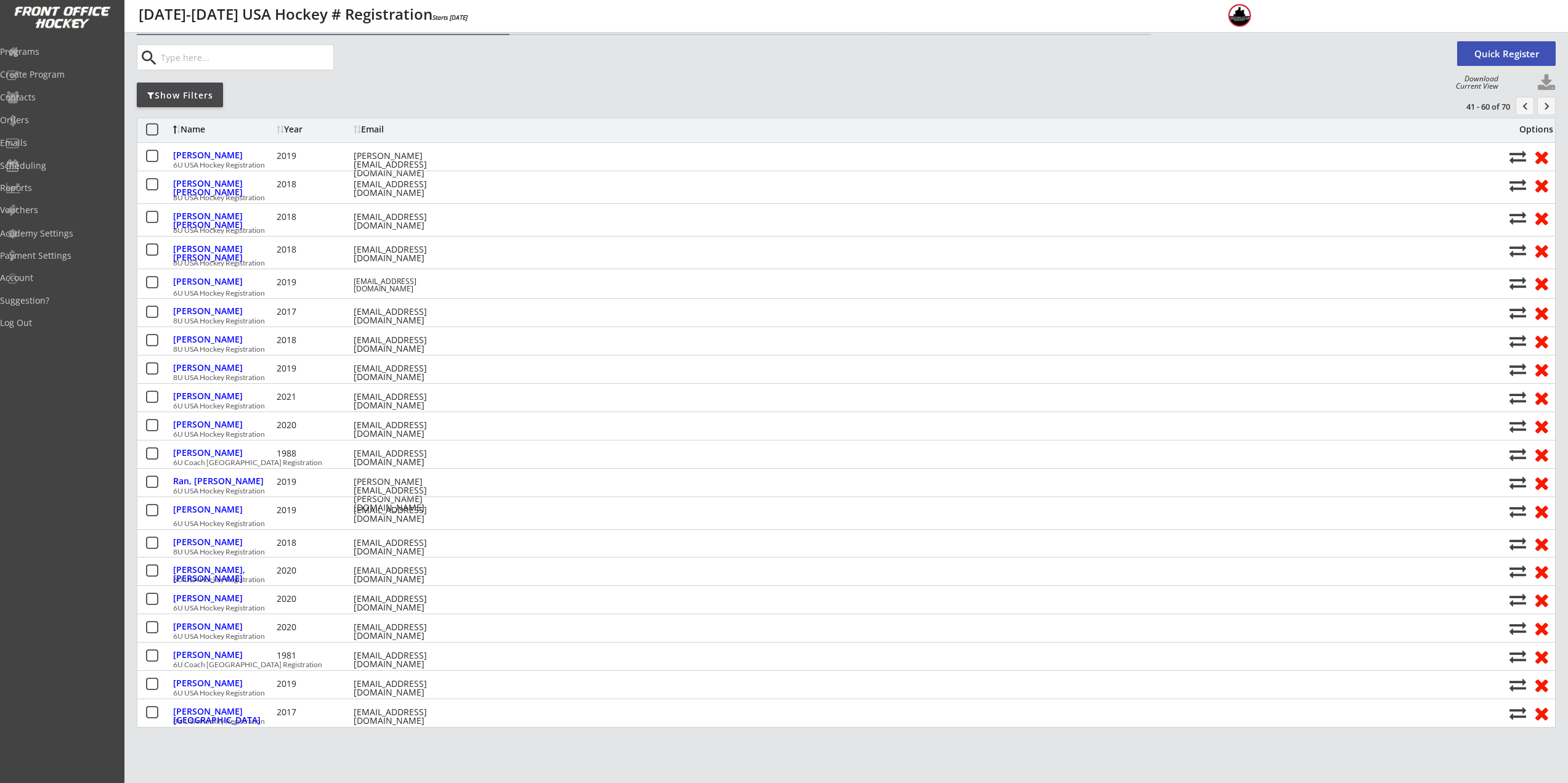
click at [1545, 103] on button "keyboard_arrow_right" at bounding box center [1547, 106] width 18 height 18
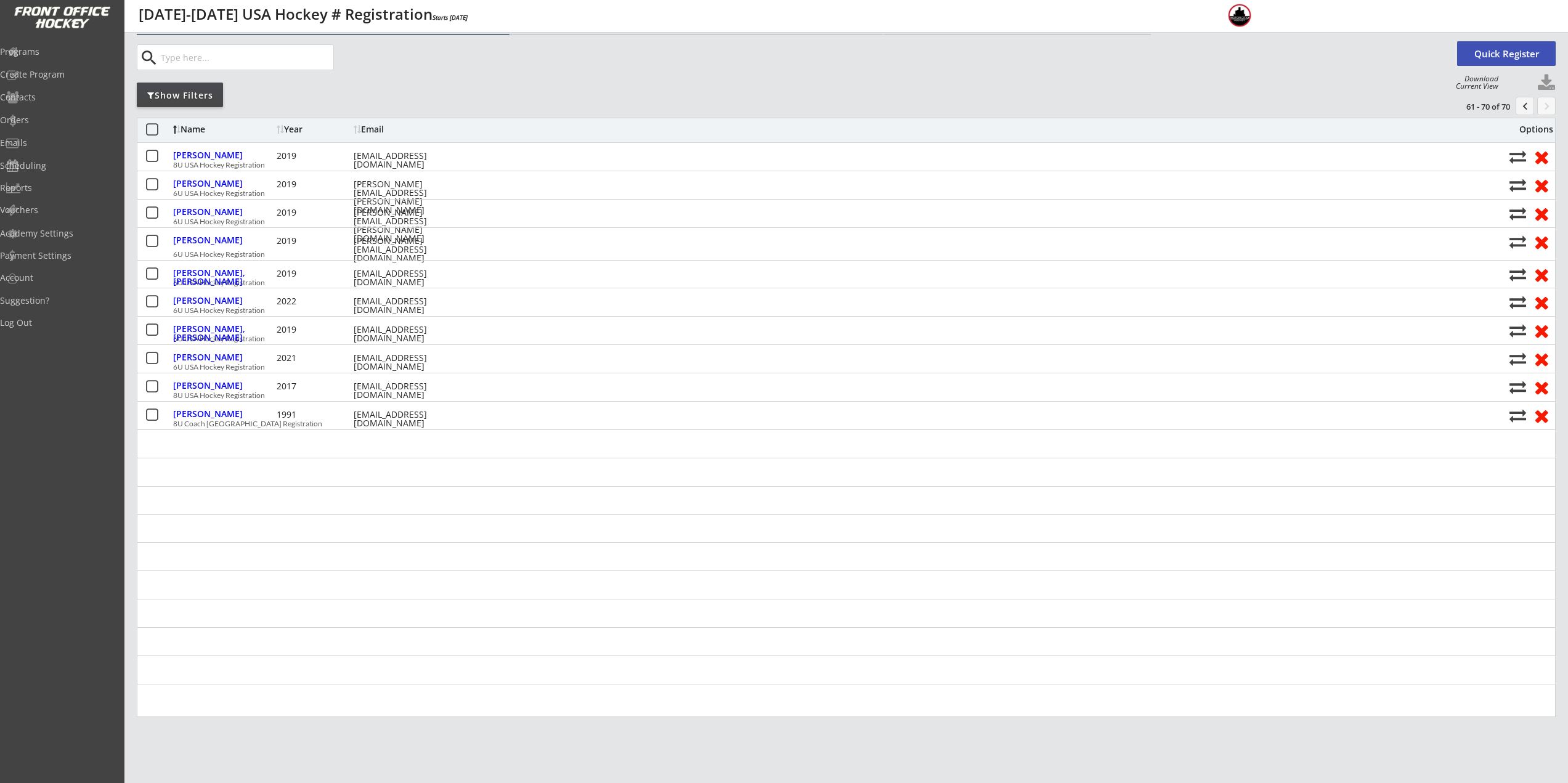
click at [1540, 103] on button "keyboard_arrow_right" at bounding box center [1547, 106] width 18 height 18
click at [1527, 104] on button "chevron_left" at bounding box center [1524, 106] width 18 height 18
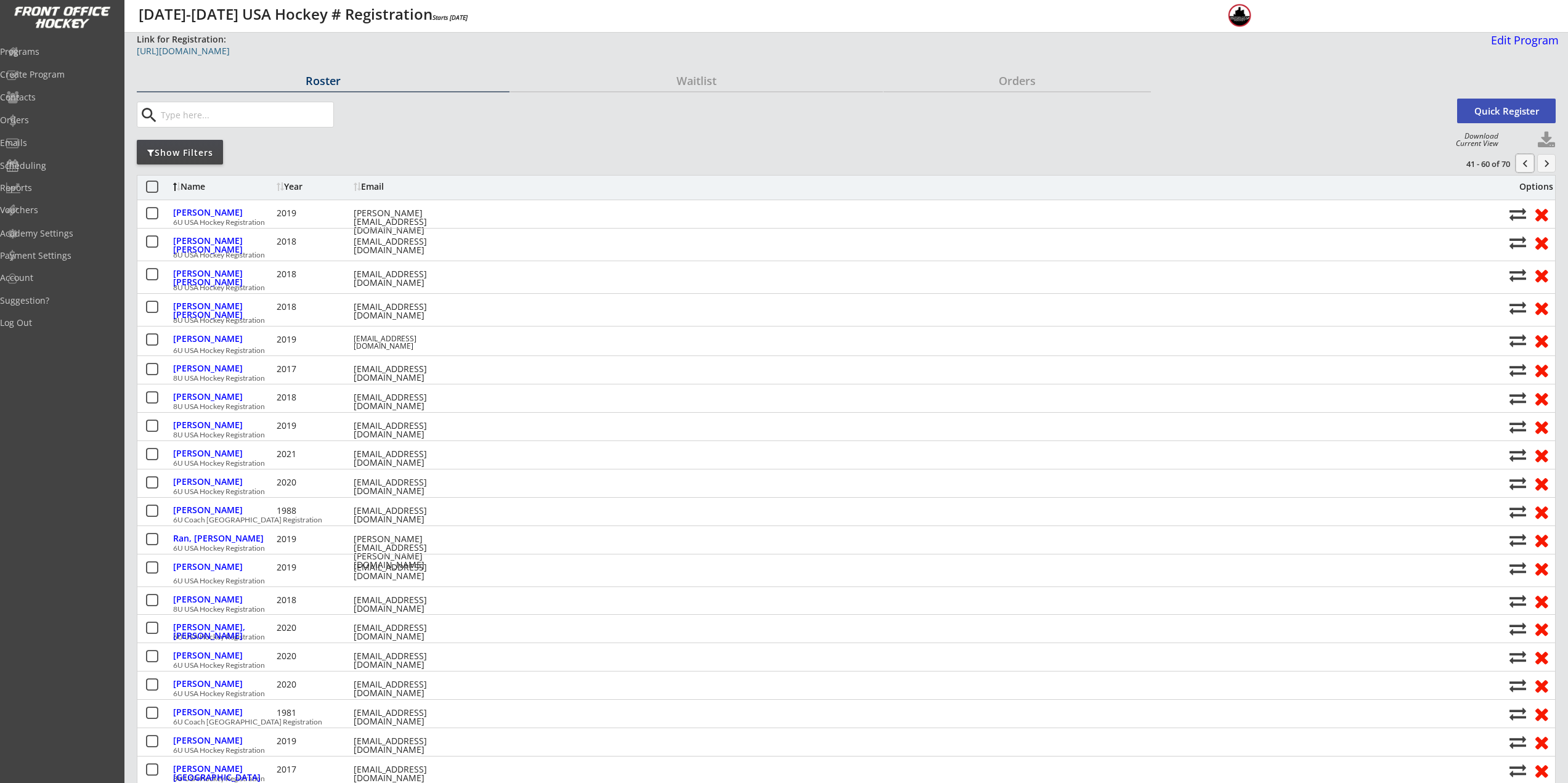
scroll to position [0, 0]
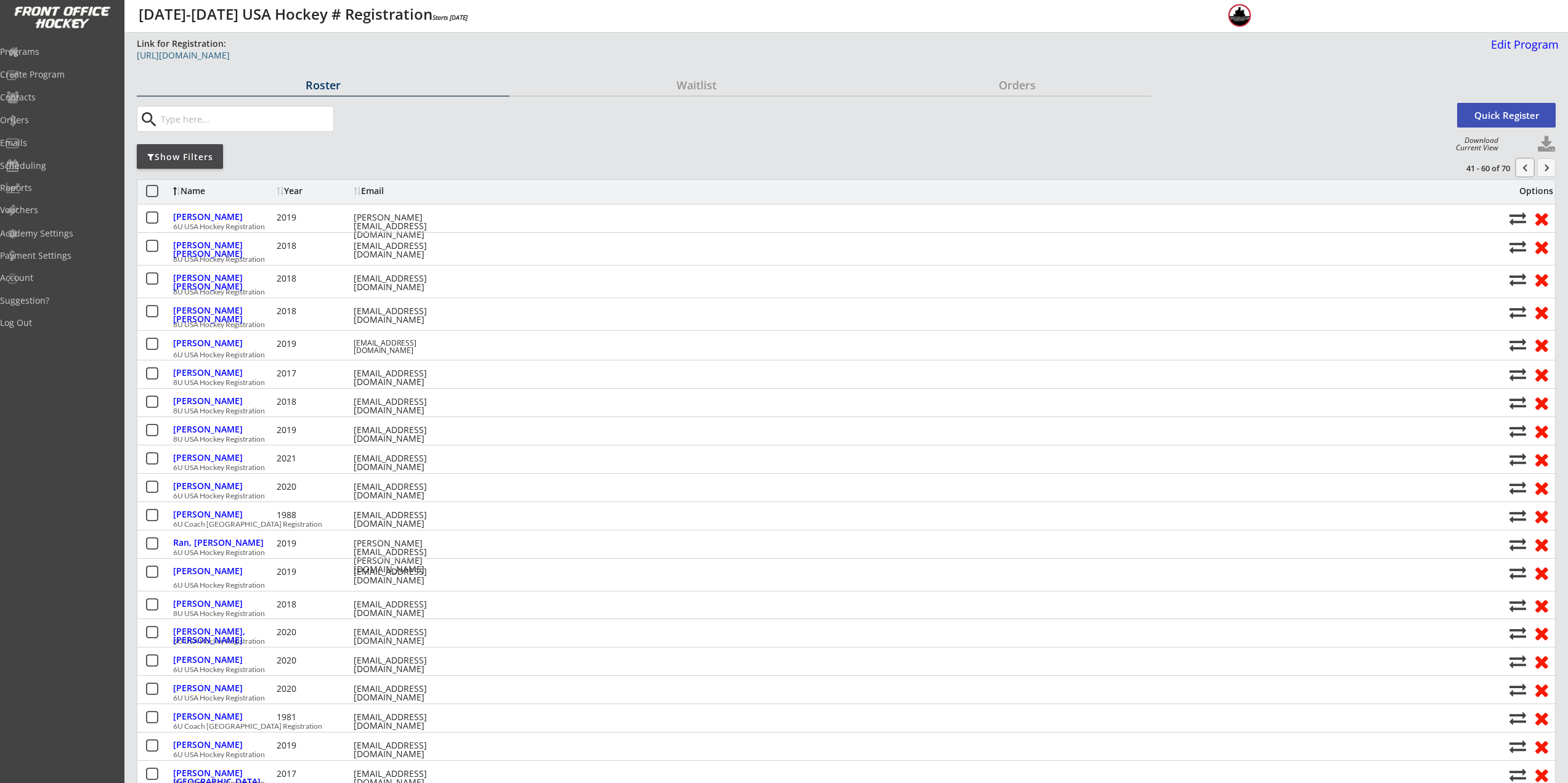
click at [222, 58] on div "https://frontofficehockey.com/mch-program/1753296001800x190251338963615740" at bounding box center [447, 55] width 621 height 9
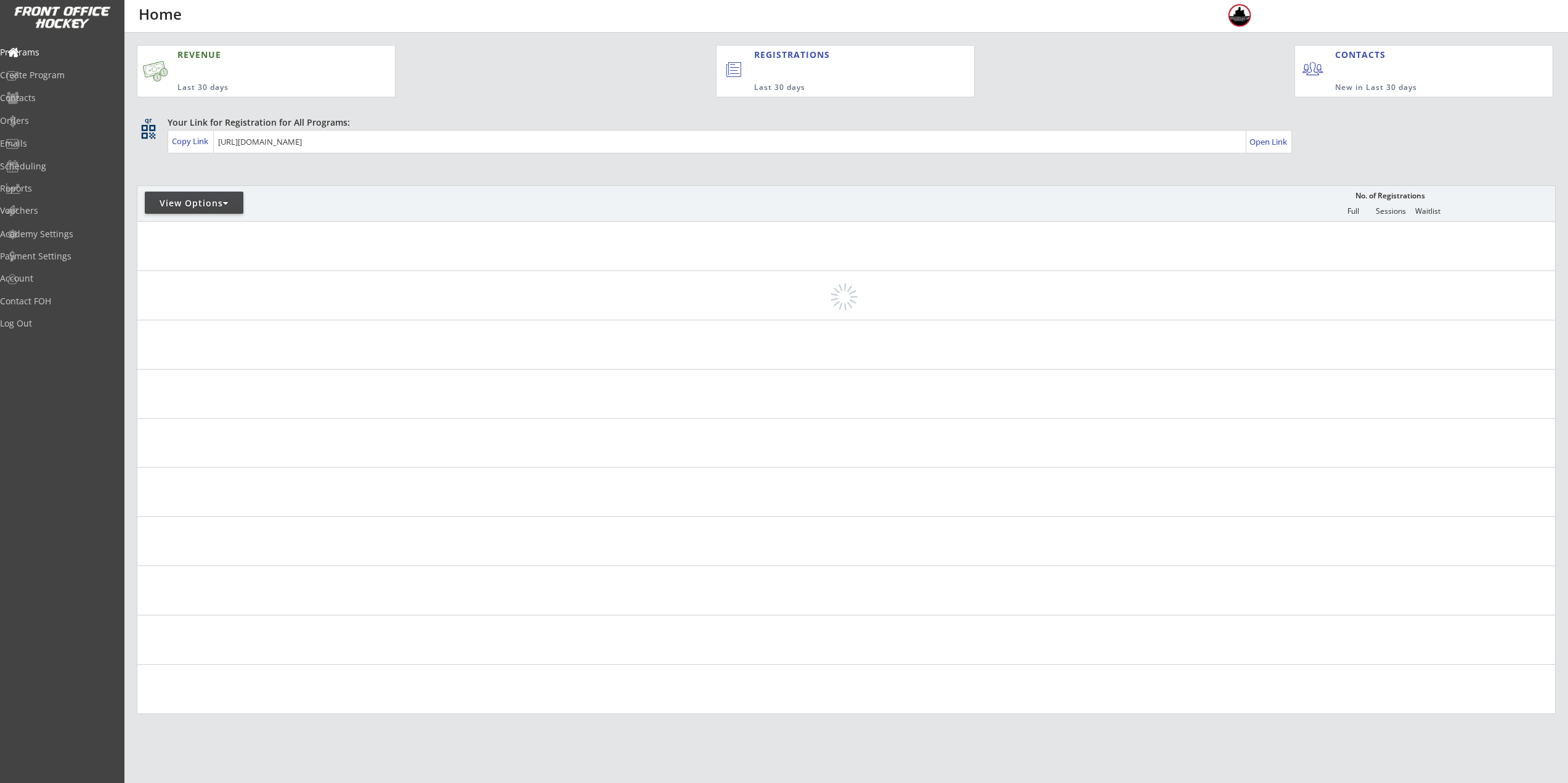
click at [180, 199] on div "View Options" at bounding box center [194, 203] width 98 height 13
select select ""Upcoming Programs""
click at [198, 240] on input "input" at bounding box center [222, 238] width 141 height 21
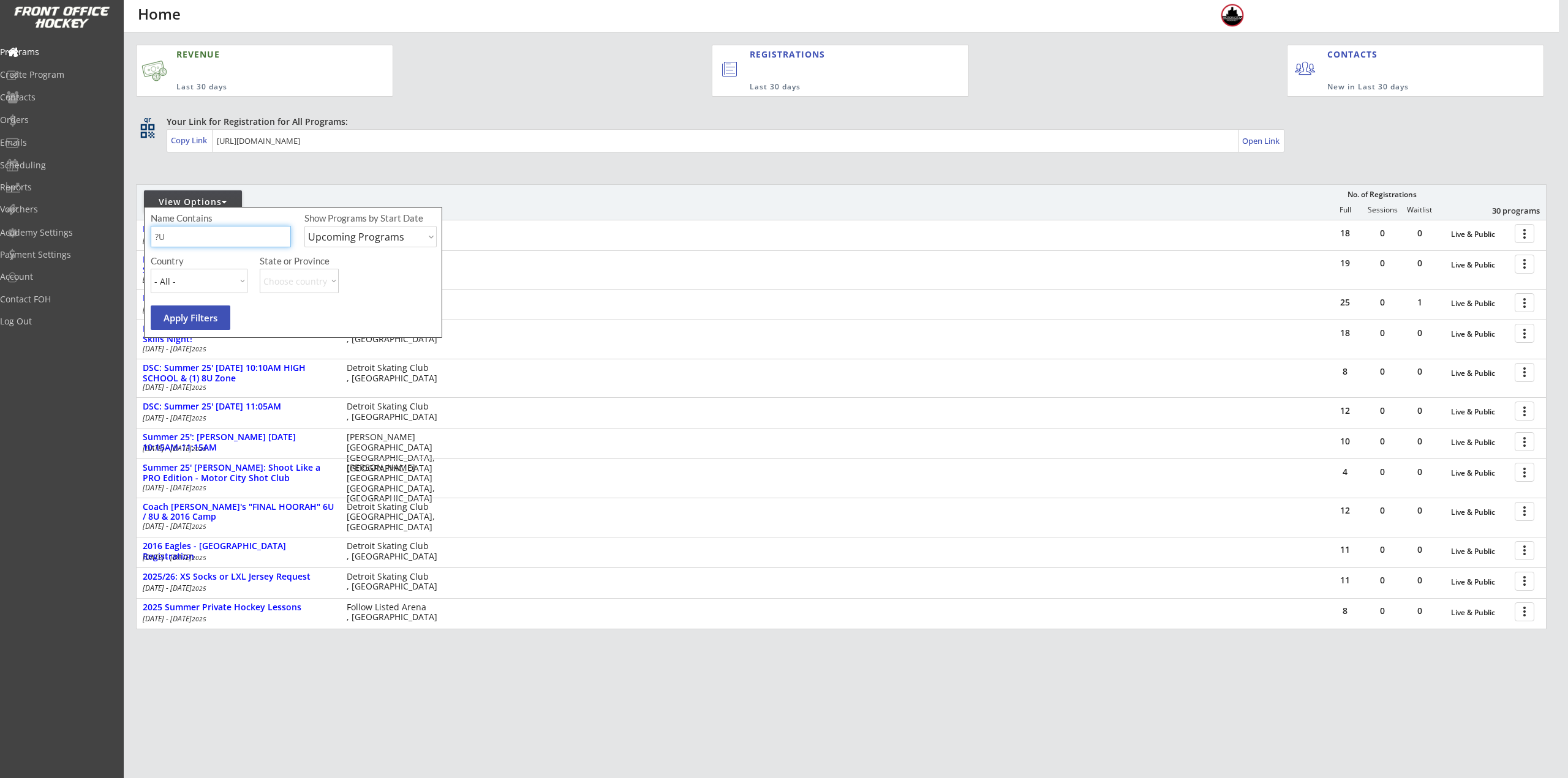
type input "?"
type input "[GEOGRAPHIC_DATA]"
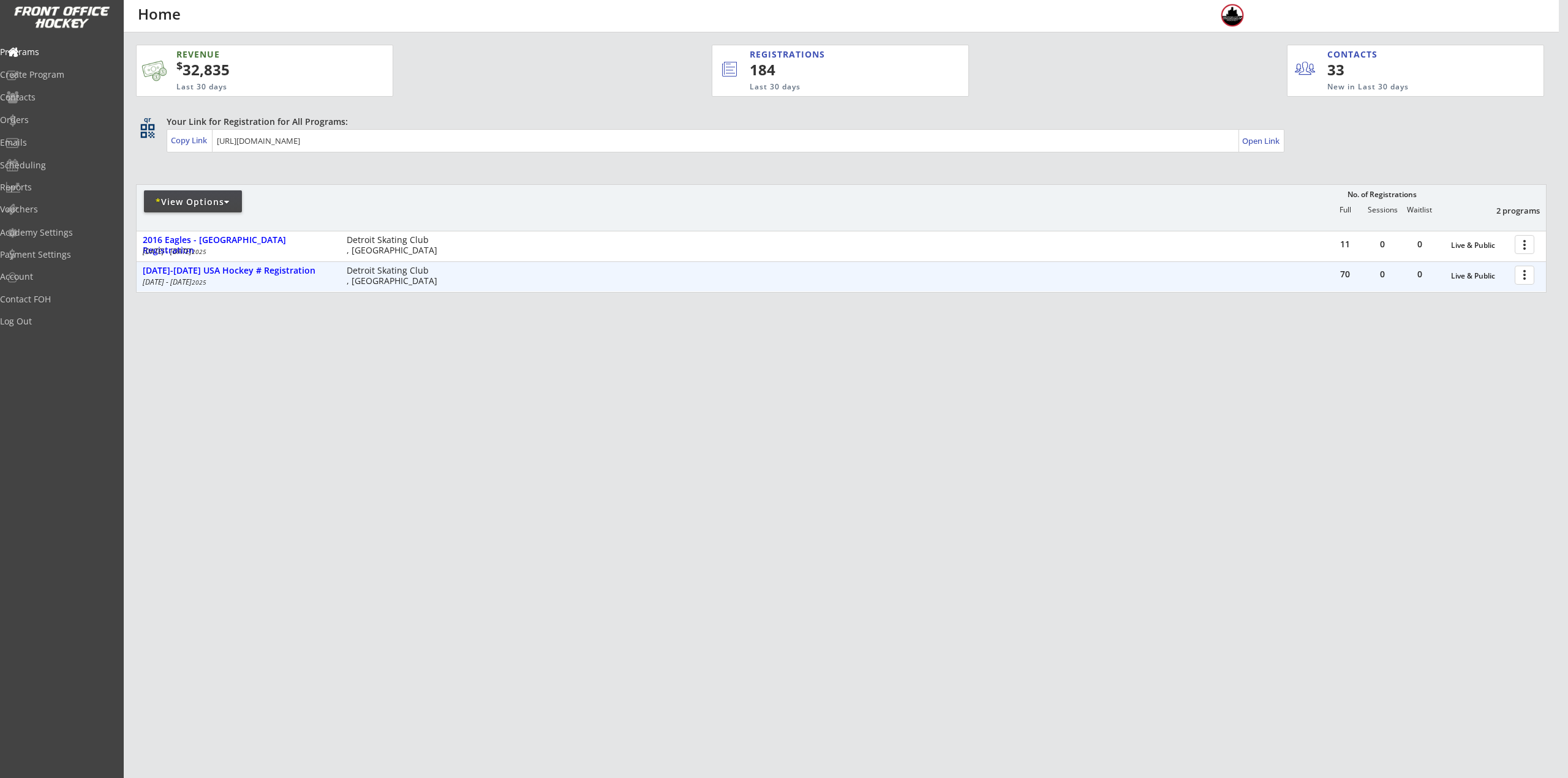
click at [1522, 277] on div at bounding box center [1526, 274] width 21 height 21
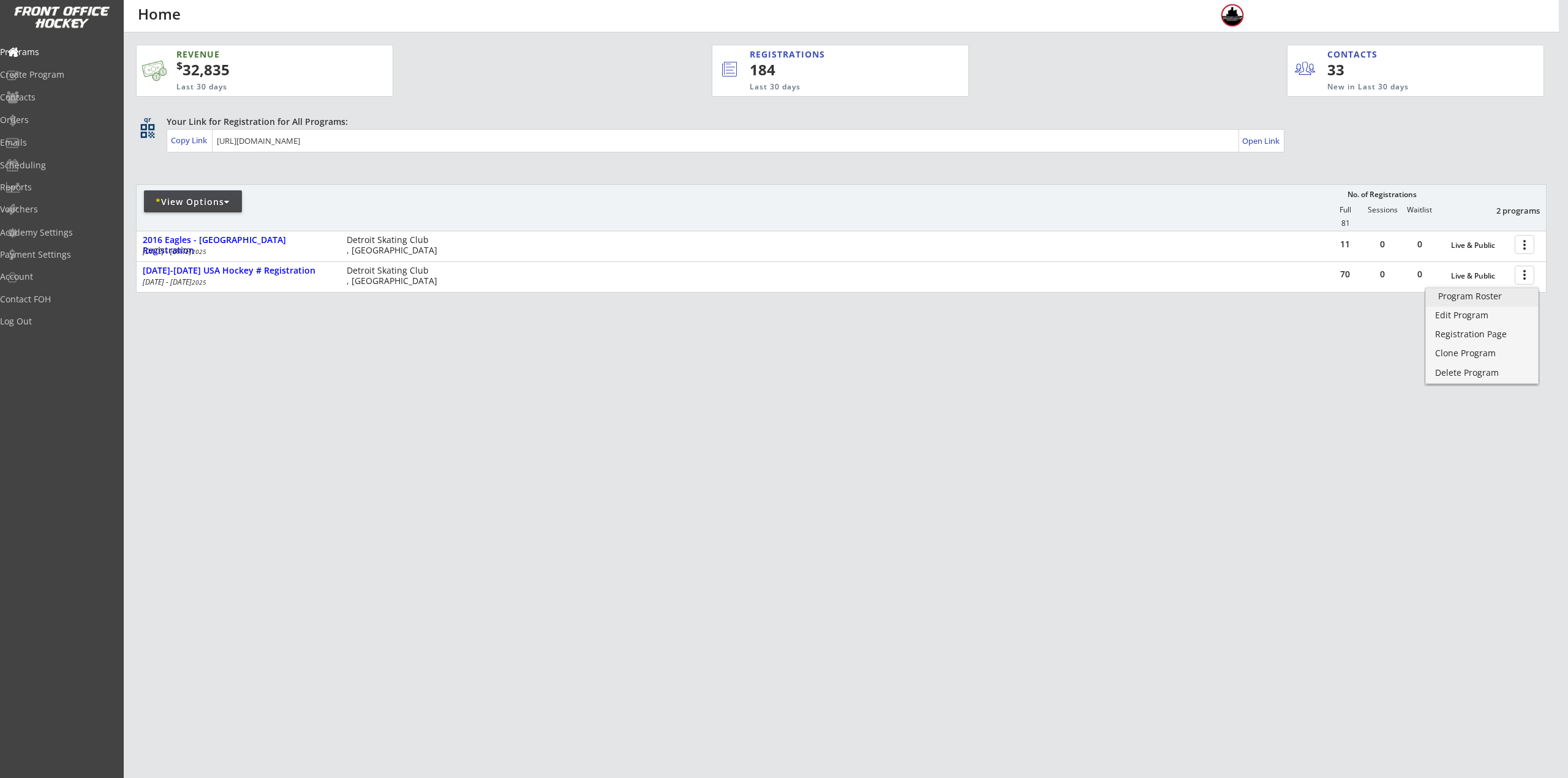
click at [1492, 297] on div "Program Roster" at bounding box center [1481, 297] width 87 height 9
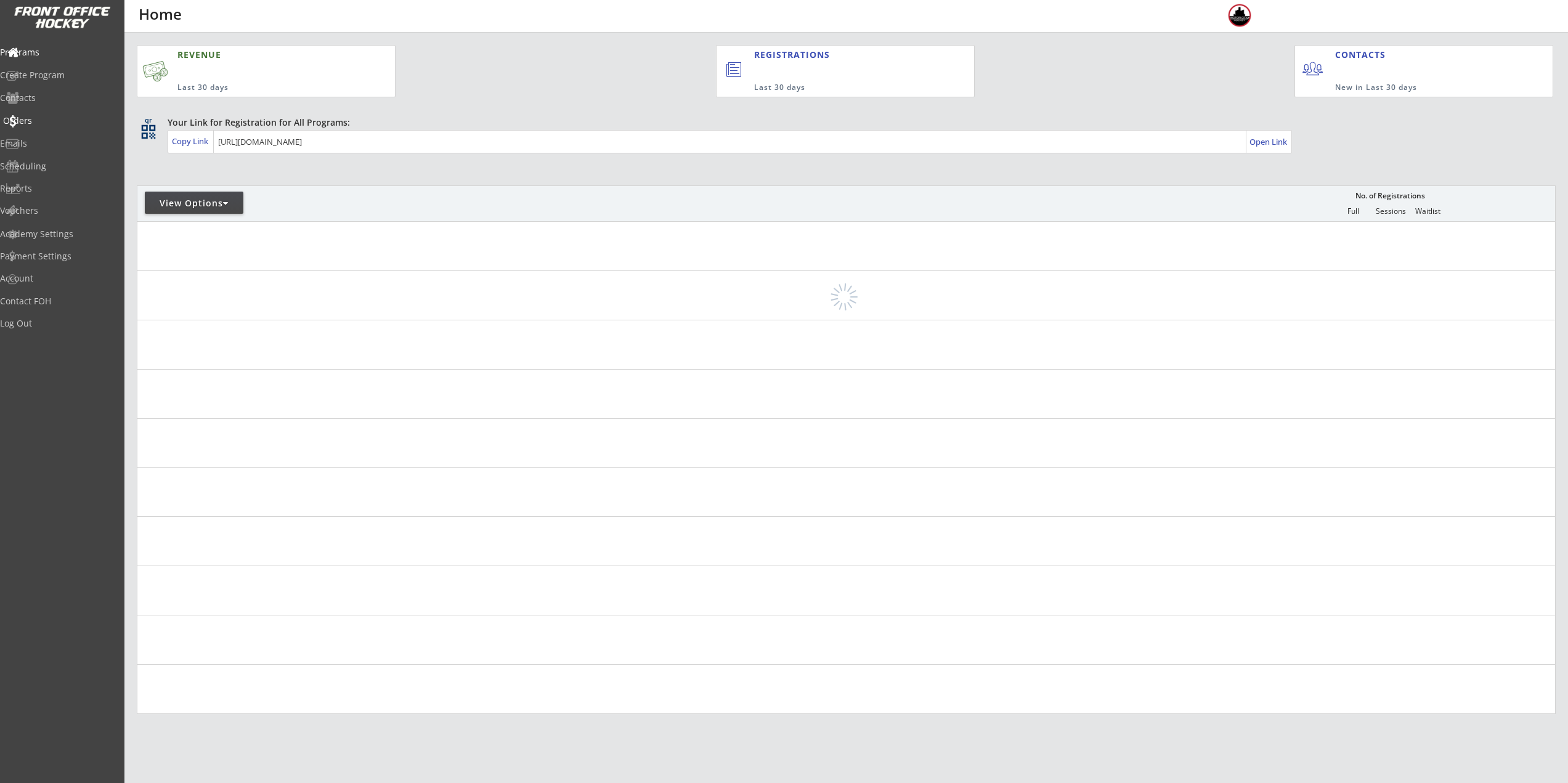
click at [55, 121] on div "Orders" at bounding box center [58, 121] width 111 height 9
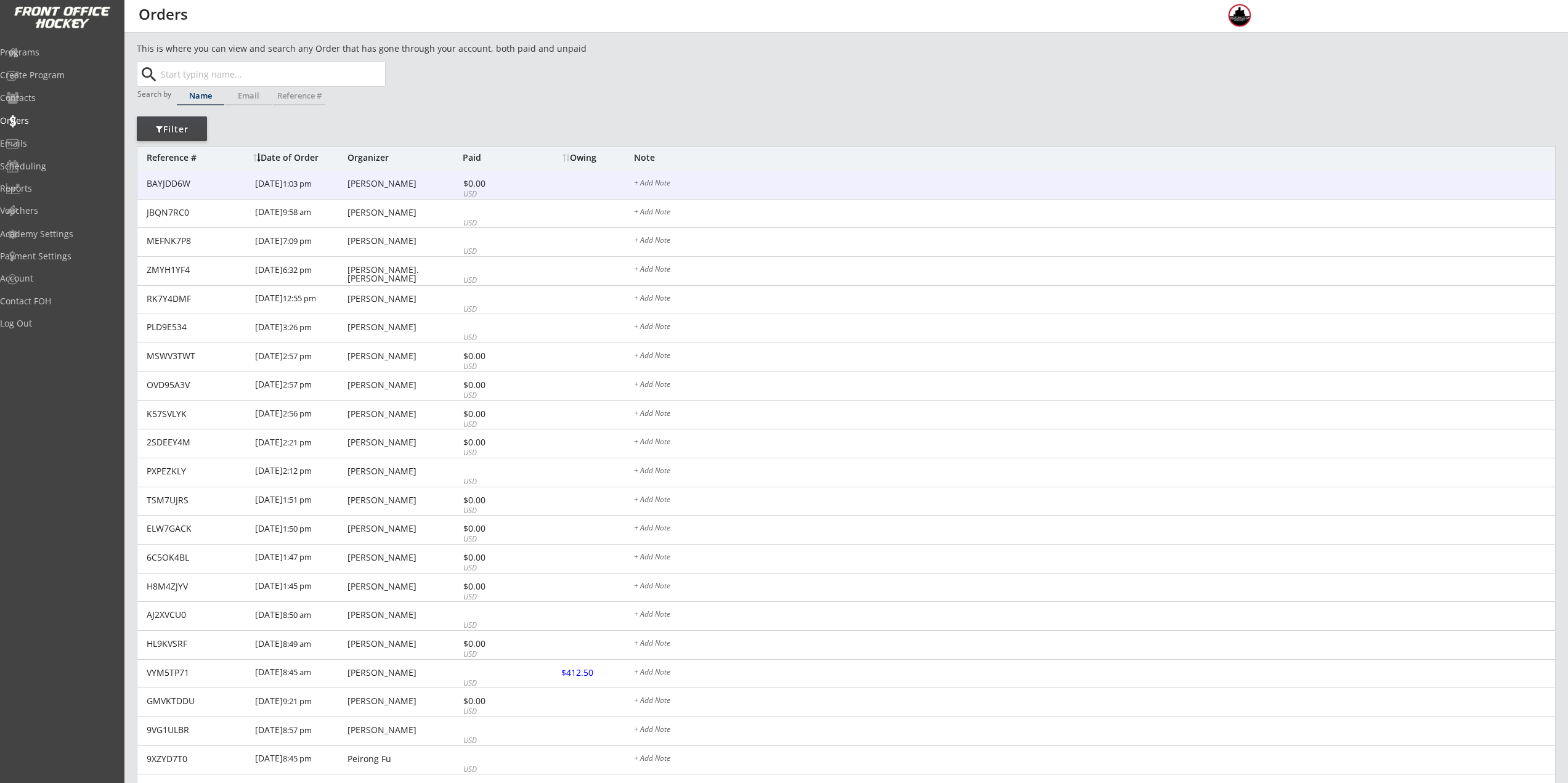
click at [327, 185] on div "[DATE] 1:03 pm" at bounding box center [299, 185] width 89 height 28
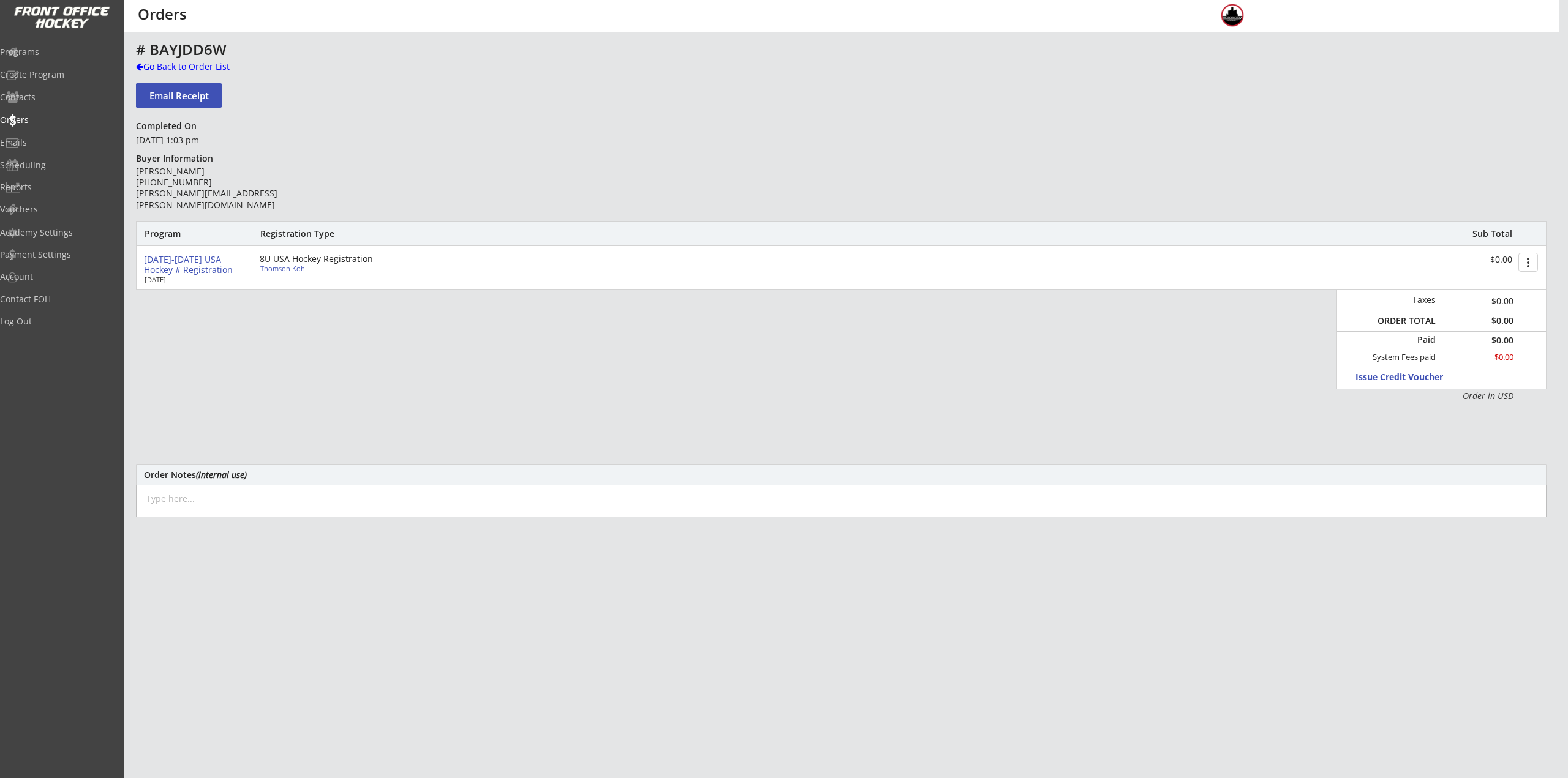
click at [283, 269] on div "Thomson Koh" at bounding box center [328, 268] width 137 height 7
select select ""Youth S/M""
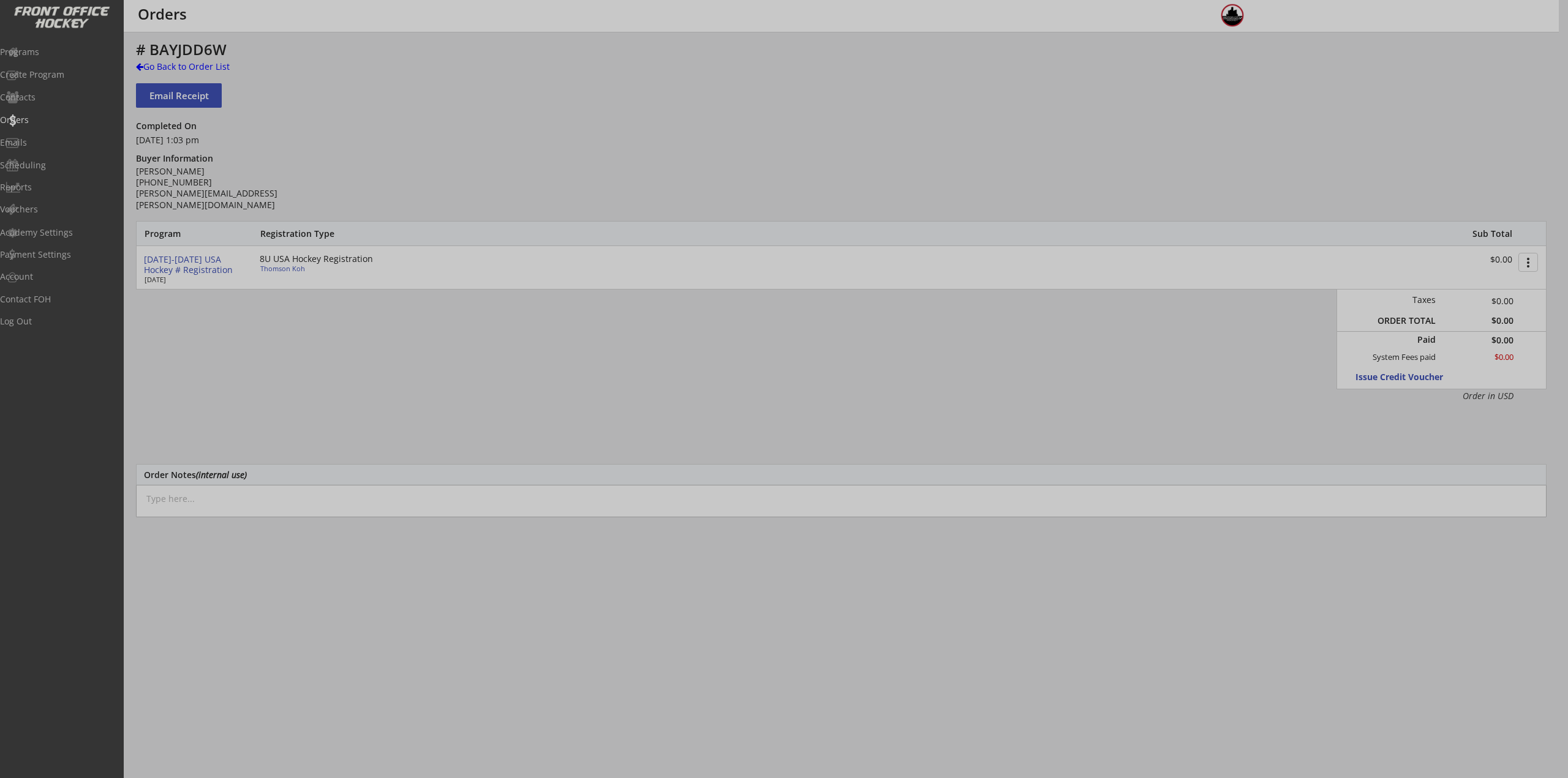
type input "[DATE]"
type input "230601980KOHTH"
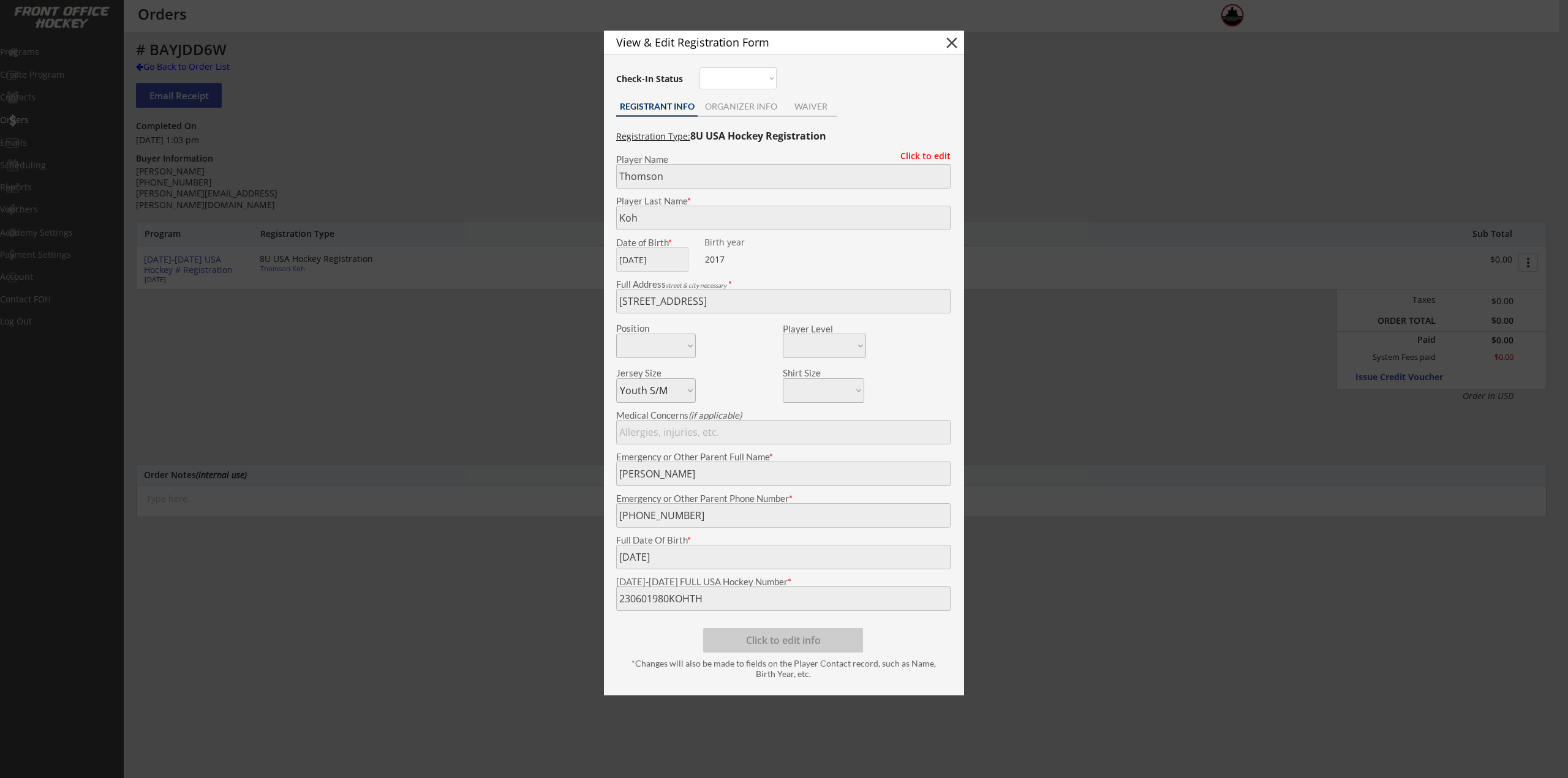
click at [298, 342] on div at bounding box center [784, 389] width 1568 height 778
